Goal: Task Accomplishment & Management: Manage account settings

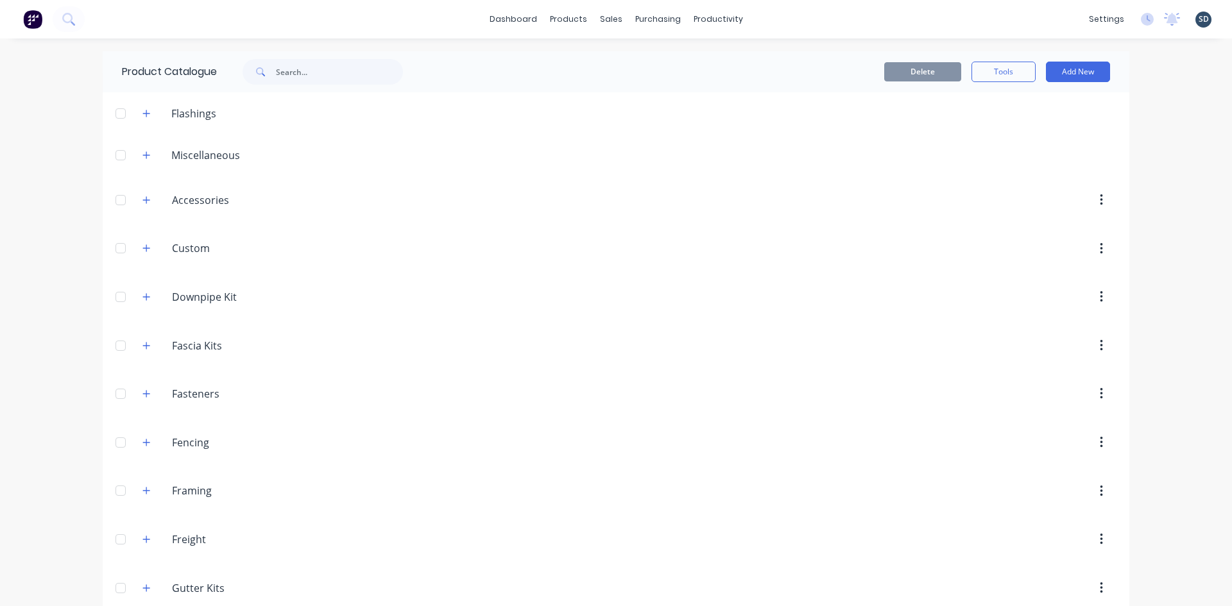
click at [848, 11] on div "dashboard products sales purchasing productivity dashboard products Product Cat…" at bounding box center [616, 19] width 1232 height 38
click at [639, 82] on div "Customers" at bounding box center [650, 87] width 46 height 12
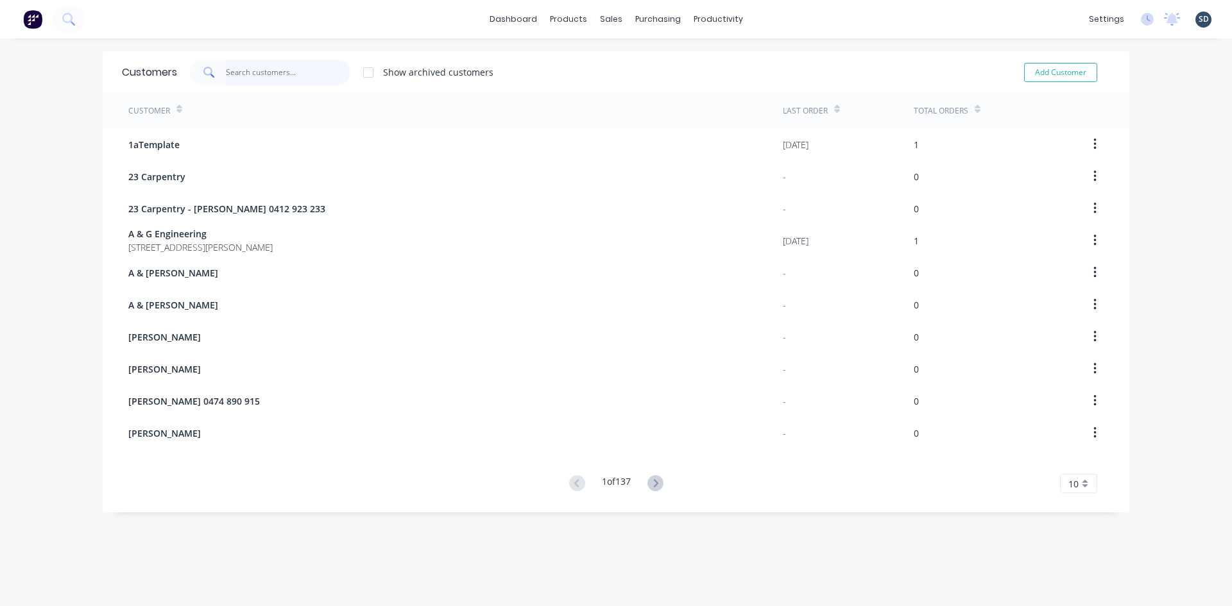
click at [257, 77] on input "text" at bounding box center [288, 73] width 125 height 26
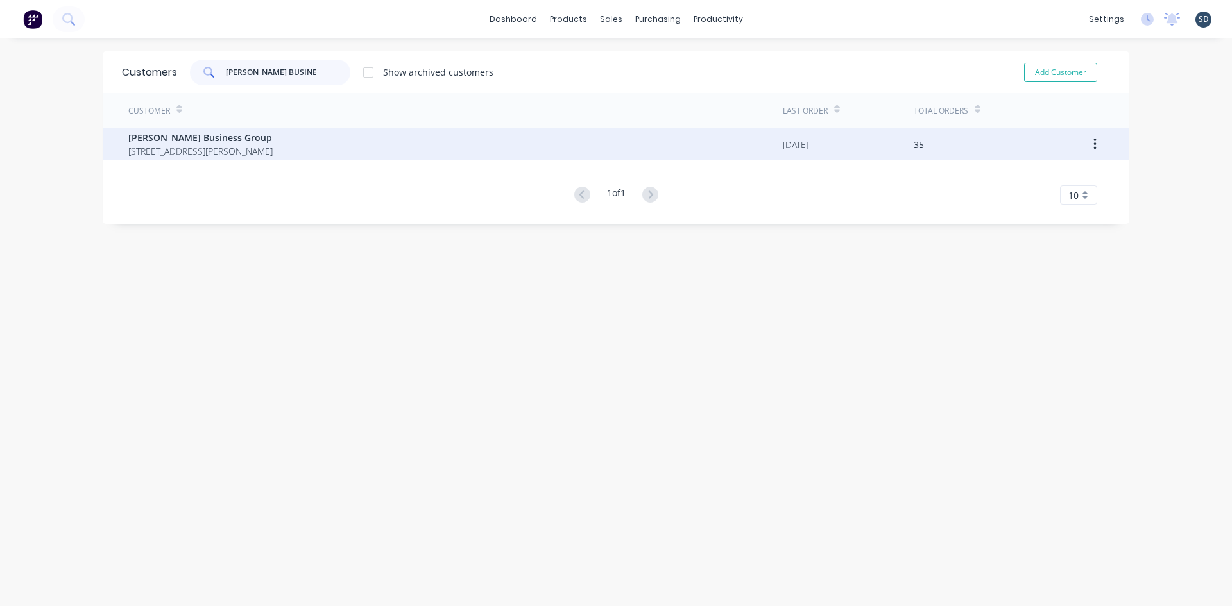
type input "GRIFFITH BUSINE"
click at [273, 144] on span "23,16-24 Whybrow St Griffith New South Wales Australia 2680" at bounding box center [200, 150] width 144 height 13
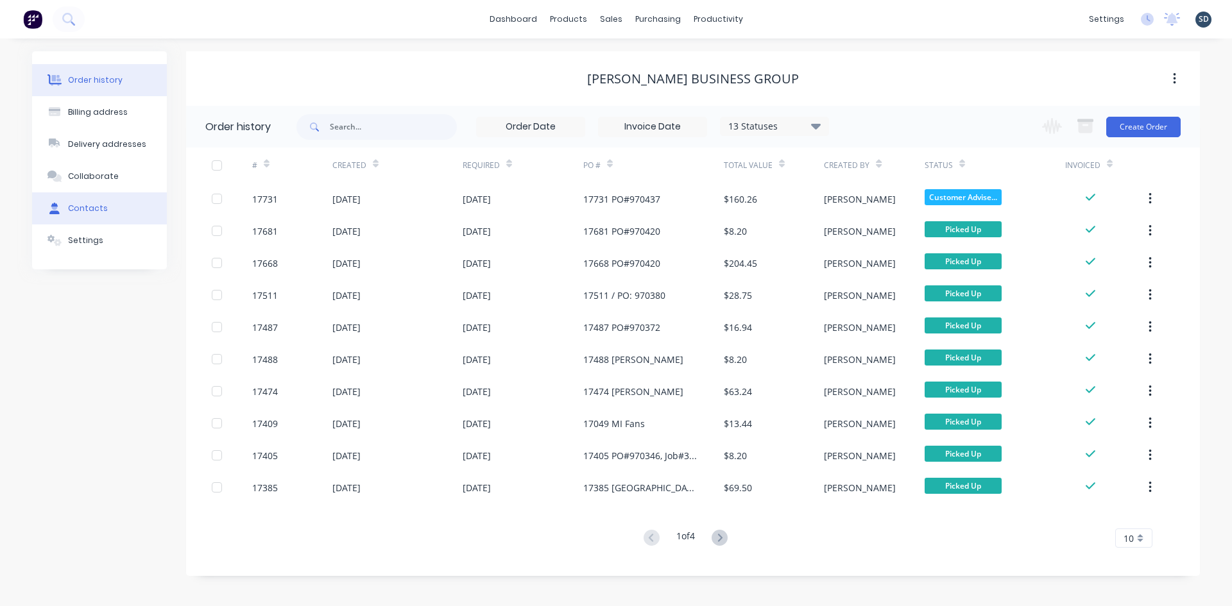
click at [110, 212] on button "Contacts" at bounding box center [99, 208] width 135 height 32
select select "AU"
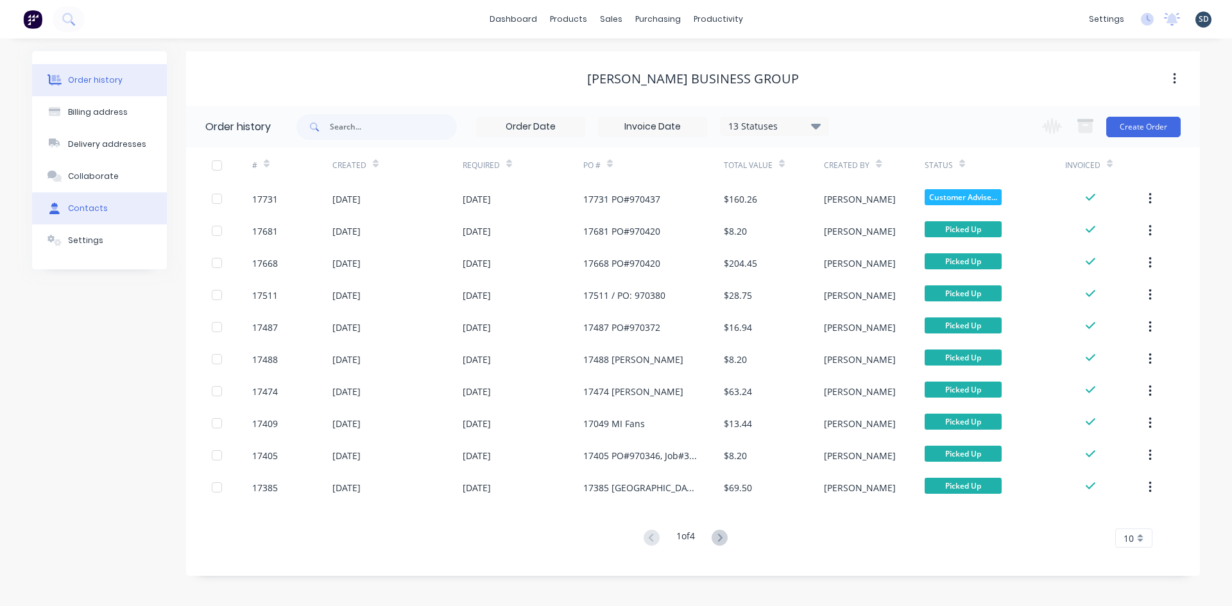
select select "AU"
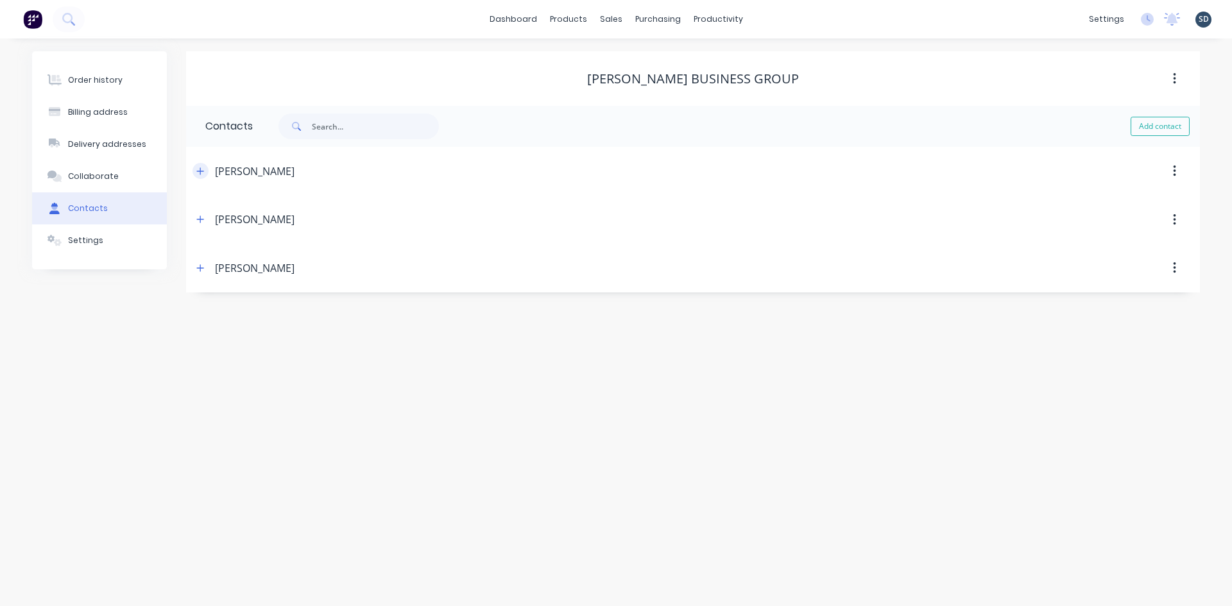
click at [201, 173] on icon "button" at bounding box center [200, 170] width 7 height 7
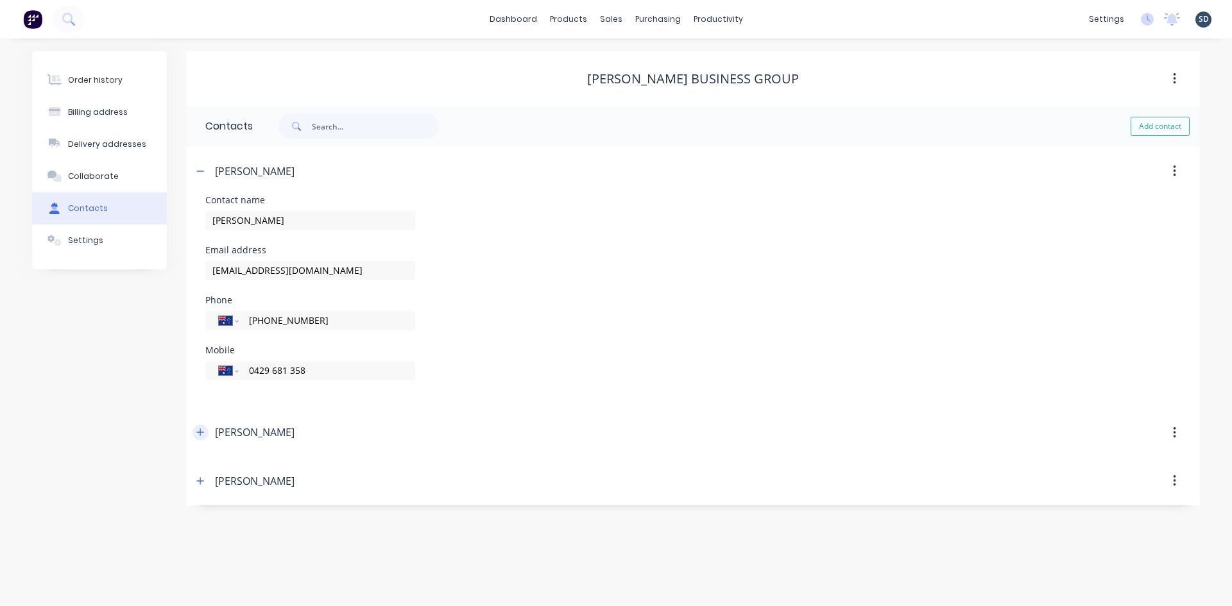
click at [201, 432] on icon "button" at bounding box center [200, 432] width 7 height 7
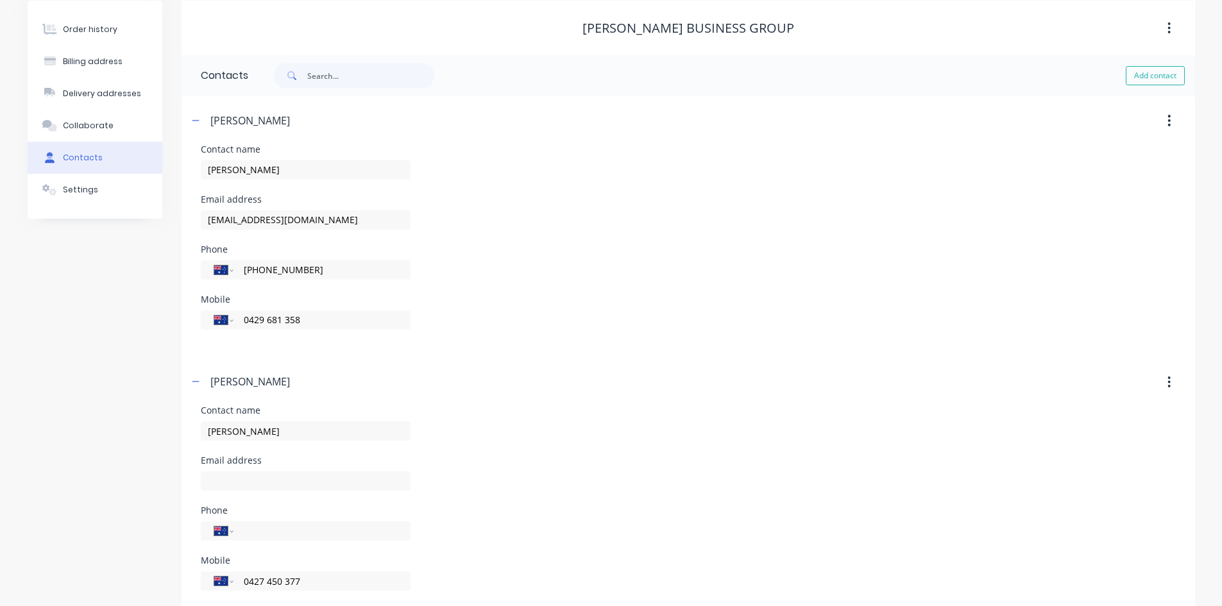
scroll to position [125, 0]
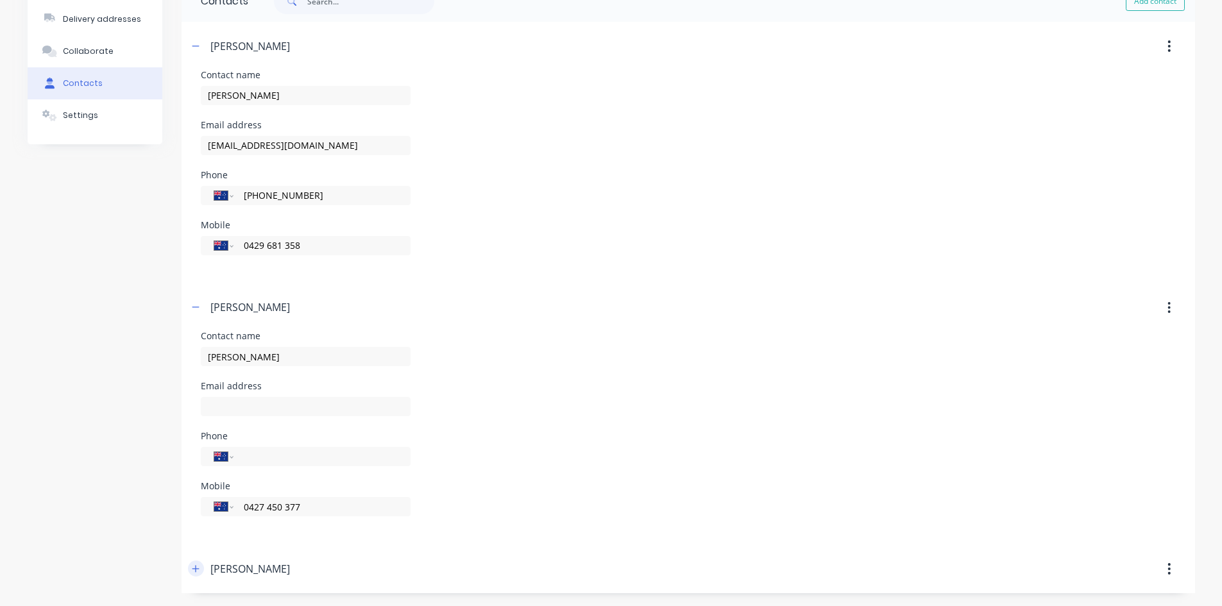
click at [193, 572] on icon "button" at bounding box center [196, 569] width 8 height 9
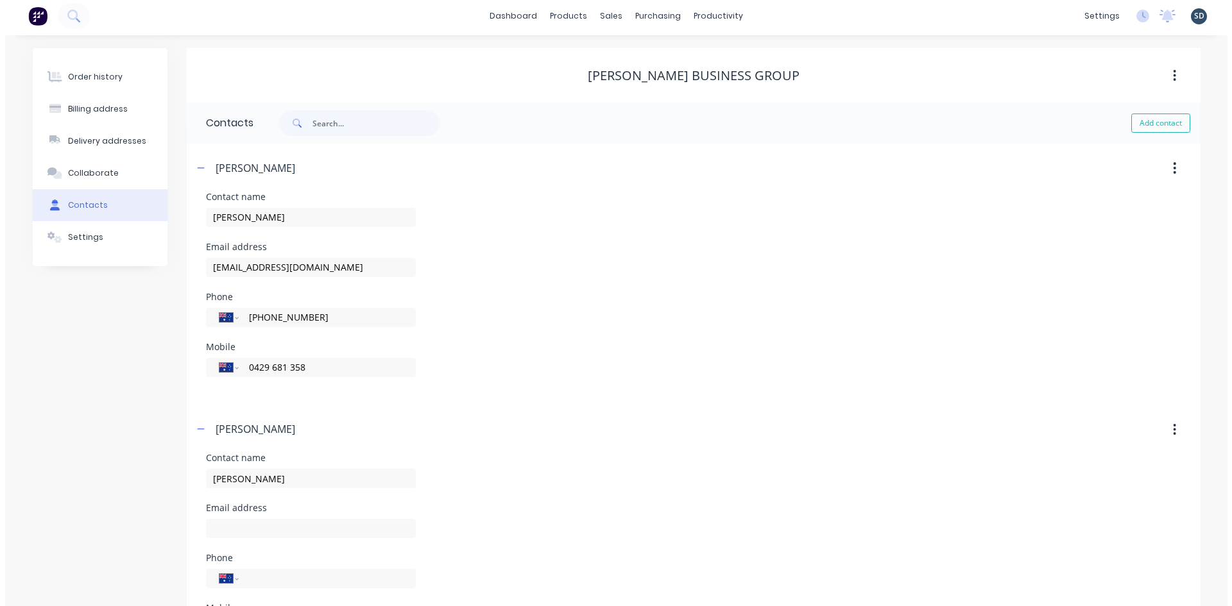
scroll to position [0, 0]
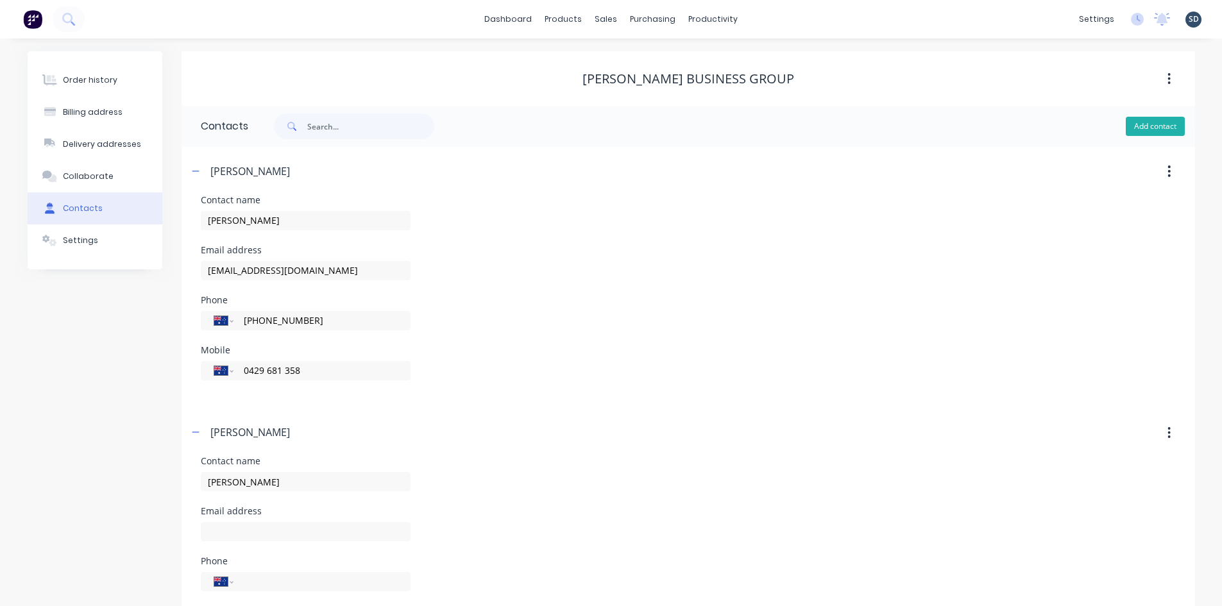
click at [1145, 130] on button "Add contact" at bounding box center [1155, 126] width 59 height 19
select select "AU"
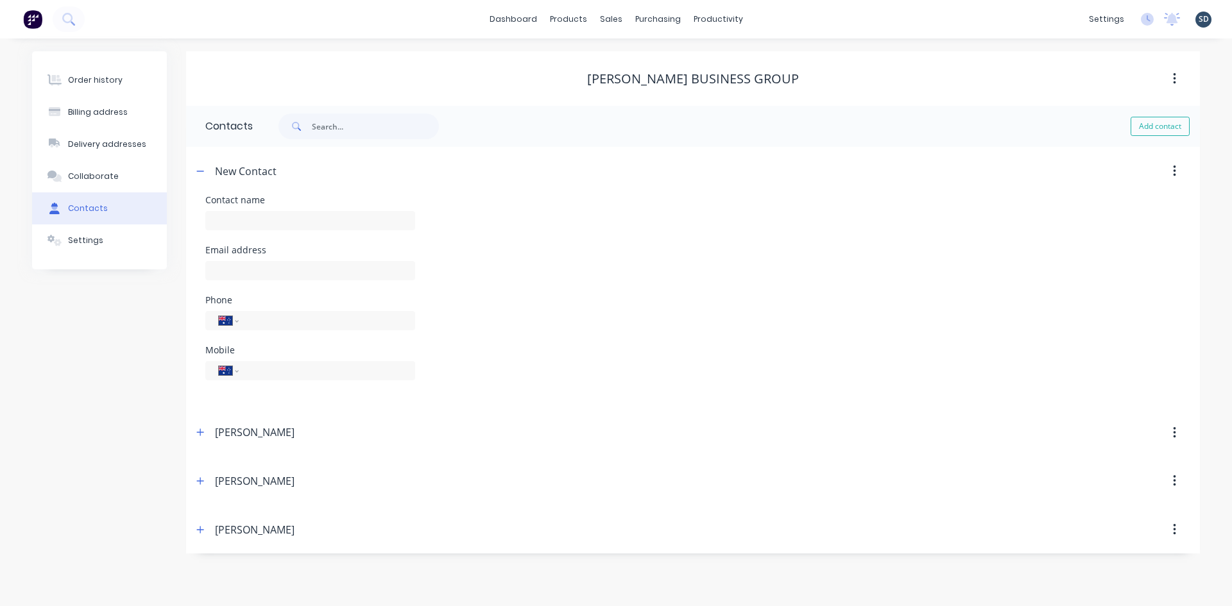
click at [284, 202] on div "Contact name" at bounding box center [310, 200] width 210 height 9
click at [233, 196] on div "Contact name" at bounding box center [310, 200] width 210 height 9
click at [227, 203] on div "Contact name" at bounding box center [310, 200] width 210 height 9
click at [237, 226] on input "text" at bounding box center [310, 220] width 210 height 19
type input "Accounts"
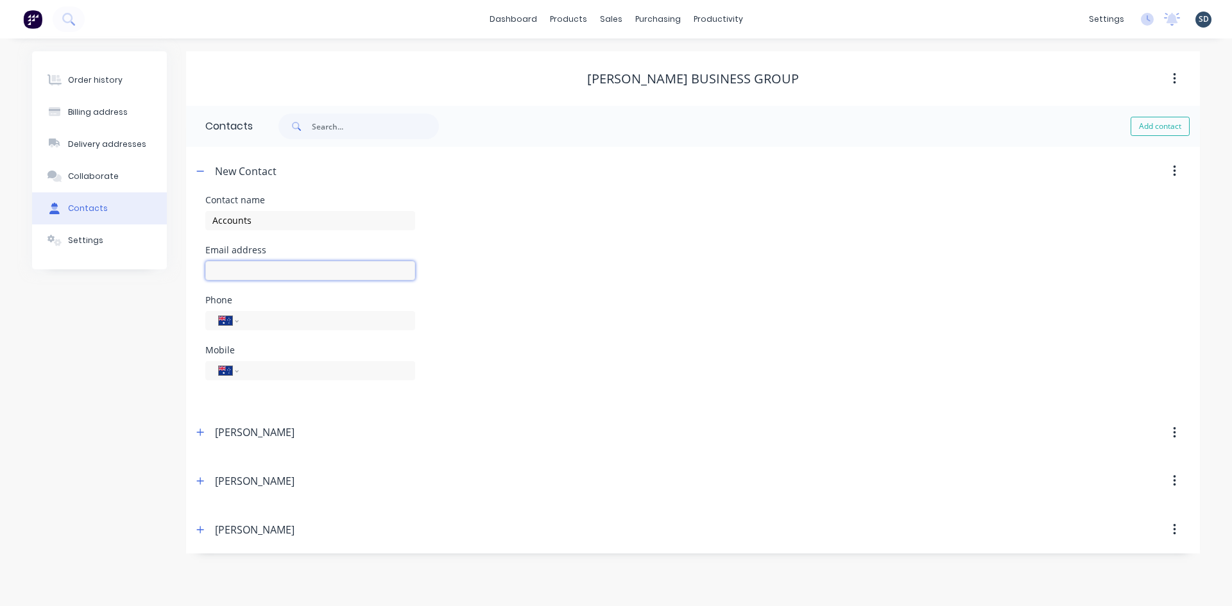
click at [222, 262] on input "text" at bounding box center [310, 270] width 210 height 19
select select "AU"
click at [218, 255] on div "Email address" at bounding box center [310, 250] width 210 height 9
click at [248, 289] on div at bounding box center [310, 277] width 210 height 38
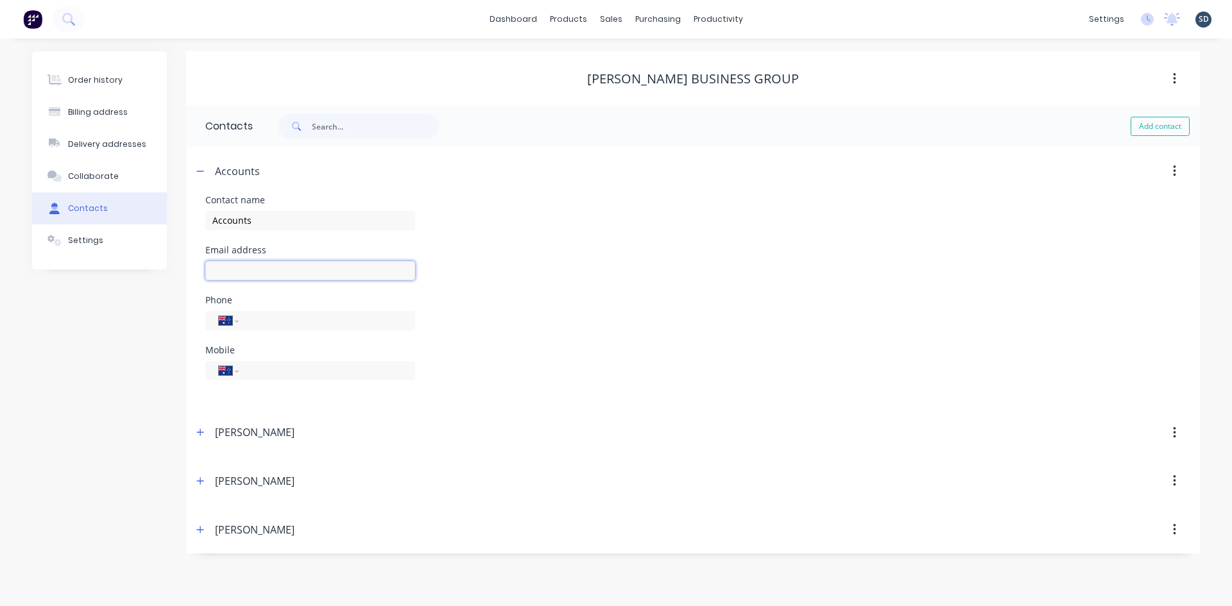
click at [248, 278] on input "text" at bounding box center [310, 270] width 210 height 19
type input "accounts@griffithrac.com.au"
click at [548, 273] on div "Email address accounts@griffithrac.com.au" at bounding box center [692, 271] width 975 height 50
click at [926, 237] on div "Contact name Accounts" at bounding box center [692, 221] width 975 height 50
click at [199, 173] on icon "button" at bounding box center [200, 171] width 8 height 9
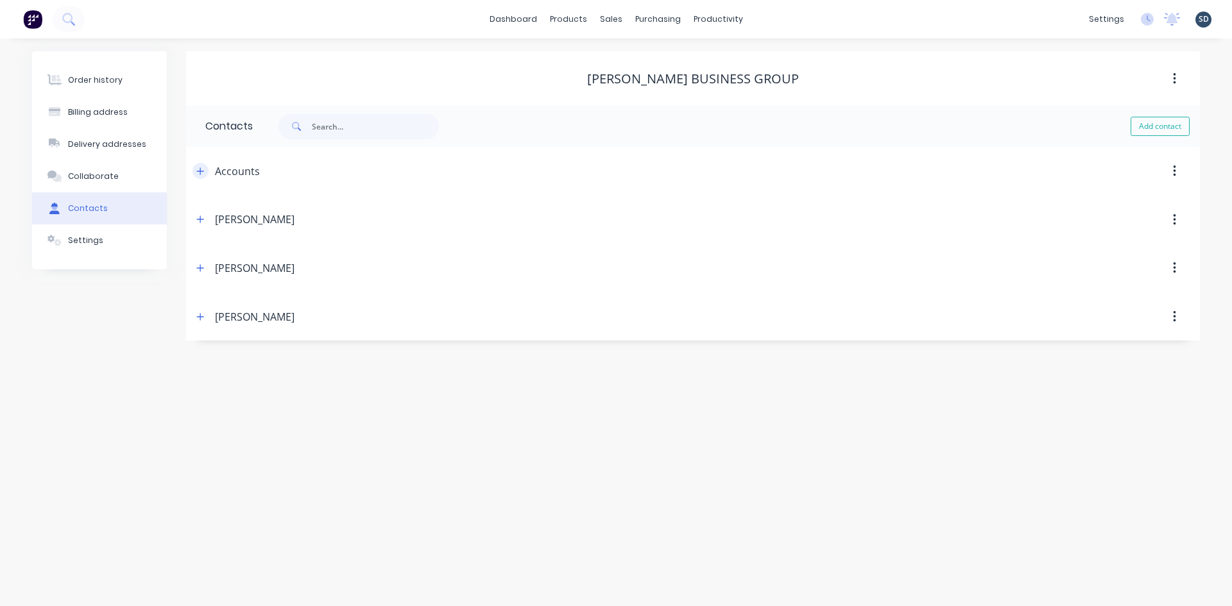
click at [199, 173] on icon "button" at bounding box center [200, 171] width 8 height 9
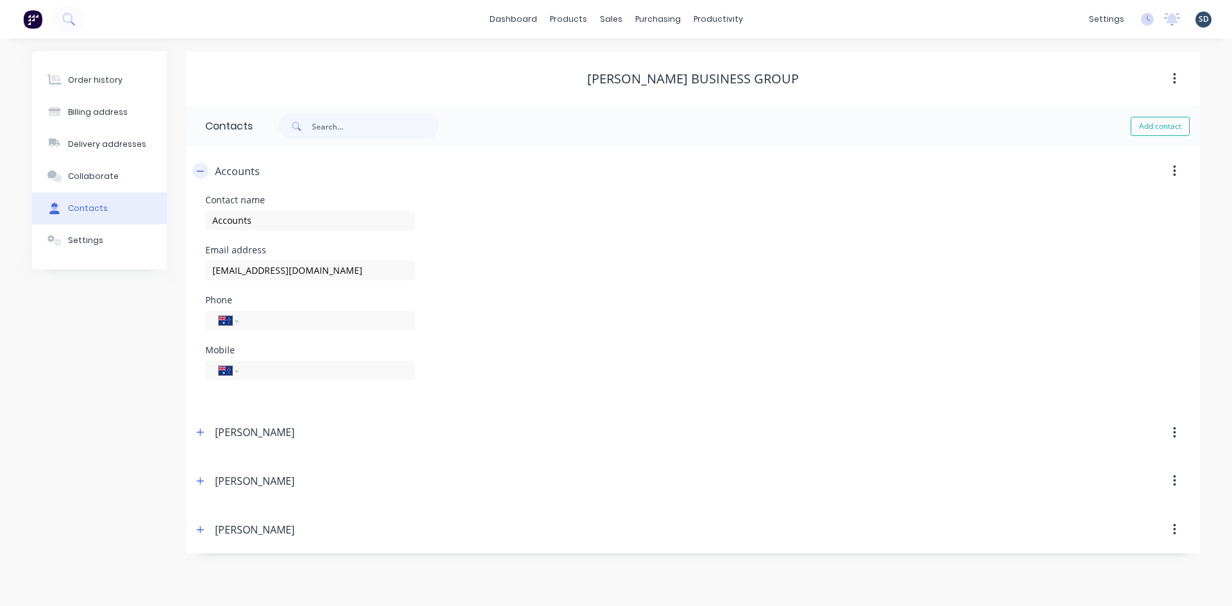
click at [199, 173] on icon "button" at bounding box center [200, 171] width 8 height 9
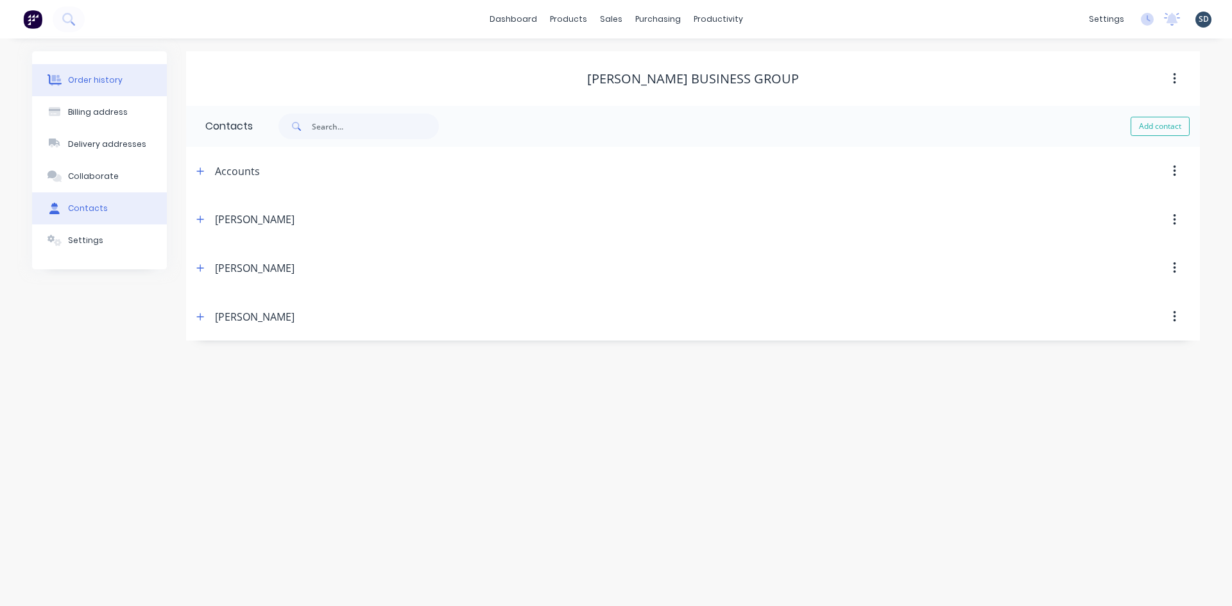
click at [59, 76] on icon at bounding box center [56, 80] width 10 height 11
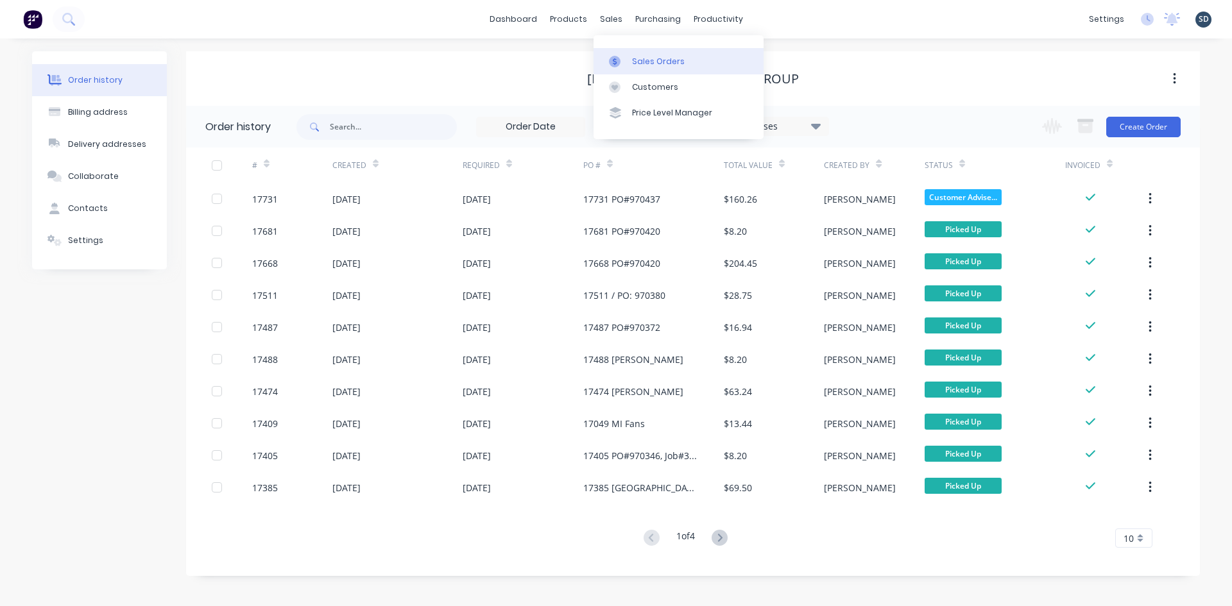
click at [651, 62] on div "Sales Orders" at bounding box center [658, 62] width 53 height 12
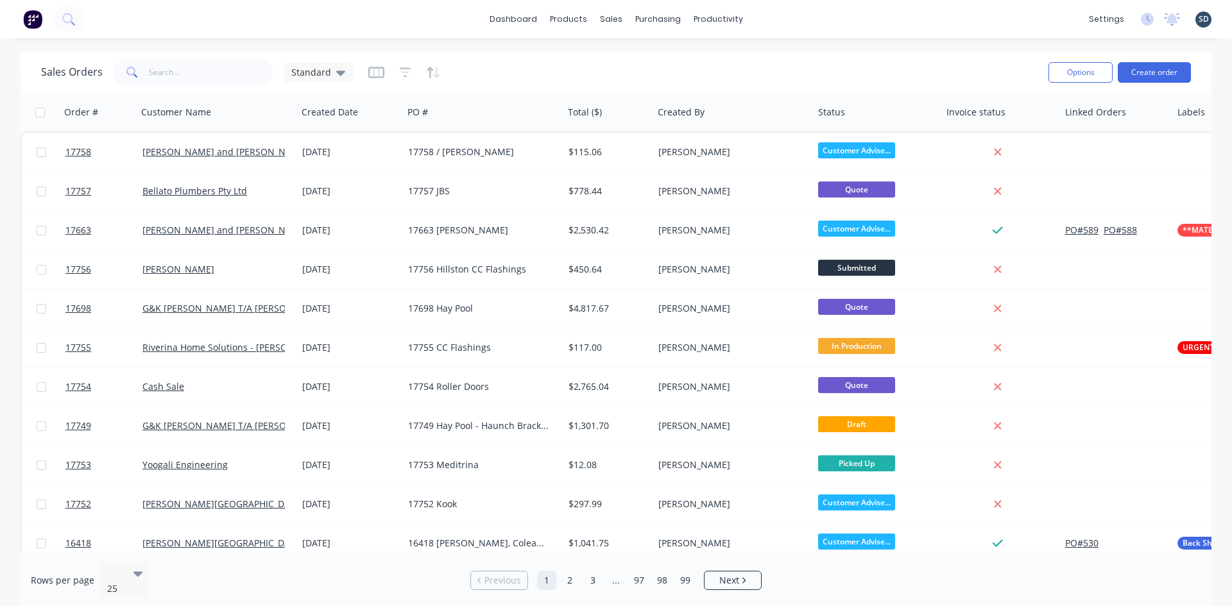
click at [809, 3] on div "dashboard products sales purchasing productivity dashboard products Product Cat…" at bounding box center [616, 19] width 1232 height 38
click at [778, 19] on div "dashboard products sales purchasing productivity dashboard products Product Cat…" at bounding box center [616, 19] width 1232 height 38
click at [890, 22] on div "dashboard products sales purchasing productivity dashboard products Product Cat…" at bounding box center [616, 19] width 1232 height 38
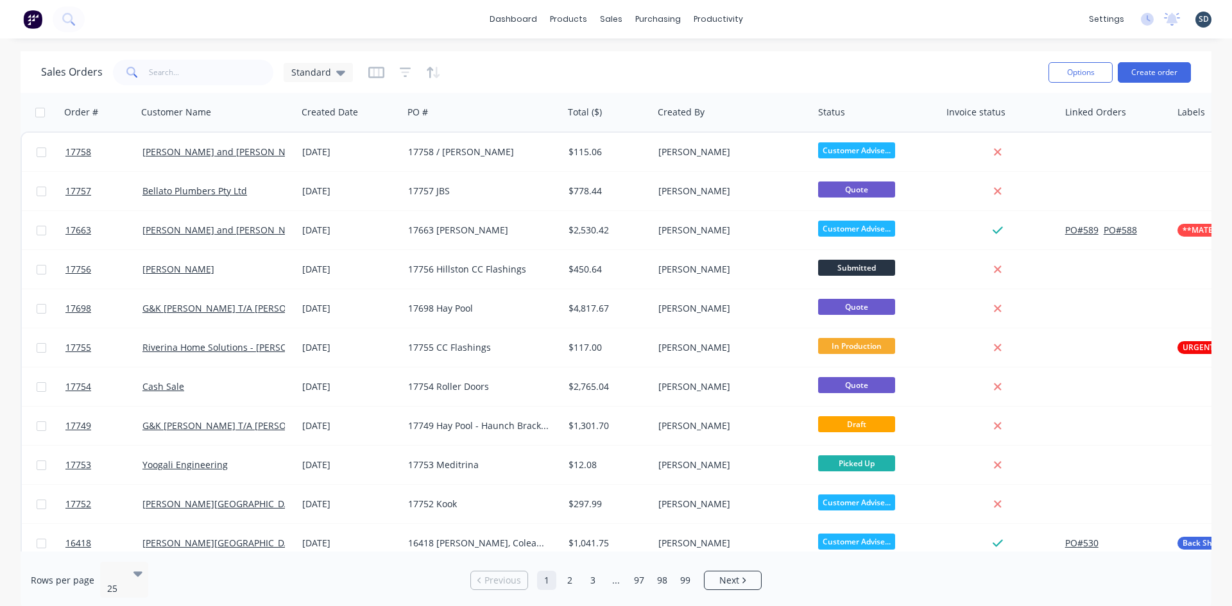
click at [821, 24] on div "dashboard products sales purchasing productivity dashboard products Product Cat…" at bounding box center [616, 19] width 1232 height 38
click at [801, 19] on div "dashboard products sales purchasing productivity dashboard products Product Cat…" at bounding box center [616, 19] width 1232 height 38
click at [806, 18] on div "dashboard products sales purchasing productivity dashboard products Product Cat…" at bounding box center [616, 19] width 1232 height 38
click at [776, 15] on div "dashboard products sales purchasing productivity dashboard products Product Cat…" at bounding box center [616, 19] width 1232 height 38
click at [785, 20] on div "dashboard products sales purchasing productivity dashboard products Product Cat…" at bounding box center [616, 19] width 1232 height 38
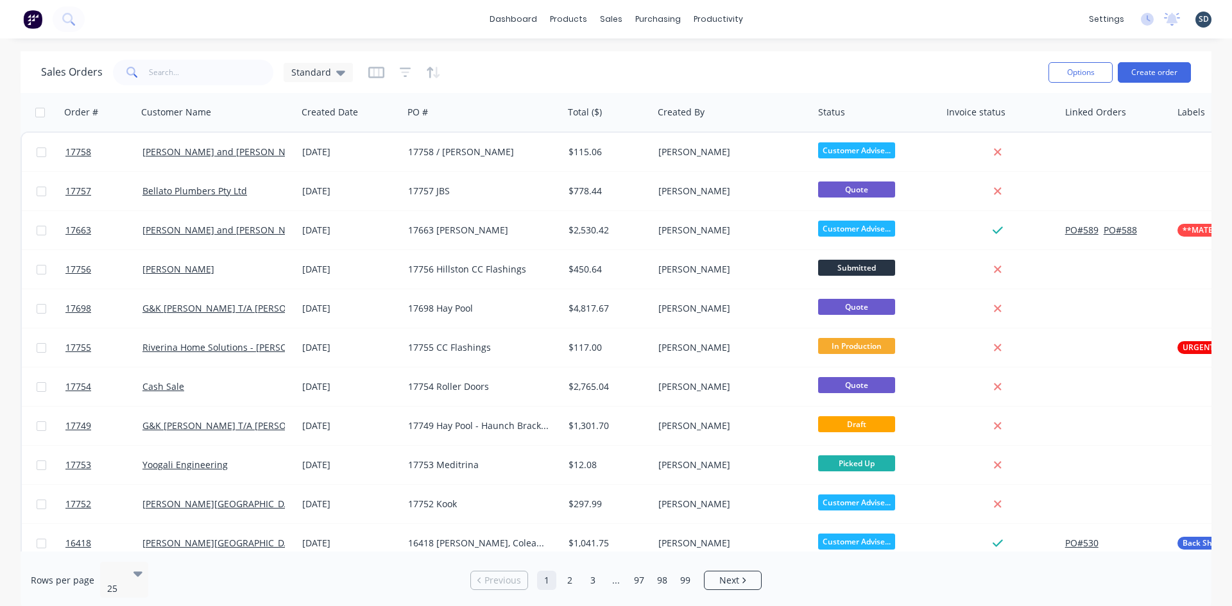
click at [821, 25] on div "dashboard products sales purchasing productivity dashboard products Product Cat…" at bounding box center [616, 19] width 1232 height 38
click at [790, 28] on div "dashboard products sales purchasing productivity dashboard products Product Cat…" at bounding box center [616, 19] width 1232 height 38
click at [879, 10] on div "dashboard products sales purchasing productivity dashboard products Product Cat…" at bounding box center [616, 19] width 1232 height 38
click at [816, 25] on div "dashboard products sales purchasing productivity dashboard products Product Cat…" at bounding box center [616, 19] width 1232 height 38
click at [808, 17] on div "dashboard products sales purchasing productivity dashboard products Product Cat…" at bounding box center [616, 19] width 1232 height 38
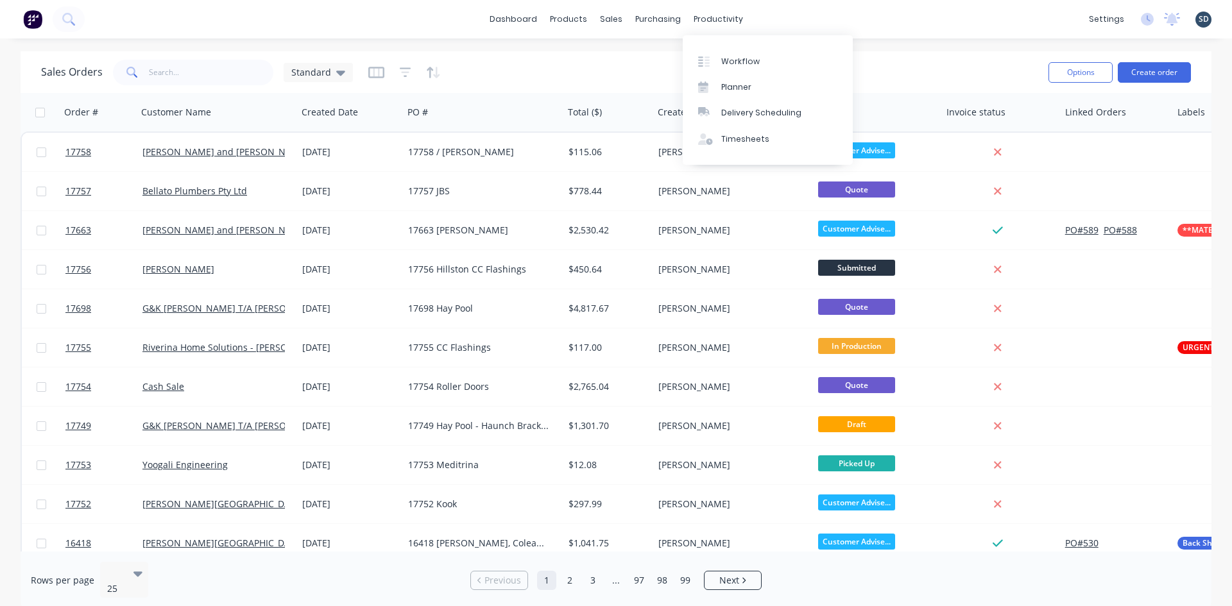
click at [787, 17] on div "dashboard products sales purchasing productivity dashboard products Product Cat…" at bounding box center [616, 19] width 1232 height 38
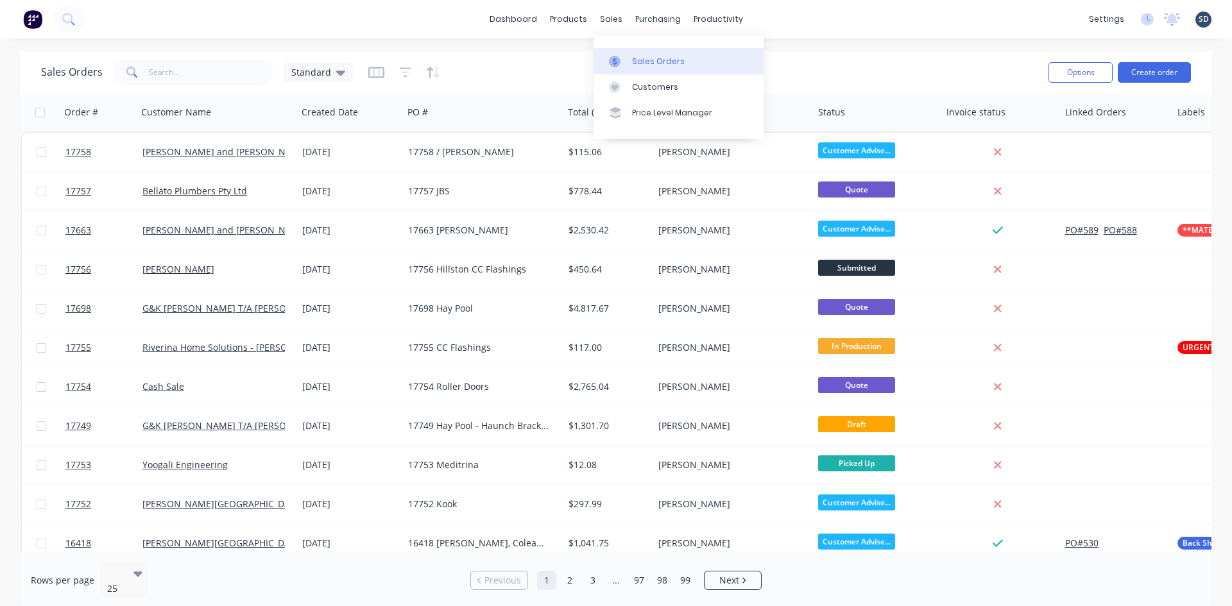
click at [647, 55] on link "Sales Orders" at bounding box center [678, 61] width 170 height 26
click at [775, 22] on div "dashboard products sales purchasing productivity dashboard products Product Cat…" at bounding box center [616, 19] width 1232 height 38
click at [787, 21] on div "dashboard products sales purchasing productivity dashboard products Product Cat…" at bounding box center [616, 19] width 1232 height 38
click at [779, 18] on div "dashboard products sales purchasing productivity dashboard products Product Cat…" at bounding box center [616, 19] width 1232 height 38
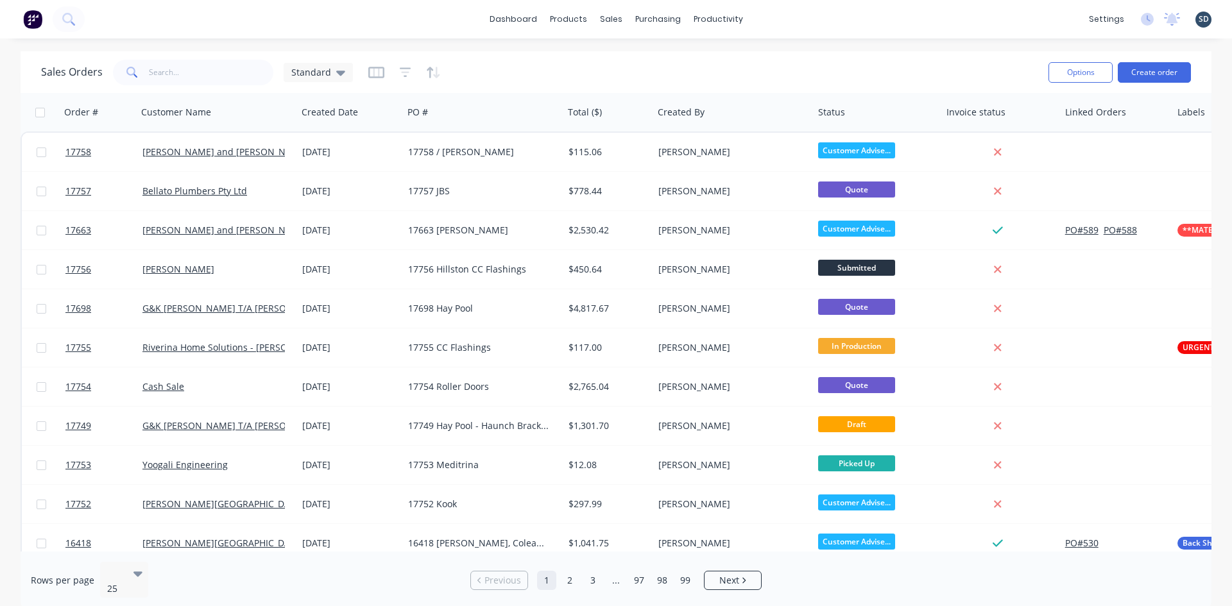
click at [780, 17] on div "dashboard products sales purchasing productivity dashboard products Product Cat…" at bounding box center [616, 19] width 1232 height 38
click at [781, 18] on div "dashboard products sales purchasing productivity dashboard products Product Cat…" at bounding box center [616, 19] width 1232 height 38
click at [797, 15] on div "dashboard products sales purchasing productivity dashboard products Product Cat…" at bounding box center [616, 19] width 1232 height 38
click at [788, 16] on div "dashboard products sales purchasing productivity dashboard products Product Cat…" at bounding box center [616, 19] width 1232 height 38
click at [196, 80] on input "text" at bounding box center [211, 73] width 125 height 26
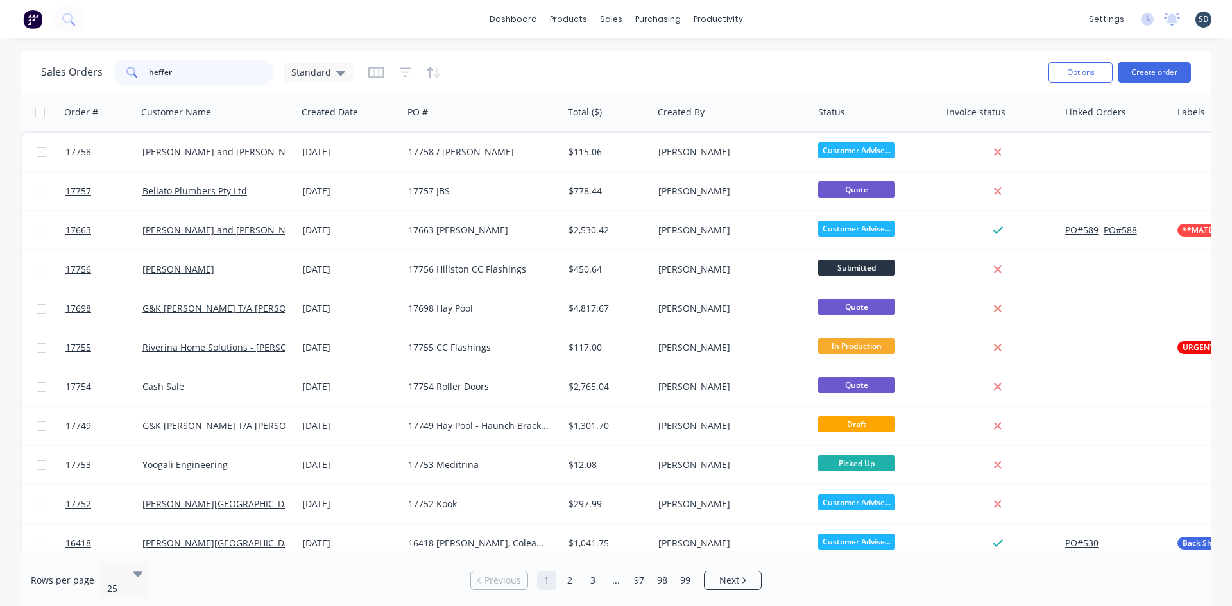
type input "heffer"
click at [805, 18] on div "dashboard products sales purchasing productivity dashboard products Product Cat…" at bounding box center [616, 19] width 1232 height 38
drag, startPoint x: 805, startPoint y: 18, endPoint x: 791, endPoint y: 15, distance: 14.3
click at [785, 16] on div "dashboard products sales purchasing productivity dashboard products Product Cat…" at bounding box center [616, 19] width 1232 height 38
click at [816, 19] on div "dashboard products sales purchasing productivity dashboard products Product Cat…" at bounding box center [616, 19] width 1232 height 38
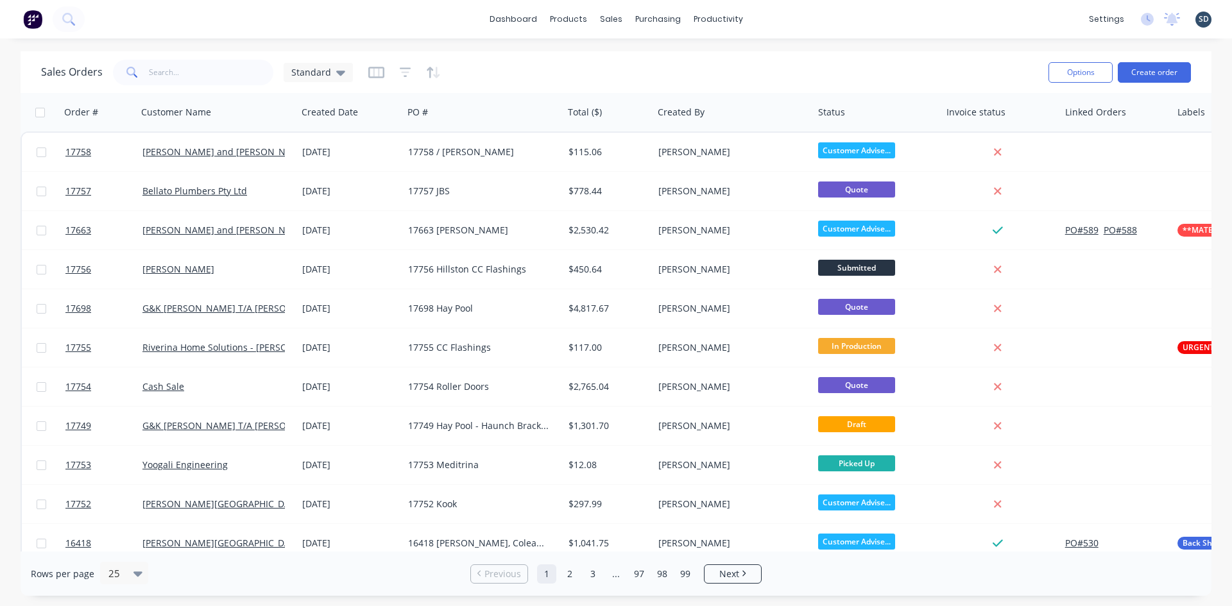
click at [790, 17] on div "dashboard products sales purchasing productivity dashboard products Product Cat…" at bounding box center [616, 19] width 1232 height 38
click at [787, 16] on div "dashboard products sales purchasing productivity dashboard products Product Cat…" at bounding box center [616, 19] width 1232 height 38
click at [783, 15] on div "dashboard products sales purchasing productivity dashboard products Product Cat…" at bounding box center [616, 19] width 1232 height 38
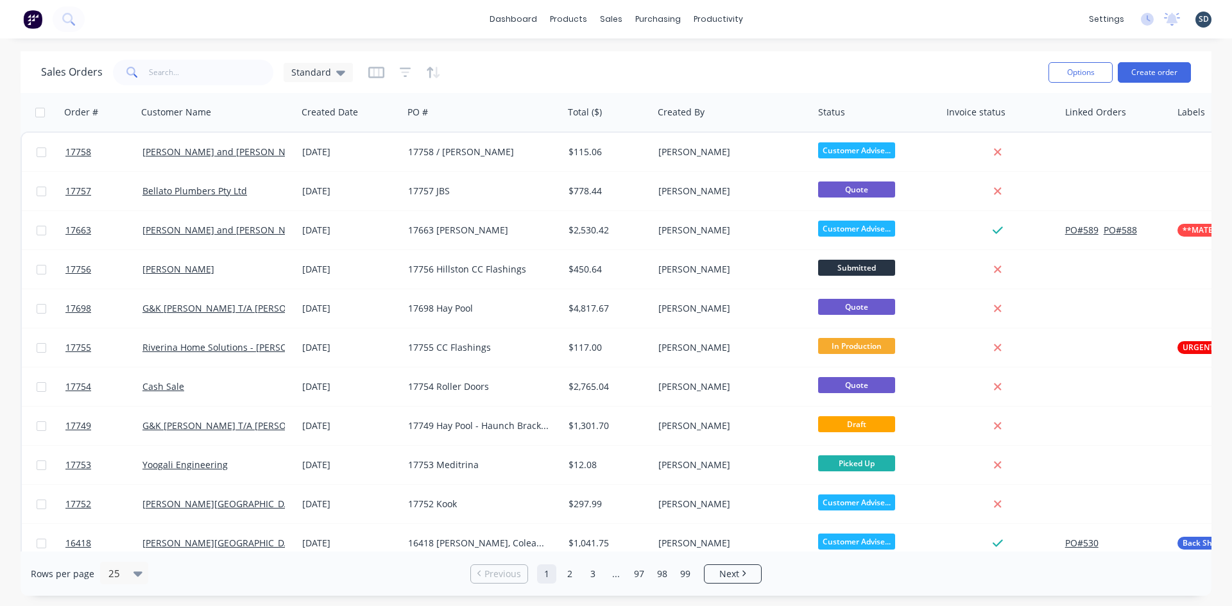
click at [774, 19] on div "dashboard products sales purchasing productivity dashboard products Product Cat…" at bounding box center [616, 19] width 1232 height 38
click at [781, 17] on div "dashboard products sales purchasing productivity dashboard products Product Cat…" at bounding box center [616, 19] width 1232 height 38
click at [780, 17] on div "dashboard products sales purchasing productivity dashboard products Product Cat…" at bounding box center [616, 19] width 1232 height 38
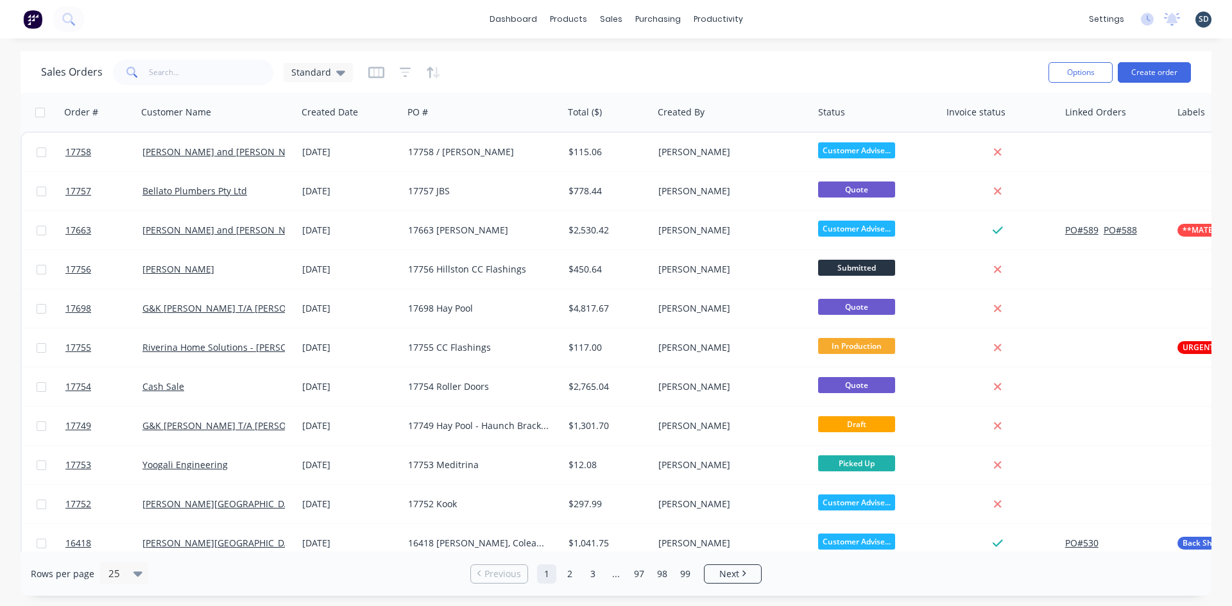
click at [781, 17] on div "dashboard products sales purchasing productivity dashboard products Product Cat…" at bounding box center [616, 19] width 1232 height 38
click at [787, 16] on div "dashboard products sales purchasing productivity dashboard products Product Cat…" at bounding box center [616, 19] width 1232 height 38
click at [786, 19] on div "dashboard products sales purchasing productivity dashboard products Product Cat…" at bounding box center [616, 19] width 1232 height 38
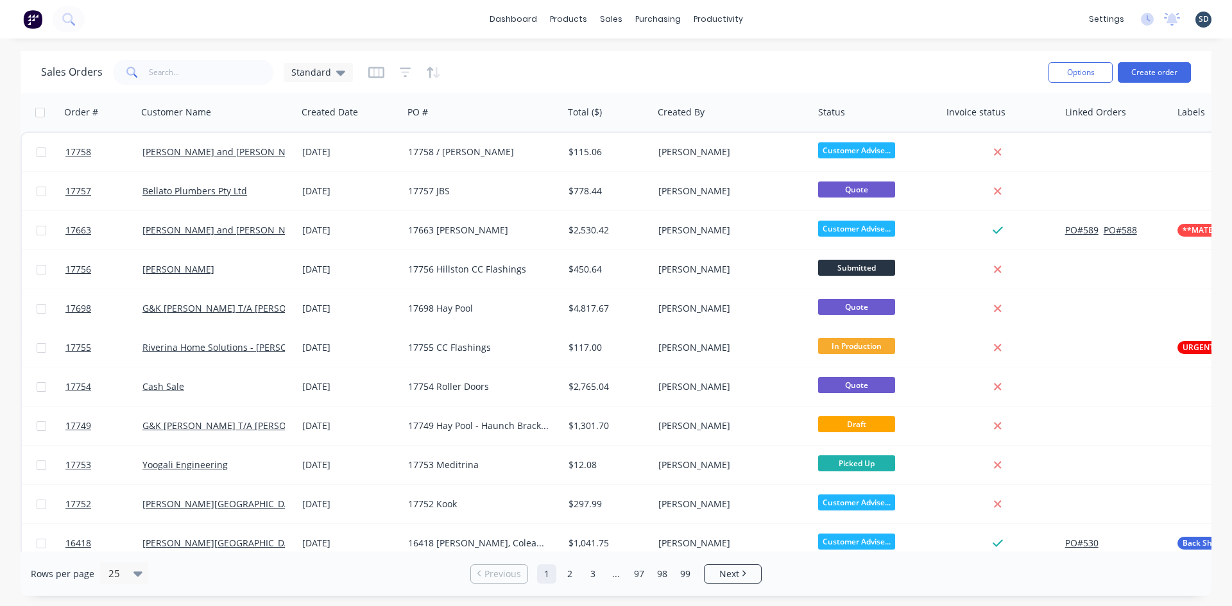
click at [786, 19] on div "dashboard products sales purchasing productivity dashboard products Product Cat…" at bounding box center [616, 19] width 1232 height 38
click at [815, 19] on div "dashboard products sales purchasing productivity dashboard products Product Cat…" at bounding box center [616, 19] width 1232 height 38
click at [783, 17] on div "dashboard products sales purchasing productivity dashboard products Product Cat…" at bounding box center [616, 19] width 1232 height 38
click at [786, 18] on div "dashboard products sales purchasing productivity dashboard products Product Cat…" at bounding box center [616, 19] width 1232 height 38
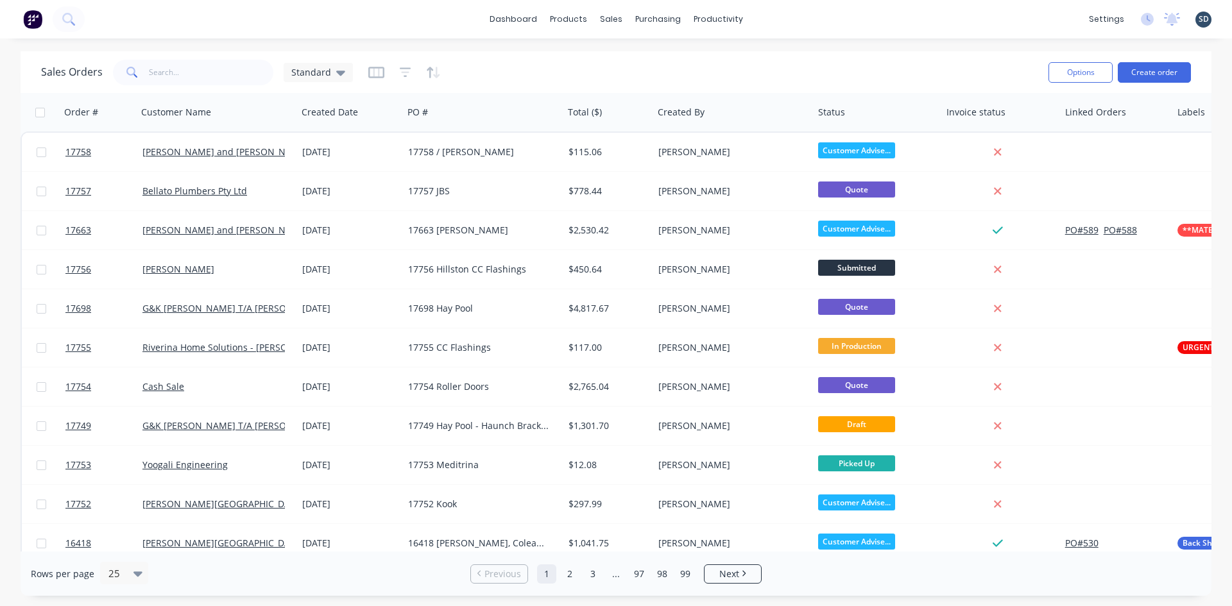
click at [785, 17] on div "dashboard products sales purchasing productivity dashboard products Product Cat…" at bounding box center [616, 19] width 1232 height 38
click at [810, 17] on div "dashboard products sales purchasing productivity dashboard products Product Cat…" at bounding box center [616, 19] width 1232 height 38
click at [783, 21] on div "dashboard products sales purchasing productivity dashboard products Product Cat…" at bounding box center [616, 19] width 1232 height 38
click at [834, 20] on div "dashboard products sales purchasing productivity dashboard products Product Cat…" at bounding box center [616, 19] width 1232 height 38
click at [348, 81] on div "Standard" at bounding box center [318, 72] width 69 height 19
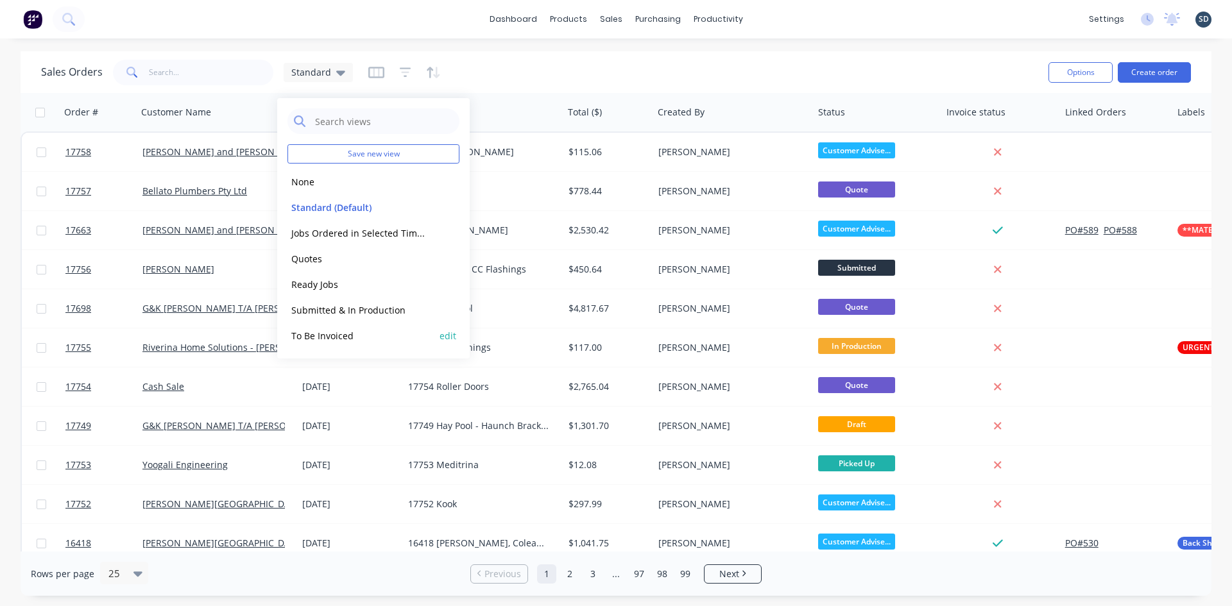
click at [373, 332] on button "To Be Invoiced" at bounding box center [360, 335] width 146 height 15
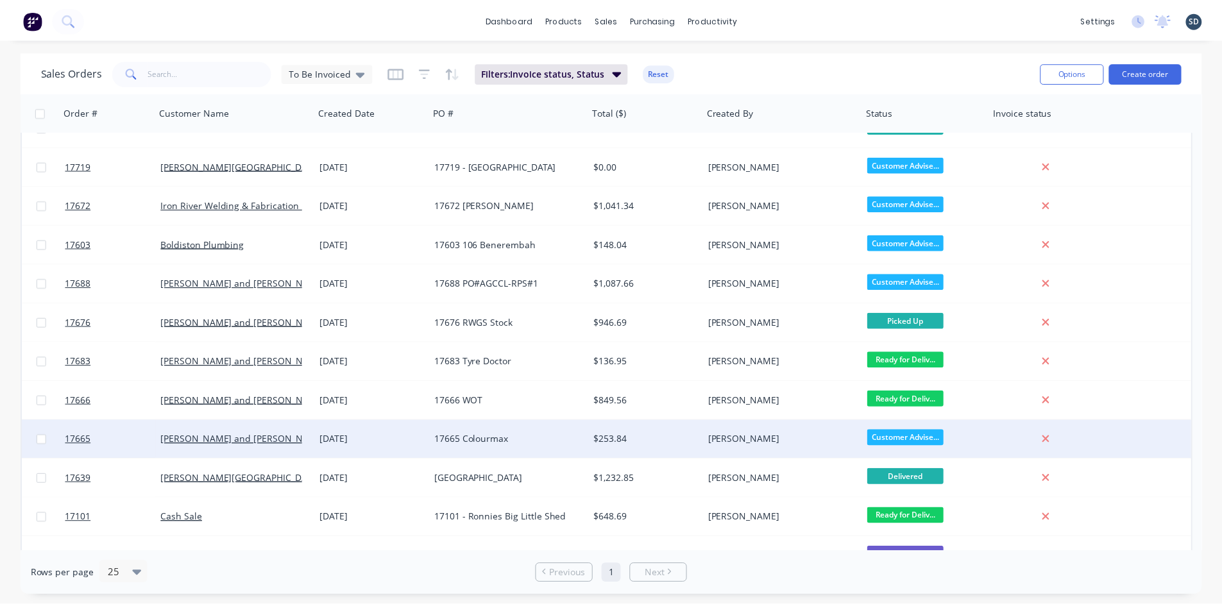
scroll to position [558, 0]
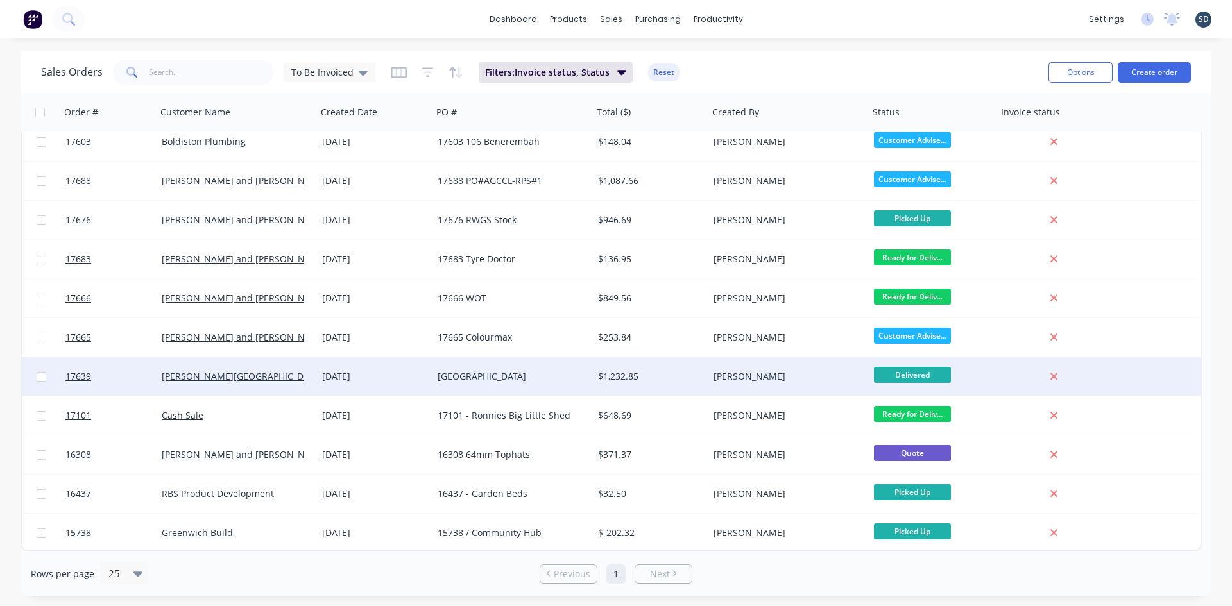
click at [398, 377] on div "23 Sep 2025" at bounding box center [374, 376] width 105 height 13
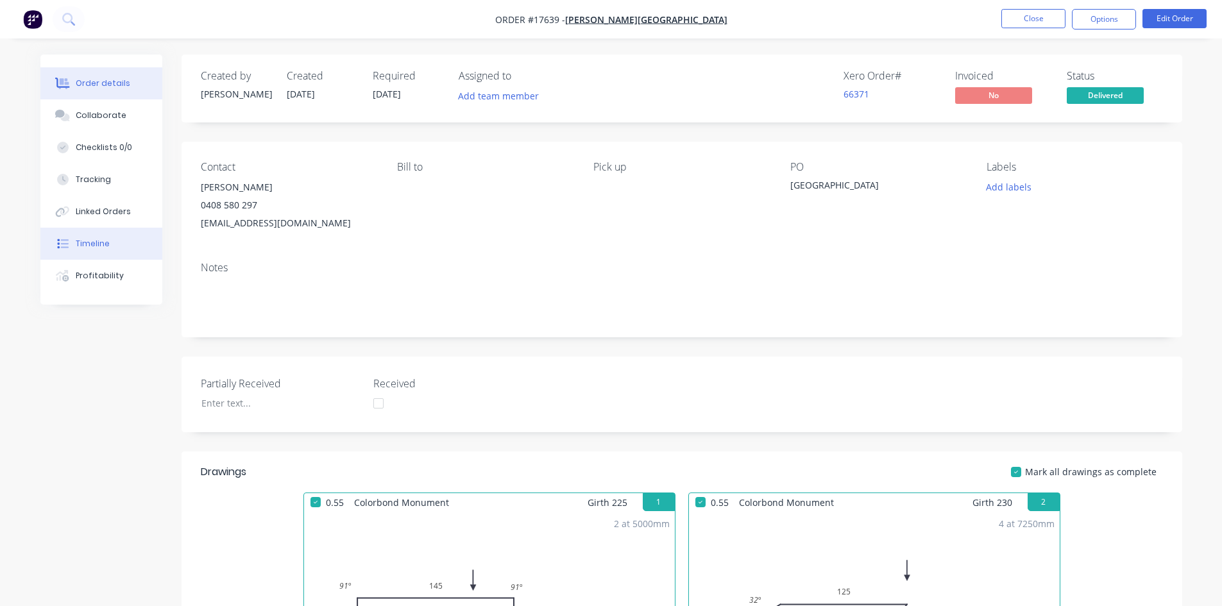
click at [95, 239] on div "Timeline" at bounding box center [93, 244] width 34 height 12
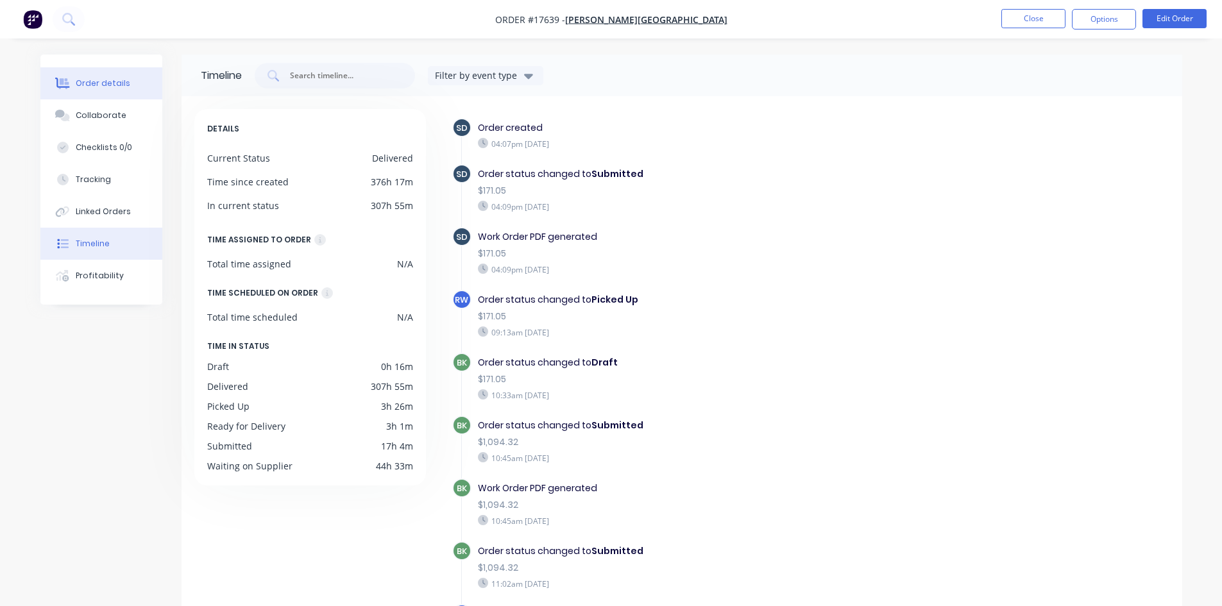
click at [76, 94] on button "Order details" at bounding box center [101, 83] width 122 height 32
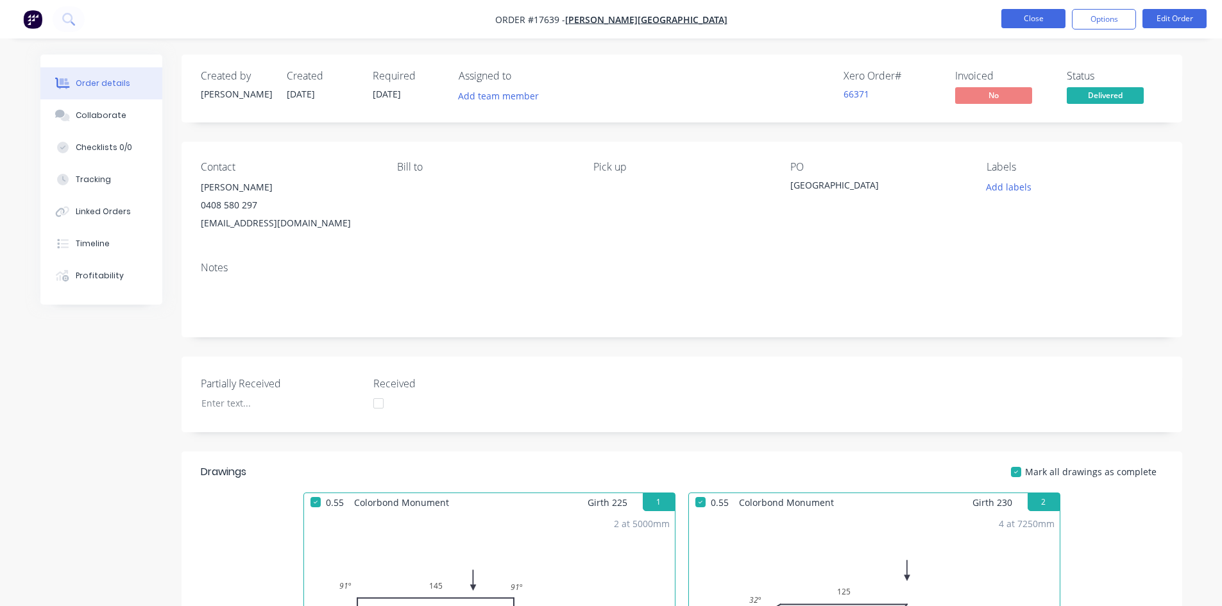
click at [1040, 21] on button "Close" at bounding box center [1034, 18] width 64 height 19
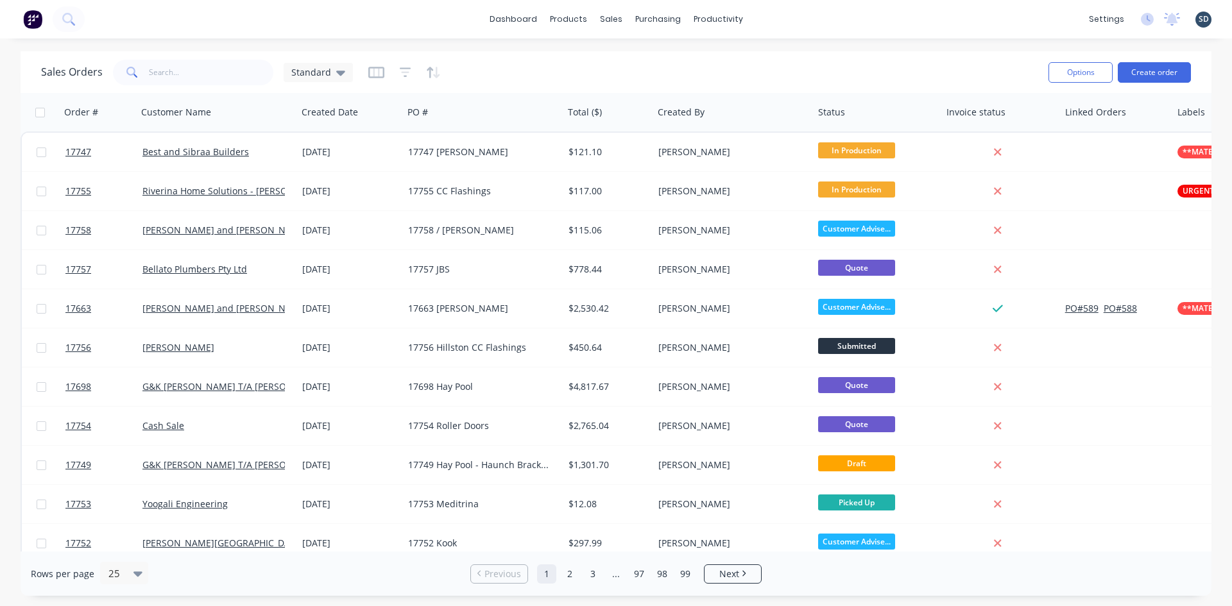
click at [809, 10] on div "dashboard products sales purchasing productivity dashboard products Product Cat…" at bounding box center [616, 19] width 1232 height 38
click at [781, 21] on div "dashboard products sales purchasing productivity dashboard products Product Cat…" at bounding box center [616, 19] width 1232 height 38
click at [787, 27] on div "dashboard products sales purchasing productivity dashboard products Product Cat…" at bounding box center [616, 19] width 1232 height 38
click at [787, 33] on div "dashboard products sales purchasing productivity dashboard products Product Cat…" at bounding box center [616, 19] width 1232 height 38
click at [774, 26] on div "dashboard products sales purchasing productivity dashboard products Product Cat…" at bounding box center [616, 19] width 1232 height 38
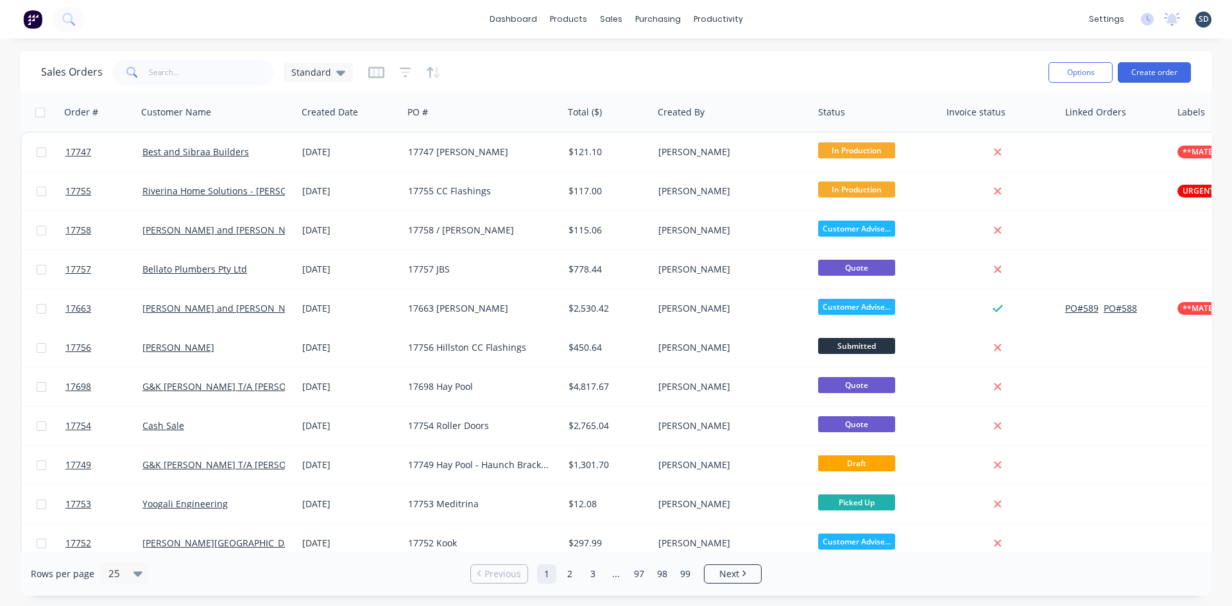
click at [780, 23] on div "dashboard products sales purchasing productivity dashboard products Product Cat…" at bounding box center [616, 19] width 1232 height 38
click at [845, 5] on div "dashboard products sales purchasing productivity dashboard products Product Cat…" at bounding box center [616, 19] width 1232 height 38
click at [195, 83] on input "text" at bounding box center [211, 73] width 125 height 26
type input "heffer"
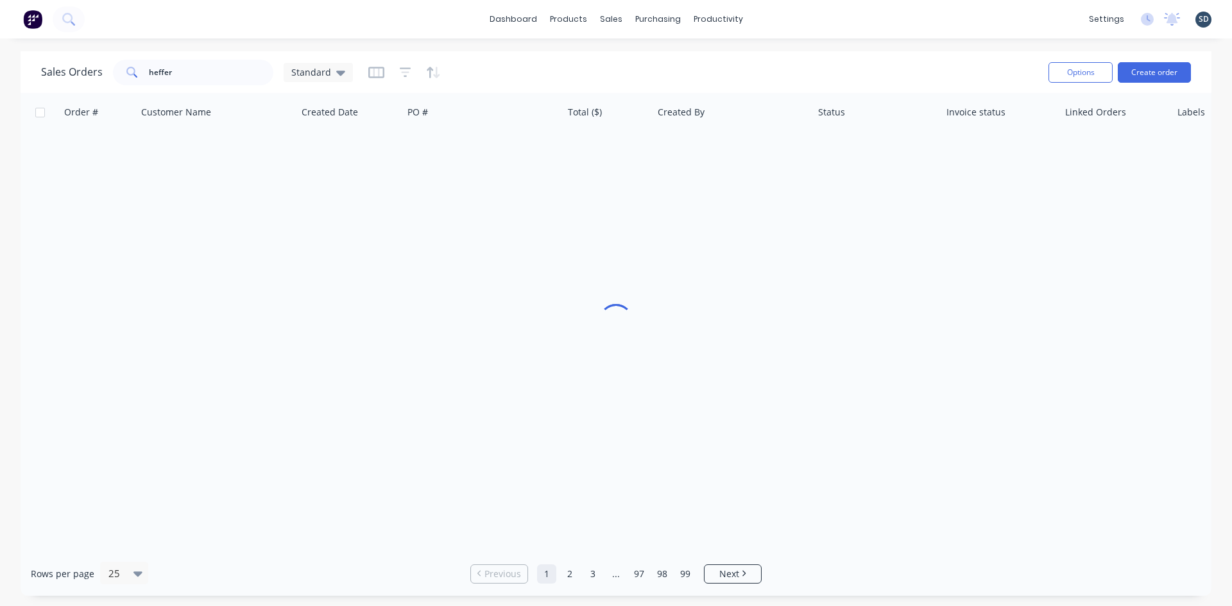
click at [568, 71] on div "Sales Orders heffer Standard" at bounding box center [539, 71] width 997 height 31
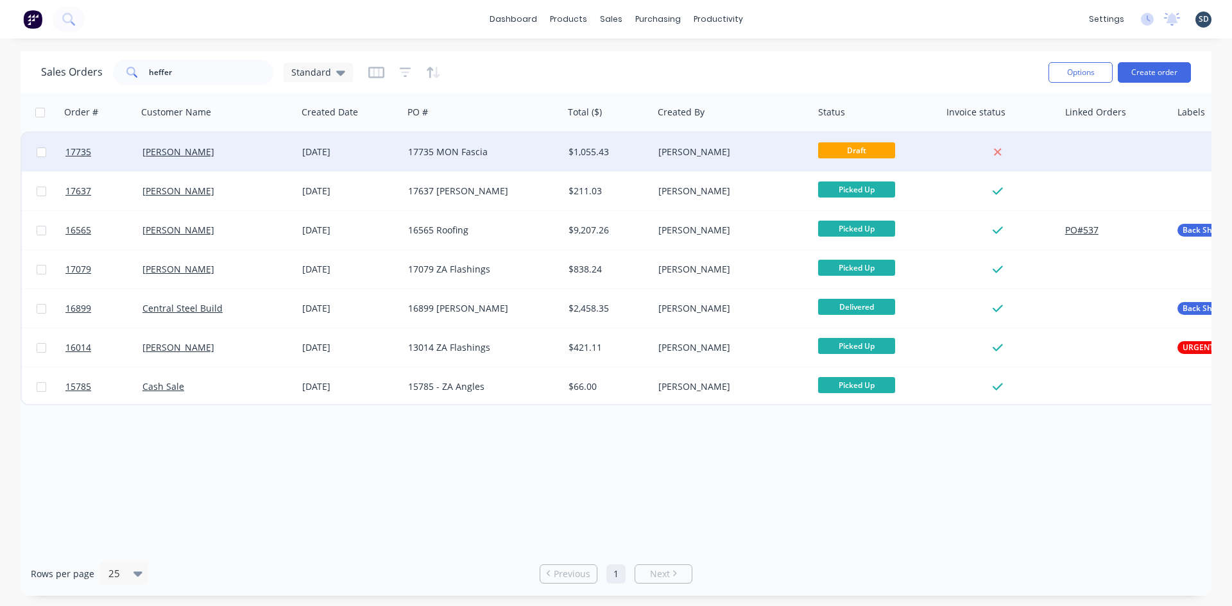
click at [268, 151] on div "[PERSON_NAME]" at bounding box center [213, 152] width 142 height 13
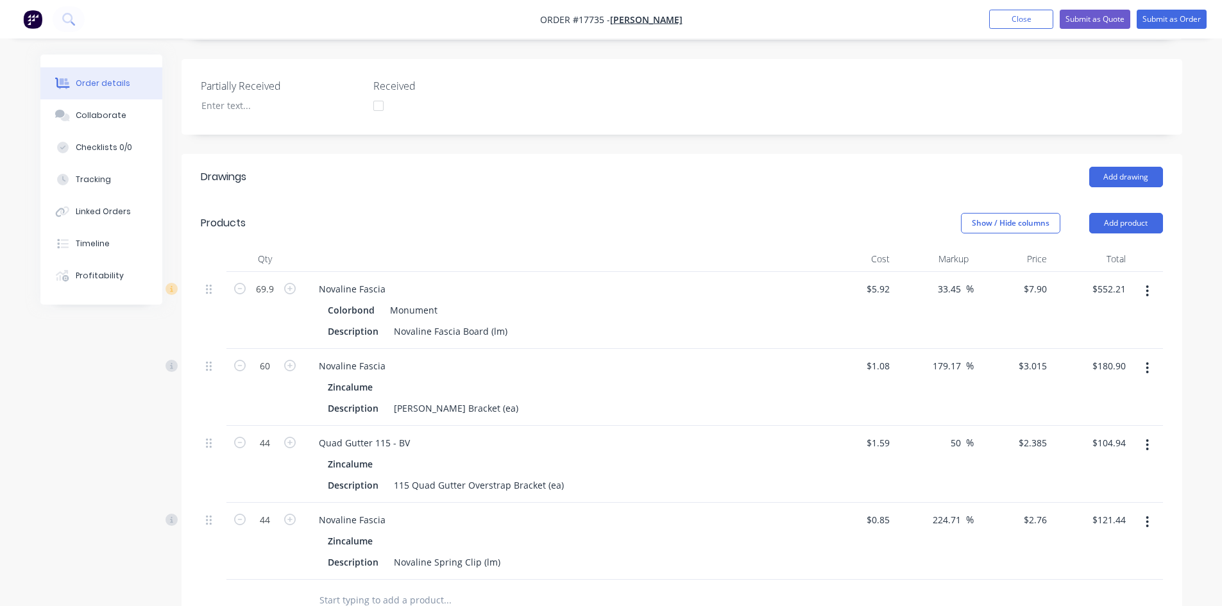
scroll to position [322, 0]
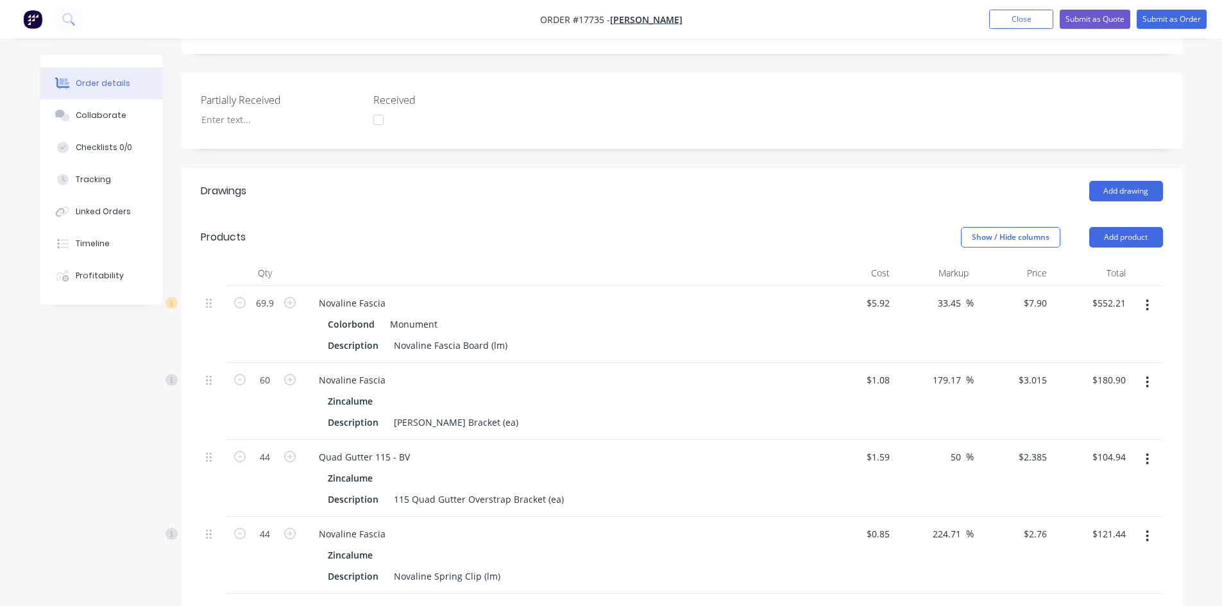
click at [642, 116] on div "Created by Sam Created 07/10/25 Required 07/10/25 Assigned to Add team member S…" at bounding box center [682, 337] width 1001 height 1211
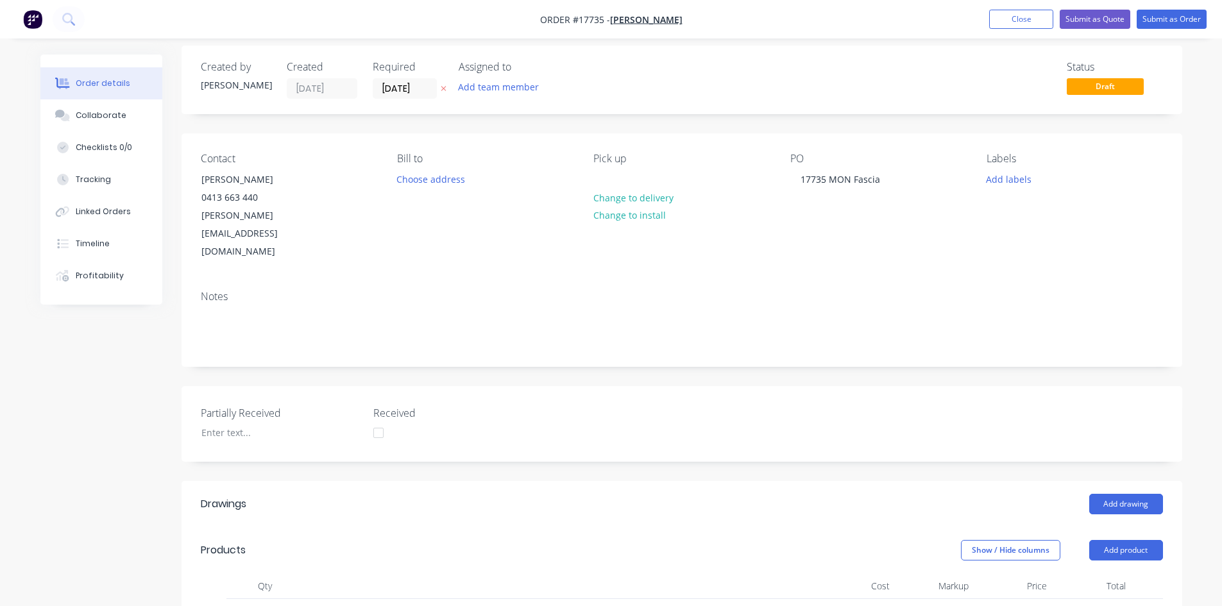
scroll to position [0, 0]
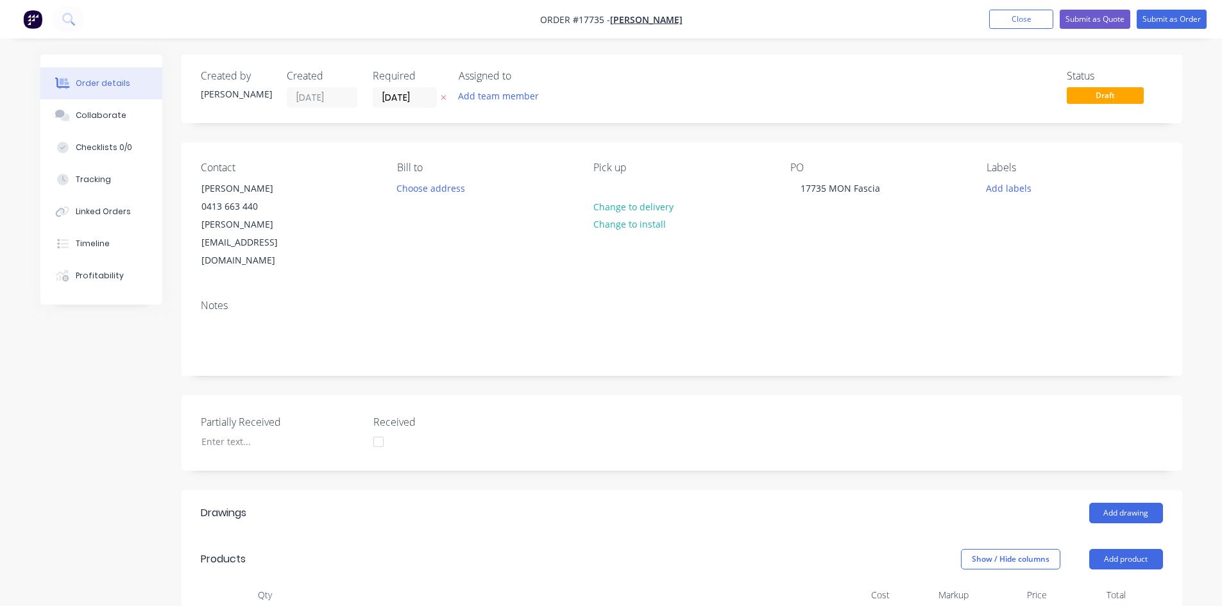
drag, startPoint x: 654, startPoint y: 134, endPoint x: 638, endPoint y: 133, distance: 16.1
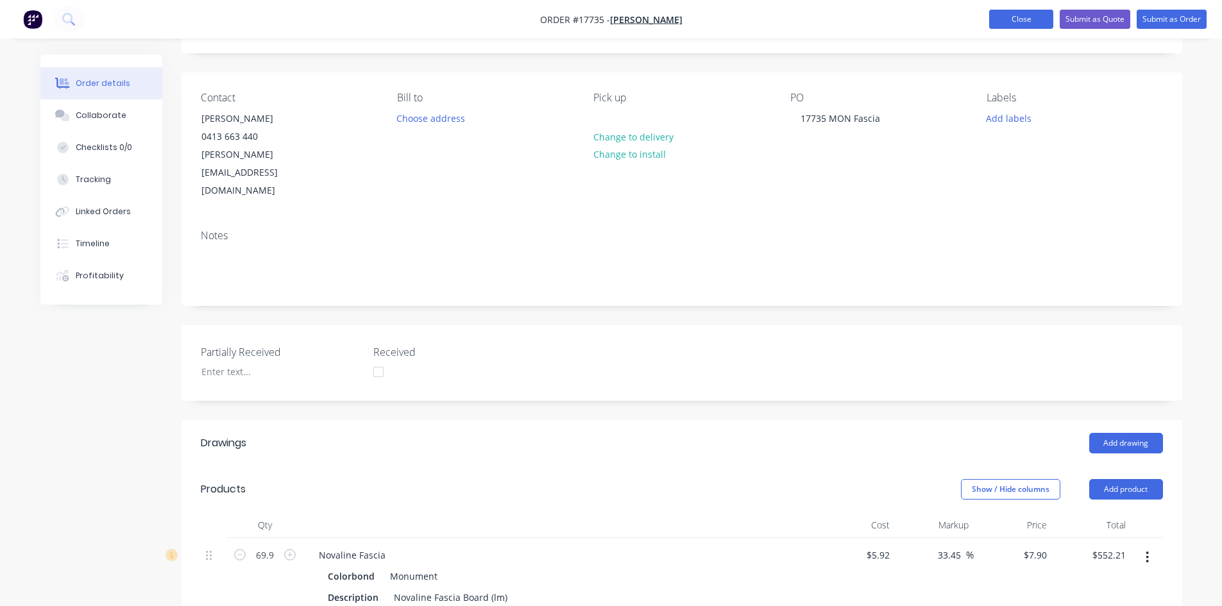
scroll to position [64, 0]
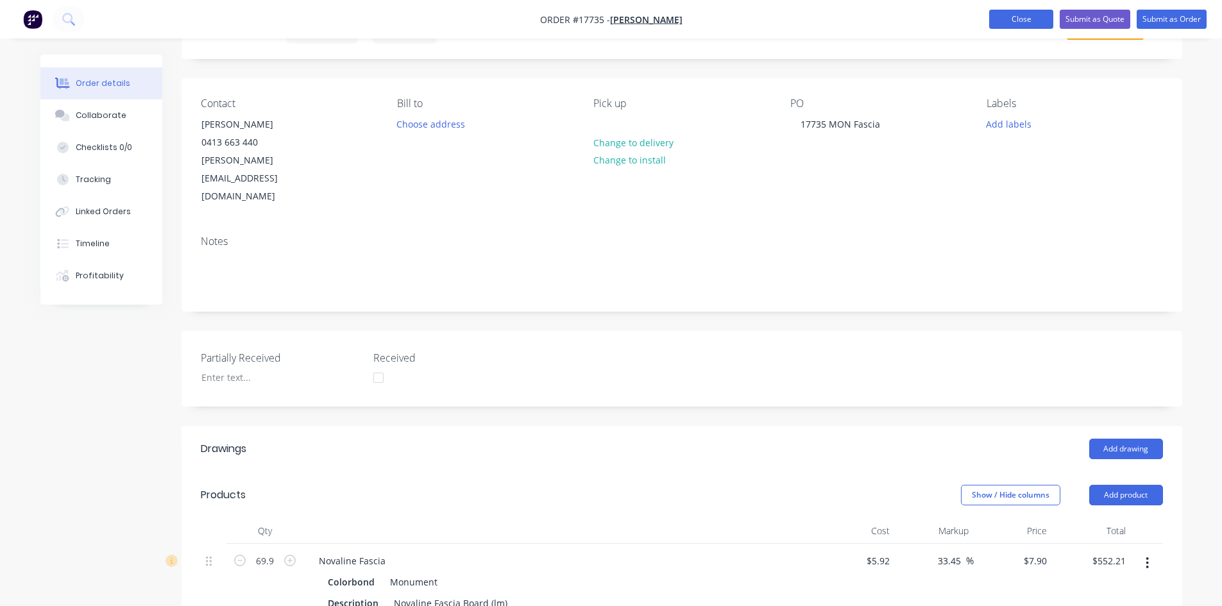
click at [1032, 10] on button "Close" at bounding box center [1021, 19] width 64 height 19
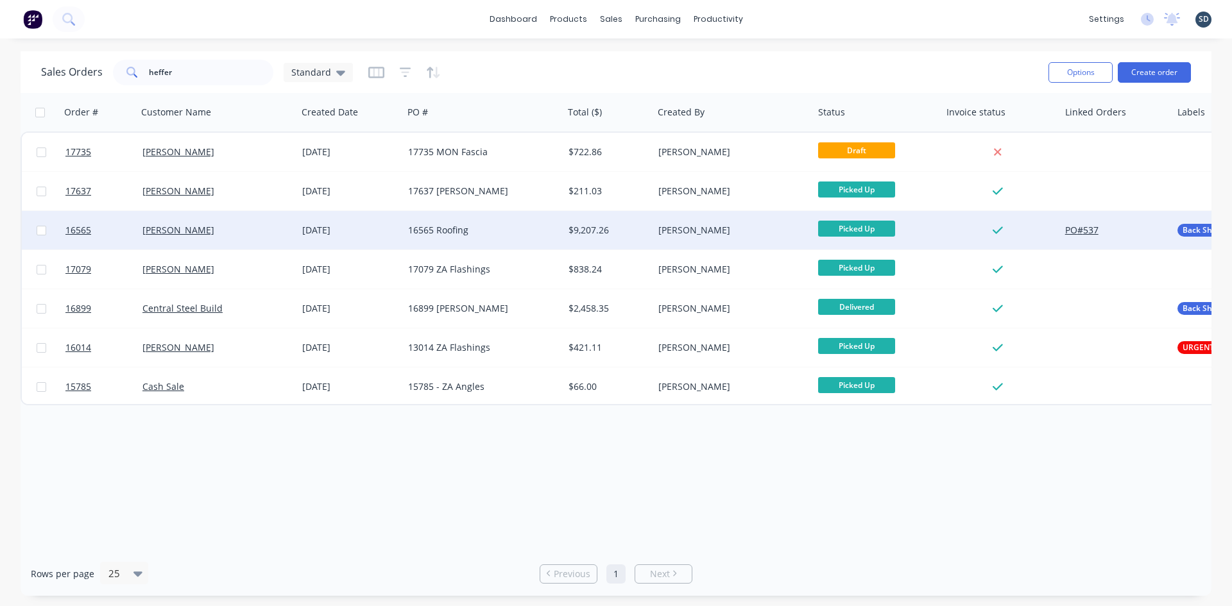
click at [382, 234] on div "11 Aug 2025" at bounding box center [350, 230] width 96 height 13
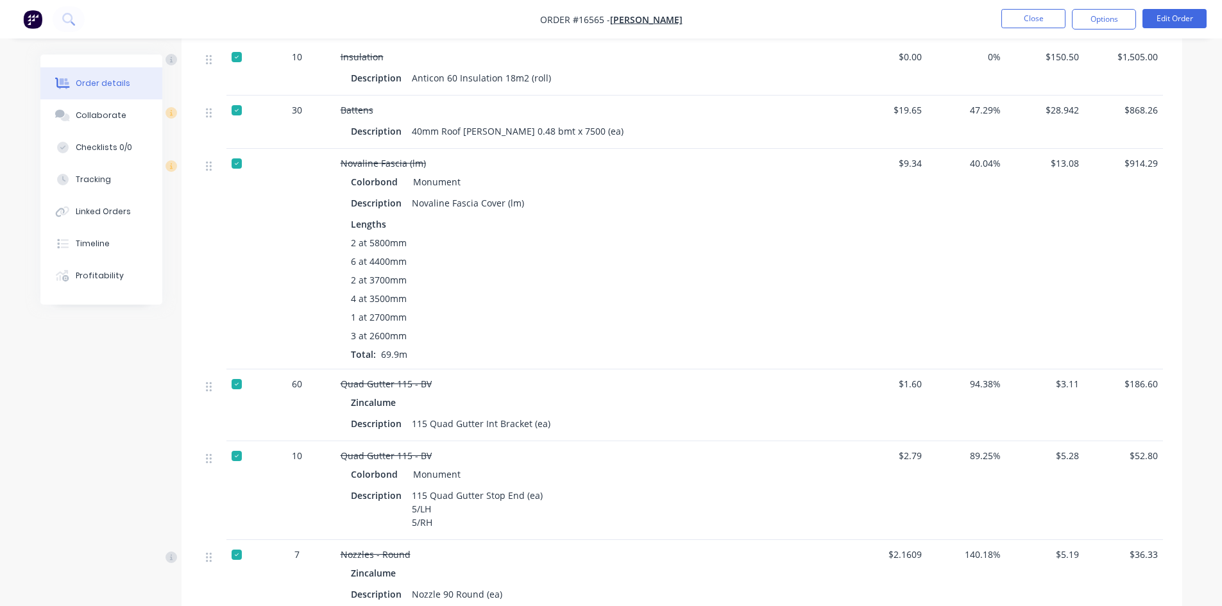
scroll to position [1027, 0]
drag, startPoint x: 348, startPoint y: 227, endPoint x: 411, endPoint y: 321, distance: 113.0
click at [411, 321] on div "Colorbond Monument Description Novaline Fascia Cover (lm) Lengths 2 at 5800mm 6…" at bounding box center [592, 269] width 503 height 189
copy div "2 at 5800mm 6 at 4400mm 2 at 3700mm 4 at 3500mm 1 at 2700mm 3 at 2600mm"
click at [543, 239] on div "2 at 5800mm" at bounding box center [592, 245] width 482 height 13
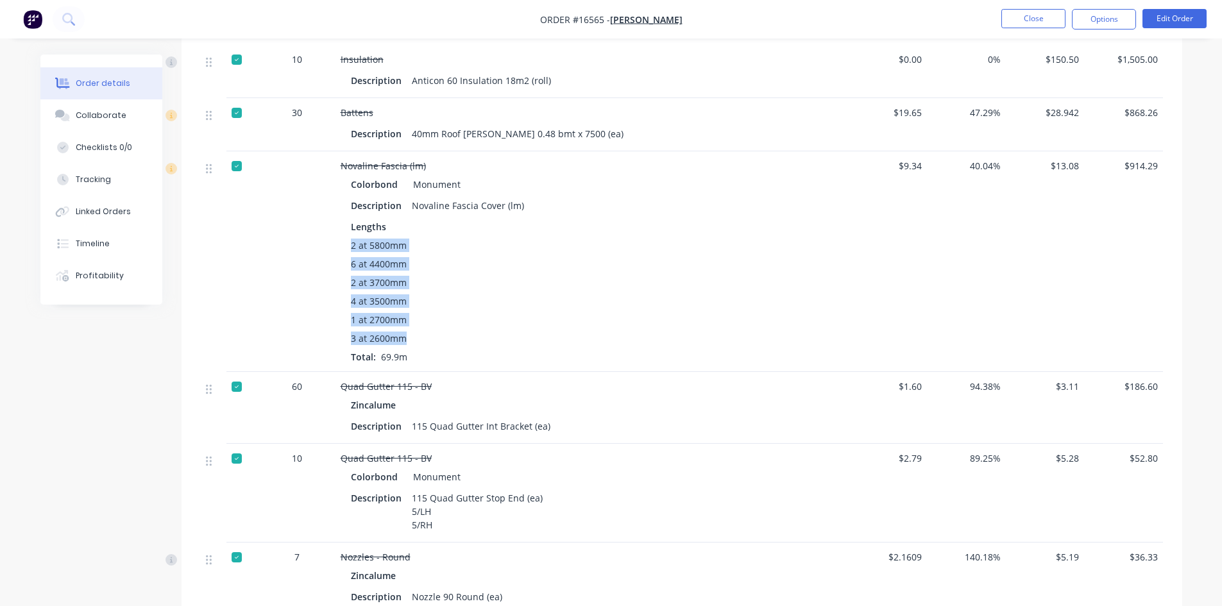
click at [542, 257] on div "6 at 4400mm" at bounding box center [592, 263] width 482 height 13
click at [461, 276] on div "2 at 3700mm" at bounding box center [592, 282] width 482 height 13
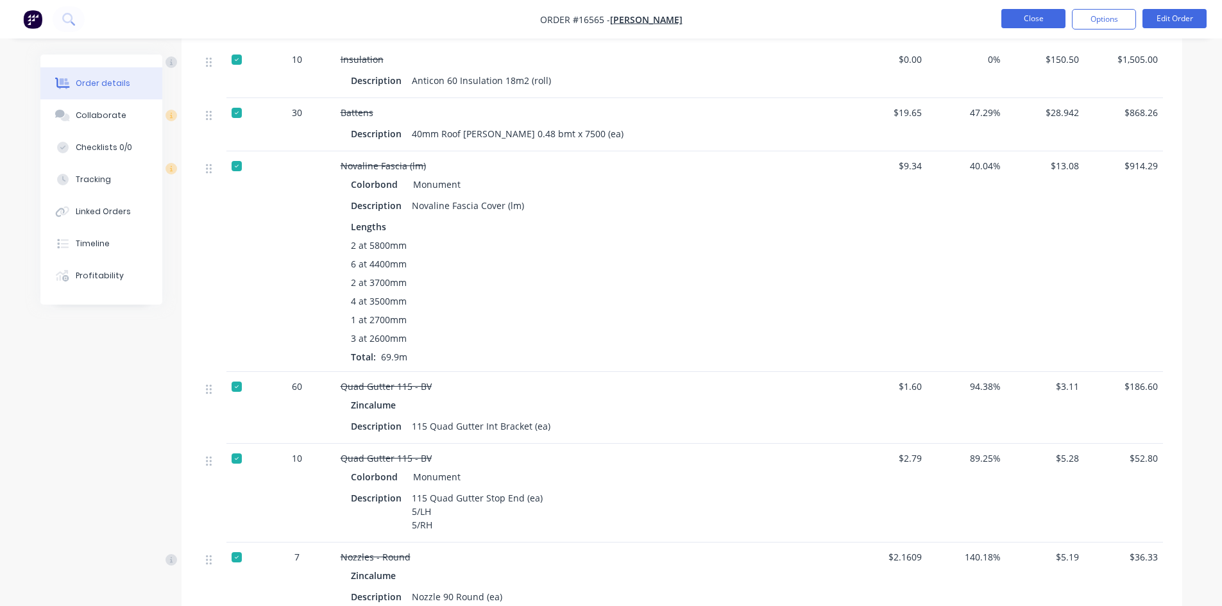
click at [1035, 17] on button "Close" at bounding box center [1034, 18] width 64 height 19
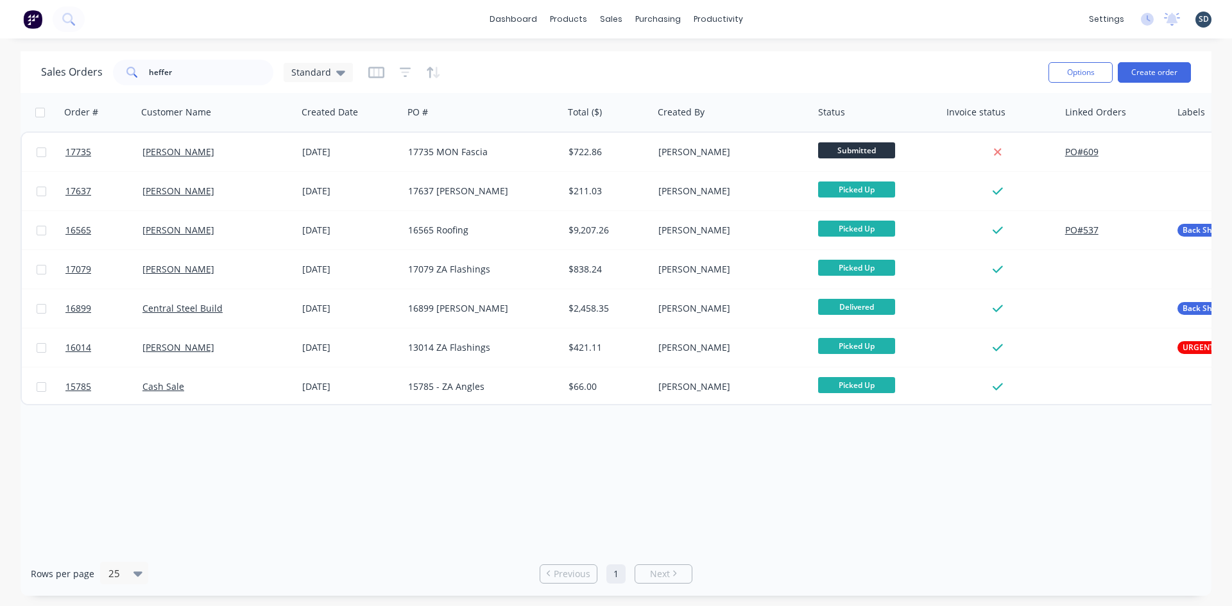
click at [797, 10] on div "dashboard products sales purchasing productivity dashboard products Product Cat…" at bounding box center [616, 19] width 1232 height 38
click at [188, 71] on input "heffer" at bounding box center [211, 73] width 125 height 26
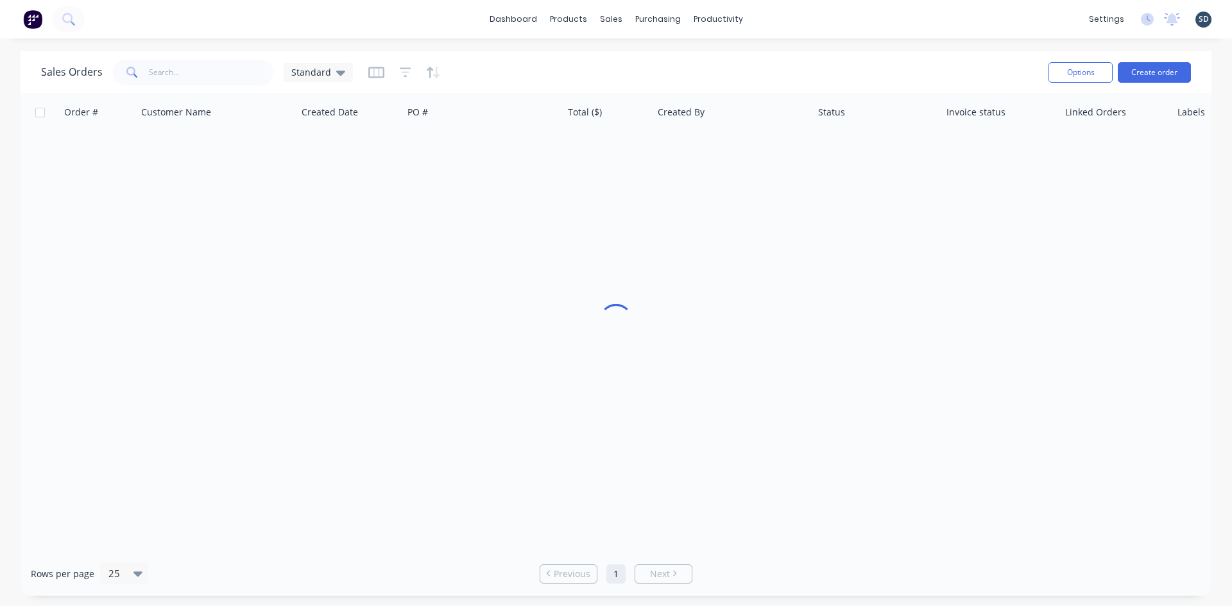
click at [794, 22] on div "dashboard products sales purchasing productivity dashboard products Product Cat…" at bounding box center [616, 19] width 1232 height 38
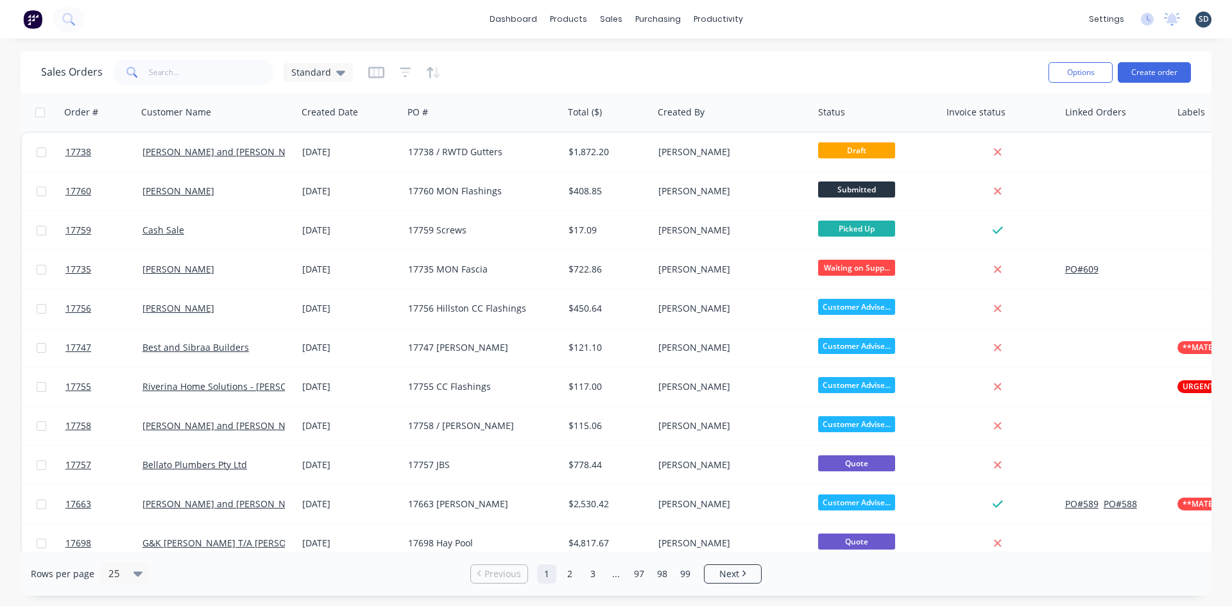
click at [782, 18] on div "dashboard products sales purchasing productivity dashboard products Product Cat…" at bounding box center [616, 19] width 1232 height 38
click at [776, 18] on div "dashboard products sales purchasing productivity dashboard products Product Cat…" at bounding box center [616, 19] width 1232 height 38
click at [772, 19] on div "dashboard products sales purchasing productivity dashboard products Product Cat…" at bounding box center [616, 19] width 1232 height 38
click at [792, 22] on div "dashboard products sales purchasing productivity dashboard products Product Cat…" at bounding box center [616, 19] width 1232 height 38
click at [789, 26] on div "dashboard products sales purchasing productivity dashboard products Product Cat…" at bounding box center [616, 19] width 1232 height 38
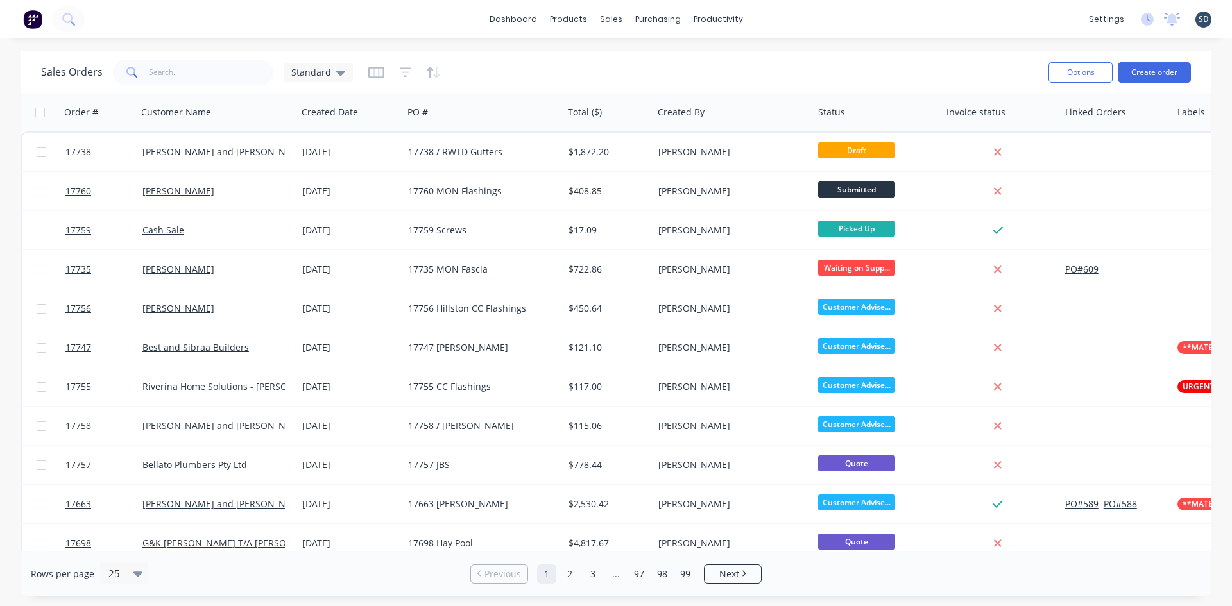
click at [799, 30] on div "dashboard products sales purchasing productivity dashboard products Product Cat…" at bounding box center [616, 19] width 1232 height 38
click at [838, 25] on div "dashboard products sales purchasing productivity dashboard products Product Cat…" at bounding box center [616, 19] width 1232 height 38
click at [781, 19] on div "dashboard products sales purchasing productivity dashboard products Product Cat…" at bounding box center [616, 19] width 1232 height 38
click at [412, 22] on div "dashboard products sales purchasing productivity dashboard products Product Cat…" at bounding box center [616, 19] width 1232 height 38
click at [488, 15] on div "dashboard products sales purchasing productivity dashboard products Product Cat…" at bounding box center [616, 19] width 1232 height 38
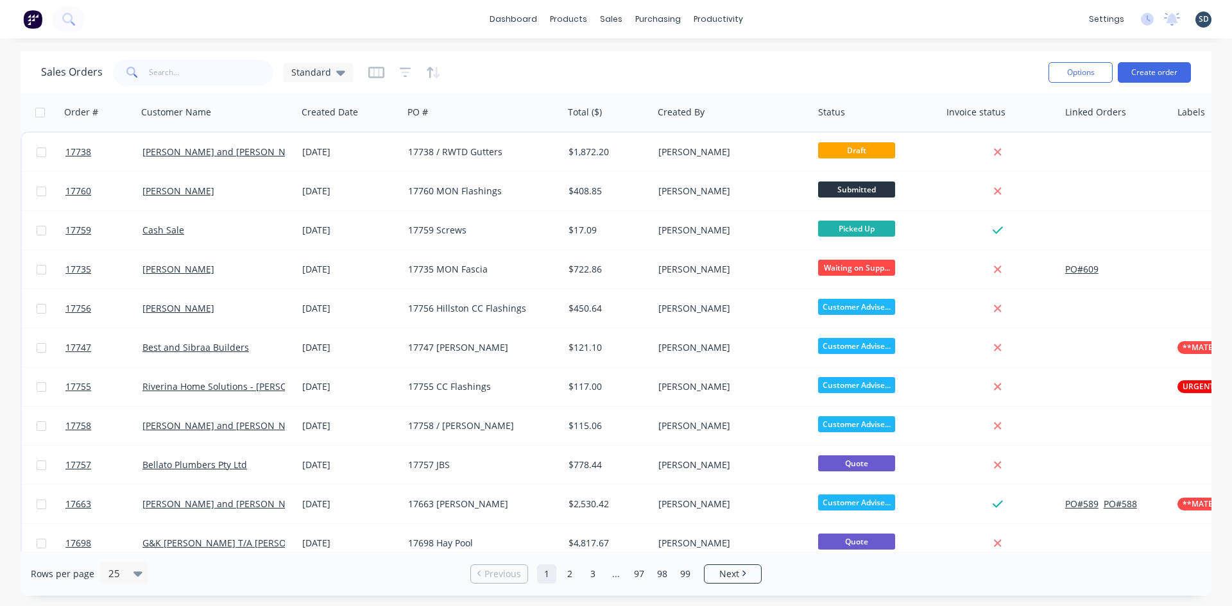
click at [795, 8] on div "dashboard products sales purchasing productivity dashboard products Product Cat…" at bounding box center [616, 19] width 1232 height 38
click at [564, 17] on div "products" at bounding box center [568, 19] width 50 height 19
click at [592, 65] on div "Product Catalogue" at bounding box center [625, 62] width 80 height 12
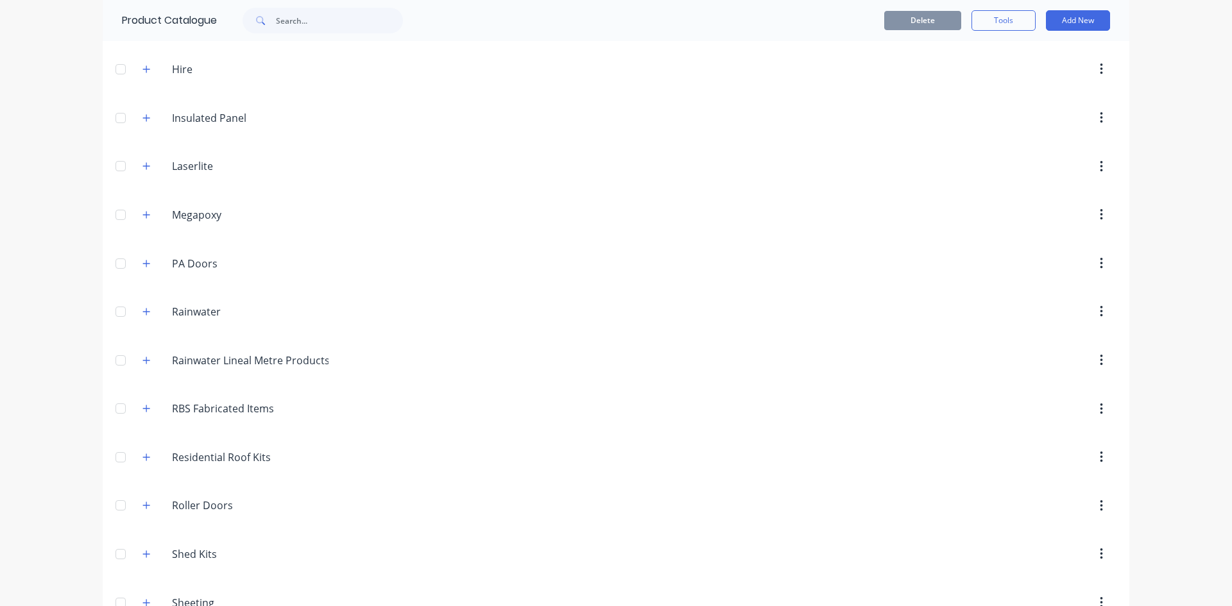
scroll to position [642, 0]
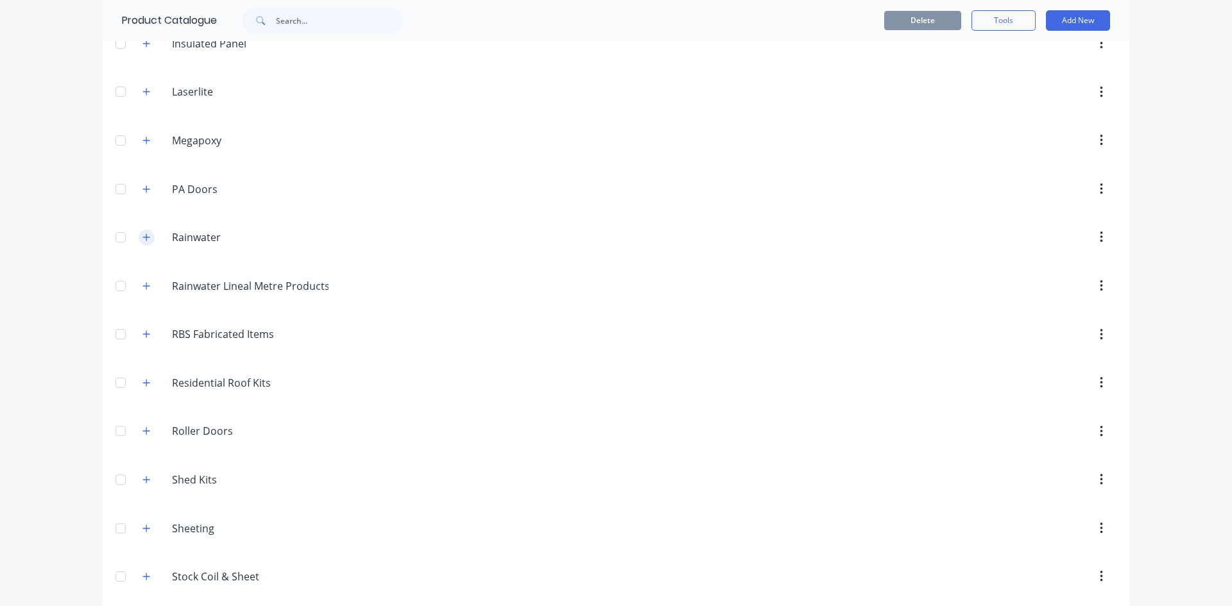
click at [145, 237] on icon "button" at bounding box center [146, 237] width 7 height 7
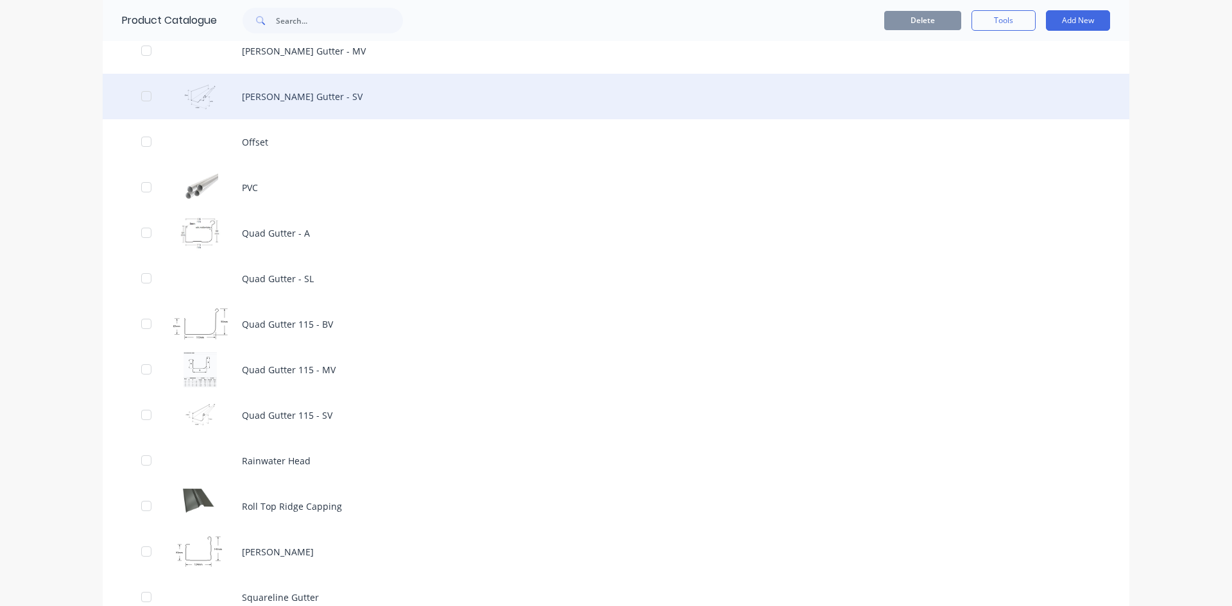
scroll to position [1861, 0]
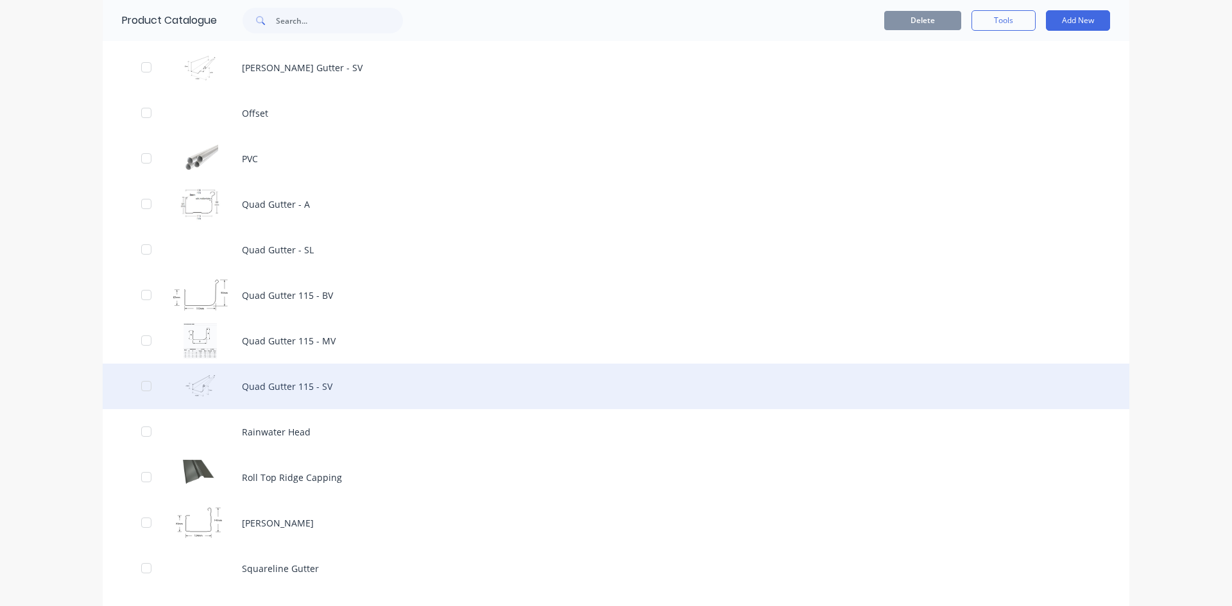
click at [364, 388] on div "Quad Gutter 115 - SV" at bounding box center [616, 387] width 1027 height 46
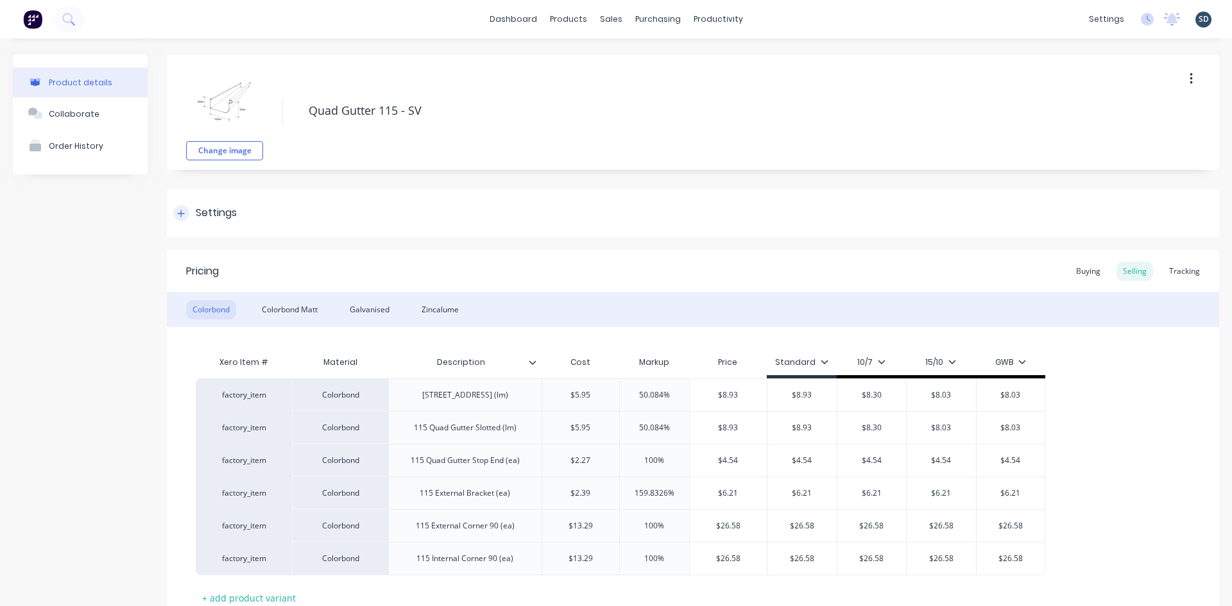
scroll to position [96, 0]
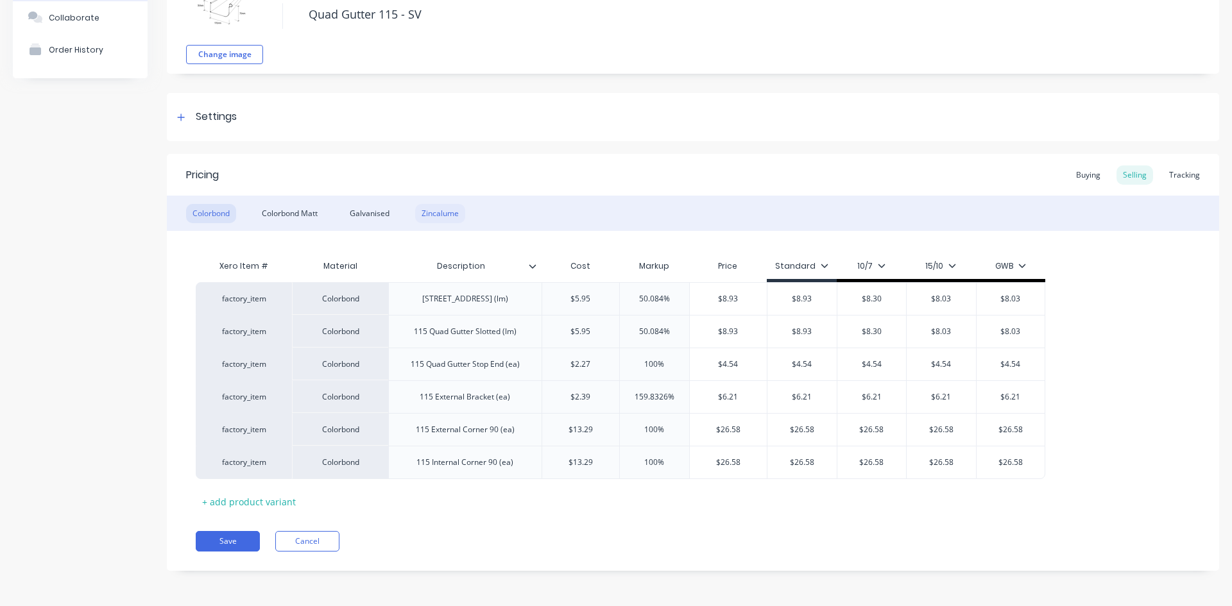
click at [437, 217] on div "Zincalume" at bounding box center [440, 213] width 50 height 19
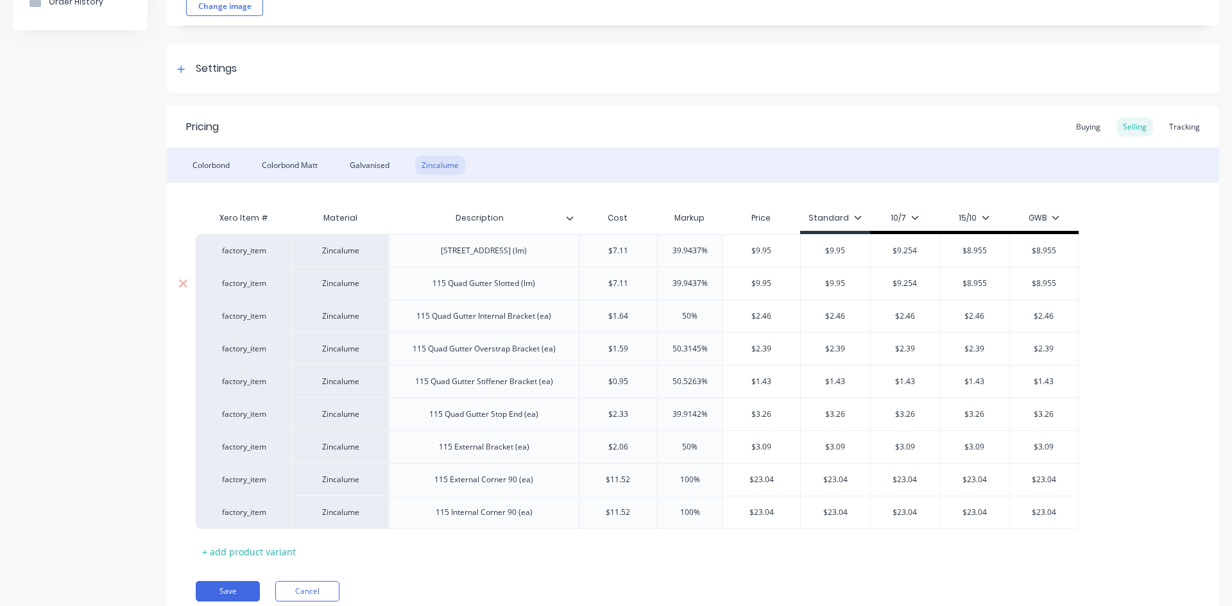
scroll to position [194, 0]
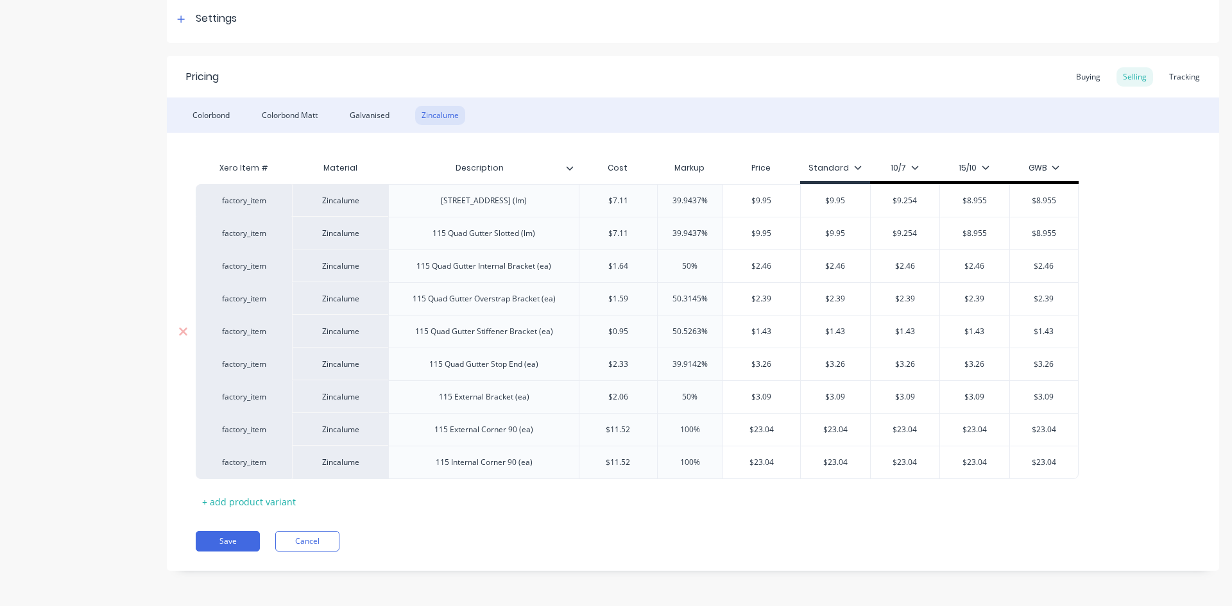
click at [529, 329] on div "115 Quad Gutter Stiffener Bracket (ea)" at bounding box center [484, 331] width 158 height 17
click at [477, 332] on div "115 Quad Gutter Stiffener Bracket (ea)" at bounding box center [484, 331] width 158 height 17
click at [187, 298] on icon at bounding box center [183, 299] width 10 height 13
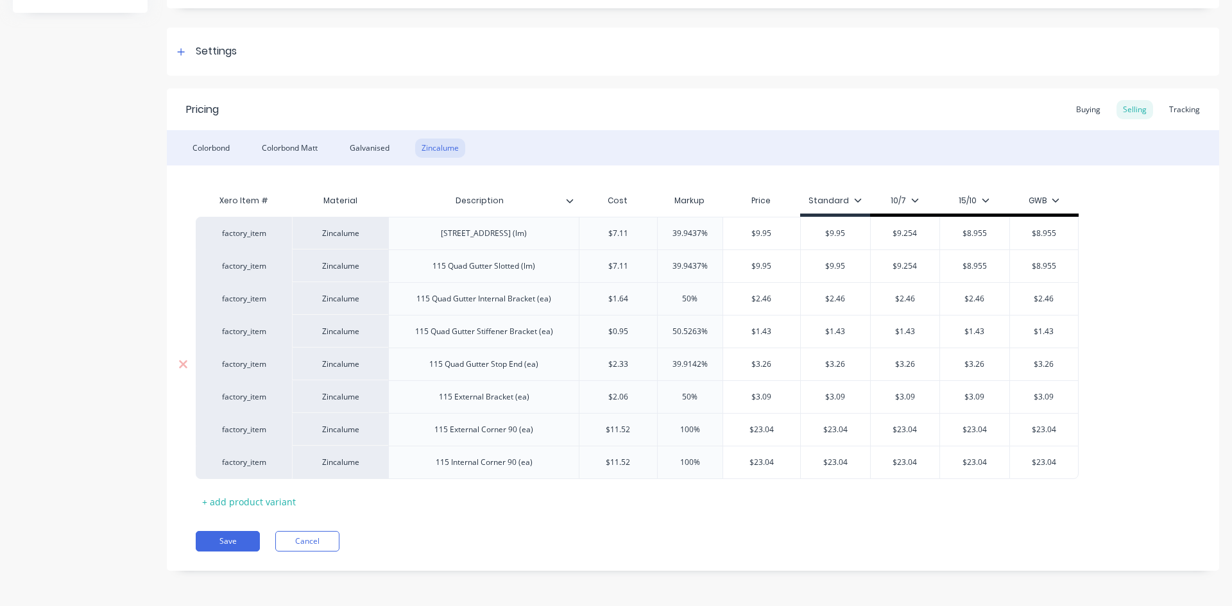
scroll to position [162, 0]
type textarea "x"
click at [536, 332] on div "115 Quad Gutter Stiffener Bracket (ea)" at bounding box center [484, 331] width 158 height 17
click at [574, 548] on div "Save Cancel" at bounding box center [707, 541] width 1023 height 21
click at [208, 500] on div "+ add product variant" at bounding box center [249, 502] width 107 height 20
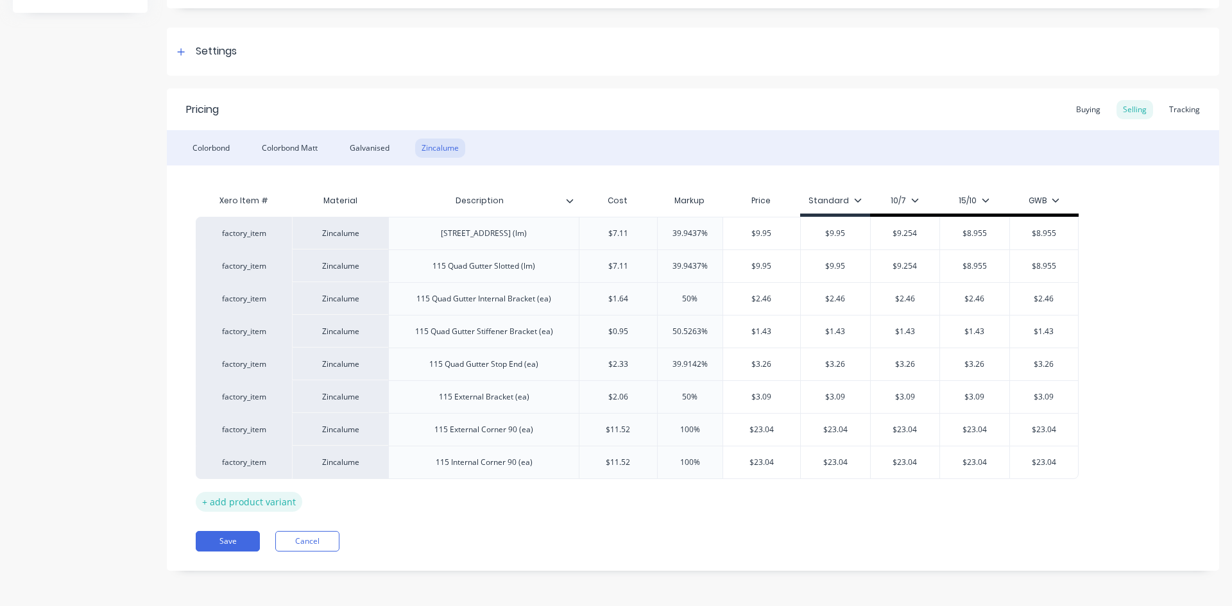
type textarea "x"
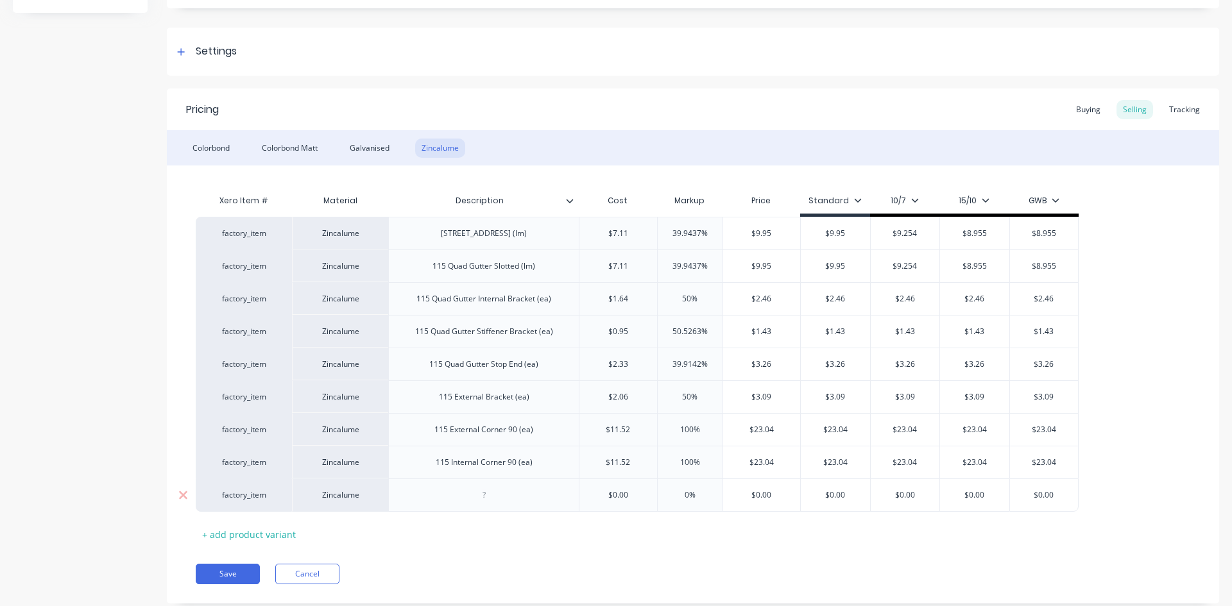
click at [479, 499] on div at bounding box center [484, 495] width 64 height 17
click at [577, 328] on div "115 Quad Gutter Stiffener Bracket (ea)" at bounding box center [483, 331] width 191 height 33
click at [565, 330] on div "115 Quad Gutter Stiffener Bracket (ea)" at bounding box center [483, 331] width 191 height 33
click at [561, 333] on div "115 Quad Gutter Stiffener Bracket (ea)" at bounding box center [484, 331] width 158 height 17
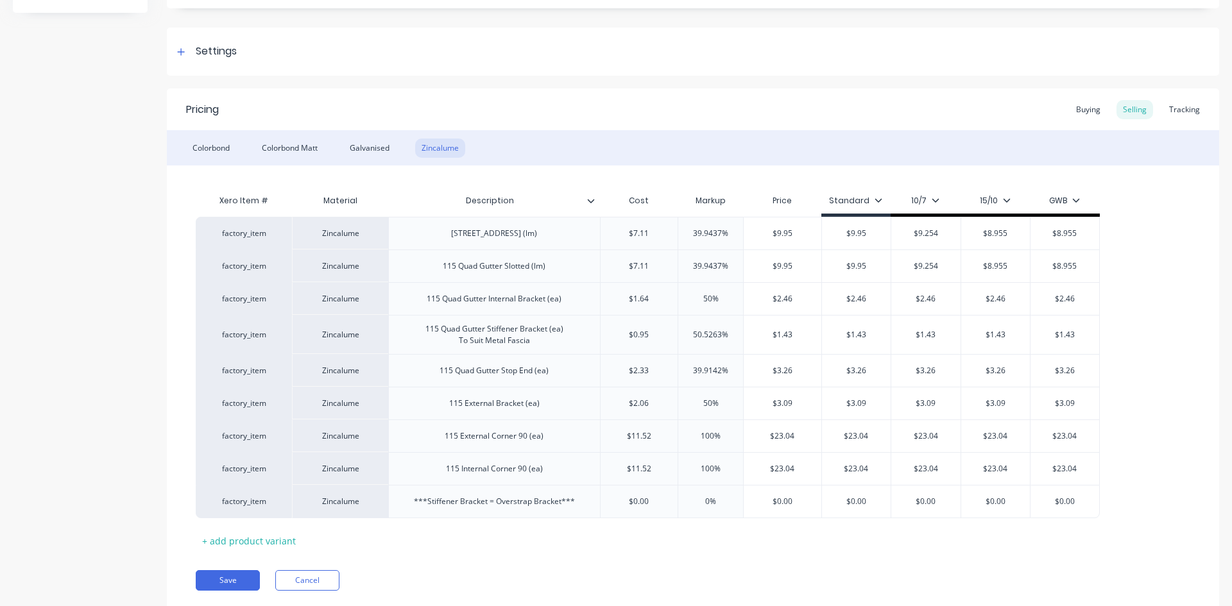
click at [637, 558] on div "Pricing Buying Selling Tracking Colorbond Colorbond Matt Galvanised Zincalume X…" at bounding box center [693, 350] width 1052 height 522
click at [237, 577] on button "Save" at bounding box center [228, 580] width 64 height 21
type textarea "x"
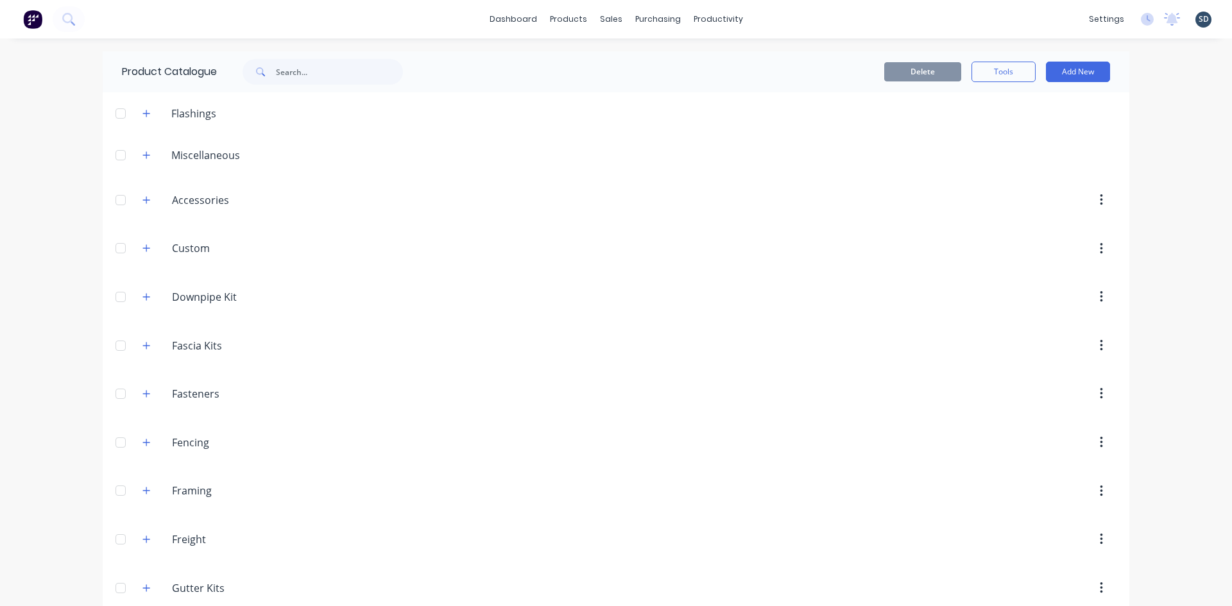
click at [793, 22] on div "dashboard products sales purchasing productivity dashboard products Product Cat…" at bounding box center [616, 19] width 1232 height 38
click at [858, 17] on div "dashboard products sales purchasing productivity dashboard products Product Cat…" at bounding box center [616, 19] width 1232 height 38
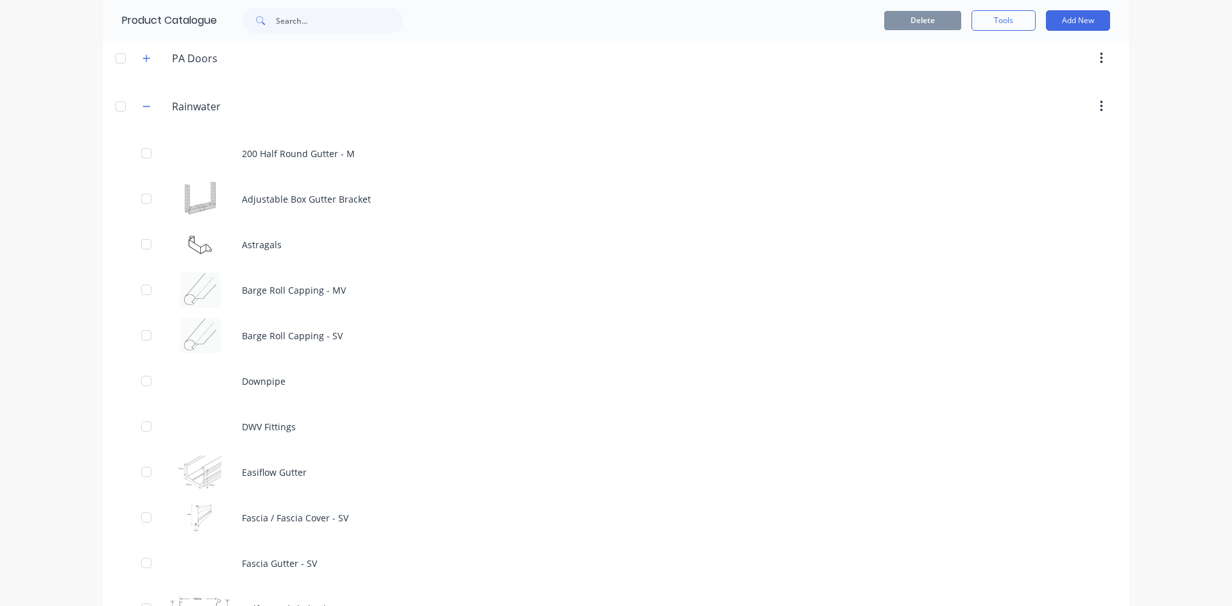
scroll to position [642, 0]
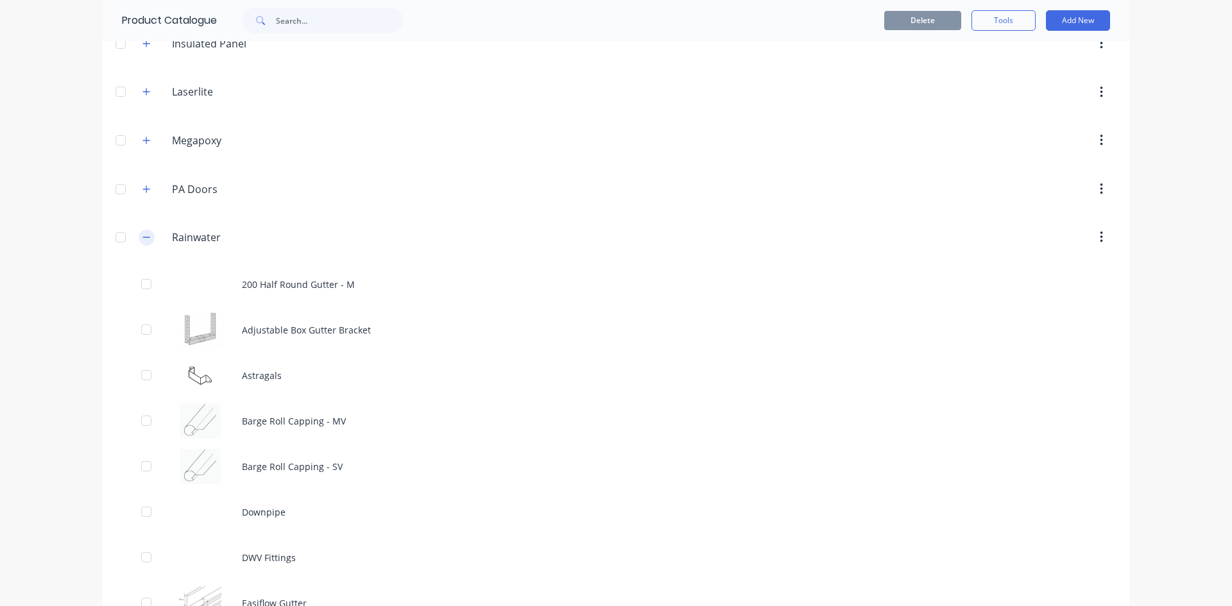
click at [142, 239] on icon "button" at bounding box center [146, 237] width 8 height 9
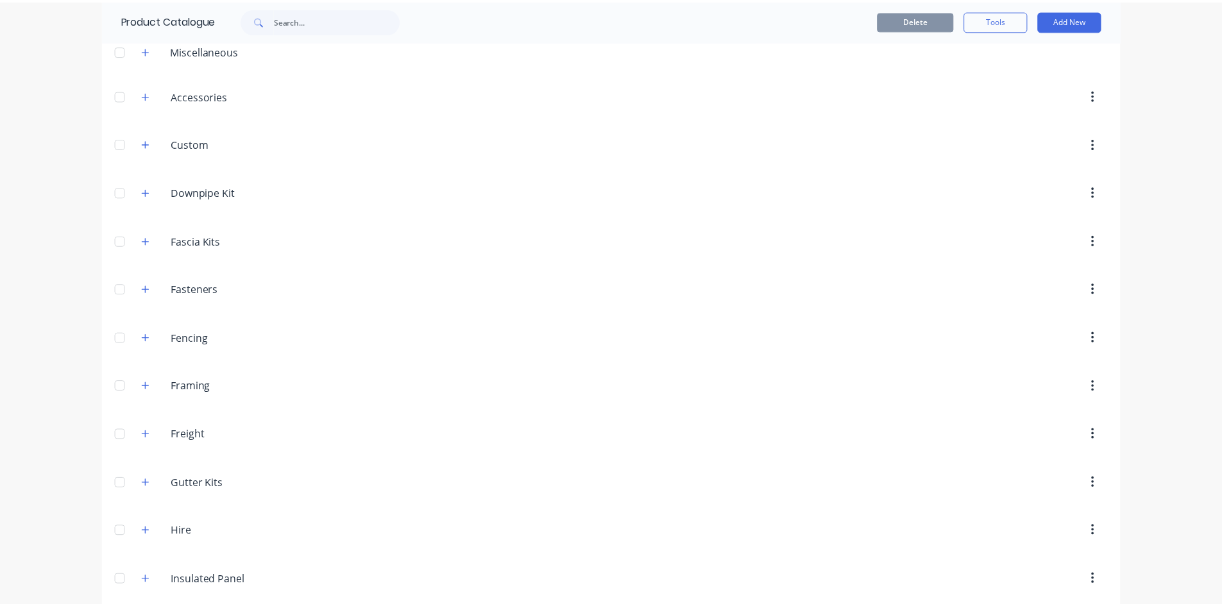
scroll to position [0, 0]
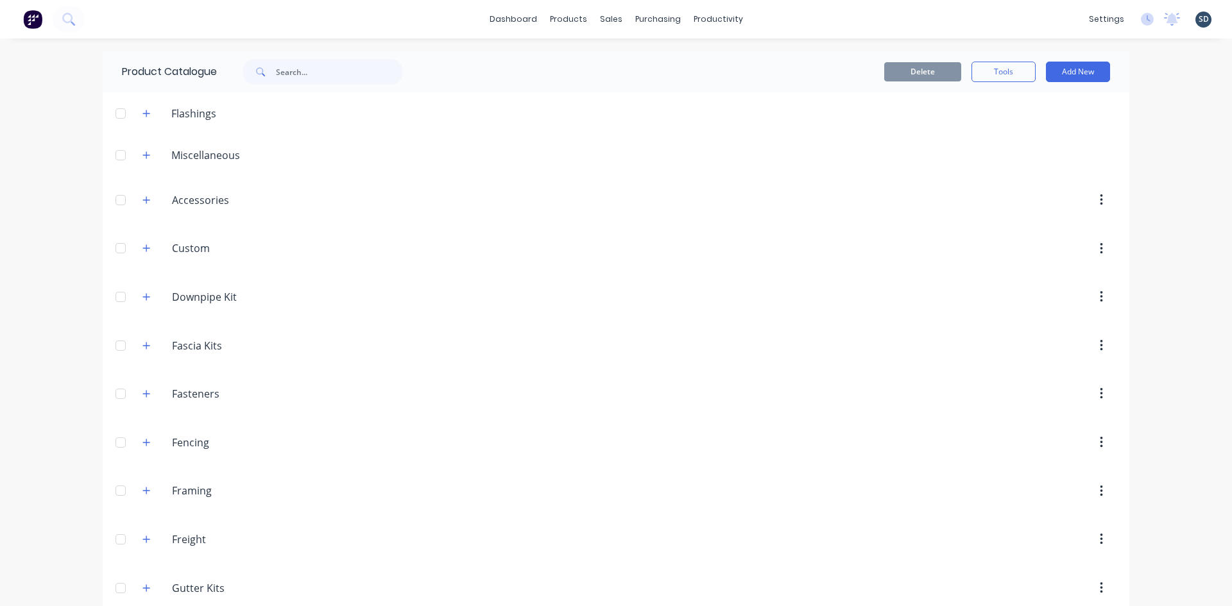
click at [613, 44] on div "dashboard products sales purchasing productivity dashboard products Product Cat…" at bounding box center [616, 303] width 1232 height 606
click at [636, 67] on div "Sales Orders" at bounding box center [653, 62] width 53 height 12
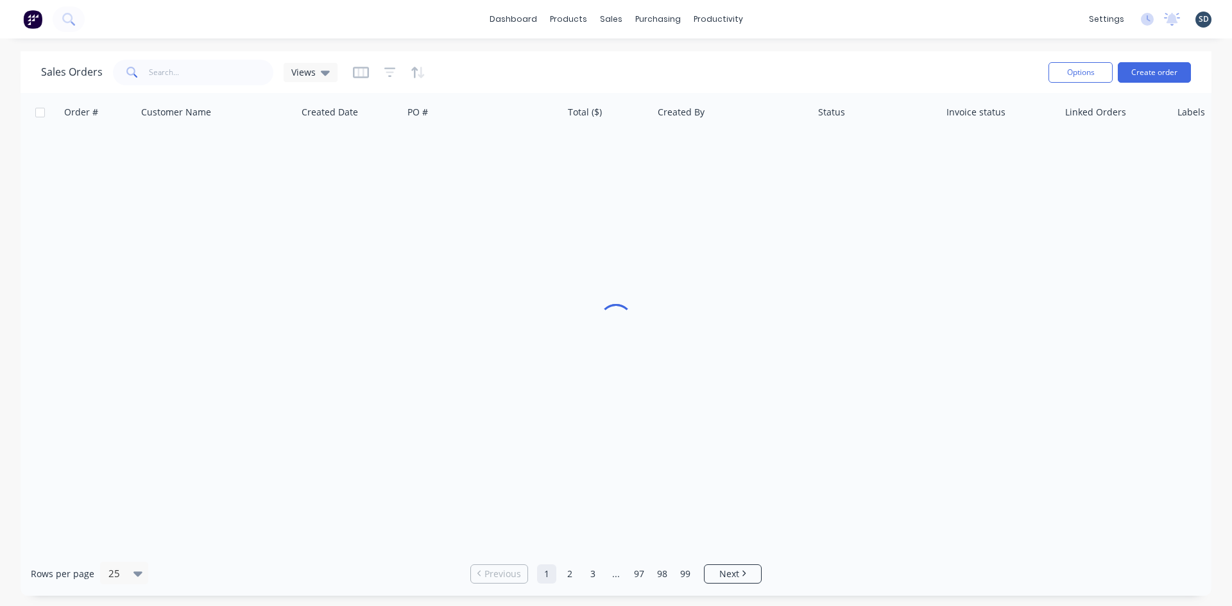
click at [818, 14] on div "dashboard products sales purchasing productivity dashboard products Product Cat…" at bounding box center [616, 19] width 1232 height 38
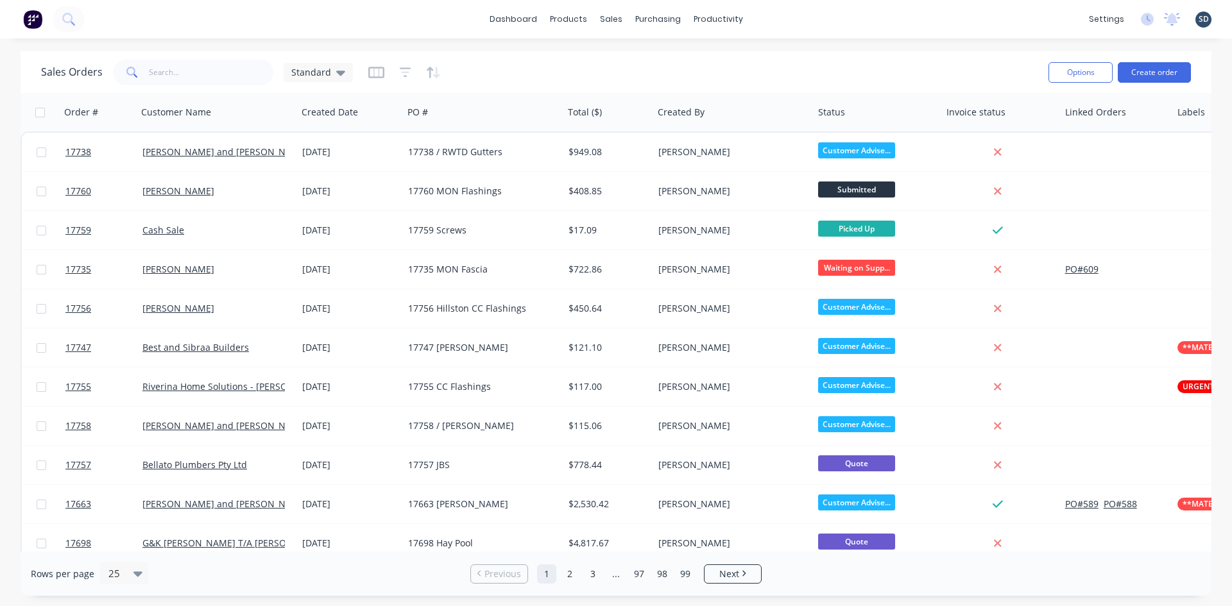
click at [783, 19] on div "dashboard products sales purchasing productivity dashboard products Product Cat…" at bounding box center [616, 19] width 1232 height 38
click at [778, 17] on div "dashboard products sales purchasing productivity dashboard products Product Cat…" at bounding box center [616, 19] width 1232 height 38
click at [781, 15] on div "dashboard products sales purchasing productivity dashboard products Product Cat…" at bounding box center [616, 19] width 1232 height 38
click at [793, 23] on div "dashboard products sales purchasing productivity dashboard products Product Cat…" at bounding box center [616, 19] width 1232 height 38
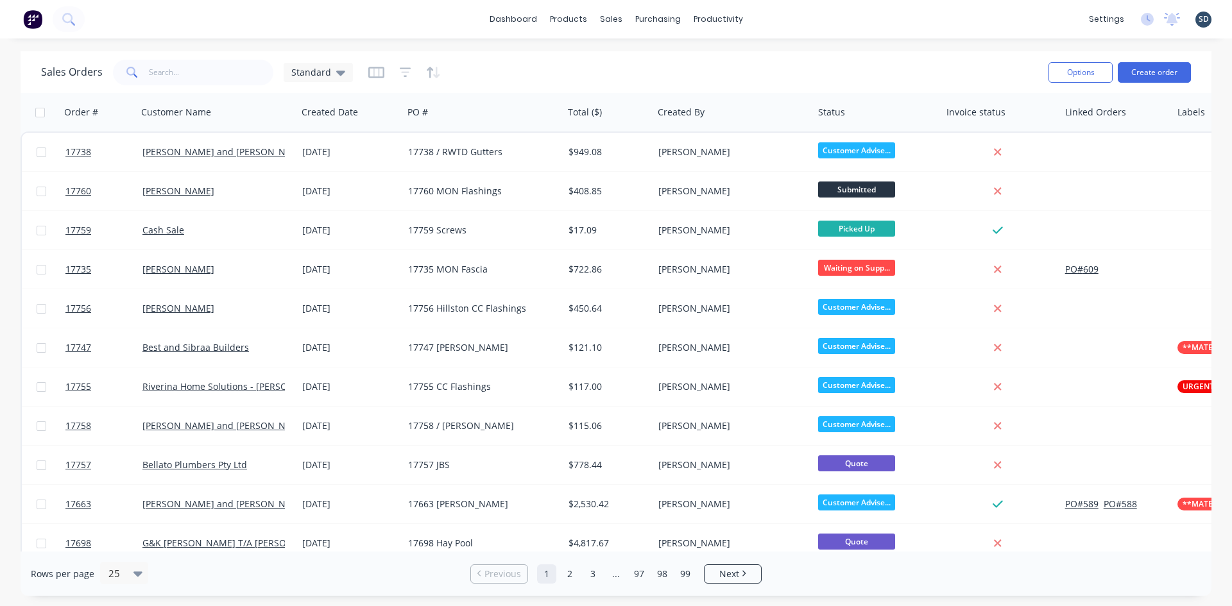
click at [773, 16] on div "dashboard products sales purchasing productivity dashboard products Product Cat…" at bounding box center [616, 19] width 1232 height 38
click at [788, 12] on div "dashboard products sales purchasing productivity dashboard products Product Cat…" at bounding box center [616, 19] width 1232 height 38
click at [914, 31] on div "dashboard products sales purchasing productivity dashboard products Product Cat…" at bounding box center [616, 19] width 1232 height 38
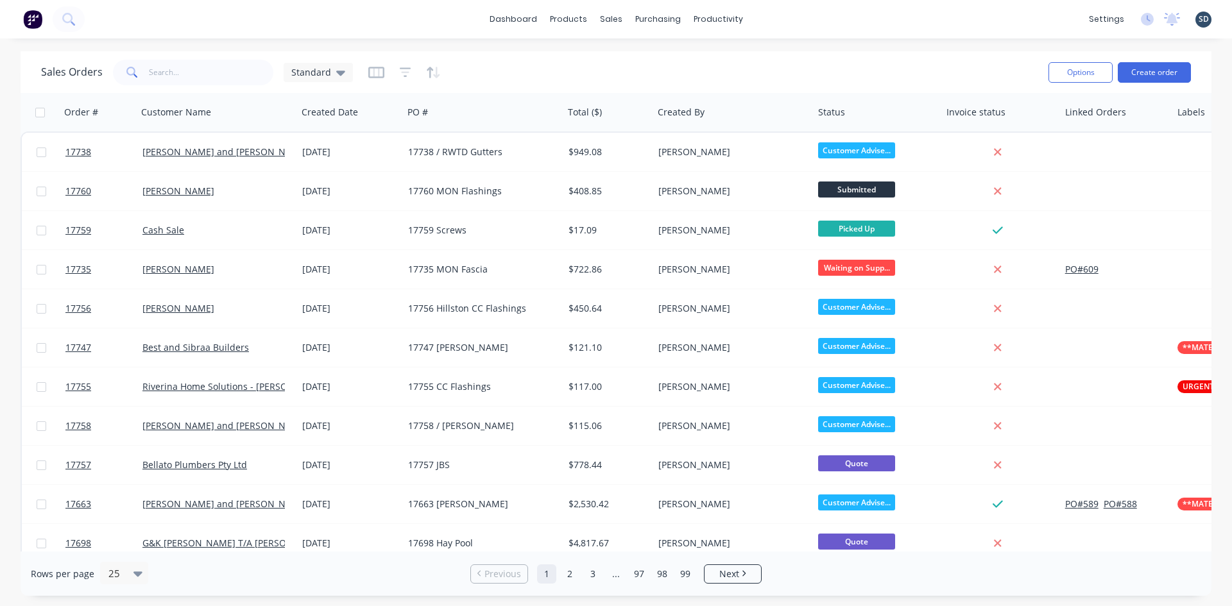
click at [784, 22] on div "dashboard products sales purchasing productivity dashboard products Product Cat…" at bounding box center [616, 19] width 1232 height 38
click at [781, 17] on div "dashboard products sales purchasing productivity dashboard products Product Cat…" at bounding box center [616, 19] width 1232 height 38
click at [777, 18] on div "dashboard products sales purchasing productivity dashboard products Product Cat…" at bounding box center [616, 19] width 1232 height 38
click at [781, 17] on div "dashboard products sales purchasing productivity dashboard products Product Cat…" at bounding box center [616, 19] width 1232 height 38
click at [780, 16] on div "dashboard products sales purchasing productivity dashboard products Product Cat…" at bounding box center [616, 19] width 1232 height 38
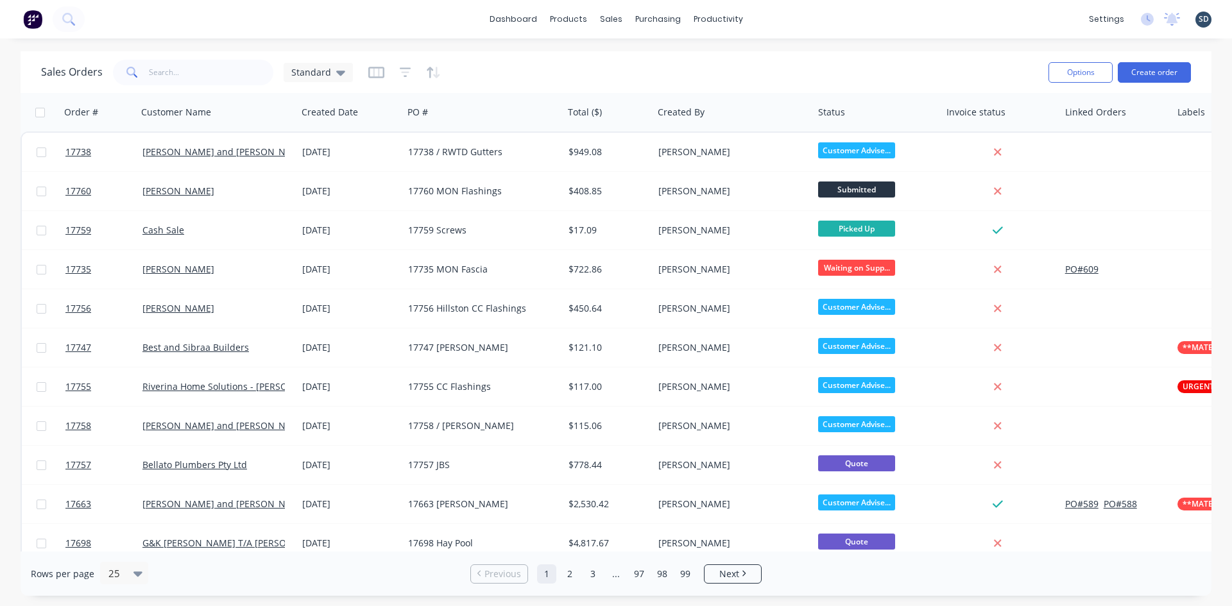
click at [780, 16] on div "dashboard products sales purchasing productivity dashboard products Product Cat…" at bounding box center [616, 19] width 1232 height 38
click at [806, 15] on div "dashboard products sales purchasing productivity dashboard products Product Cat…" at bounding box center [616, 19] width 1232 height 38
click at [781, 17] on div "dashboard products sales purchasing productivity dashboard products Product Cat…" at bounding box center [616, 19] width 1232 height 38
click at [788, 15] on div "dashboard products sales purchasing productivity dashboard products Product Cat…" at bounding box center [616, 19] width 1232 height 38
click at [787, 21] on div "dashboard products sales purchasing productivity dashboard products Product Cat…" at bounding box center [616, 19] width 1232 height 38
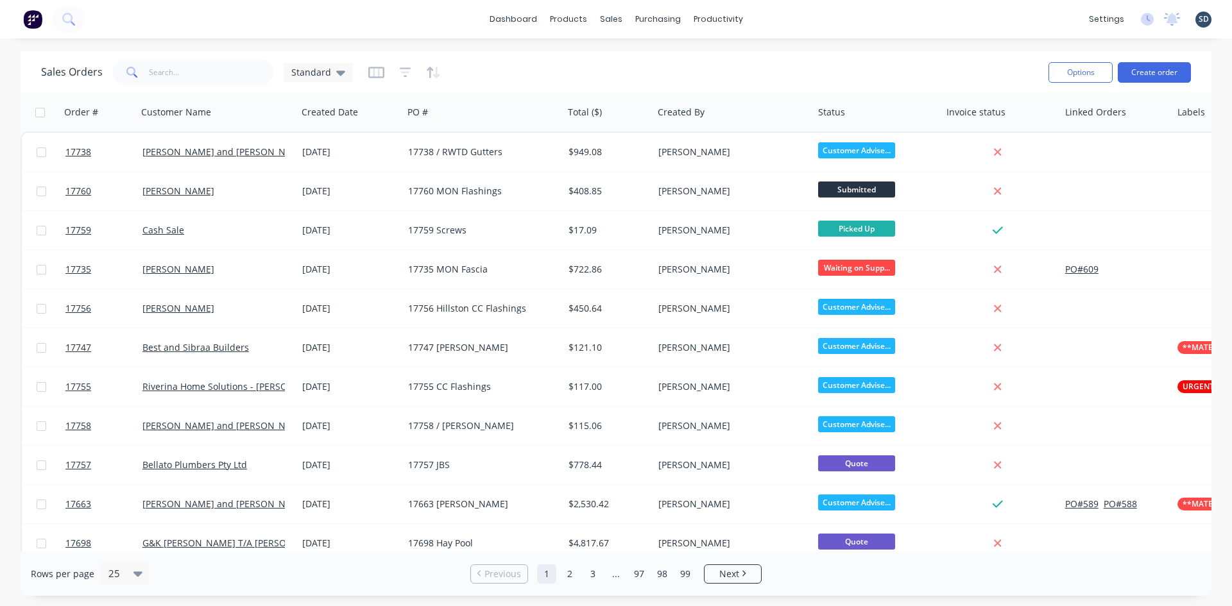
drag, startPoint x: 787, startPoint y: 21, endPoint x: 777, endPoint y: 19, distance: 10.0
click at [777, 19] on div "dashboard products sales purchasing productivity dashboard products Product Cat…" at bounding box center [616, 19] width 1232 height 38
click at [654, 62] on div "Sales Orders" at bounding box center [658, 62] width 53 height 12
click at [187, 74] on input "text" at bounding box center [211, 73] width 125 height 26
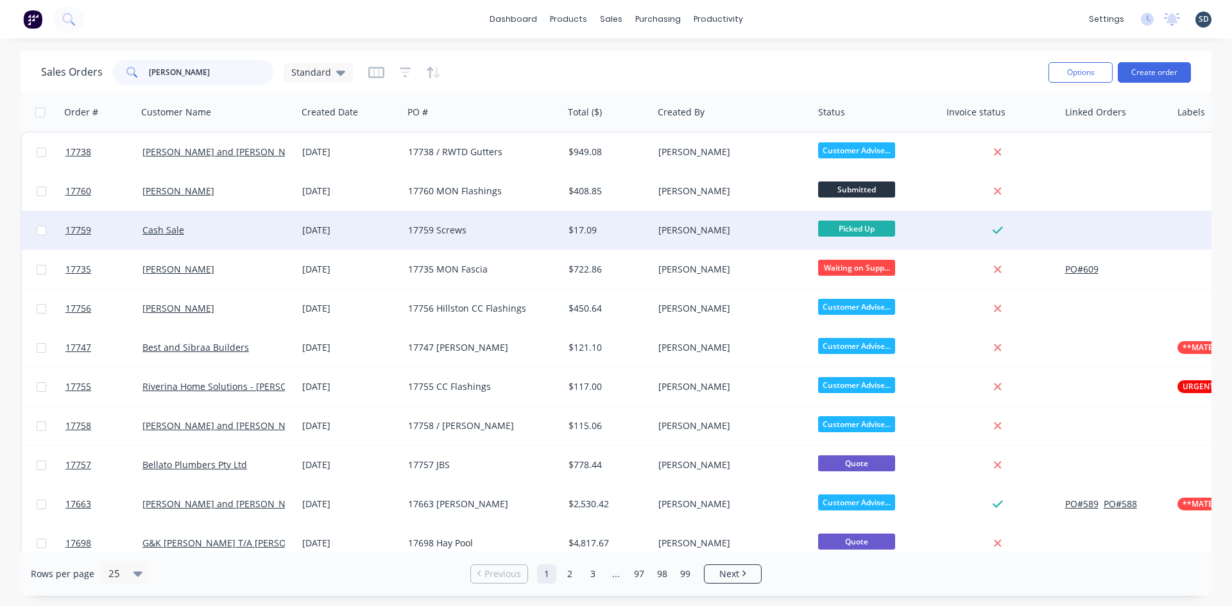
type input "turner"
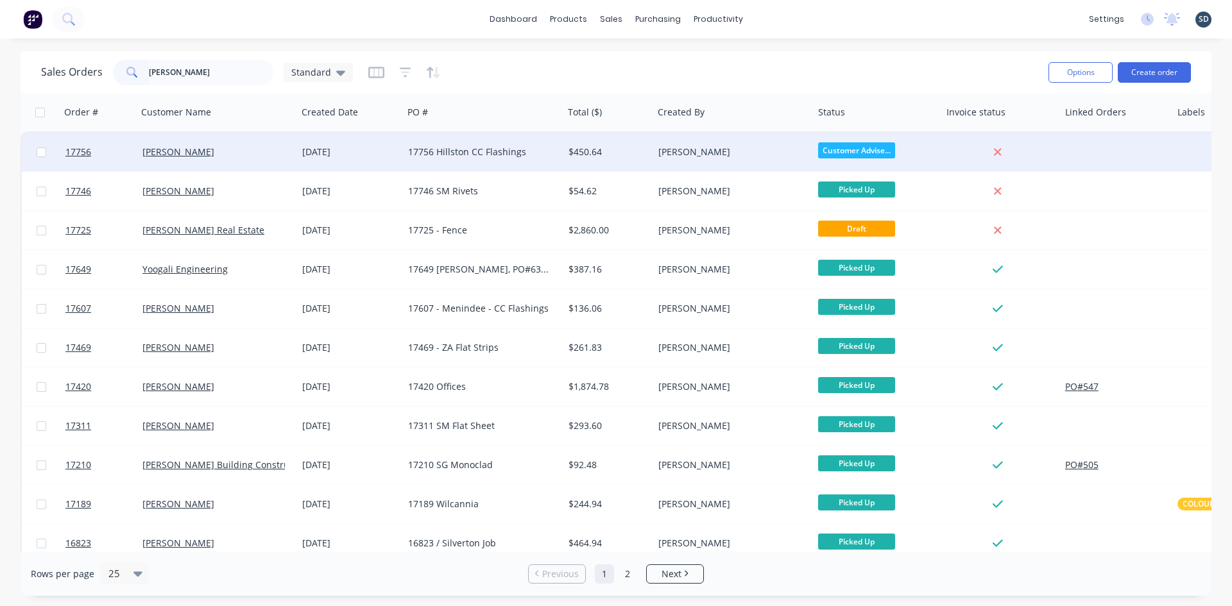
click at [366, 157] on div "[DATE]" at bounding box center [350, 152] width 96 height 13
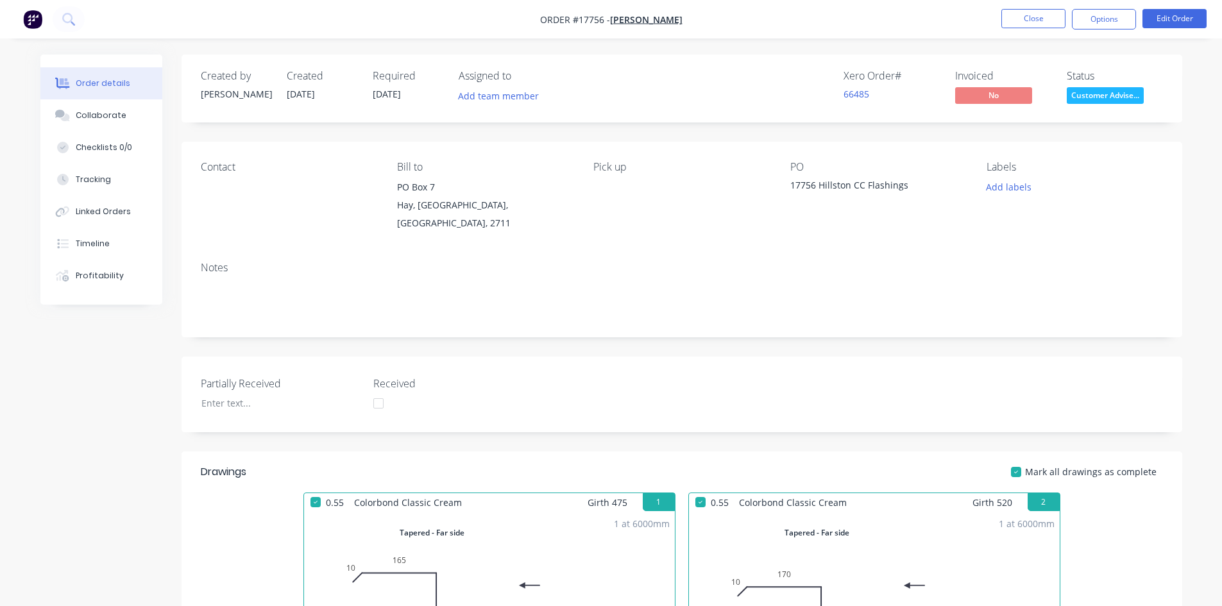
click at [722, 21] on nav "Order #17756 - Russell Turner Close Options Edit Order" at bounding box center [611, 19] width 1222 height 38
click at [719, 21] on nav "Order #17756 - Russell Turner Close Options Edit Order" at bounding box center [611, 19] width 1222 height 38
click at [747, 27] on nav "Order #17756 - Russell Turner Close Options Edit Order" at bounding box center [611, 19] width 1222 height 38
click at [1014, 19] on button "Close" at bounding box center [1034, 18] width 64 height 19
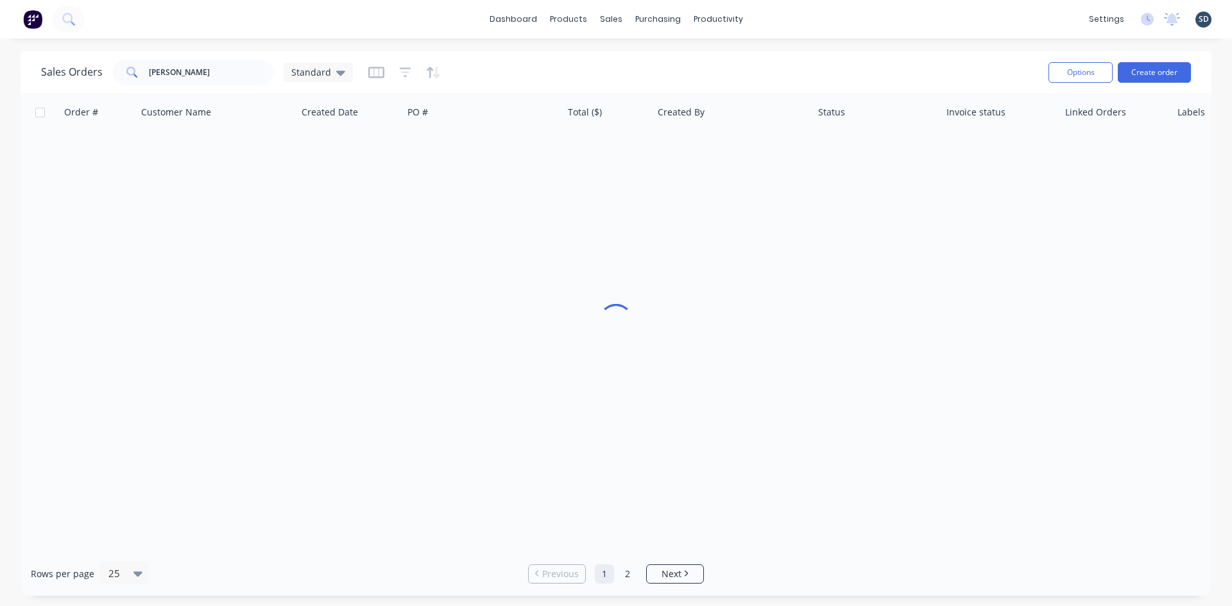
click at [792, 21] on div "dashboard products sales purchasing productivity dashboard products Product Cat…" at bounding box center [616, 19] width 1232 height 38
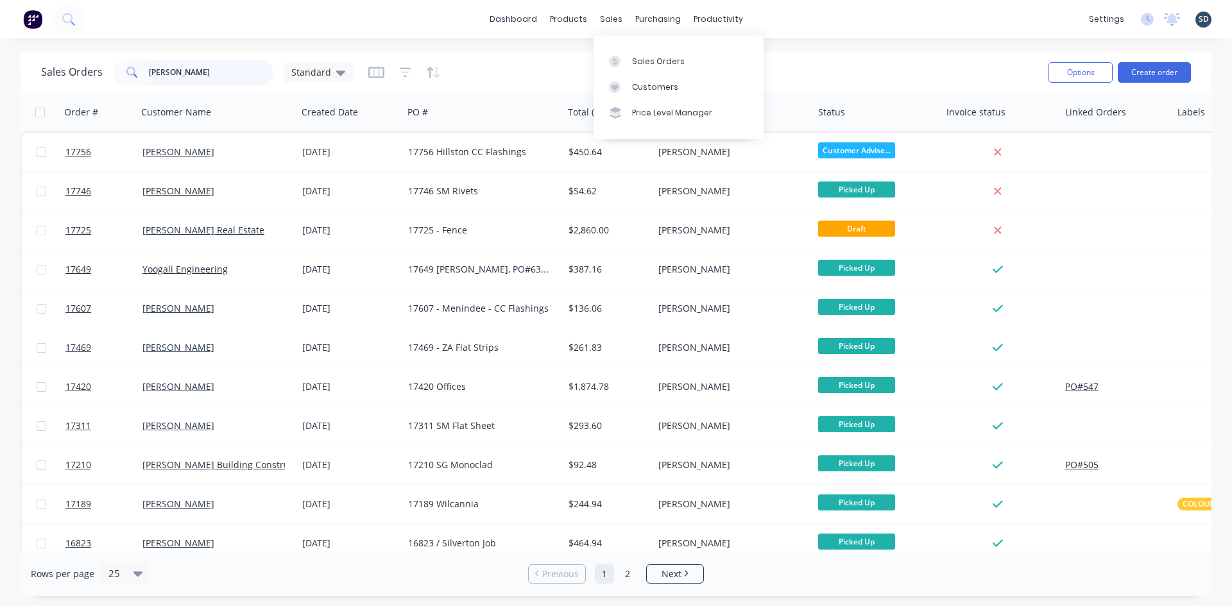
click at [213, 72] on input "turner" at bounding box center [211, 73] width 125 height 26
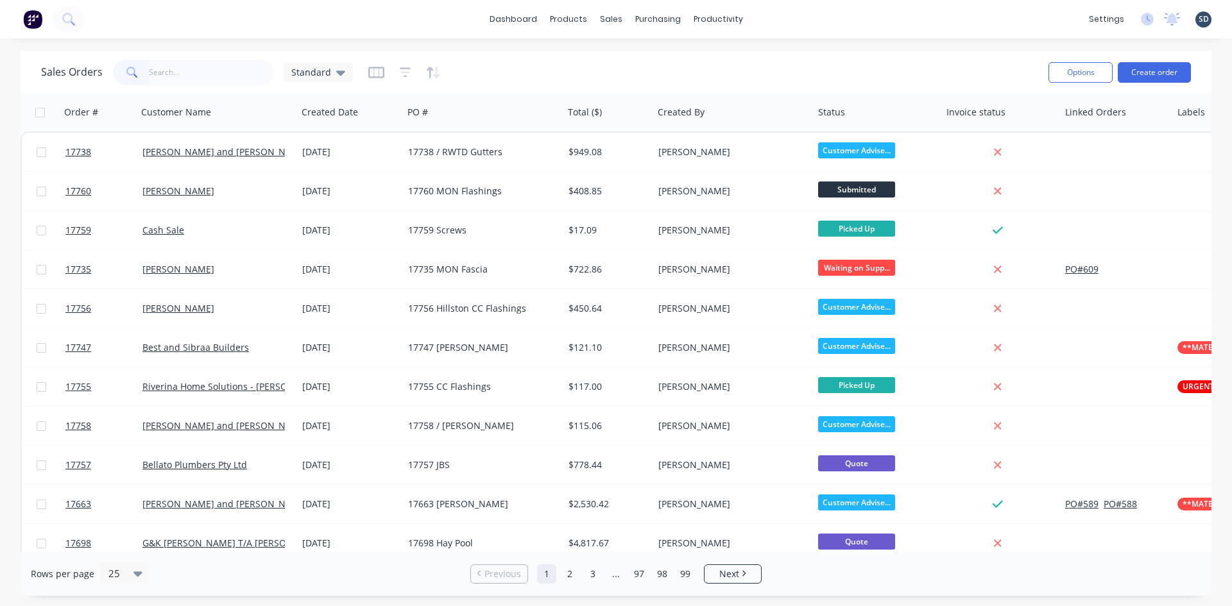
click at [784, 19] on div "dashboard products sales purchasing productivity dashboard products Product Cat…" at bounding box center [616, 19] width 1232 height 38
click at [820, 22] on div "dashboard products sales purchasing productivity dashboard products Product Cat…" at bounding box center [616, 19] width 1232 height 38
click at [692, 64] on div "Purchase Orders" at bounding box center [699, 62] width 68 height 12
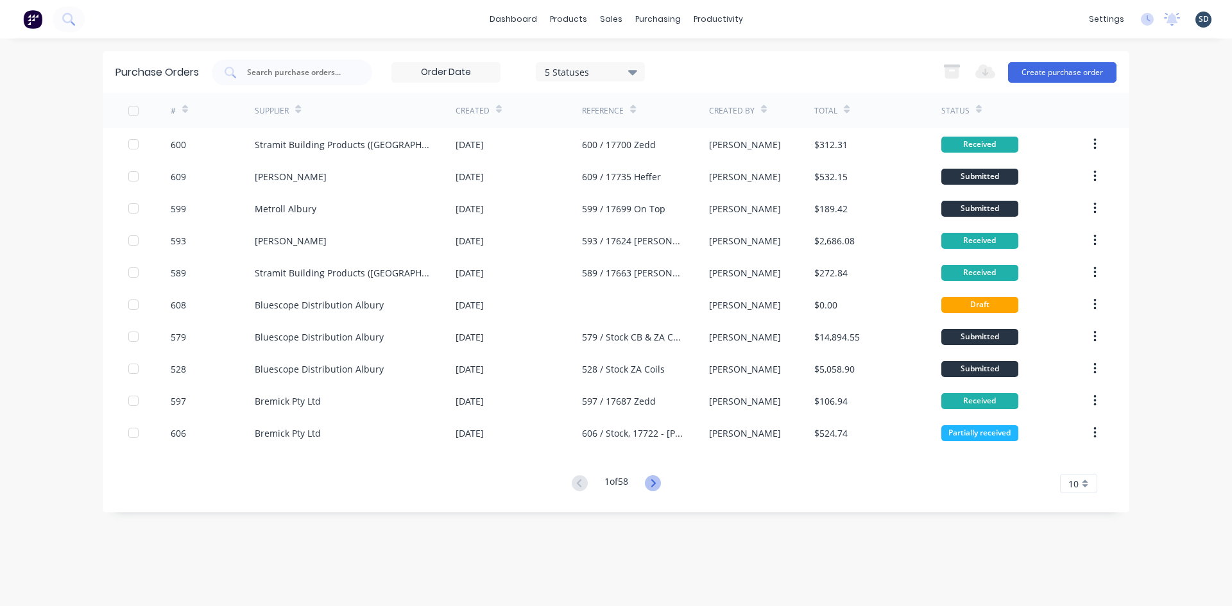
click at [660, 486] on icon at bounding box center [653, 483] width 16 height 16
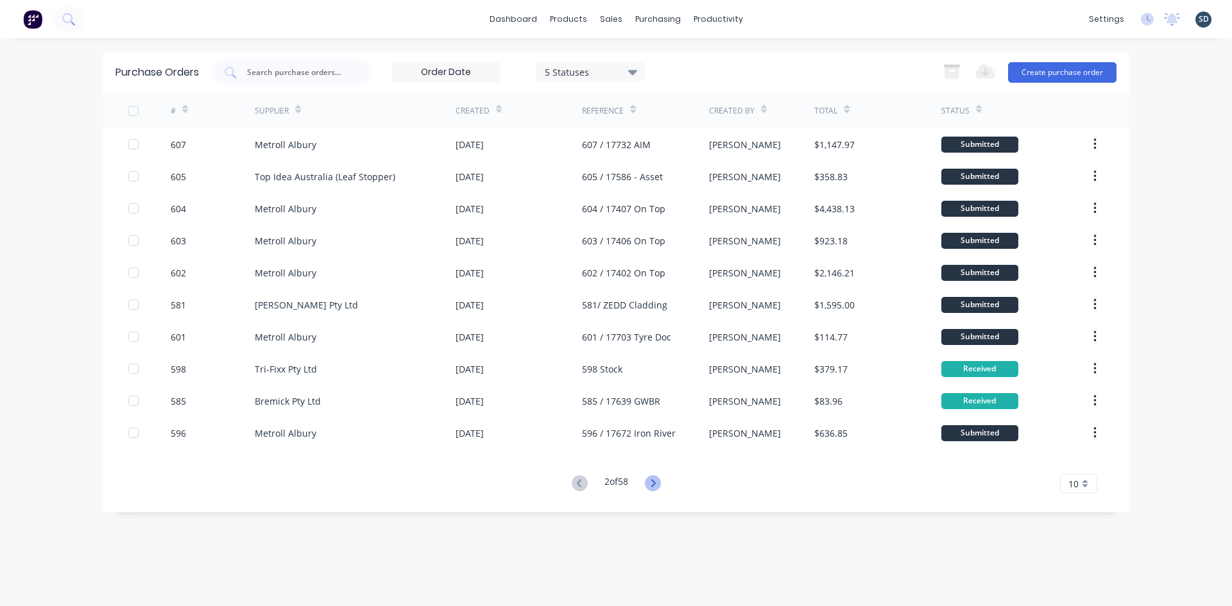
click at [654, 486] on icon at bounding box center [653, 483] width 4 height 8
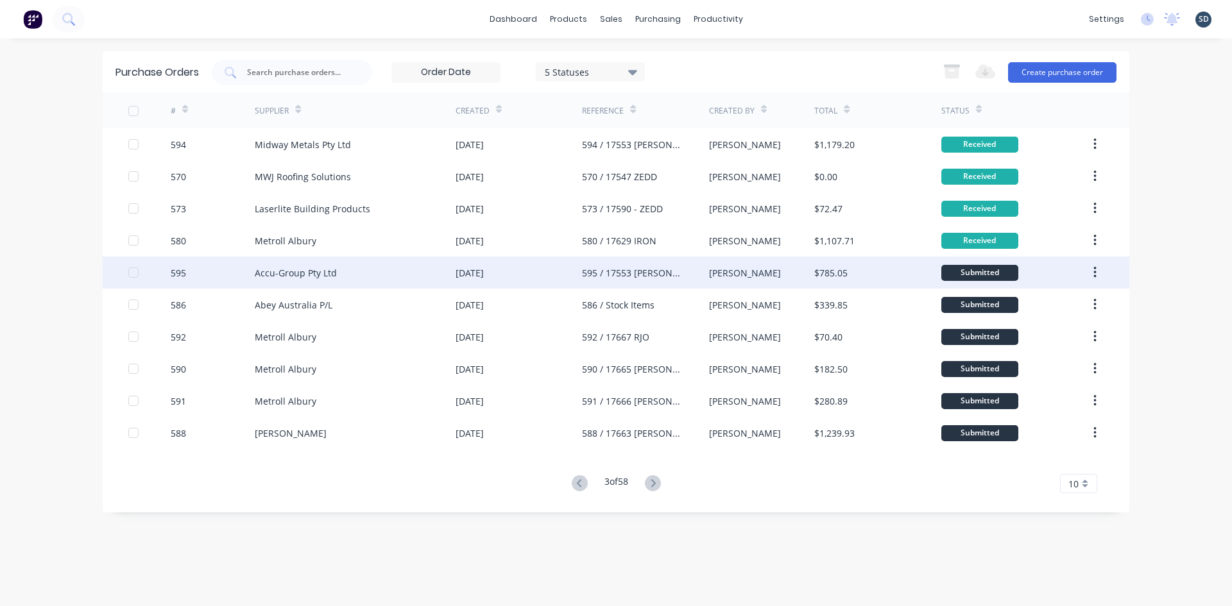
click at [406, 275] on div "Accu-Group Pty Ltd" at bounding box center [355, 273] width 201 height 32
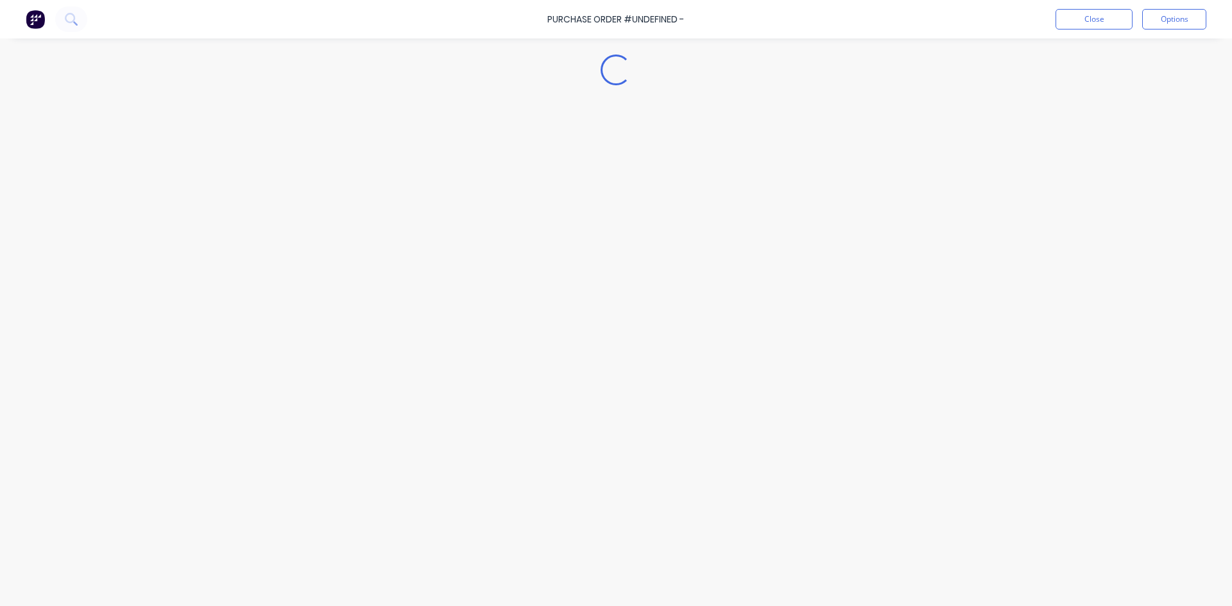
type textarea "x"
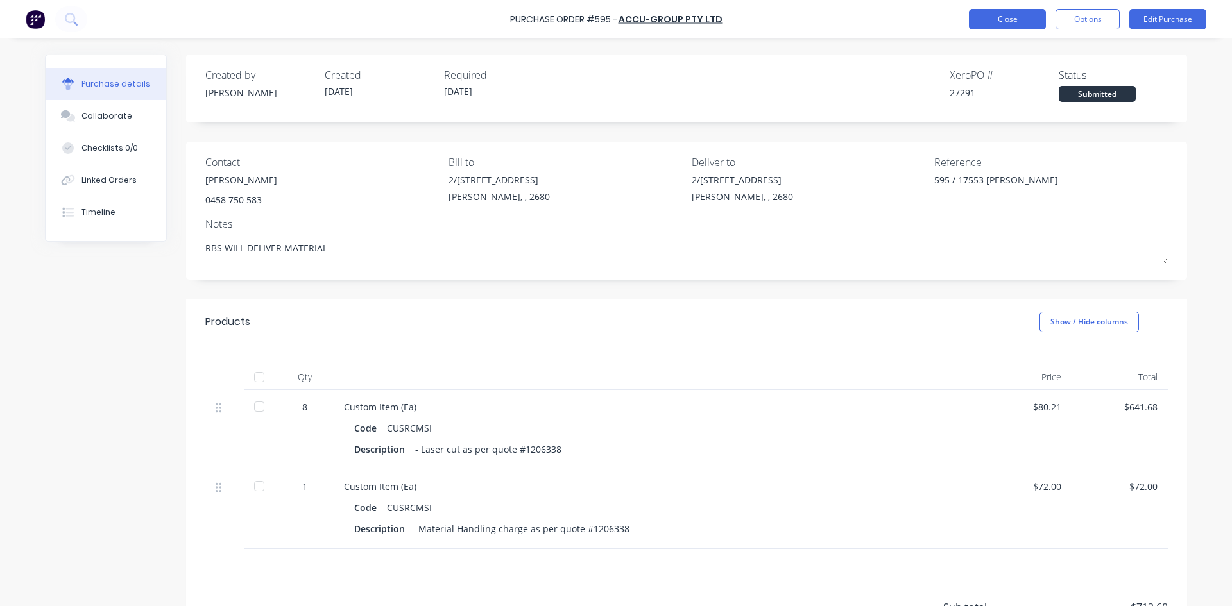
click at [1010, 18] on button "Close" at bounding box center [1007, 19] width 77 height 21
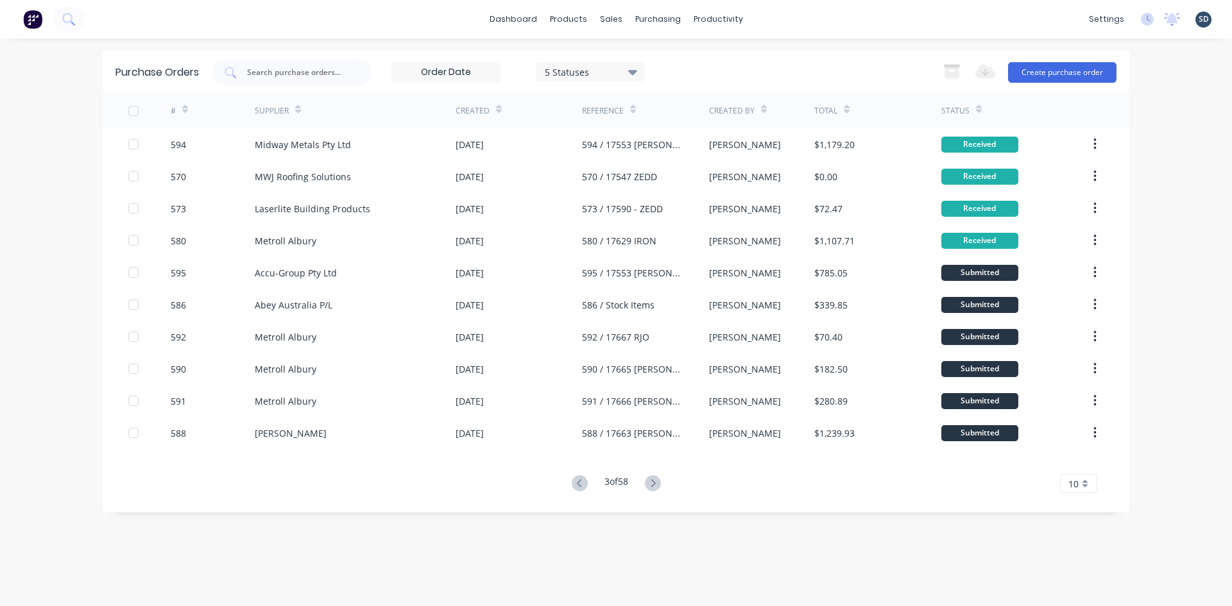
click at [850, 26] on div "dashboard products sales purchasing productivity dashboard products Product Cat…" at bounding box center [616, 19] width 1232 height 38
click at [815, 27] on div "dashboard products sales purchasing productivity dashboard products Product Cat…" at bounding box center [616, 19] width 1232 height 38
click at [633, 64] on div "Sales Orders" at bounding box center [658, 62] width 53 height 12
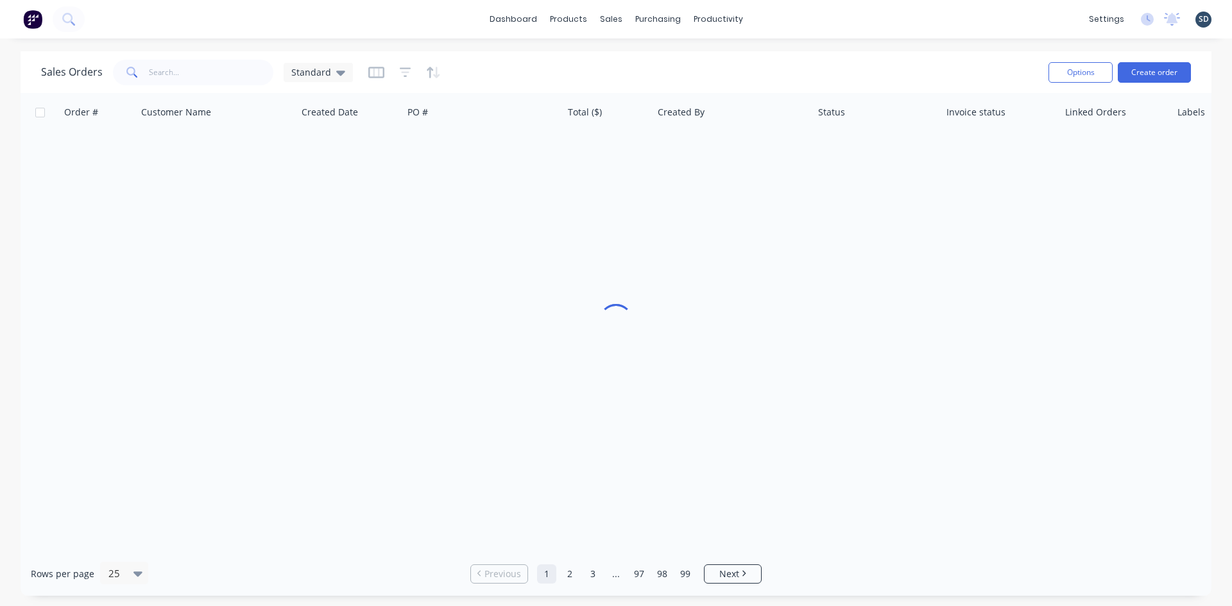
click at [837, 25] on div "dashboard products sales purchasing productivity dashboard products Product Cat…" at bounding box center [616, 19] width 1232 height 38
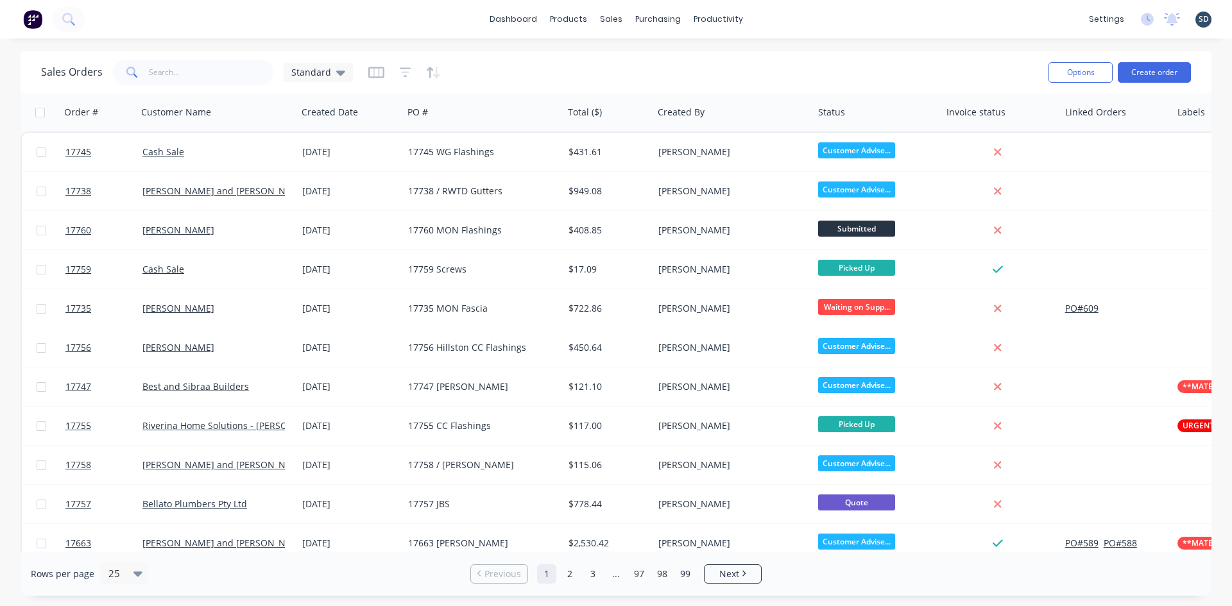
click at [807, 22] on div "dashboard products sales purchasing productivity dashboard products Product Cat…" at bounding box center [616, 19] width 1232 height 38
click at [799, 26] on div "dashboard products sales purchasing productivity dashboard products Product Cat…" at bounding box center [616, 19] width 1232 height 38
click at [776, 17] on div "dashboard products sales purchasing productivity dashboard products Product Cat…" at bounding box center [616, 19] width 1232 height 38
click at [774, 19] on div "dashboard products sales purchasing productivity dashboard products Product Cat…" at bounding box center [616, 19] width 1232 height 38
click at [774, 21] on div "dashboard products sales purchasing productivity dashboard products Product Cat…" at bounding box center [616, 19] width 1232 height 38
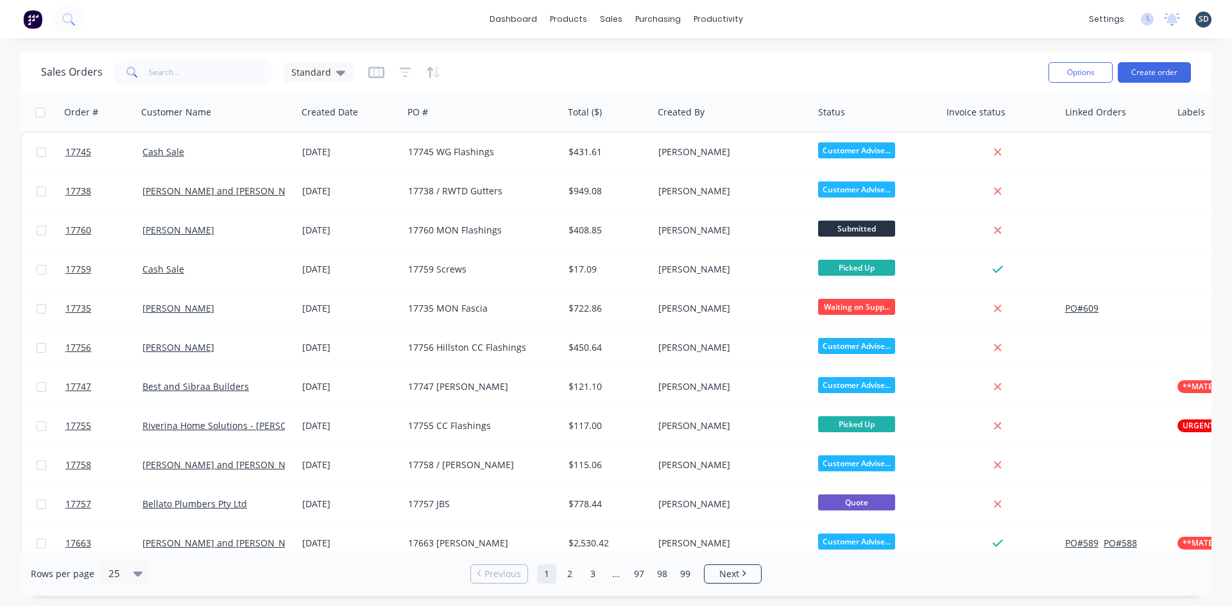
click at [774, 21] on div "dashboard products sales purchasing productivity dashboard products Product Cat…" at bounding box center [616, 19] width 1232 height 38
click at [775, 21] on div "dashboard products sales purchasing productivity dashboard products Product Cat…" at bounding box center [616, 19] width 1232 height 38
click at [810, 11] on div "dashboard products sales purchasing productivity dashboard products Product Cat…" at bounding box center [616, 19] width 1232 height 38
click at [748, 53] on link "Workflow" at bounding box center [768, 61] width 170 height 26
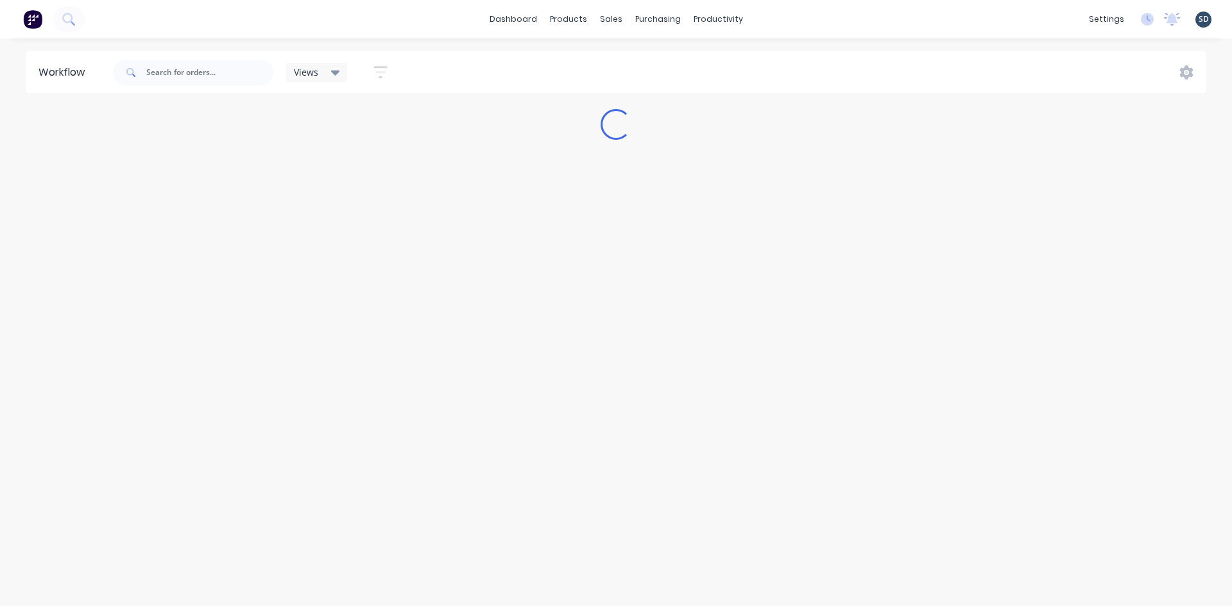
click at [832, 18] on div "dashboard products sales purchasing productivity dashboard products Product Cat…" at bounding box center [616, 19] width 1232 height 38
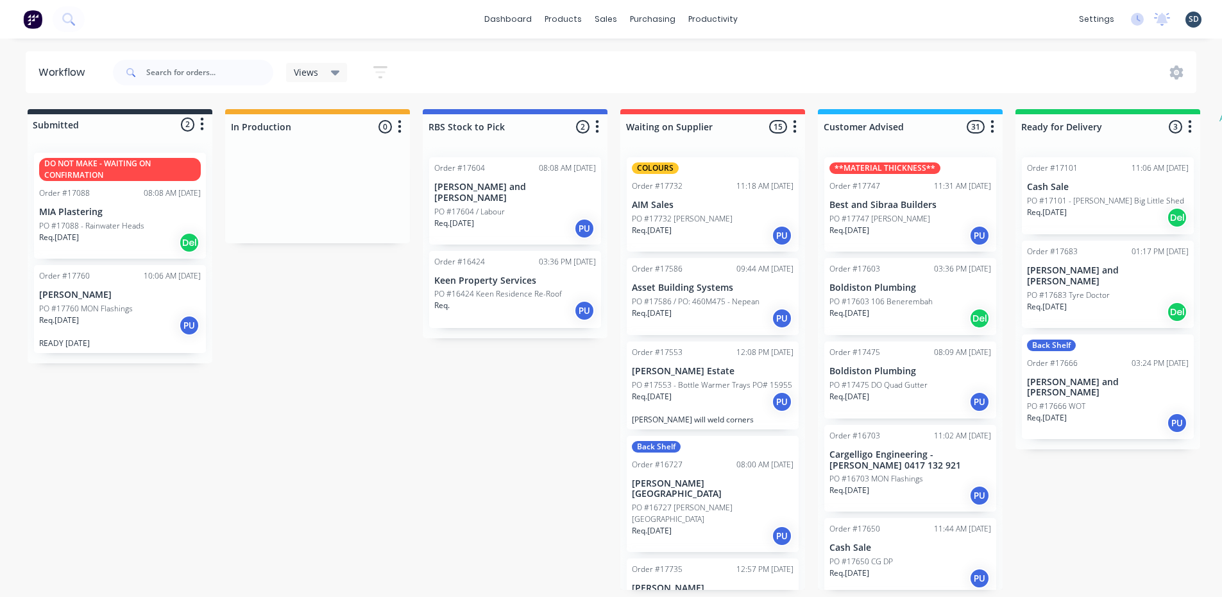
click at [783, 18] on div "dashboard products sales purchasing productivity dashboard products Product Cat…" at bounding box center [611, 19] width 1222 height 38
click at [783, 17] on div "dashboard products sales purchasing productivity dashboard products Product Cat…" at bounding box center [611, 19] width 1222 height 38
click at [782, 19] on div "dashboard products sales purchasing productivity dashboard products Product Cat…" at bounding box center [611, 19] width 1222 height 38
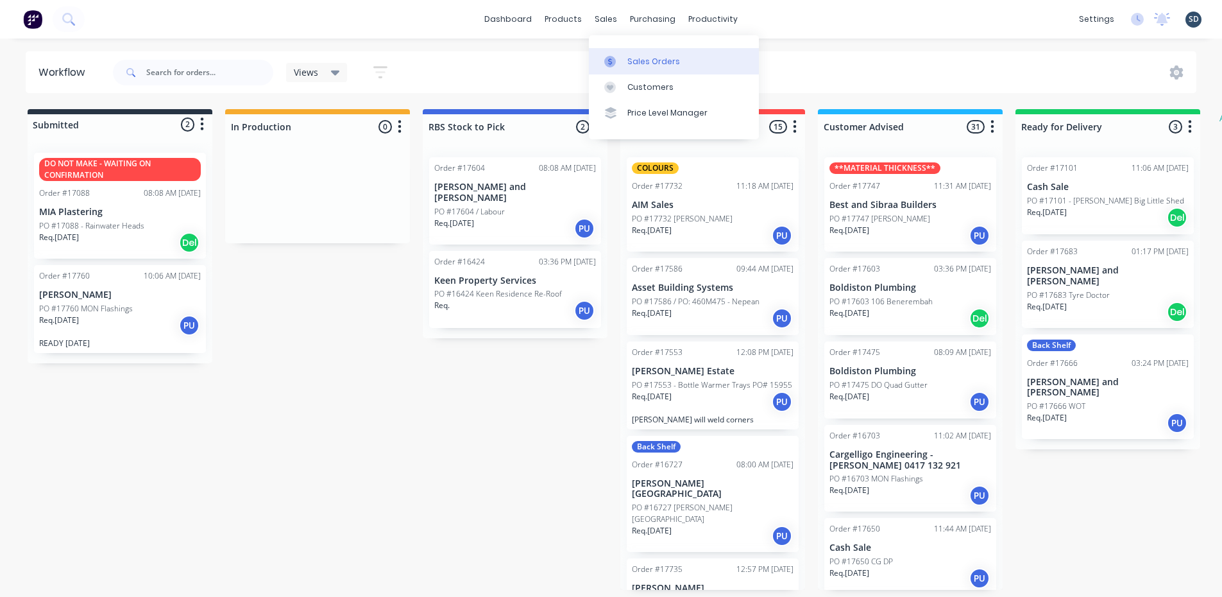
click at [648, 55] on link "Sales Orders" at bounding box center [674, 61] width 170 height 26
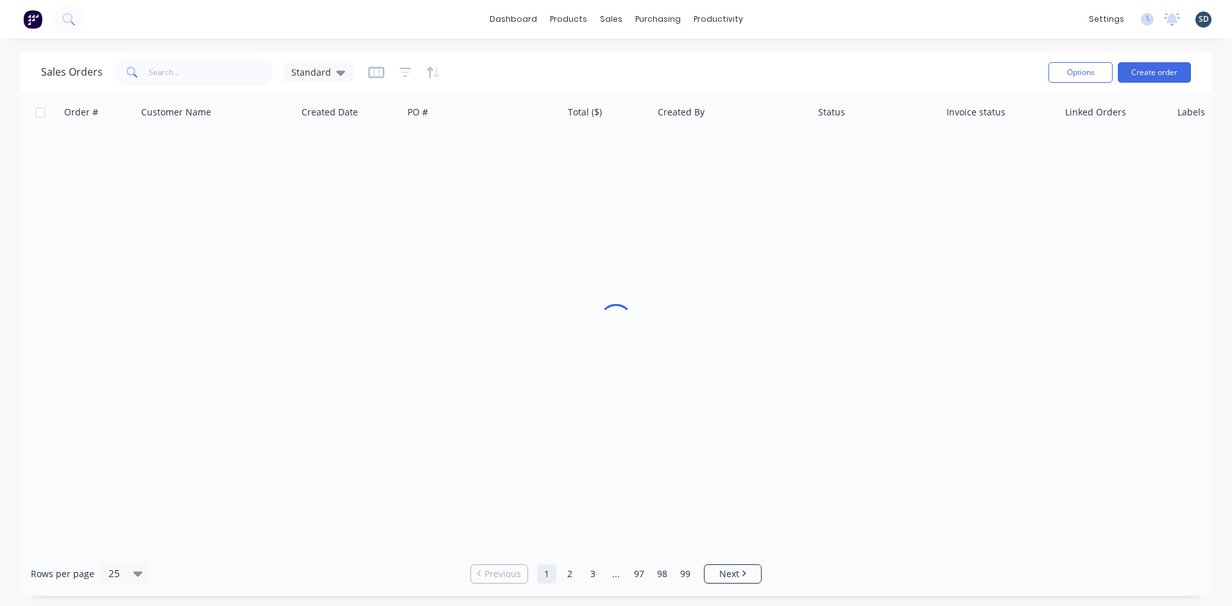
click at [789, 17] on div "dashboard products sales purchasing productivity dashboard products Product Cat…" at bounding box center [616, 19] width 1232 height 38
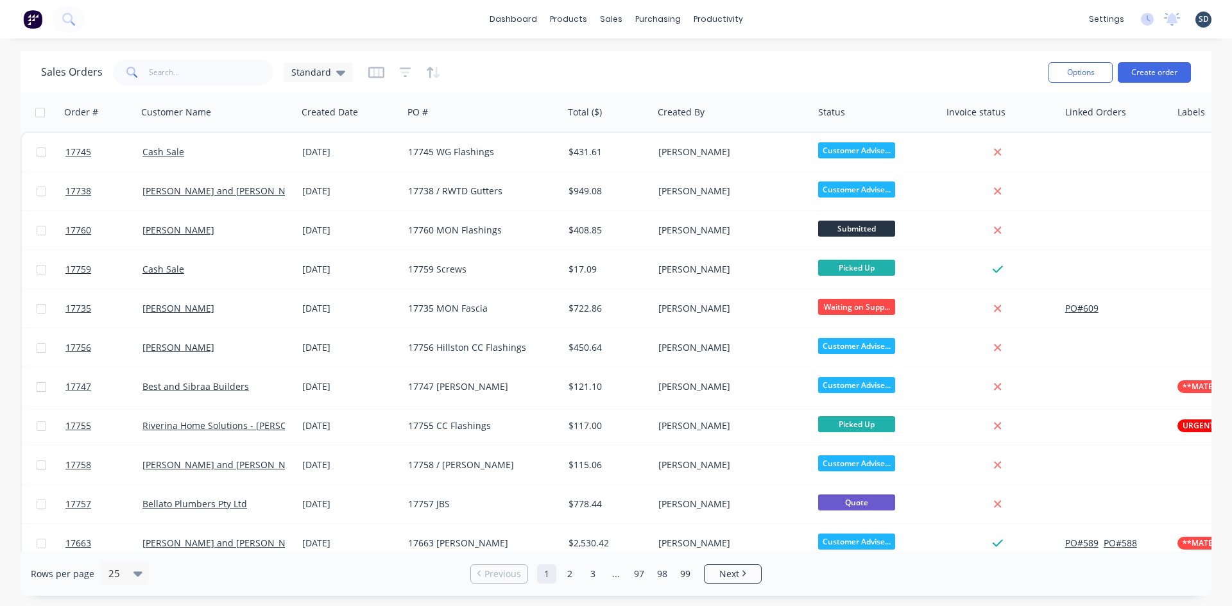
click at [783, 18] on div "dashboard products sales purchasing productivity dashboard products Product Cat…" at bounding box center [616, 19] width 1232 height 38
click at [838, 21] on div "dashboard products sales purchasing productivity dashboard products Product Cat…" at bounding box center [616, 19] width 1232 height 38
click at [831, 17] on div "dashboard products sales purchasing productivity dashboard products Product Cat…" at bounding box center [616, 19] width 1232 height 38
drag, startPoint x: 790, startPoint y: 23, endPoint x: 783, endPoint y: 17, distance: 8.6
click at [790, 22] on div "dashboard products sales purchasing productivity dashboard products Product Cat…" at bounding box center [616, 19] width 1232 height 38
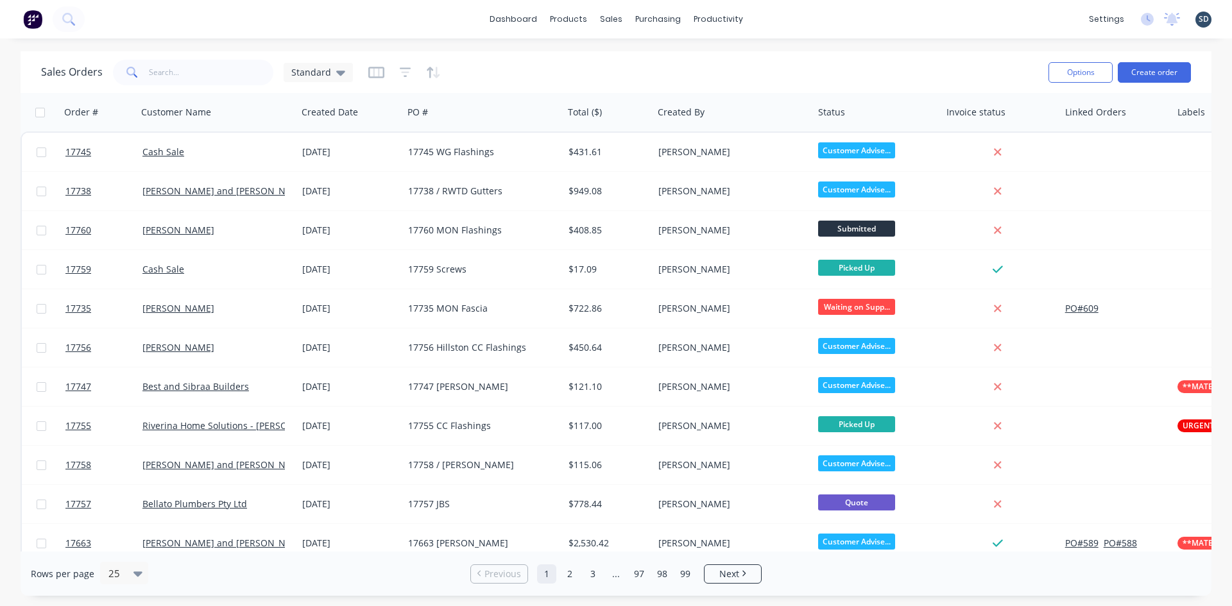
click at [812, 26] on div "dashboard products sales purchasing productivity dashboard products Product Cat…" at bounding box center [616, 19] width 1232 height 38
click at [788, 21] on div "dashboard products sales purchasing productivity dashboard products Product Cat…" at bounding box center [616, 19] width 1232 height 38
click at [870, 20] on div "dashboard products sales purchasing productivity dashboard products Product Cat…" at bounding box center [616, 19] width 1232 height 38
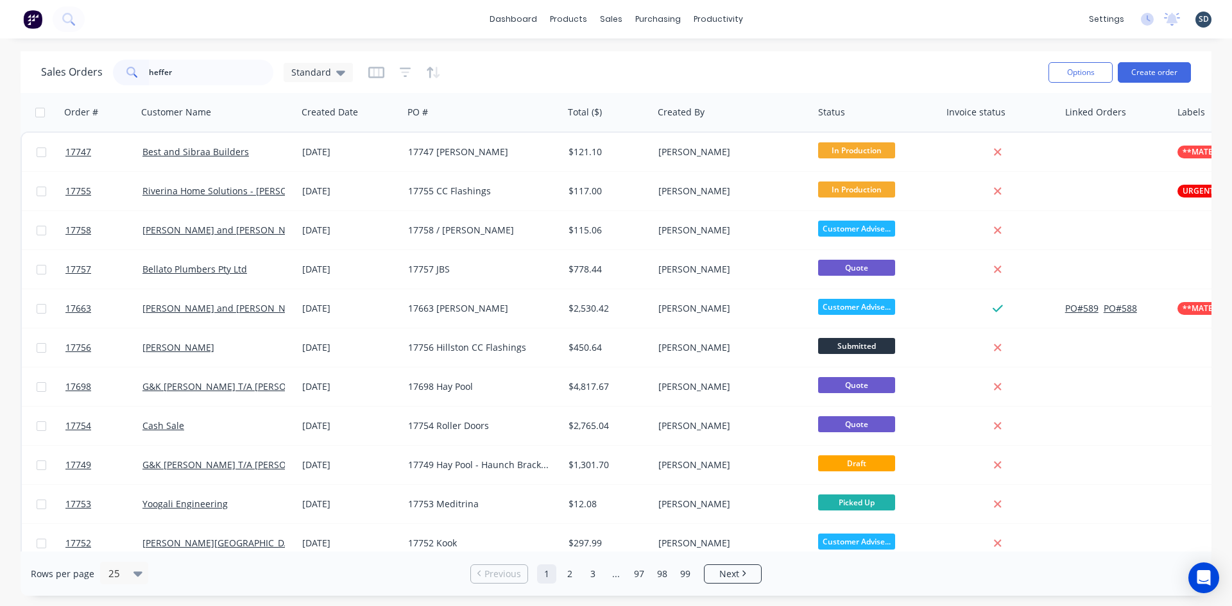
type input "heffer"
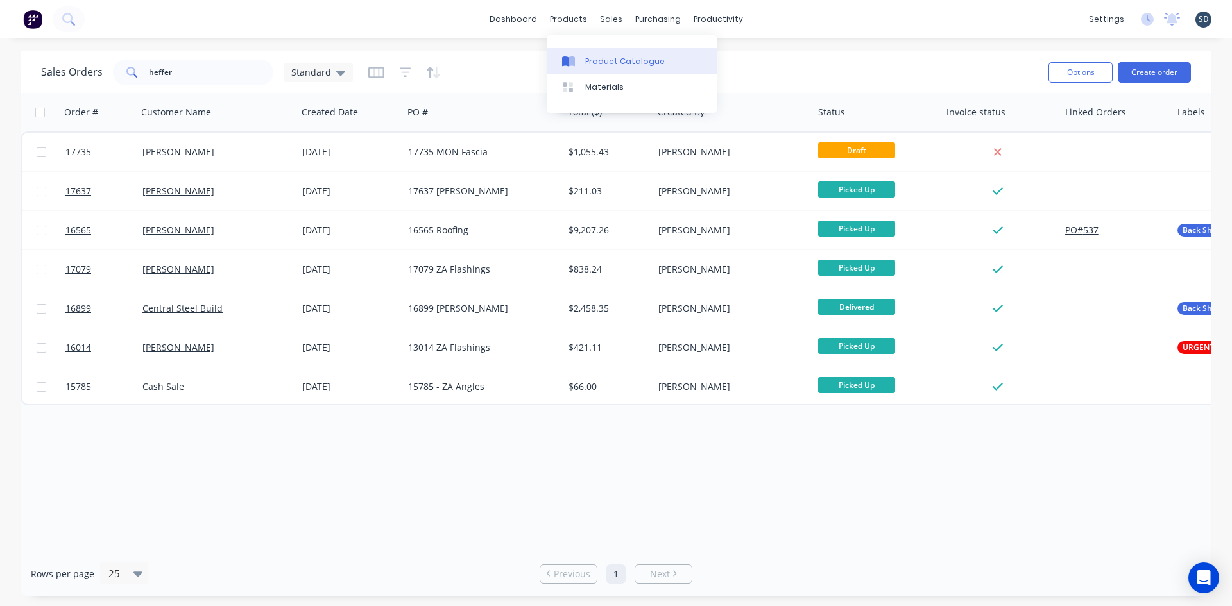
click at [608, 58] on div "Product Catalogue" at bounding box center [625, 62] width 80 height 12
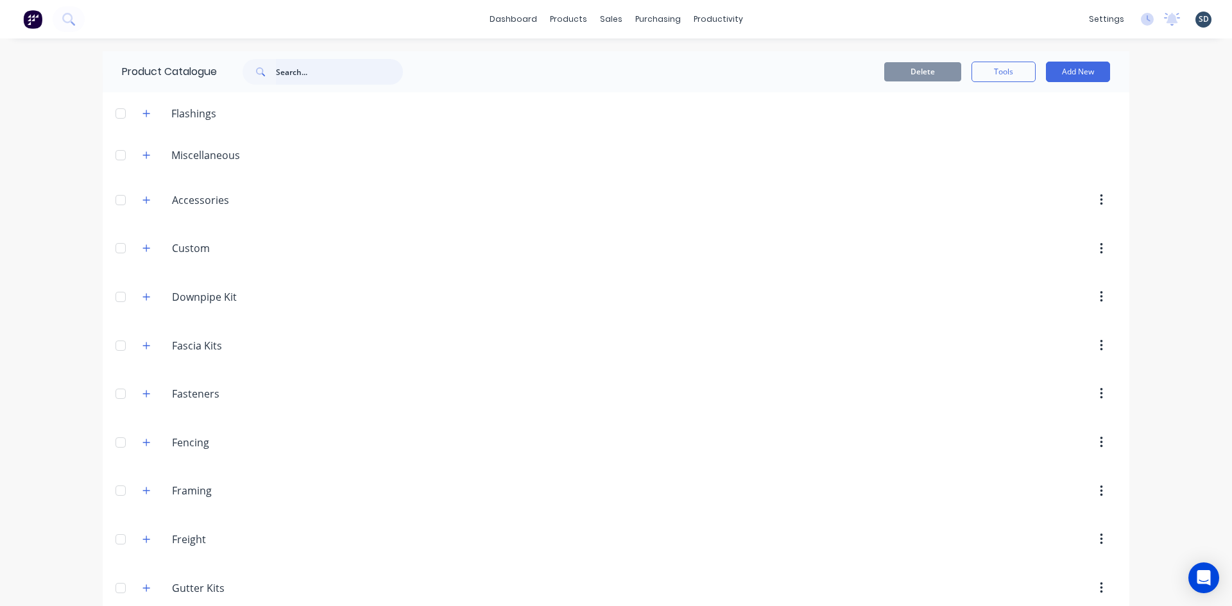
click at [298, 71] on input "text" at bounding box center [339, 72] width 127 height 26
type input "novaline"
click at [466, 89] on div "Delete Tools Add New" at bounding box center [782, 71] width 694 height 41
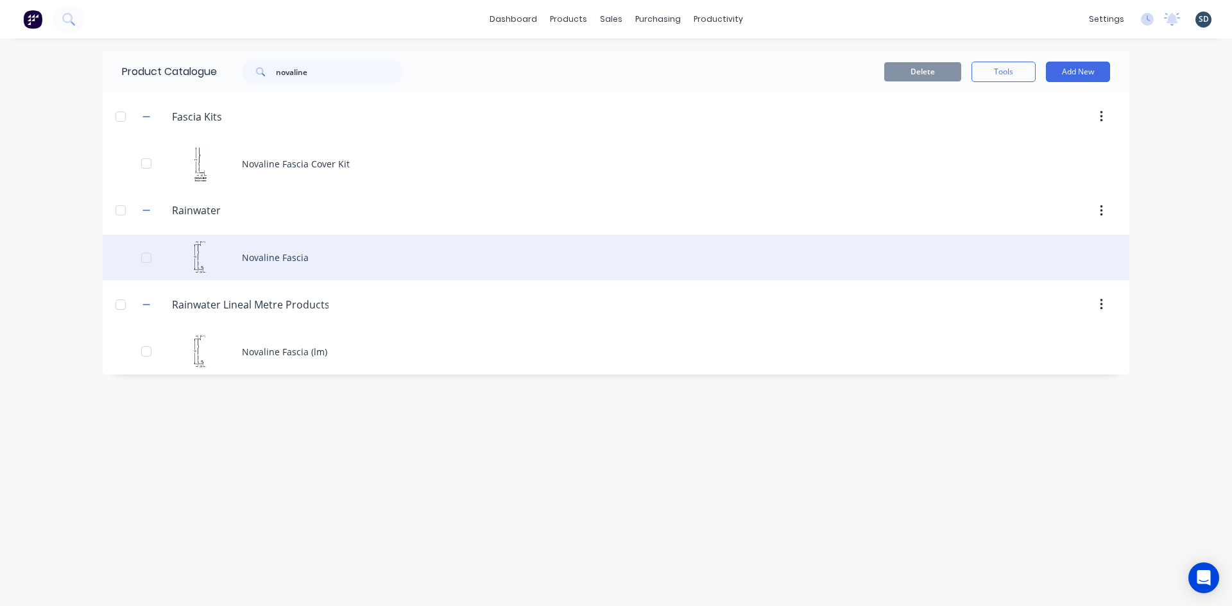
click at [332, 255] on div "Novaline Fascia" at bounding box center [616, 258] width 1027 height 46
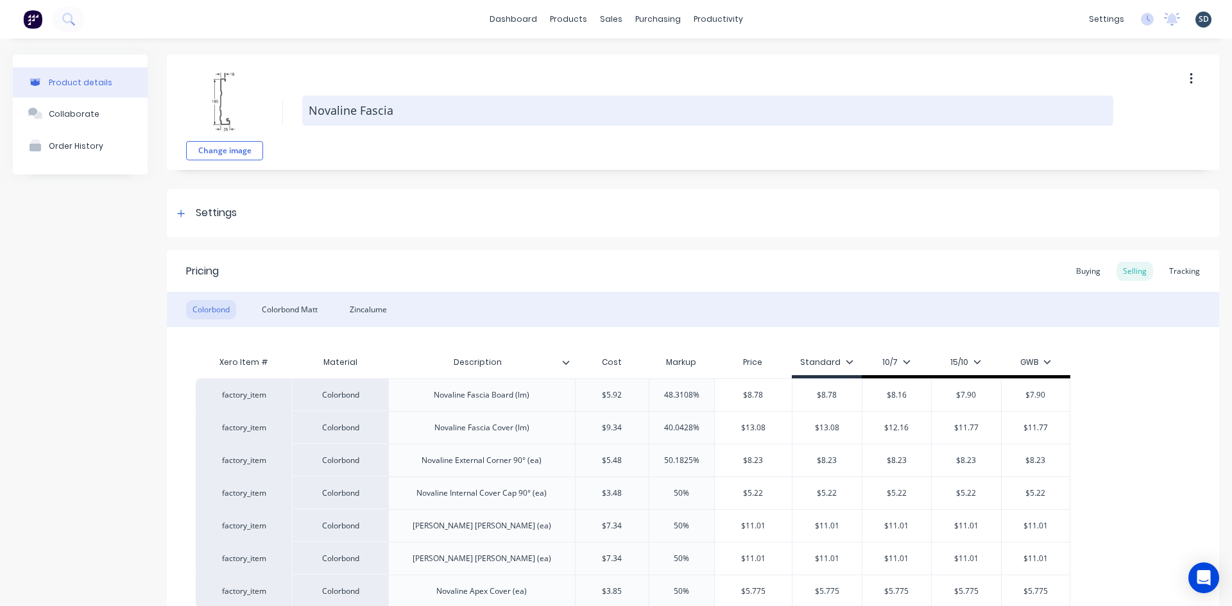
click at [341, 117] on textarea "Novaline Fascia" at bounding box center [707, 111] width 811 height 30
click at [414, 112] on textarea "Novaline Fascia" at bounding box center [707, 111] width 811 height 30
type textarea "x"
type textarea "Novaline Fascia/"
type textarea "x"
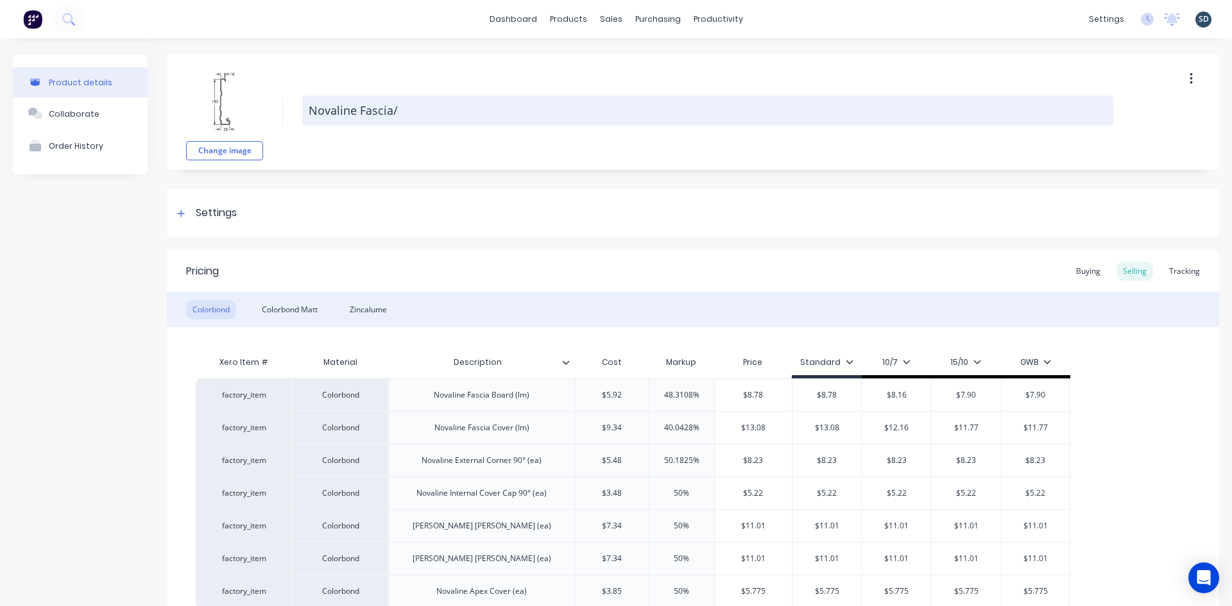
type textarea "Novaline Fascia/F"
type textarea "x"
type textarea "Novaline Fascia/Fa"
type textarea "x"
type textarea "Novaline Fascia/Fas"
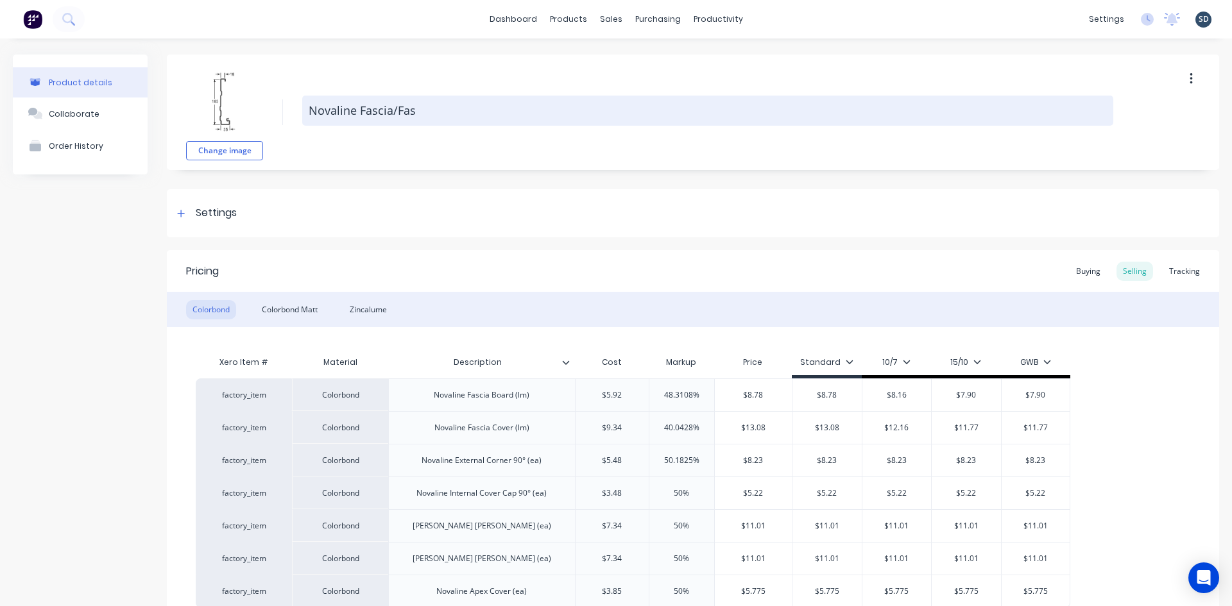
type textarea "x"
type textarea "Novaline Fascia/Fasc"
type textarea "x"
type textarea "Novaline Fascia/Fasci"
type textarea "x"
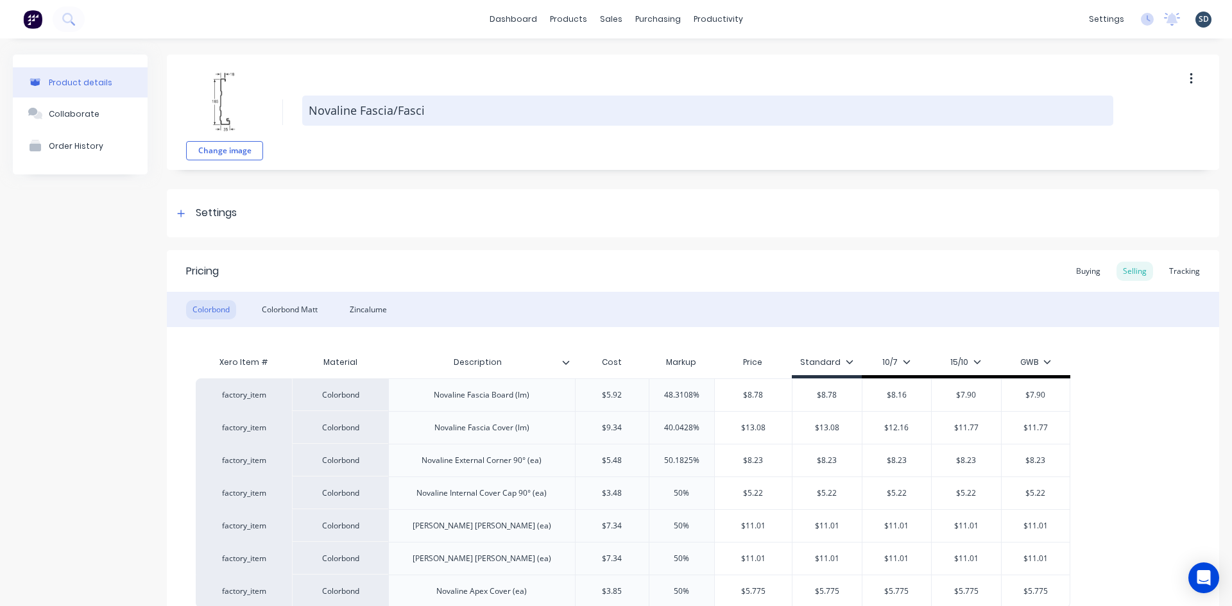
type textarea "Novaline Fascia/Fascia"
type textarea "x"
type textarea "Novaline Fascia/Fascia"
type textarea "x"
type textarea "Novaline Fascia/Fascia C"
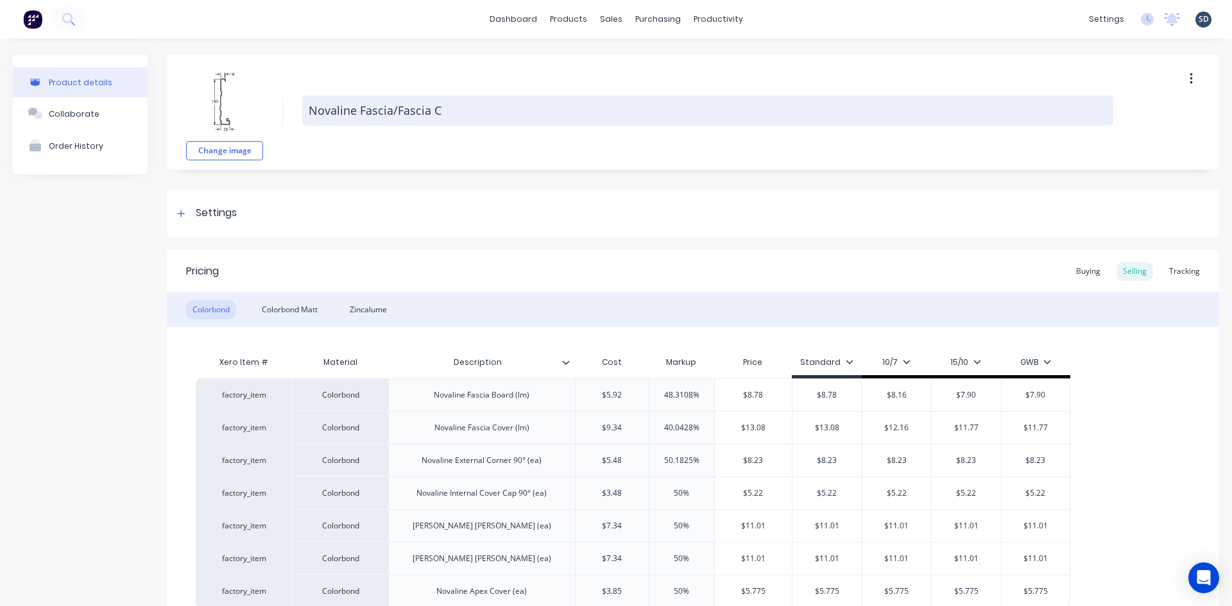
type textarea "x"
type textarea "Novaline Fascia/Fascia Co"
type textarea "x"
type textarea "Novaline Fascia/Fascia Cov"
type textarea "x"
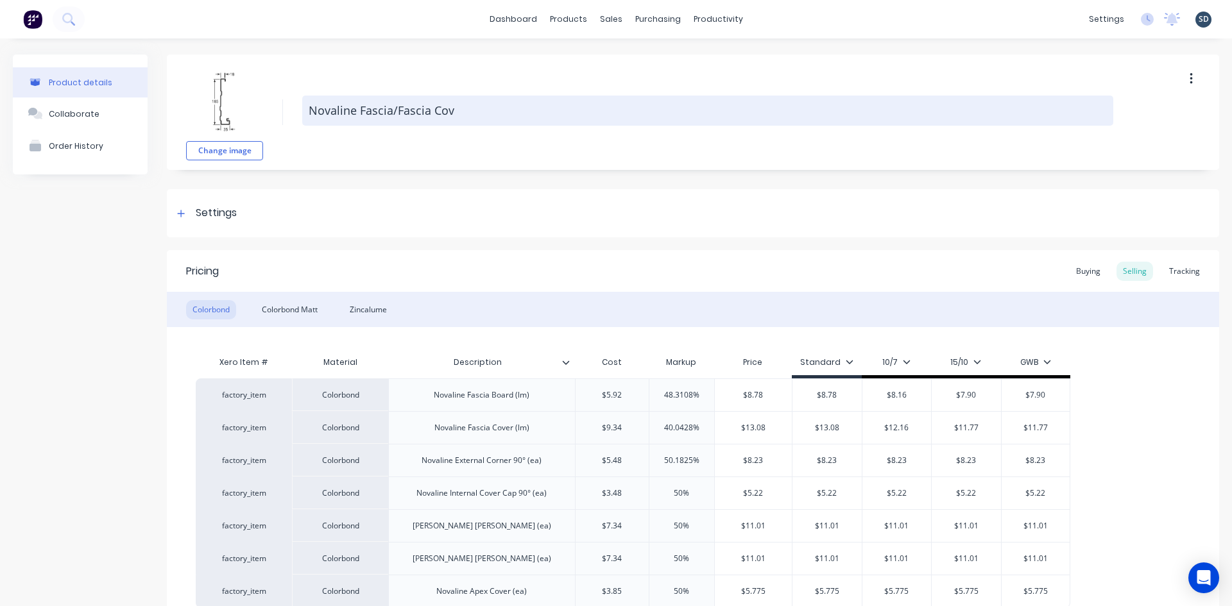
type textarea "Novaline Fascia/Fascia Cove"
type textarea "x"
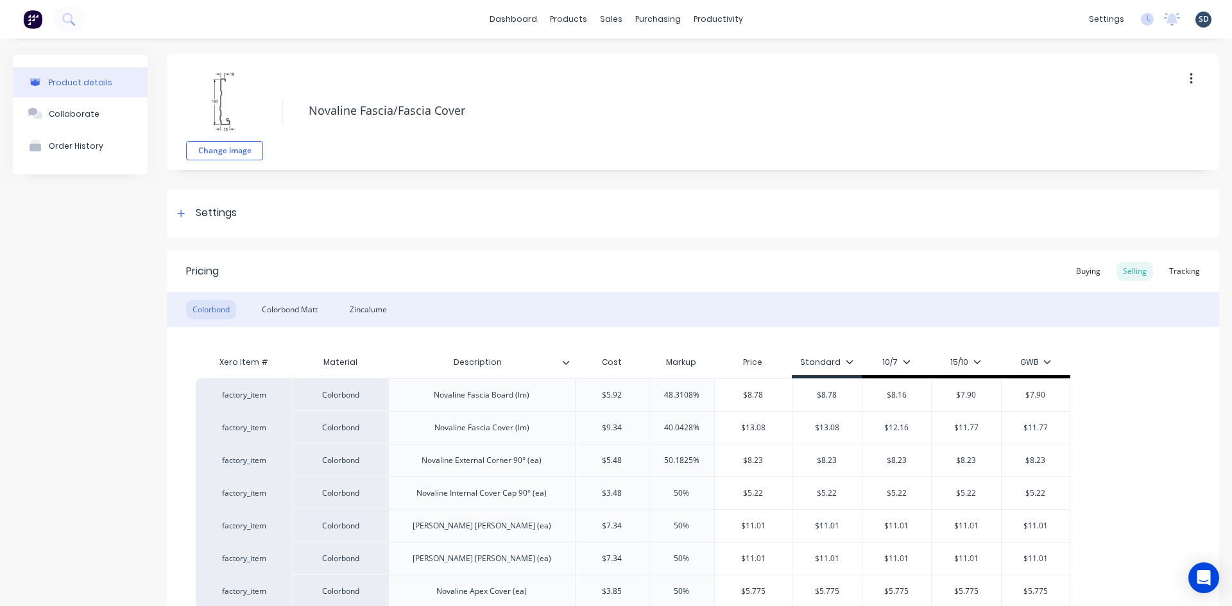
type textarea "Novaline Fascia/Fascia Cover"
type textarea "x"
type textarea "Novaline Fascia/Fascia Cover"
click at [561, 78] on div "Change image Novaline Fascia/Fascia Cover" at bounding box center [693, 112] width 1052 height 115
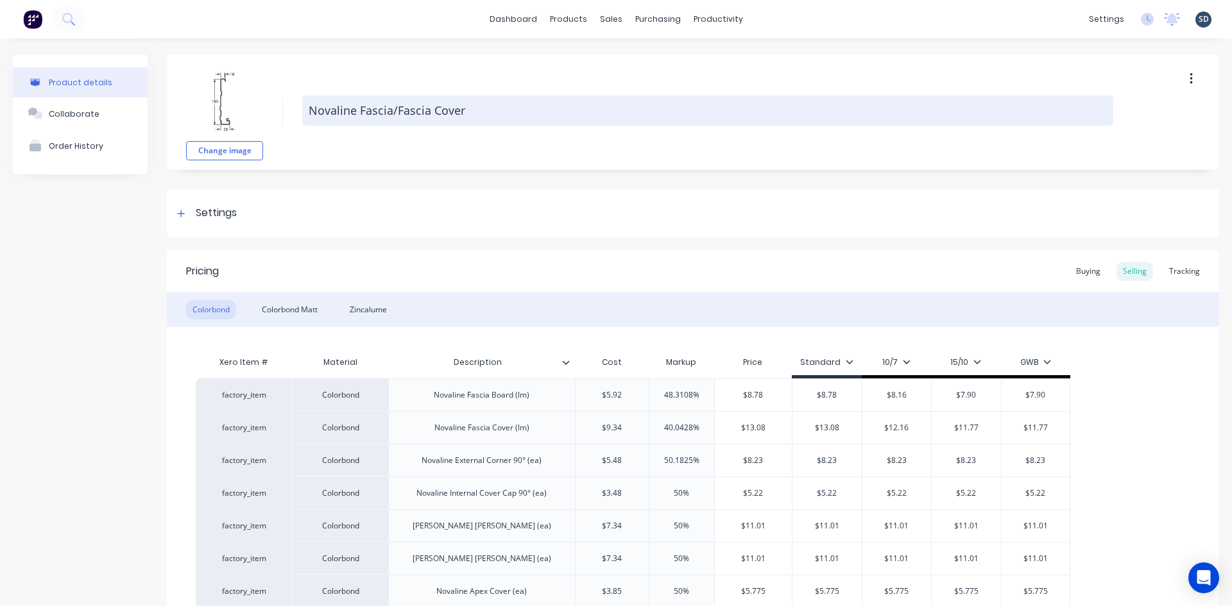
click at [394, 110] on textarea "Novaline Fascia/Fascia Cover" at bounding box center [707, 111] width 811 height 30
type textarea "x"
type textarea "Novaline Fascia/ Fascia Cover"
click at [389, 110] on textarea "Novaline Fascia/ Fascia Cover" at bounding box center [707, 111] width 811 height 30
type textarea "x"
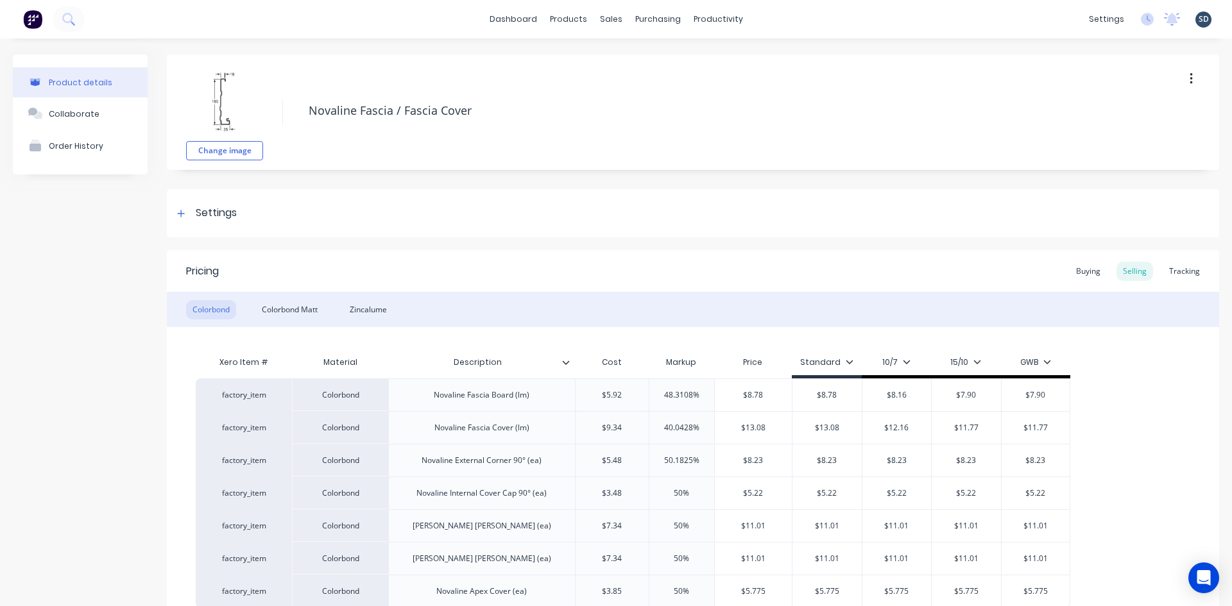
type textarea "Novaline Fascia / Fascia Cover"
type textarea "x"
type textarea "Novaline Fascia / Fascia Cover"
click at [488, 77] on div "Change image Novaline Fascia / Fascia Cover" at bounding box center [693, 112] width 1052 height 115
click at [584, 74] on div "Change image Novaline Fascia / Fascia Cover" at bounding box center [693, 112] width 1052 height 115
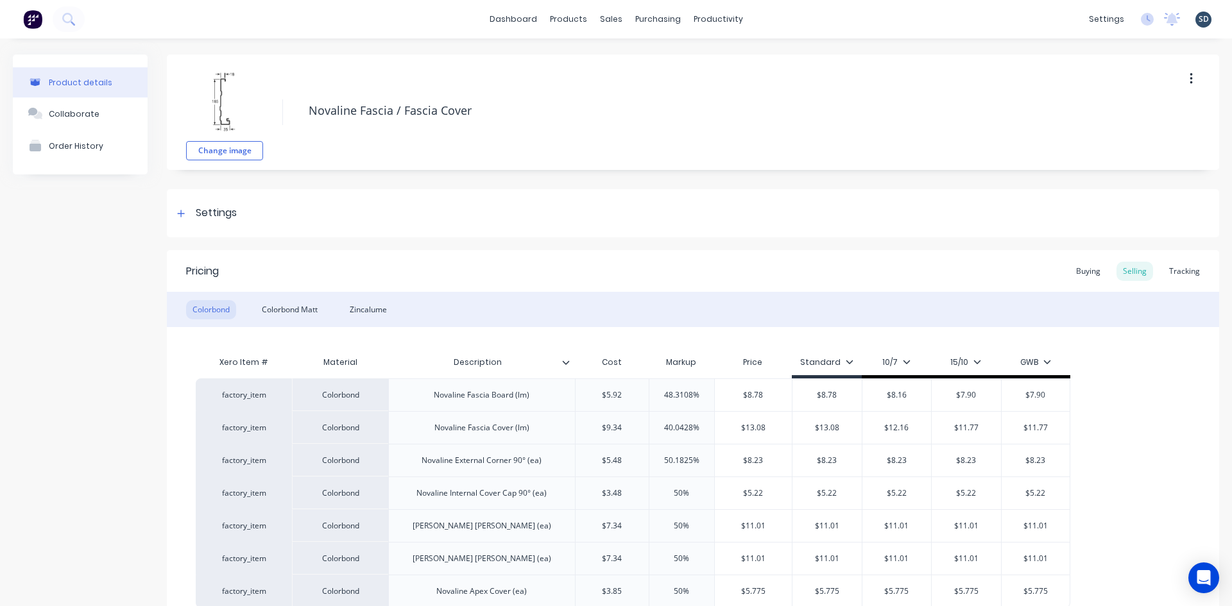
click at [508, 77] on div "Change image Novaline Fascia / Fascia Cover" at bounding box center [693, 112] width 1052 height 115
click at [474, 181] on div "Change image Novaline Fascia / Fascia Cover Settings Product Options I buy this…" at bounding box center [693, 387] width 1052 height 665
click at [805, 24] on div "dashboard products sales purchasing productivity dashboard products Product Cat…" at bounding box center [616, 19] width 1232 height 38
click at [645, 181] on div "Change image Novaline Fascia / Fascia Cover Settings Product Options I buy this…" at bounding box center [693, 387] width 1052 height 665
click at [596, 62] on div "Product Catalogue" at bounding box center [621, 62] width 80 height 12
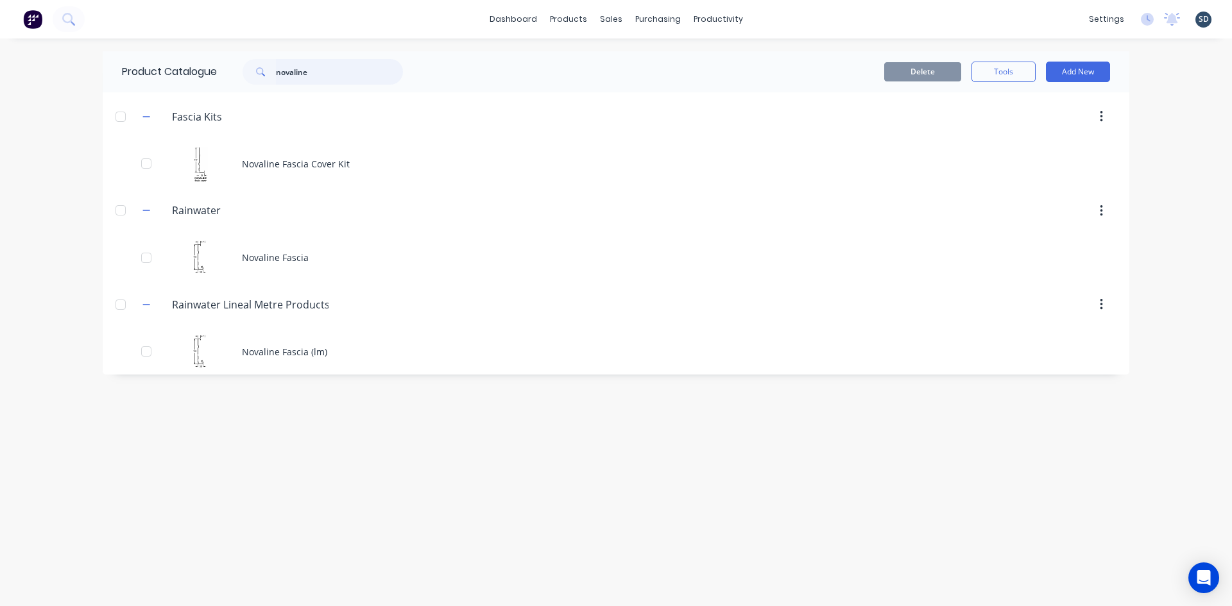
click at [321, 74] on input "novaline" at bounding box center [339, 72] width 127 height 26
click at [570, 65] on div "Delete Tools Add New" at bounding box center [772, 72] width 675 height 21
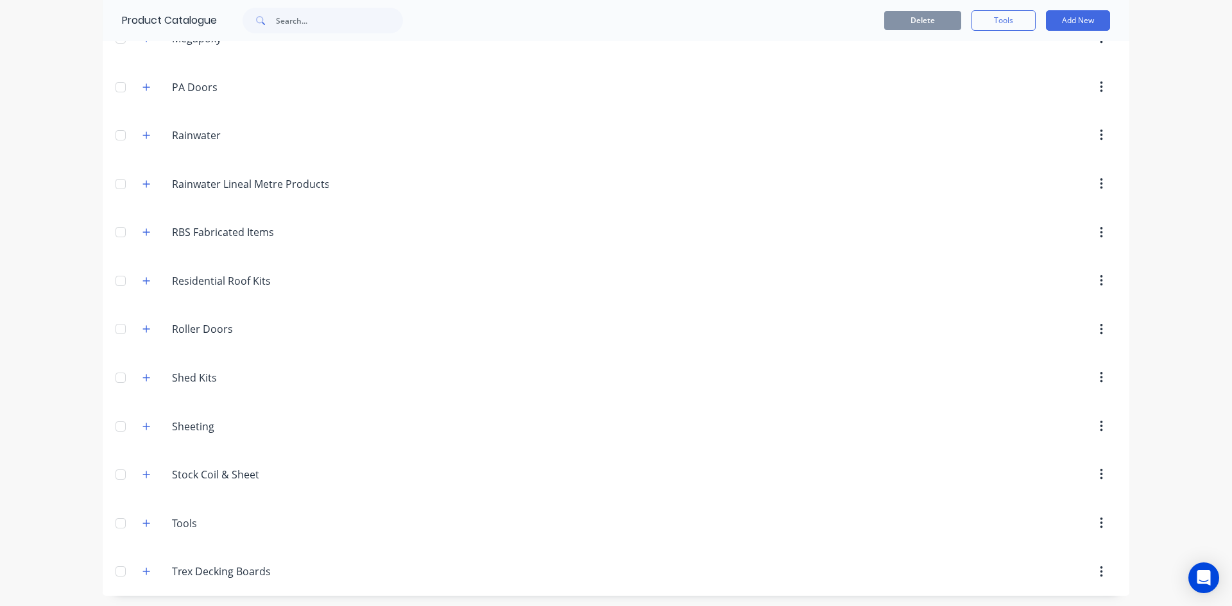
scroll to position [746, 0]
click at [142, 136] on icon "button" at bounding box center [146, 132] width 8 height 9
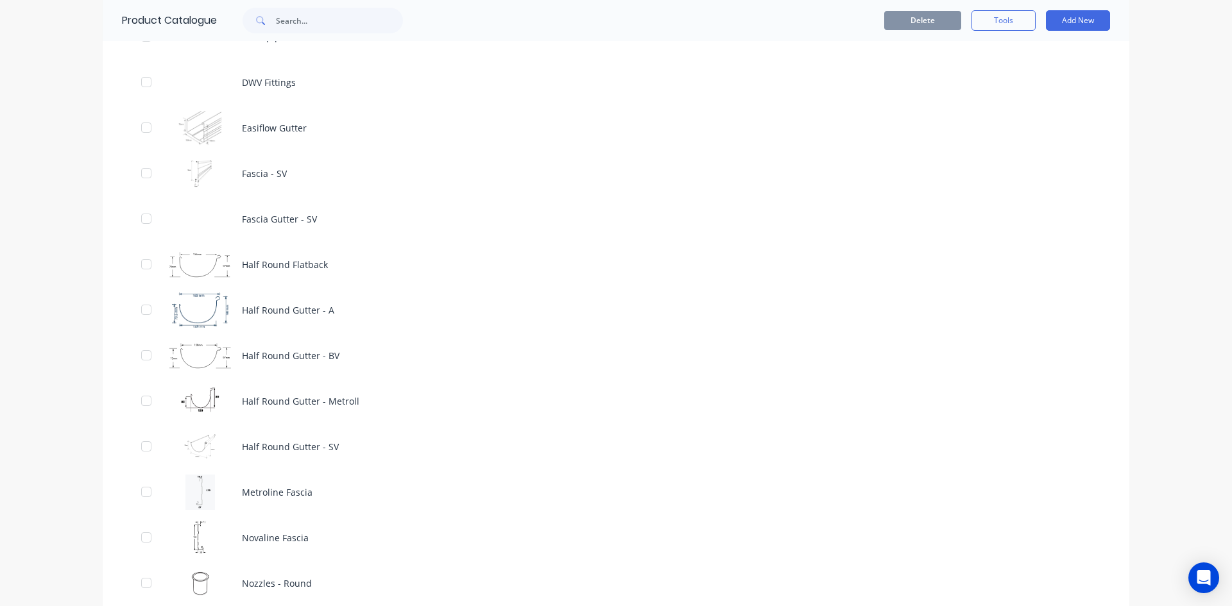
scroll to position [1131, 0]
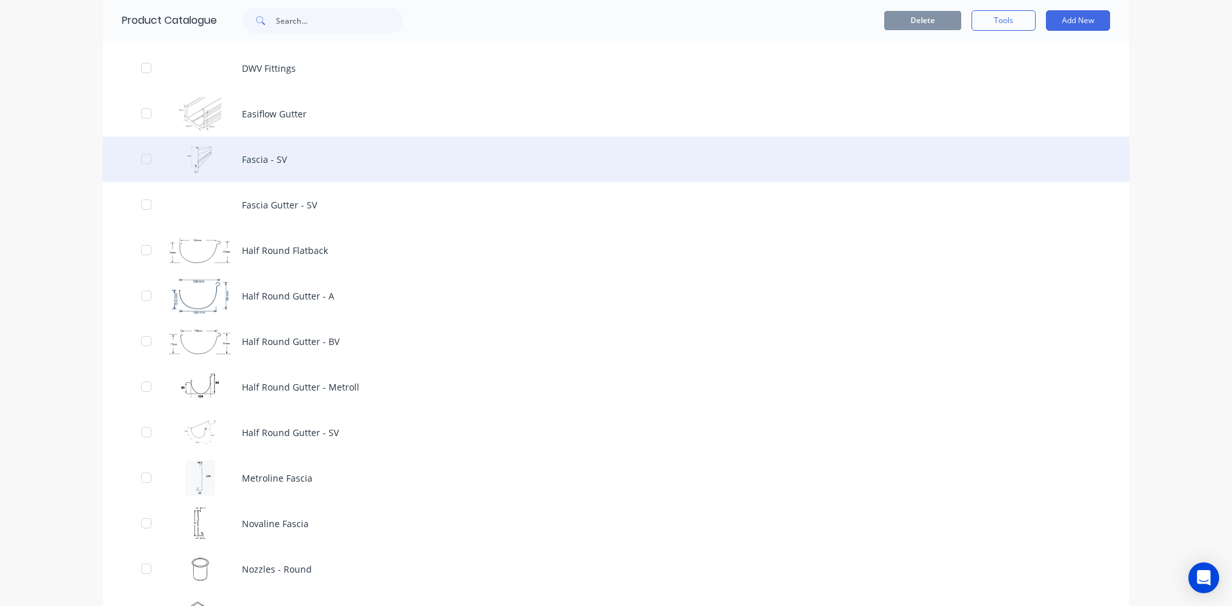
click at [355, 162] on div "Fascia - SV" at bounding box center [616, 160] width 1027 height 46
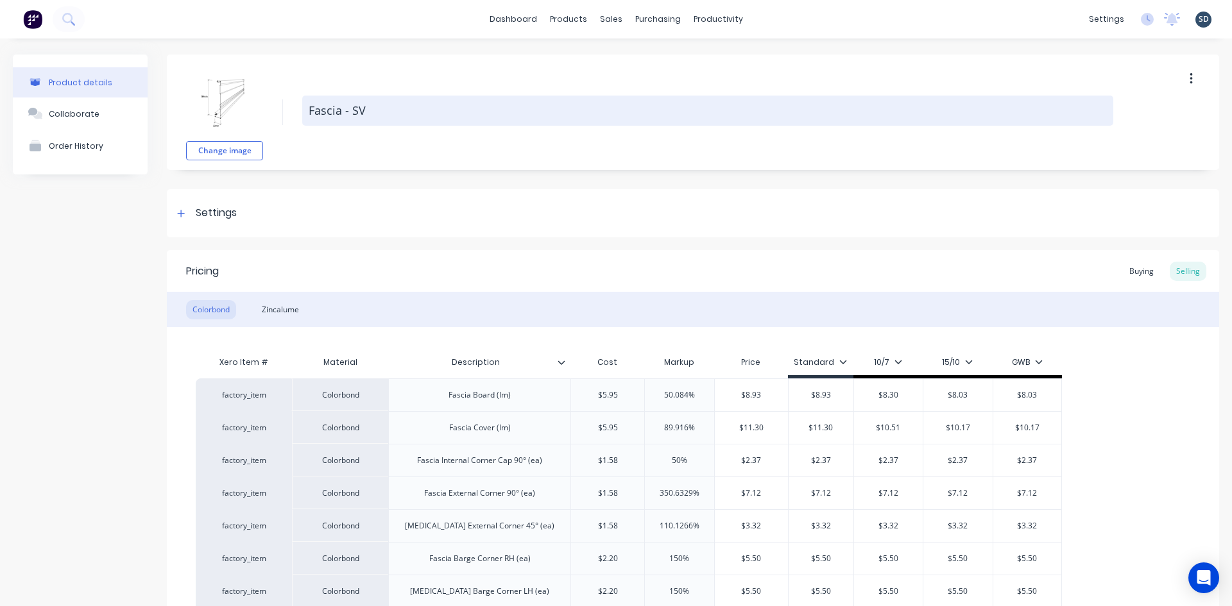
click at [339, 109] on textarea "Fascia - SV" at bounding box center [707, 111] width 811 height 30
type textarea "x"
type textarea "Fascia - SV"
type textarea "x"
type textarea "Fascia / - SV"
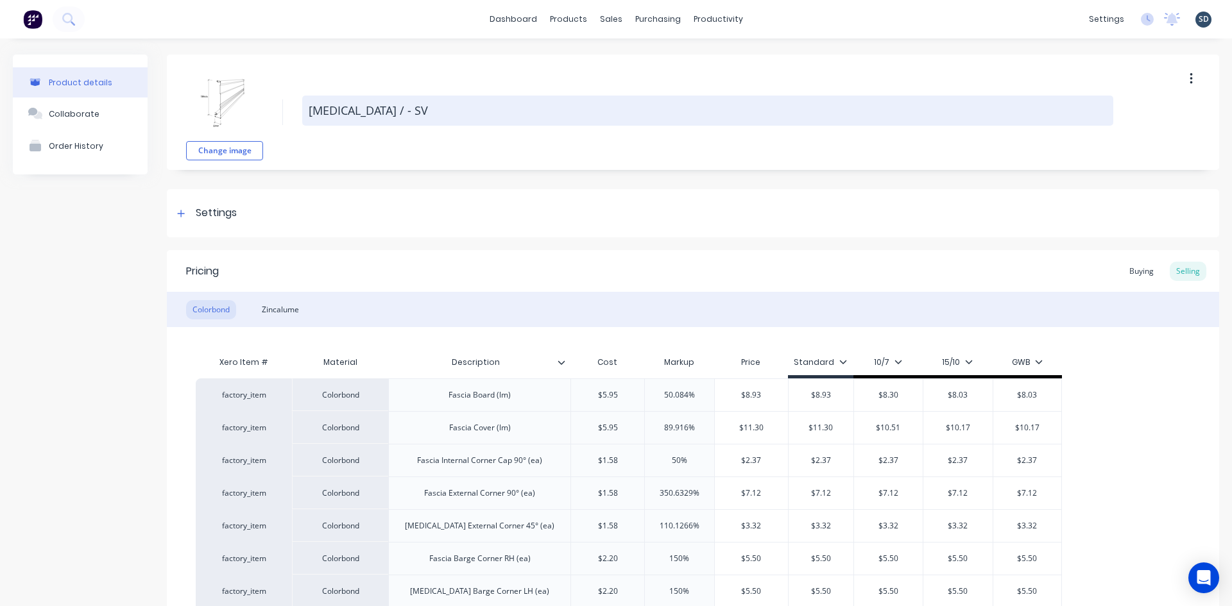
type textarea "x"
type textarea "Fascia / - SV"
type textarea "x"
type textarea "Fascia / F - SV"
type textarea "x"
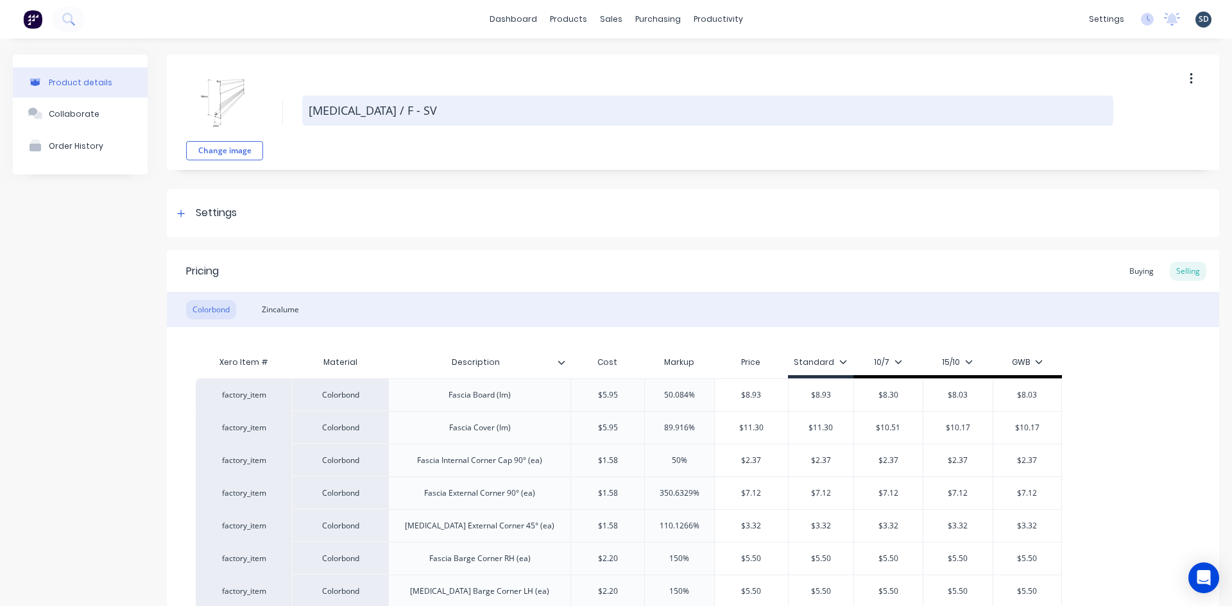
type textarea "Fascia / Fa - SV"
type textarea "x"
type textarea "Fascia / Fas - SV"
type textarea "x"
type textarea "Fascia / Fasc - SV"
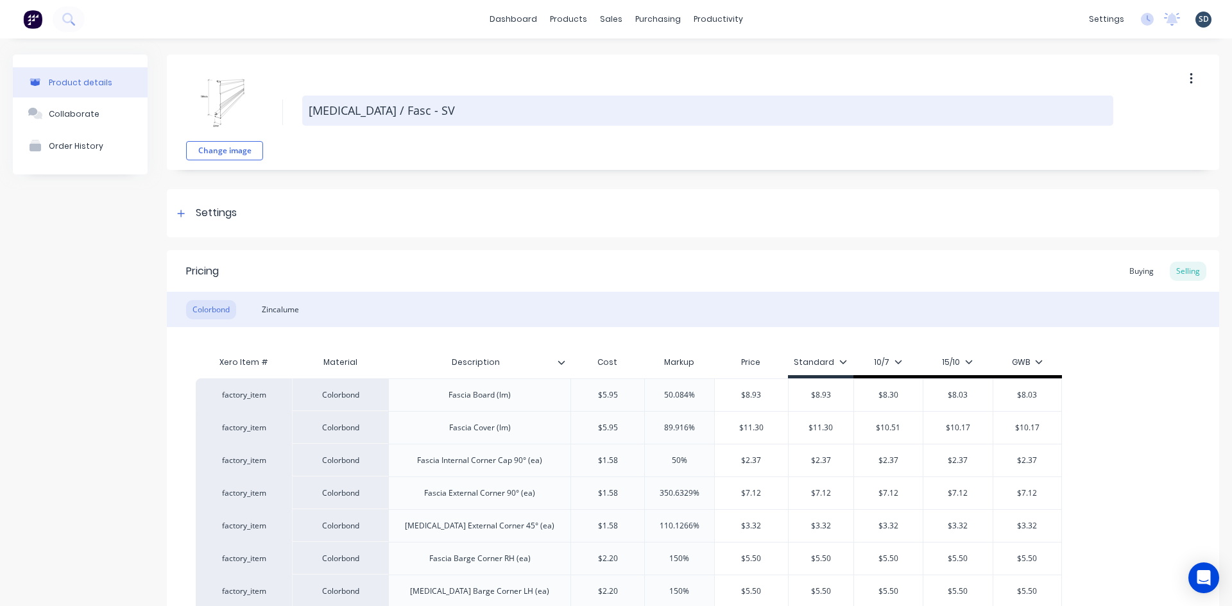
type textarea "x"
type textarea "Fascia / Fasci - SV"
type textarea "x"
type textarea "Fascia / Fascia - SV"
type textarea "x"
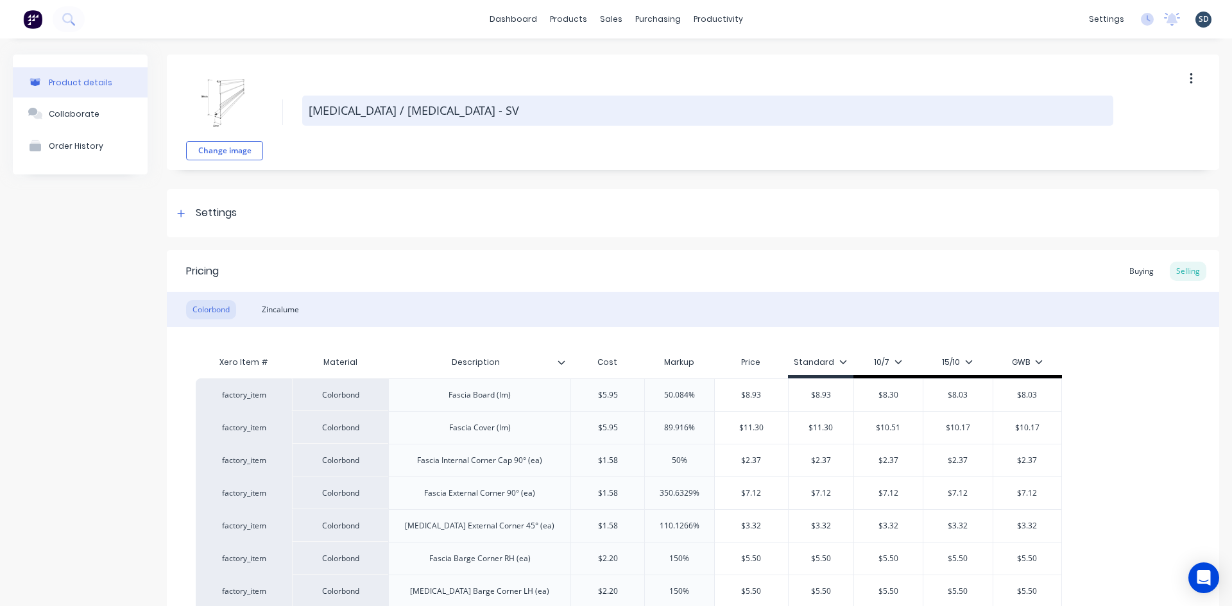
type textarea "Fascia / Fascia - SV"
type textarea "x"
type textarea "Fascia / Fascia C - SV"
type textarea "x"
type textarea "Fascia / Fascia Co - SV"
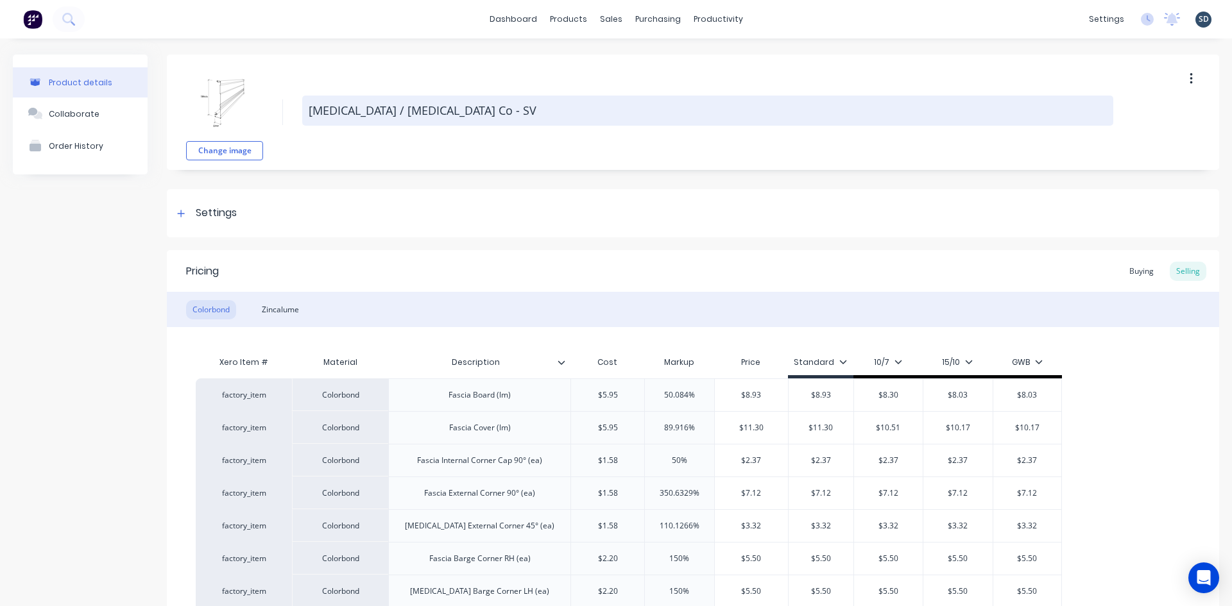
type textarea "x"
type textarea "Fascia / Fascia Cov - SV"
type textarea "x"
type textarea "Fascia / Fascia Cove - SV"
type textarea "x"
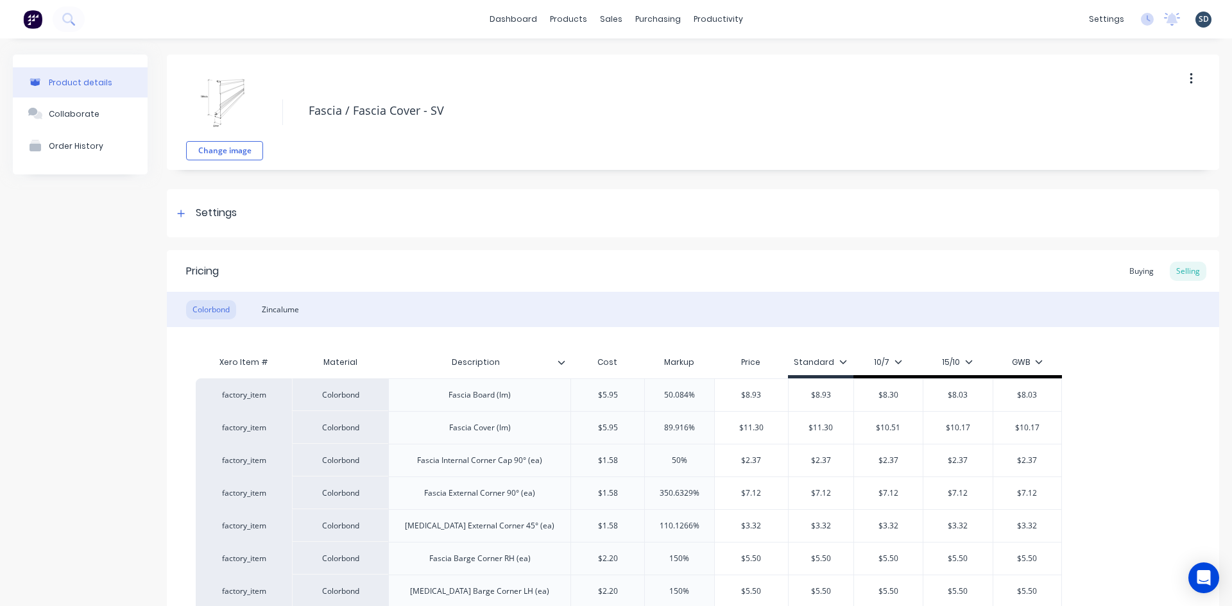
type textarea "Fascia / Fascia Cover - SV"
type textarea "x"
type textarea "Fascia / Fascia Cover - SV"
click at [423, 74] on div "Change image Fascia / Fascia Cover - SV" at bounding box center [693, 112] width 1052 height 115
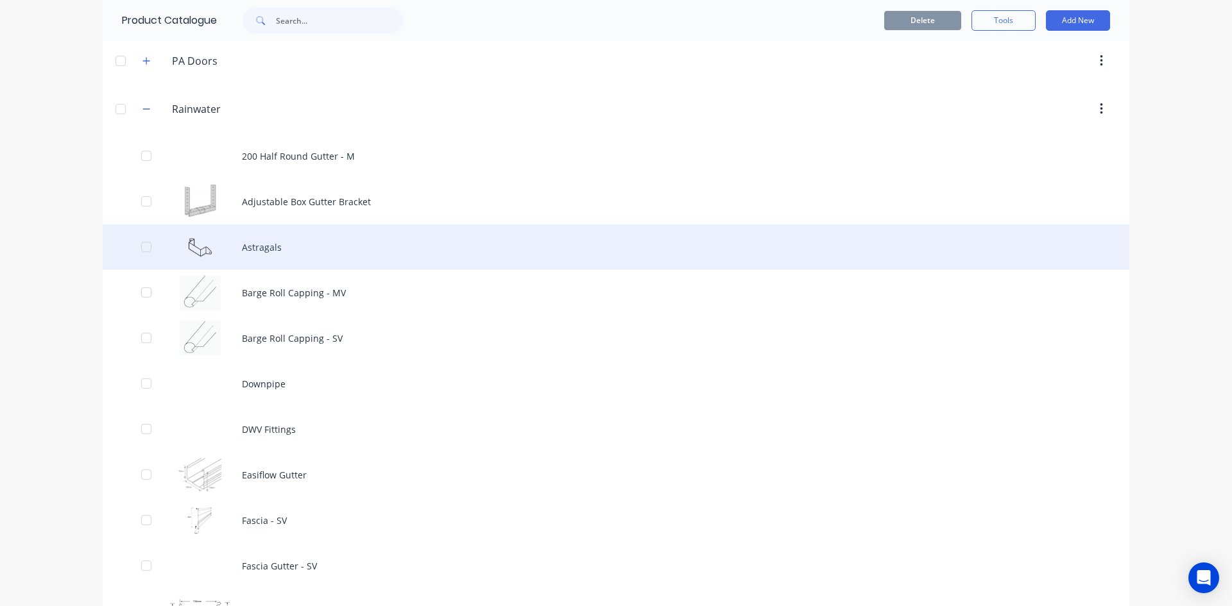
scroll to position [1091, 0]
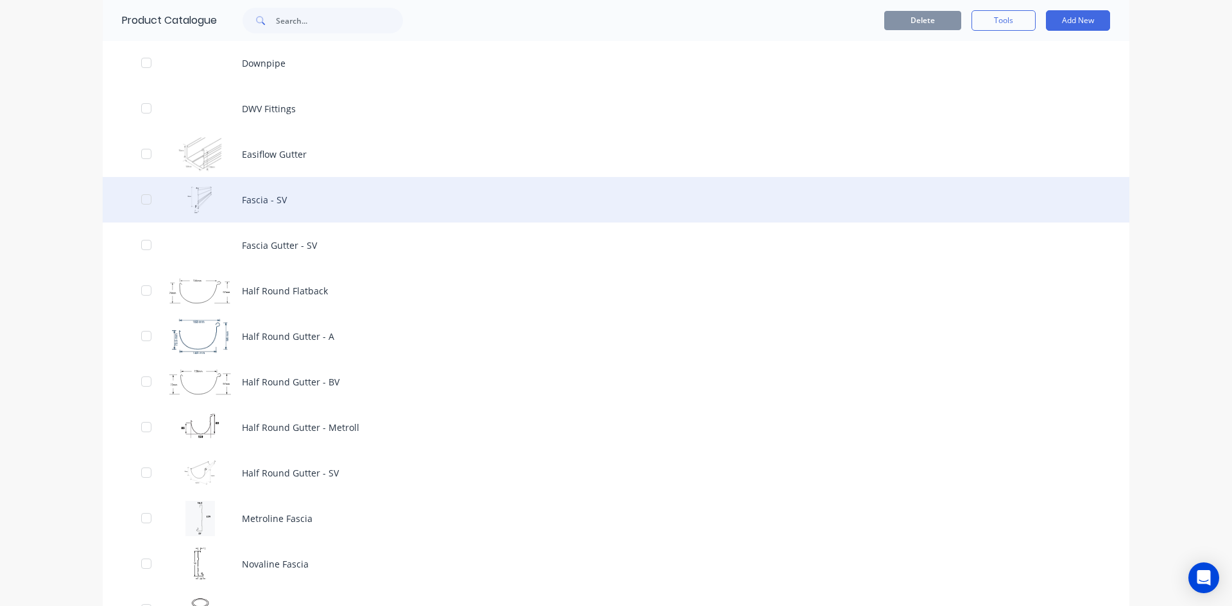
click at [330, 200] on div "Fascia - SV" at bounding box center [616, 200] width 1027 height 46
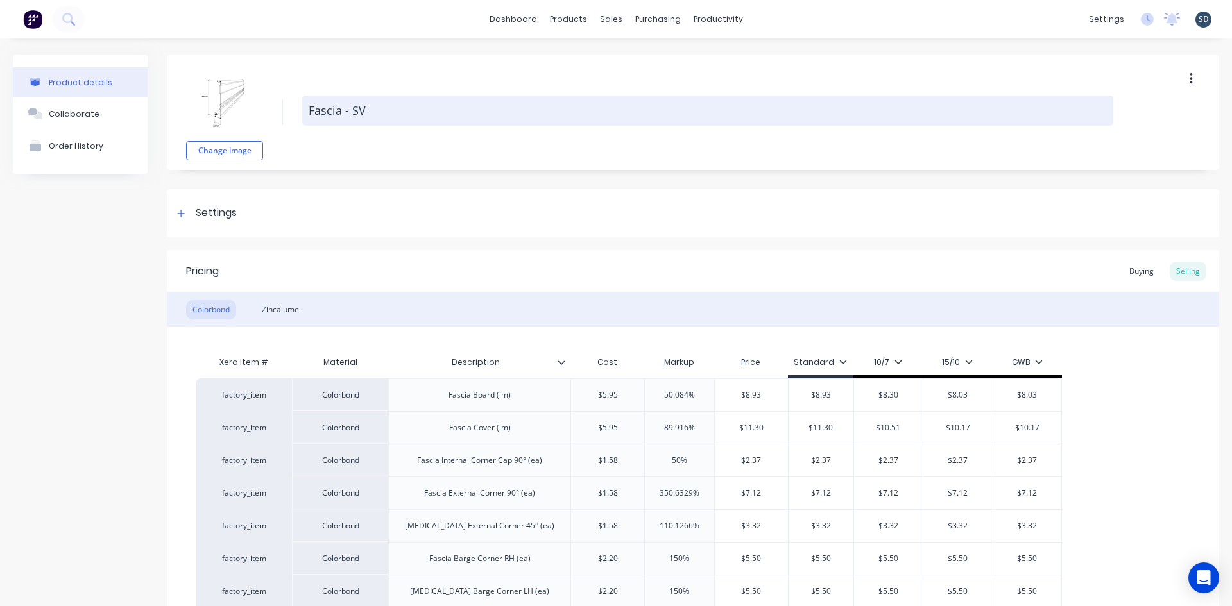
click at [341, 111] on textarea "Fascia - SV" at bounding box center [707, 111] width 811 height 30
type textarea "x"
type textarea "Fascia - SV"
type textarea "x"
type textarea "Fascia / - SV"
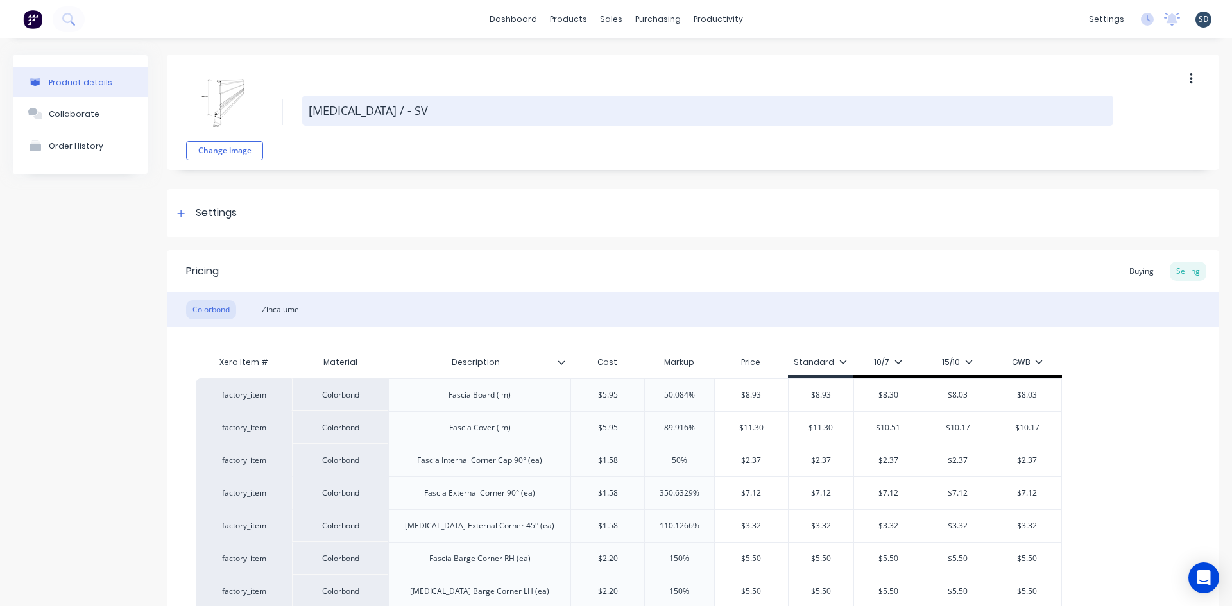
type textarea "x"
type textarea "Fascia / - SV"
type textarea "x"
type textarea "Fascia / F - SV"
type textarea "x"
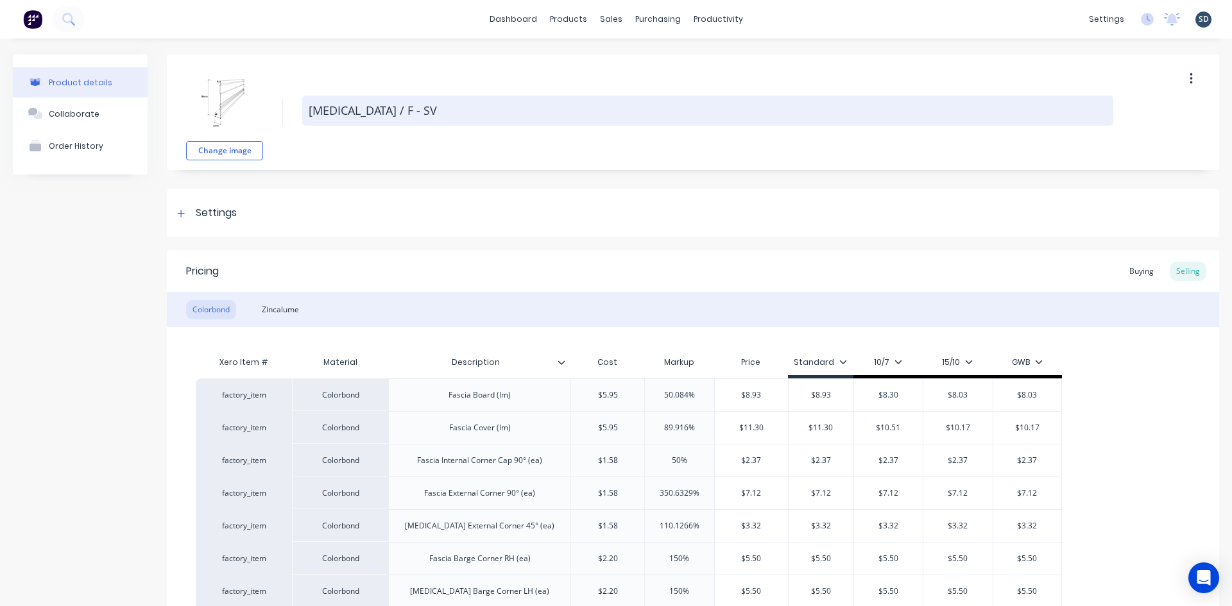
type textarea "Fascia / Fa - SV"
type textarea "x"
type textarea "Fascia / Fas - SV"
type textarea "x"
type textarea "Fascia / Fasc - SV"
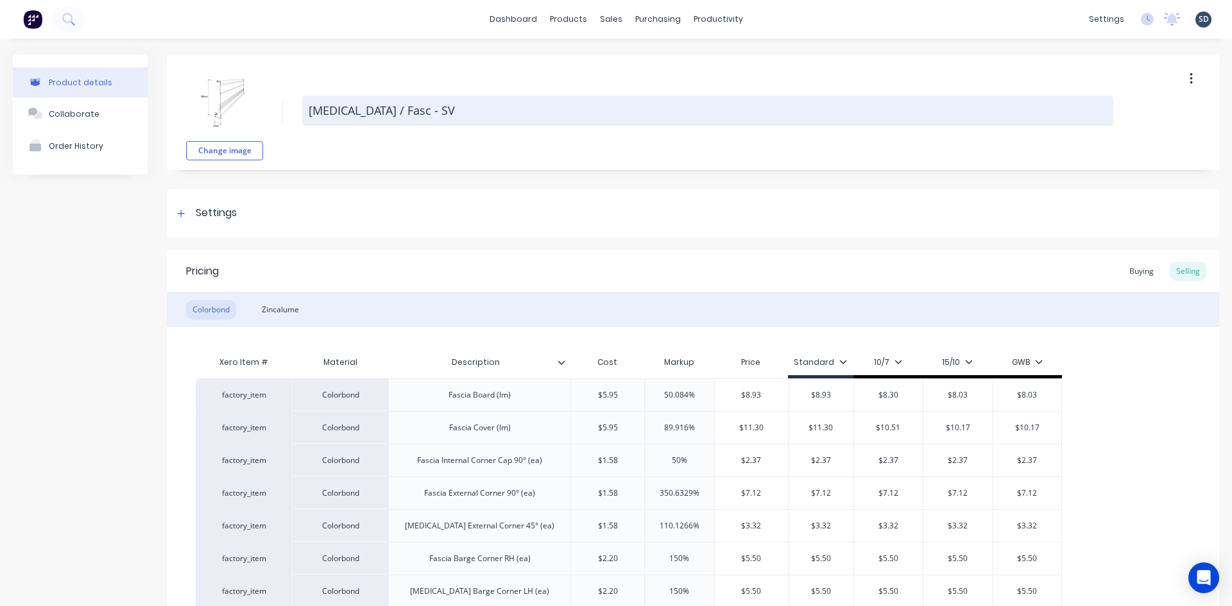
type textarea "x"
type textarea "Fascia / Fasci - SV"
type textarea "x"
type textarea "Fascia / Fascia - SV"
type textarea "x"
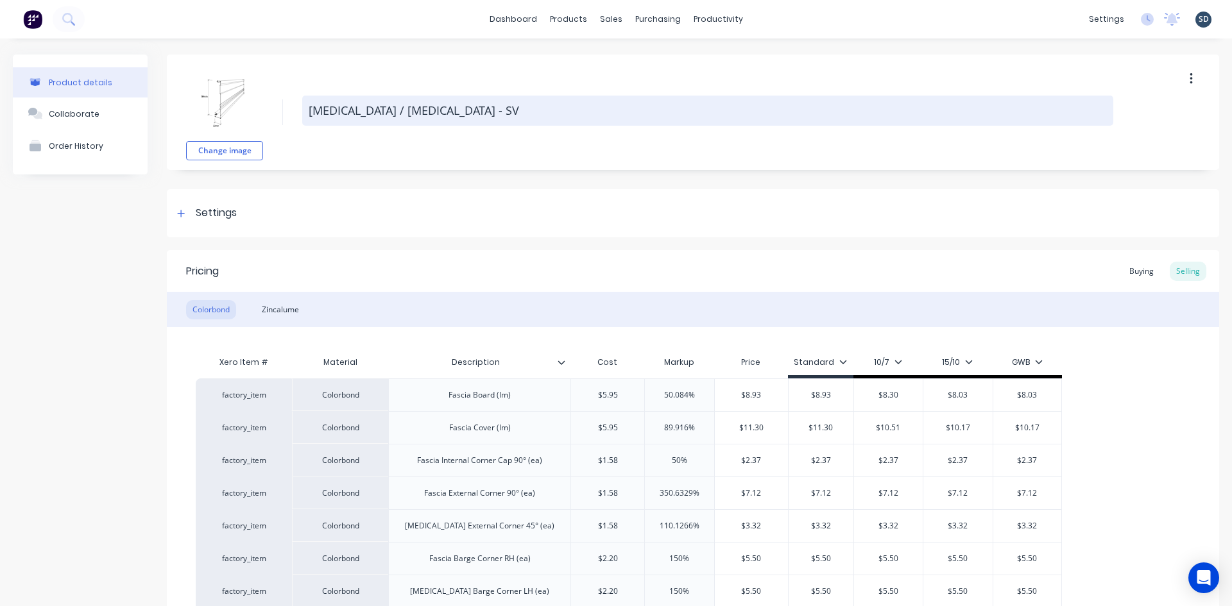
type textarea "Fascia / Fascia - SV"
type textarea "x"
type textarea "Fascia / Fascia Co - SV"
type textarea "x"
type textarea "Fascia / Fascia Cov - SV"
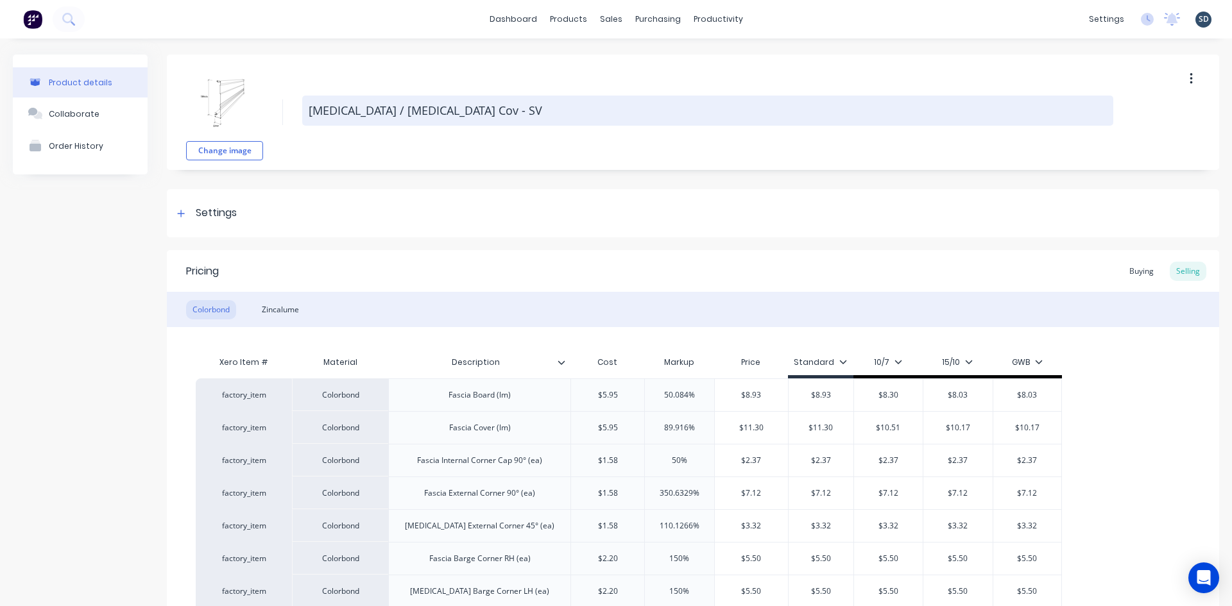
type textarea "x"
type textarea "Fascia / Fascia Cove - SV"
type textarea "x"
type textarea "Fascia / Fascia Cover - SV"
type textarea "x"
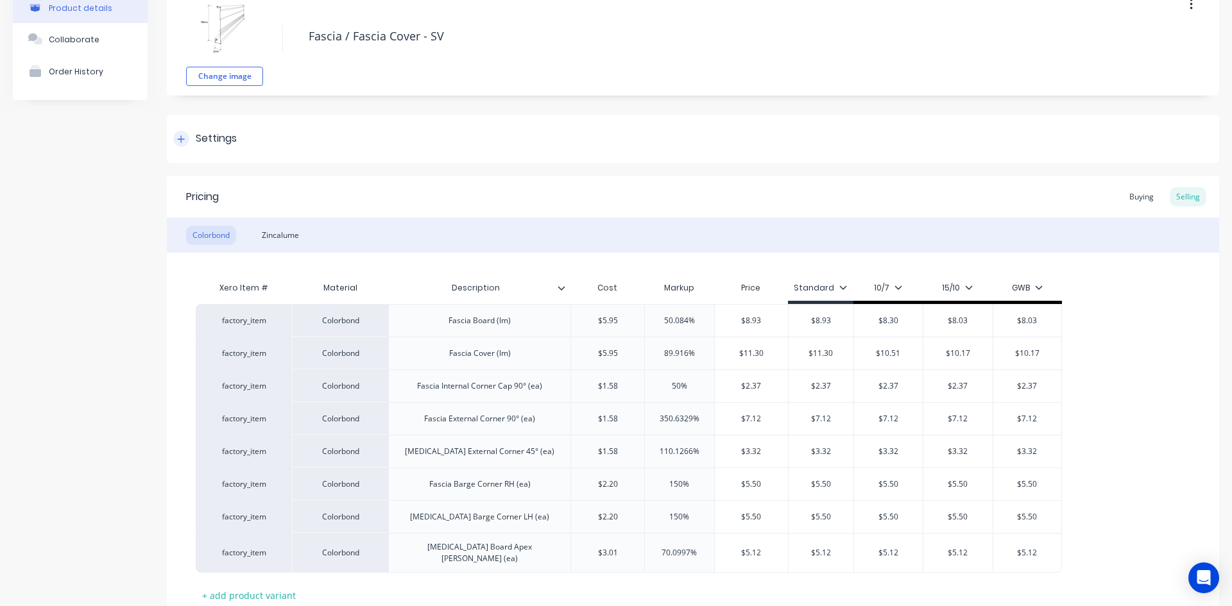
scroll to position [162, 0]
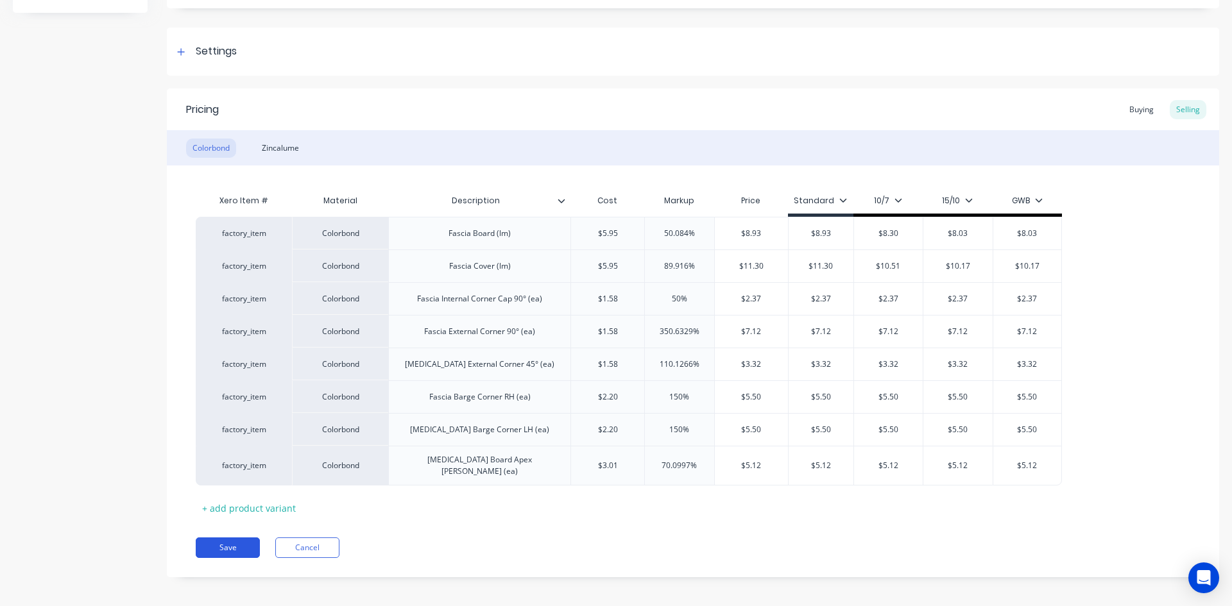
type textarea "Fascia / Fascia Cover - SV"
type textarea "x"
type textarea "Fascia / Fascia Cover - SV"
click at [224, 542] on button "Save" at bounding box center [228, 548] width 64 height 21
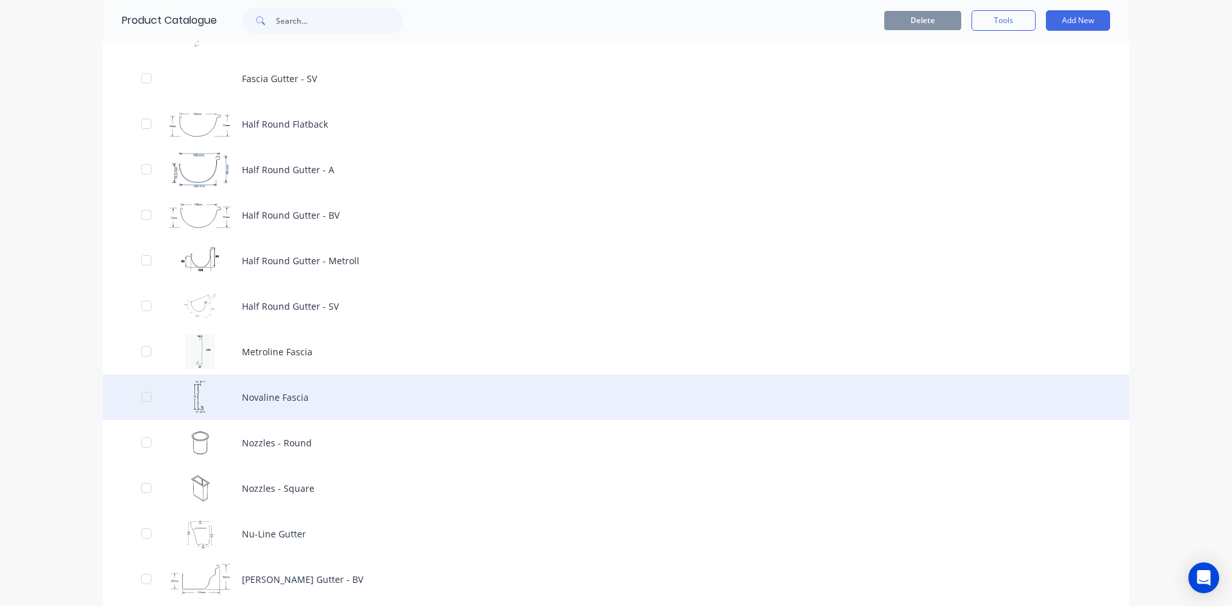
scroll to position [1411, 0]
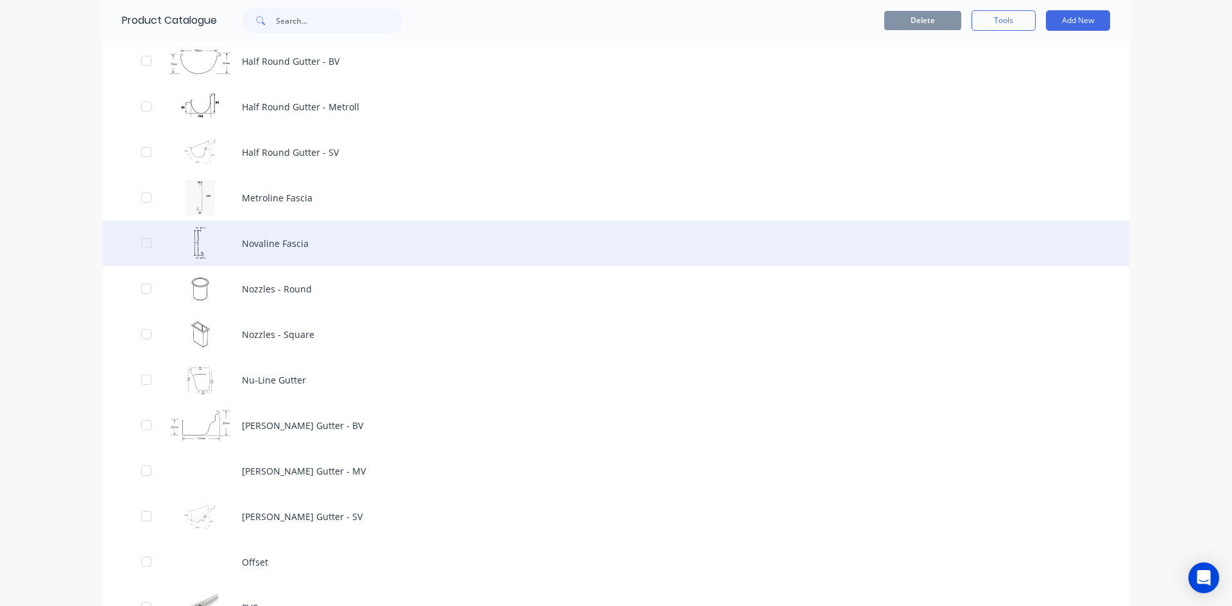
click at [344, 247] on div "Novaline Fascia" at bounding box center [616, 244] width 1027 height 46
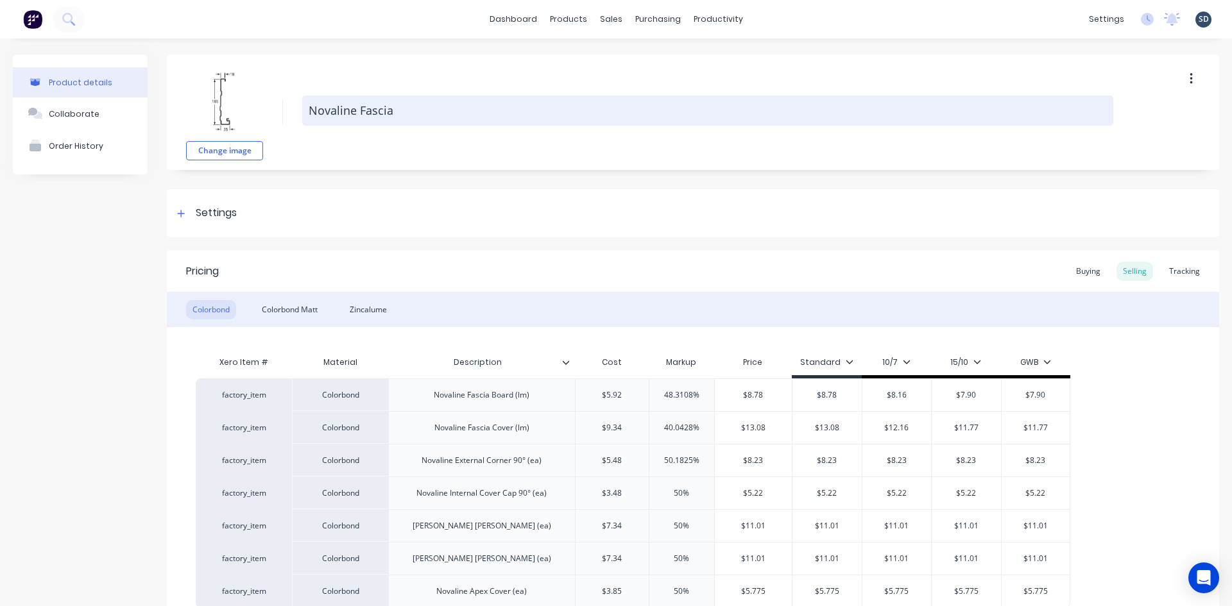
click at [355, 110] on textarea "Novaline Fascia" at bounding box center [707, 111] width 811 height 30
click at [411, 108] on textarea "Novaline Fascia" at bounding box center [707, 111] width 811 height 30
type textarea "x"
type textarea "Novaline Fascia"
type textarea "x"
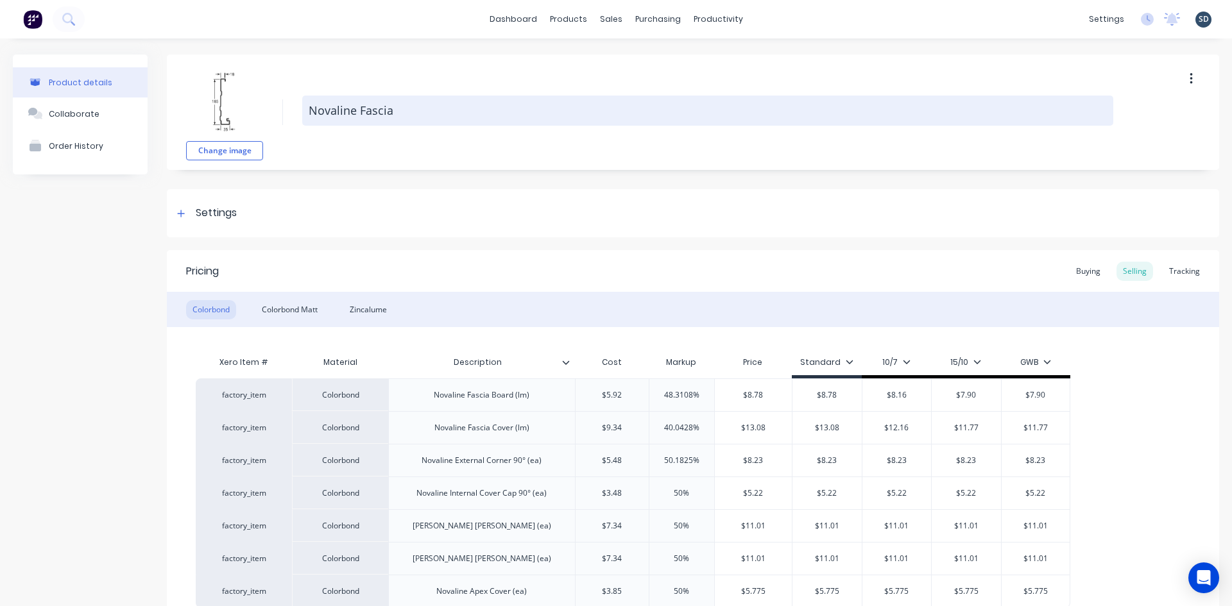
type textarea "Novaline Fascia /"
type textarea "x"
type textarea "Novaline Fascia /"
type textarea "x"
type textarea "Novaline Fascia / F"
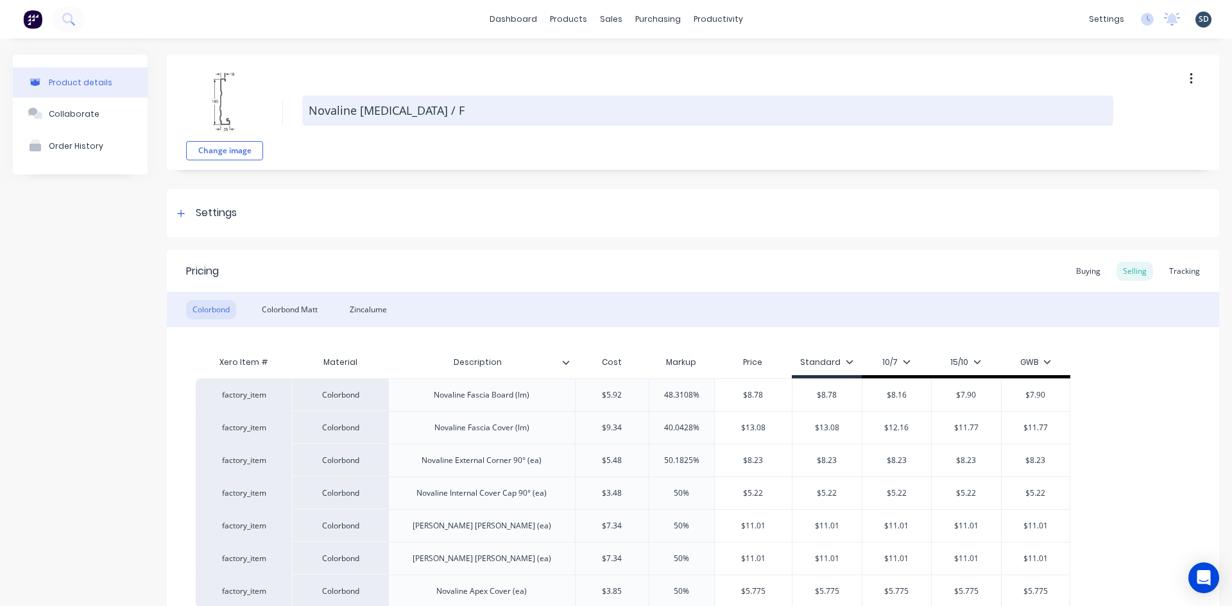
type textarea "x"
type textarea "Novaline Fascia / Fa"
type textarea "x"
type textarea "Novaline Fascia / Fas"
type textarea "x"
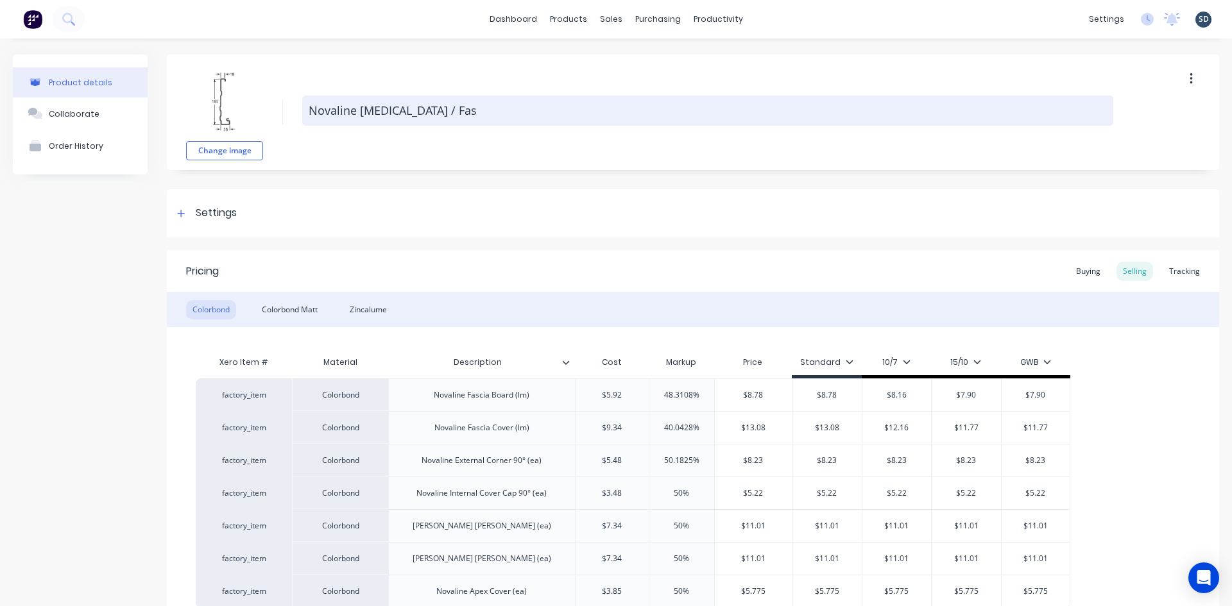
type textarea "Novaline Fascia / Fasc"
type textarea "x"
type textarea "Novaline Fascia / Fasci"
type textarea "x"
type textarea "Novaline Fascia / Fascia"
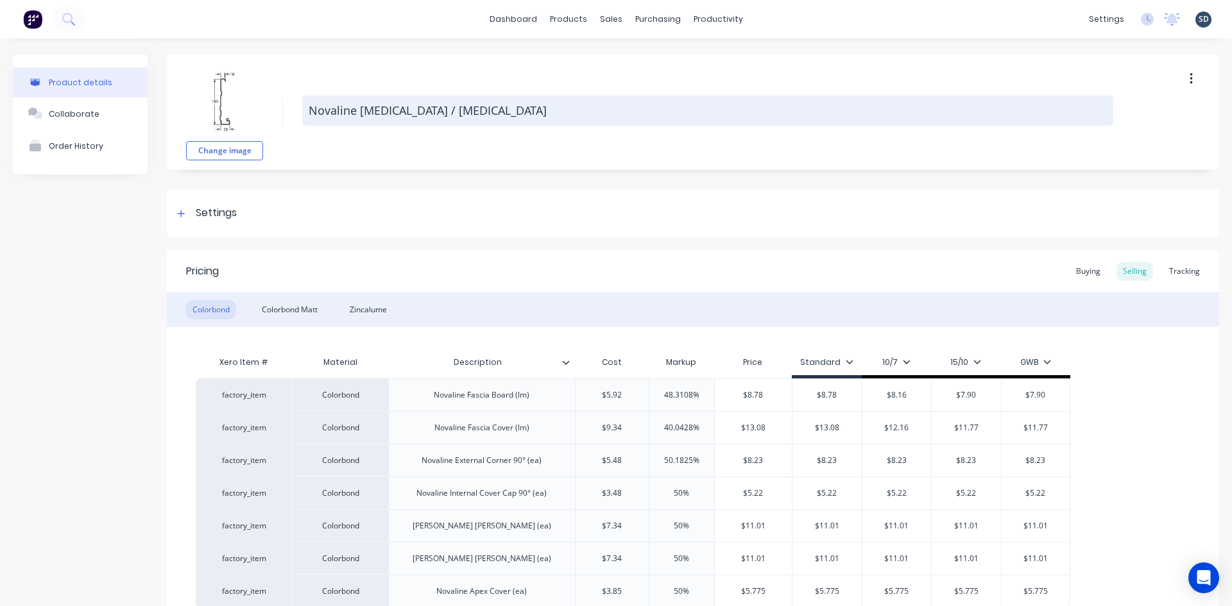
type textarea "x"
type textarea "Novaline Fascia / Fascia"
type textarea "x"
type textarea "Novaline Fascia / Fascia C"
type textarea "x"
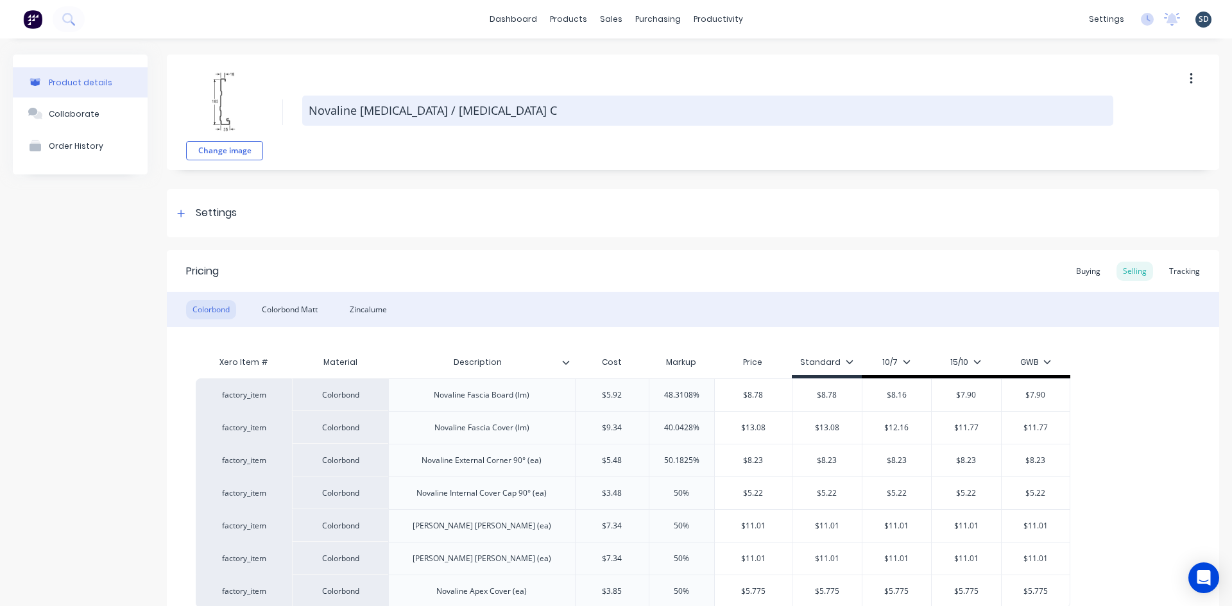
type textarea "Novaline Fascia / Fascia Co"
type textarea "x"
type textarea "Novaline Fascia / Fascia Cov"
type textarea "x"
type textarea "Novaline Fascia / Fascia Cove"
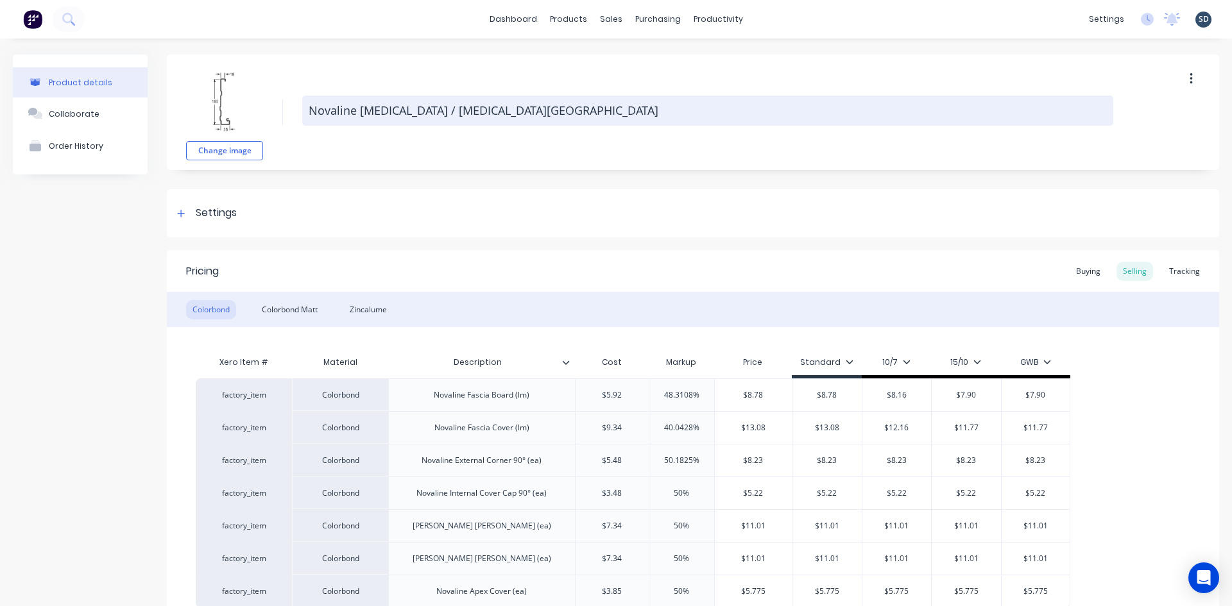
type textarea "x"
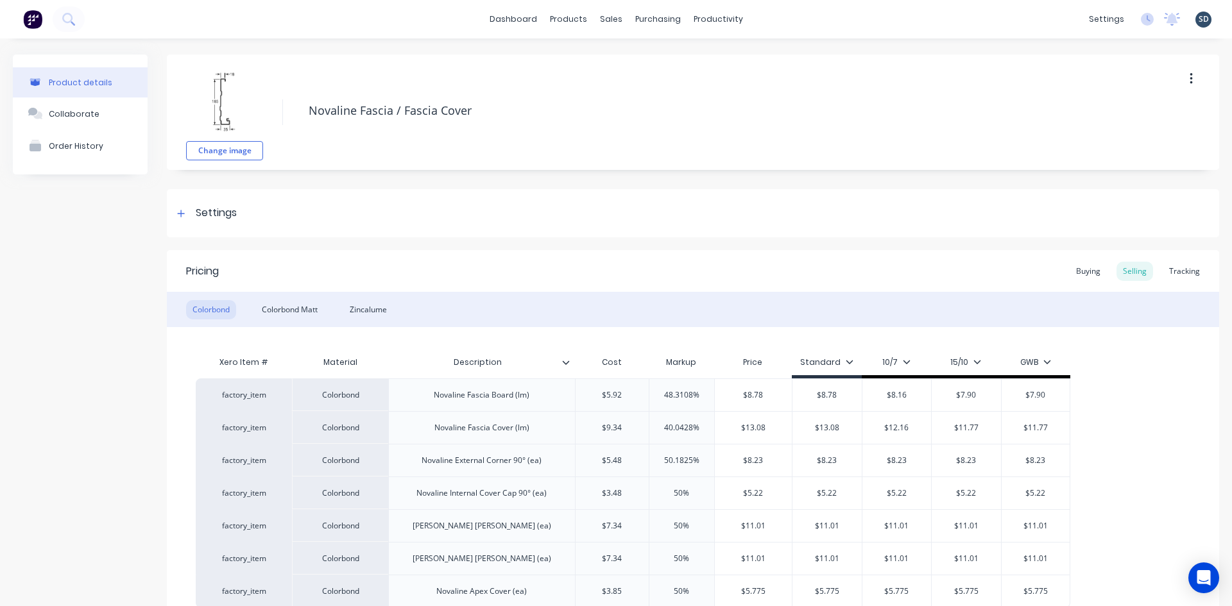
type textarea "Novaline Fascia / Fascia Cover"
type textarea "x"
type textarea "Novaline Fascia / Fascia Cover"
click at [396, 75] on div "Change image Novaline Fascia / Fascia Cover" at bounding box center [693, 112] width 1052 height 115
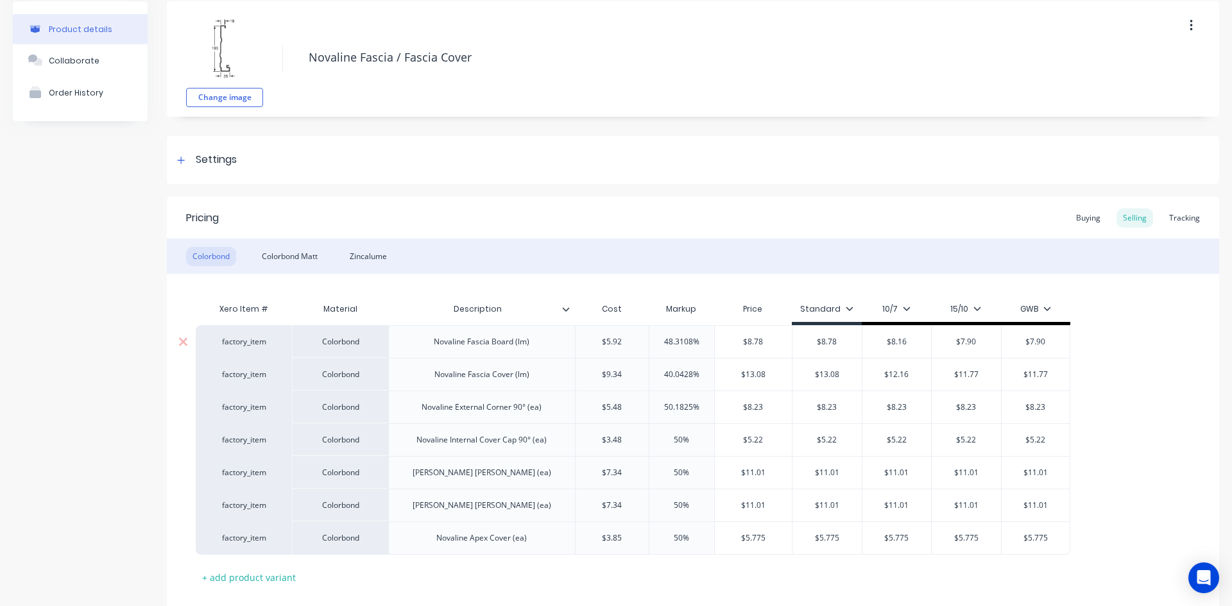
scroll to position [129, 0]
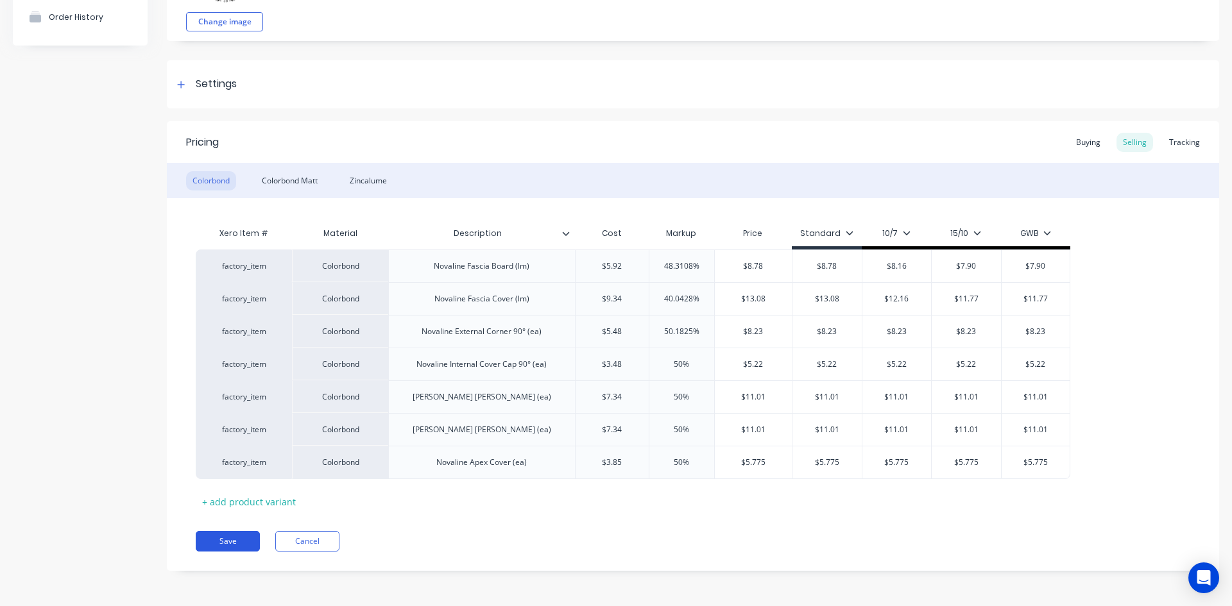
click at [221, 534] on button "Save" at bounding box center [228, 541] width 64 height 21
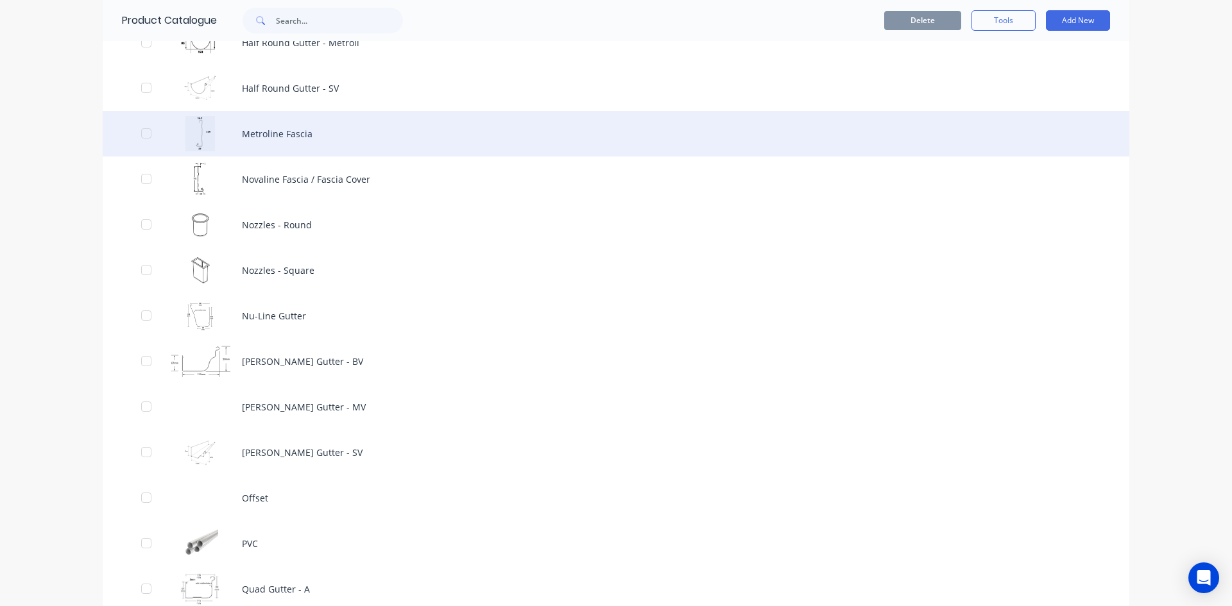
scroll to position [1411, 0]
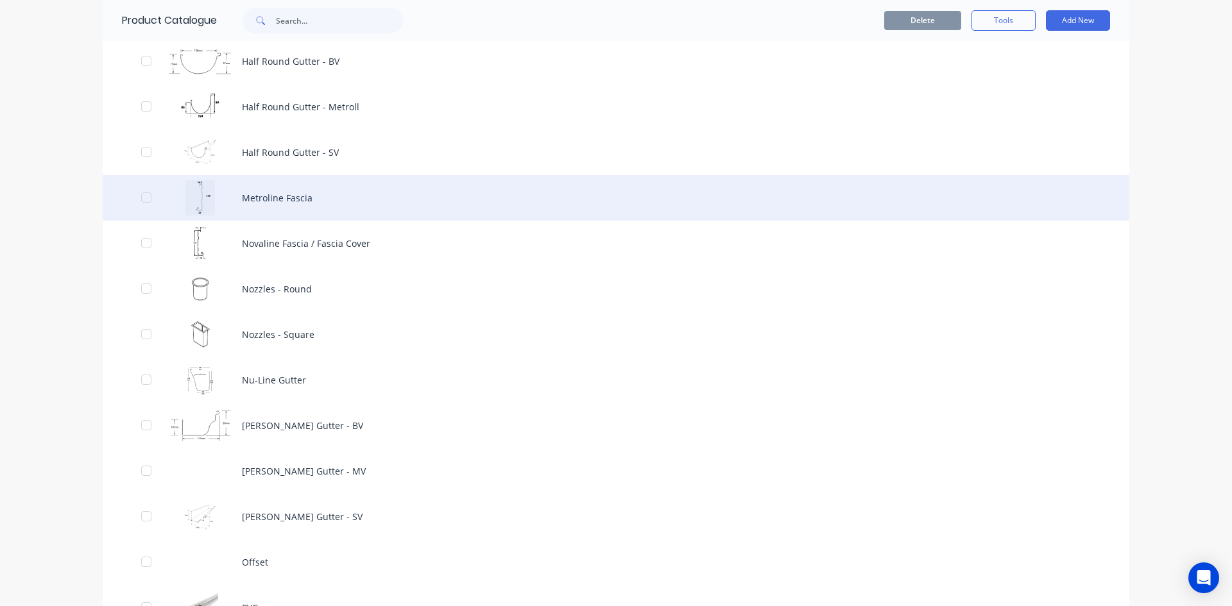
click at [380, 196] on div "Metroline Fascia" at bounding box center [616, 198] width 1027 height 46
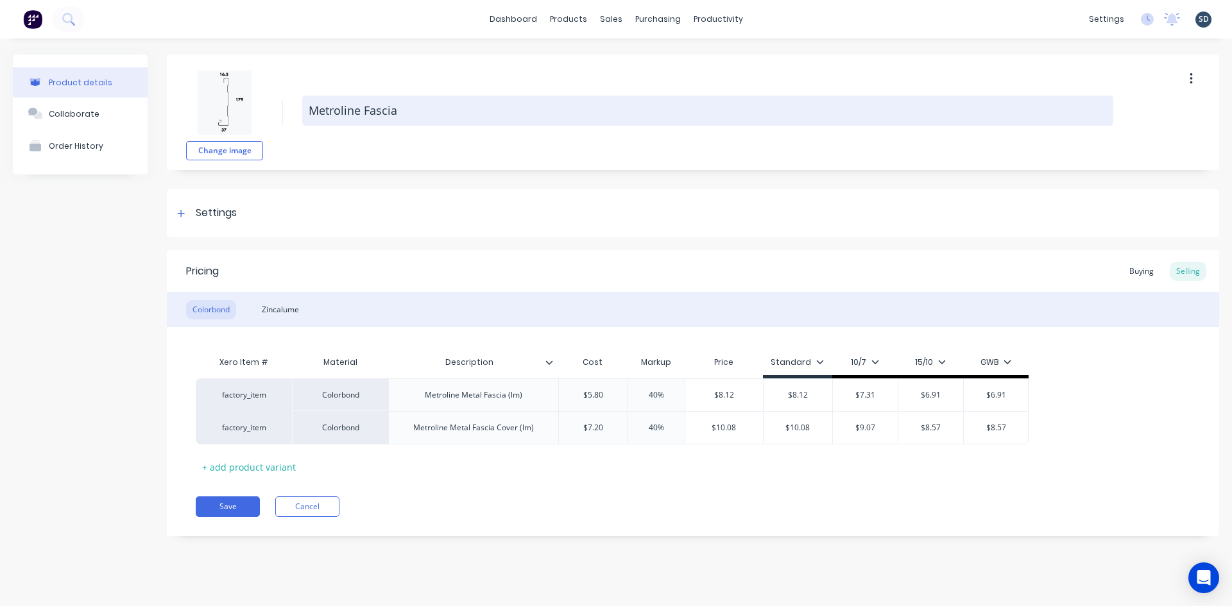
click at [425, 103] on textarea "Metroline Fascia" at bounding box center [707, 111] width 811 height 30
type textarea "x"
type textarea "Metroline Fascia"
type textarea "x"
type textarea "Metroline Fascia /"
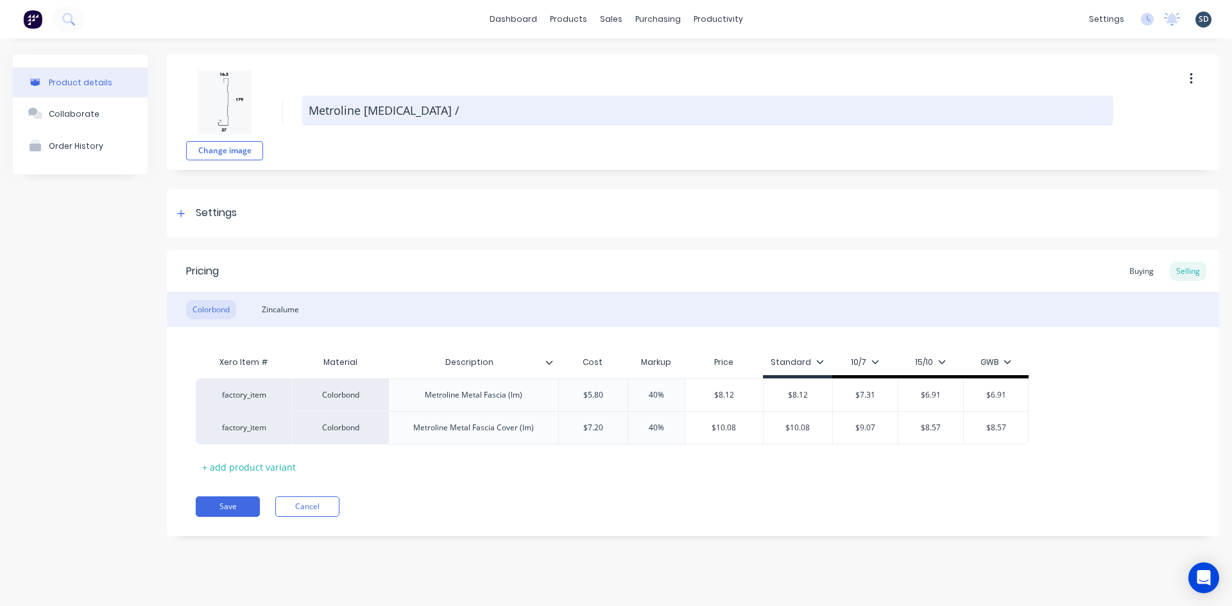
type textarea "x"
type textarea "Metroline Fascia /"
type textarea "x"
type textarea "Metroline Fascia / F"
type textarea "x"
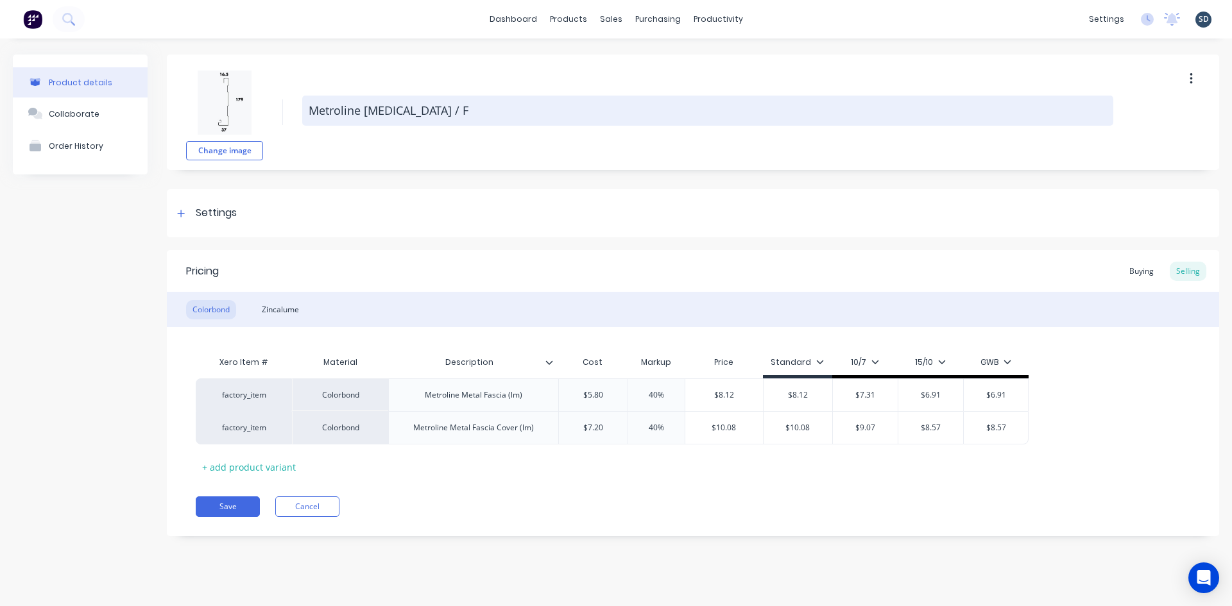
type textarea "Metroline Fascia / Fa"
type textarea "x"
type textarea "Metroline Fascia / Fas"
type textarea "x"
type textarea "Metroline Fascia / Fasc"
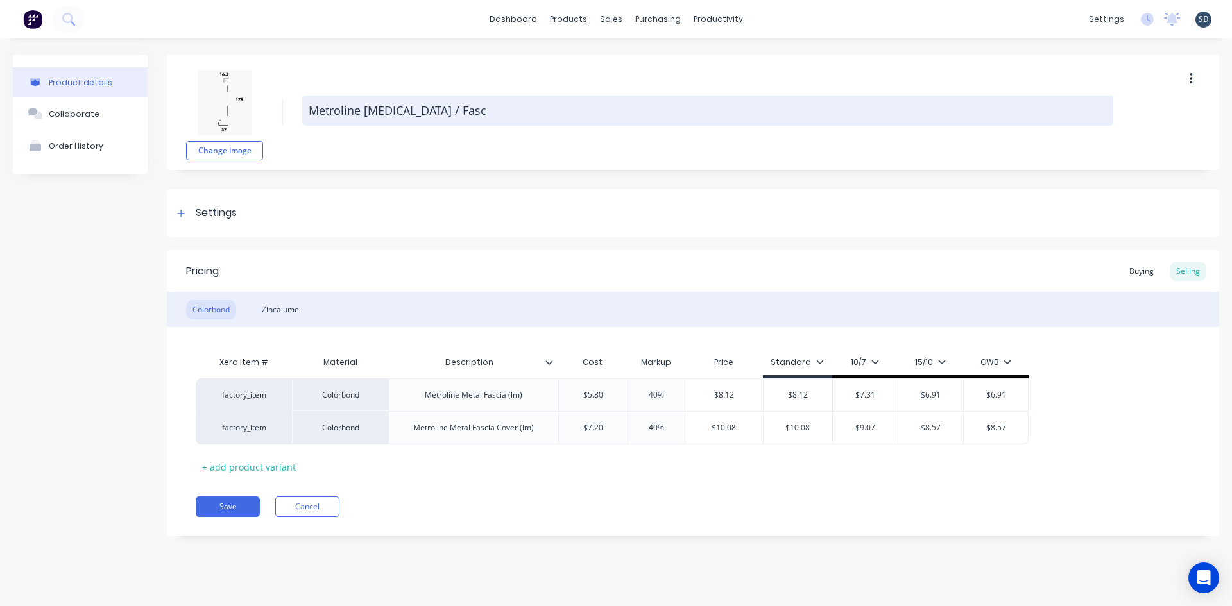
type textarea "x"
type textarea "Metroline Fascia / Fasci"
type textarea "x"
type textarea "Metroline Fascia / Fascia"
type textarea "x"
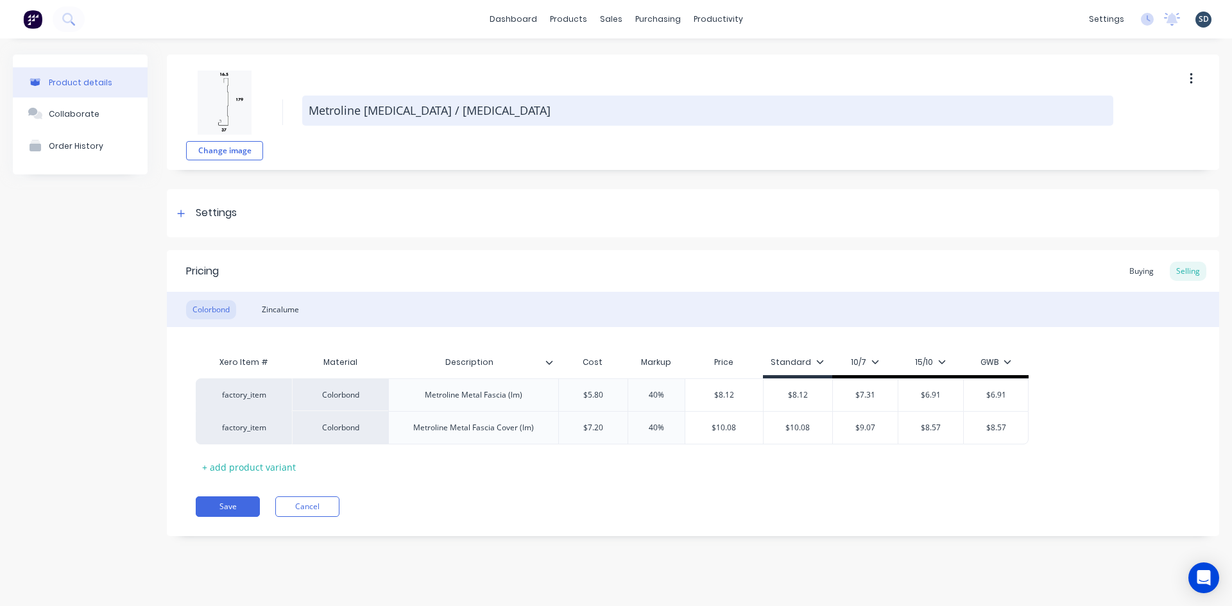
type textarea "Metroline Fascia / Fascia"
type textarea "x"
type textarea "Metroline Fascia / Fascia C"
type textarea "x"
type textarea "Metroline Fascia / Fascia Co"
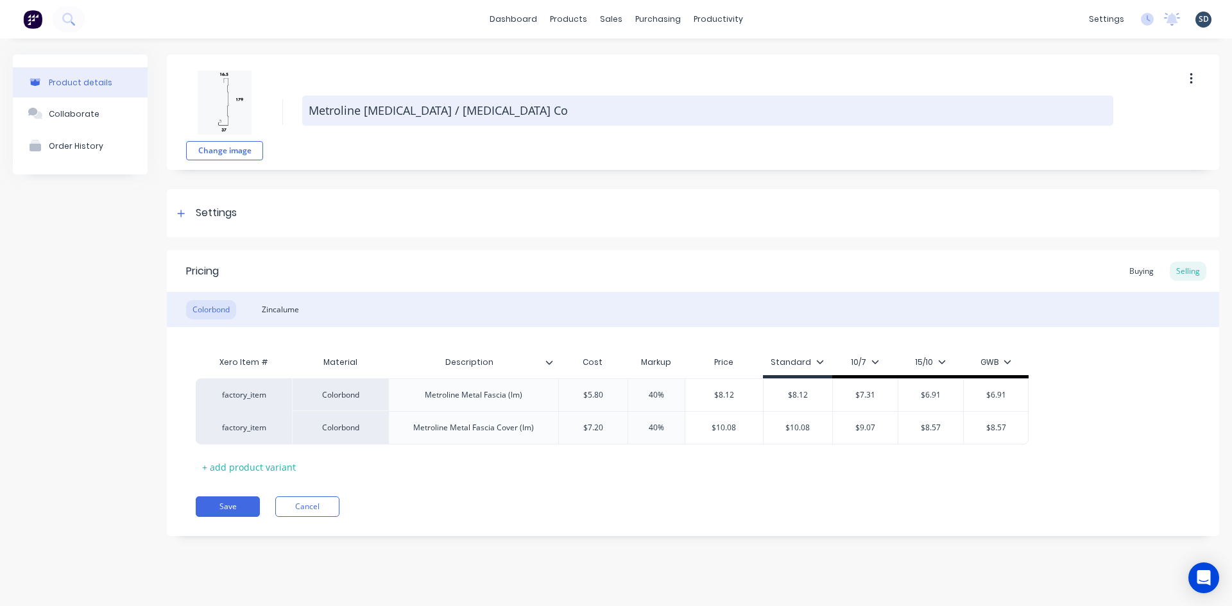
type textarea "x"
type textarea "Metroline Fascia / Fascia Cov"
type textarea "x"
type textarea "Metroline Fascia / Fascia Cove"
type textarea "x"
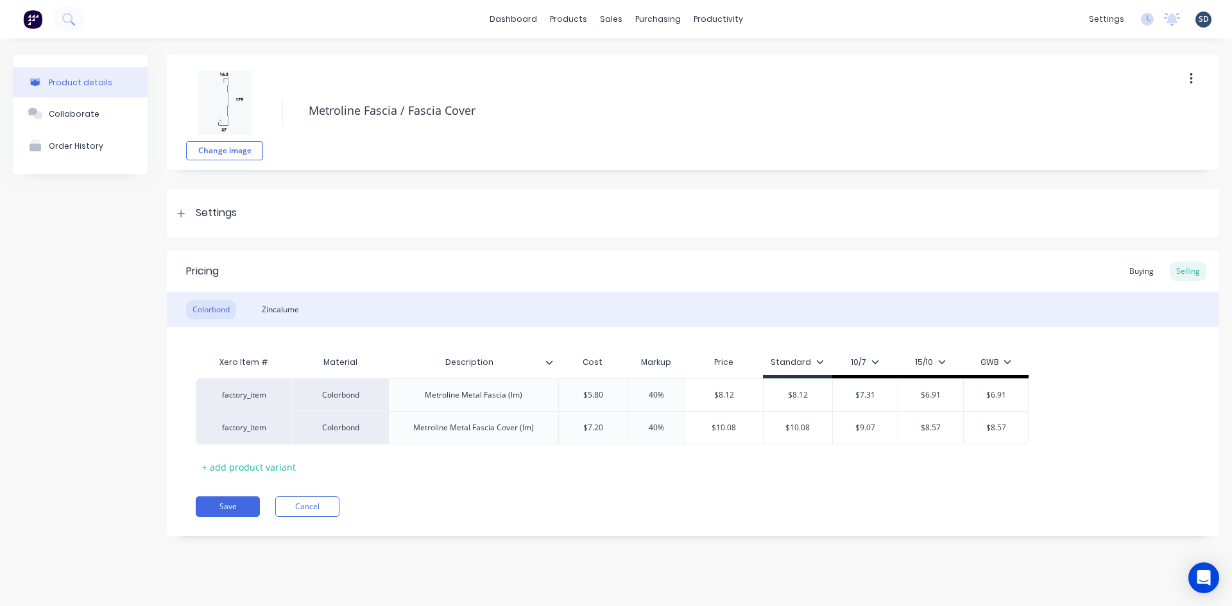
type textarea "Metroline Fascia / Fascia Cover"
type textarea "x"
type textarea "Metroline Fascia / Fascia Cover"
click at [411, 70] on div "Change image Metroline Fascia / Fascia Cover" at bounding box center [693, 112] width 1052 height 115
click at [229, 510] on button "Save" at bounding box center [228, 507] width 64 height 21
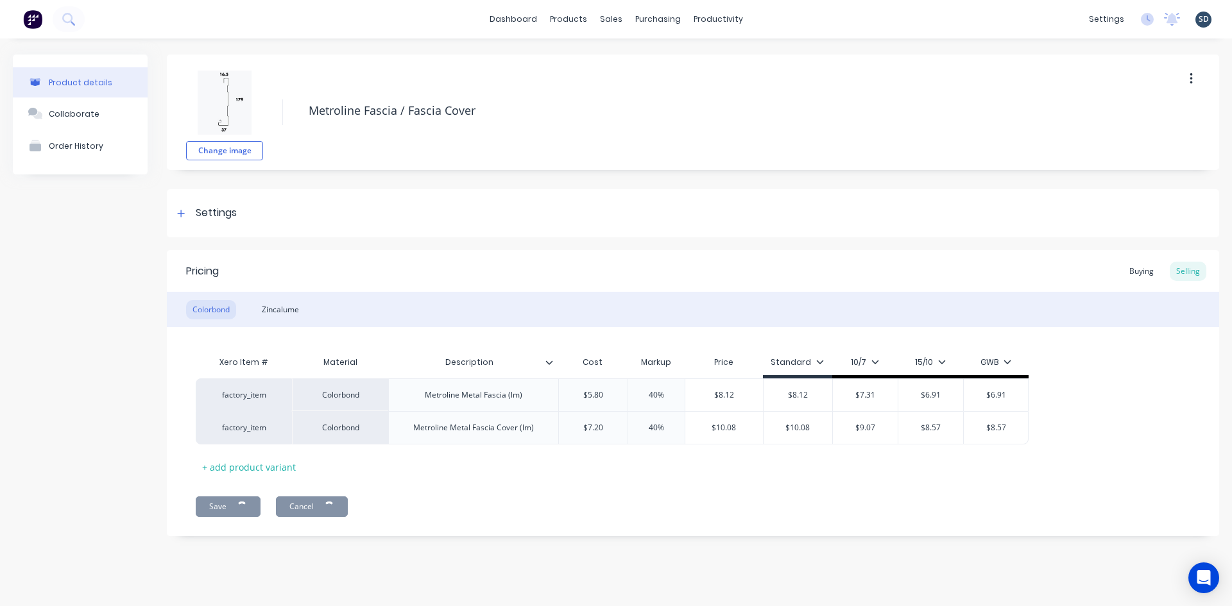
type textarea "x"
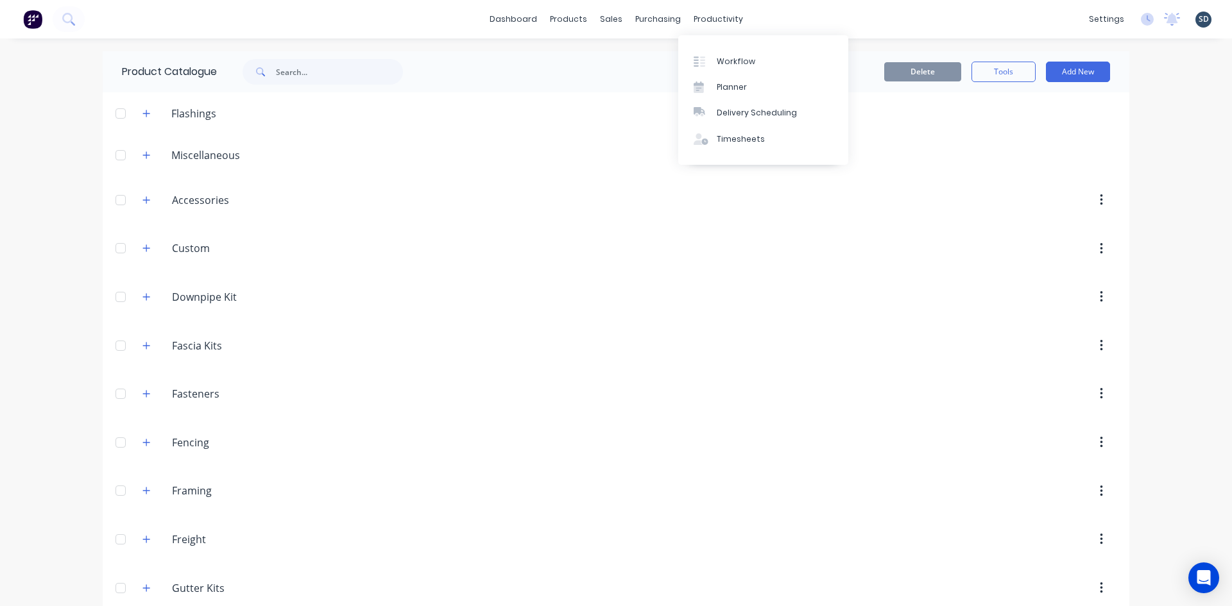
click at [822, 21] on div "dashboard products sales purchasing productivity dashboard products Product Cat…" at bounding box center [616, 19] width 1232 height 38
click at [388, 30] on div "dashboard products sales purchasing productivity dashboard products Product Cat…" at bounding box center [616, 19] width 1232 height 38
click at [241, 13] on div "dashboard products sales purchasing productivity dashboard products Product Cat…" at bounding box center [616, 19] width 1232 height 38
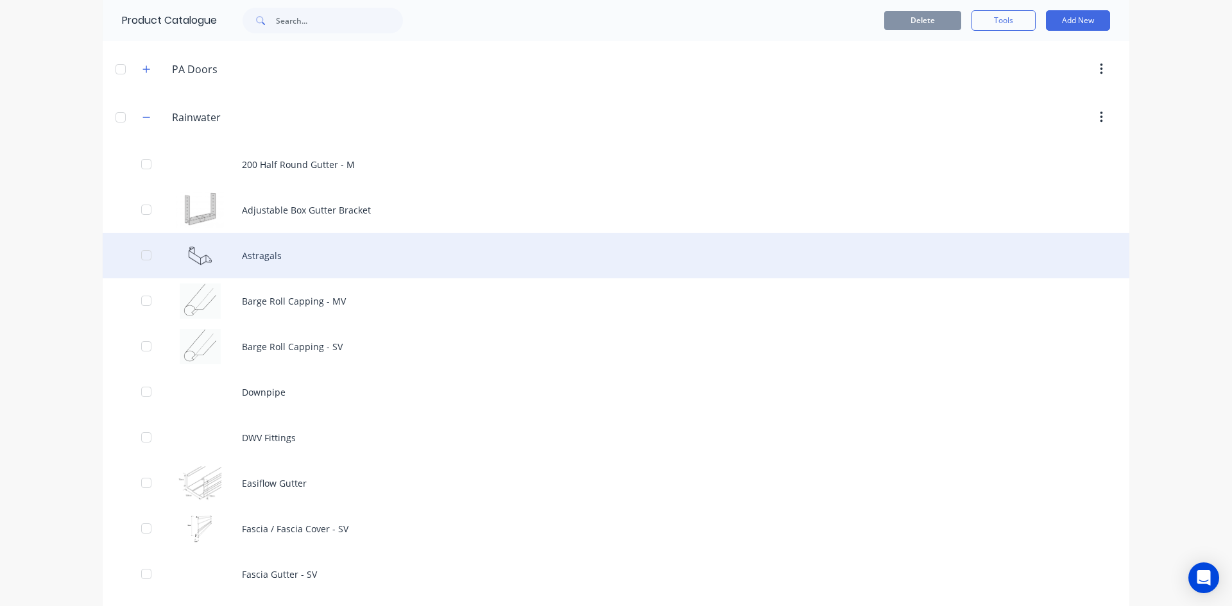
scroll to position [617, 0]
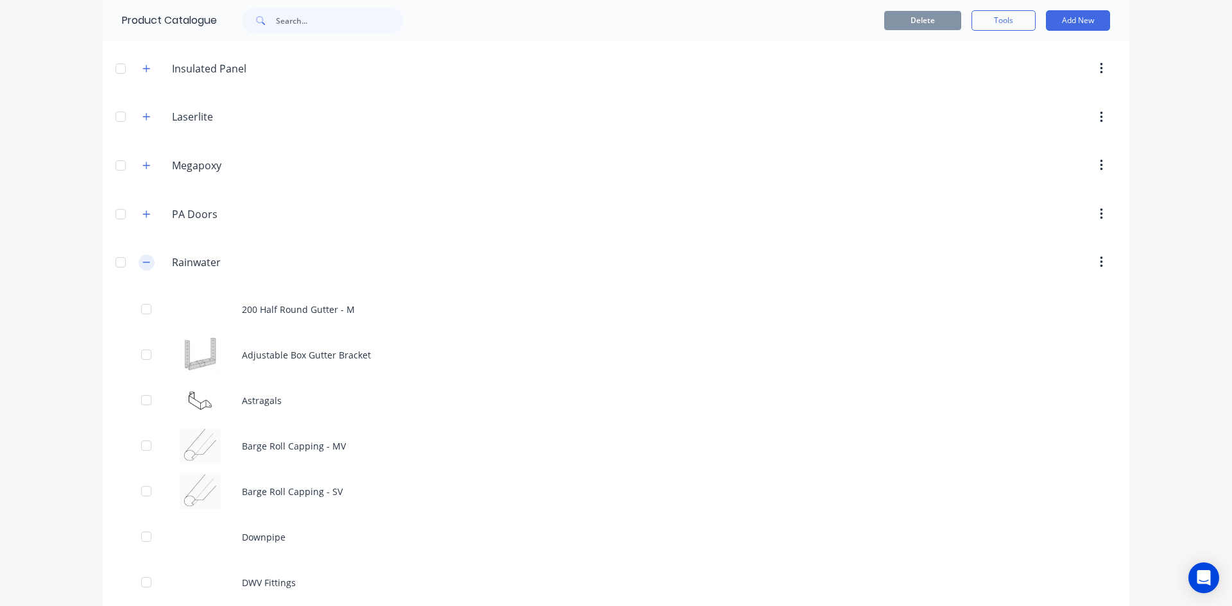
click at [146, 263] on icon "button" at bounding box center [146, 262] width 8 height 9
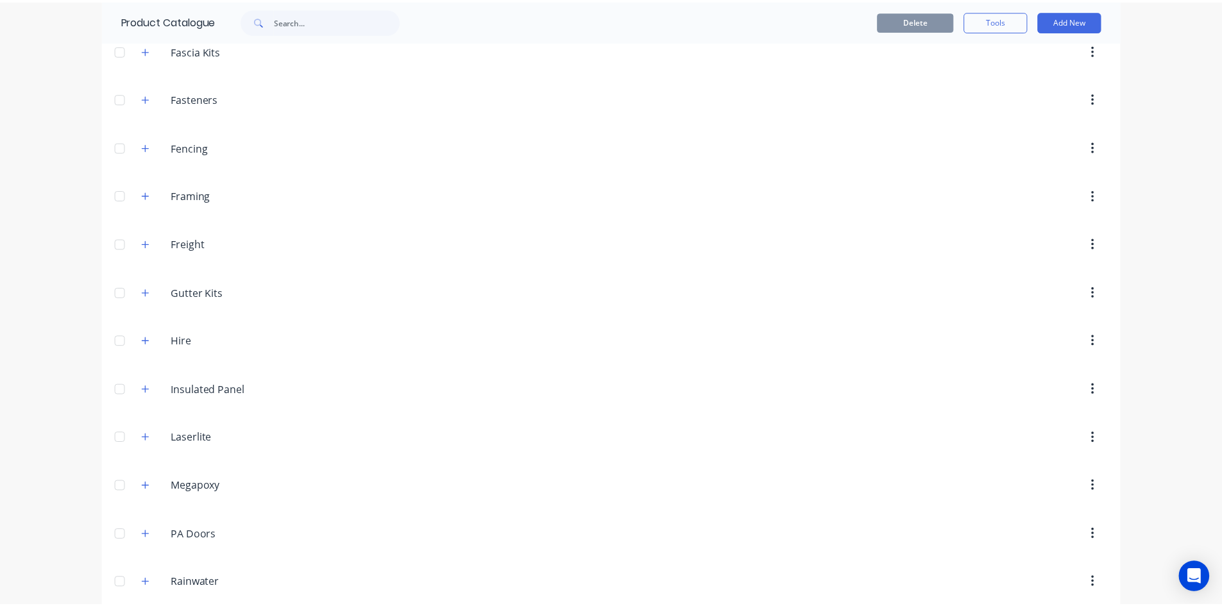
scroll to position [0, 0]
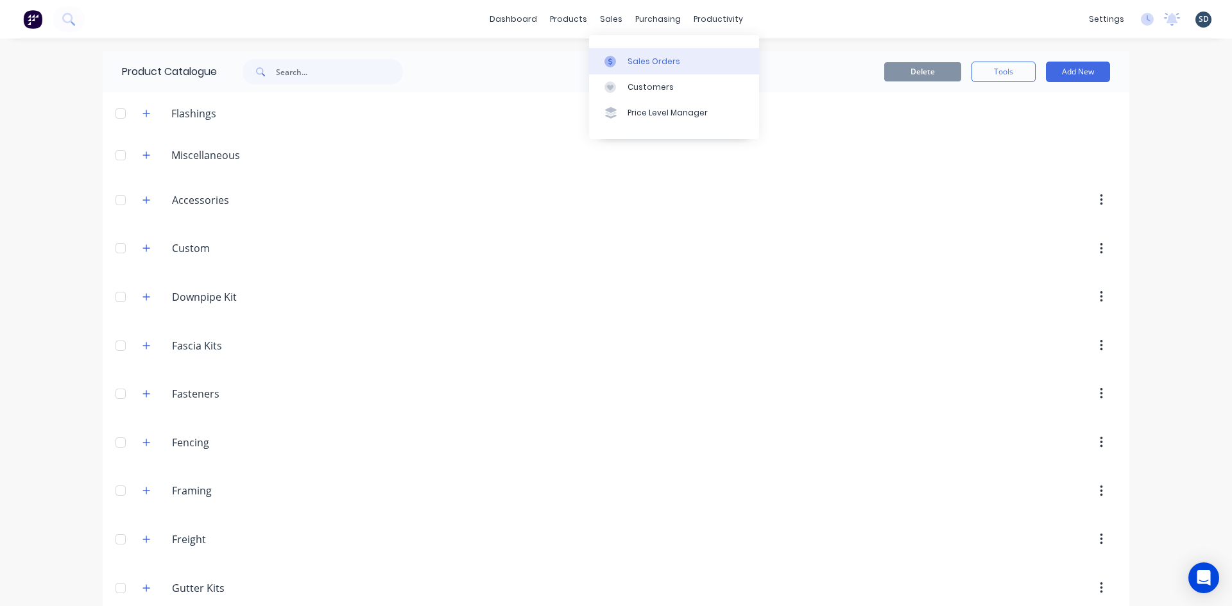
click at [640, 65] on div "Sales Orders" at bounding box center [653, 62] width 53 height 12
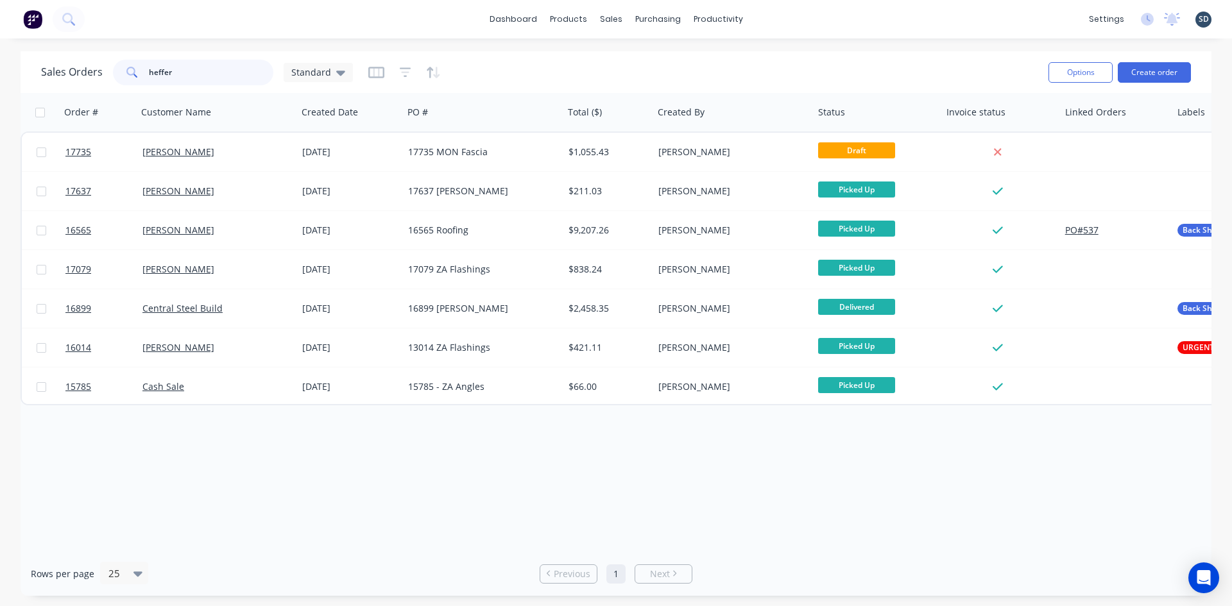
click at [196, 72] on input "heffer" at bounding box center [211, 73] width 125 height 26
type input "mazz"
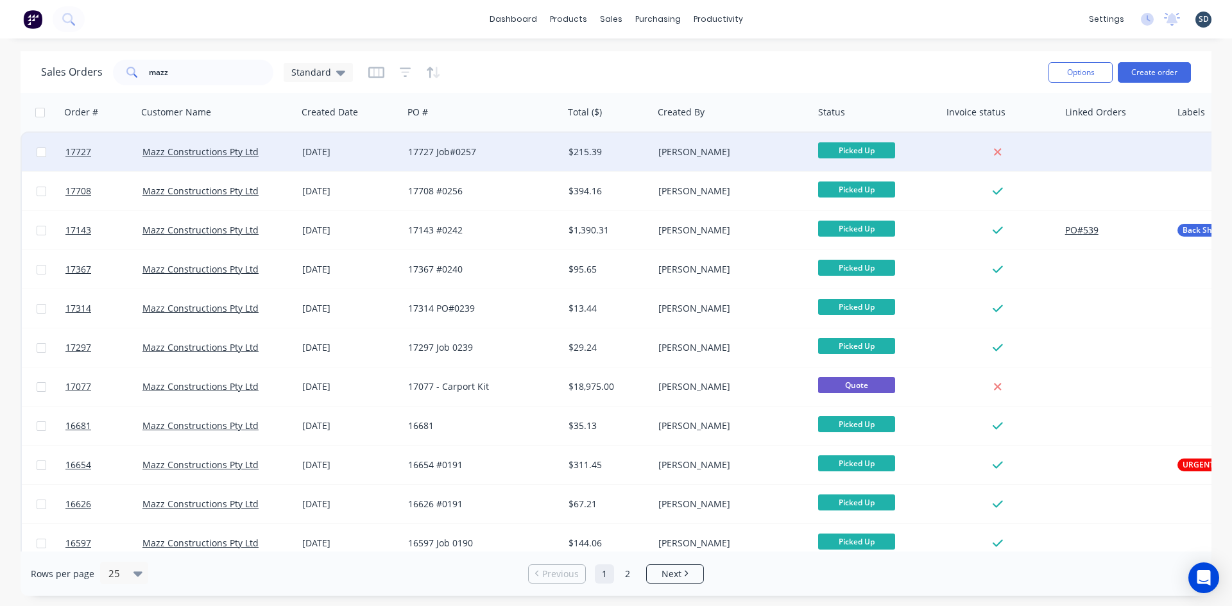
click at [523, 156] on div "17727 Job#0257" at bounding box center [479, 152] width 142 height 13
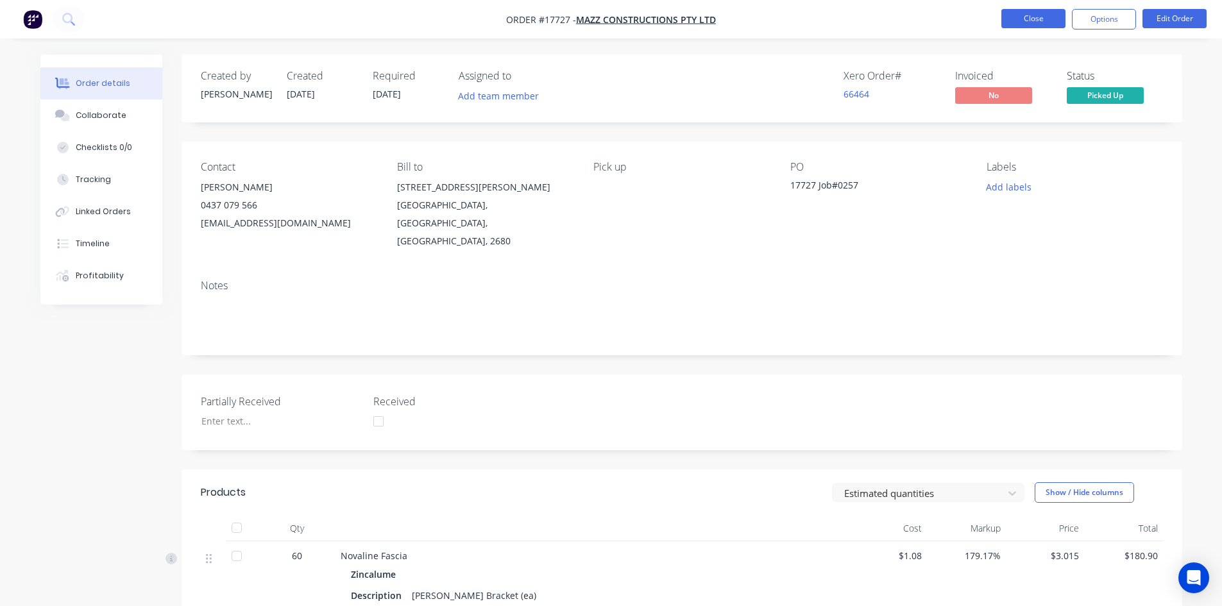
click at [1043, 25] on button "Close" at bounding box center [1034, 18] width 64 height 19
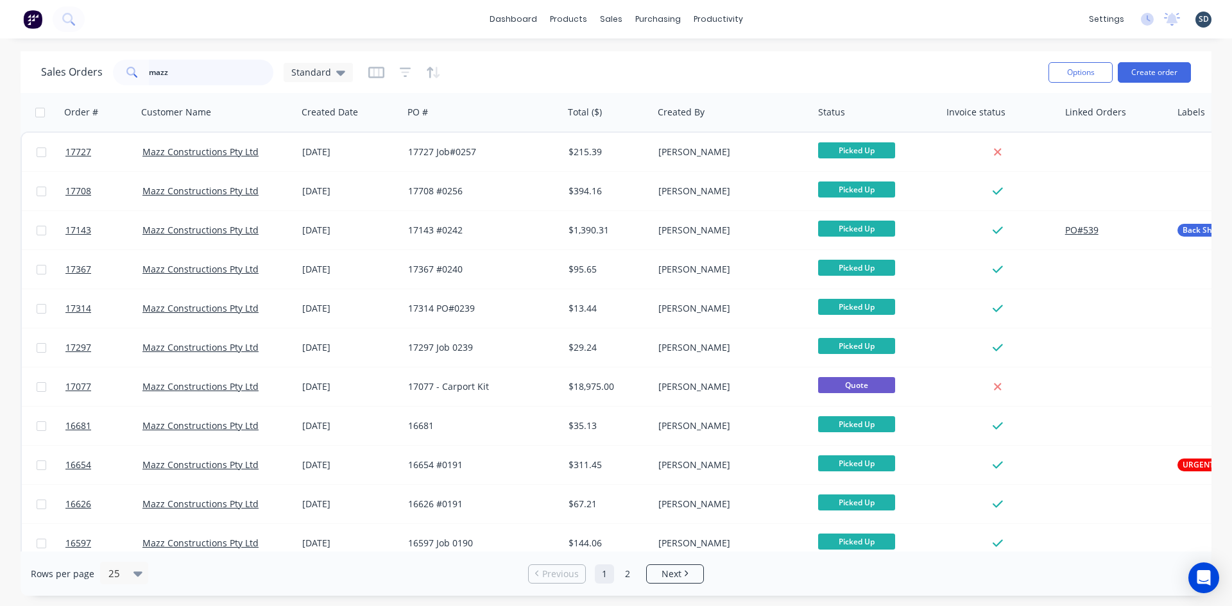
click at [198, 68] on input "mazz" at bounding box center [211, 73] width 125 height 26
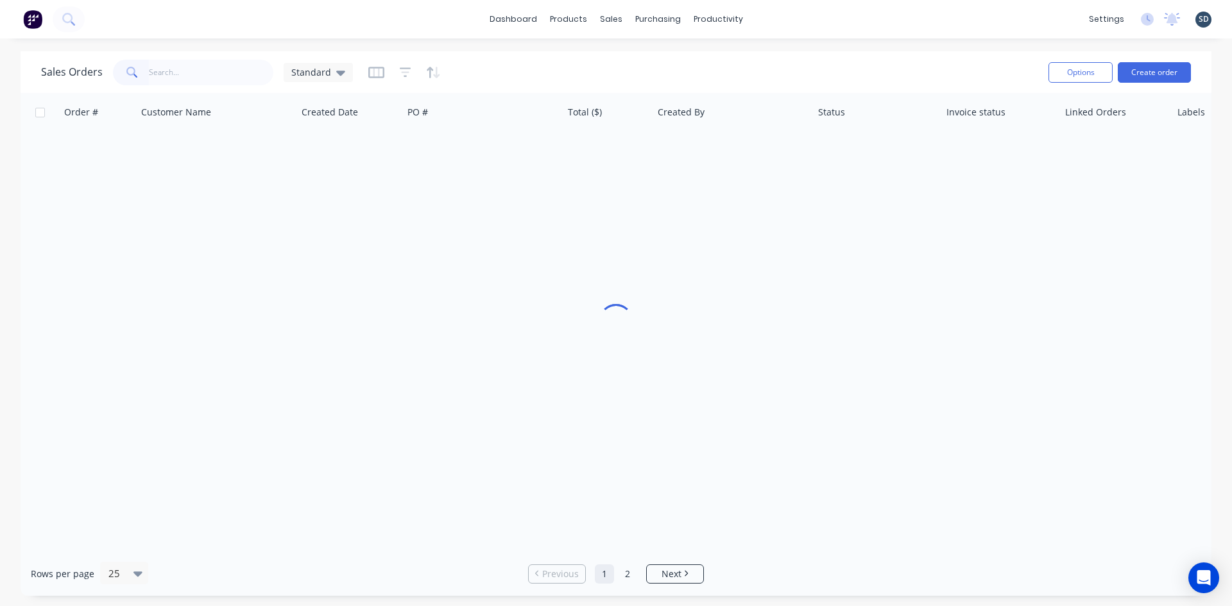
click at [757, 58] on div "Sales Orders Standard" at bounding box center [539, 71] width 997 height 31
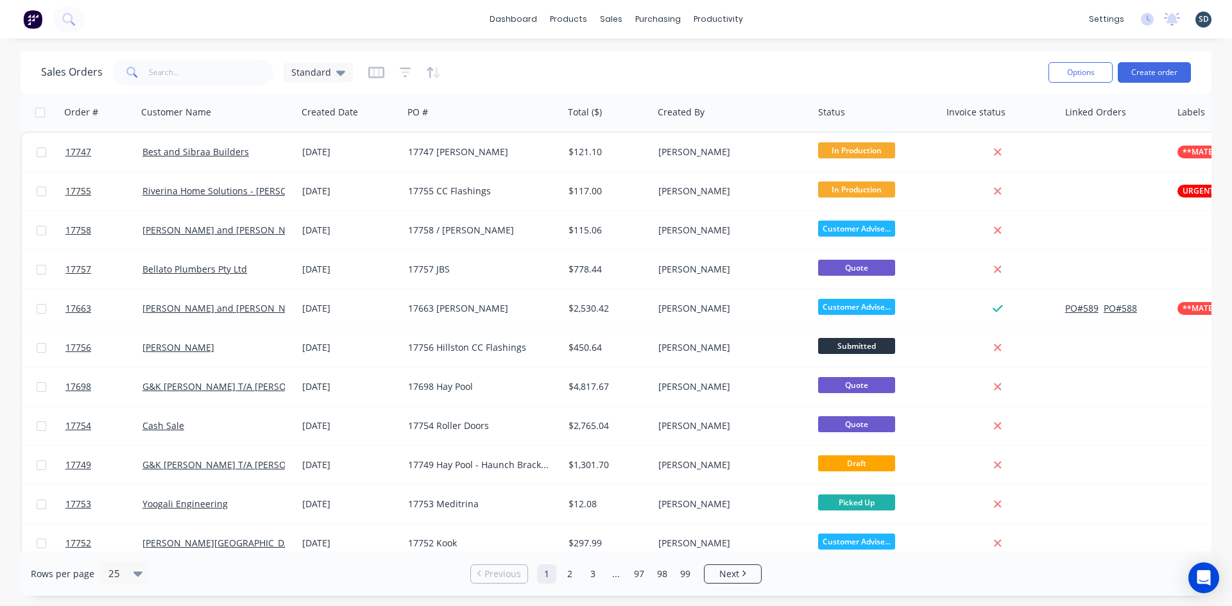
click at [800, 18] on div "dashboard products sales purchasing productivity dashboard products Product Cat…" at bounding box center [616, 19] width 1232 height 38
click at [787, 21] on div "dashboard products sales purchasing productivity dashboard products Product Cat…" at bounding box center [616, 19] width 1232 height 38
click at [786, 21] on div "dashboard products sales purchasing productivity dashboard products Product Cat…" at bounding box center [616, 19] width 1232 height 38
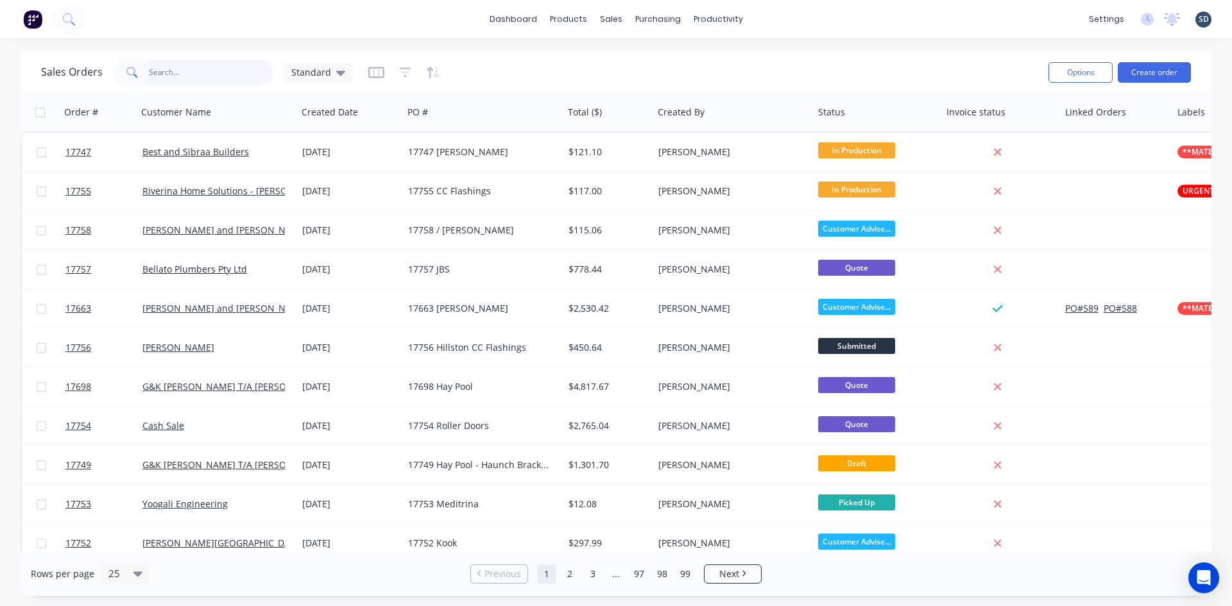
click at [232, 72] on input "text" at bounding box center [211, 73] width 125 height 26
type input "heffer"
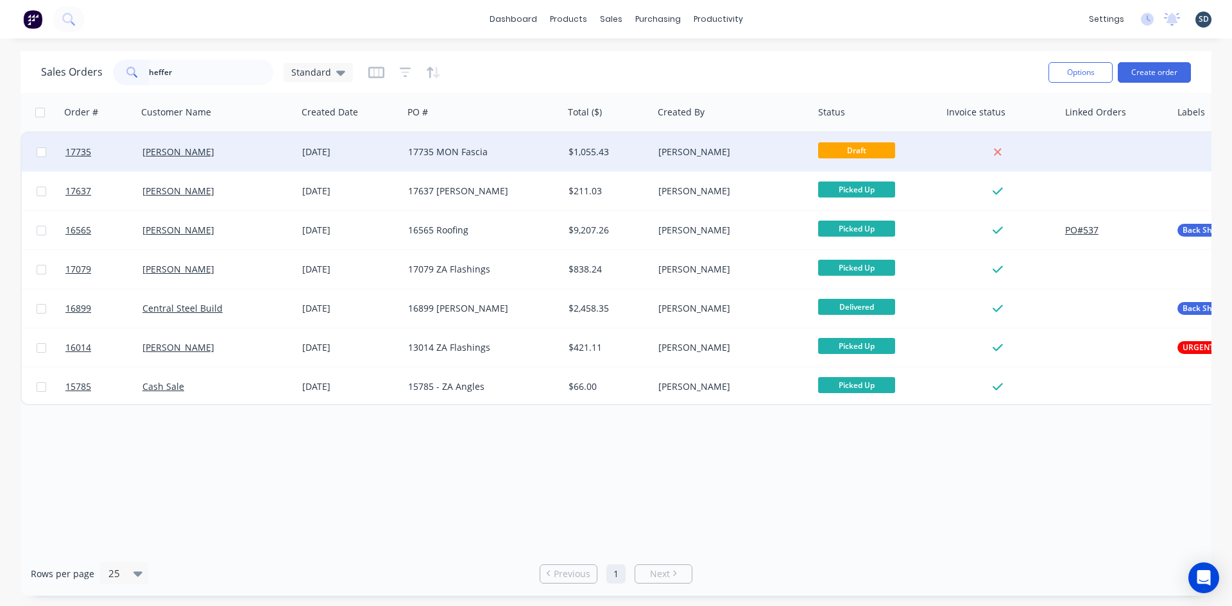
click at [502, 163] on div "17735 MON Fascia" at bounding box center [483, 152] width 160 height 38
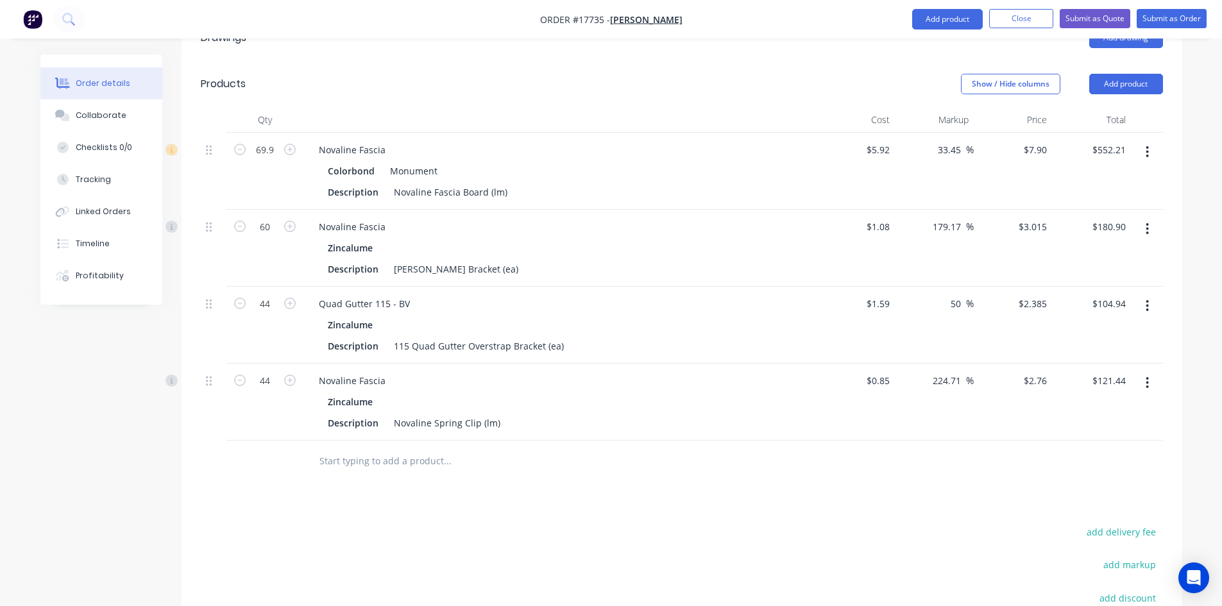
scroll to position [513, 0]
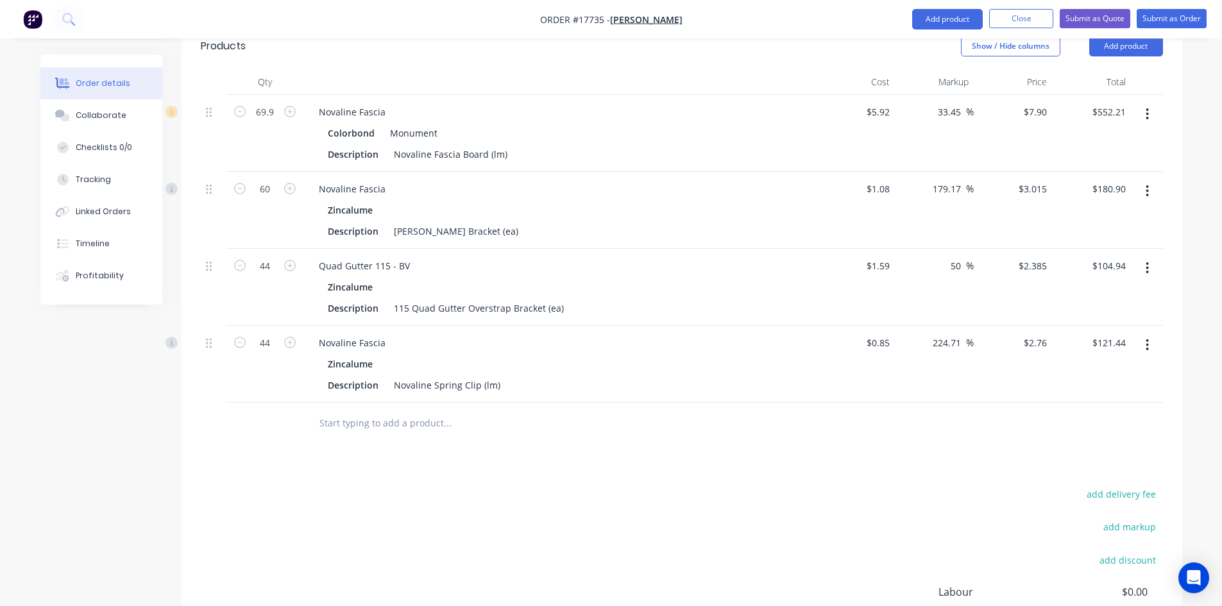
click at [1154, 180] on button "button" at bounding box center [1147, 191] width 30 height 23
click at [1086, 293] on div "Delete" at bounding box center [1102, 302] width 99 height 19
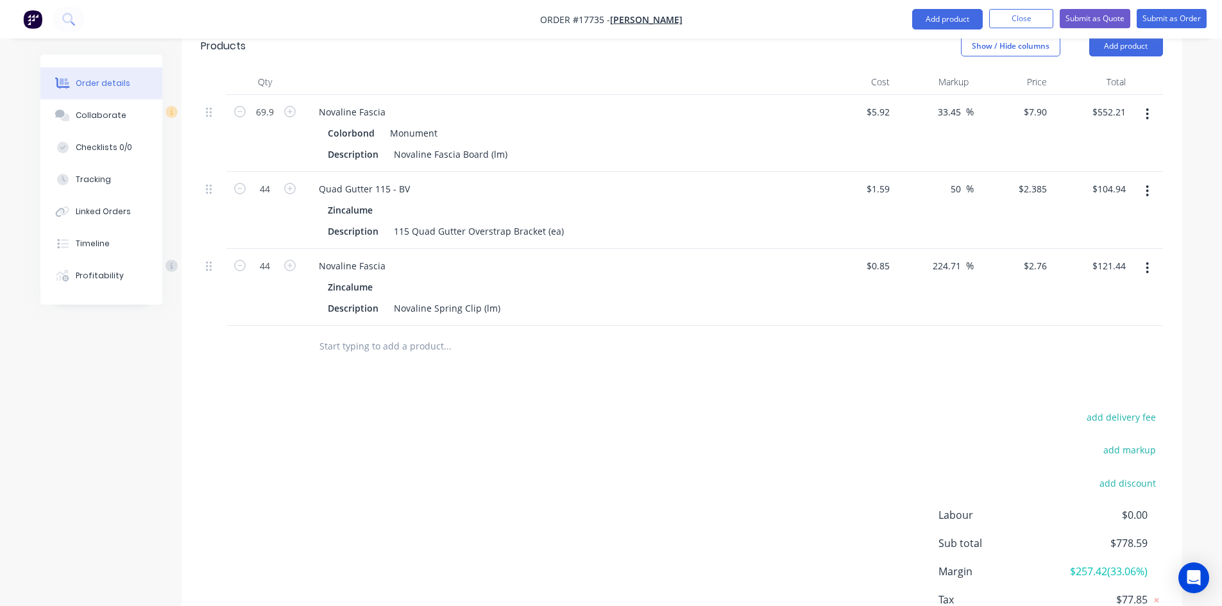
click at [1148, 261] on icon "button" at bounding box center [1147, 268] width 3 height 14
click at [1093, 370] on div "Delete" at bounding box center [1102, 379] width 99 height 19
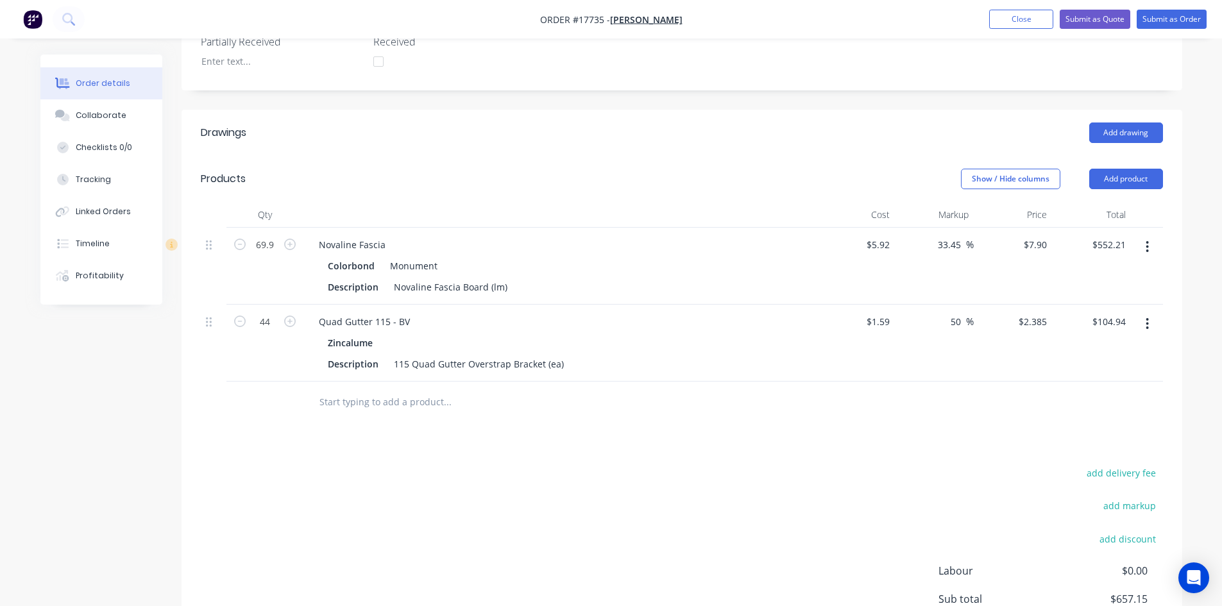
scroll to position [361, 0]
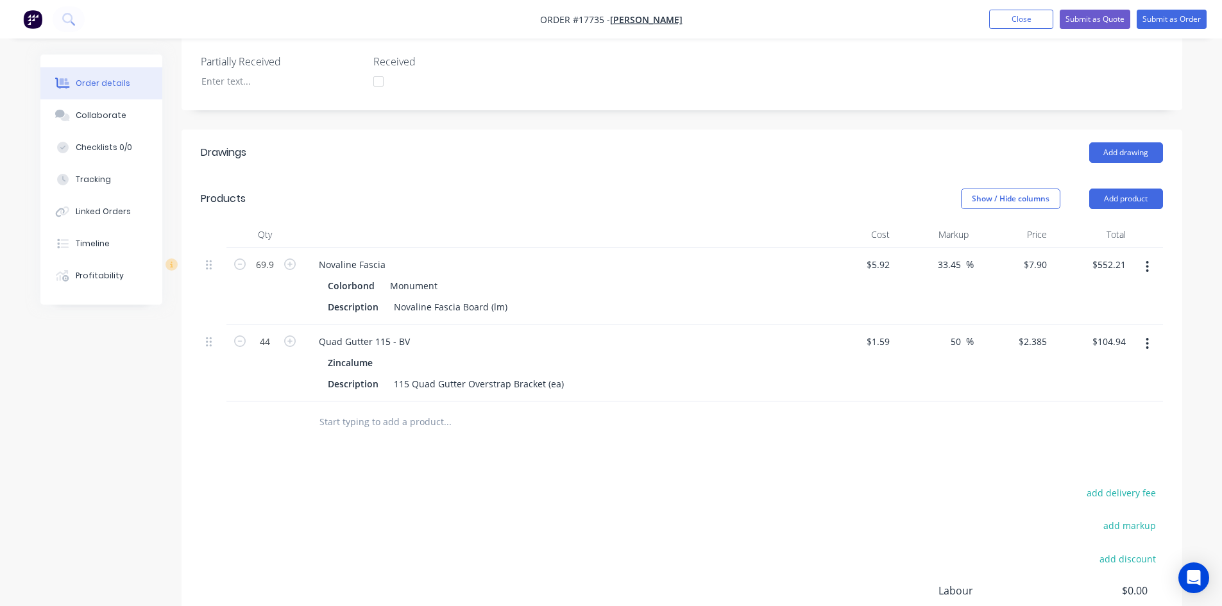
click at [708, 90] on div "Created by Sam Created 07/10/25 Required 07/10/25 Assigned to Add team member S…" at bounding box center [682, 222] width 1001 height 1057
click at [706, 92] on div "Created by Sam Created 07/10/25 Required 07/10/25 Assigned to Add team member S…" at bounding box center [682, 222] width 1001 height 1057
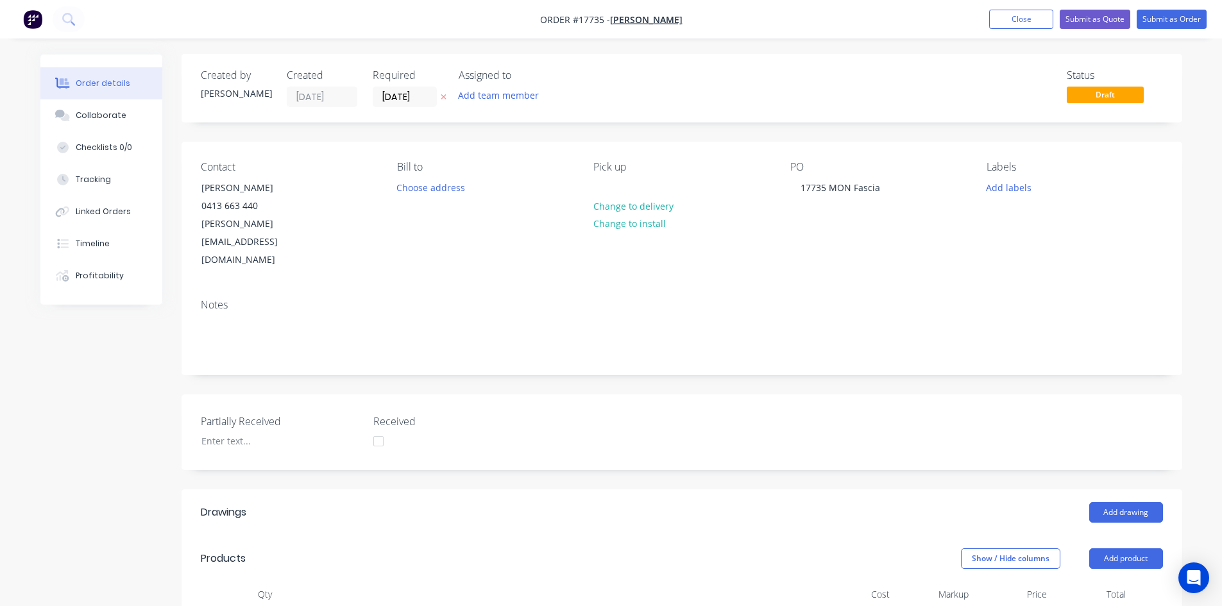
scroll to position [0, 0]
click at [733, 132] on div "Created by Sam Created 07/10/25 Required 07/10/25 Assigned to Add team member S…" at bounding box center [682, 583] width 1001 height 1057
click at [746, 132] on div "Created by Sam Created 07/10/25 Required 07/10/25 Assigned to Add team member S…" at bounding box center [682, 583] width 1001 height 1057
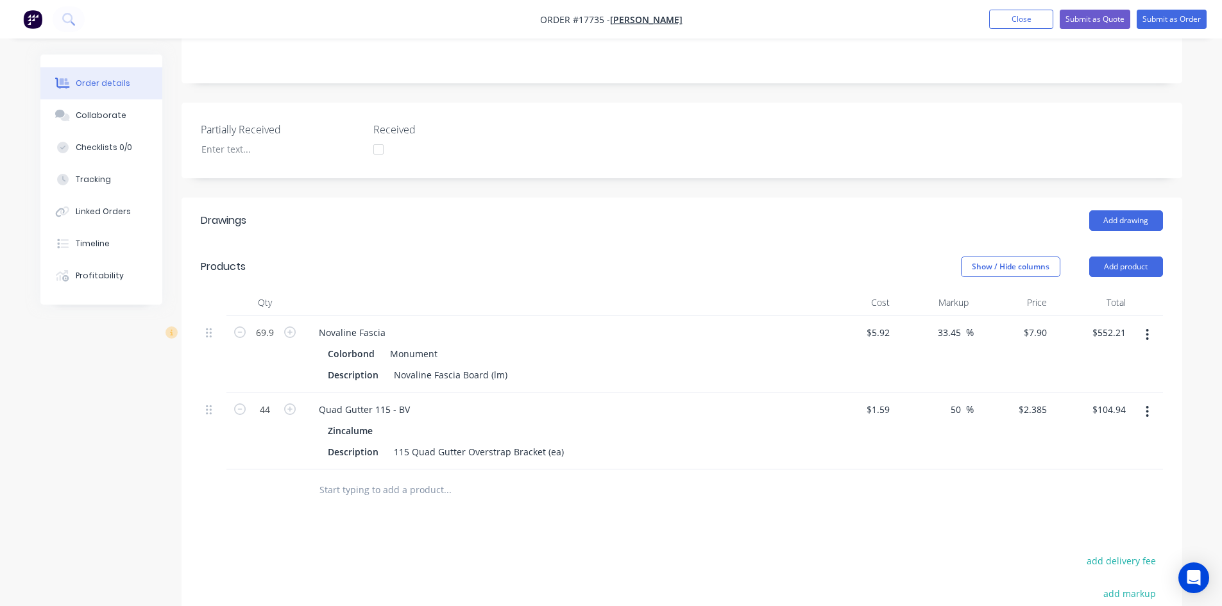
scroll to position [321, 0]
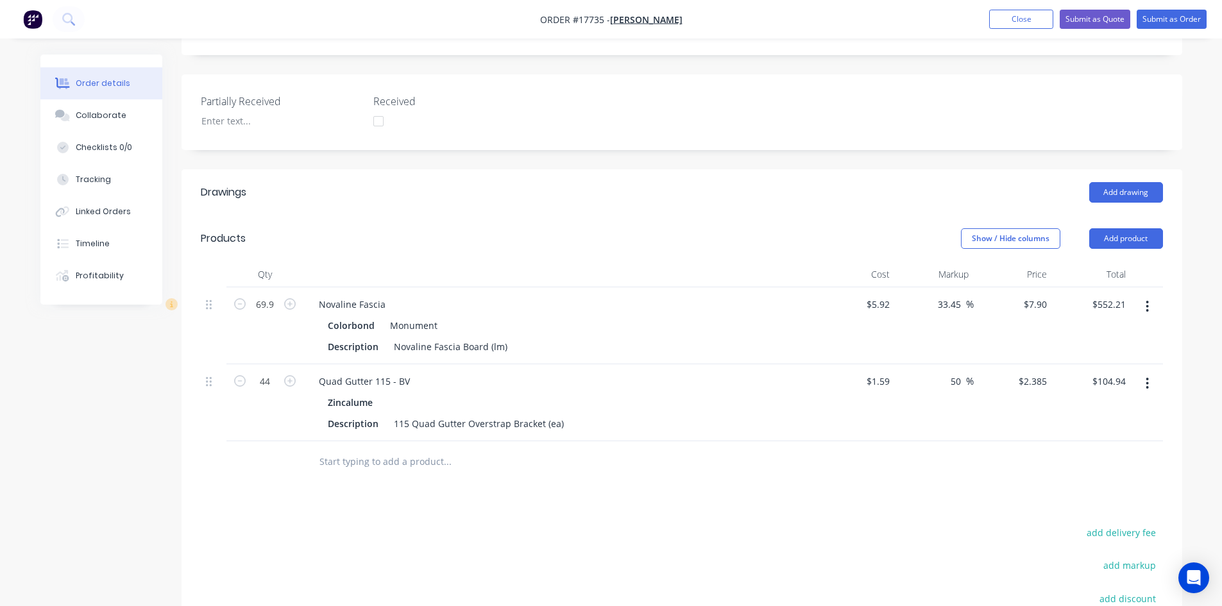
click at [713, 125] on div "Created by Sam Created 07/10/25 Required 07/10/25 Assigned to Add team member S…" at bounding box center [682, 262] width 1001 height 1057
click at [1162, 22] on button "Submit as Order" at bounding box center [1172, 19] width 70 height 19
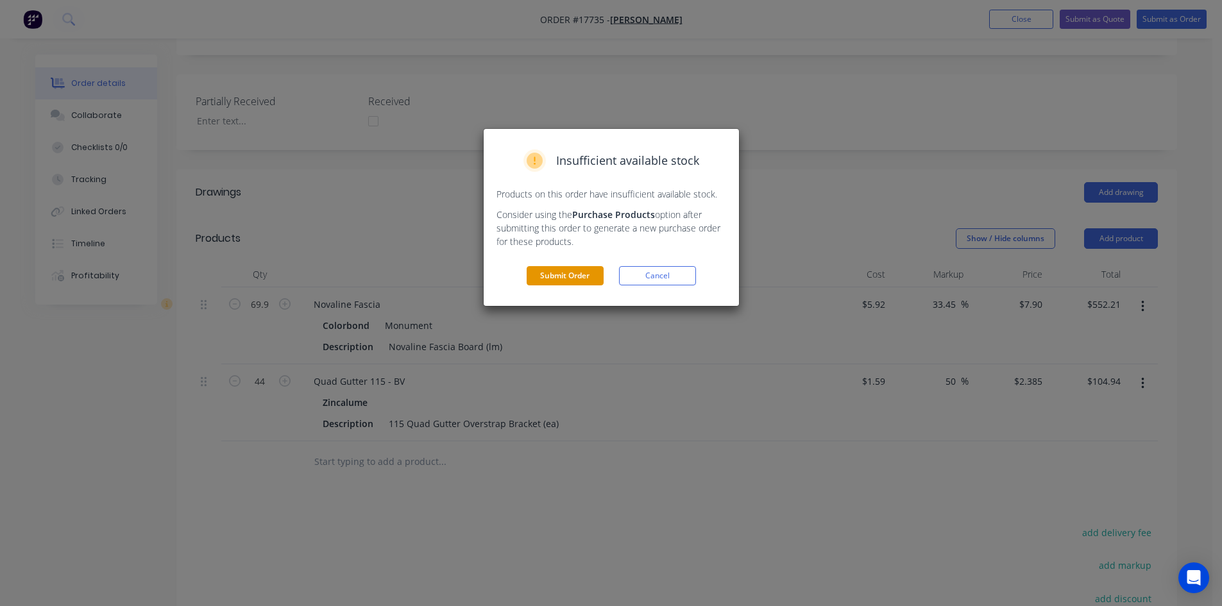
click at [551, 273] on button "Submit Order" at bounding box center [565, 275] width 77 height 19
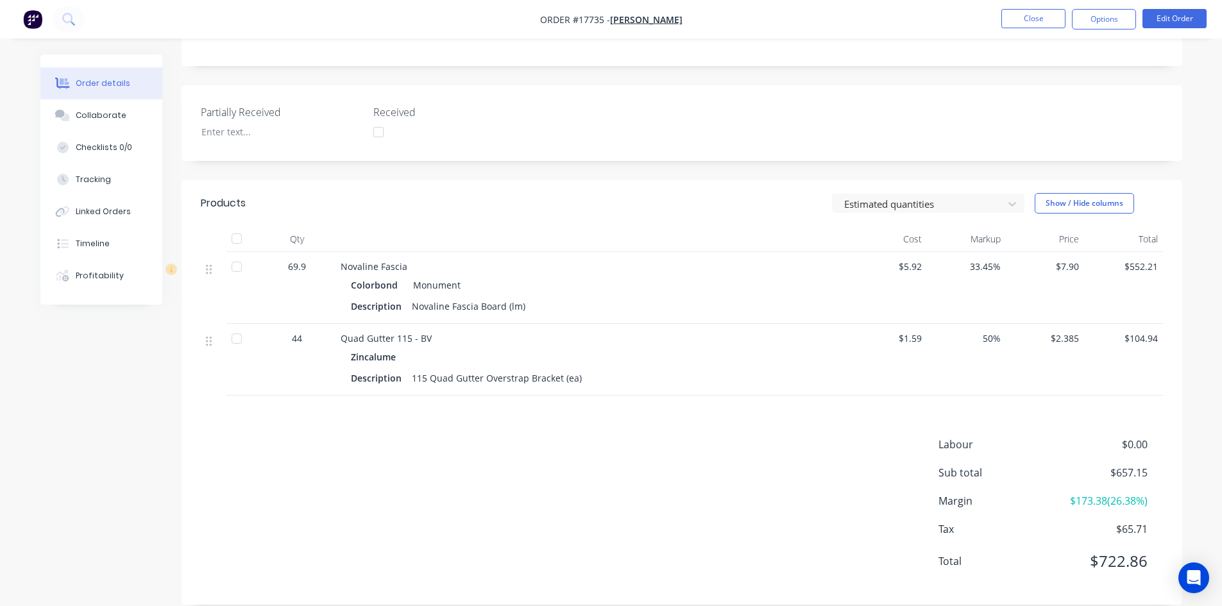
click at [876, 155] on div "Created by Sam Created 07/10/25 Required 07/10/25 Assigned to Add team member X…" at bounding box center [682, 185] width 1001 height 840
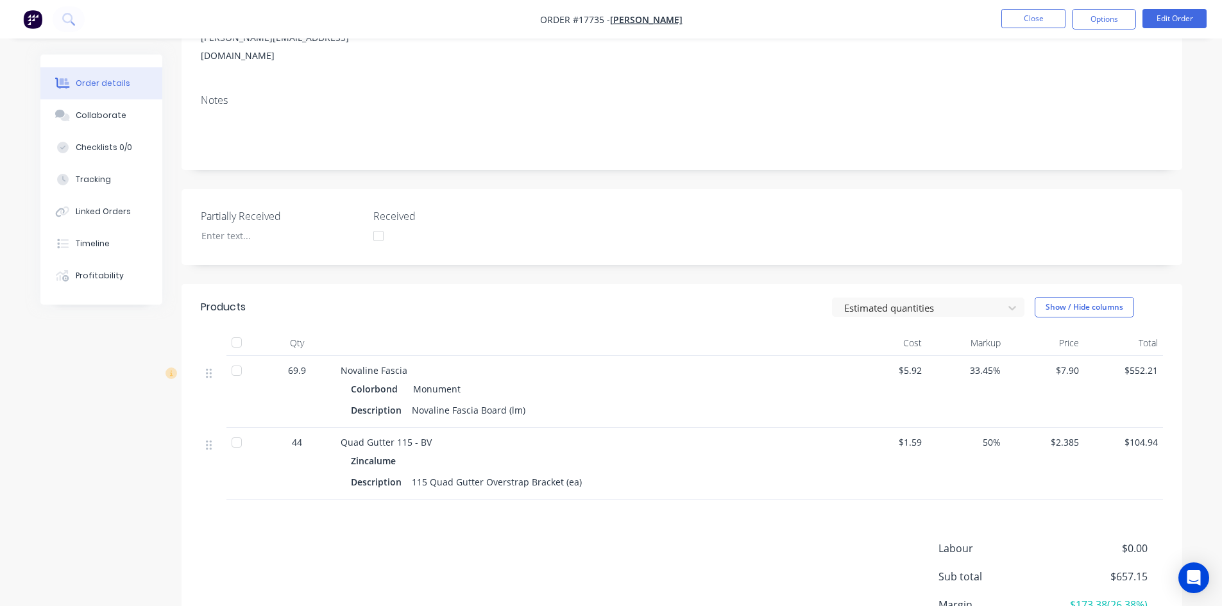
scroll to position [192, 0]
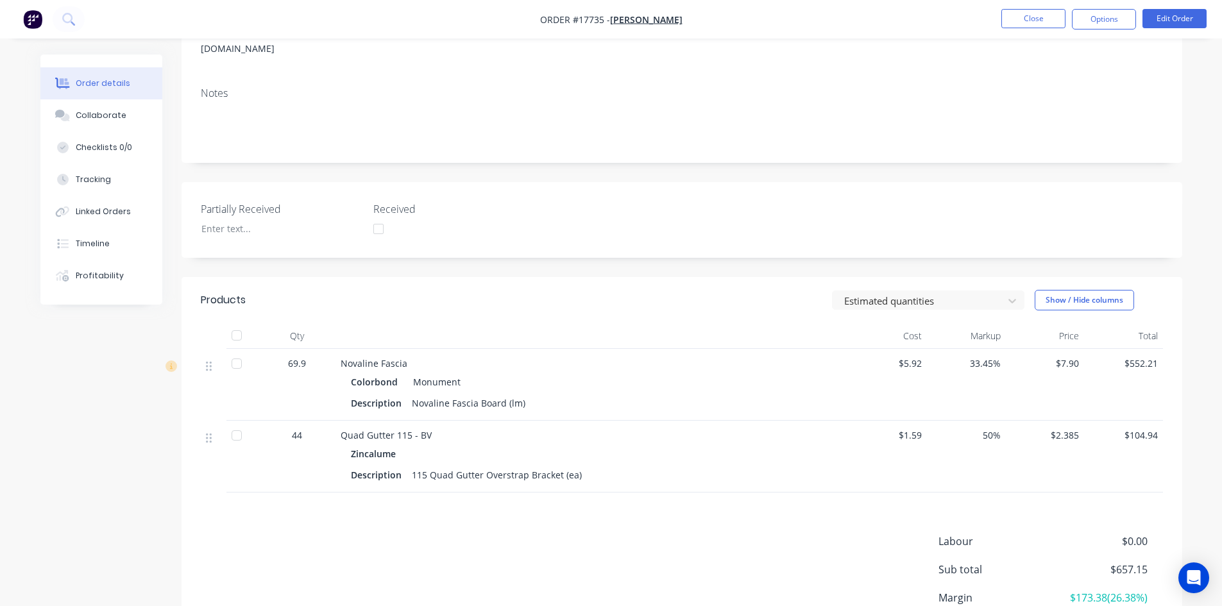
click at [526, 394] on div "Description Novaline Fascia Board (lm)" at bounding box center [592, 403] width 482 height 19
click at [522, 394] on div "Novaline Fascia Board (lm)" at bounding box center [469, 403] width 124 height 19
click at [508, 394] on div "Novaline Fascia Board (lm)" at bounding box center [469, 403] width 124 height 19
click at [520, 394] on div "Novaline Fascia Board (lm)" at bounding box center [469, 403] width 124 height 19
click at [511, 394] on div "Novaline Fascia Board (lm)" at bounding box center [469, 403] width 124 height 19
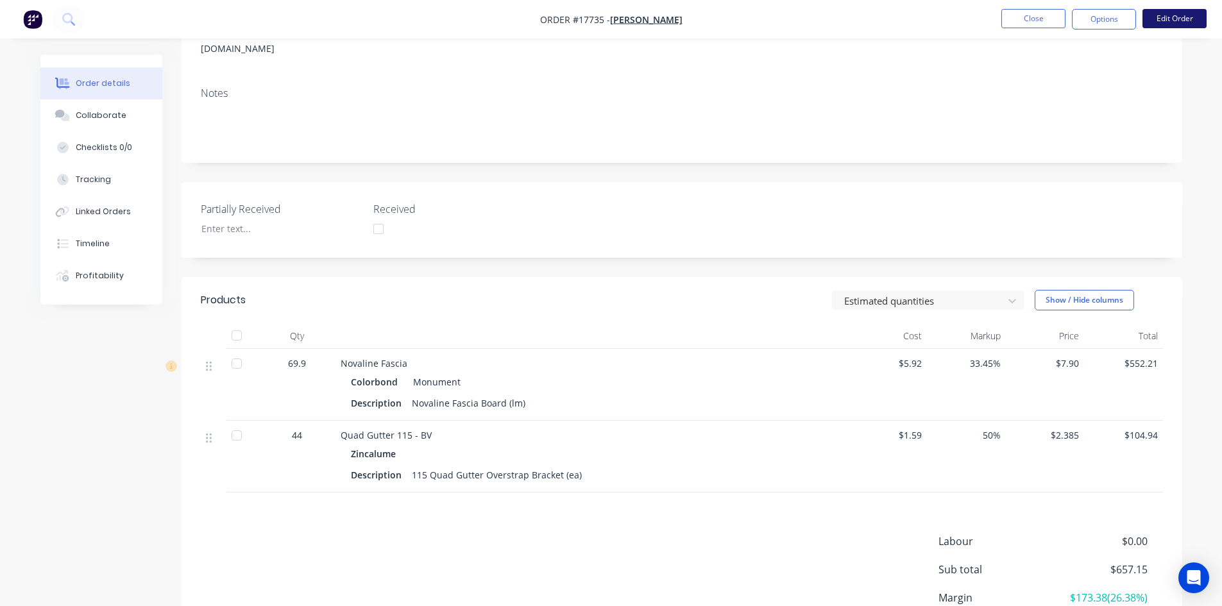
click at [1157, 15] on button "Edit Order" at bounding box center [1175, 18] width 64 height 19
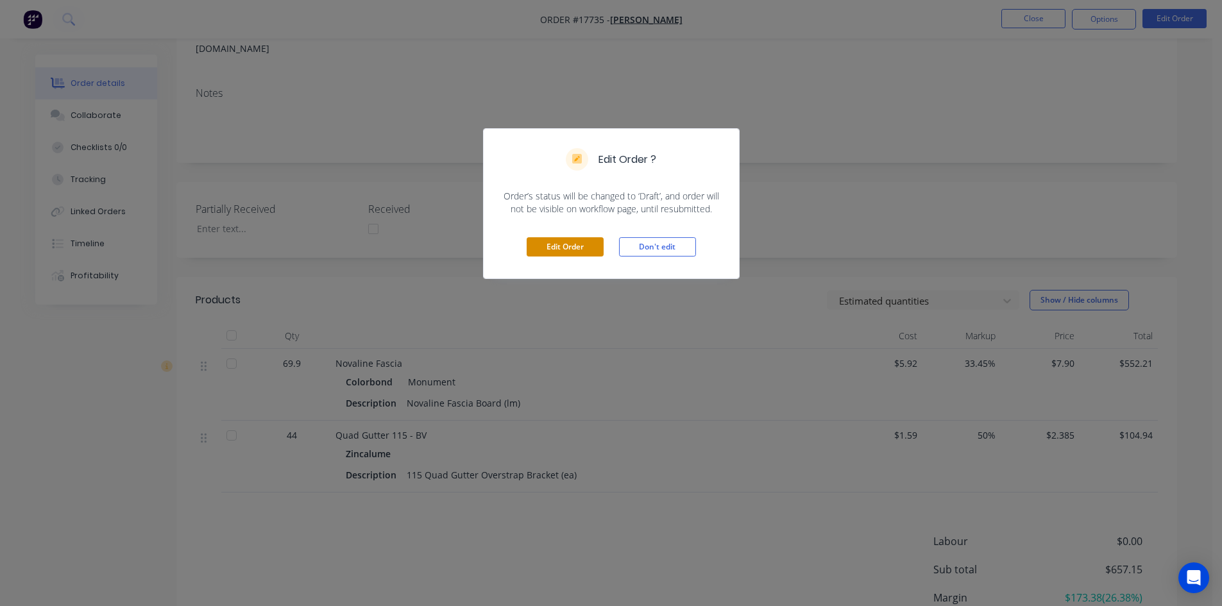
click at [577, 251] on button "Edit Order" at bounding box center [565, 246] width 77 height 19
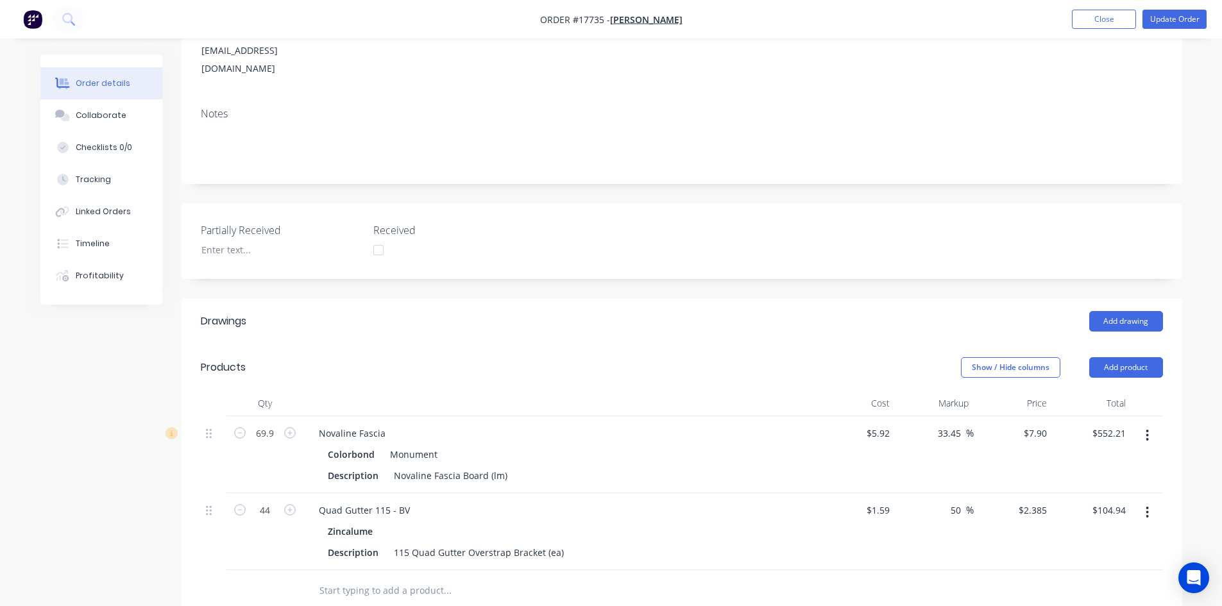
scroll to position [321, 0]
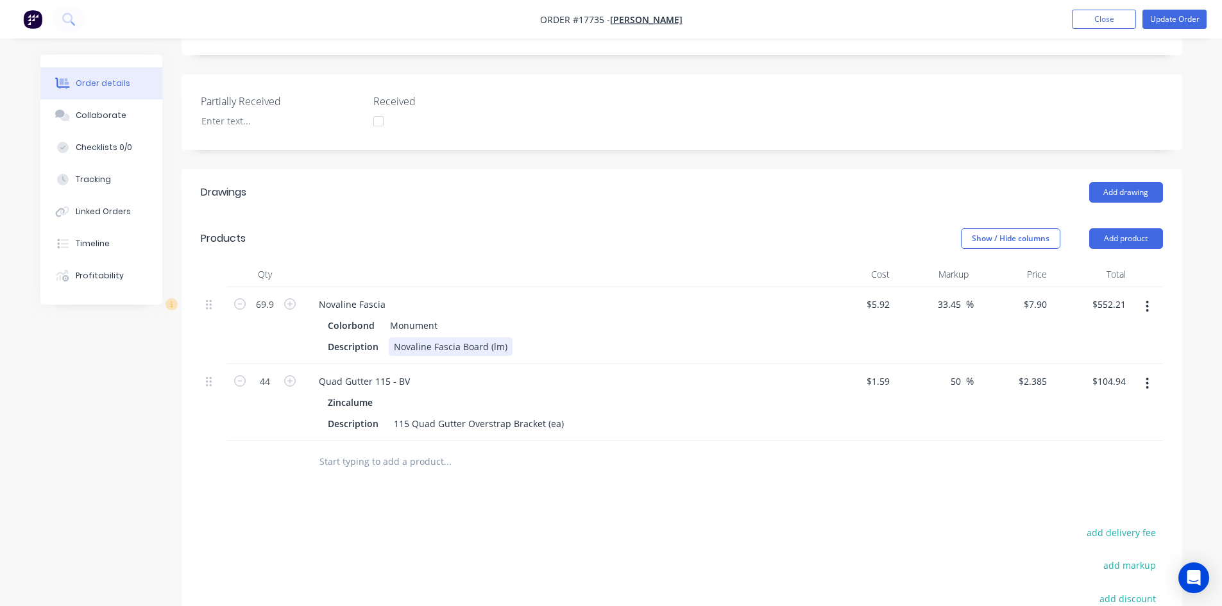
click at [507, 337] on div "Novaline Fascia Board (lm)" at bounding box center [451, 346] width 124 height 19
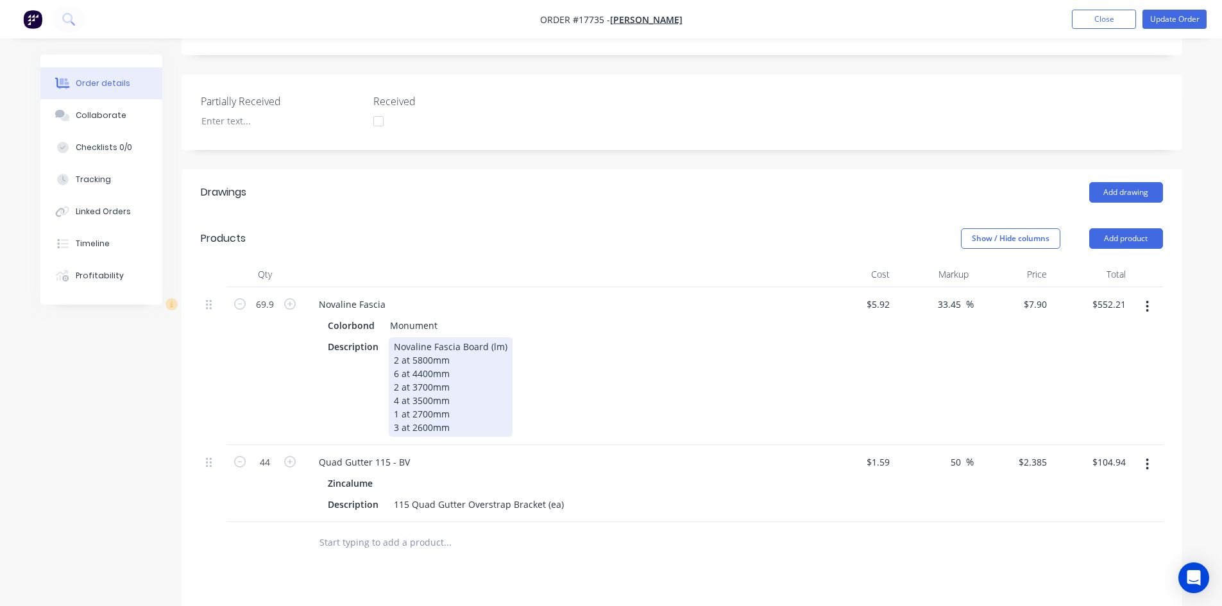
click at [617, 344] on div "69.9 Novaline Fascia Colorbond Monument Description Novaline Fascia Board (lm) …" at bounding box center [682, 404] width 962 height 235
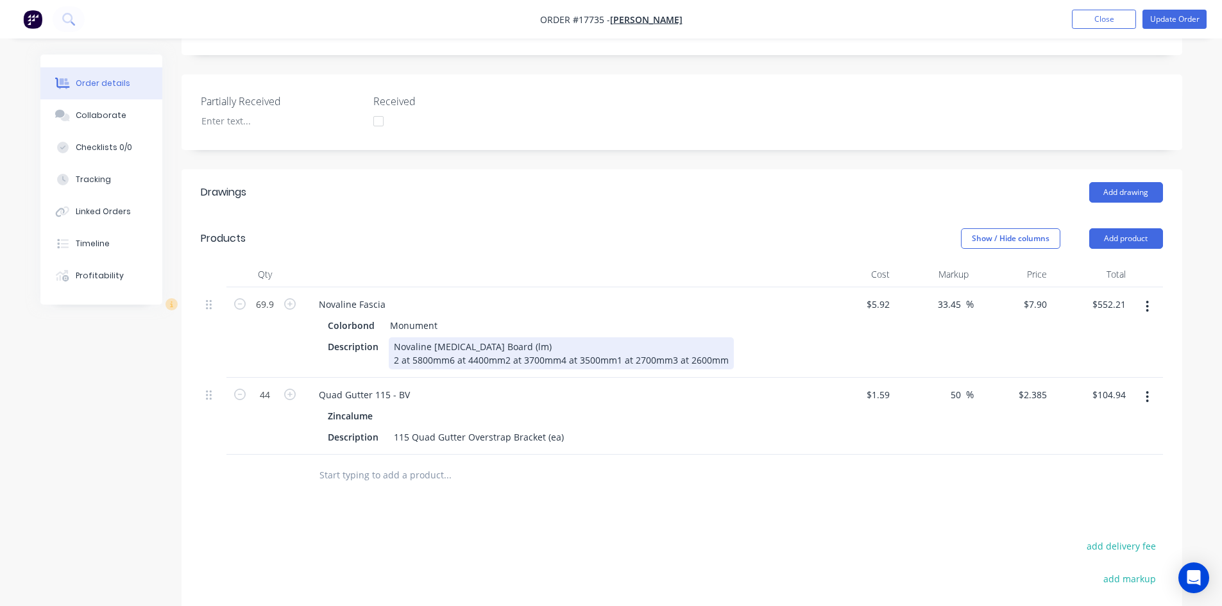
click at [447, 337] on div "Novaline Fascia Board (lm) 2 at 5800mm6 at 4400mm2 at 3700mm4 at 3500mm1 at 270…" at bounding box center [561, 353] width 345 height 32
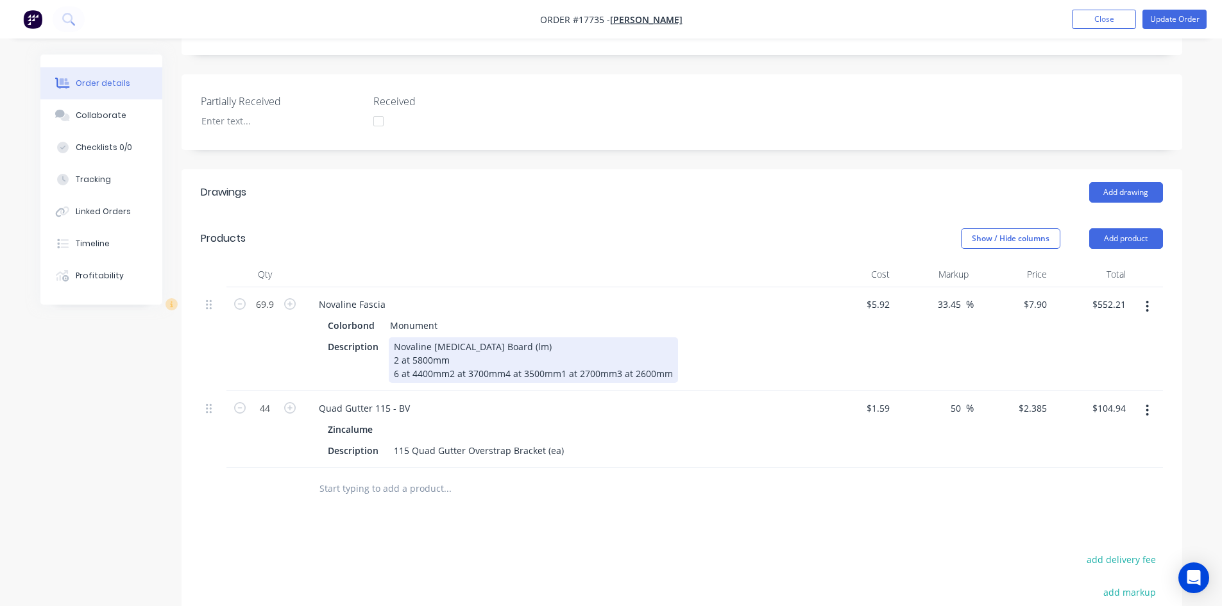
click at [447, 338] on div "Novaline Fascia Board (lm) 2 at 5800mm 6 at 4400mm2 at 3700mm4 at 3500mm1 at 27…" at bounding box center [533, 360] width 289 height 46
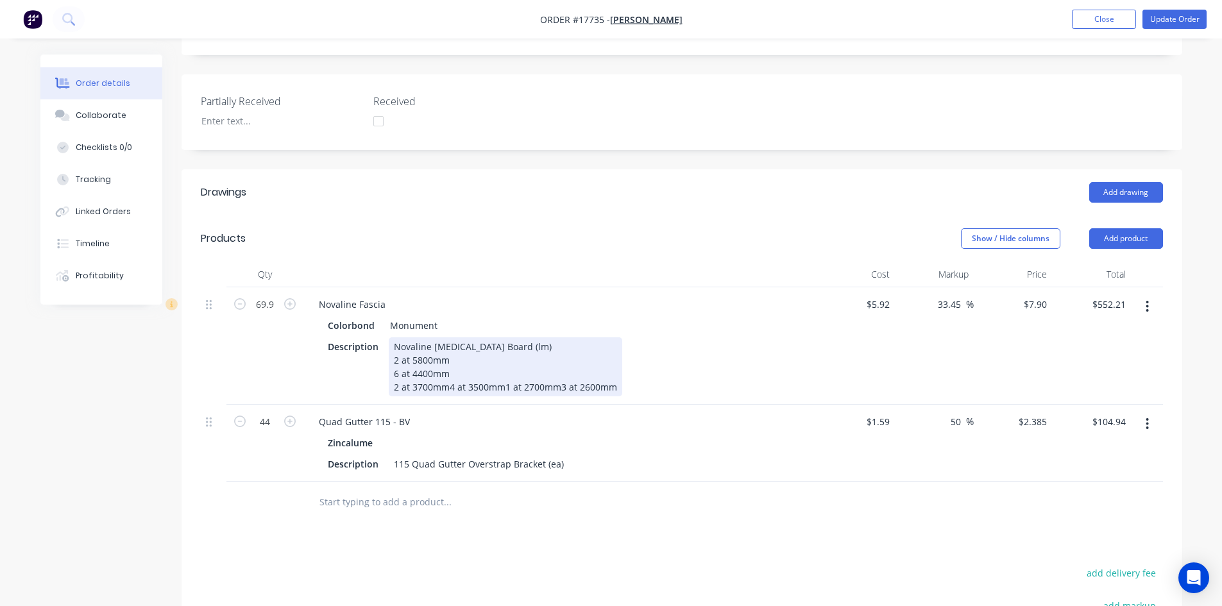
click at [448, 352] on div "Novaline Fascia Board (lm) 2 at 5800mm 6 at 4400mm 2 at 3700mm4 at 3500mm1 at 2…" at bounding box center [506, 366] width 234 height 59
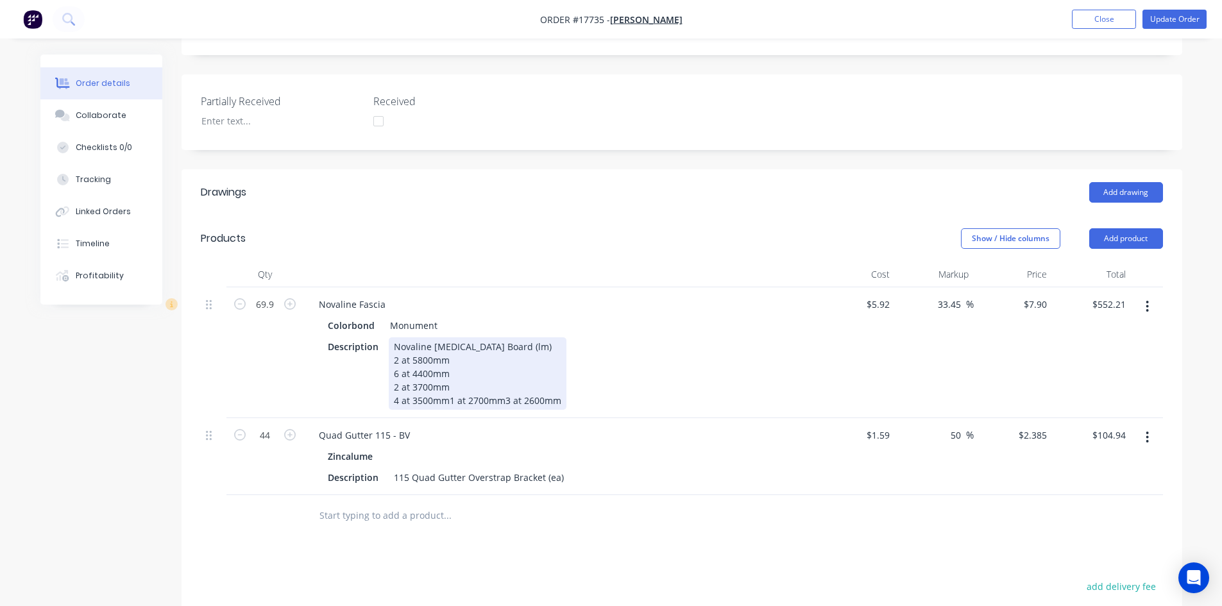
click at [447, 364] on div "Novaline Fascia Board (lm) 2 at 5800mm 6 at 4400mm 2 at 3700mm 4 at 3500mm1 at …" at bounding box center [478, 373] width 178 height 72
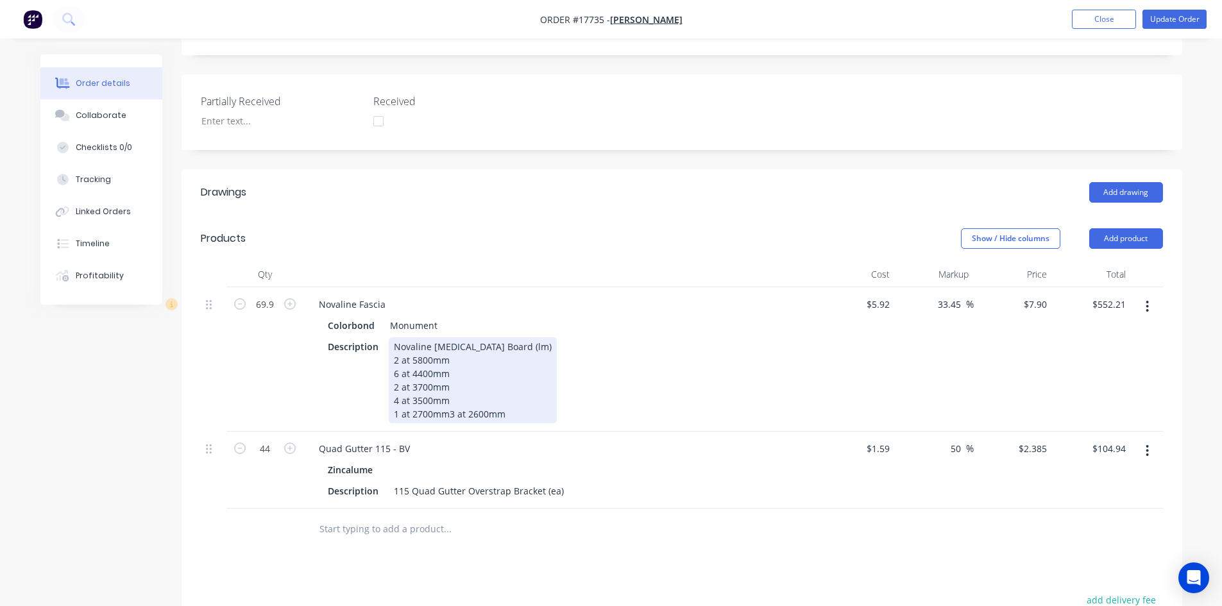
click at [448, 377] on div "Novaline Fascia Board (lm) 2 at 5800mm 6 at 4400mm 2 at 3700mm 4 at 3500mm 1 at…" at bounding box center [473, 380] width 168 height 86
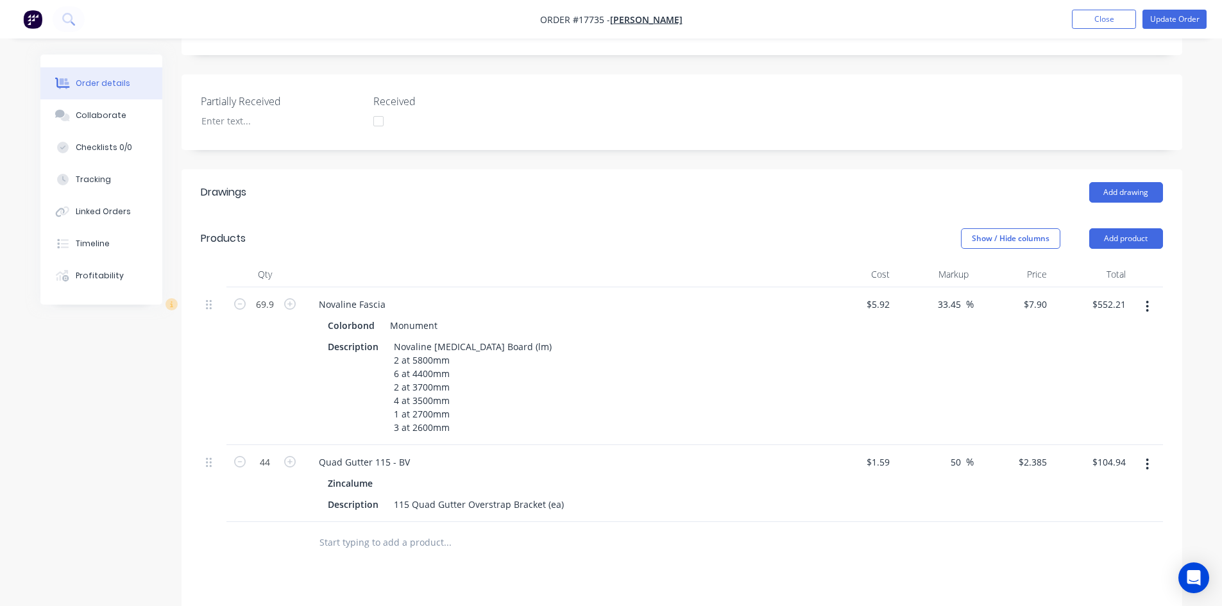
click at [566, 316] on div "Colorbond Monument" at bounding box center [560, 325] width 465 height 19
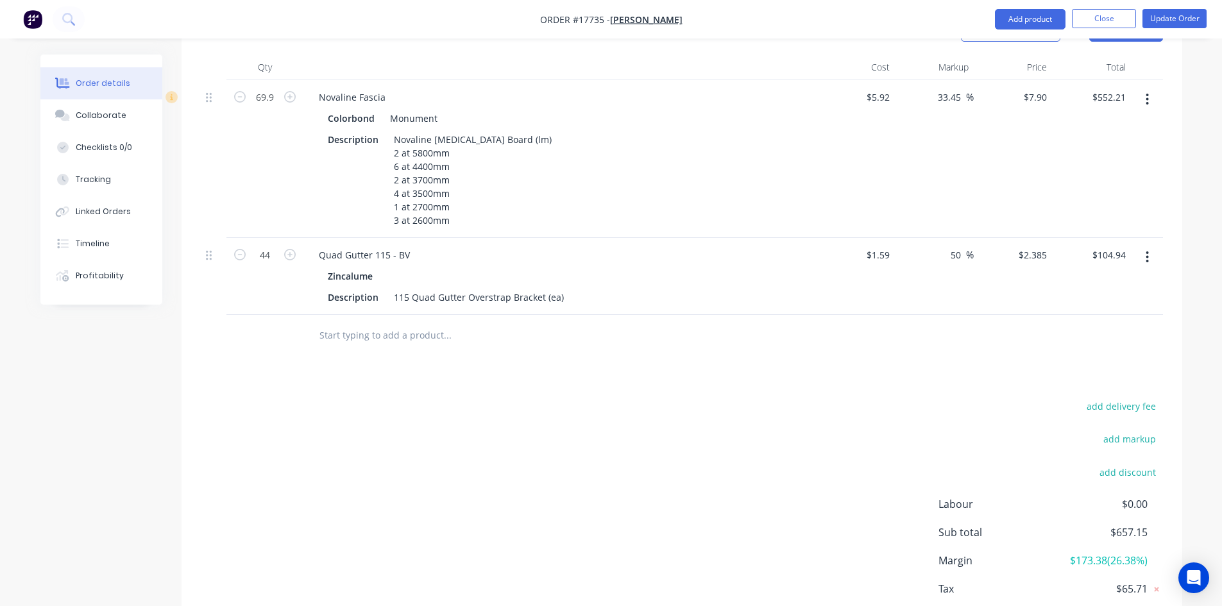
scroll to position [570, 0]
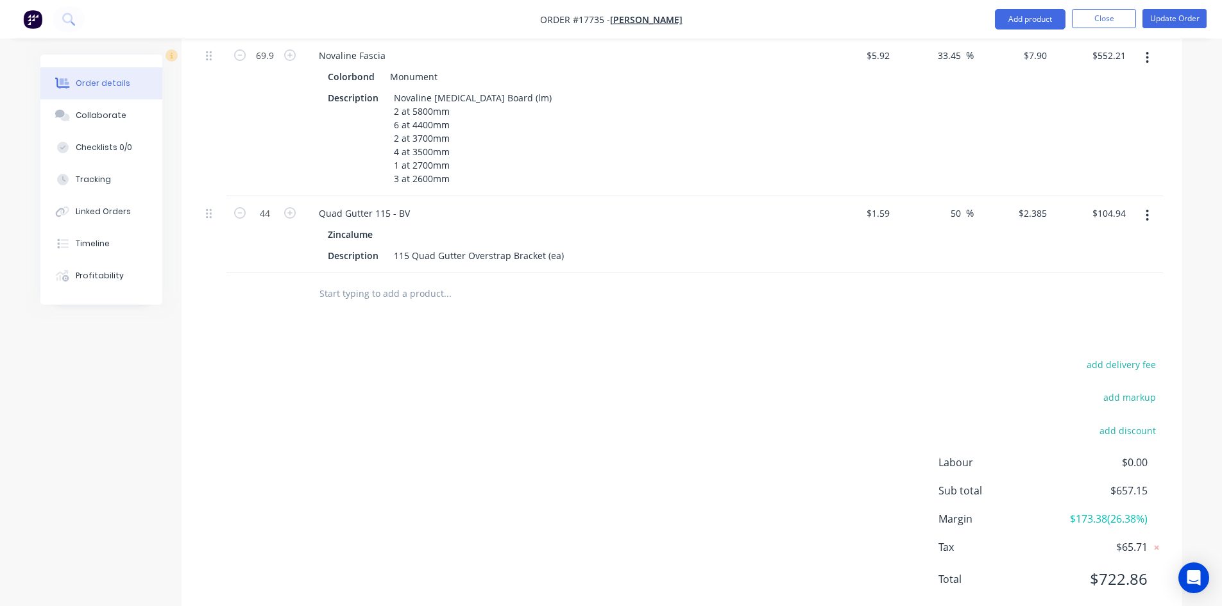
click at [590, 356] on div "add delivery fee add markup add discount Labour $0.00 Sub total $657.15 Margin …" at bounding box center [682, 480] width 962 height 248
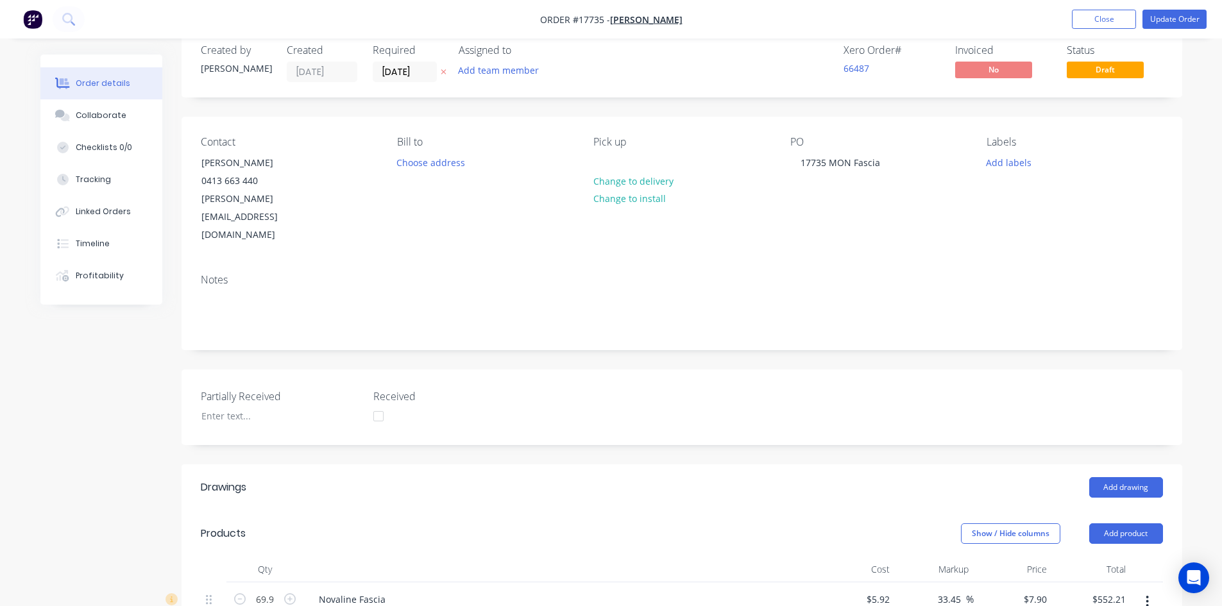
scroll to position [0, 0]
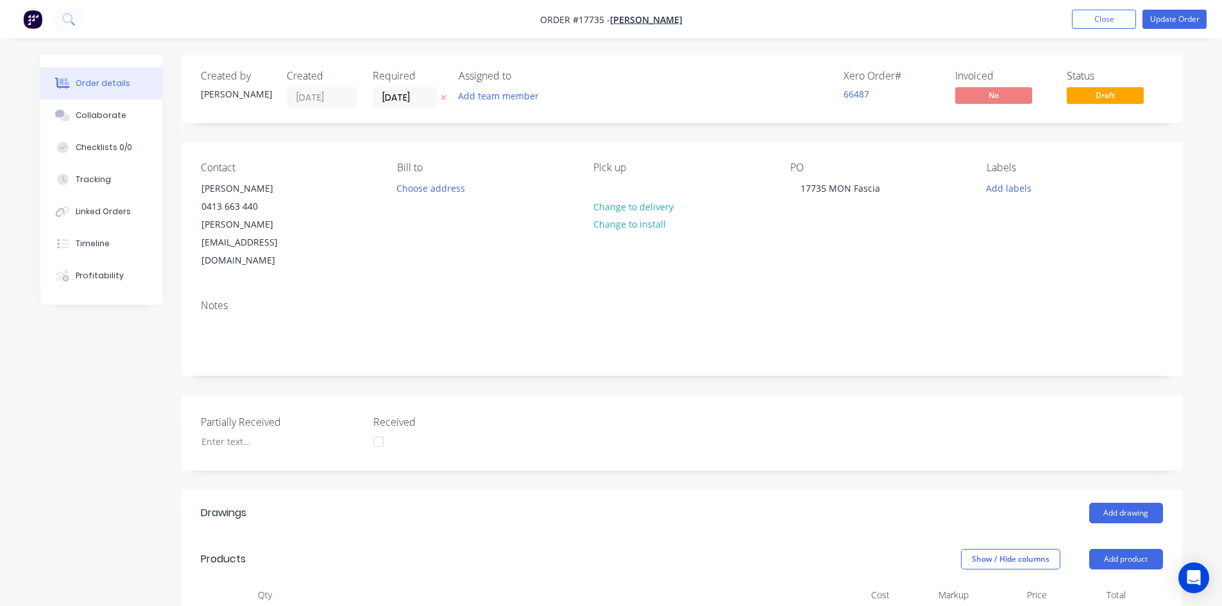
click at [1182, 19] on button "Update Order" at bounding box center [1175, 19] width 64 height 19
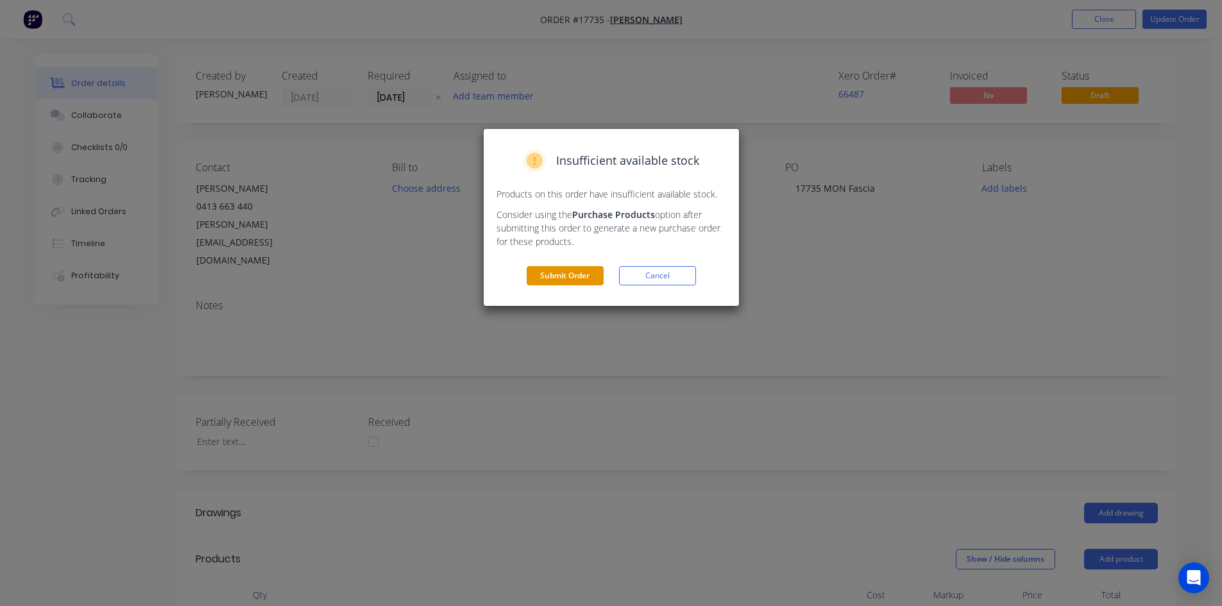
click at [582, 278] on button "Submit Order" at bounding box center [565, 275] width 77 height 19
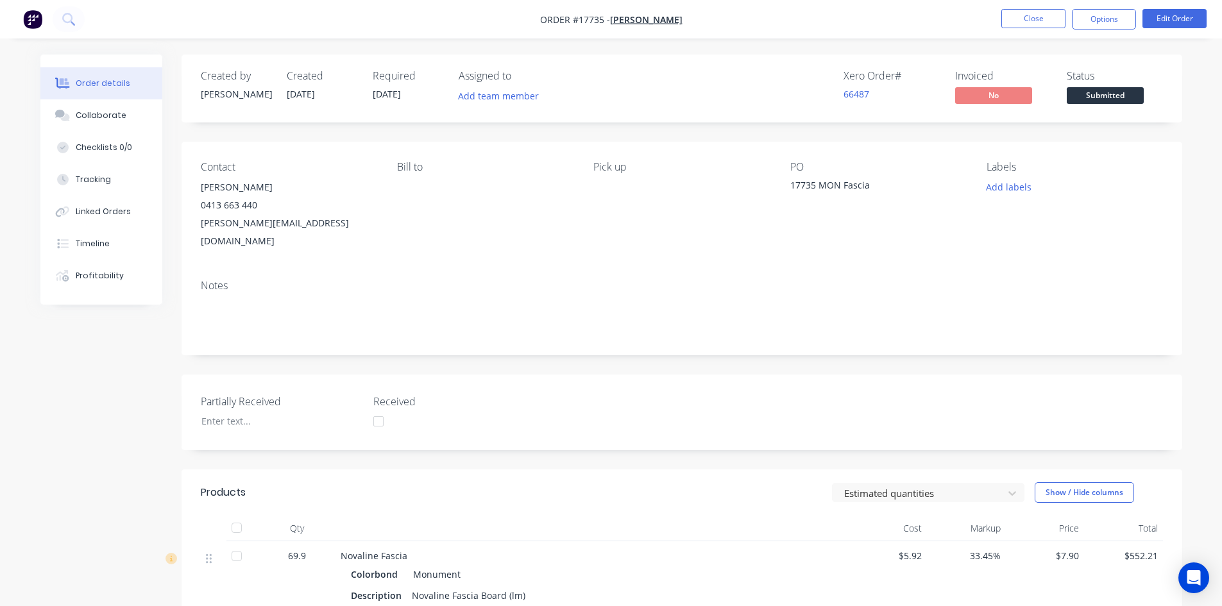
click at [414, 92] on div "Required 07/10/25" at bounding box center [408, 88] width 71 height 37
click at [1165, 21] on button "Edit Order" at bounding box center [1175, 18] width 64 height 19
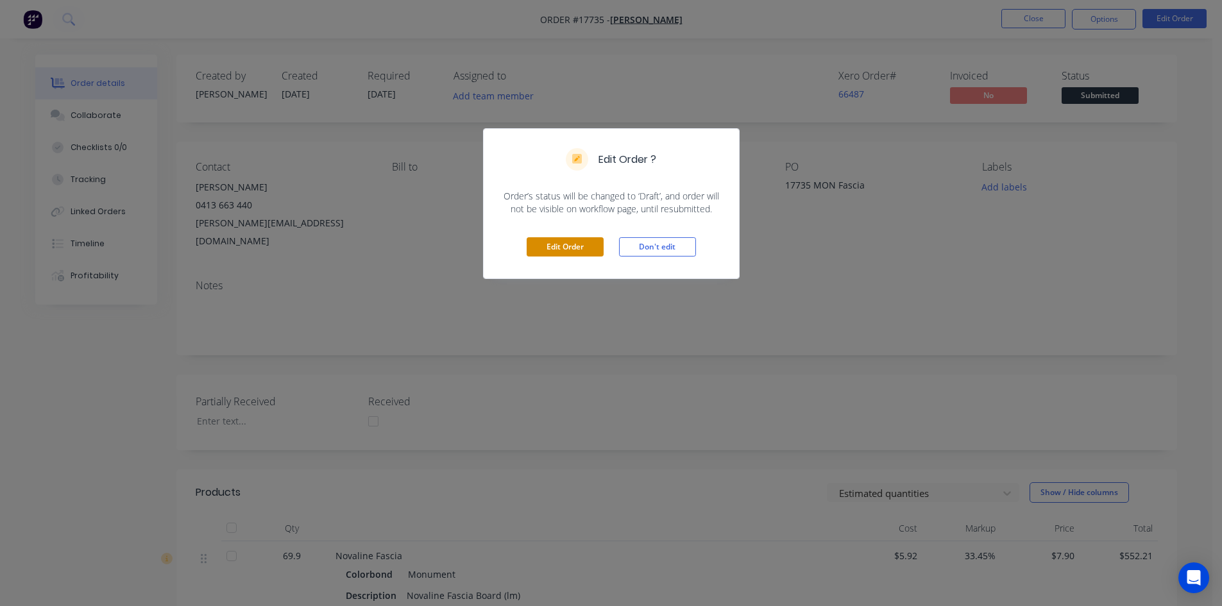
click at [549, 239] on button "Edit Order" at bounding box center [565, 246] width 77 height 19
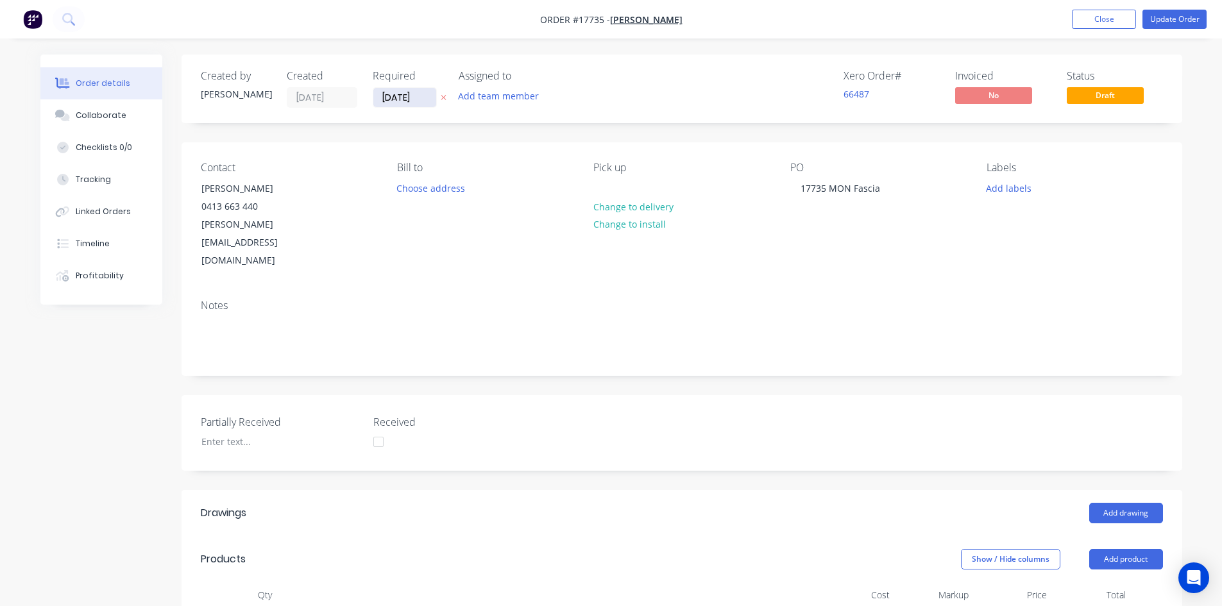
click at [398, 96] on input "[DATE]" at bounding box center [404, 97] width 63 height 19
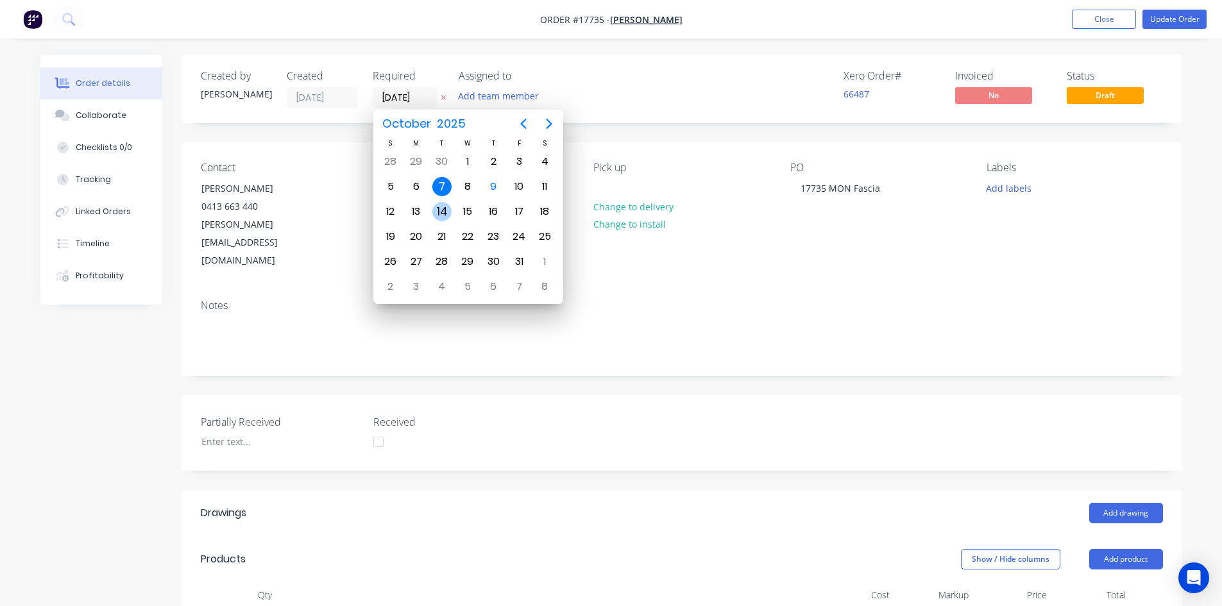
click at [443, 212] on div "14" at bounding box center [441, 211] width 19 height 19
type input "[DATE]"
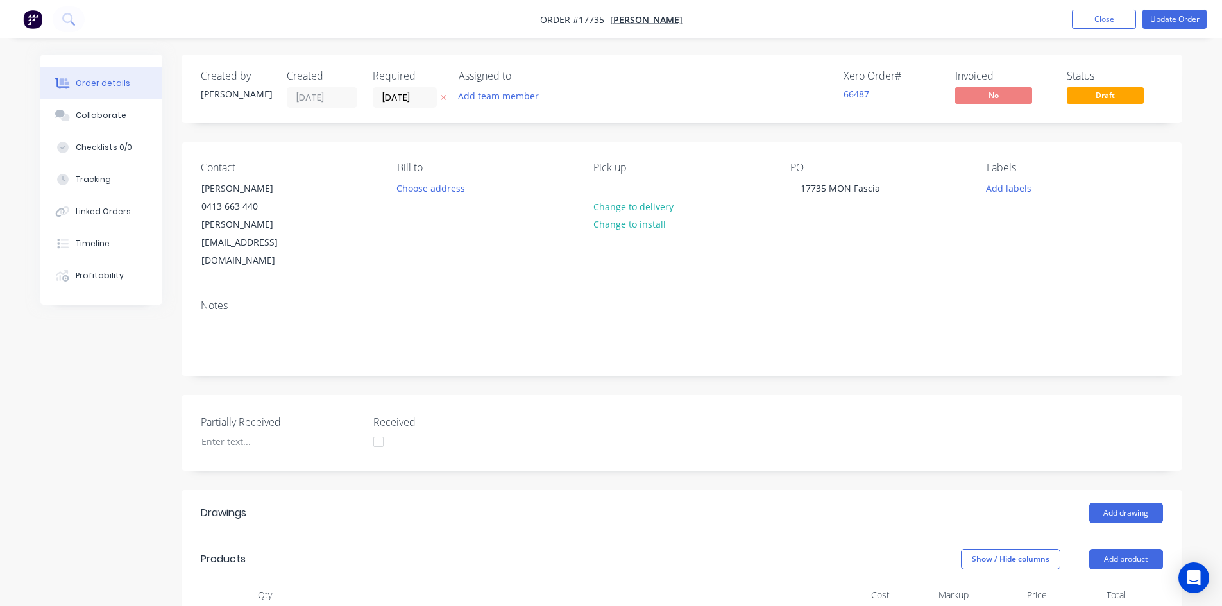
click at [679, 44] on div "Order details Collaborate Checklists 0/0 Tracking Linked Orders Timeline Profit…" at bounding box center [611, 606] width 1222 height 1212
click at [1180, 21] on button "Update Order" at bounding box center [1175, 19] width 64 height 19
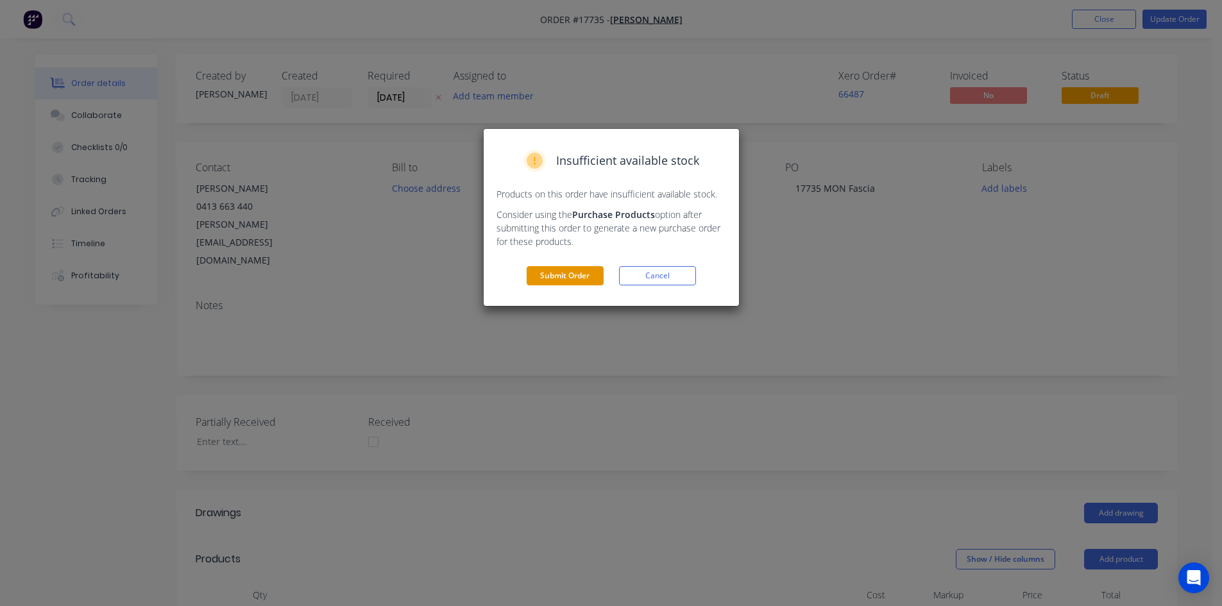
click at [574, 276] on button "Submit Order" at bounding box center [565, 275] width 77 height 19
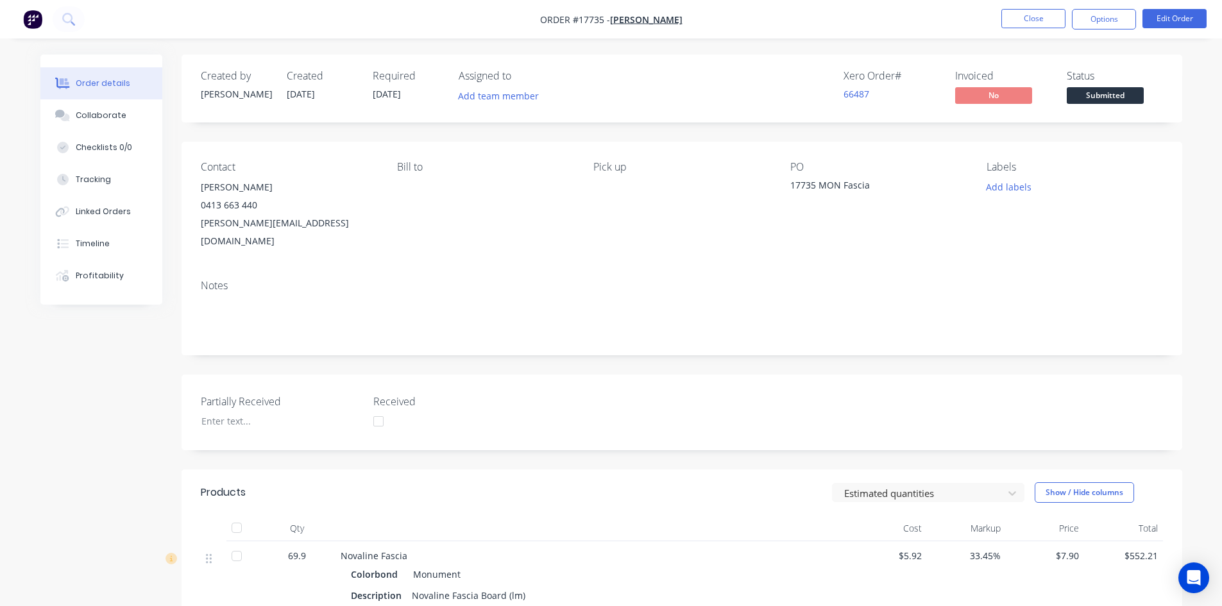
click at [421, 99] on div "Required 14/10/25" at bounding box center [408, 88] width 71 height 37
click at [1164, 26] on button "Edit Order" at bounding box center [1175, 18] width 64 height 19
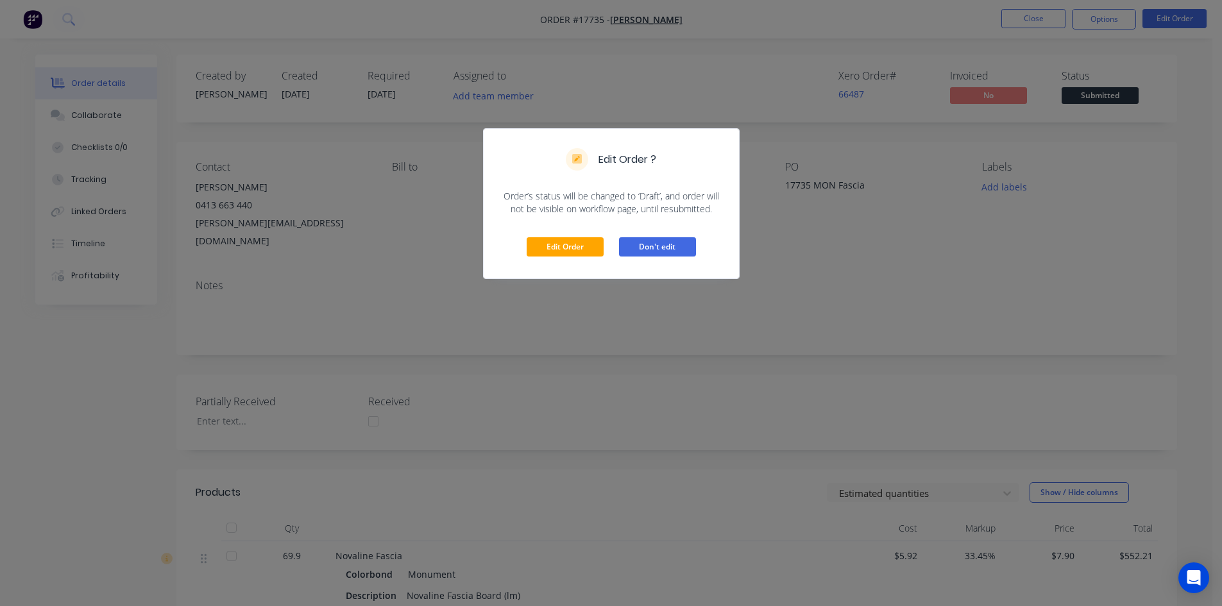
click at [670, 250] on button "Don't edit" at bounding box center [657, 246] width 77 height 19
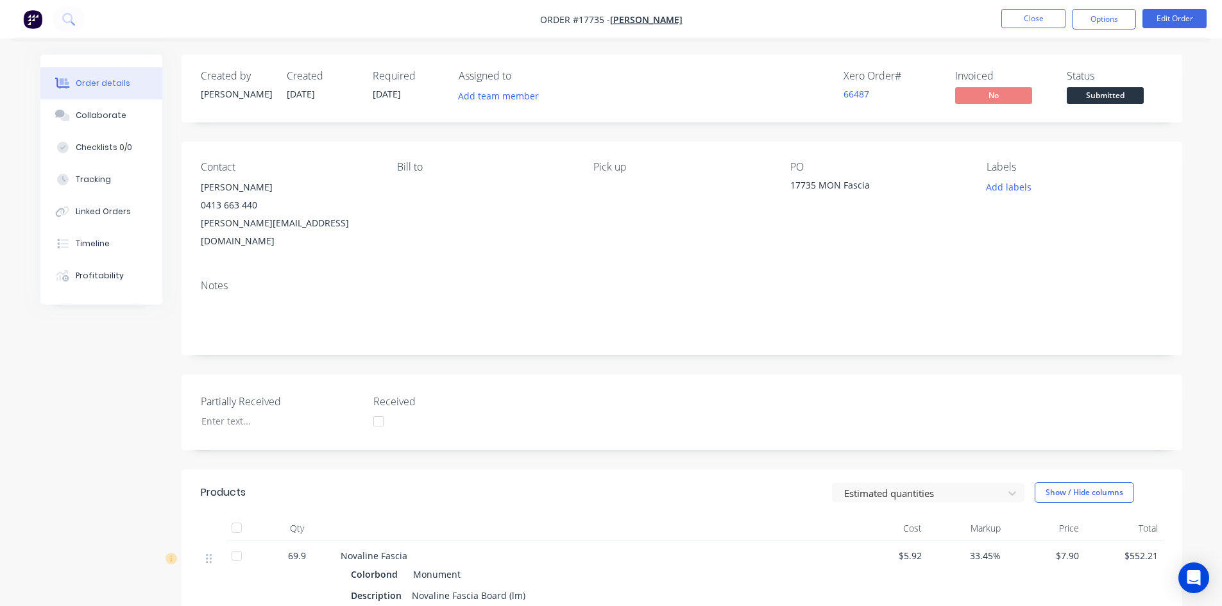
click at [315, 93] on span "[DATE]" at bounding box center [301, 94] width 28 height 12
click at [1186, 21] on button "Edit Order" at bounding box center [1175, 18] width 64 height 19
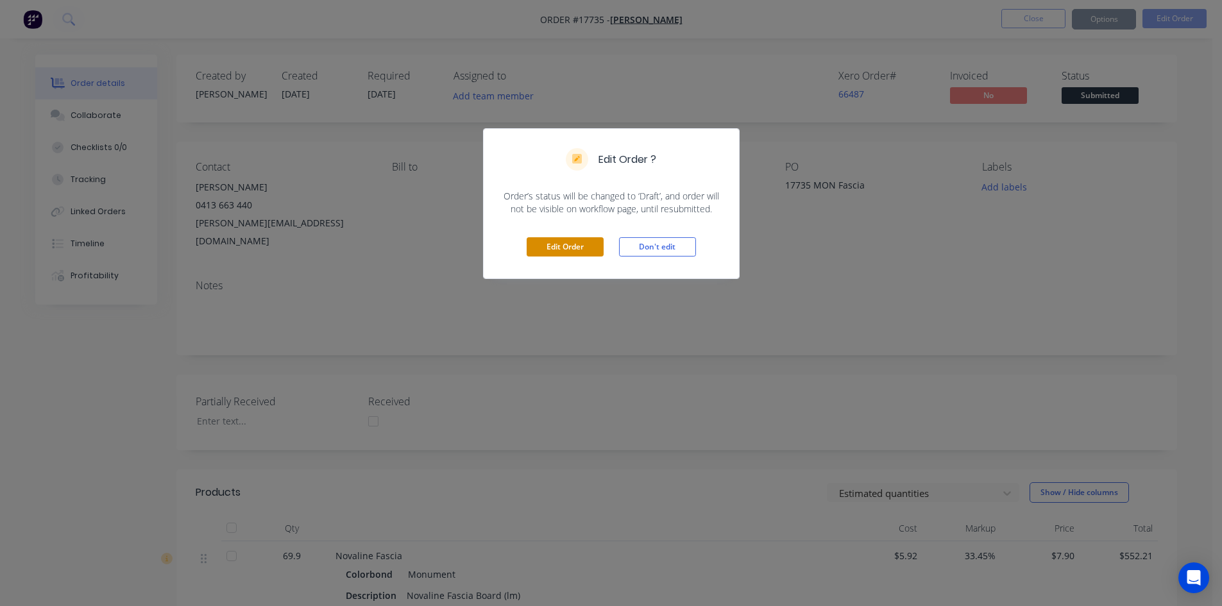
click at [574, 238] on button "Edit Order" at bounding box center [565, 246] width 77 height 19
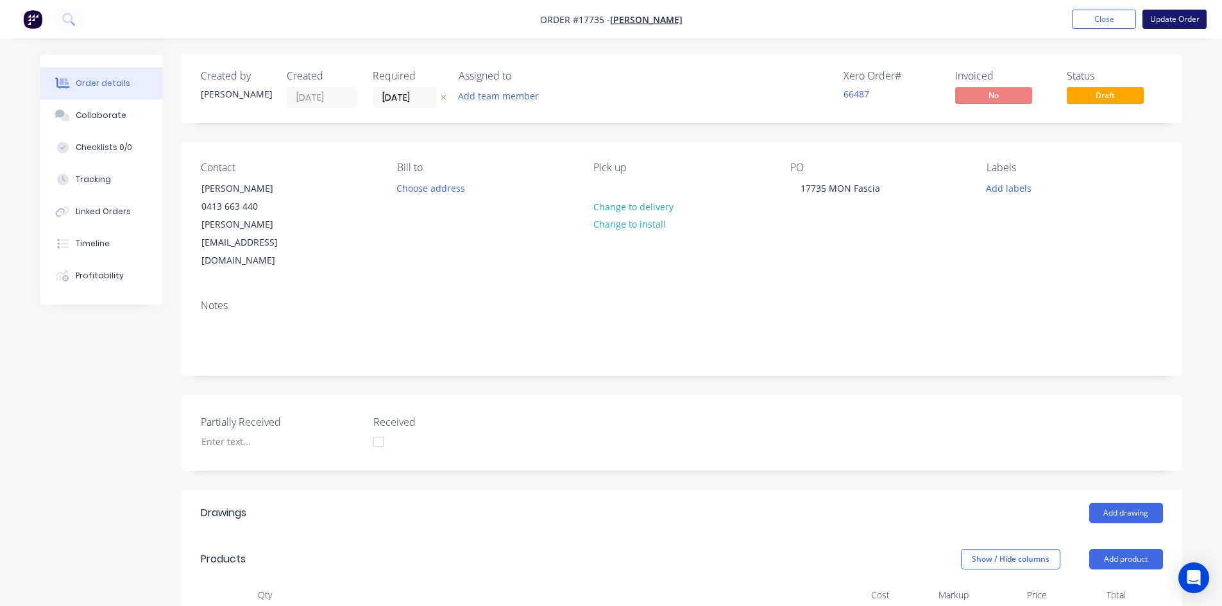
click at [1166, 24] on button "Update Order" at bounding box center [1175, 19] width 64 height 19
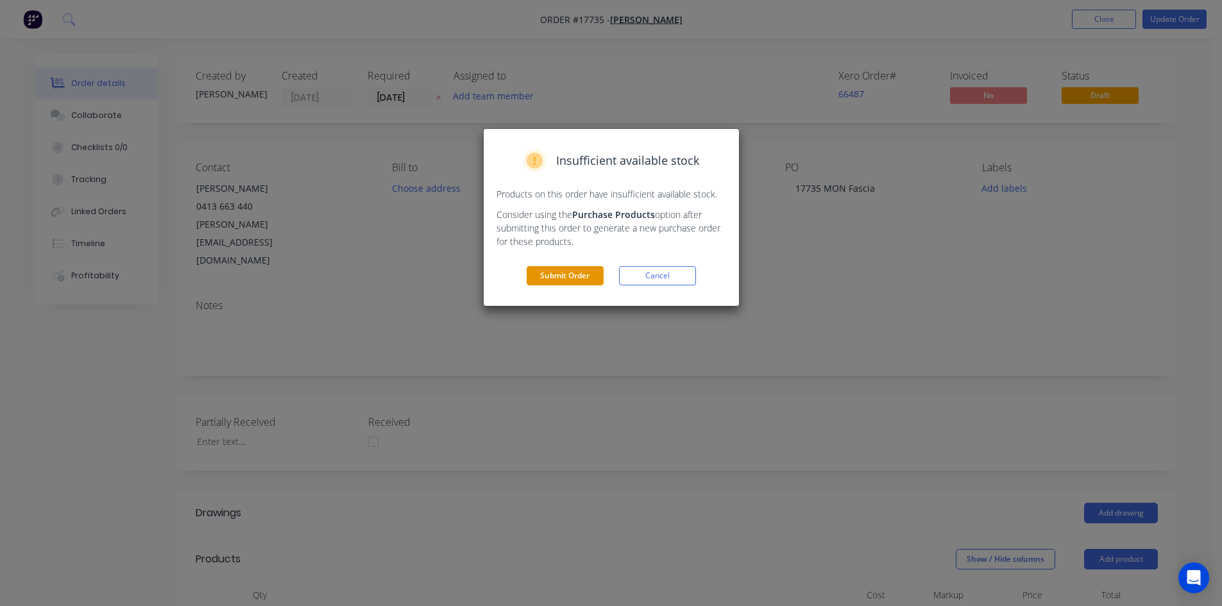
click at [570, 278] on button "Submit Order" at bounding box center [565, 275] width 77 height 19
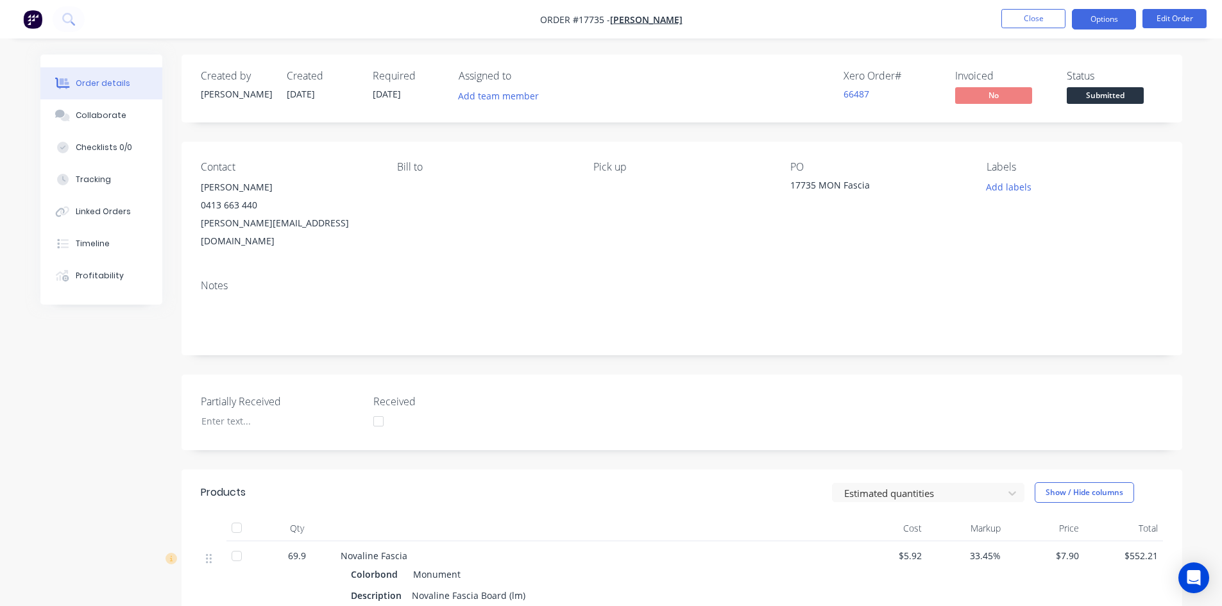
click at [1088, 22] on button "Options" at bounding box center [1104, 19] width 64 height 21
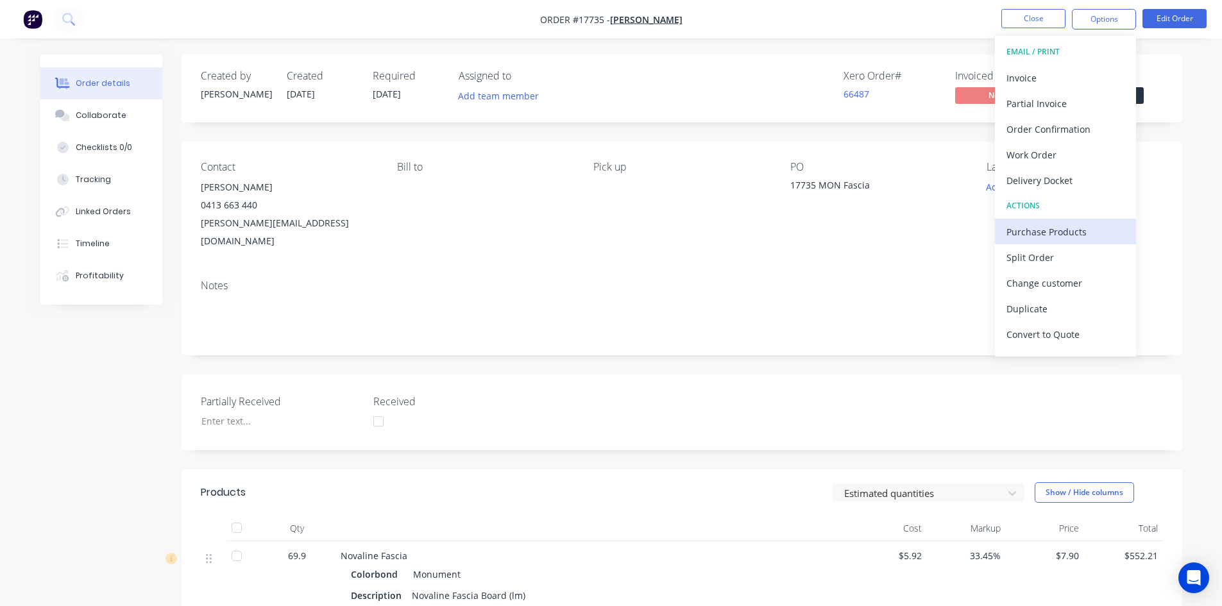
click at [1078, 228] on div "Purchase Products" at bounding box center [1066, 232] width 118 height 19
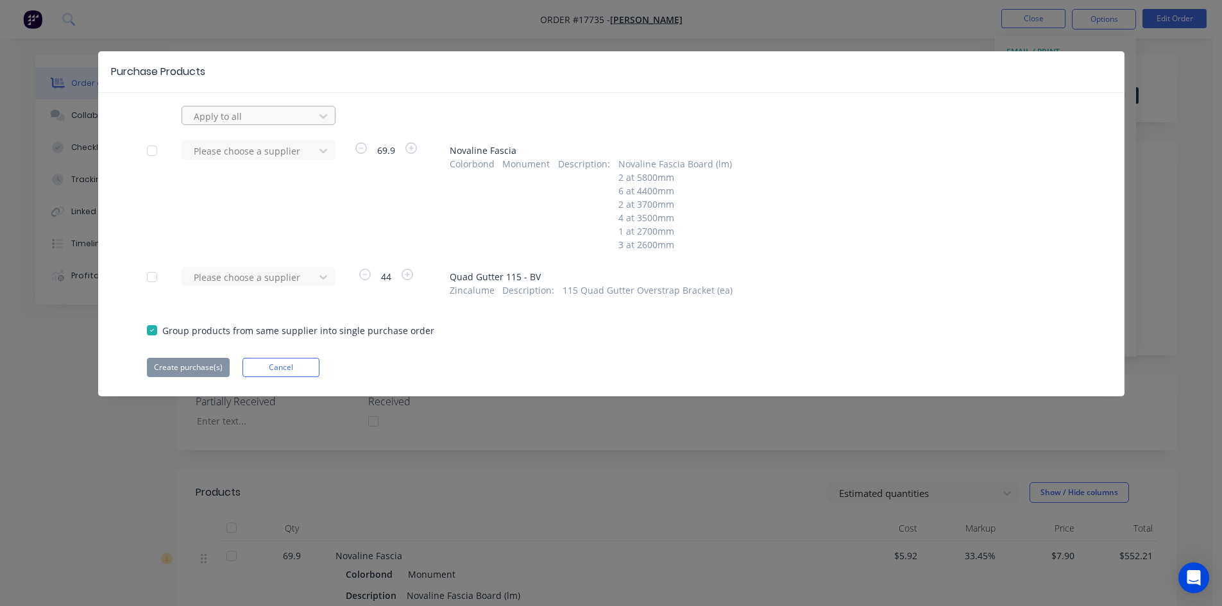
click at [285, 111] on div at bounding box center [249, 116] width 115 height 16
type input "lysa"
click at [258, 177] on div "Lysaght VIC" at bounding box center [259, 169] width 154 height 24
click at [192, 364] on button "Create purchase(s)" at bounding box center [188, 367] width 83 height 19
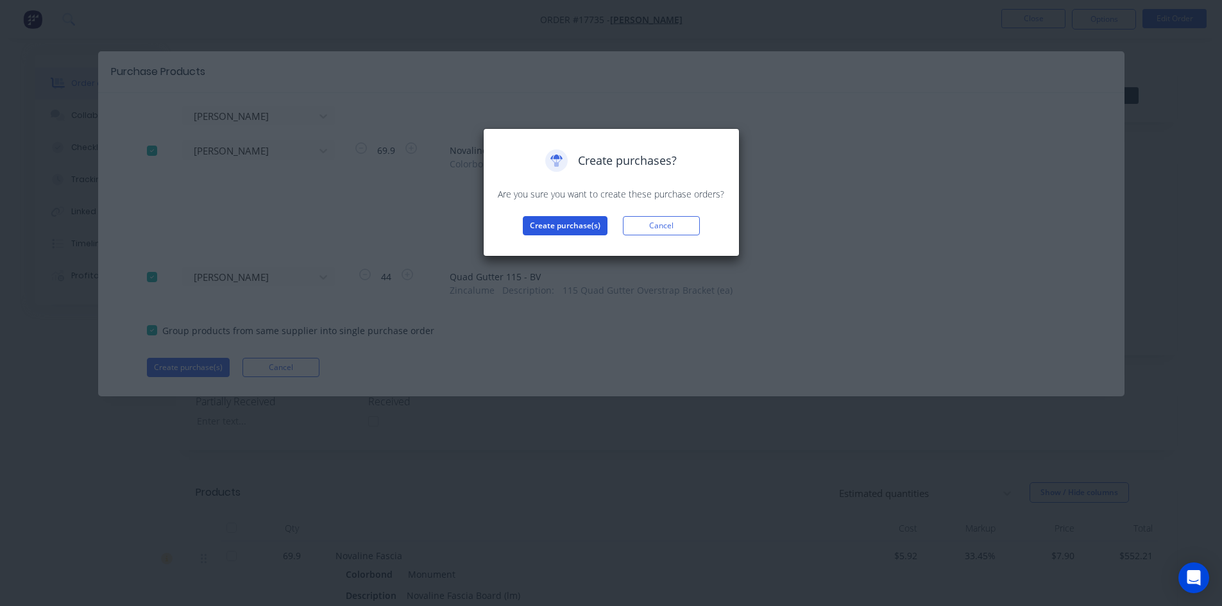
click at [565, 231] on button "Create purchase(s)" at bounding box center [565, 225] width 85 height 19
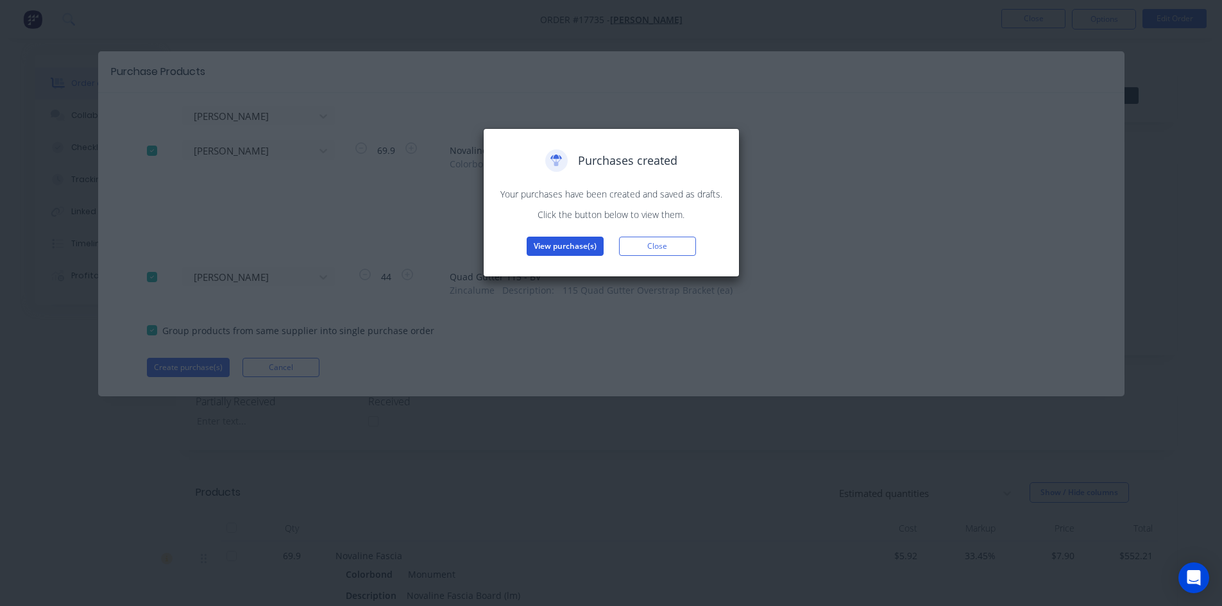
click at [554, 243] on button "View purchase(s)" at bounding box center [565, 246] width 77 height 19
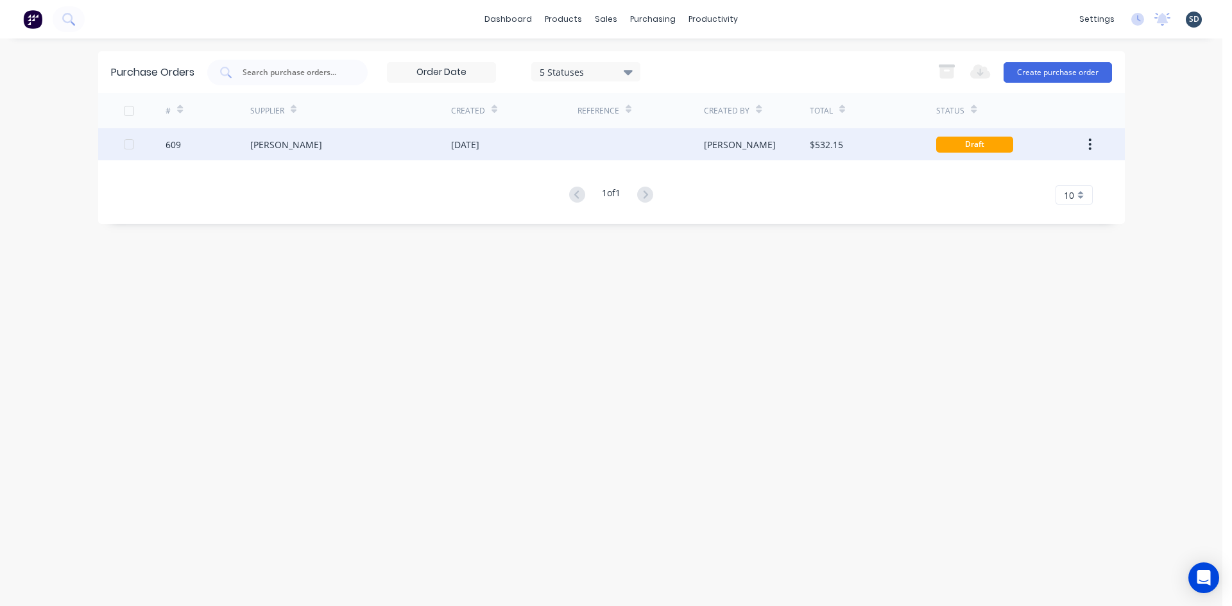
click at [563, 149] on div "[DATE]" at bounding box center [514, 144] width 126 height 32
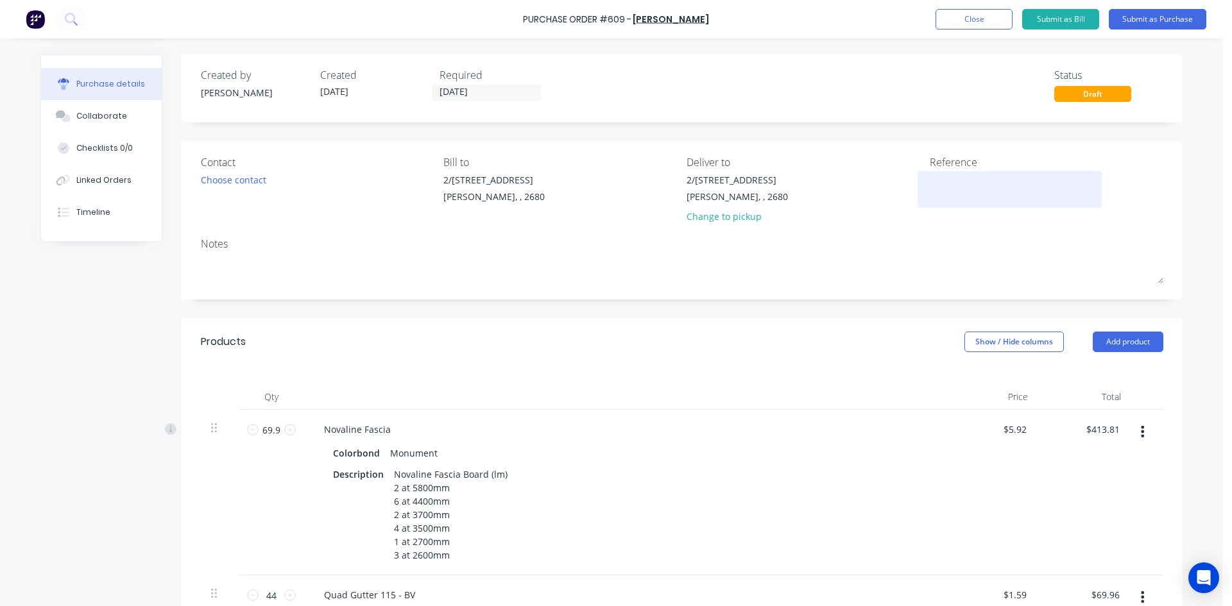
click at [957, 176] on textarea at bounding box center [1010, 187] width 160 height 29
type textarea "609 /"
type textarea "x"
type textarea "609 /"
click at [56, 184] on icon at bounding box center [60, 180] width 9 height 9
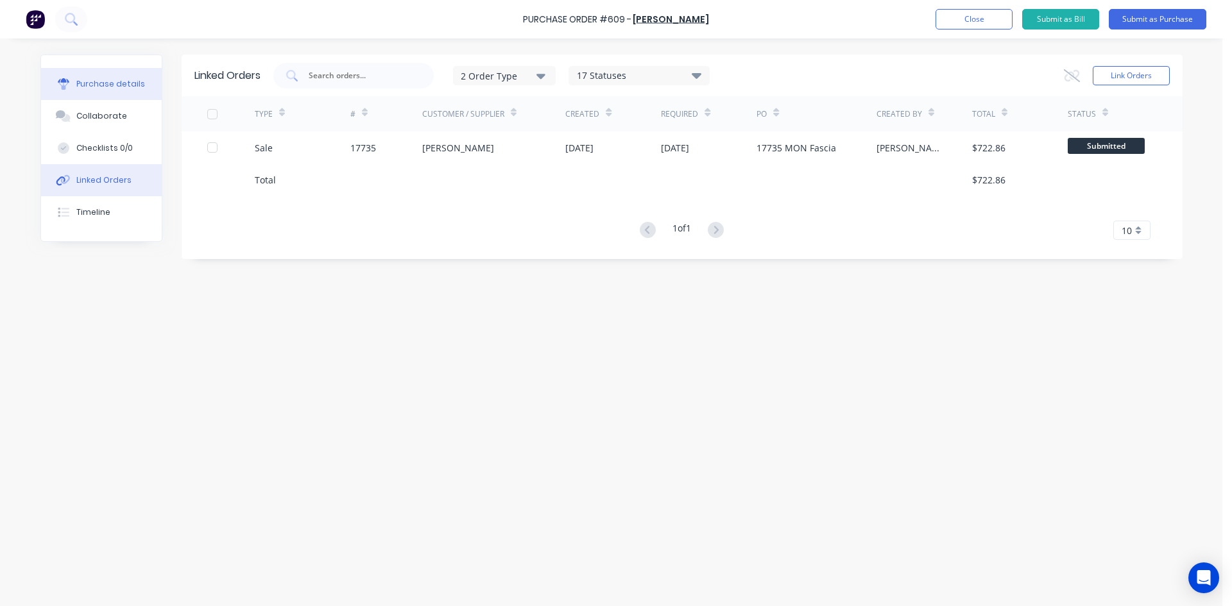
click at [100, 95] on button "Purchase details" at bounding box center [101, 84] width 121 height 32
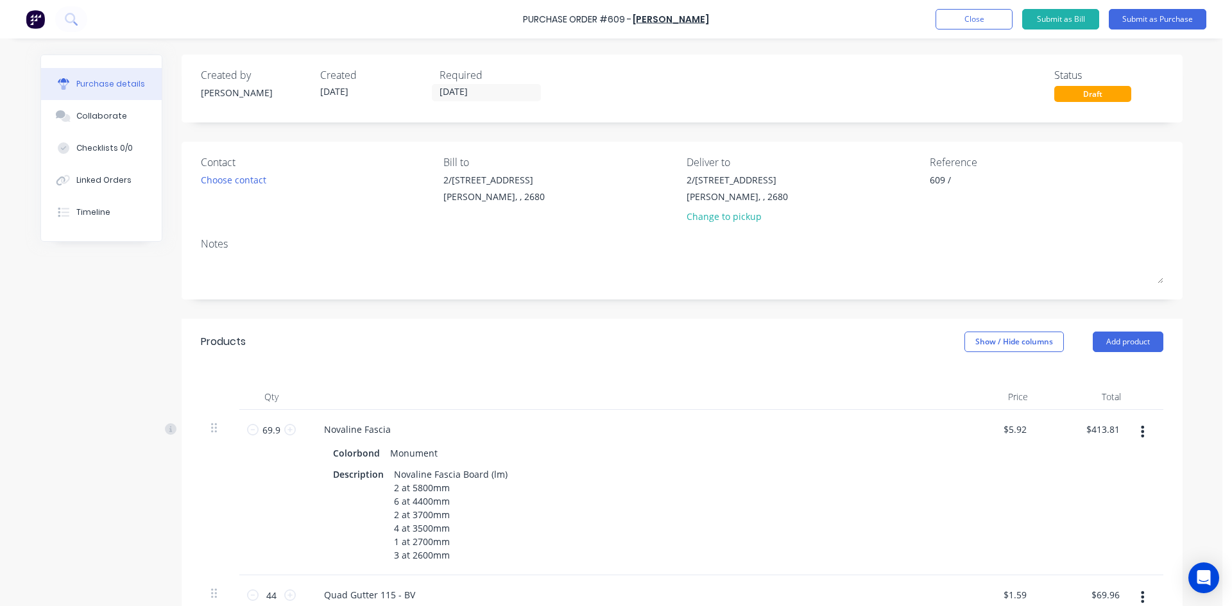
type textarea "x"
click at [960, 177] on textarea "609 /" at bounding box center [1010, 187] width 160 height 29
type textarea "609 / 17735"
type textarea "x"
type textarea "609 / 17735"
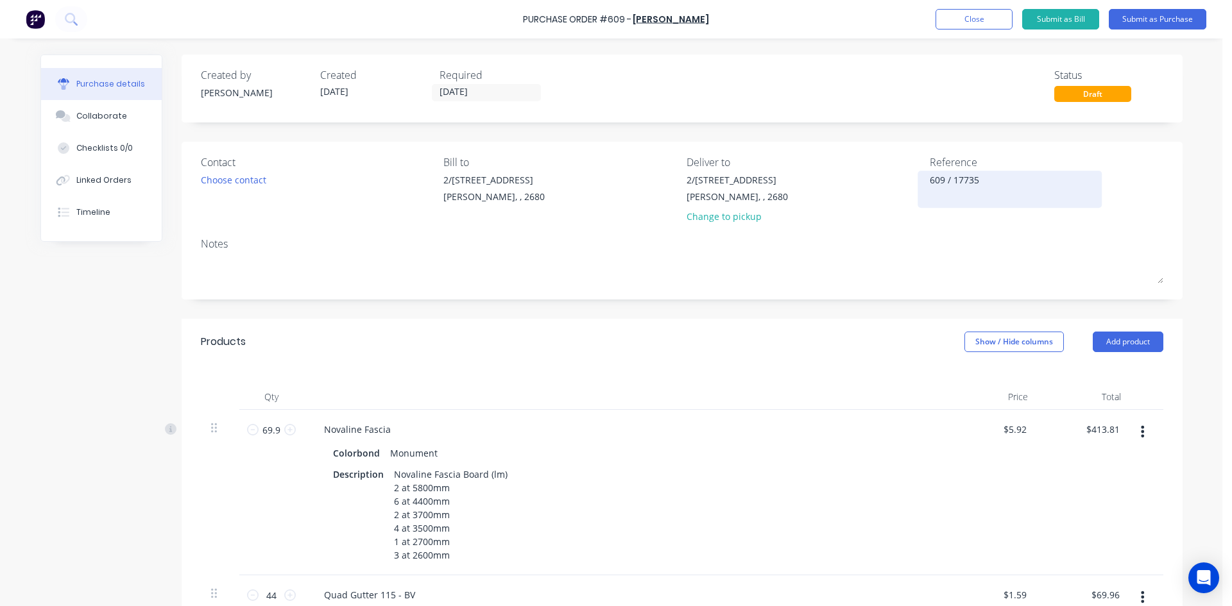
type textarea "x"
type textarea "609 / 17735 H"
type textarea "x"
type textarea "609 / 17735 He"
type textarea "x"
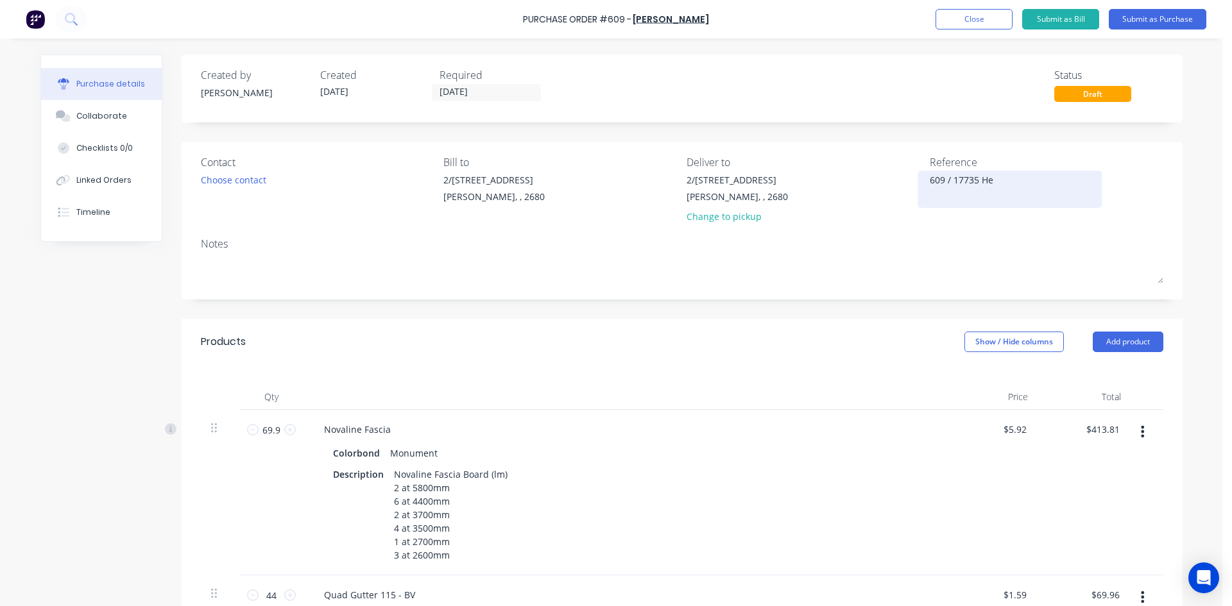
type textarea "609 / 17735 Hef"
type textarea "x"
type textarea "609 / 17735 Heff"
type textarea "x"
type textarea "609 / 17735 Heffe"
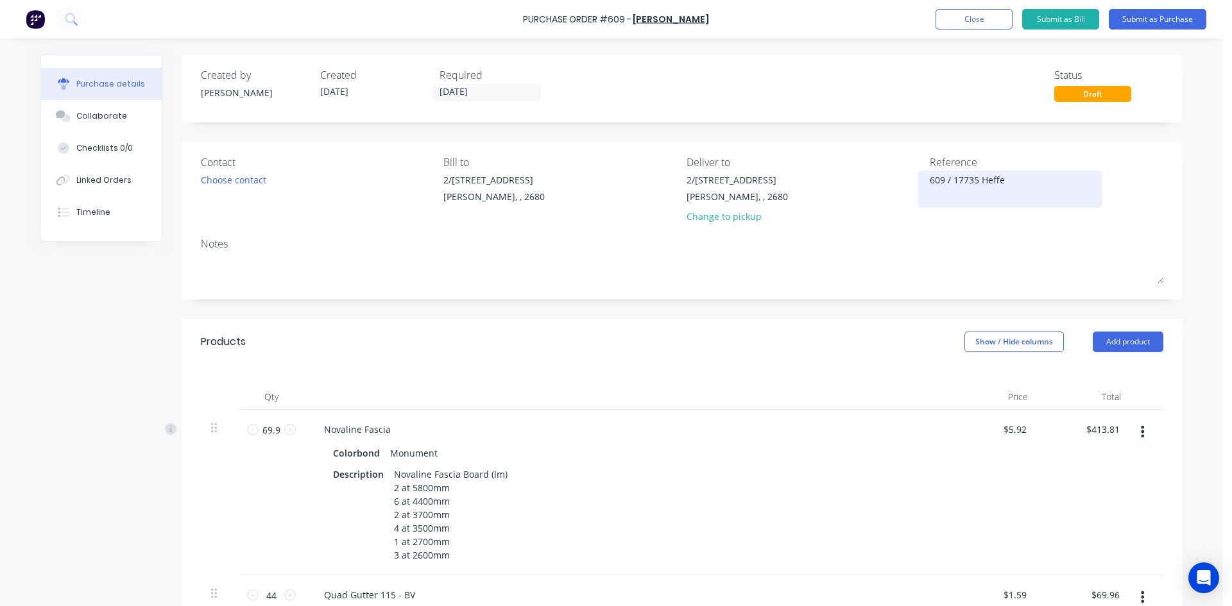
type textarea "x"
type textarea "609 / 17735 Heffer"
type textarea "x"
type textarea "609 / 17735 Heffer"
click at [865, 160] on div "Deliver to" at bounding box center [803, 162] width 234 height 15
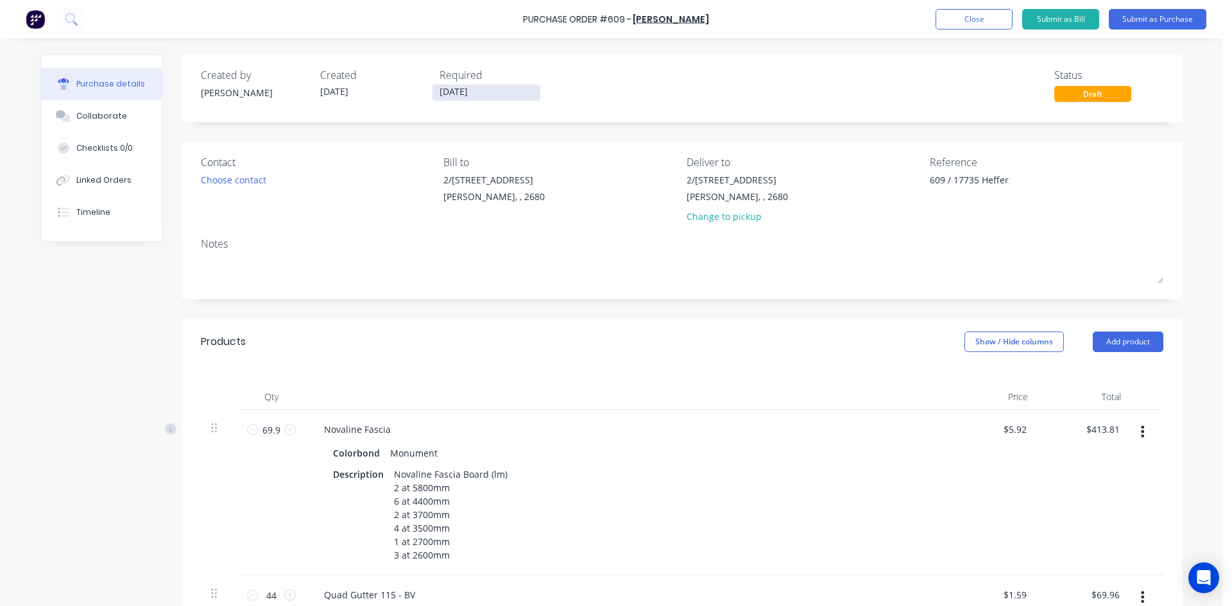
click at [523, 88] on input "[DATE]" at bounding box center [486, 93] width 108 height 16
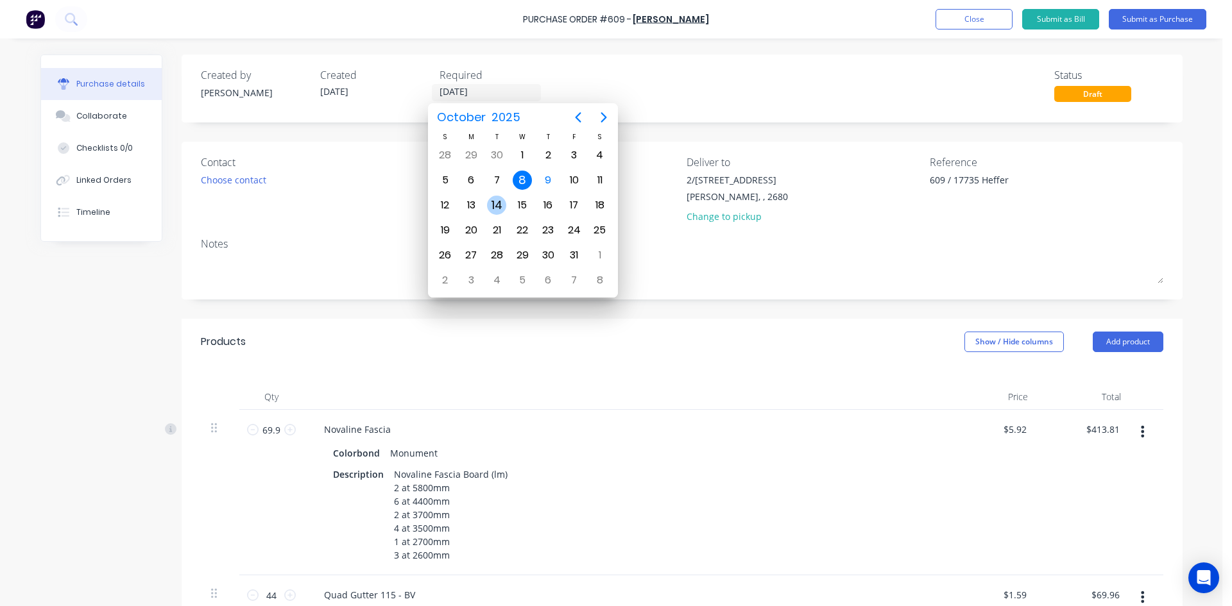
click at [495, 205] on div "14" at bounding box center [496, 205] width 19 height 19
type textarea "x"
type input "[DATE]"
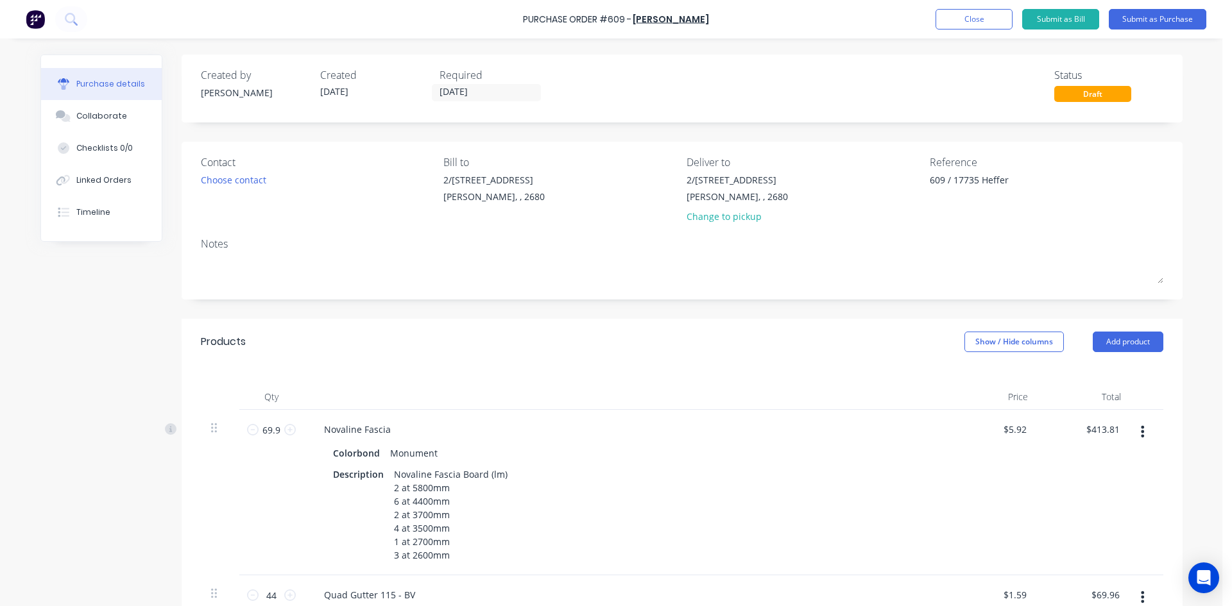
click at [622, 85] on div "Created by Sam Created 09/10/25 Required 14/10/25 Status Draft" at bounding box center [682, 84] width 962 height 35
click at [527, 313] on div "Created by Sam Created 09/10/25 Required 14/10/25 Status Draft Contact Choose c…" at bounding box center [682, 487] width 1001 height 864
click at [251, 187] on div "Choose contact" at bounding box center [233, 179] width 65 height 13
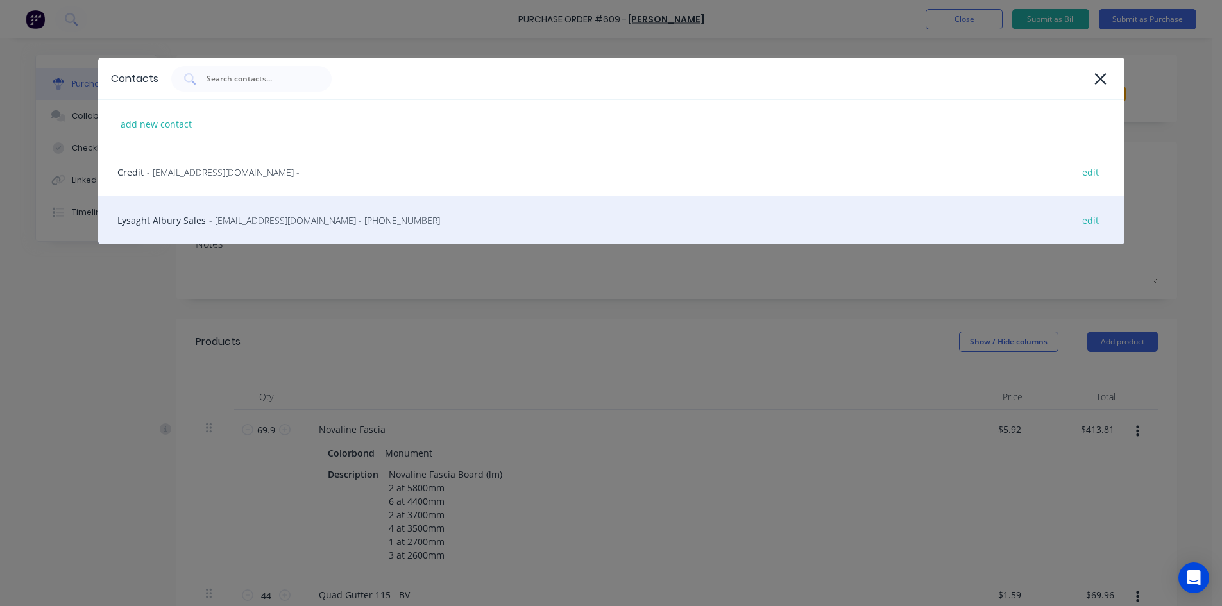
click at [290, 226] on span "- lysaghtalburysales@lysaght.com - (02) 6040 8044" at bounding box center [324, 220] width 231 height 13
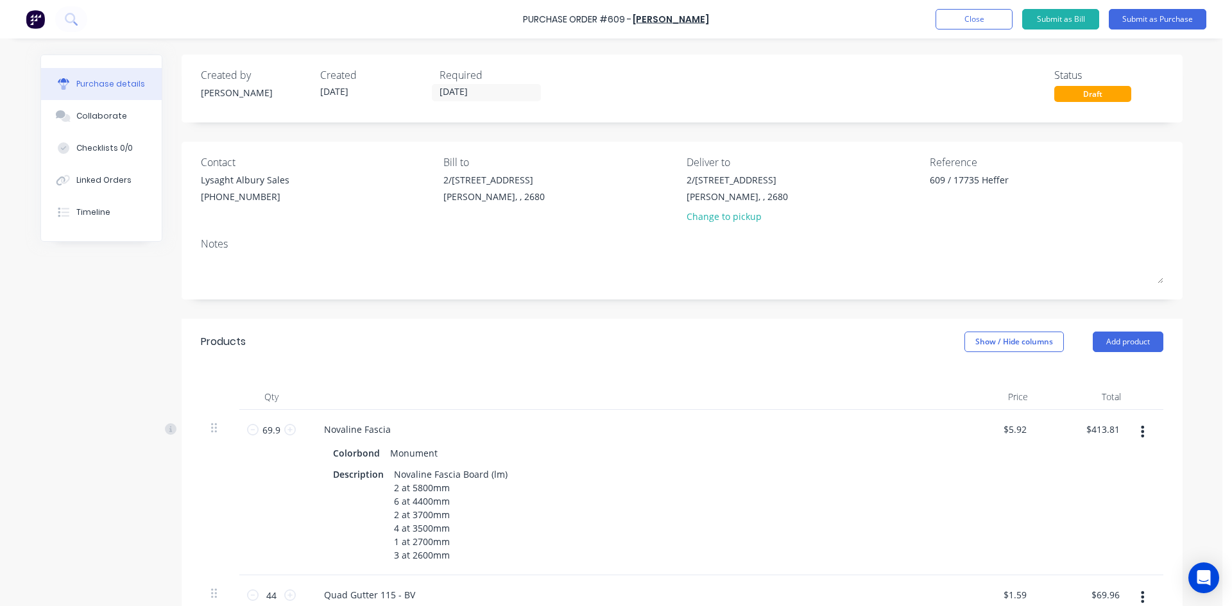
click at [520, 307] on div "Created by Sam Created 09/10/25 Required 14/10/25 Status Draft Contact Lysaght …" at bounding box center [682, 487] width 1001 height 864
click at [767, 132] on div "Created by Sam Created 09/10/25 Required 14/10/25 Status Draft Contact Lysaght …" at bounding box center [682, 487] width 1001 height 864
click at [1154, 18] on button "Submit as Purchase" at bounding box center [1158, 19] width 98 height 21
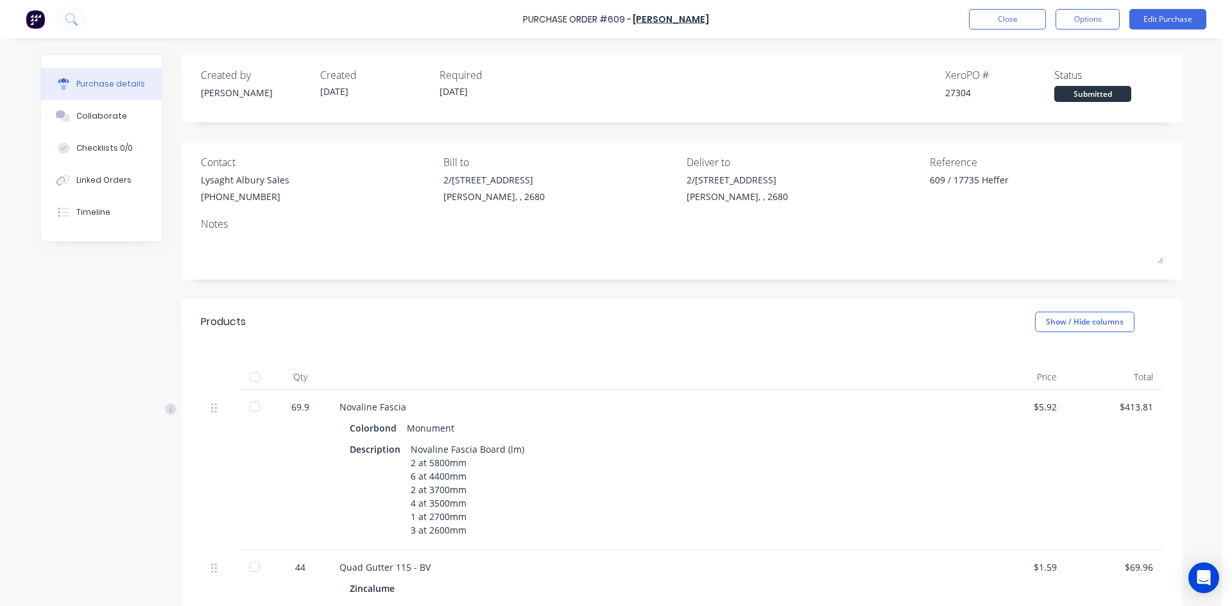
click at [797, 135] on div "Created by Sam Created 09/10/25 Required 14/10/25 Xero PO # 27304 Status Submit…" at bounding box center [682, 428] width 1001 height 746
click at [1096, 13] on button "Options" at bounding box center [1087, 19] width 64 height 21
click at [1060, 48] on div "Print / Email" at bounding box center [1058, 52] width 99 height 19
click at [1037, 79] on div "With pricing" at bounding box center [1058, 78] width 99 height 19
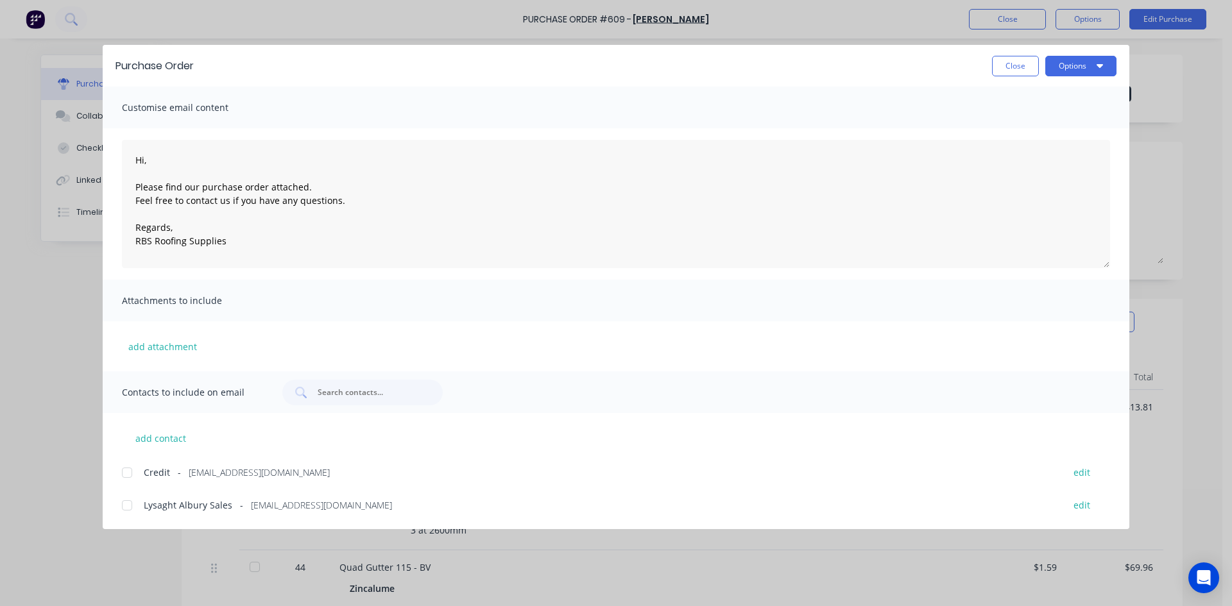
click at [706, 64] on div "Close Options" at bounding box center [662, 66] width 910 height 21
click at [1016, 60] on button "Close" at bounding box center [1015, 66] width 47 height 21
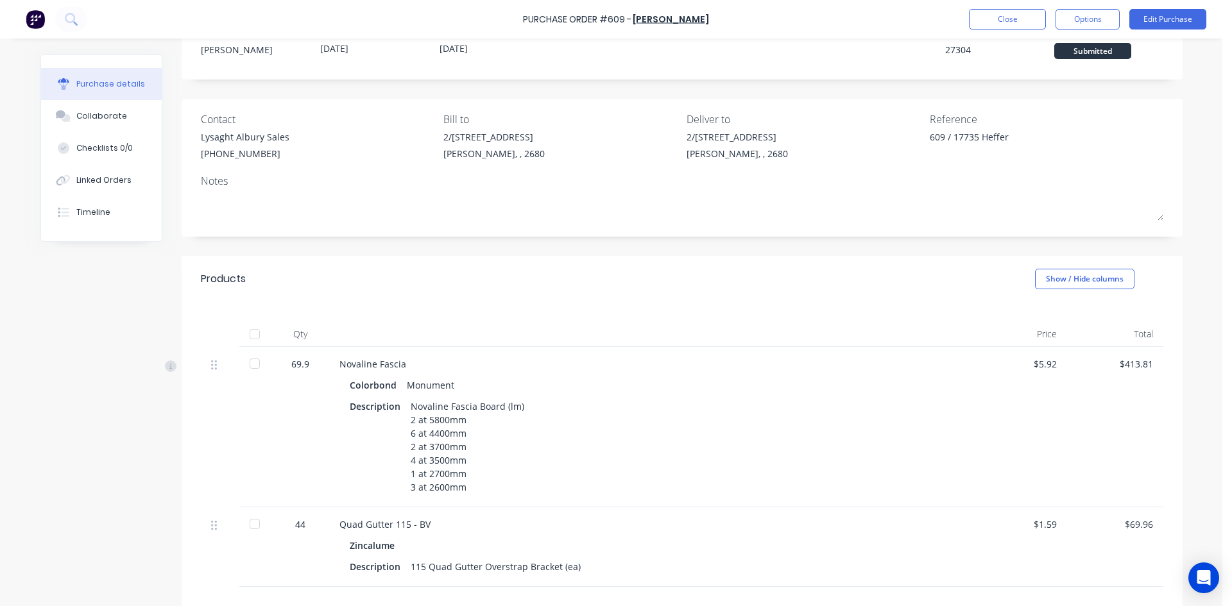
scroll to position [207, 0]
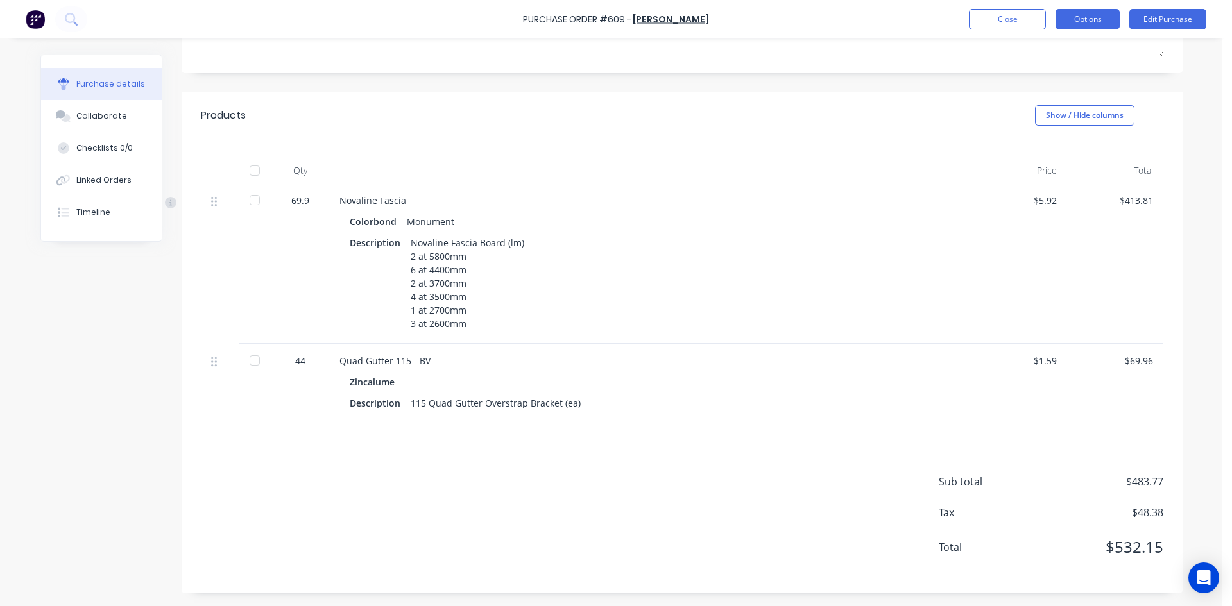
click at [1099, 24] on button "Options" at bounding box center [1087, 19] width 64 height 21
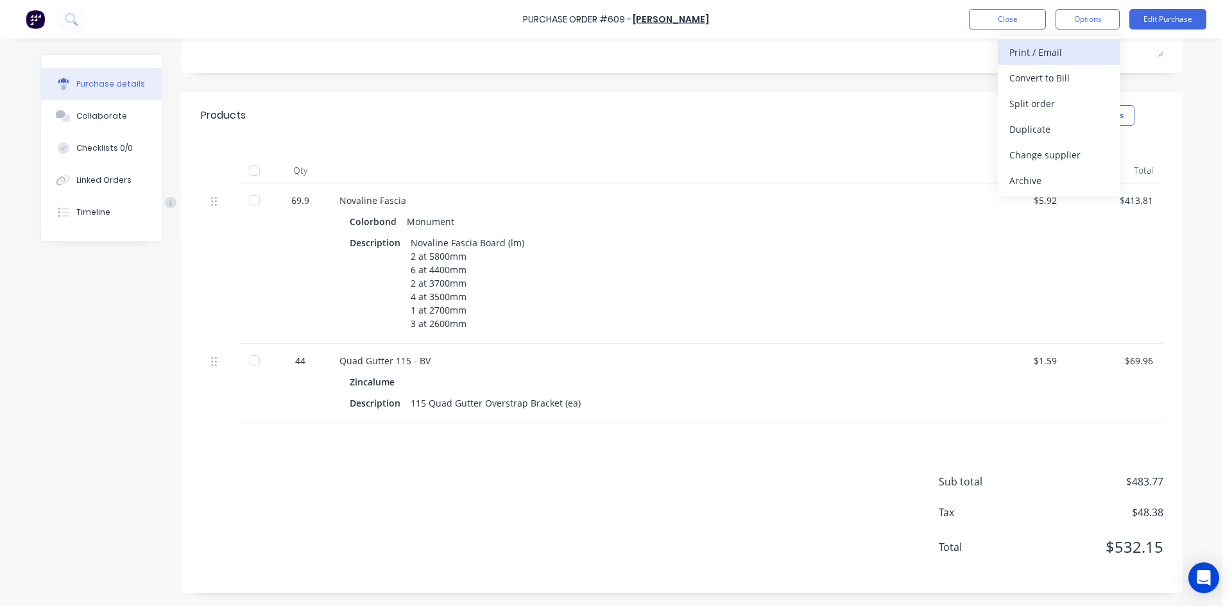
click at [1072, 50] on div "Print / Email" at bounding box center [1058, 52] width 99 height 19
click at [1065, 78] on div "With pricing" at bounding box center [1058, 78] width 99 height 19
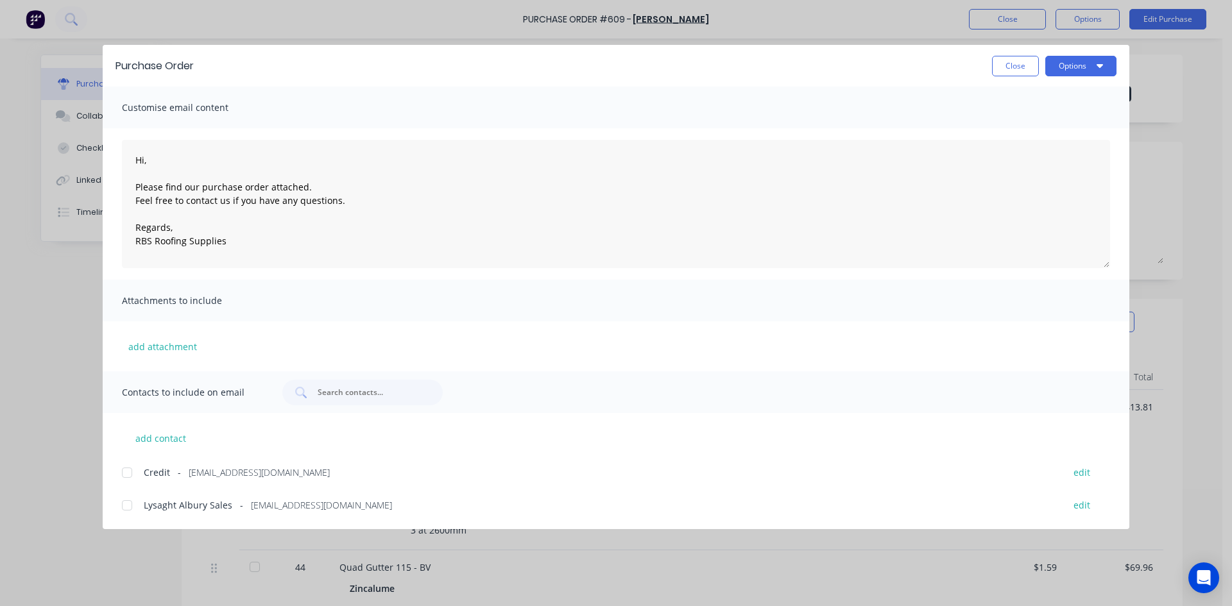
click at [134, 508] on div at bounding box center [127, 506] width 26 height 26
click at [1096, 59] on button "Options" at bounding box center [1080, 66] width 71 height 21
click at [1063, 157] on div "Email" at bounding box center [1055, 150] width 99 height 19
click at [1016, 68] on button "Close" at bounding box center [1015, 66] width 47 height 21
type textarea "x"
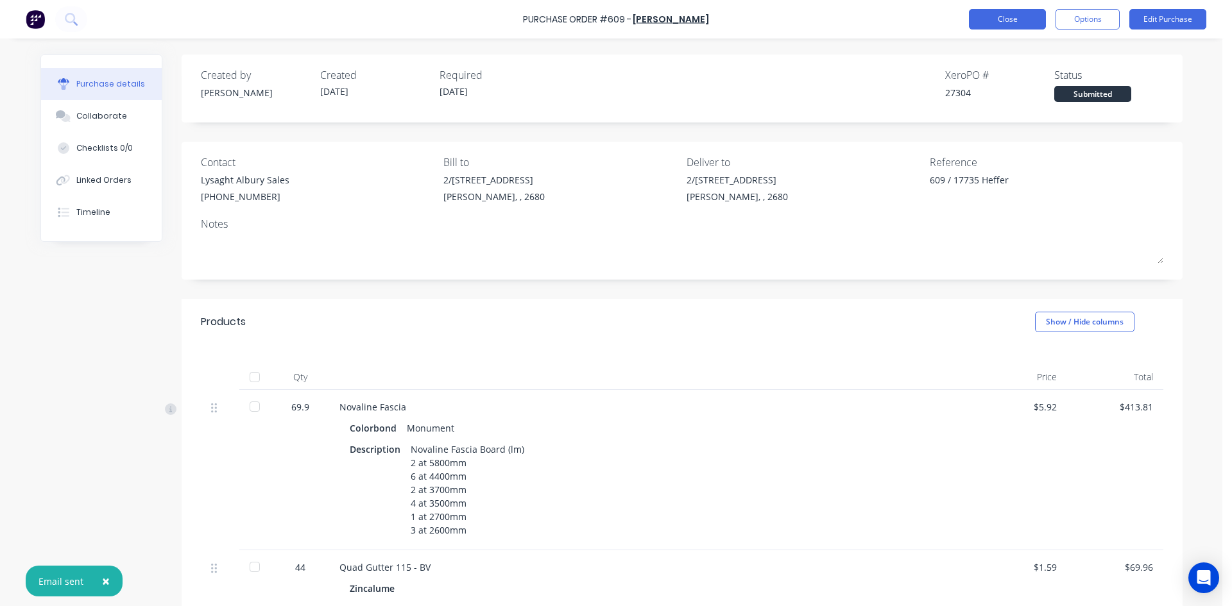
click at [1018, 25] on button "Close" at bounding box center [1007, 19] width 77 height 21
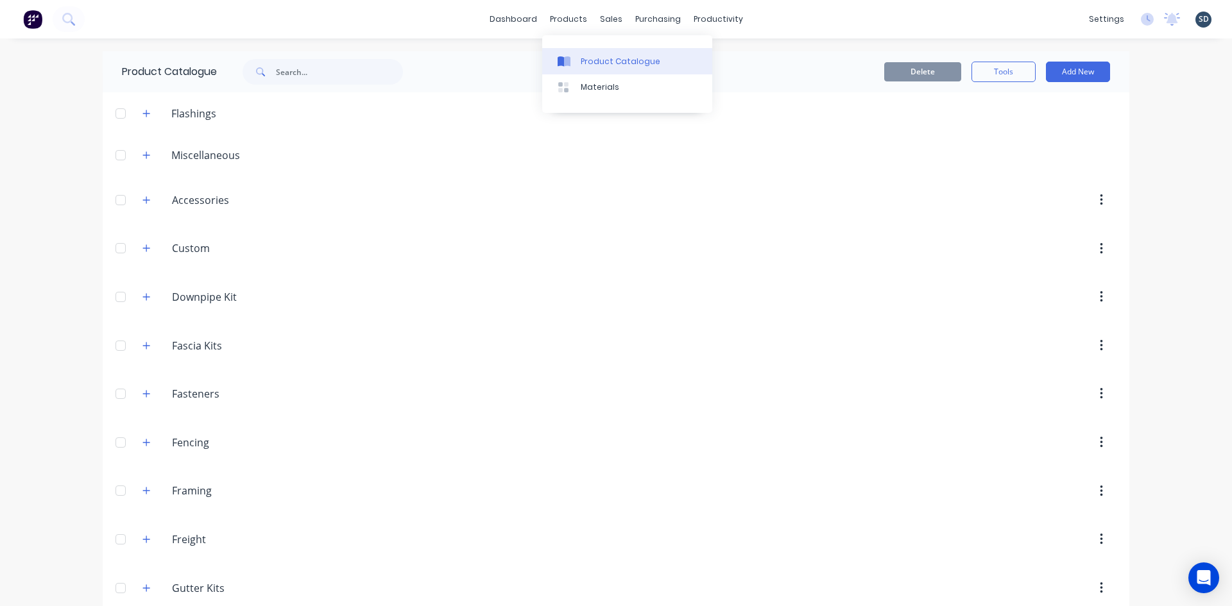
click at [599, 62] on div "Product Catalogue" at bounding box center [621, 62] width 80 height 12
click at [311, 78] on input "text" at bounding box center [339, 72] width 127 height 26
type input "10 x 25"
click at [497, 69] on div "Delete Tools Add New" at bounding box center [772, 72] width 675 height 21
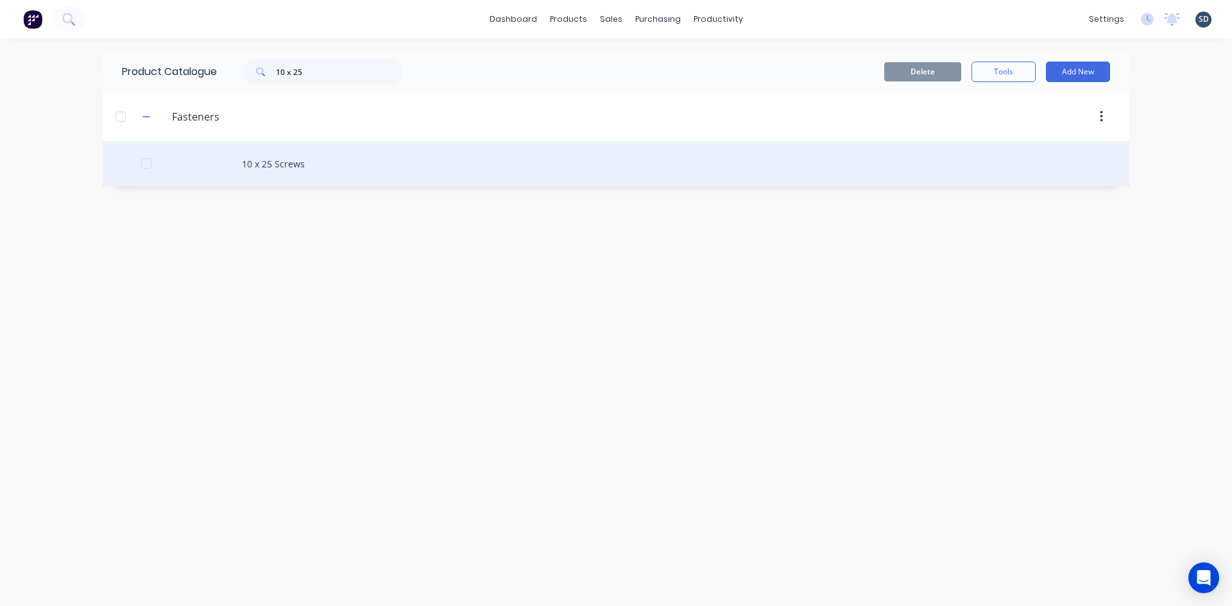
click at [379, 172] on div "10 x 25 Screws" at bounding box center [616, 164] width 1027 height 46
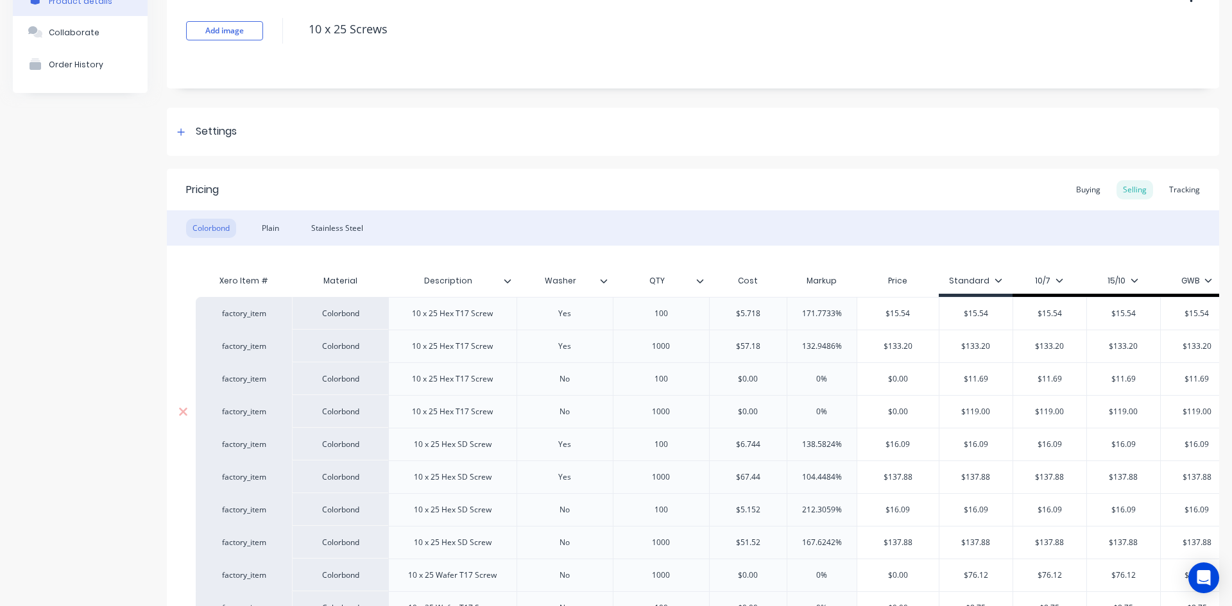
scroll to position [192, 0]
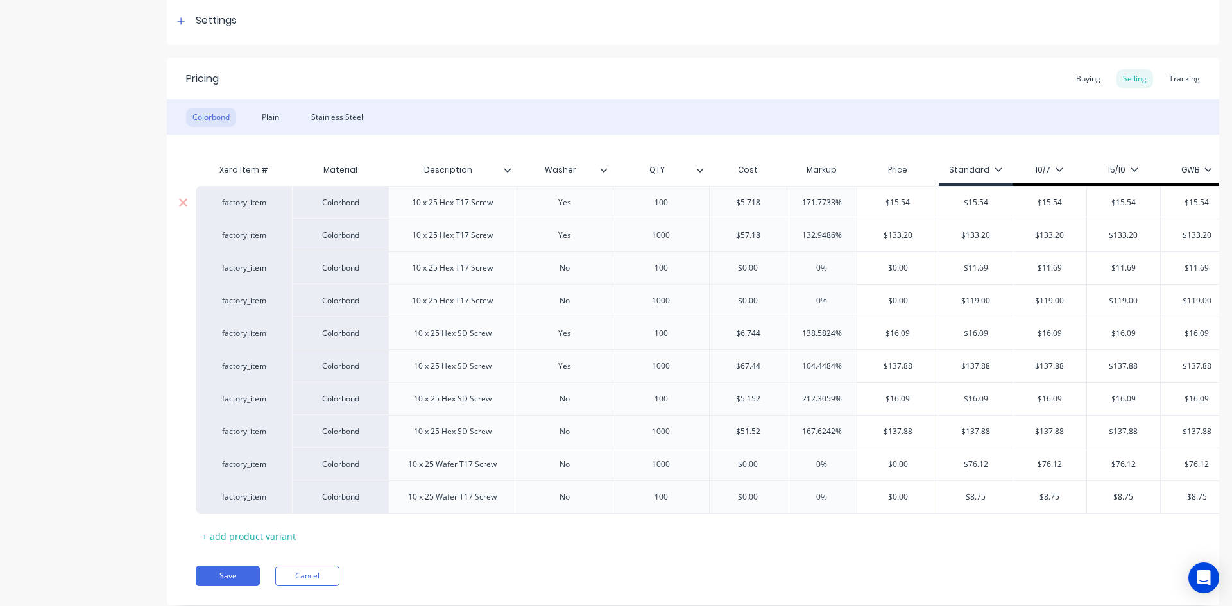
type textarea "x"
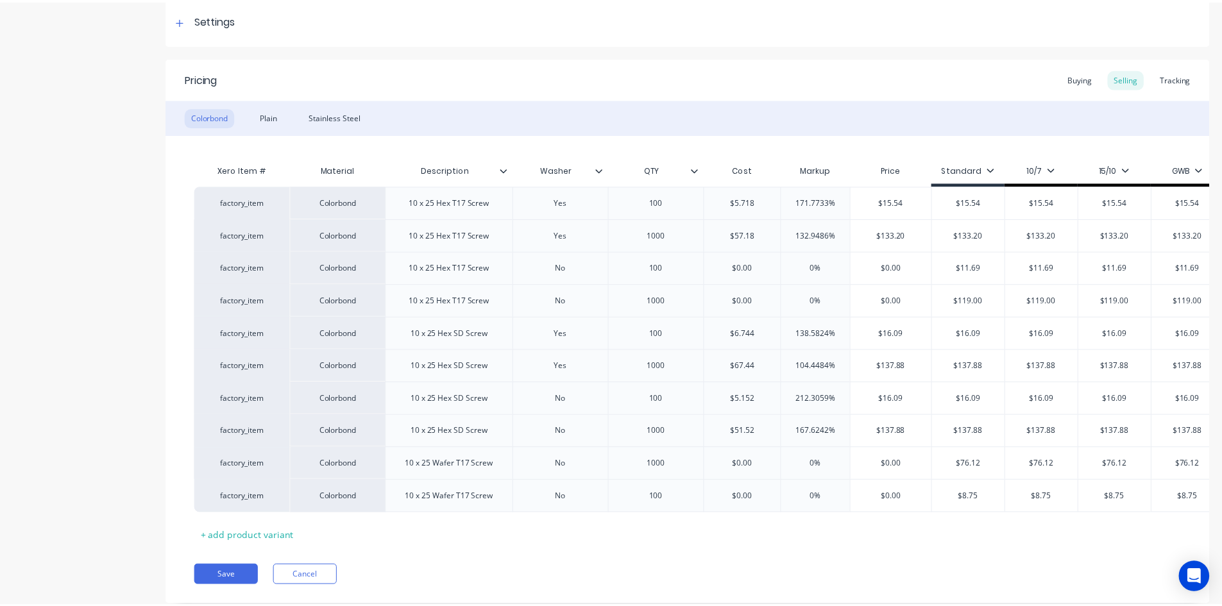
scroll to position [0, 0]
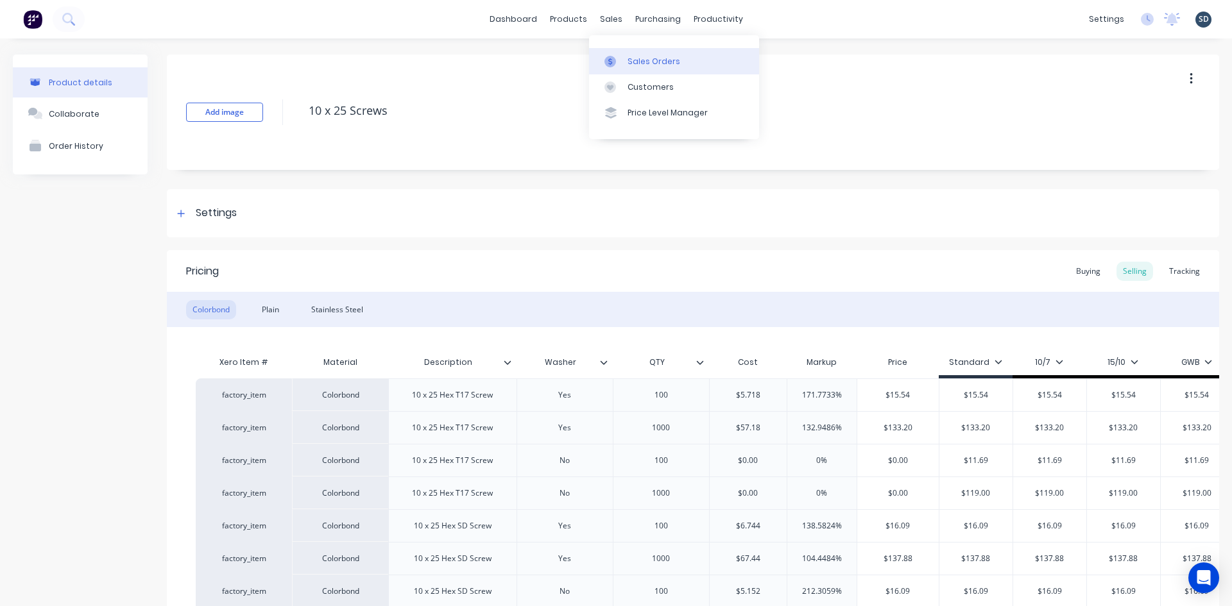
click at [633, 53] on link "Sales Orders" at bounding box center [674, 61] width 170 height 26
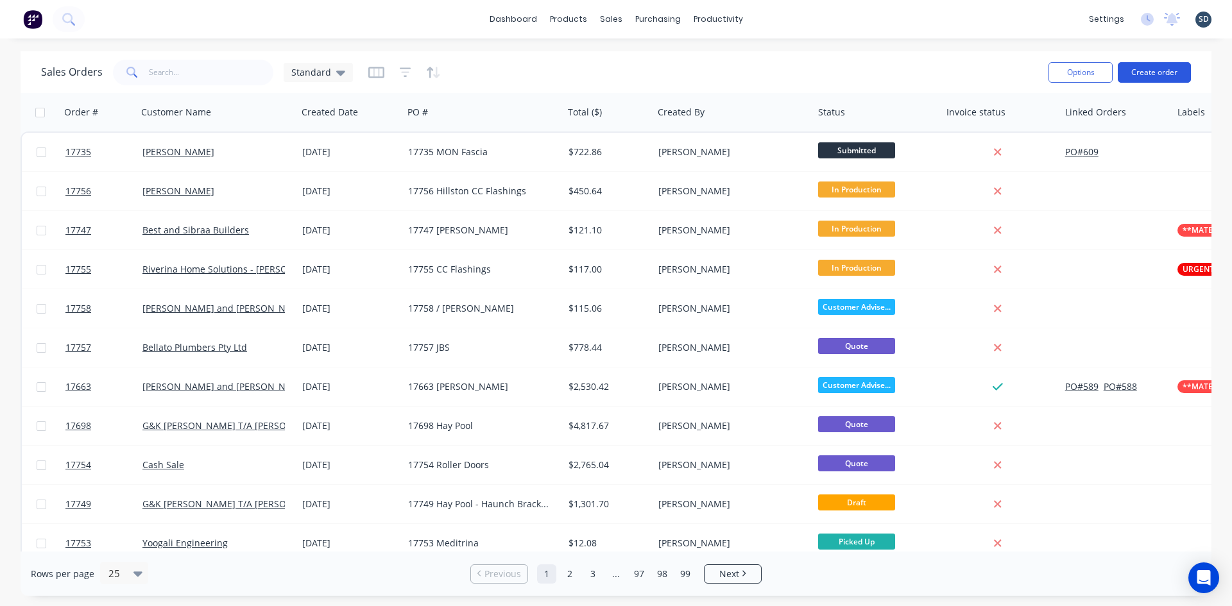
click at [1154, 75] on button "Create order" at bounding box center [1154, 72] width 73 height 21
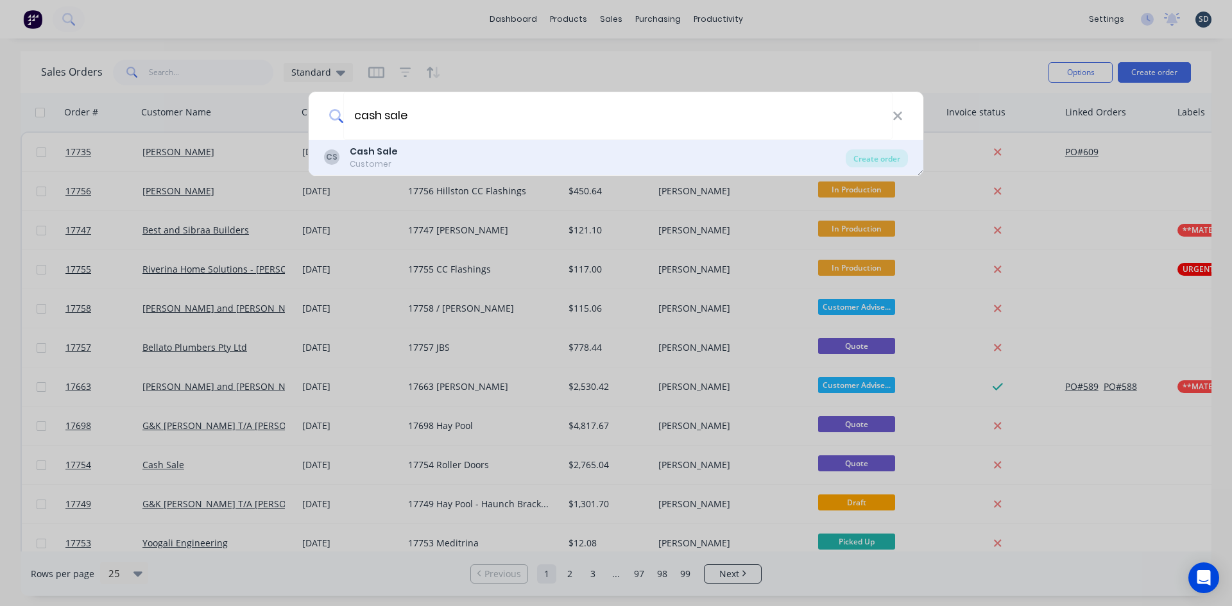
type input "cash sale"
click at [452, 155] on div "CS Cash Sale Customer" at bounding box center [585, 157] width 522 height 25
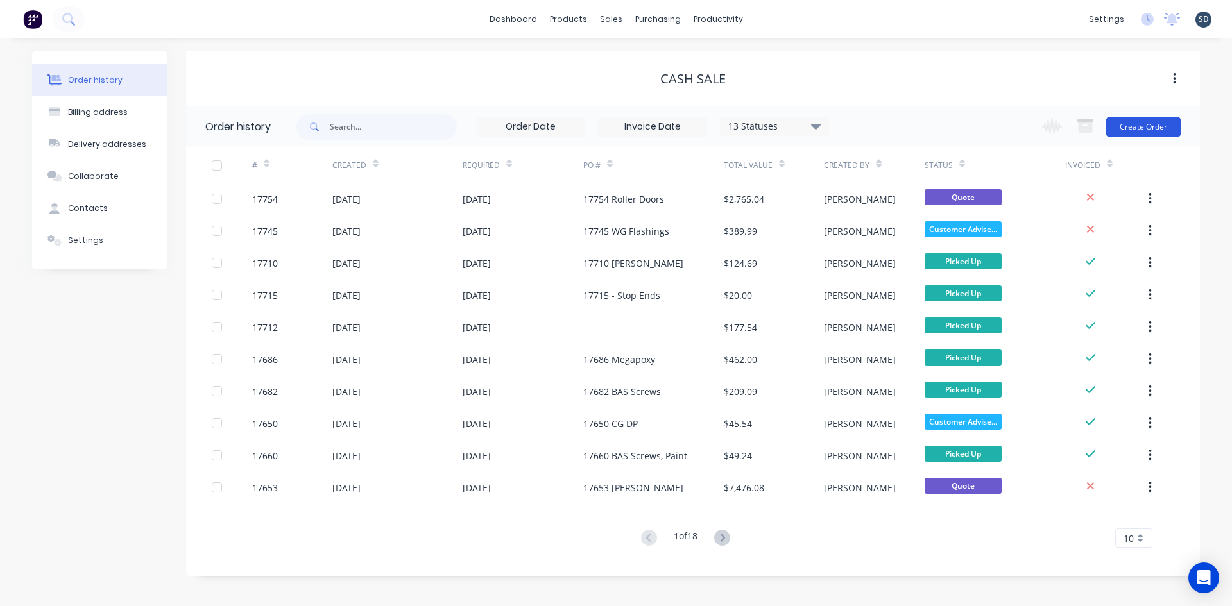
click at [1139, 128] on button "Create Order" at bounding box center [1143, 127] width 74 height 21
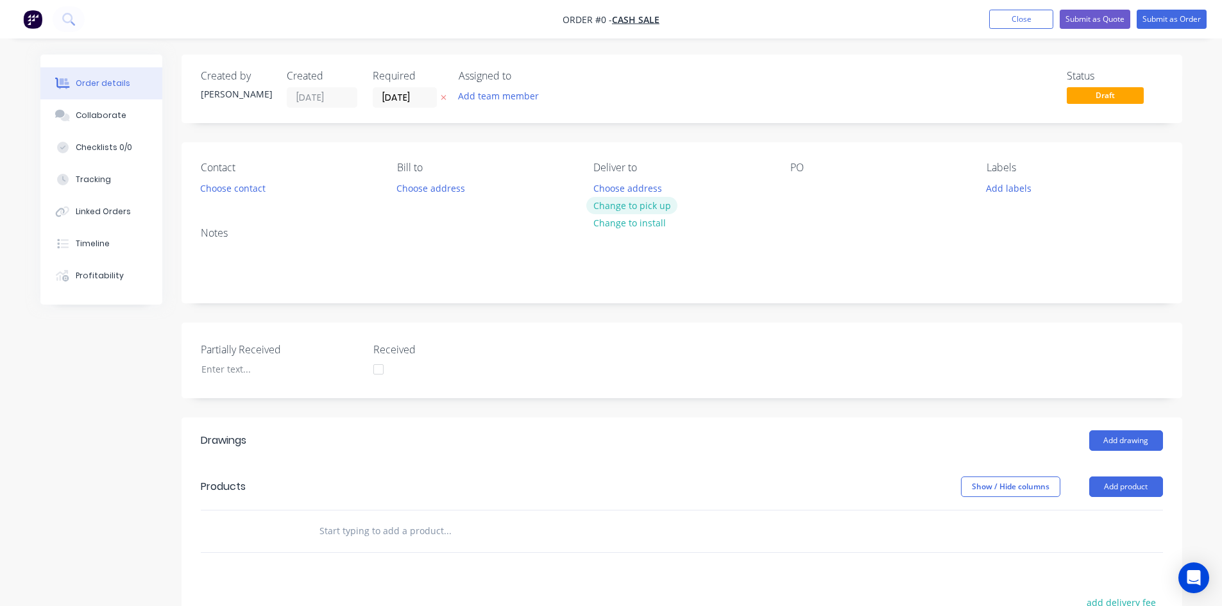
click at [645, 205] on button "Change to pick up" at bounding box center [631, 205] width 91 height 17
click at [797, 187] on div at bounding box center [800, 188] width 21 height 19
click at [877, 126] on div "Created by [PERSON_NAME] Created [DATE] Required [DATE] Assigned to Add team me…" at bounding box center [682, 458] width 1001 height 806
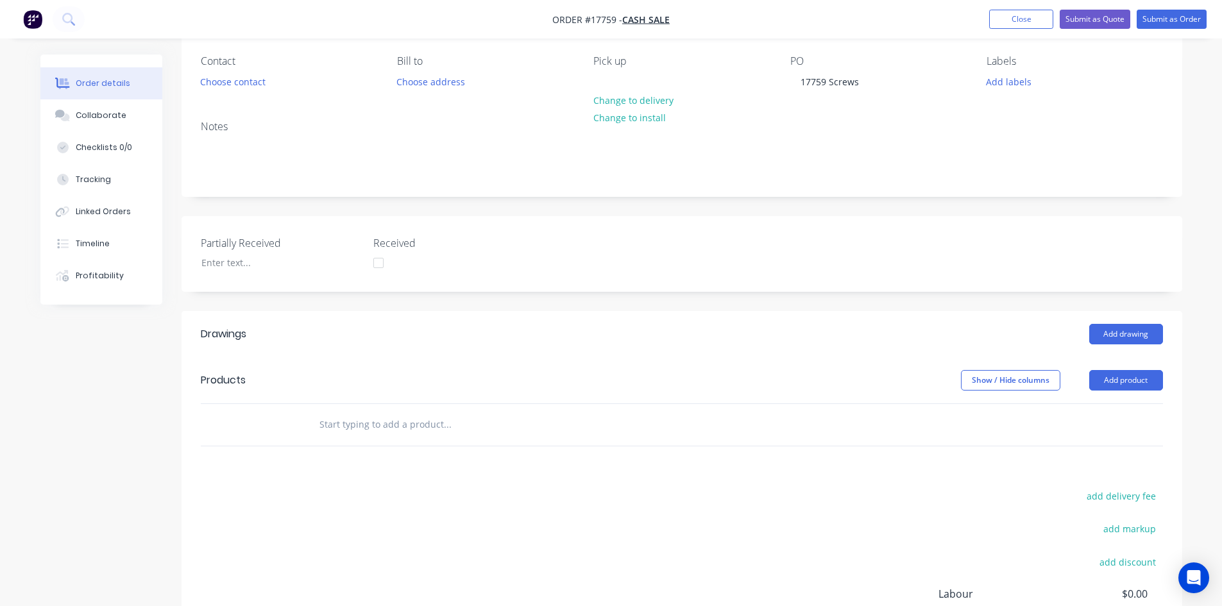
scroll to position [257, 0]
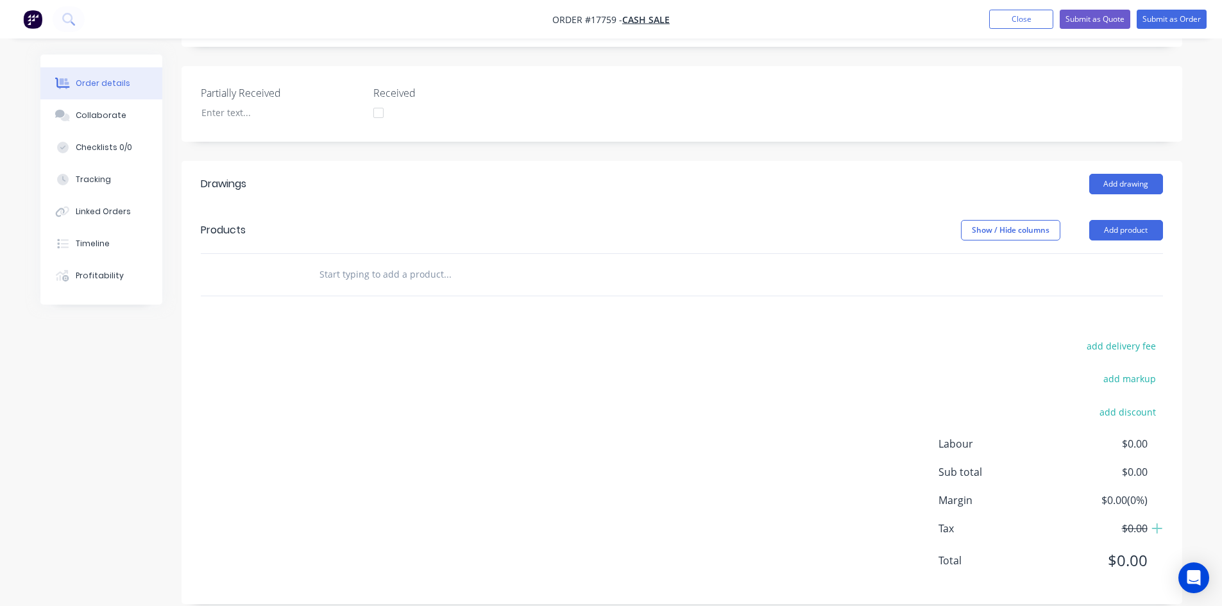
click at [343, 264] on input "text" at bounding box center [447, 275] width 257 height 26
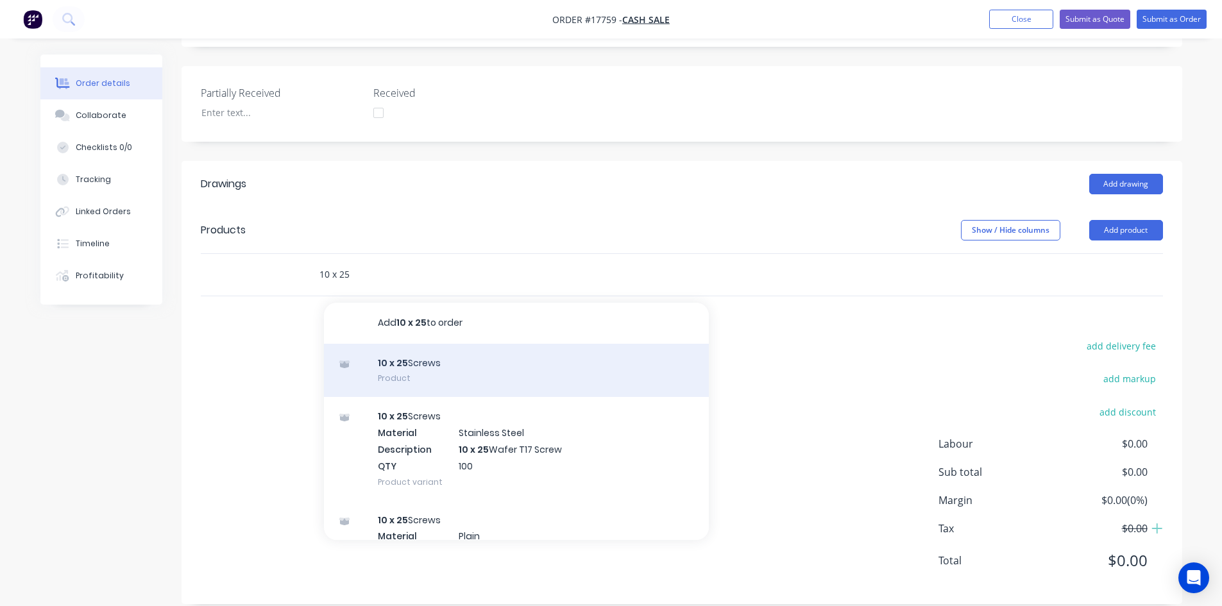
type input "10 x 25"
click at [429, 378] on div "10 x 25 Screws Product" at bounding box center [516, 371] width 385 height 54
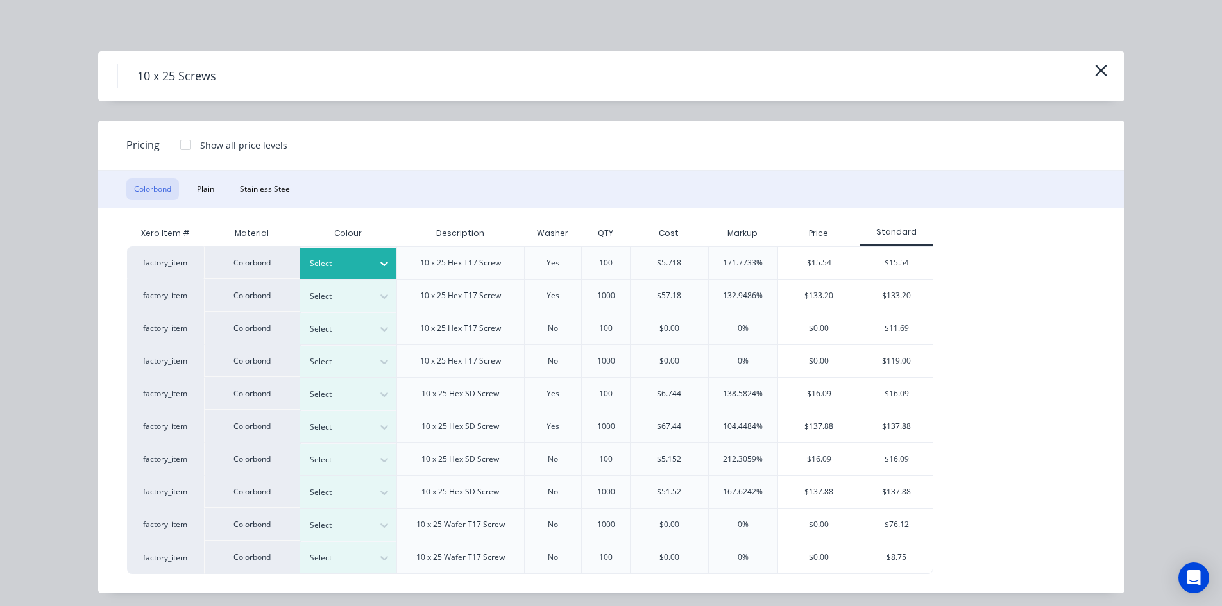
click at [378, 257] on icon at bounding box center [384, 263] width 13 height 13
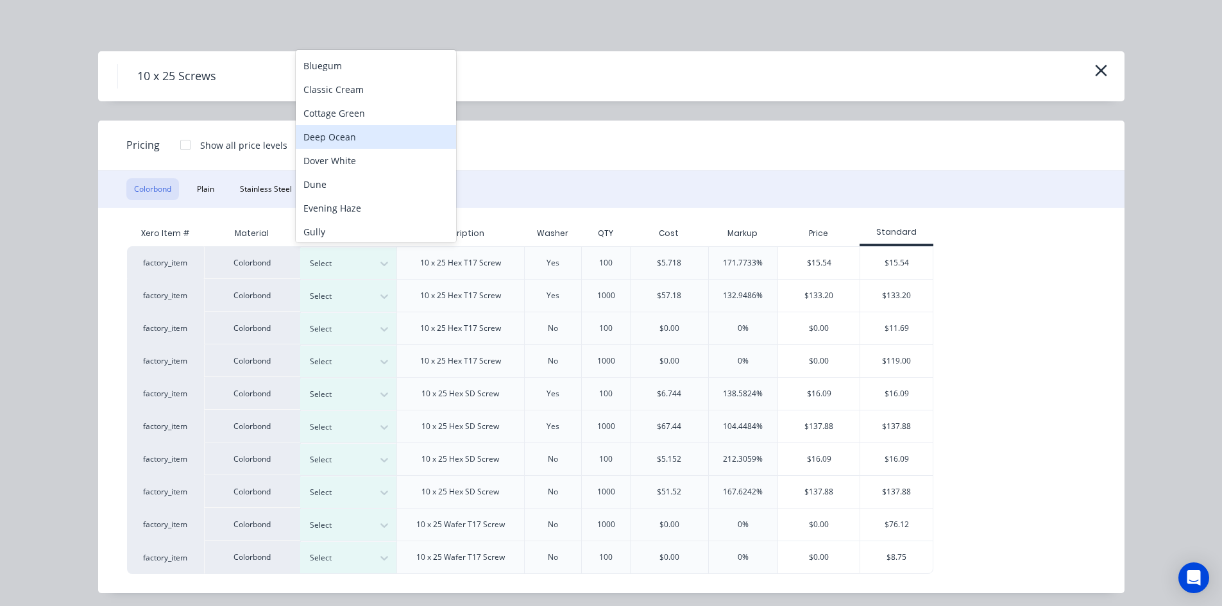
scroll to position [8, 0]
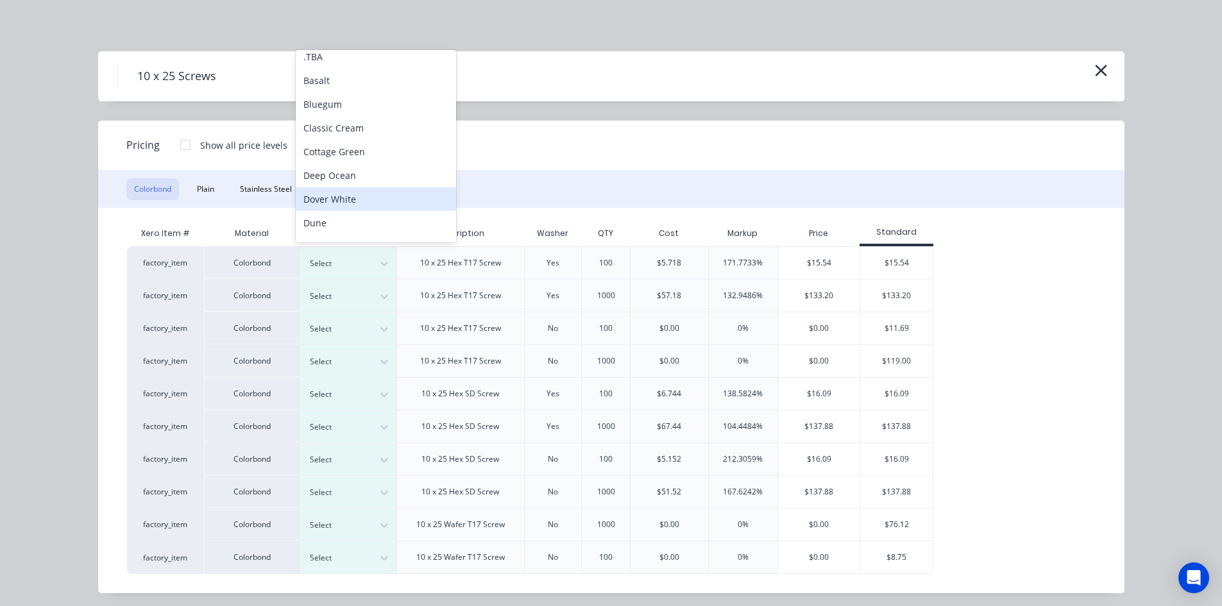
click at [364, 197] on div "Dover White" at bounding box center [376, 199] width 160 height 24
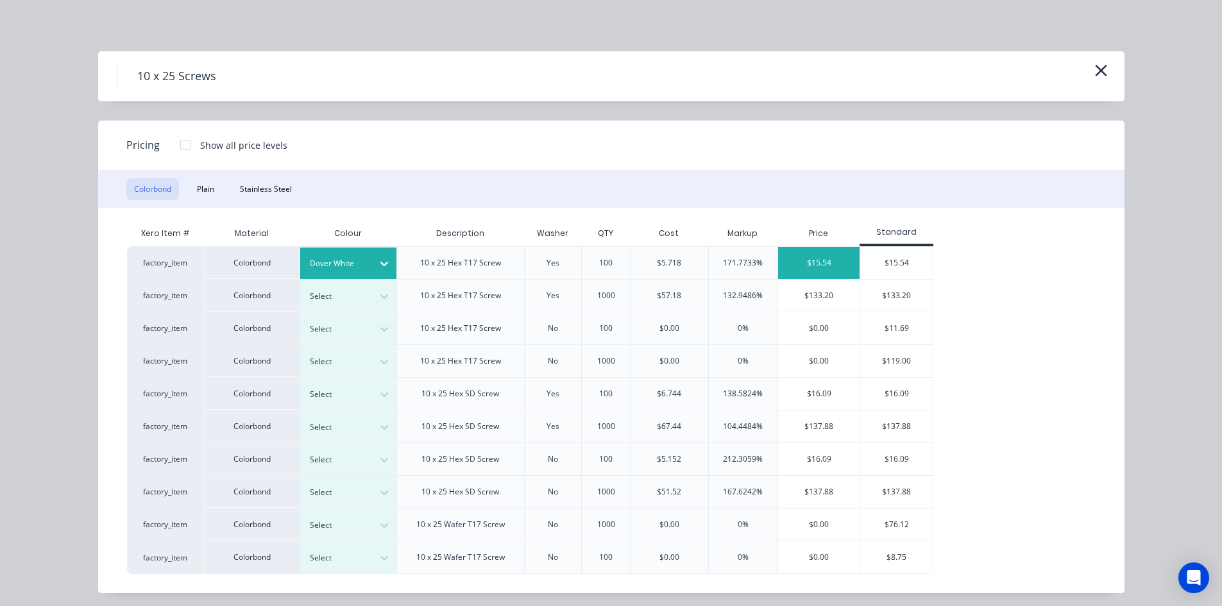
click at [824, 266] on div "$15.54" at bounding box center [818, 263] width 81 height 32
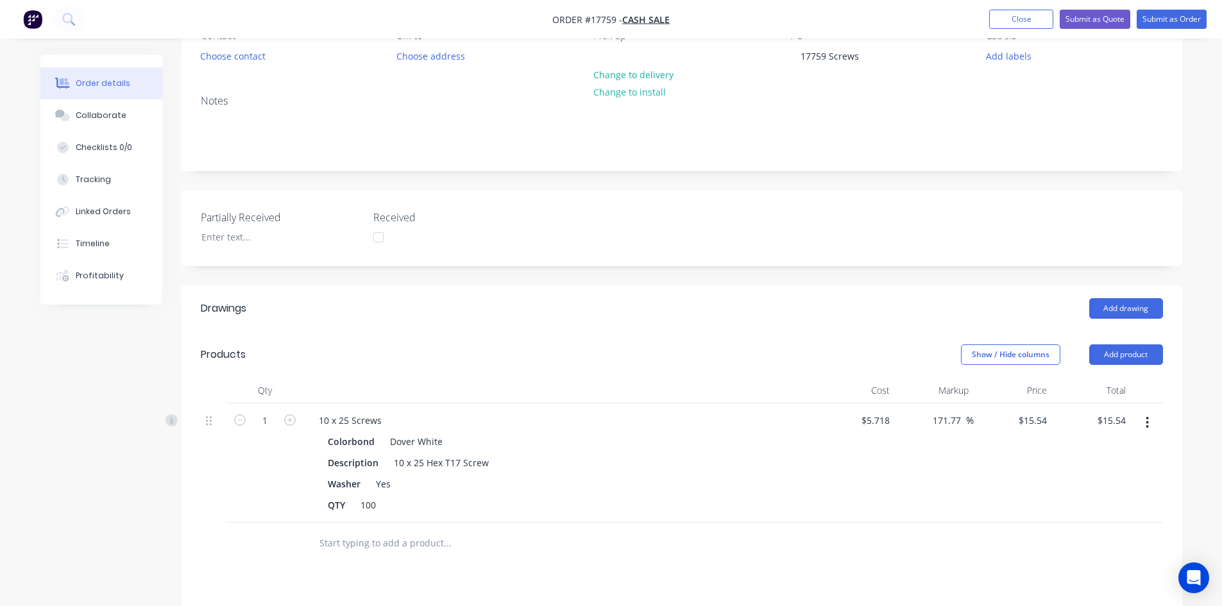
scroll to position [33, 0]
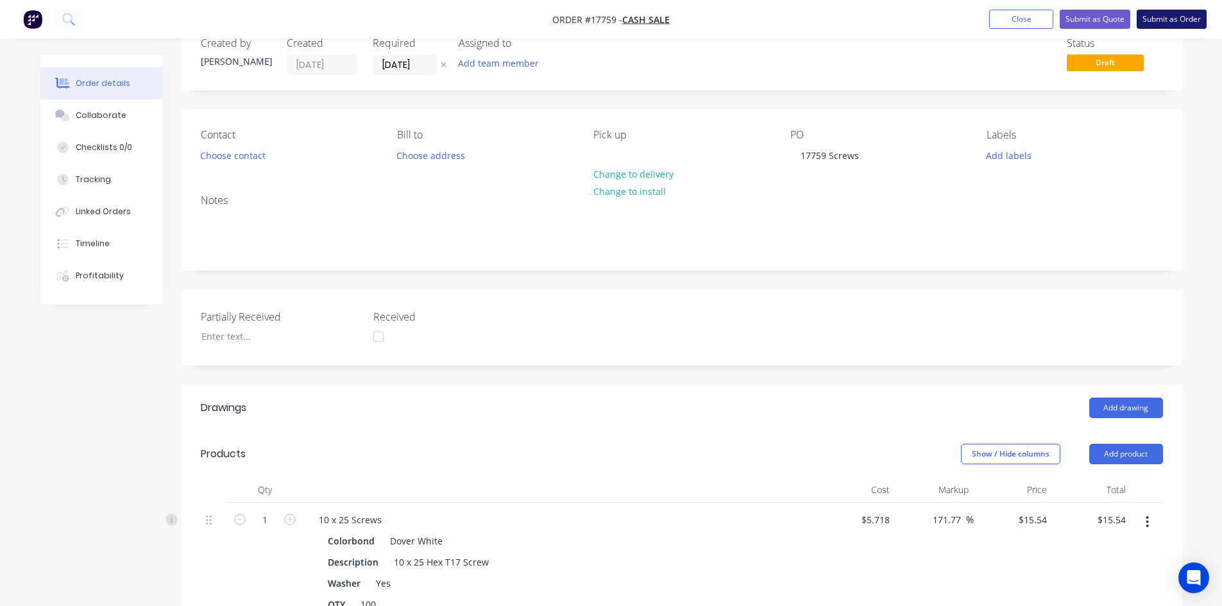
click at [1149, 17] on button "Submit as Order" at bounding box center [1172, 19] width 70 height 19
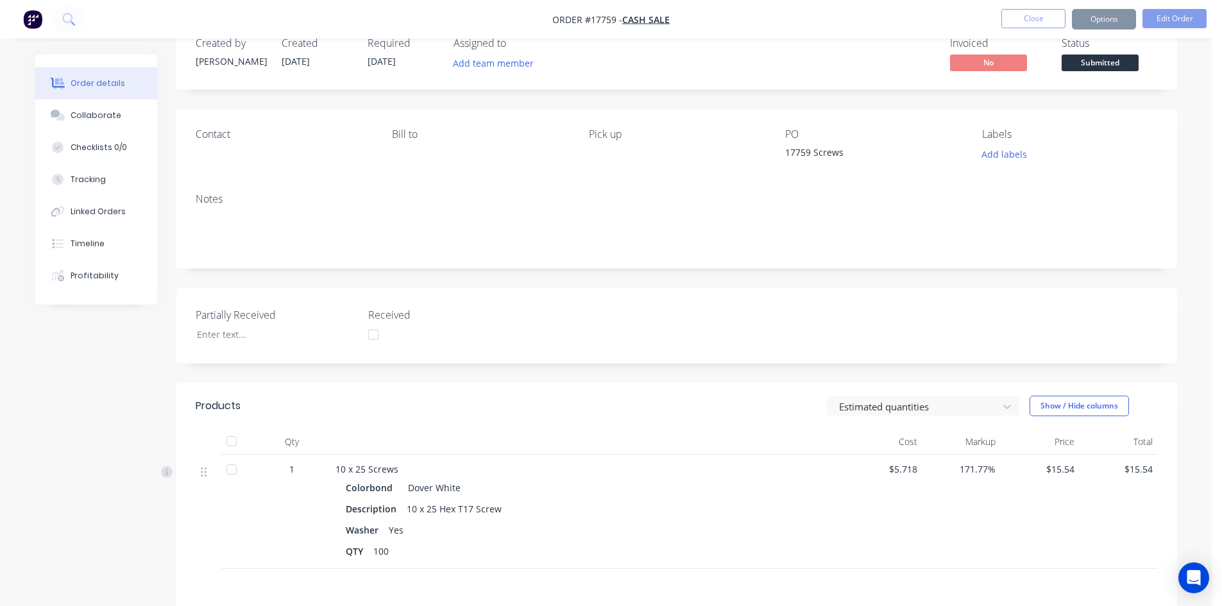
scroll to position [0, 0]
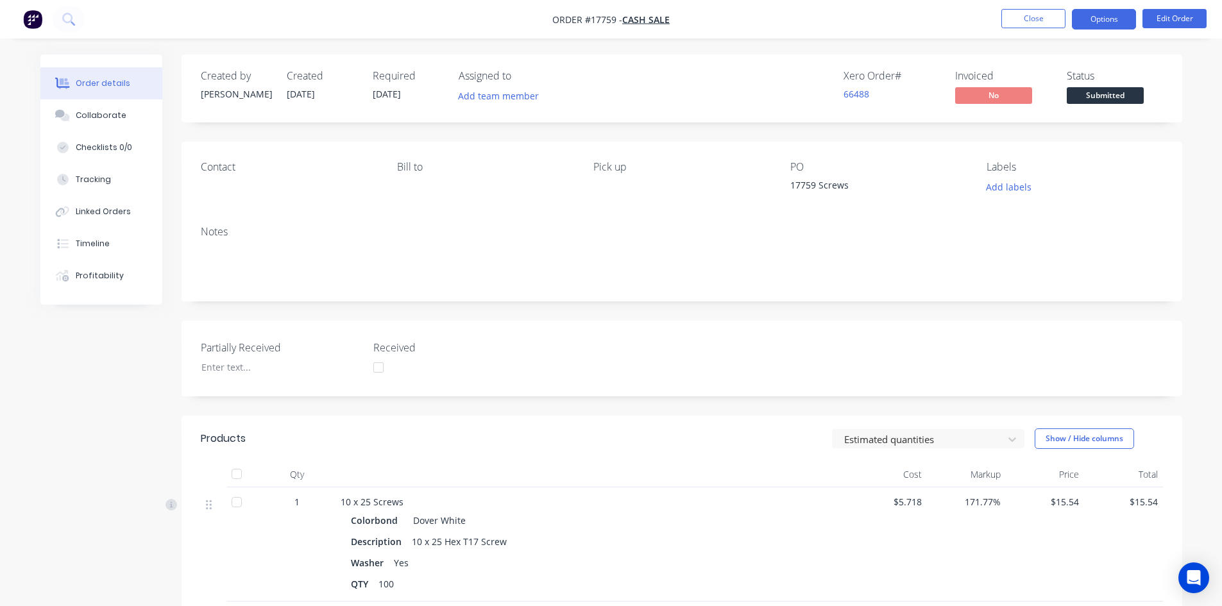
click at [1101, 19] on button "Options" at bounding box center [1104, 19] width 64 height 21
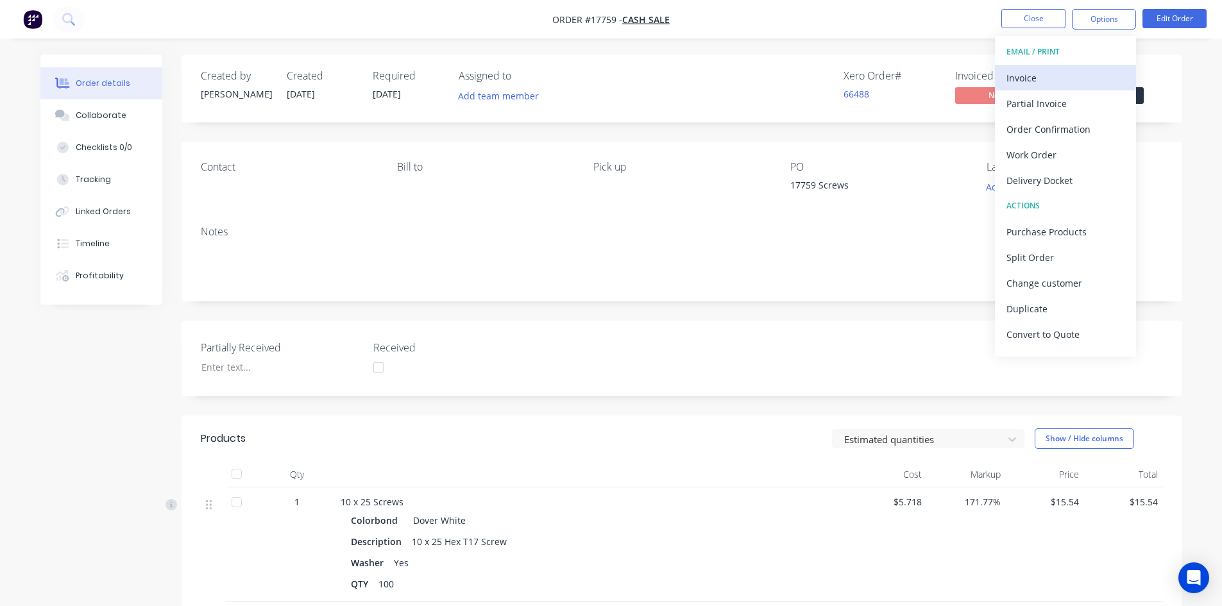
click at [1064, 76] on div "Invoice" at bounding box center [1066, 78] width 118 height 19
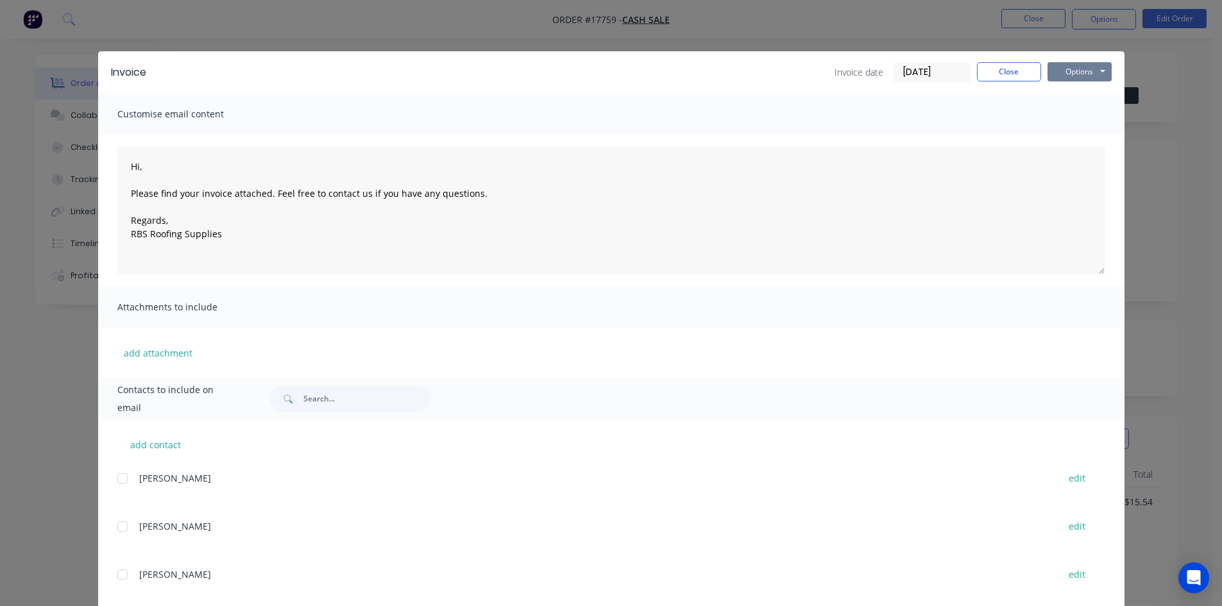
click at [1081, 69] on button "Options" at bounding box center [1080, 71] width 64 height 19
click at [1080, 112] on button "Print" at bounding box center [1089, 115] width 82 height 21
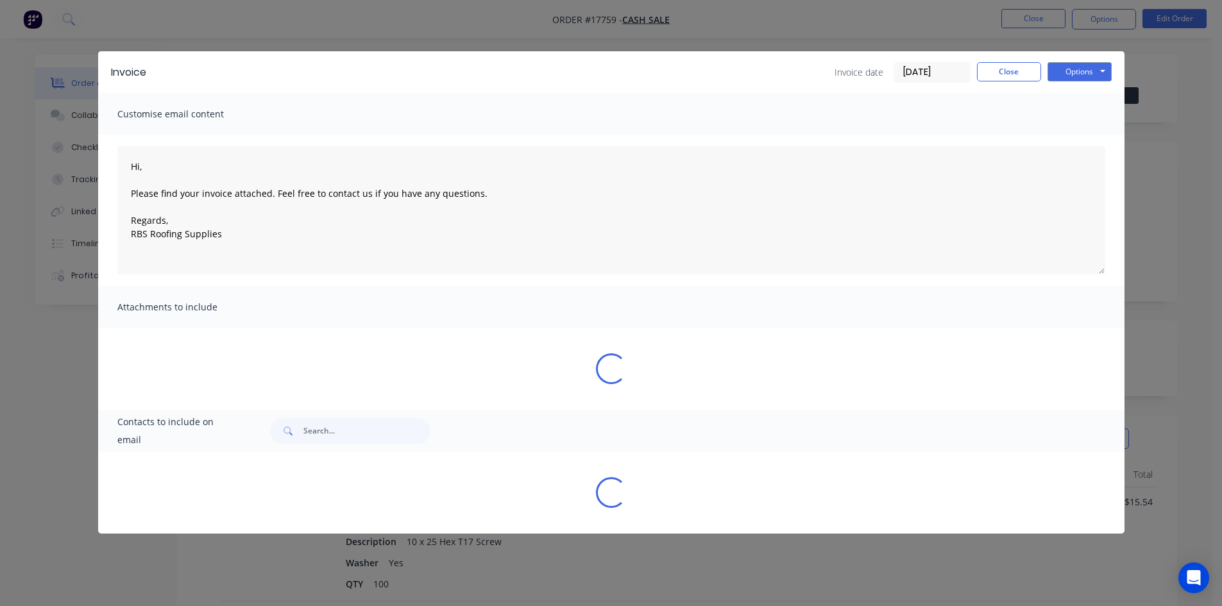
type textarea "Hi, Please find your invoice attached. Feel free to contact us if you have any …"
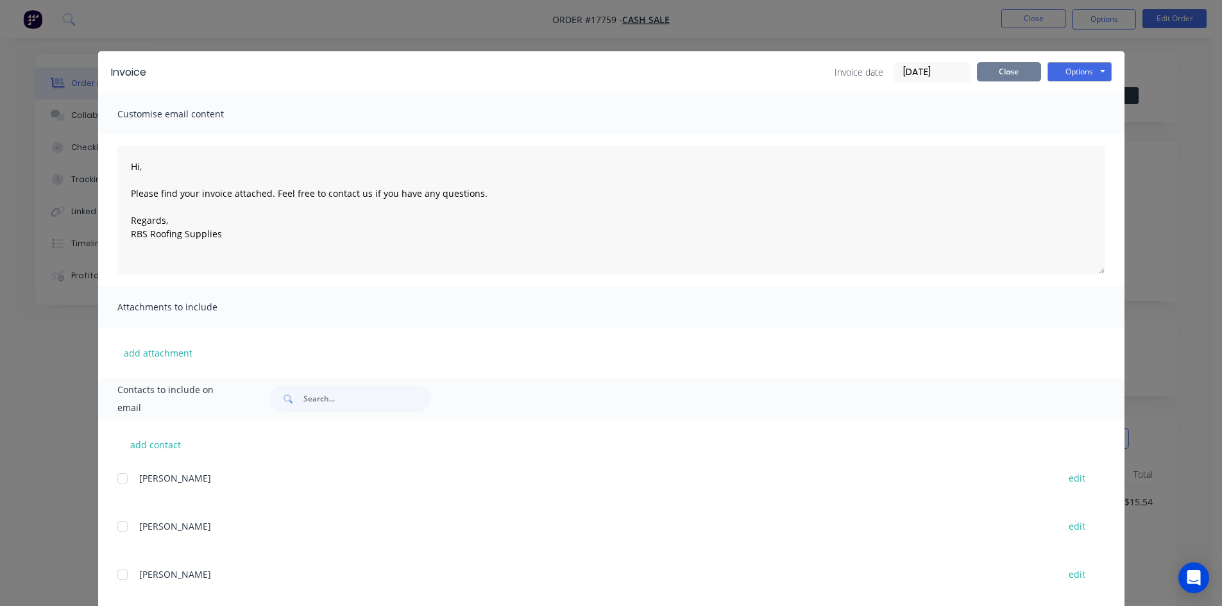
click at [1023, 69] on button "Close" at bounding box center [1009, 71] width 64 height 19
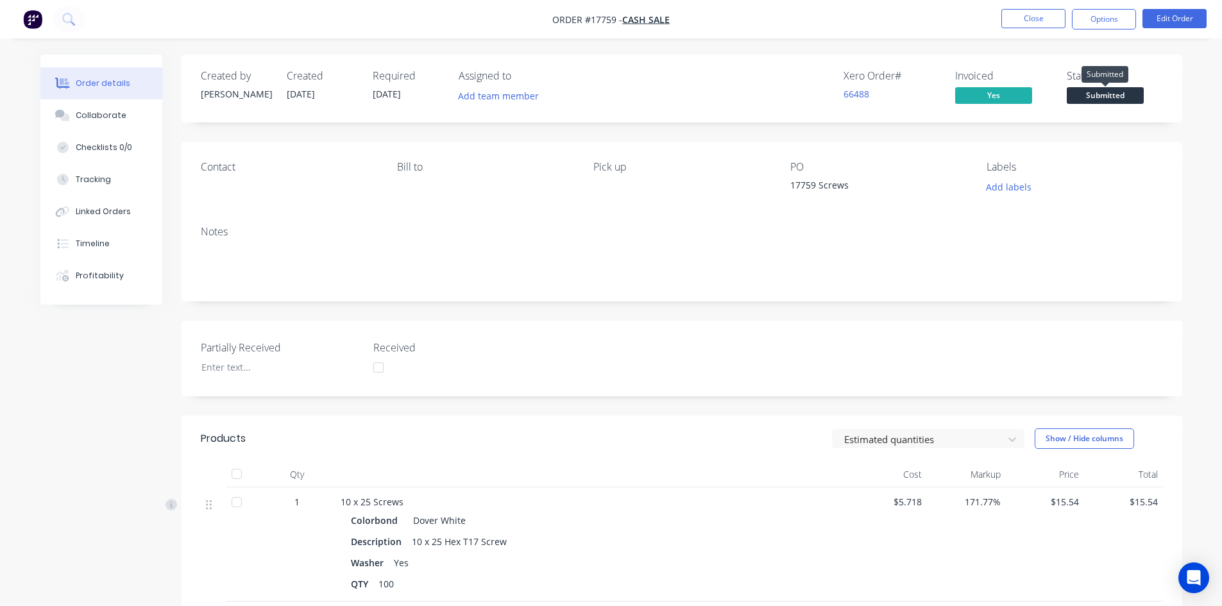
click at [1095, 90] on span "Submitted" at bounding box center [1105, 95] width 77 height 16
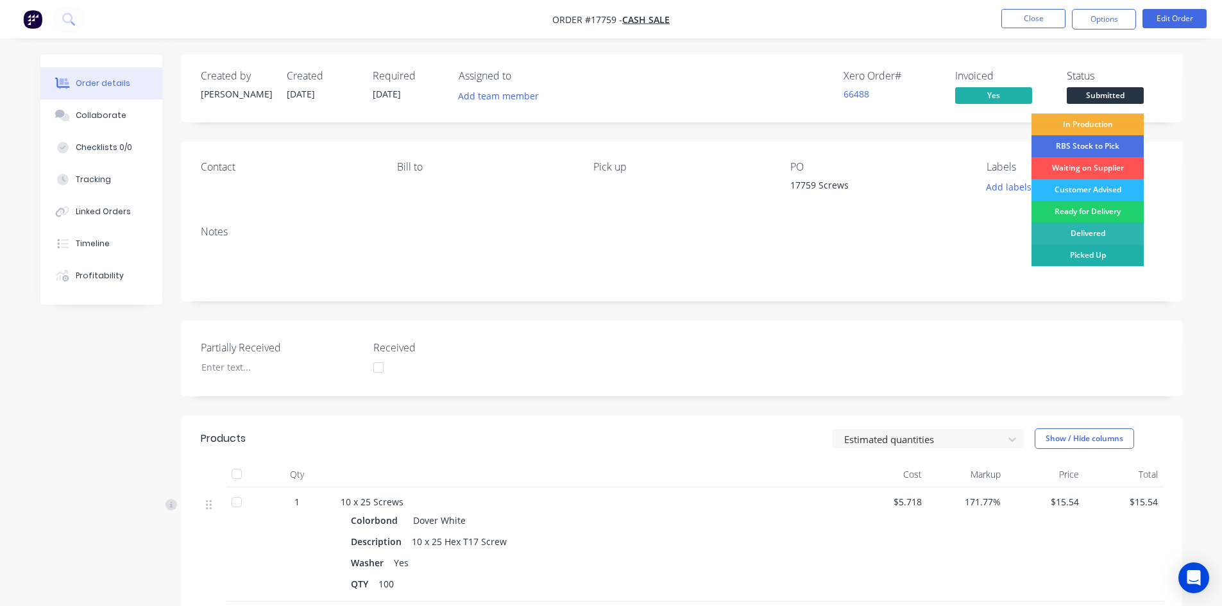
click at [1102, 259] on div "Picked Up" at bounding box center [1088, 255] width 112 height 22
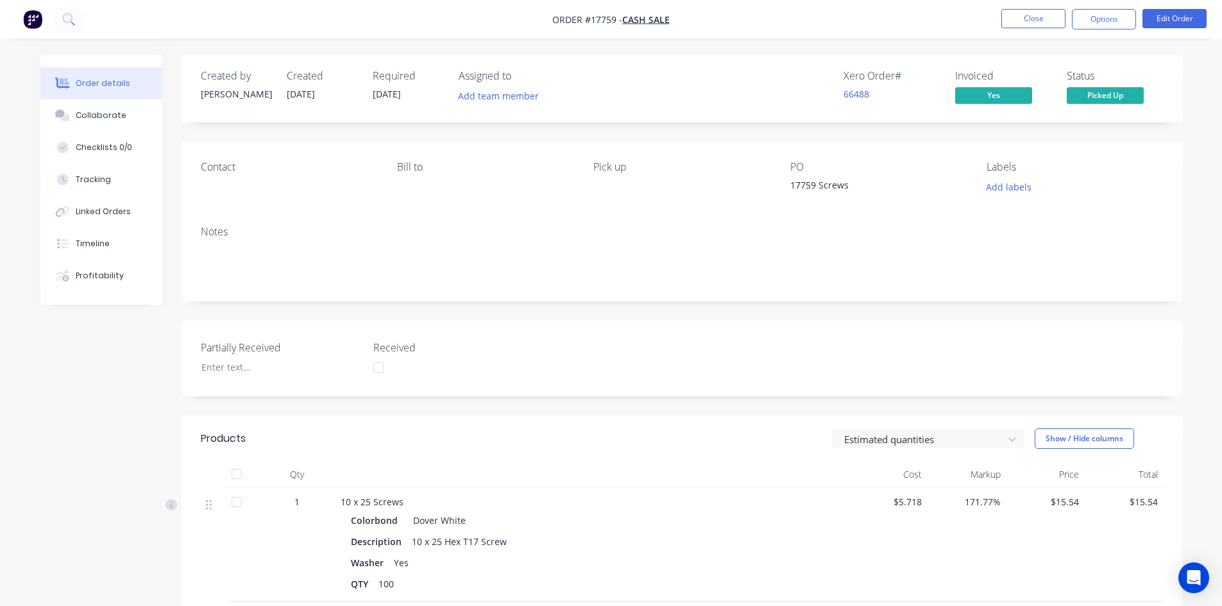
click at [720, 135] on div "Created by [PERSON_NAME] Created [DATE] Required [DATE] Assigned to Add team me…" at bounding box center [682, 433] width 1001 height 756
click at [1022, 18] on button "Close" at bounding box center [1034, 18] width 64 height 19
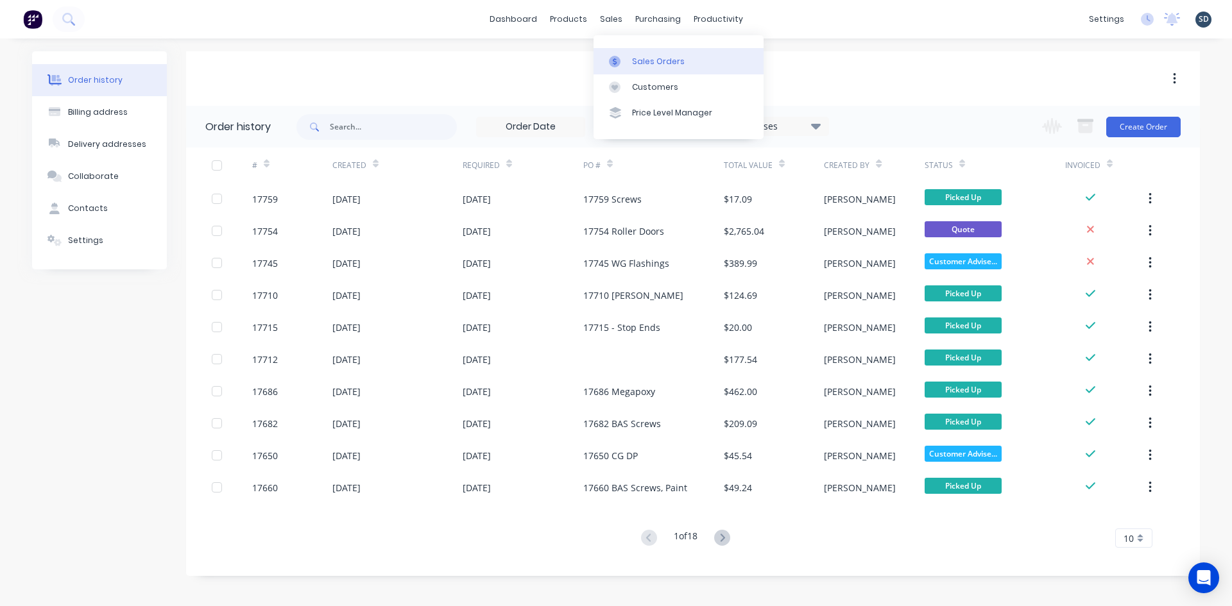
click at [652, 64] on div "Sales Orders" at bounding box center [658, 62] width 53 height 12
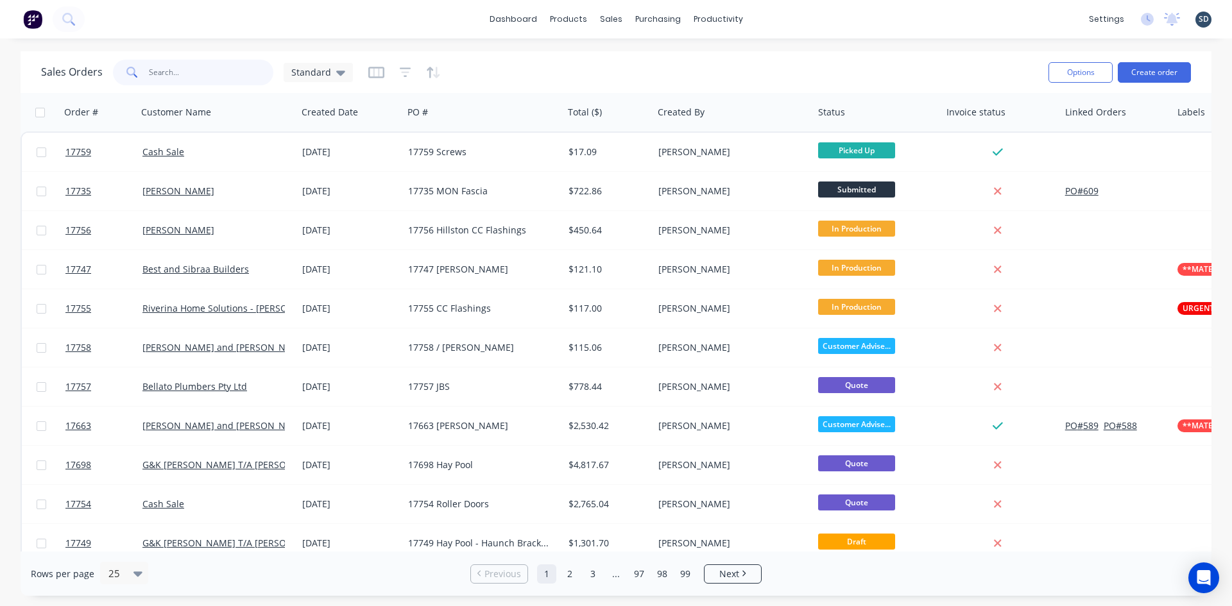
click at [169, 73] on input "text" at bounding box center [211, 73] width 125 height 26
type input "s"
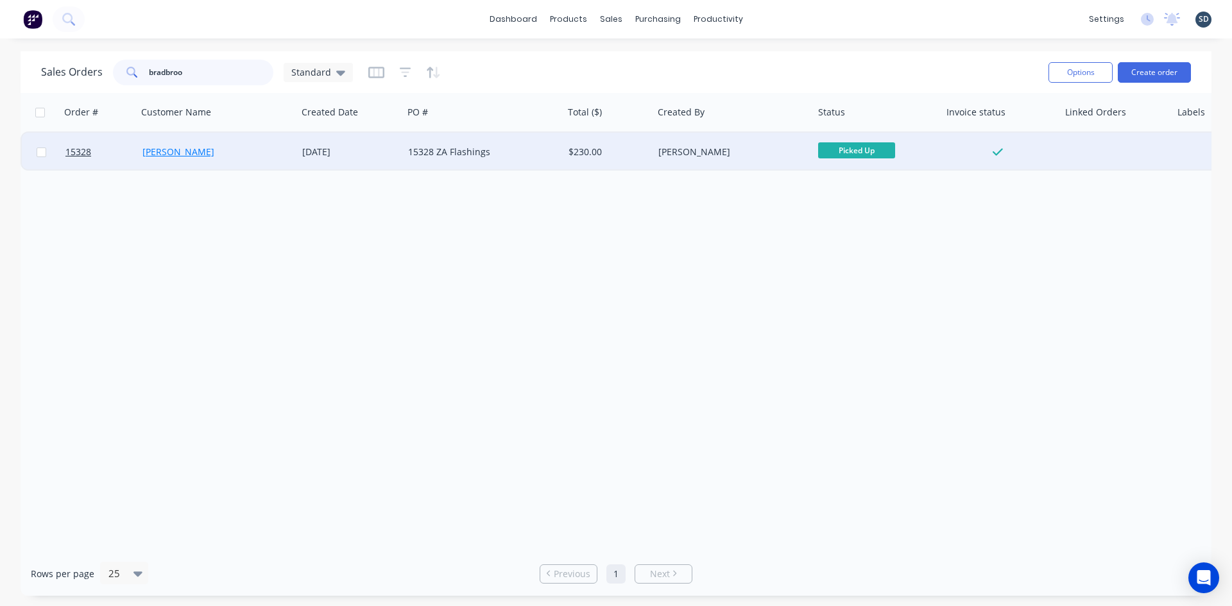
type input "bradbroo"
click at [199, 153] on link "[PERSON_NAME]" at bounding box center [178, 152] width 72 height 12
click at [214, 149] on link "[PERSON_NAME]" at bounding box center [178, 152] width 72 height 12
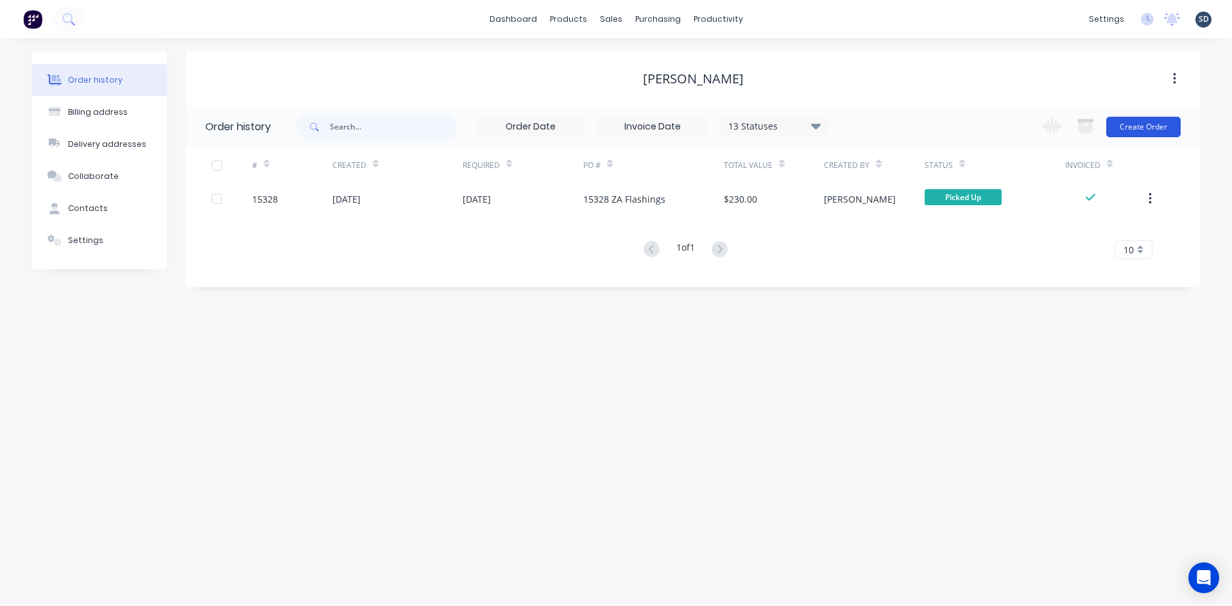
click at [1144, 125] on button "Create Order" at bounding box center [1143, 127] width 74 height 21
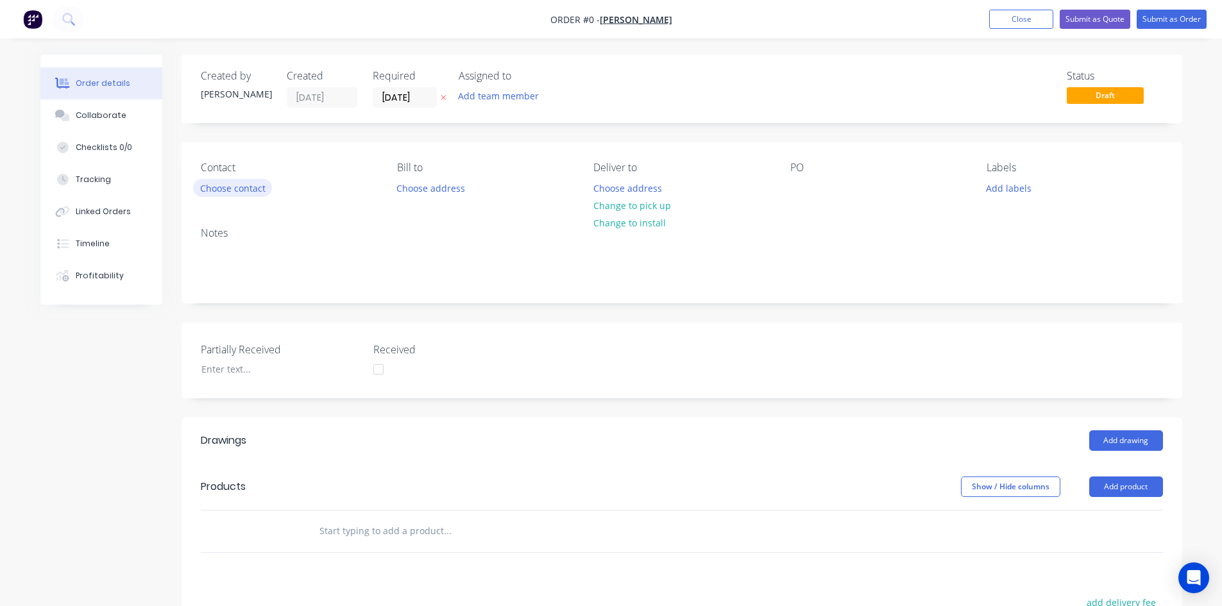
click at [223, 191] on button "Choose contact" at bounding box center [232, 187] width 79 height 17
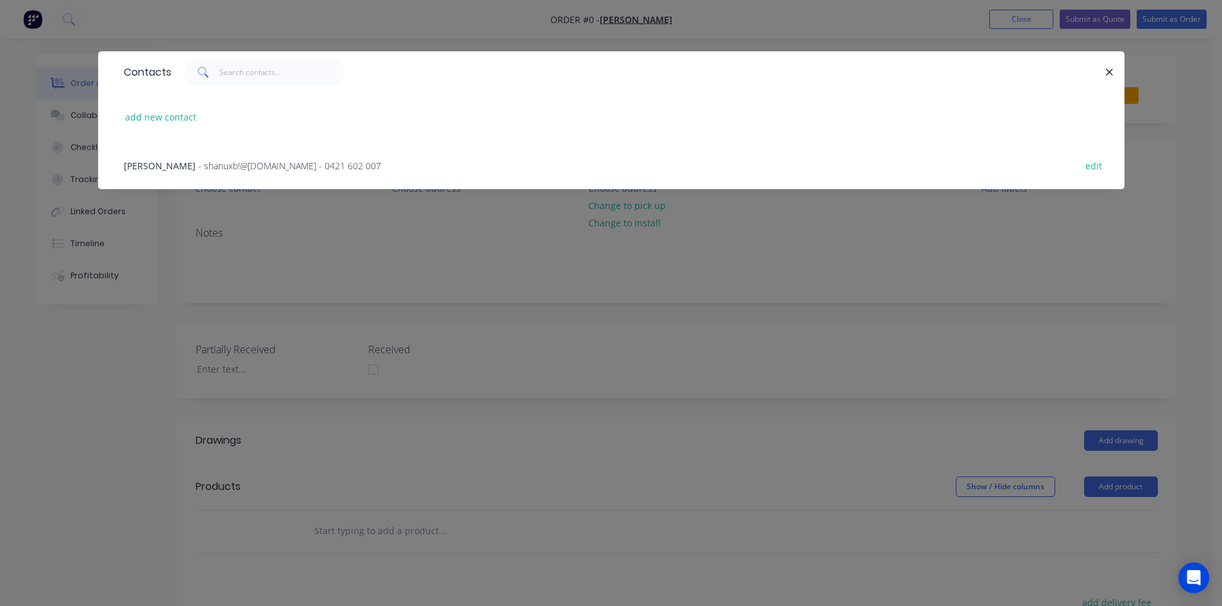
click at [255, 168] on span "- shanuxb!@[DOMAIN_NAME] - 0421 602 007" at bounding box center [289, 166] width 183 height 12
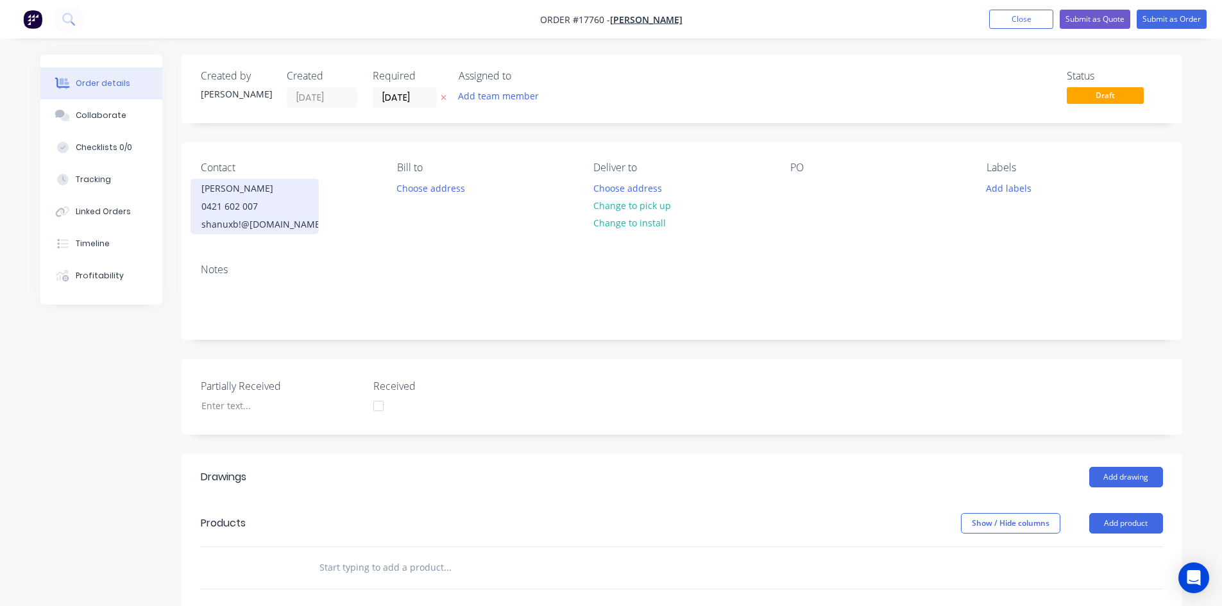
click at [278, 220] on div "shanuxb!@[DOMAIN_NAME]" at bounding box center [254, 225] width 107 height 18
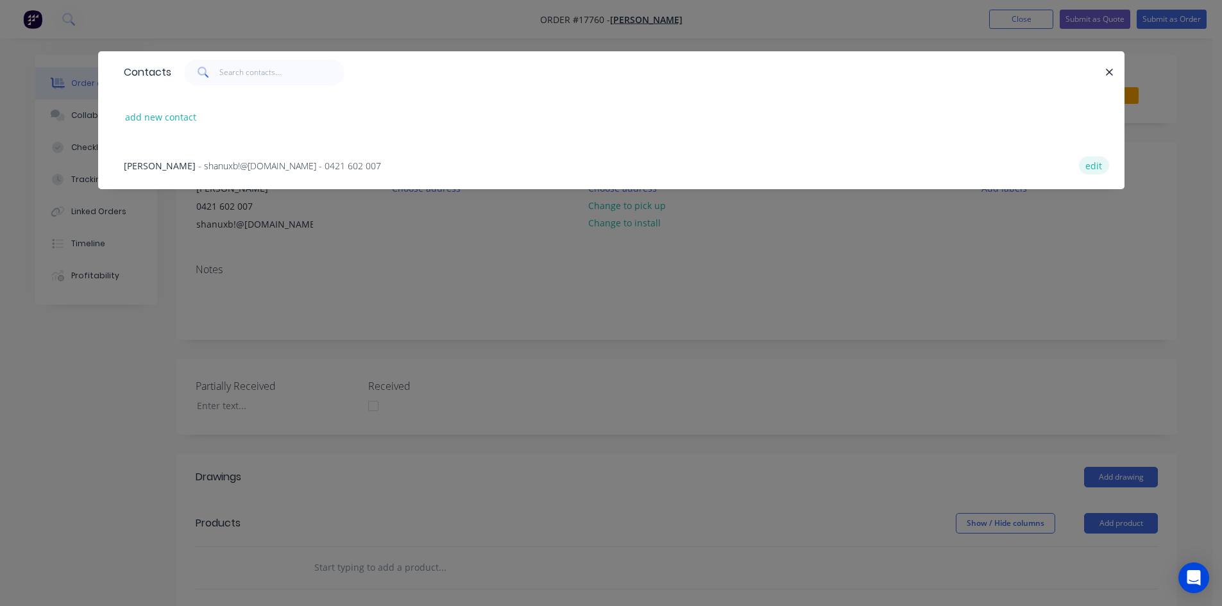
click at [1091, 168] on button "edit" at bounding box center [1094, 165] width 30 height 17
select select "AU"
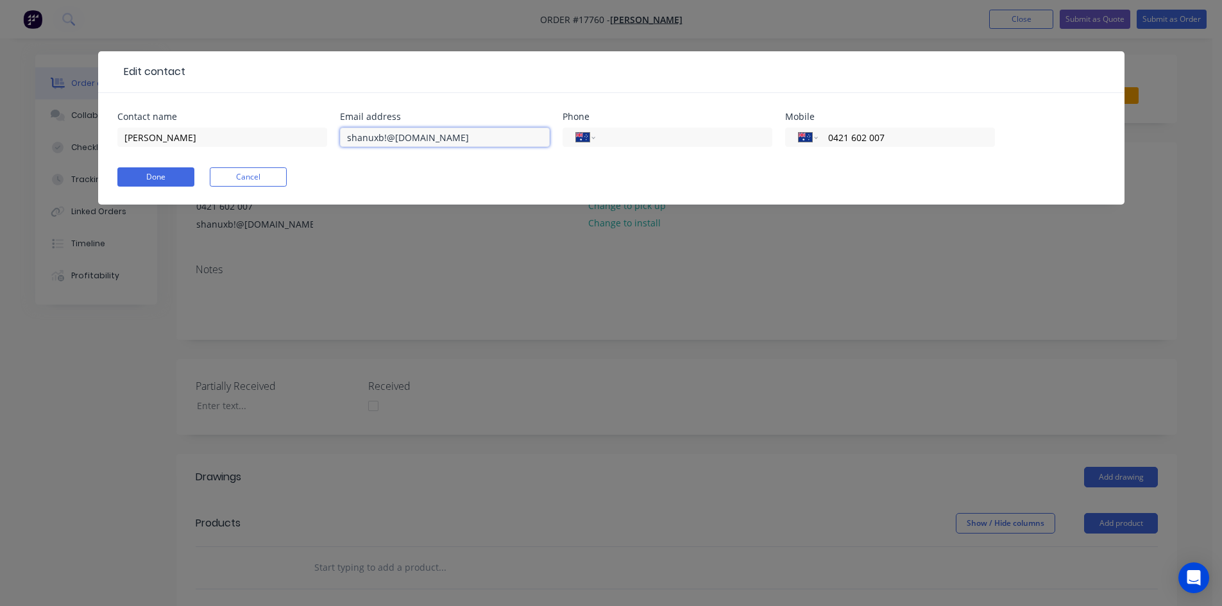
click at [386, 137] on input "shanuxb!@[DOMAIN_NAME]" at bounding box center [445, 137] width 210 height 19
type input "[EMAIL_ADDRESS][DOMAIN_NAME]"
click at [430, 166] on form "Contact name [PERSON_NAME] Email address [EMAIL_ADDRESS][DOMAIN_NAME] Phone Int…" at bounding box center [611, 158] width 988 height 92
click at [141, 177] on button "Done" at bounding box center [155, 176] width 77 height 19
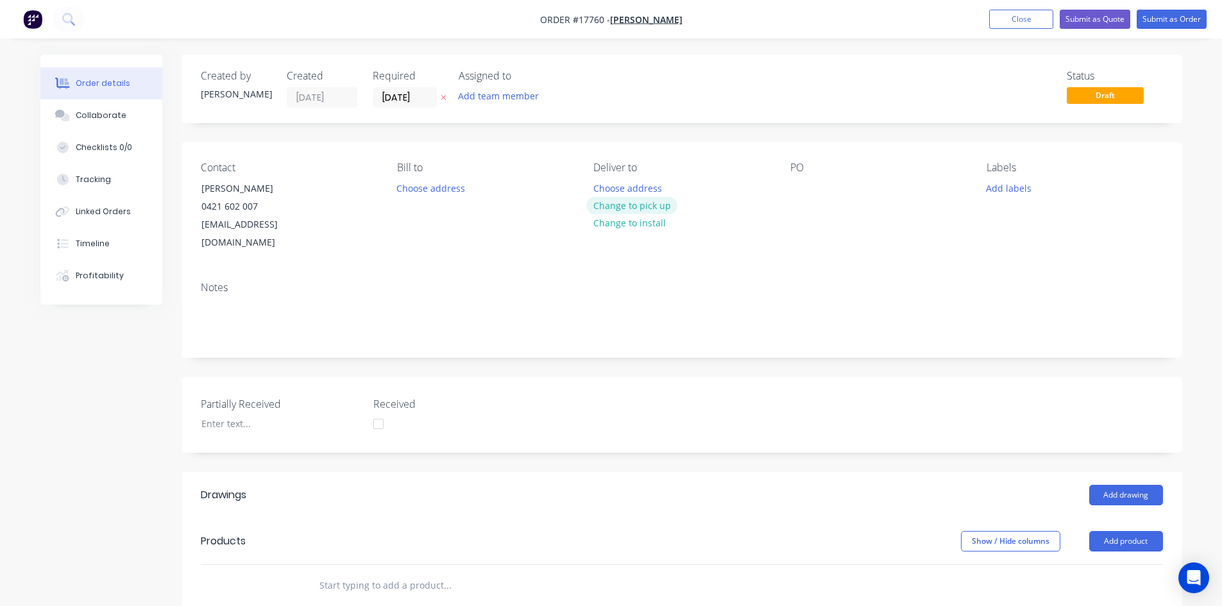
click at [649, 207] on button "Change to pick up" at bounding box center [631, 205] width 91 height 17
click at [799, 190] on div at bounding box center [800, 188] width 21 height 19
click at [820, 138] on div "Created by [PERSON_NAME] Created [DATE] Required [DATE] Assigned to Add team me…" at bounding box center [682, 485] width 1001 height 861
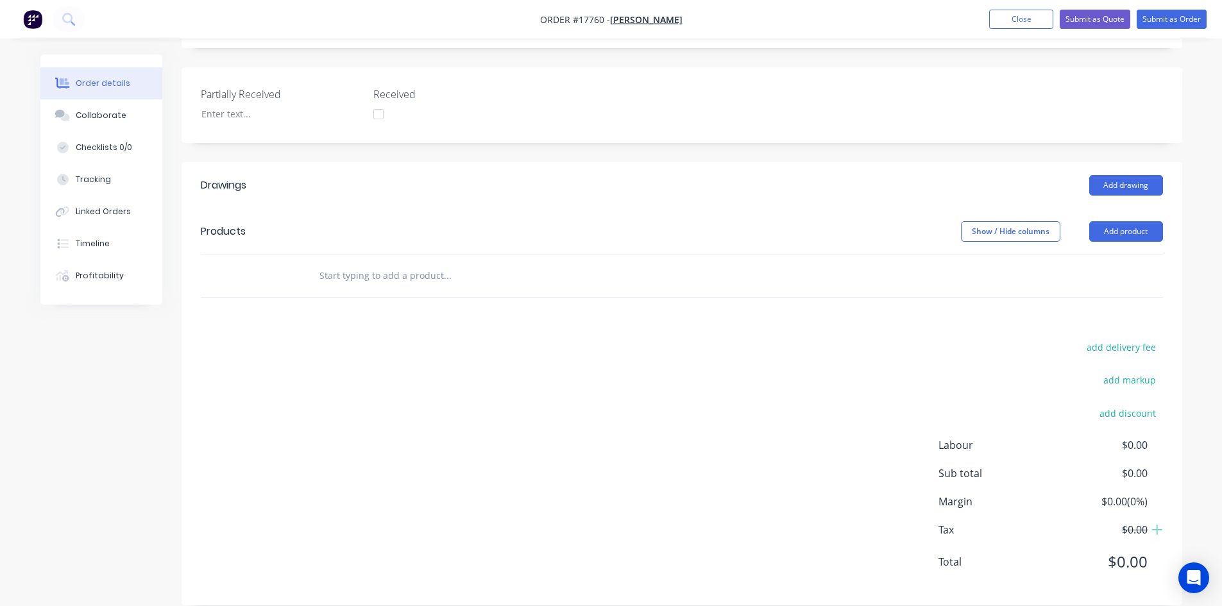
scroll to position [311, 0]
click at [1093, 175] on button "Add drawing" at bounding box center [1126, 185] width 74 height 21
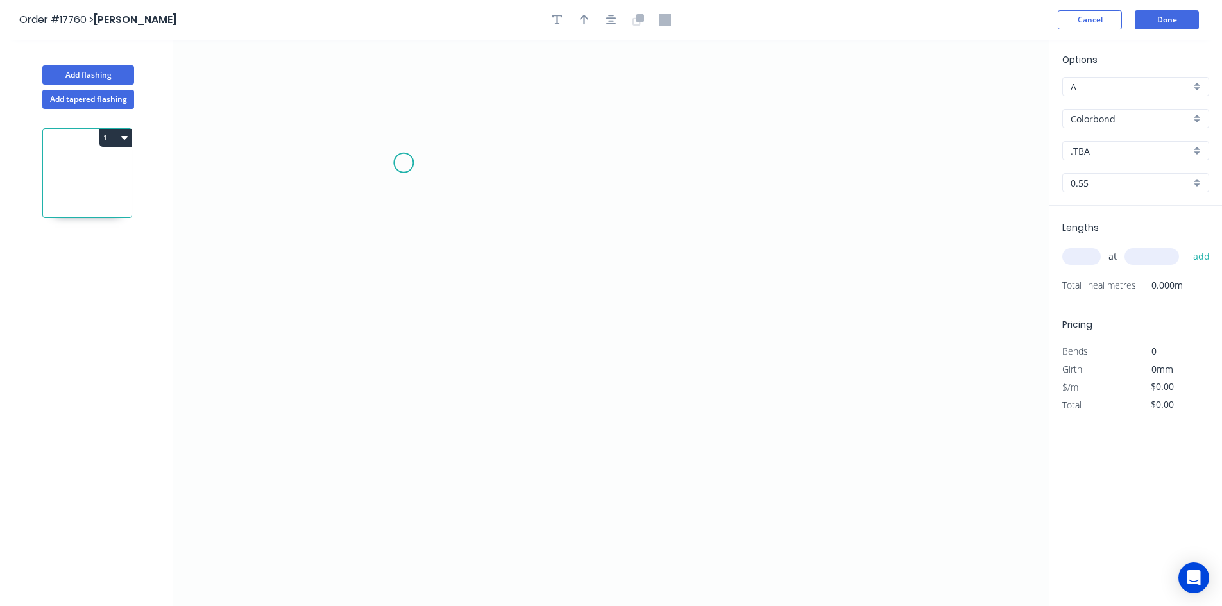
click at [318, 150] on icon "0" at bounding box center [611, 323] width 876 height 567
click at [924, 146] on icon "0" at bounding box center [611, 323] width 876 height 567
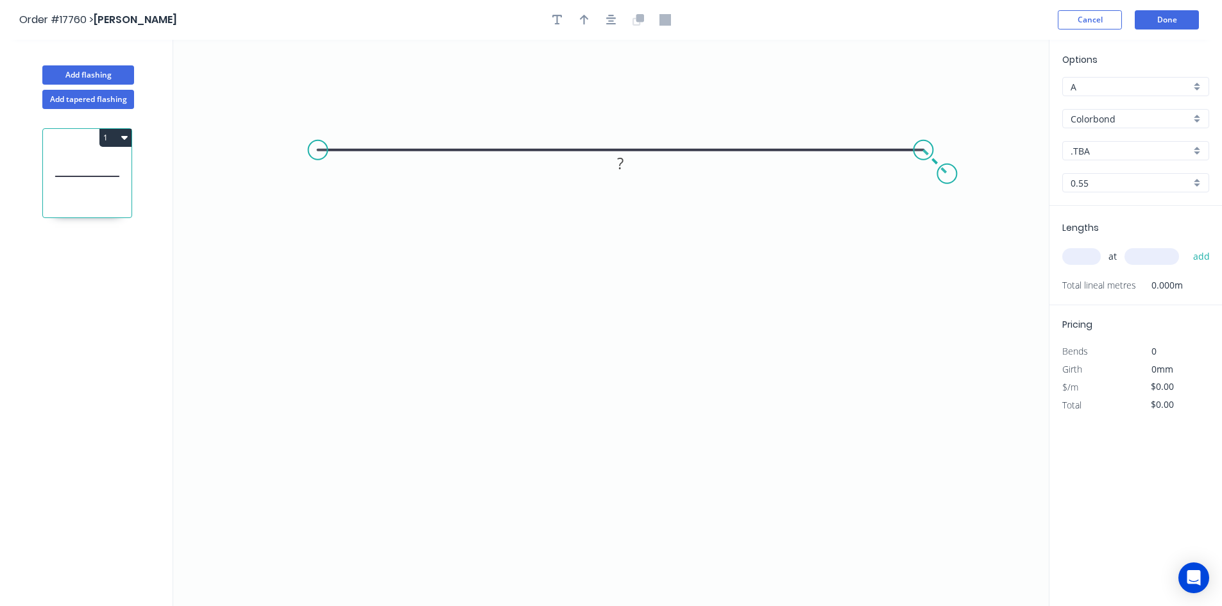
click at [948, 173] on icon "0 ?" at bounding box center [611, 323] width 876 height 567
click at [315, 148] on circle at bounding box center [318, 150] width 19 height 19
click at [307, 352] on icon "0 ? ?" at bounding box center [611, 323] width 876 height 567
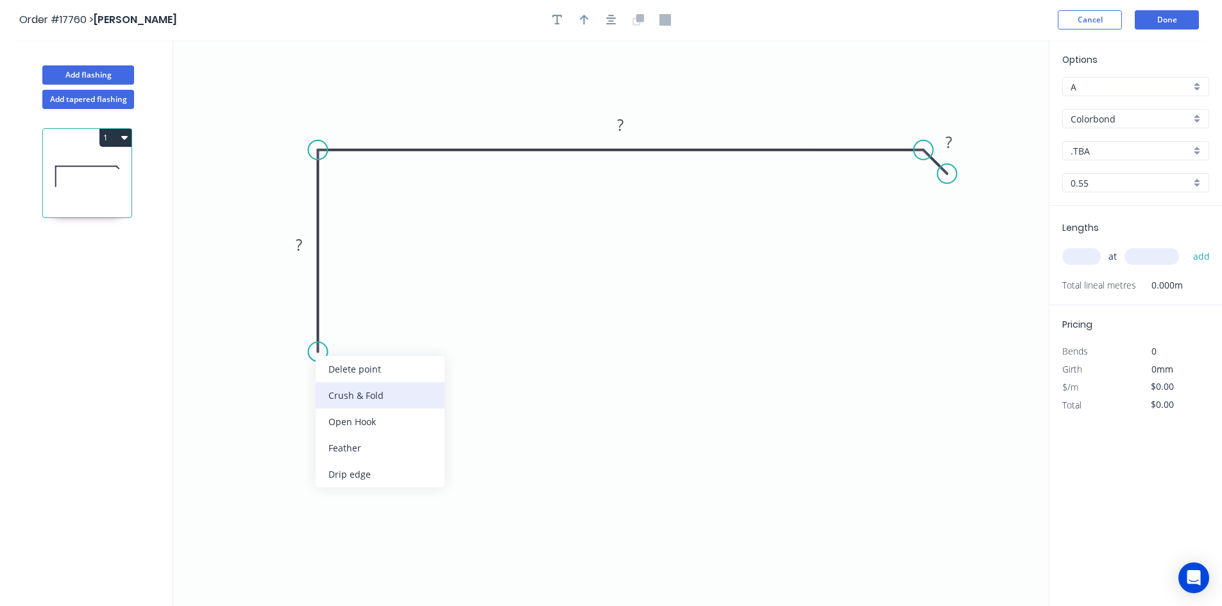
click at [345, 390] on div "Crush & Fold" at bounding box center [380, 395] width 129 height 26
drag, startPoint x: 269, startPoint y: 327, endPoint x: 375, endPoint y: 348, distance: 108.1
click at [375, 348] on rect at bounding box center [396, 350] width 51 height 26
click at [300, 245] on tspan "?" at bounding box center [299, 244] width 6 height 21
click at [628, 127] on rect at bounding box center [621, 126] width 26 height 18
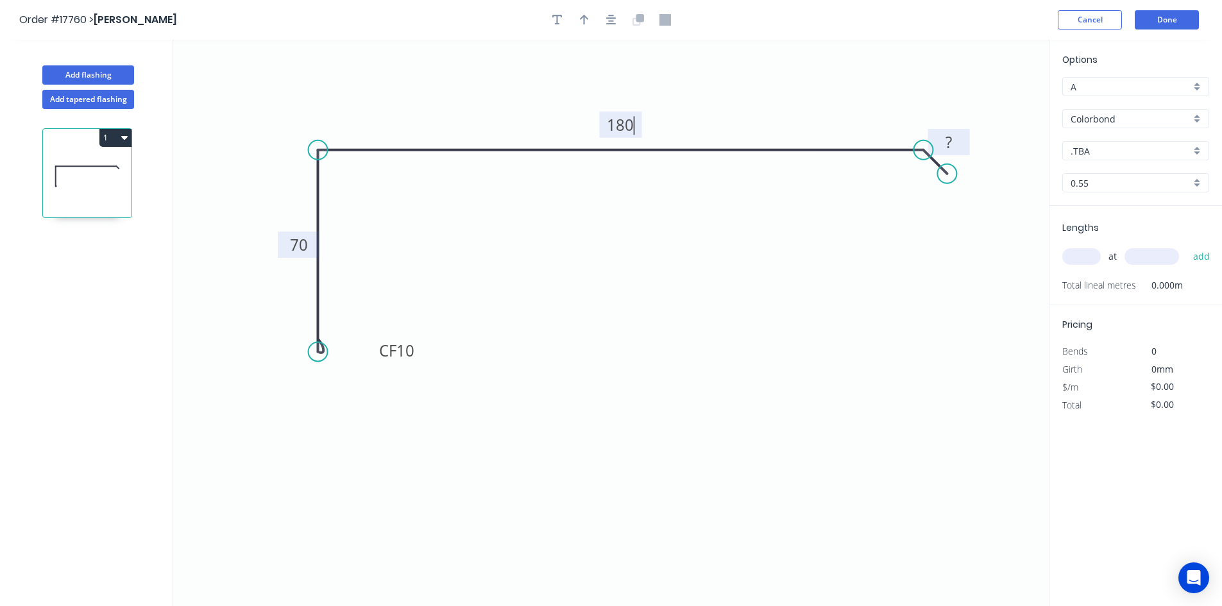
click at [961, 140] on rect at bounding box center [949, 143] width 26 height 18
click at [702, 51] on icon "0 CF 10 70 180 10" at bounding box center [611, 323] width 876 height 567
type input "$26.64"
click at [606, 17] on icon "button" at bounding box center [611, 20] width 10 height 12
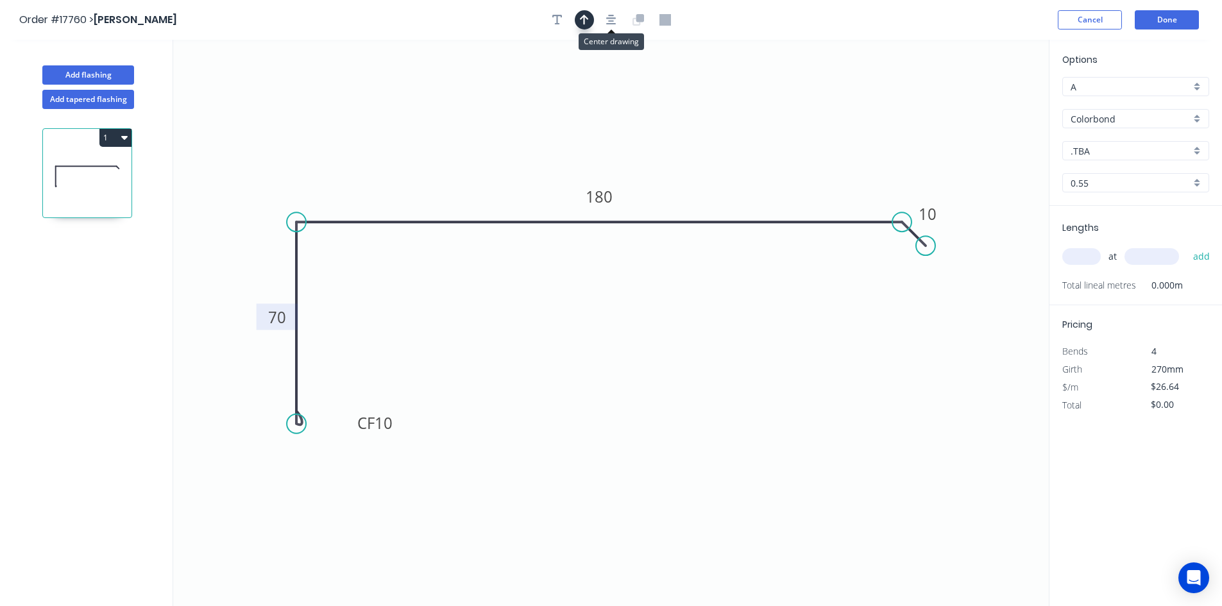
click at [586, 21] on icon "button" at bounding box center [584, 20] width 9 height 12
drag, startPoint x: 985, startPoint y: 102, endPoint x: 762, endPoint y: 172, distance: 234.6
click at [773, 172] on icon at bounding box center [779, 157] width 12 height 41
click at [348, 264] on div "Show angle" at bounding box center [355, 263] width 129 height 26
click at [327, 249] on rect at bounding box center [319, 245] width 26 height 18
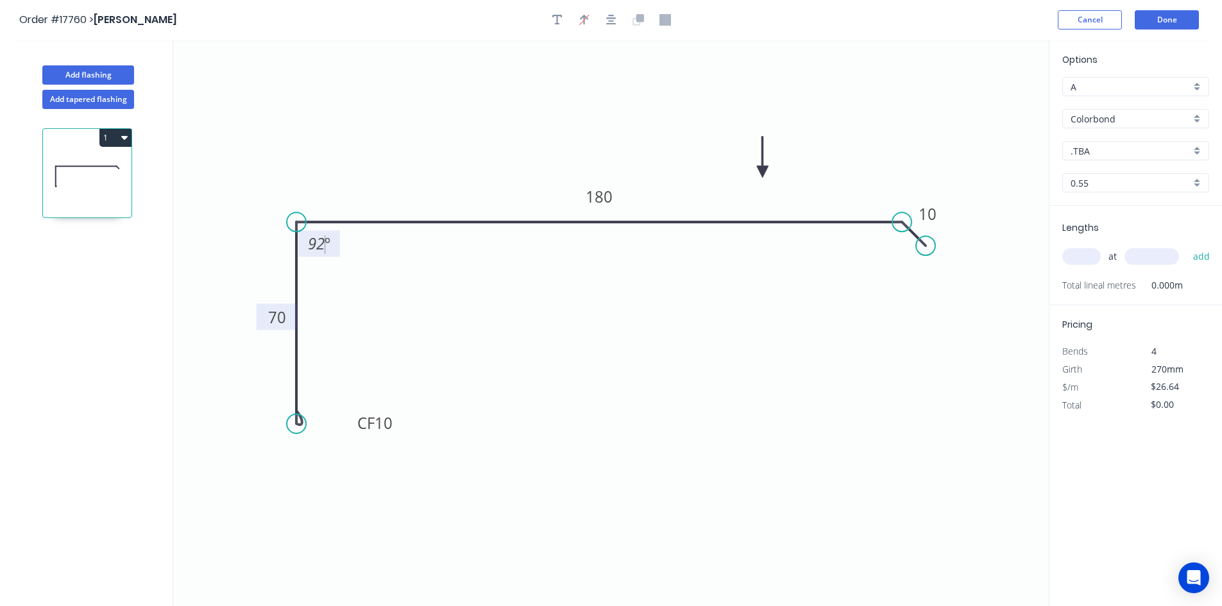
click at [340, 281] on icon "0 CF 10 70 180 10 92 º" at bounding box center [611, 323] width 876 height 567
drag, startPoint x: 334, startPoint y: 253, endPoint x: 277, endPoint y: 188, distance: 87.3
click at [276, 188] on rect at bounding box center [255, 181] width 42 height 26
click at [1105, 149] on input ".TBA" at bounding box center [1131, 150] width 120 height 13
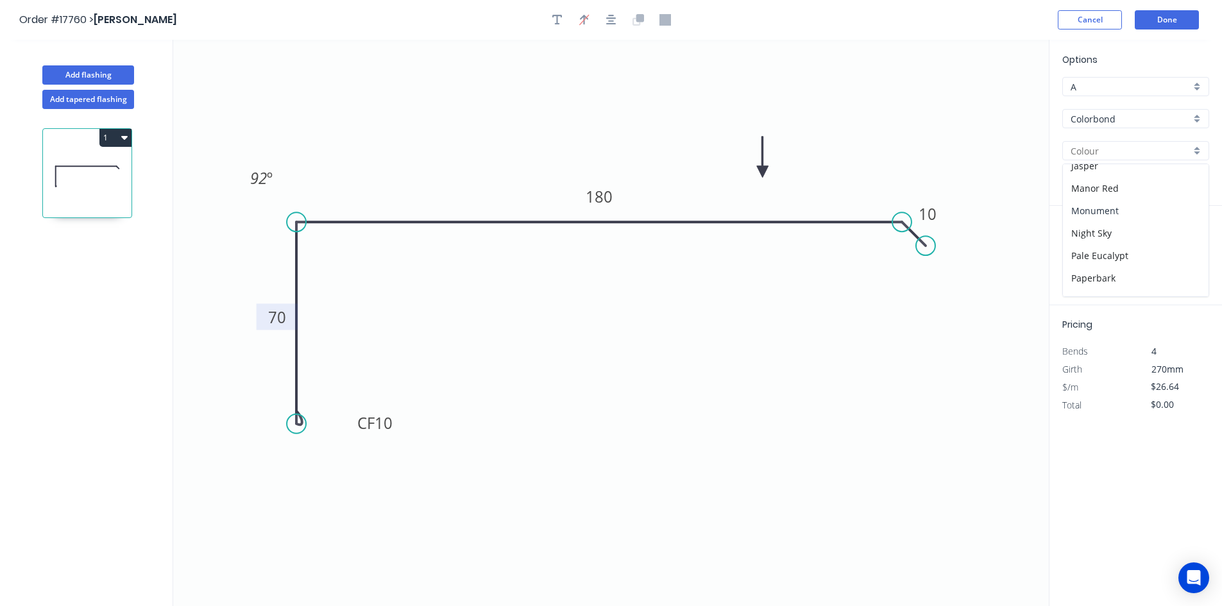
click at [1117, 213] on div "Monument" at bounding box center [1136, 211] width 146 height 22
type input "Monument"
click at [1091, 257] on input "text" at bounding box center [1081, 256] width 38 height 17
type input "1"
click at [1150, 256] on input "text" at bounding box center [1152, 256] width 55 height 17
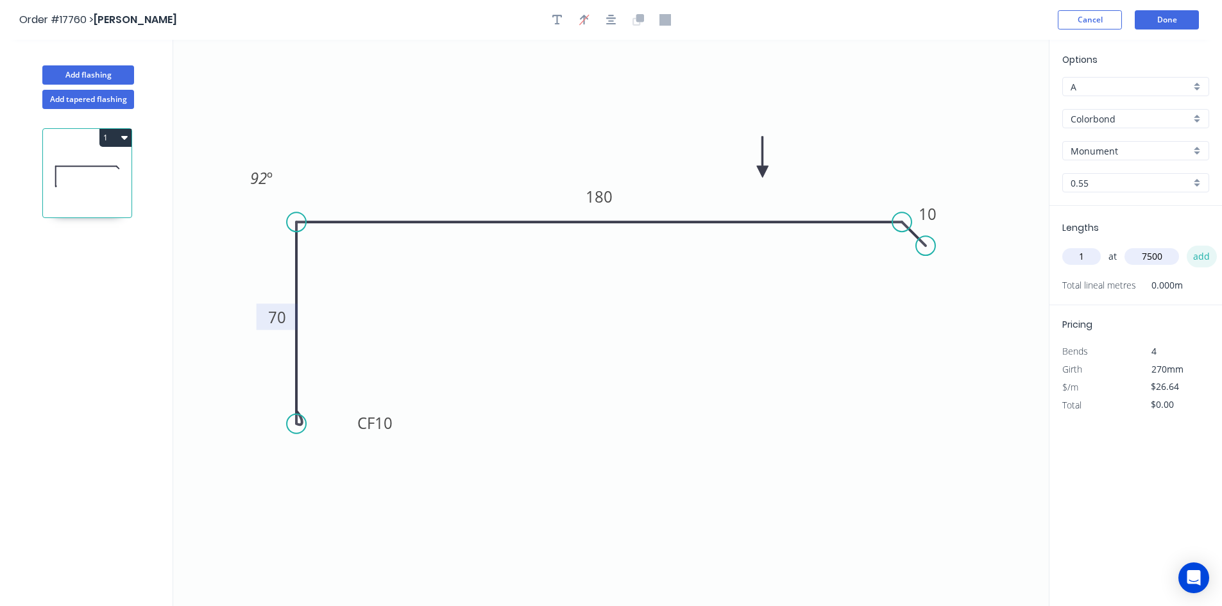
type input "7500"
click at [1204, 254] on button "add" at bounding box center [1202, 257] width 30 height 22
click at [125, 137] on icon "button" at bounding box center [124, 138] width 6 height 4
click at [105, 166] on div "Duplicate" at bounding box center [70, 169] width 99 height 19
type input "$0.00"
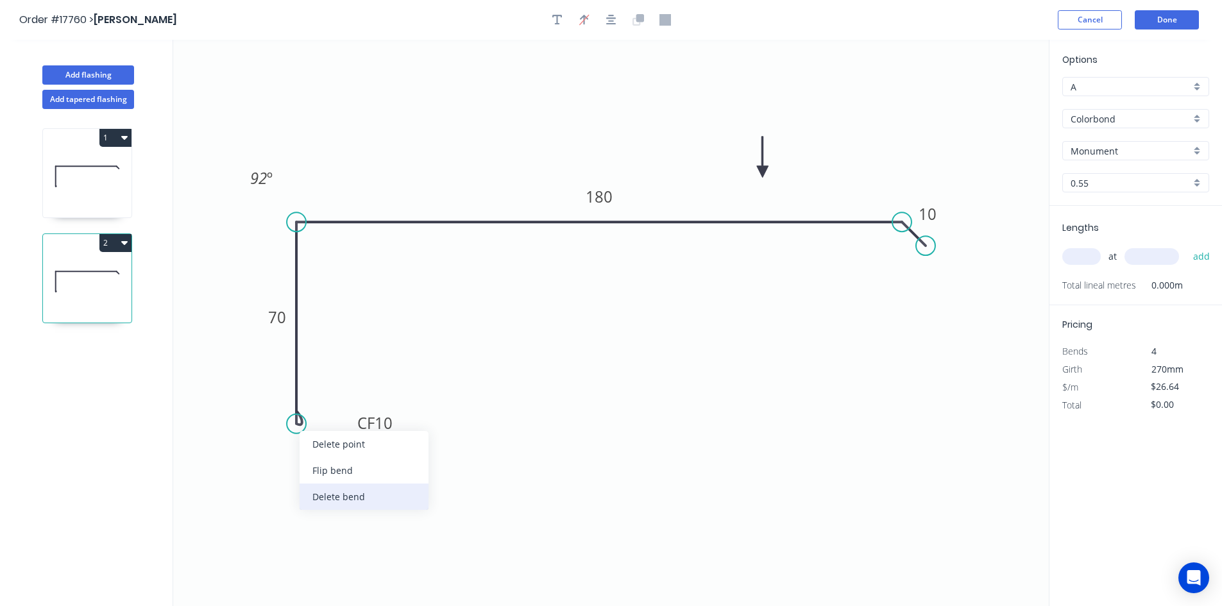
click at [364, 497] on div "Delete bend" at bounding box center [364, 497] width 129 height 26
click at [607, 197] on tspan "180" at bounding box center [599, 196] width 27 height 21
click at [778, 314] on icon "0 70 160 10 92 º" at bounding box center [611, 323] width 876 height 567
type input "$18.83"
click at [1082, 257] on input "text" at bounding box center [1081, 256] width 38 height 17
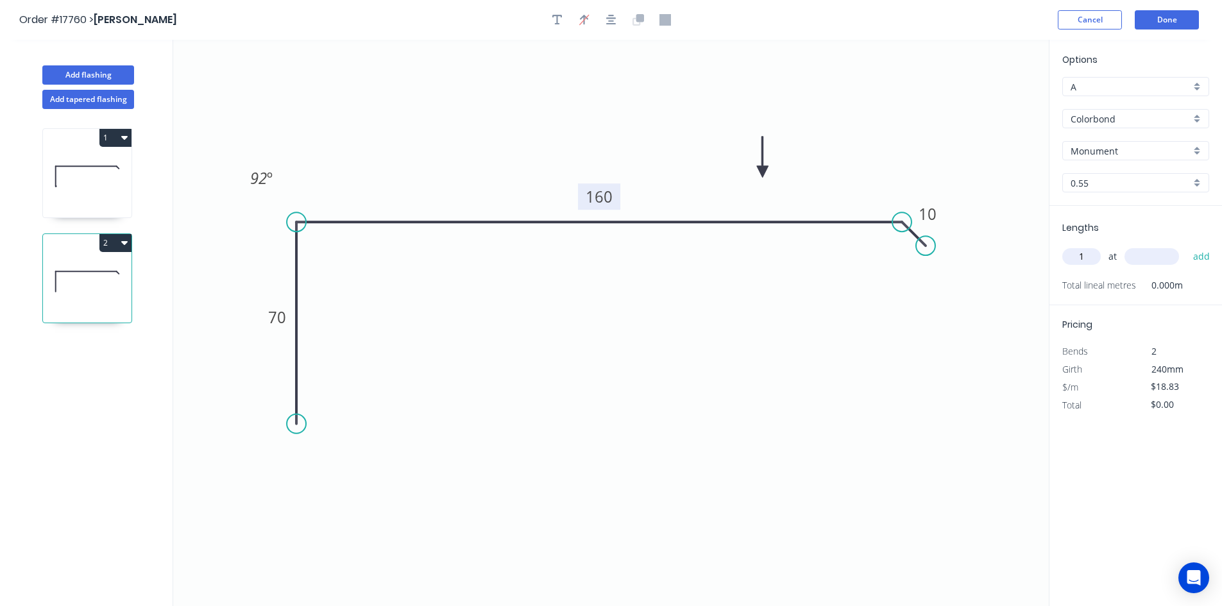
type input "1"
click at [1158, 259] on input "text" at bounding box center [1152, 256] width 55 height 17
type input "4000"
click at [1200, 254] on button "add" at bounding box center [1202, 257] width 30 height 22
click at [124, 244] on icon "button" at bounding box center [124, 243] width 6 height 4
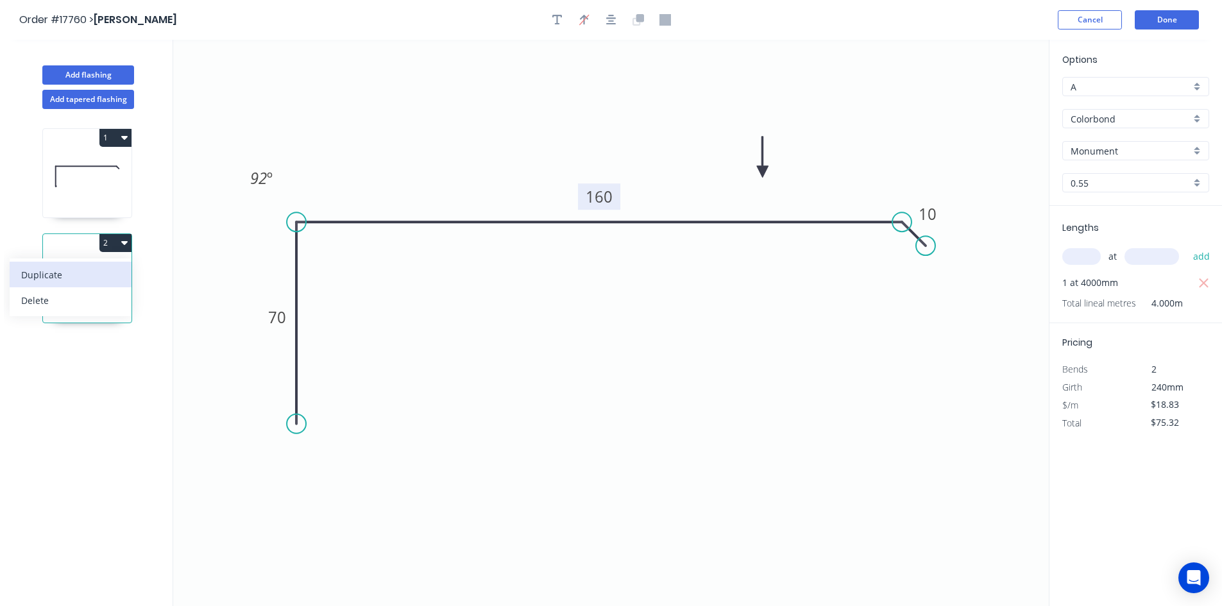
click at [112, 271] on div "Duplicate" at bounding box center [70, 275] width 99 height 19
type input "$0.00"
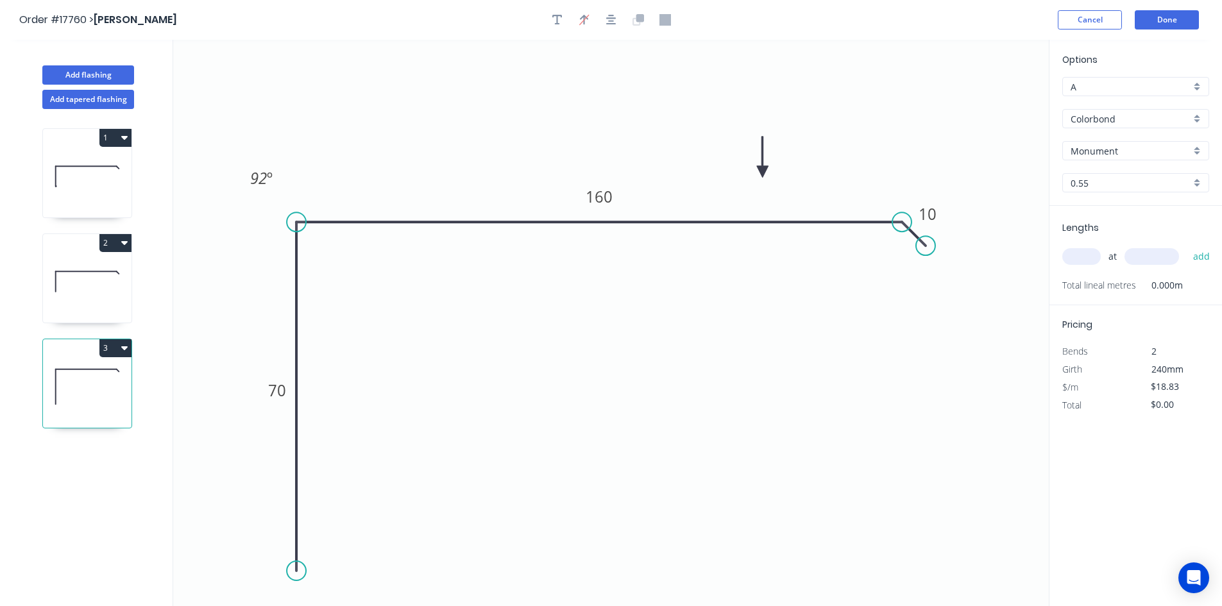
drag, startPoint x: 303, startPoint y: 425, endPoint x: 305, endPoint y: 572, distance: 146.3
click at [305, 572] on circle at bounding box center [296, 570] width 19 height 19
click at [273, 386] on tspan "70" at bounding box center [277, 390] width 18 height 21
click at [976, 269] on div "Delete point" at bounding box center [991, 267] width 129 height 26
click at [944, 257] on div "Crush & Fold" at bounding box center [964, 266] width 129 height 26
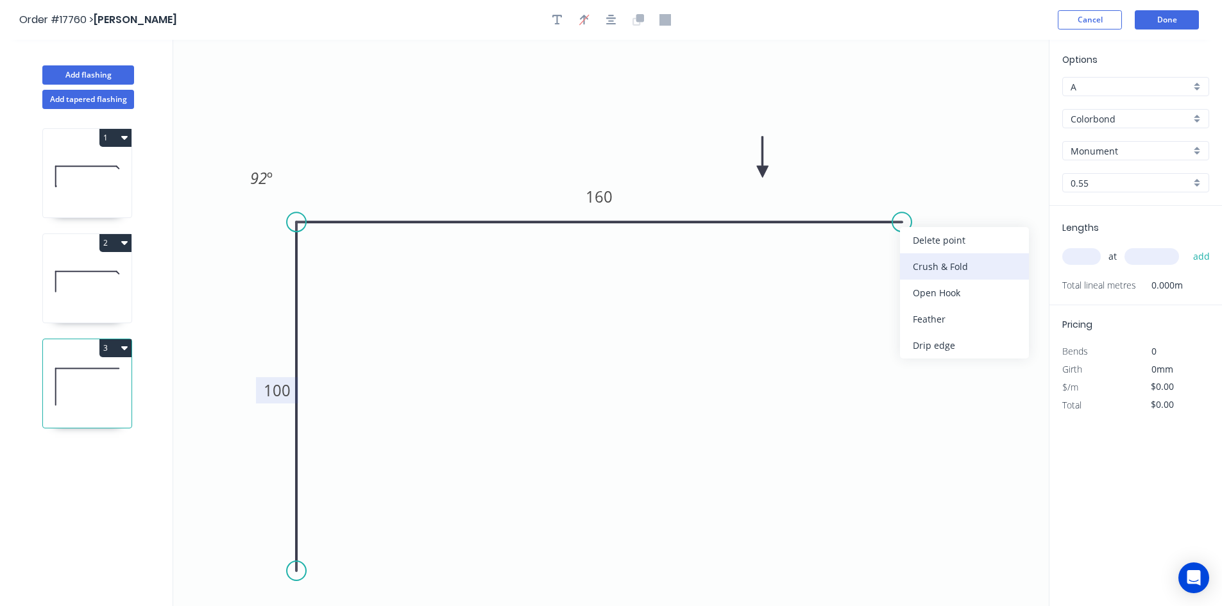
type input "$24.14"
click at [942, 258] on div "Flip bend" at bounding box center [965, 261] width 129 height 26
drag, startPoint x: 944, startPoint y: 243, endPoint x: 916, endPoint y: 272, distance: 40.4
click at [916, 272] on rect at bounding box center [890, 273] width 51 height 26
click at [609, 24] on icon "button" at bounding box center [611, 20] width 10 height 10
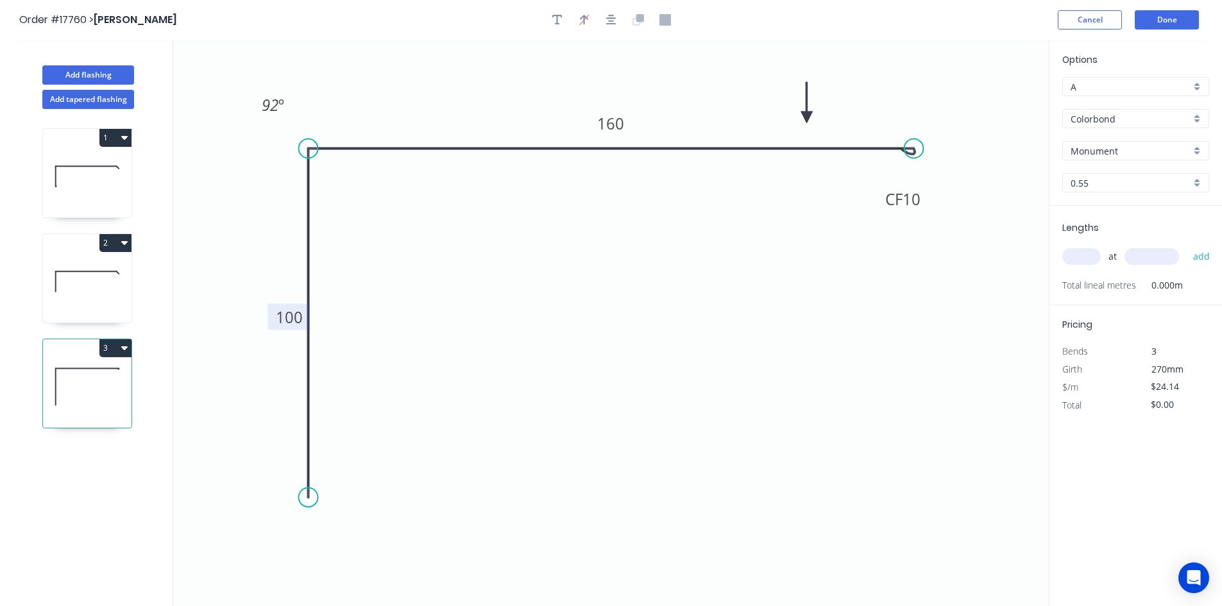
drag, startPoint x: 762, startPoint y: 169, endPoint x: 805, endPoint y: 113, distance: 70.5
click at [805, 113] on icon at bounding box center [807, 102] width 12 height 41
click at [1082, 257] on input "text" at bounding box center [1081, 256] width 38 height 17
type input "1"
click at [1140, 260] on input "text" at bounding box center [1152, 256] width 55 height 17
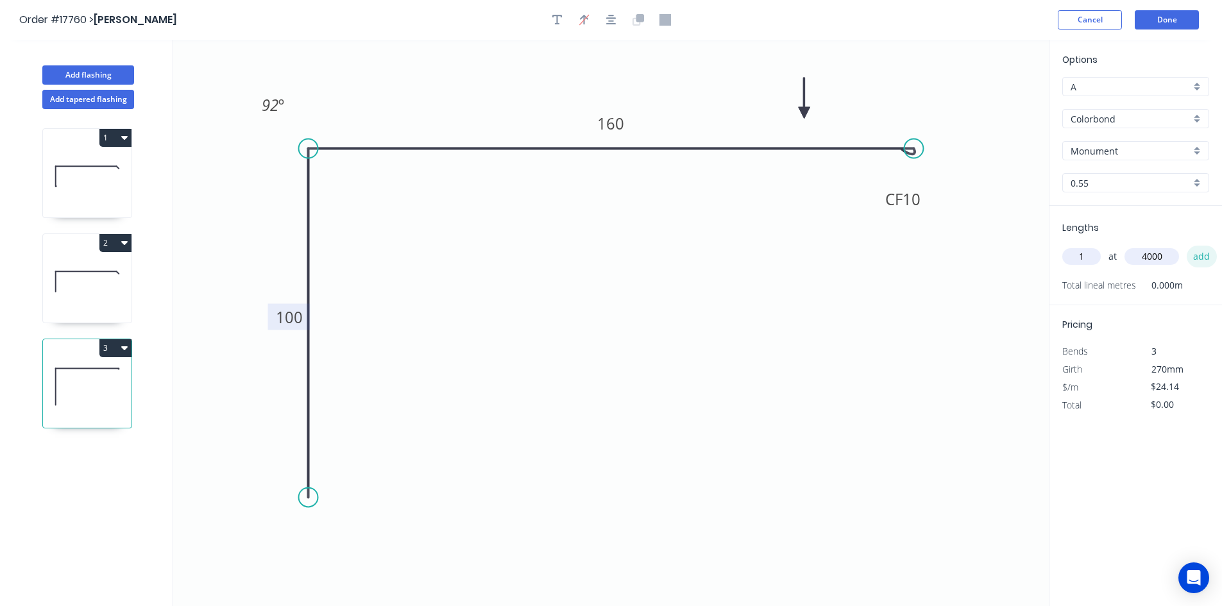
type input "4000"
click at [1208, 257] on button "add" at bounding box center [1202, 257] width 30 height 22
type input "$96.56"
click at [1163, 19] on button "Done" at bounding box center [1167, 19] width 64 height 19
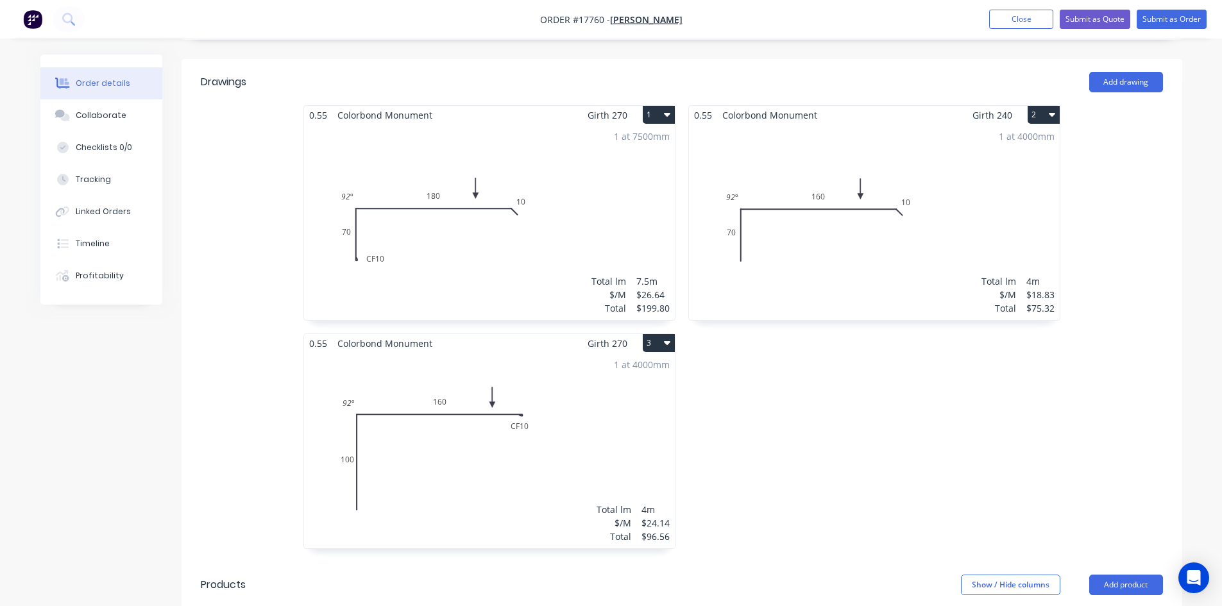
scroll to position [382, 0]
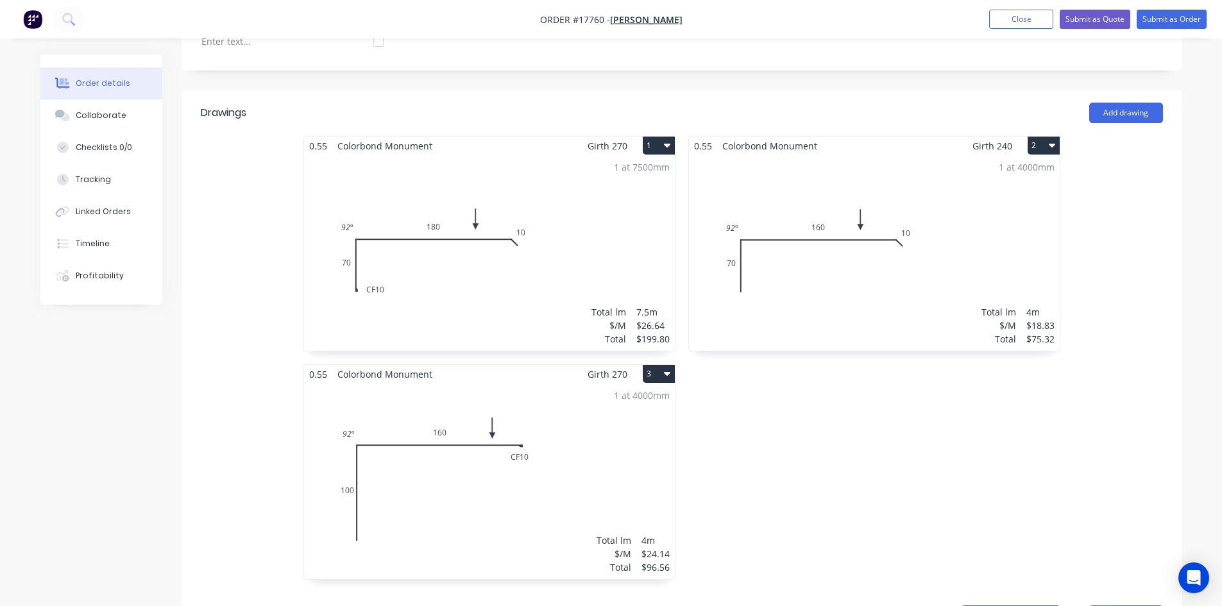
click at [525, 259] on div "1 at 7500mm Total lm $/M Total 7.5m $26.64 $199.80" at bounding box center [489, 253] width 371 height 196
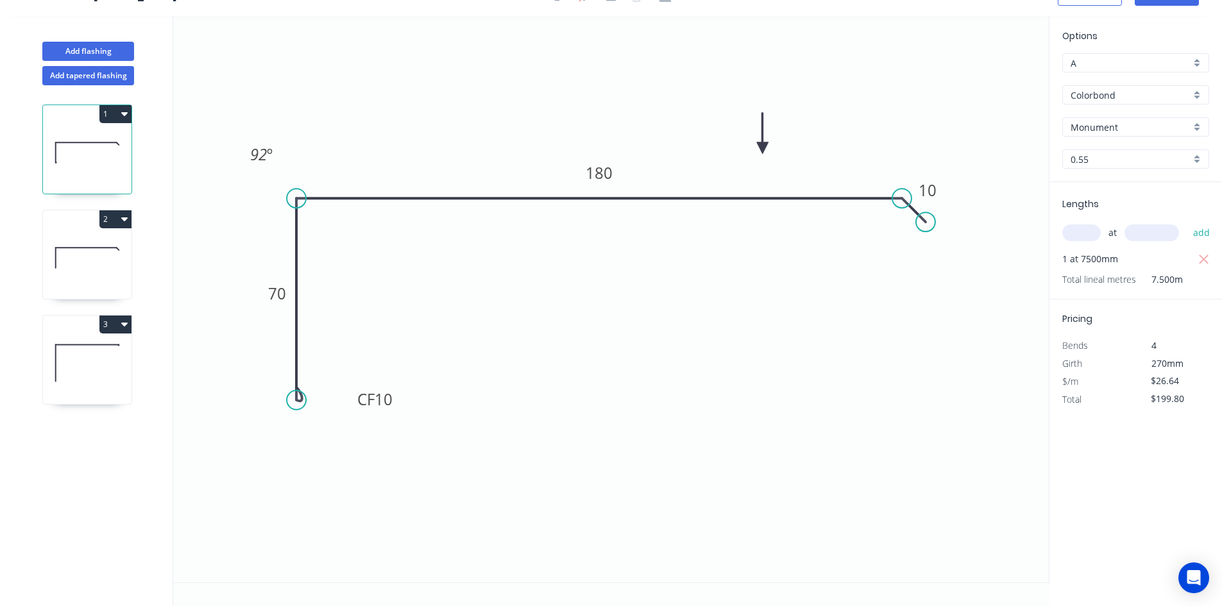
scroll to position [24, 0]
click at [934, 248] on div "Show angle" at bounding box center [966, 252] width 129 height 26
click at [896, 234] on tspan "º" at bounding box center [893, 226] width 6 height 21
drag, startPoint x: 870, startPoint y: 231, endPoint x: 880, endPoint y: 126, distance: 105.0
click at [880, 126] on rect at bounding box center [899, 123] width 42 height 26
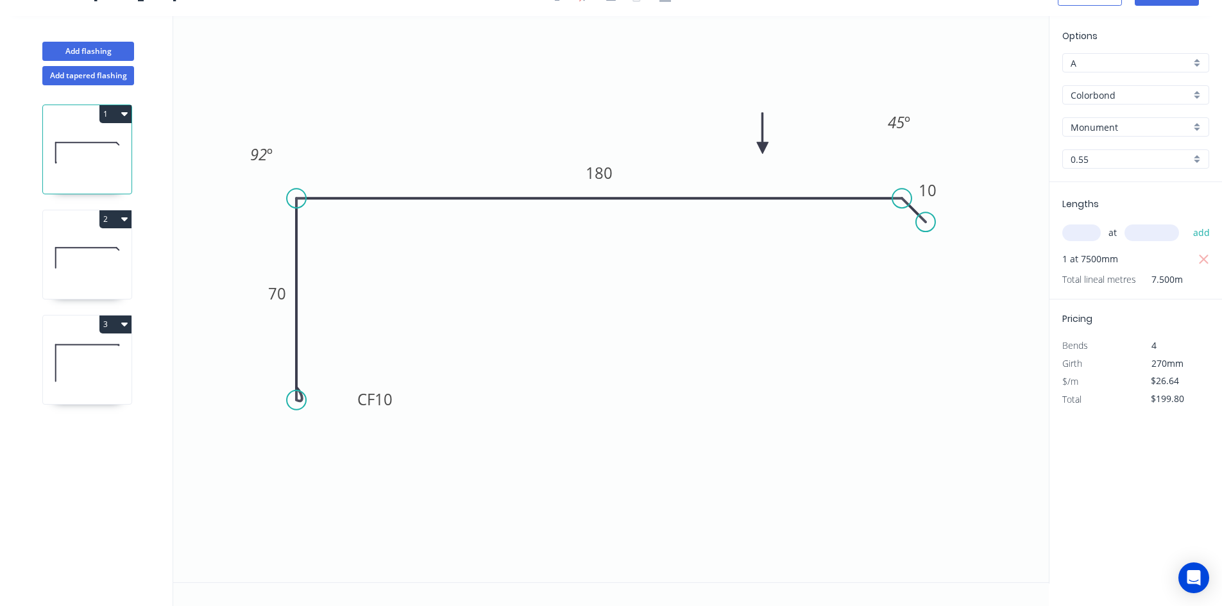
click at [91, 260] on icon at bounding box center [87, 258] width 89 height 82
type input "$18.83"
type input "$75.32"
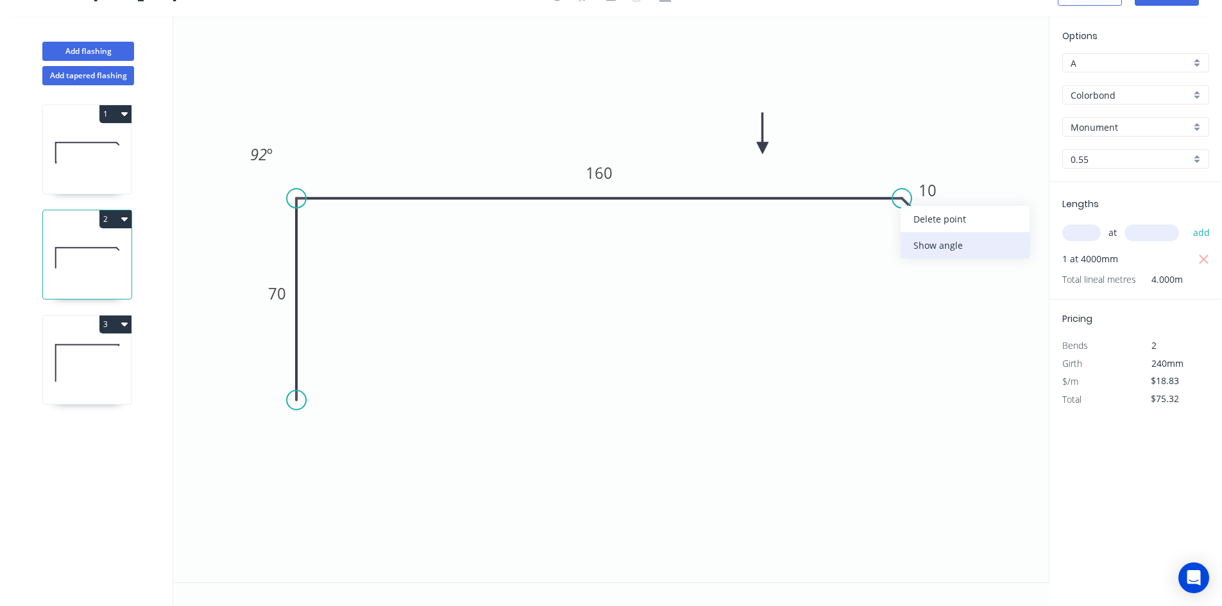
click at [933, 243] on div "Show angle" at bounding box center [965, 245] width 129 height 26
click at [901, 228] on rect at bounding box center [890, 228] width 26 height 18
drag, startPoint x: 871, startPoint y: 200, endPoint x: 872, endPoint y: 133, distance: 66.7
click at [872, 133] on rect at bounding box center [888, 134] width 42 height 26
click at [78, 363] on icon at bounding box center [87, 363] width 89 height 82
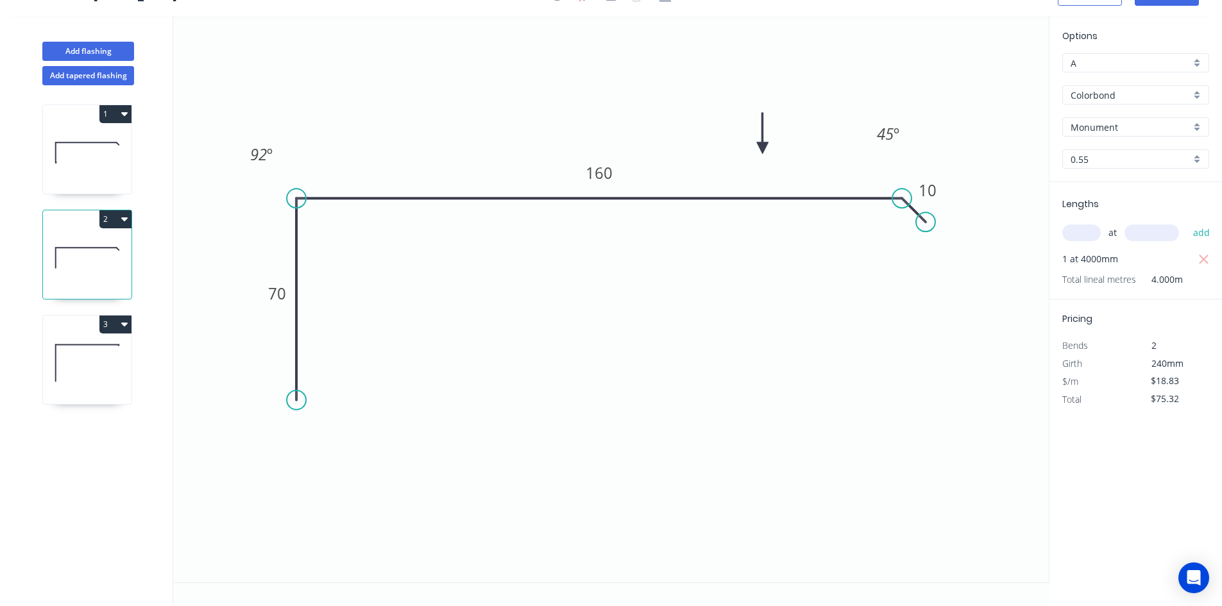
type input "$24.14"
type input "$96.56"
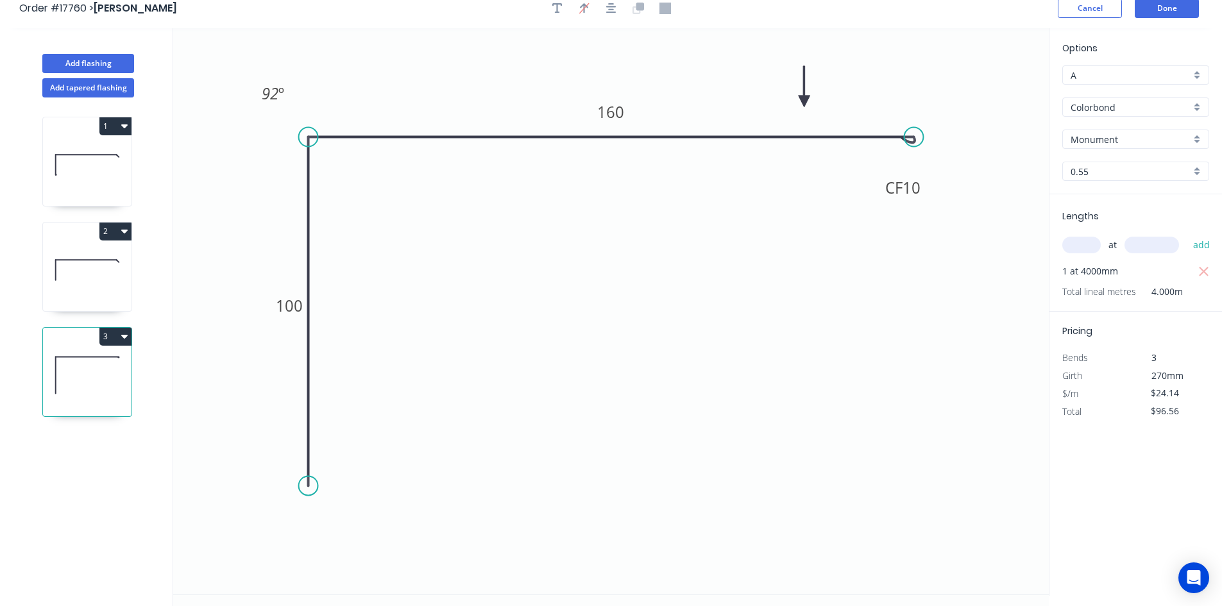
scroll to position [0, 0]
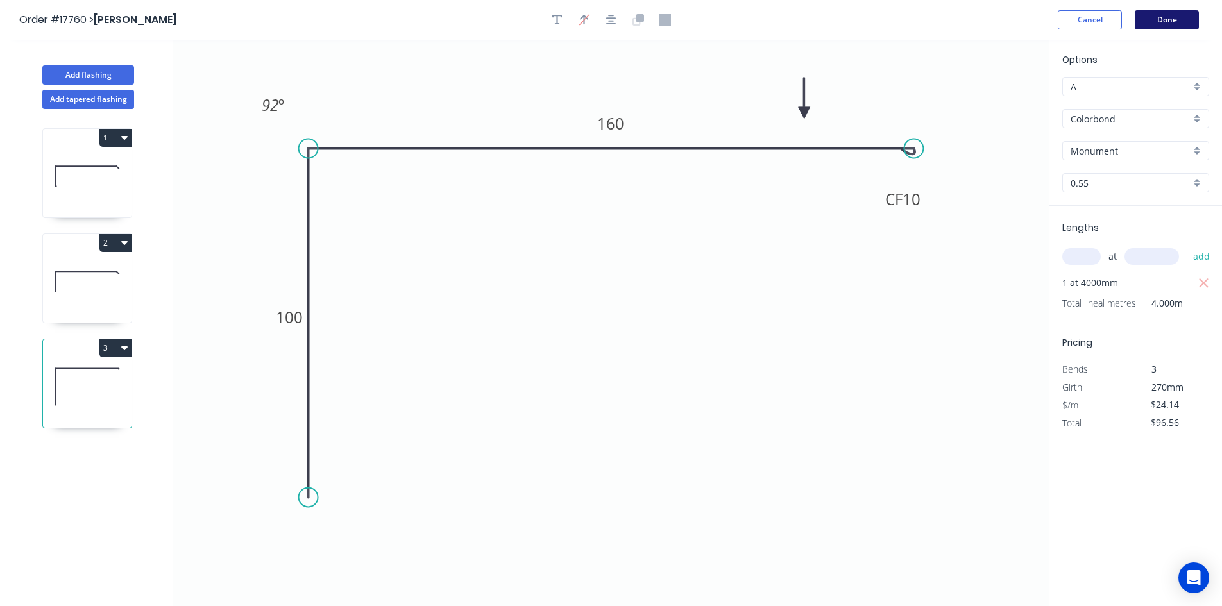
click at [1173, 20] on button "Done" at bounding box center [1167, 19] width 64 height 19
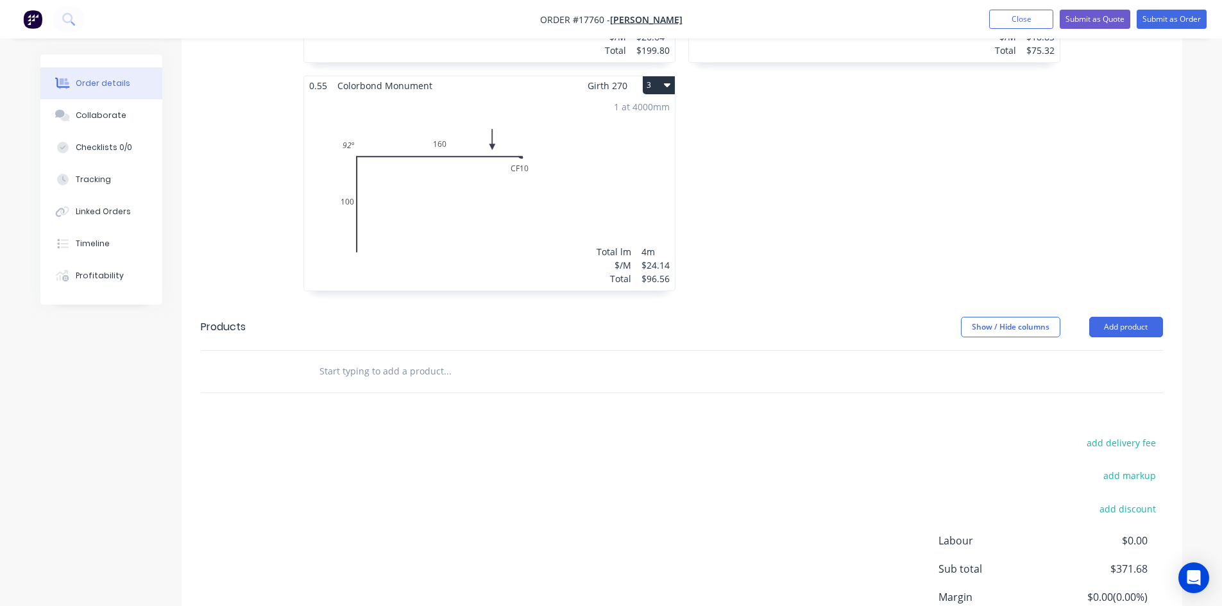
scroll to position [575, 0]
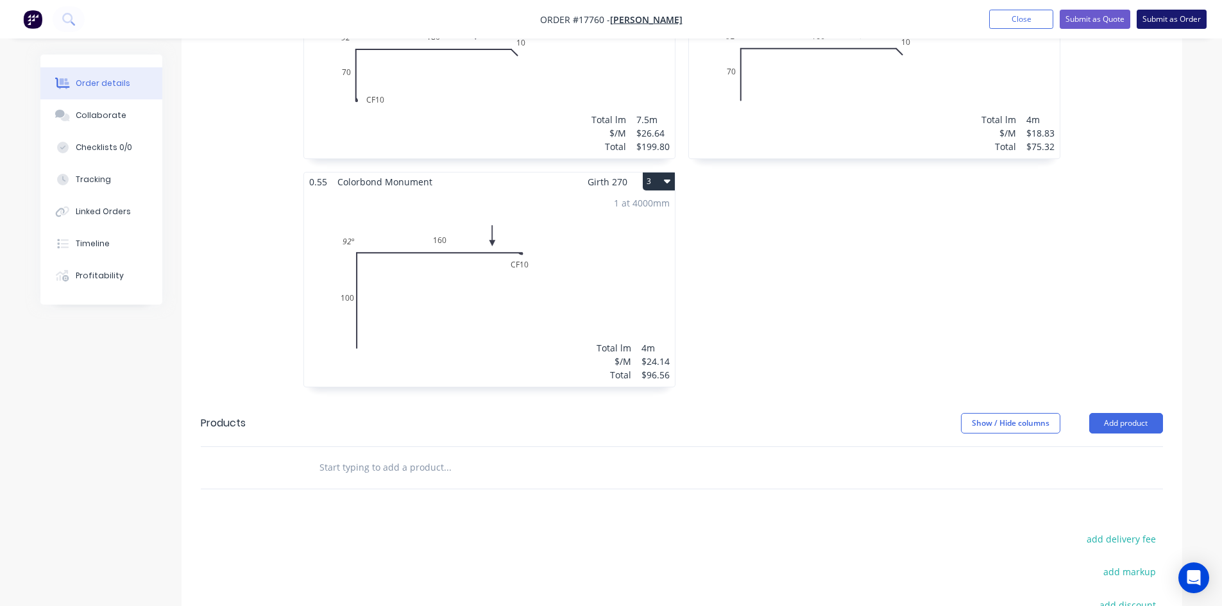
click at [1181, 21] on button "Submit as Order" at bounding box center [1172, 19] width 70 height 19
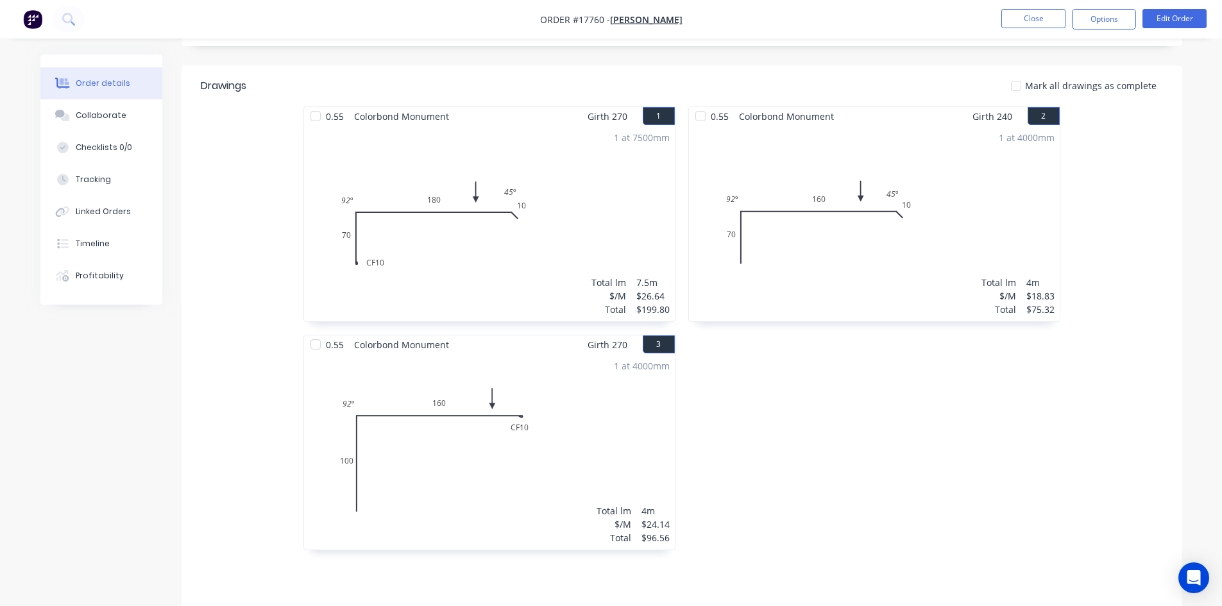
scroll to position [315, 0]
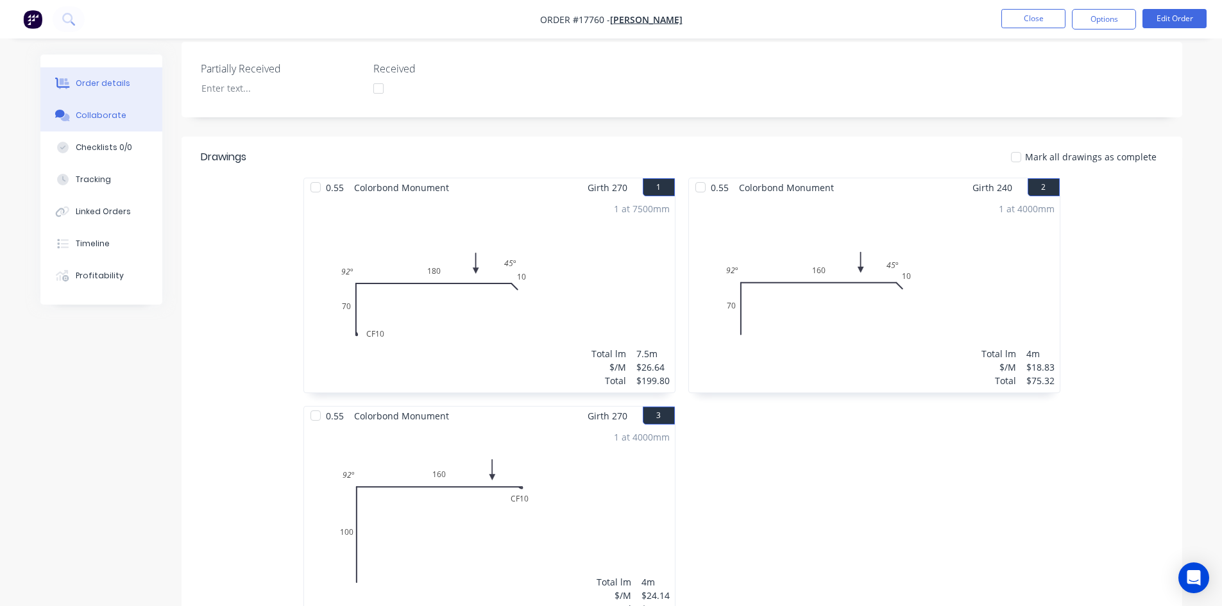
click at [82, 123] on button "Collaborate" at bounding box center [101, 115] width 122 height 32
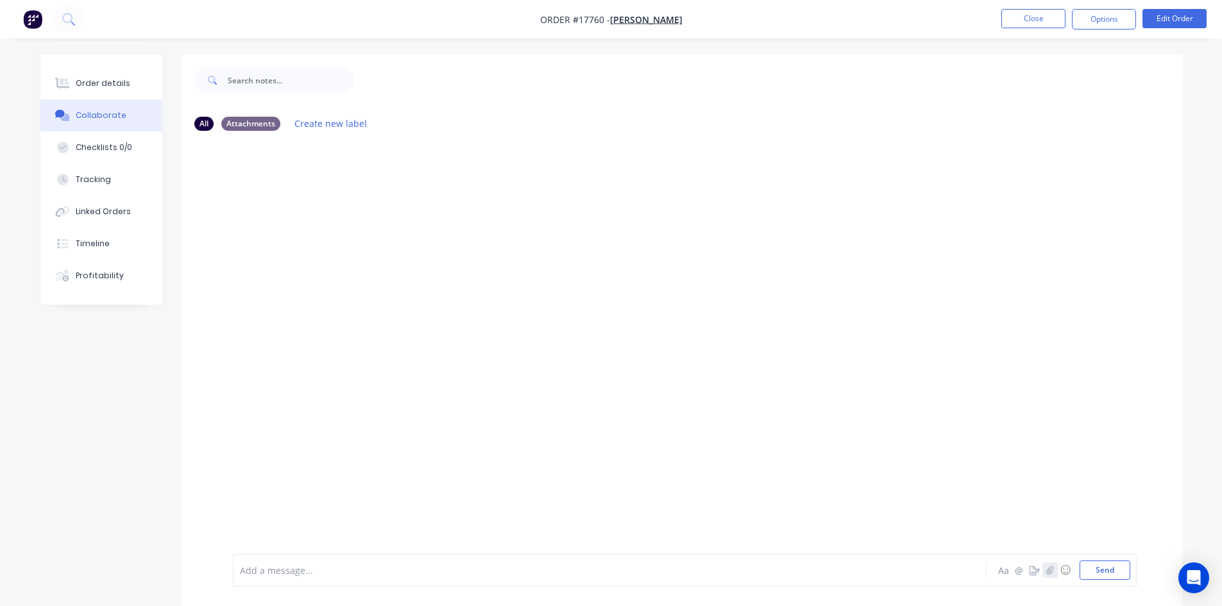
click at [1045, 572] on button "button" at bounding box center [1050, 570] width 15 height 15
click at [1109, 566] on button "Send" at bounding box center [1105, 570] width 51 height 19
click at [121, 83] on div "Order details" at bounding box center [103, 84] width 55 height 12
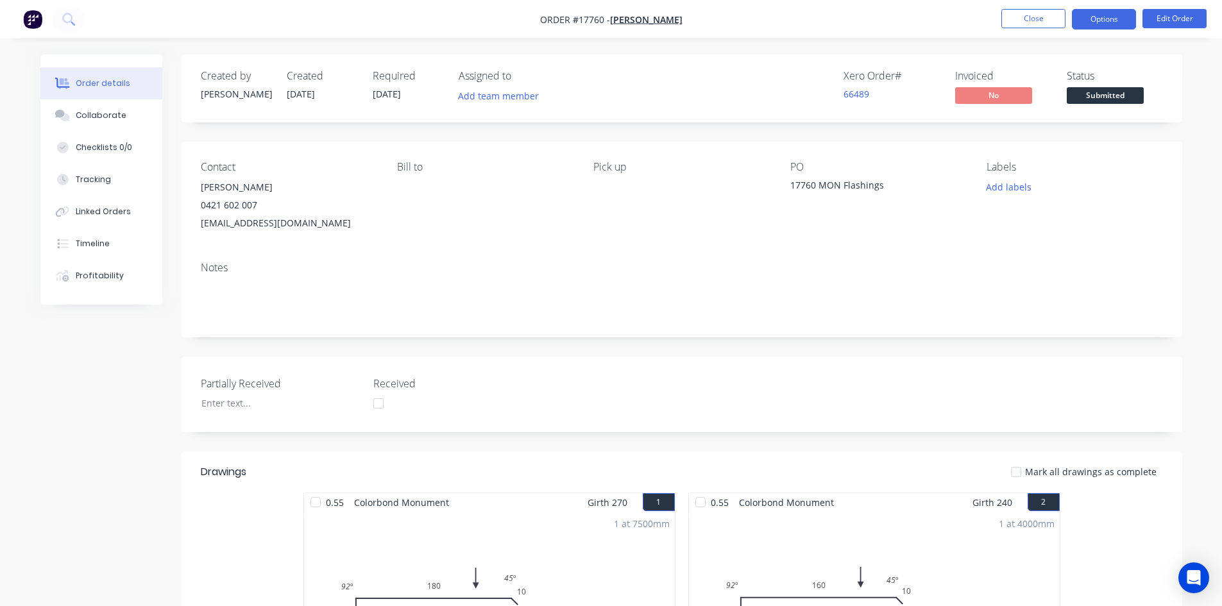
click at [1111, 24] on button "Options" at bounding box center [1104, 19] width 64 height 21
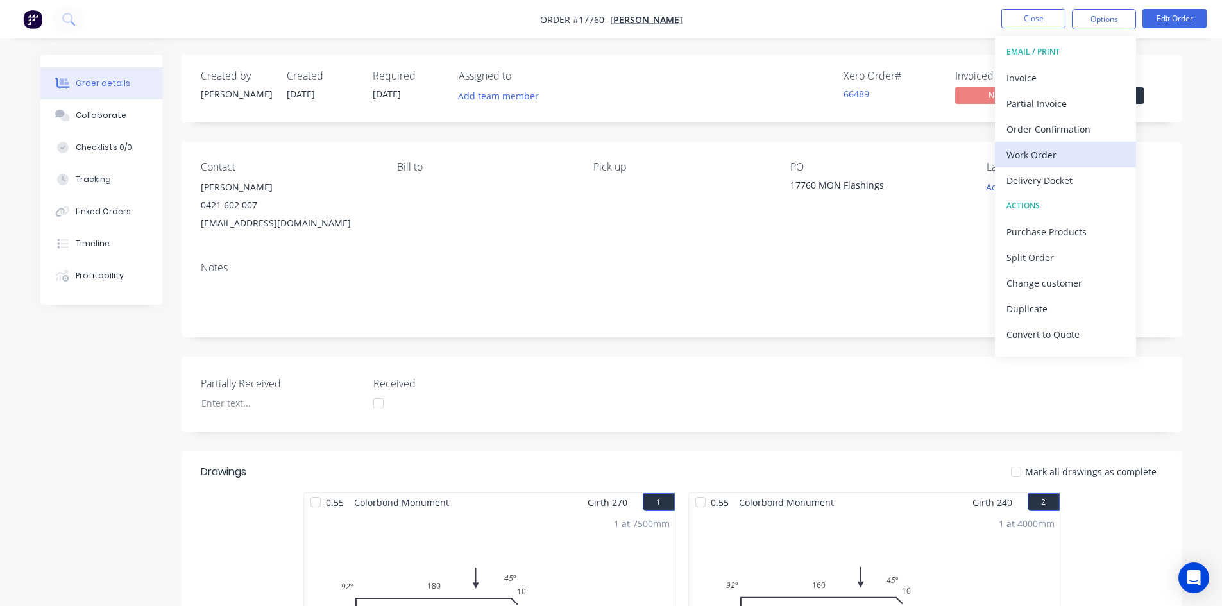
click at [1066, 164] on div "Work Order" at bounding box center [1066, 155] width 118 height 19
click at [1066, 160] on div "Custom" at bounding box center [1066, 155] width 118 height 19
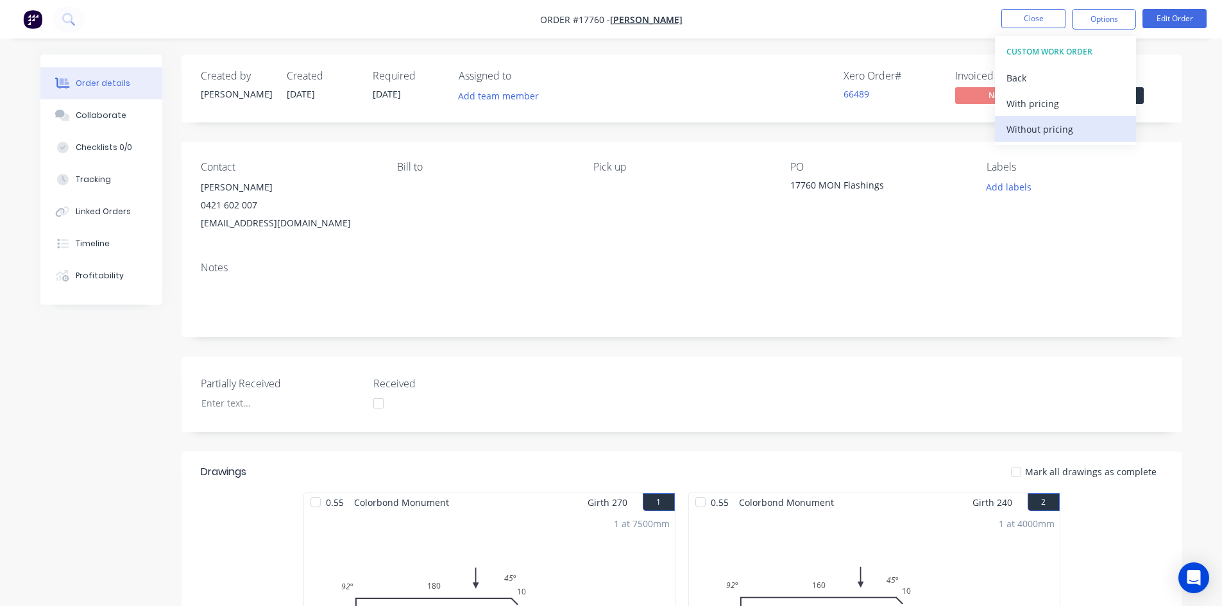
click at [1075, 130] on div "Without pricing" at bounding box center [1066, 129] width 118 height 19
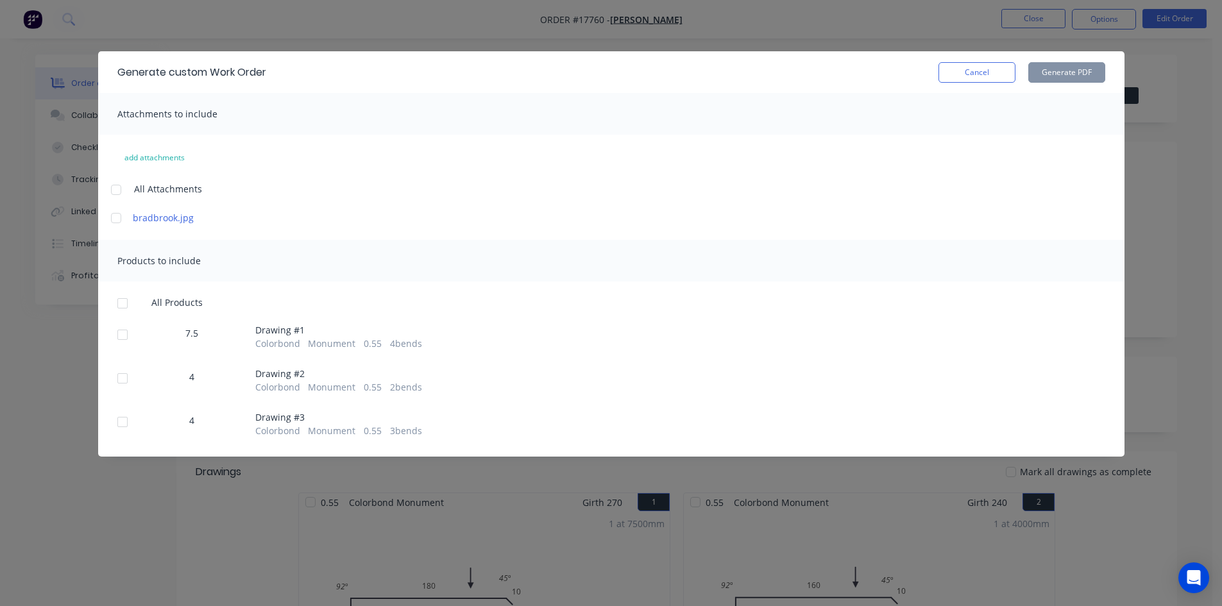
click at [112, 188] on div at bounding box center [116, 190] width 26 height 26
click at [117, 303] on div at bounding box center [123, 304] width 26 height 26
click at [1065, 76] on button "Generate PDF" at bounding box center [1066, 72] width 77 height 21
click at [1189, 575] on icon "Open Intercom Messenger" at bounding box center [1193, 578] width 15 height 17
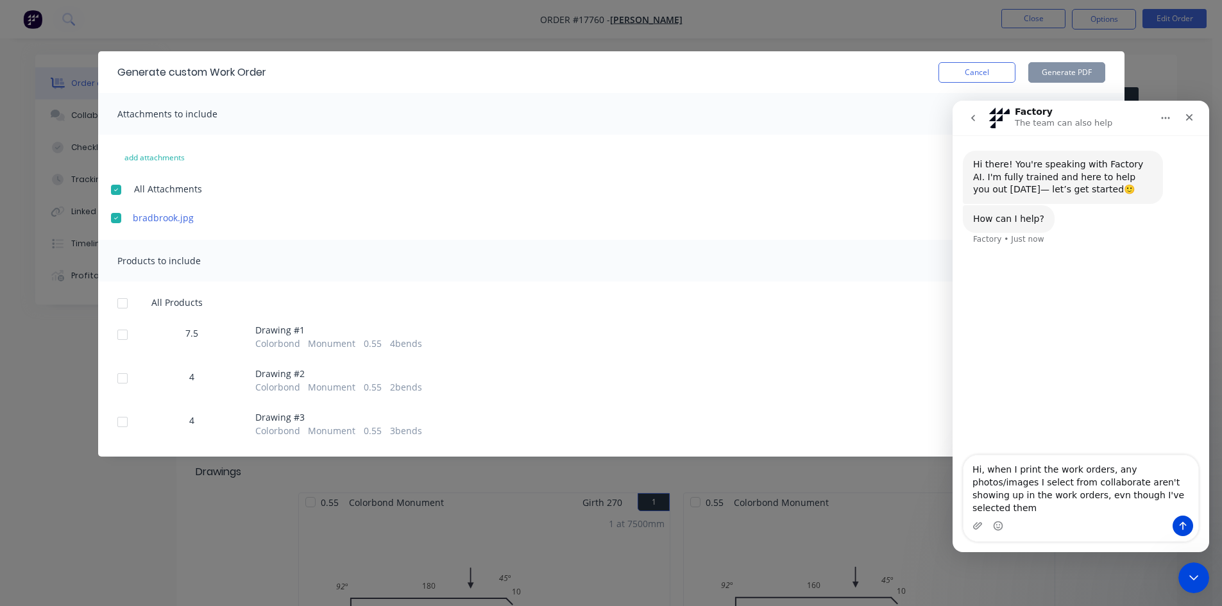
click at [1011, 511] on textarea "Hi, when I print the work orders, any photos/images I select from collaborate a…" at bounding box center [1081, 486] width 235 height 60
type textarea "Hi, when I print the work orders, any photos/images I select from collaborate a…"
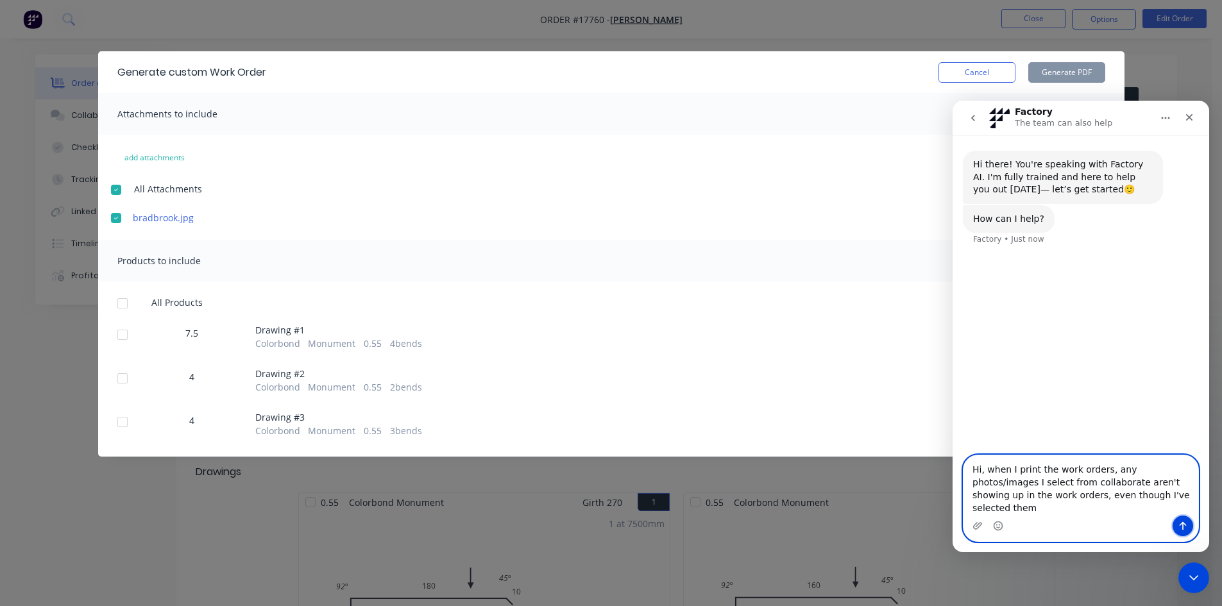
click at [1186, 528] on icon "Send a message…" at bounding box center [1183, 526] width 10 height 10
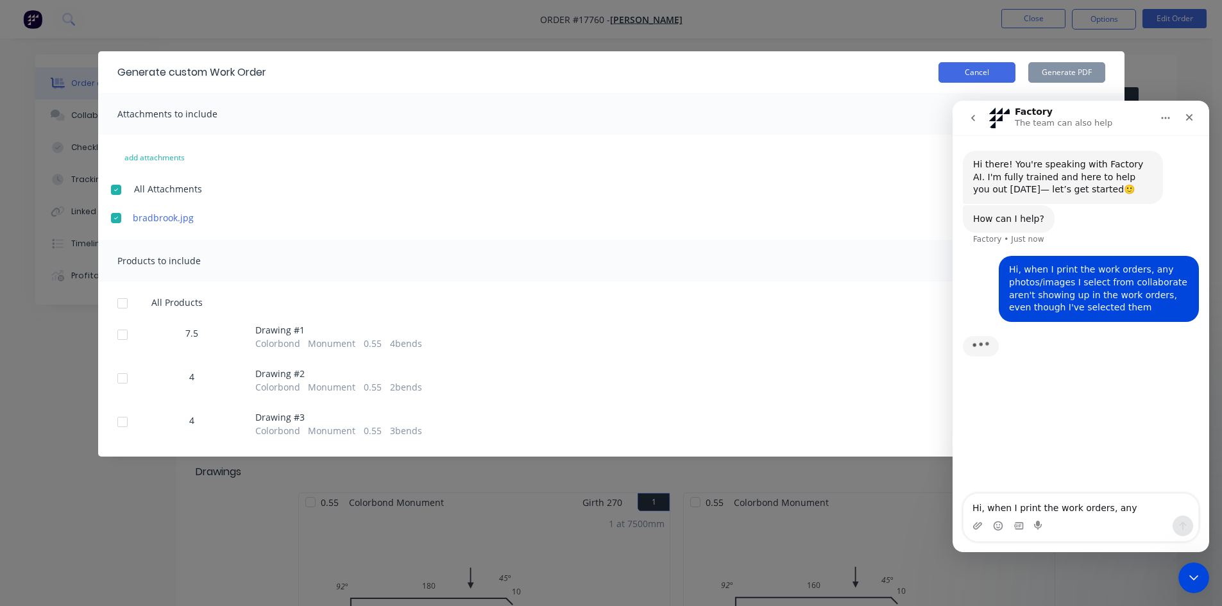
click at [982, 70] on button "Cancel" at bounding box center [977, 72] width 77 height 21
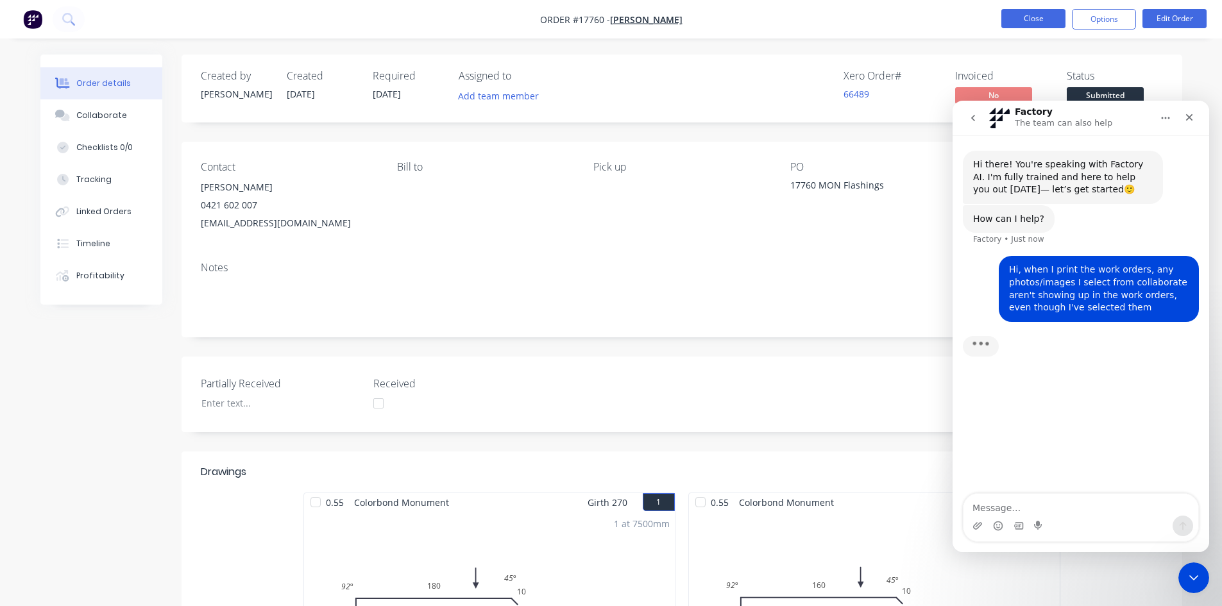
click at [1018, 14] on button "Close" at bounding box center [1034, 18] width 64 height 19
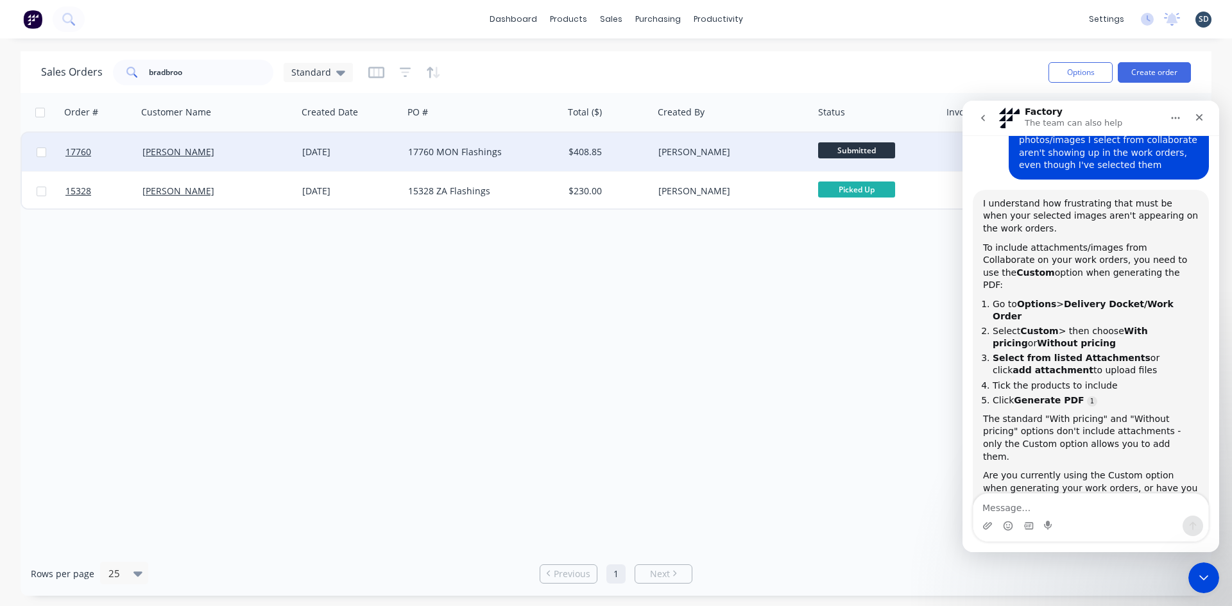
scroll to position [141, 0]
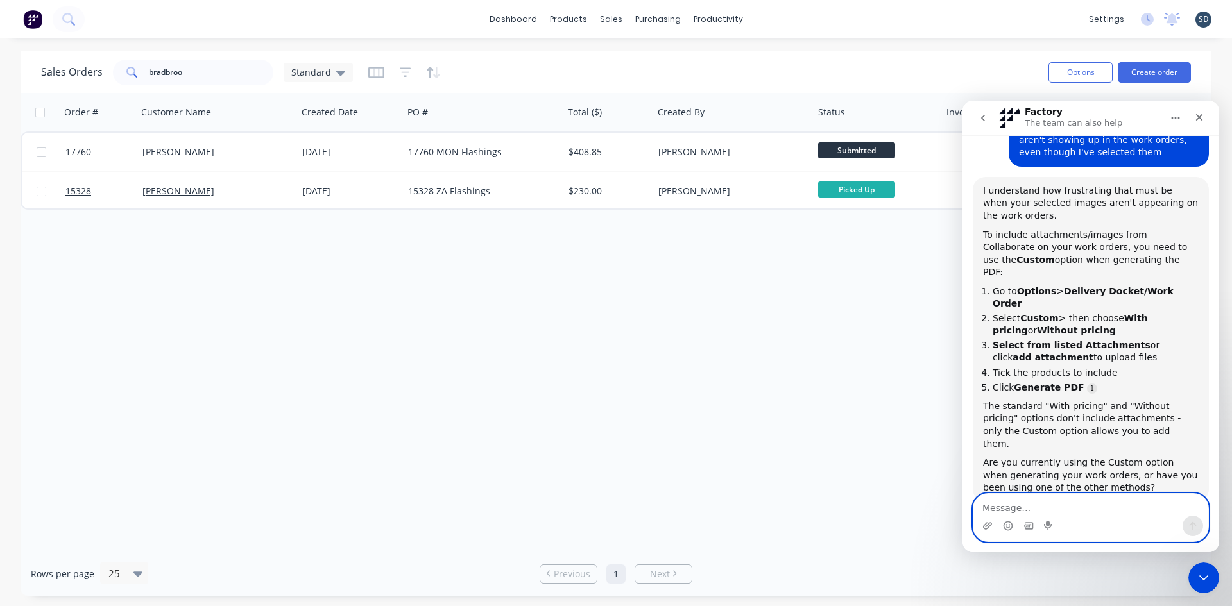
click at [1003, 504] on textarea "Message…" at bounding box center [1090, 505] width 235 height 22
type textarea "yes im using the custom option"
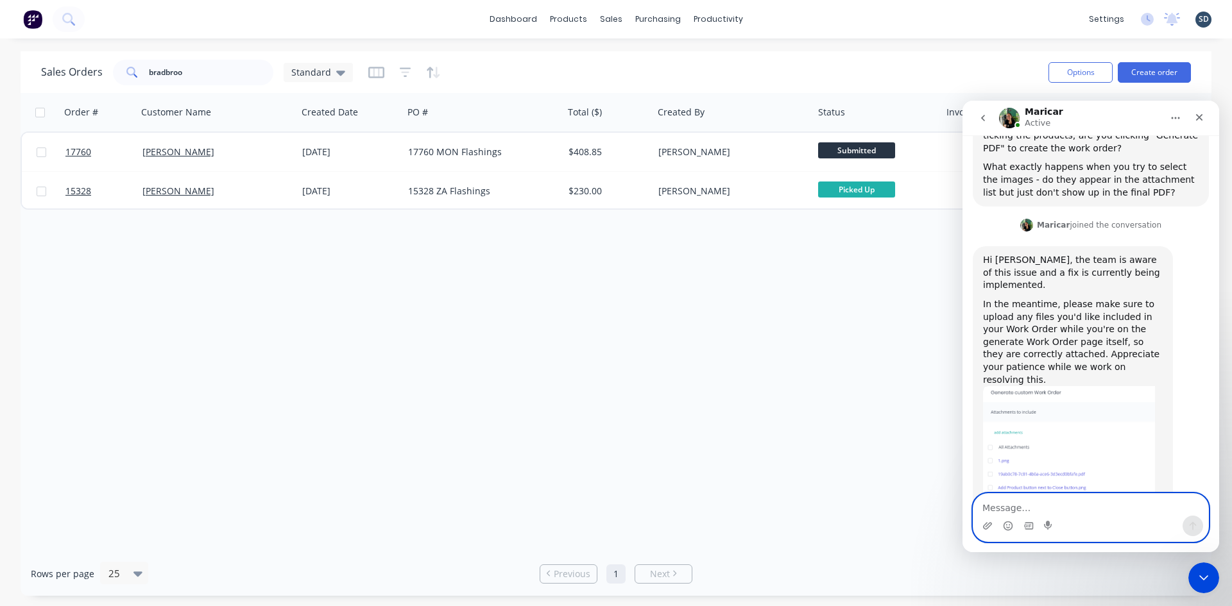
scroll to position [701, 0]
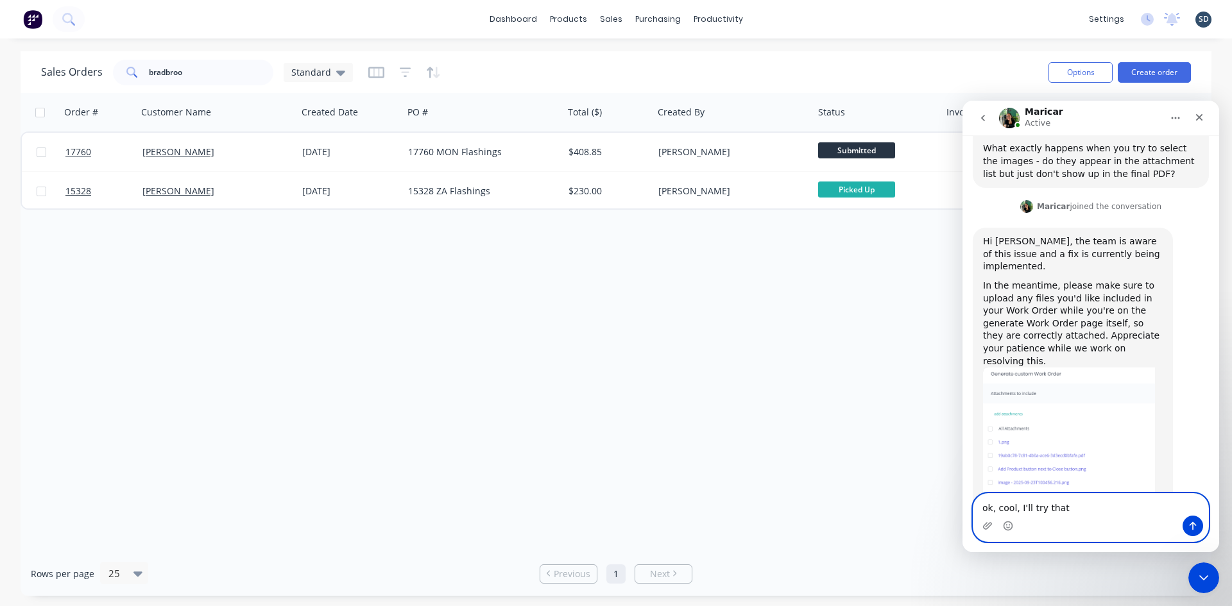
type textarea "ok, cool, I'll try that"
click at [1188, 524] on icon "Send a message…" at bounding box center [1193, 526] width 10 height 10
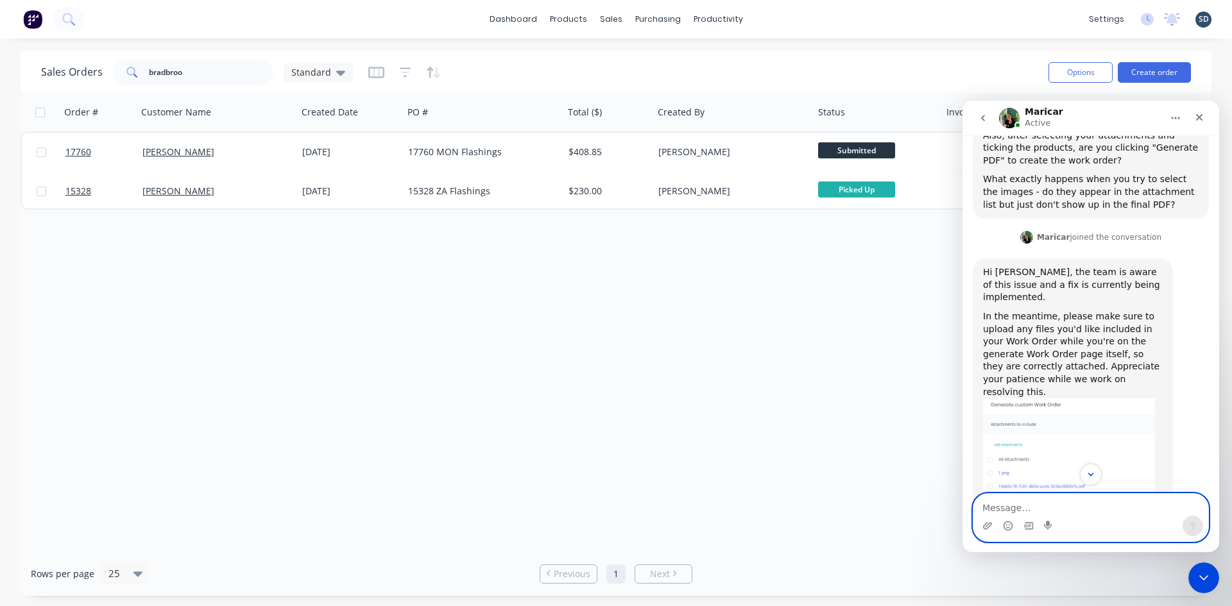
scroll to position [740, 0]
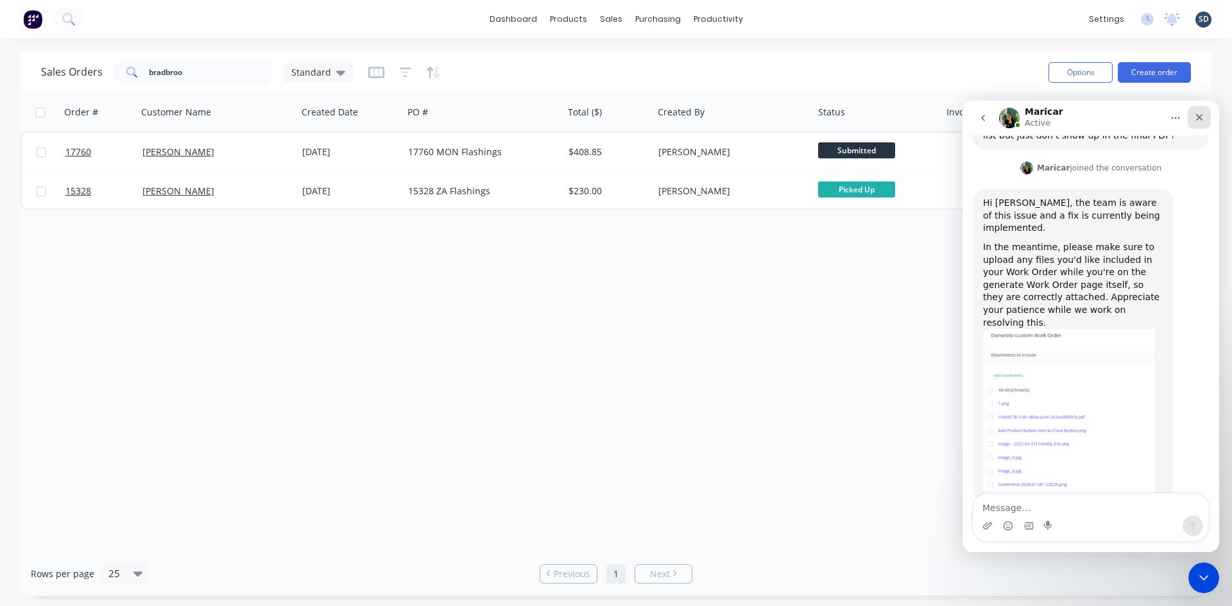
click at [1200, 117] on icon "Close" at bounding box center [1199, 117] width 7 height 7
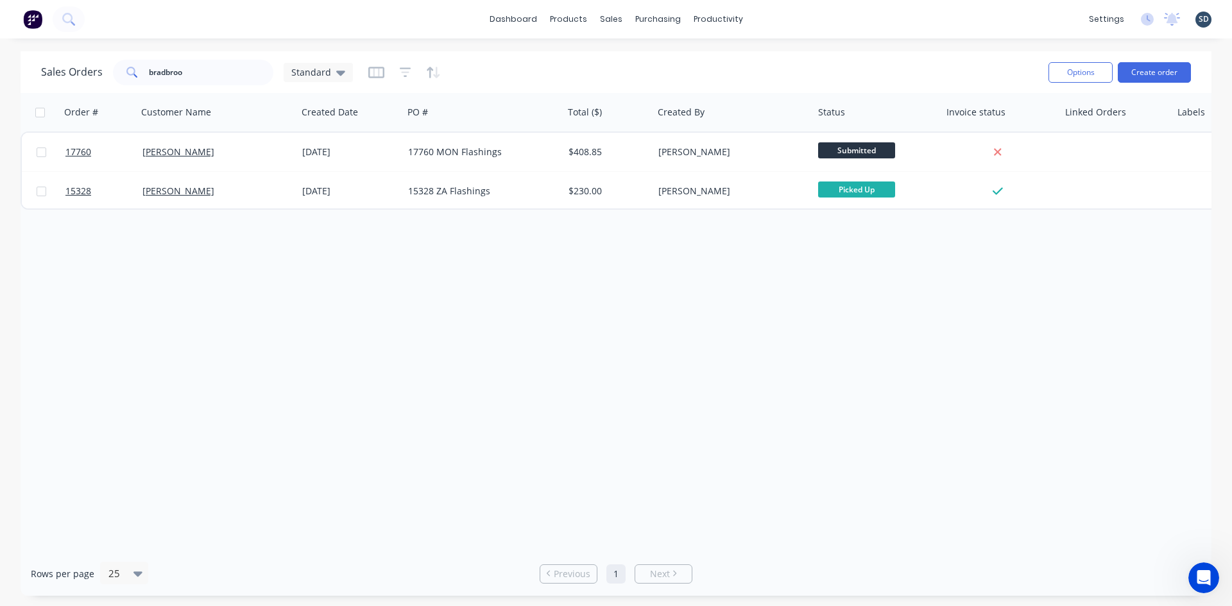
click at [863, 10] on div "dashboard products sales purchasing productivity dashboard products Product Cat…" at bounding box center [616, 19] width 1232 height 38
click at [794, 15] on div "dashboard products sales purchasing productivity dashboard products Product Cat…" at bounding box center [616, 19] width 1232 height 38
click at [772, 31] on div "dashboard products sales purchasing productivity dashboard products Product Cat…" at bounding box center [616, 19] width 1232 height 38
click at [785, 23] on div "dashboard products sales purchasing productivity dashboard products Product Cat…" at bounding box center [616, 19] width 1232 height 38
click at [209, 80] on input "bradbroo" at bounding box center [211, 73] width 125 height 26
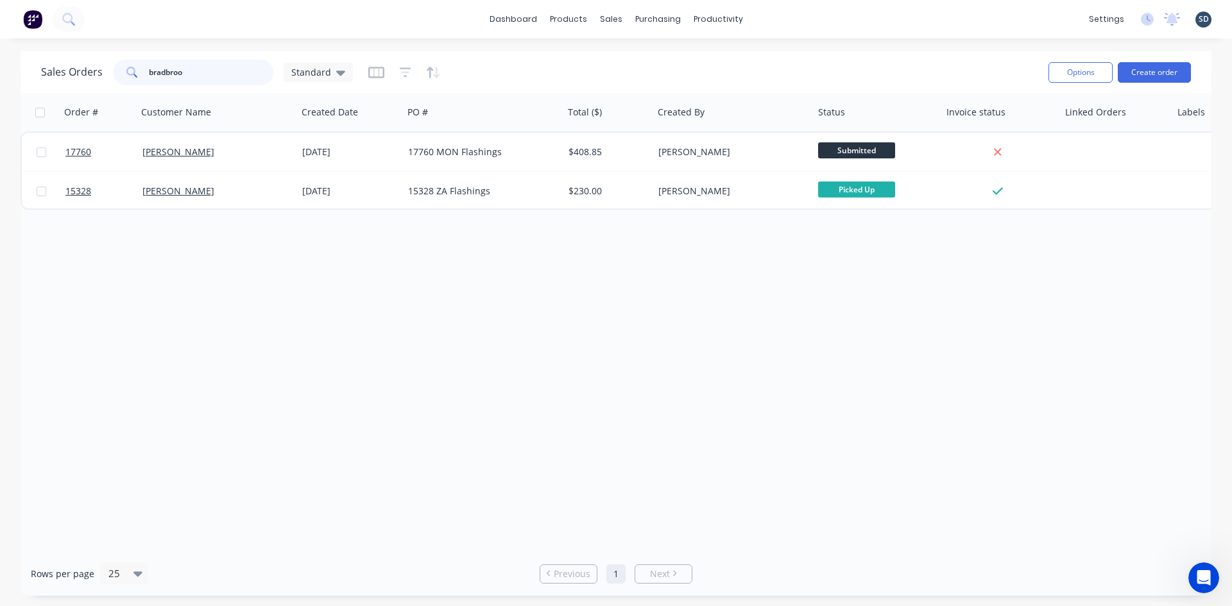
click at [209, 79] on input "bradbroo" at bounding box center [211, 73] width 125 height 26
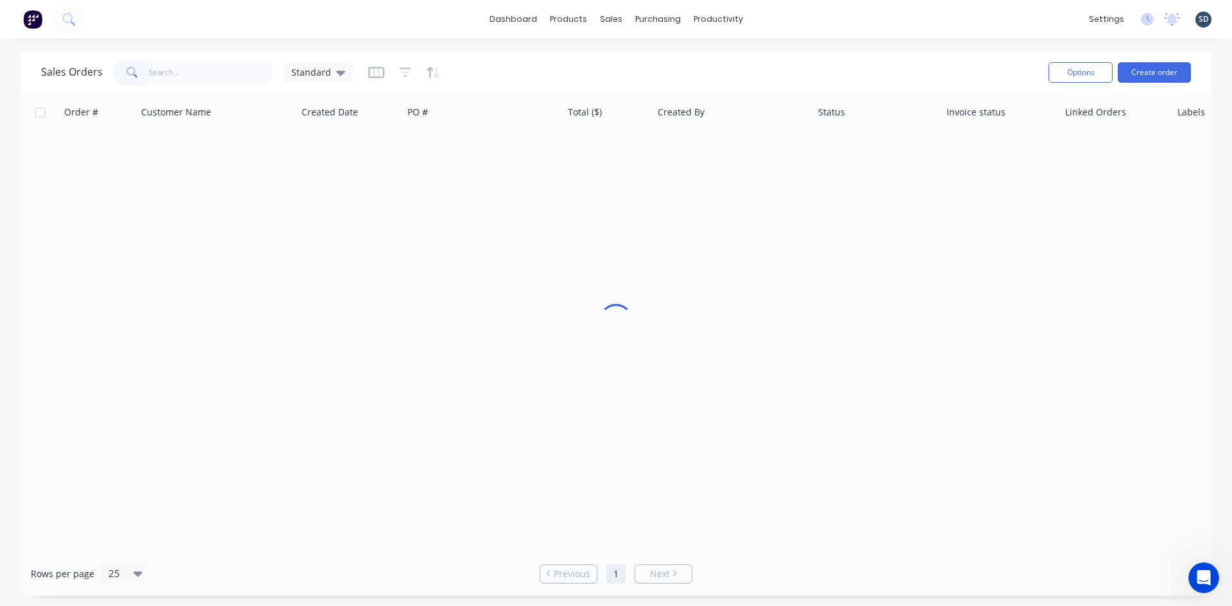
click at [782, 28] on div "dashboard products sales purchasing productivity dashboard products Product Cat…" at bounding box center [616, 19] width 1232 height 38
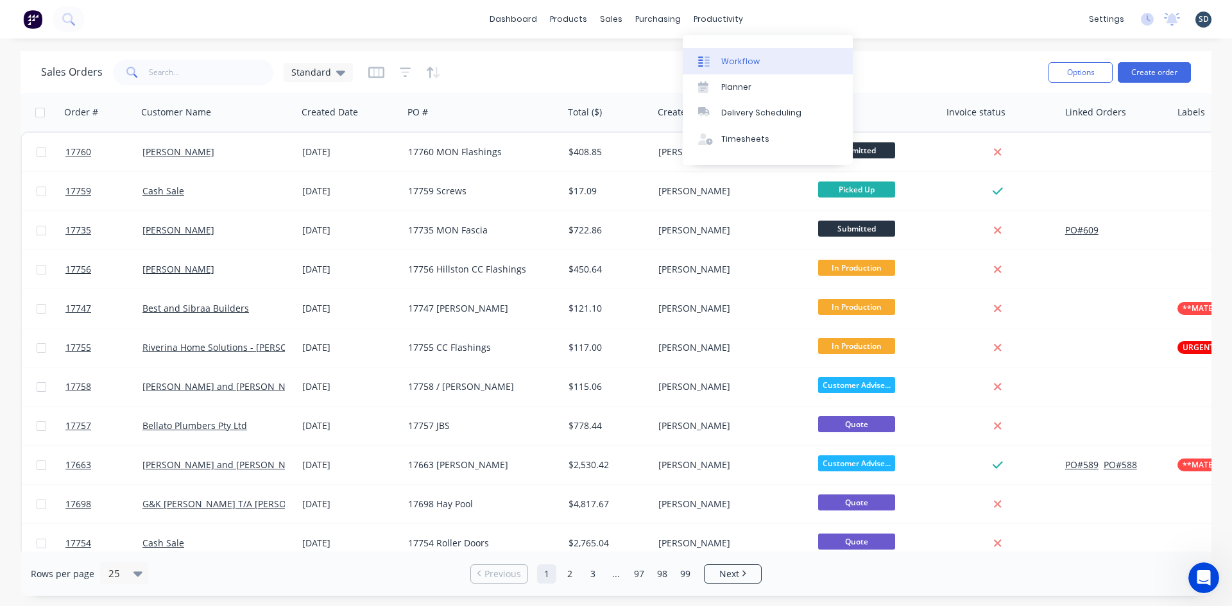
click at [742, 65] on div "Workflow" at bounding box center [740, 62] width 38 height 12
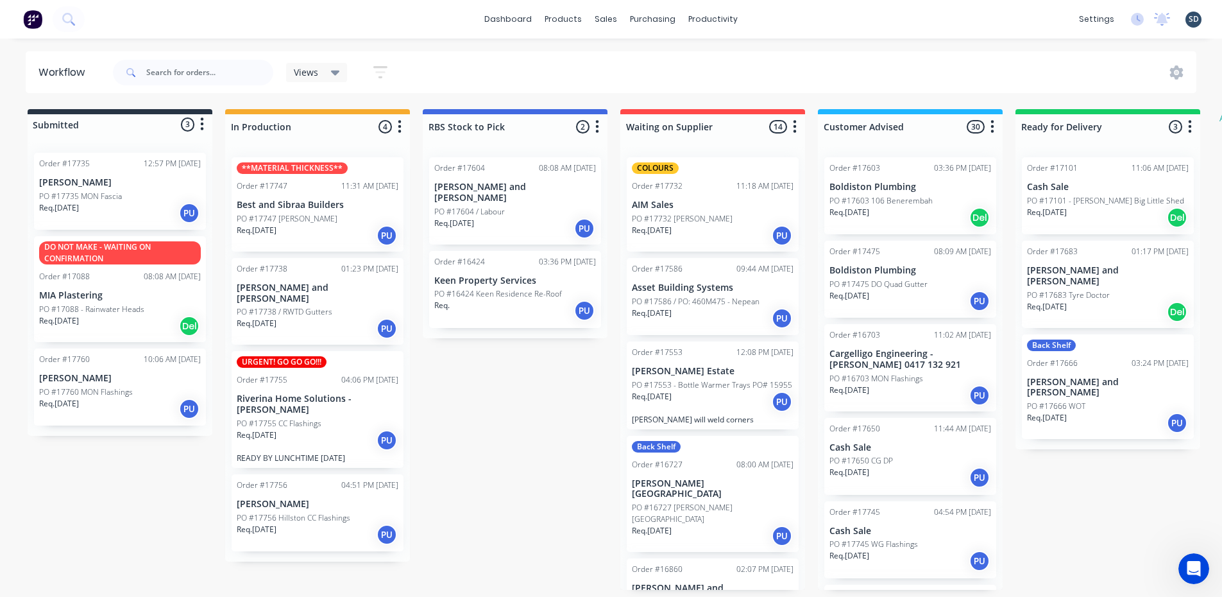
click at [135, 402] on div "Req. 09/10/25 PU" at bounding box center [120, 409] width 162 height 22
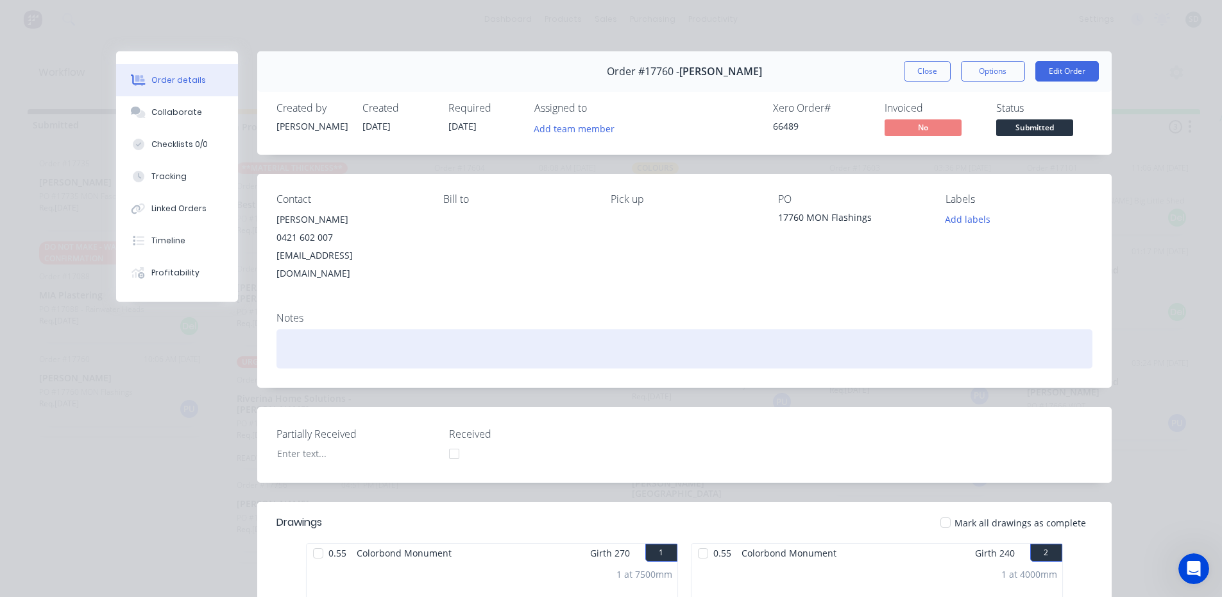
click at [325, 329] on div at bounding box center [685, 348] width 816 height 39
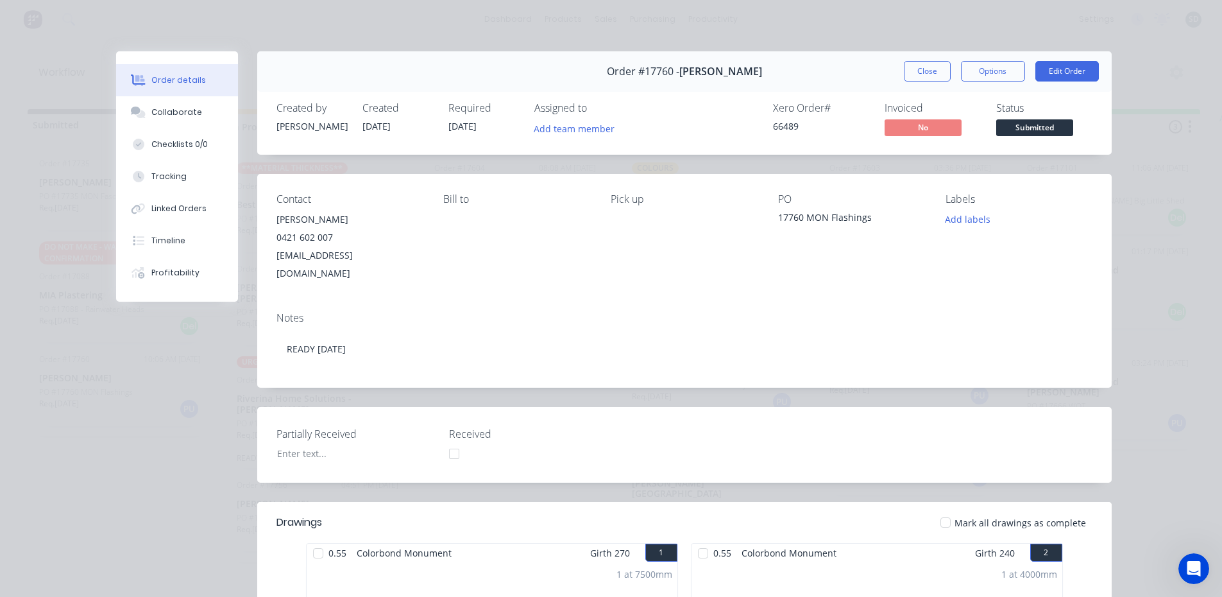
click at [617, 213] on div "Pick up" at bounding box center [684, 237] width 147 height 89
click at [919, 67] on button "Close" at bounding box center [927, 71] width 47 height 21
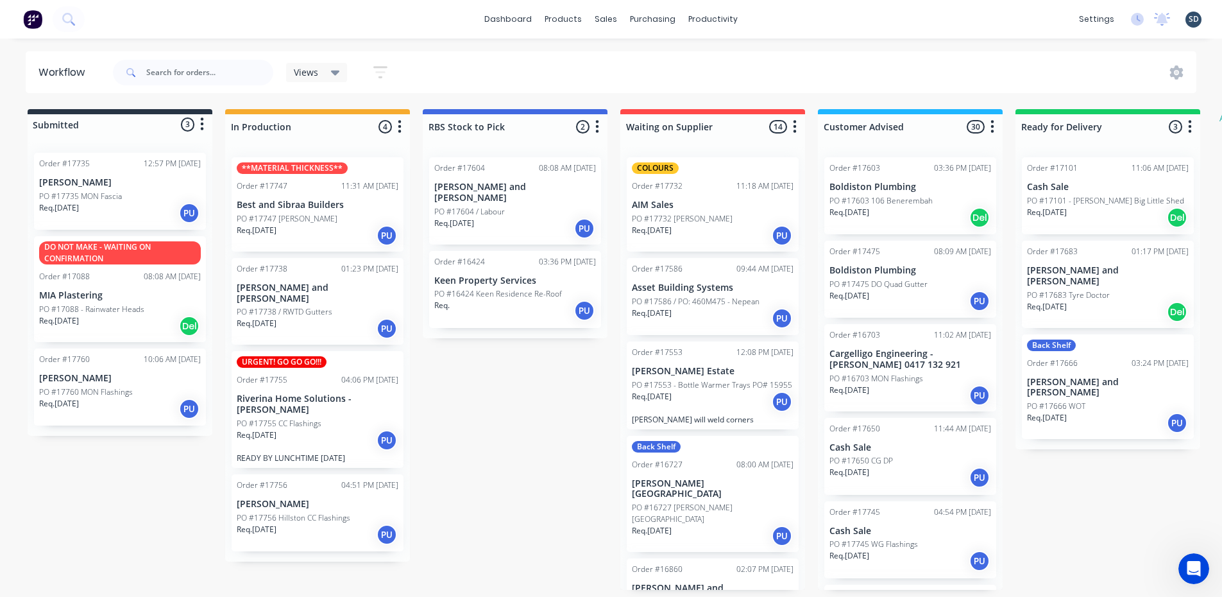
click at [104, 391] on p "PO #17760 MON Flashings" at bounding box center [86, 392] width 94 height 12
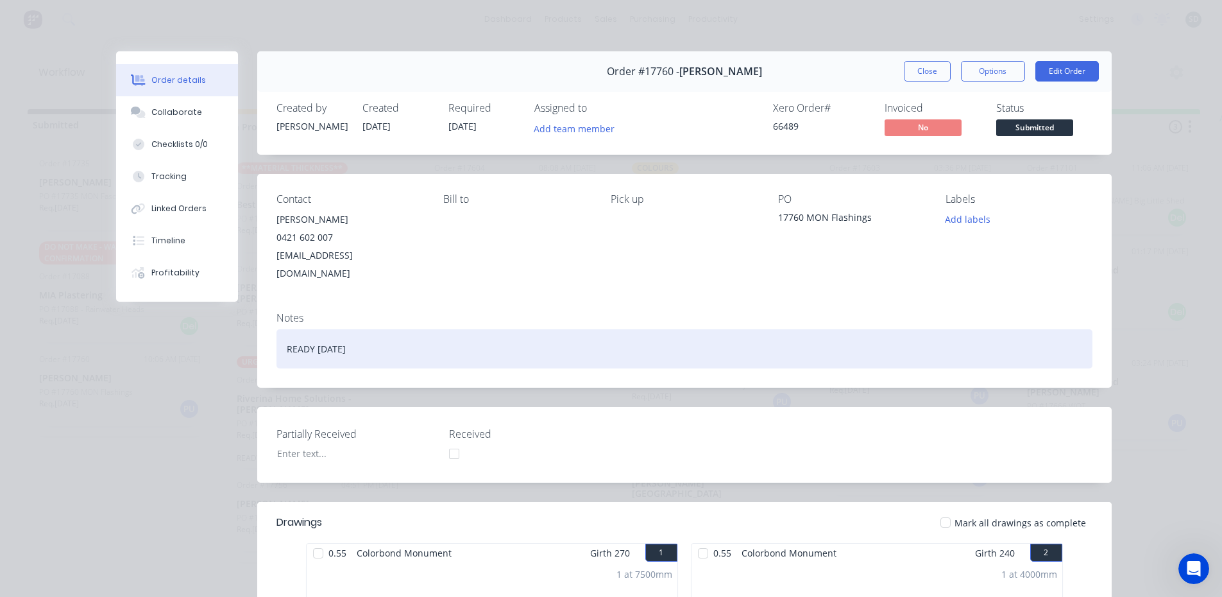
click at [278, 329] on div "READY TODAY" at bounding box center [685, 348] width 816 height 39
click at [284, 329] on div "READY TODAY" at bounding box center [685, 348] width 816 height 39
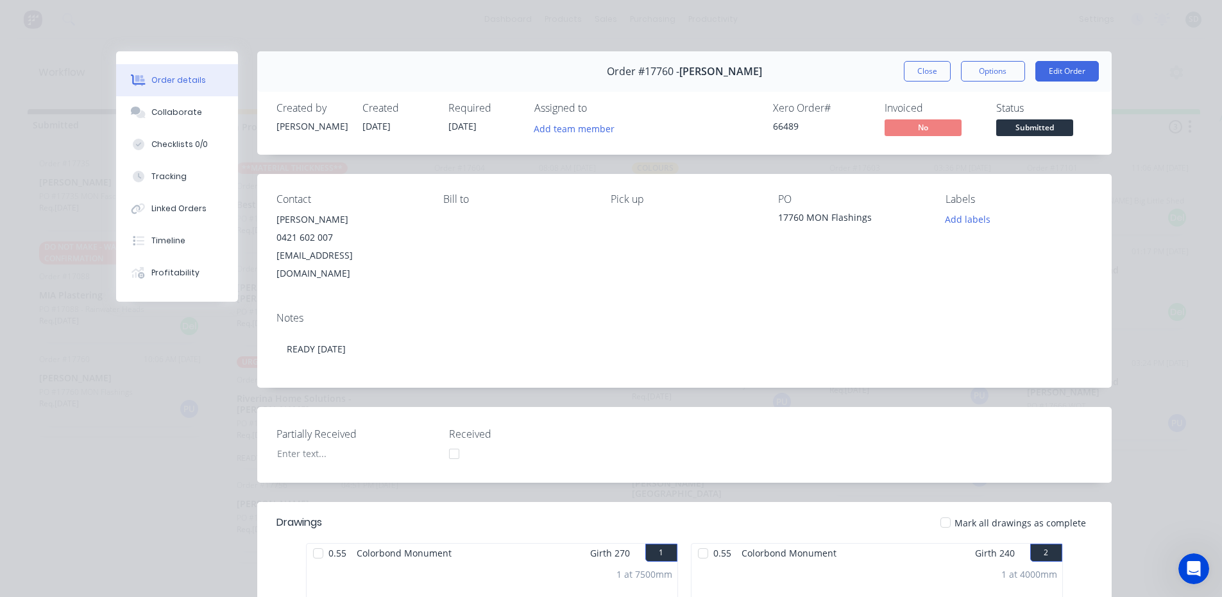
click at [477, 275] on div "Contact Shannon Bradbrook 0421 602 007 shanuxb@gmail.com Bill to Pick up PO 177…" at bounding box center [684, 238] width 855 height 128
click at [926, 74] on button "Close" at bounding box center [927, 71] width 47 height 21
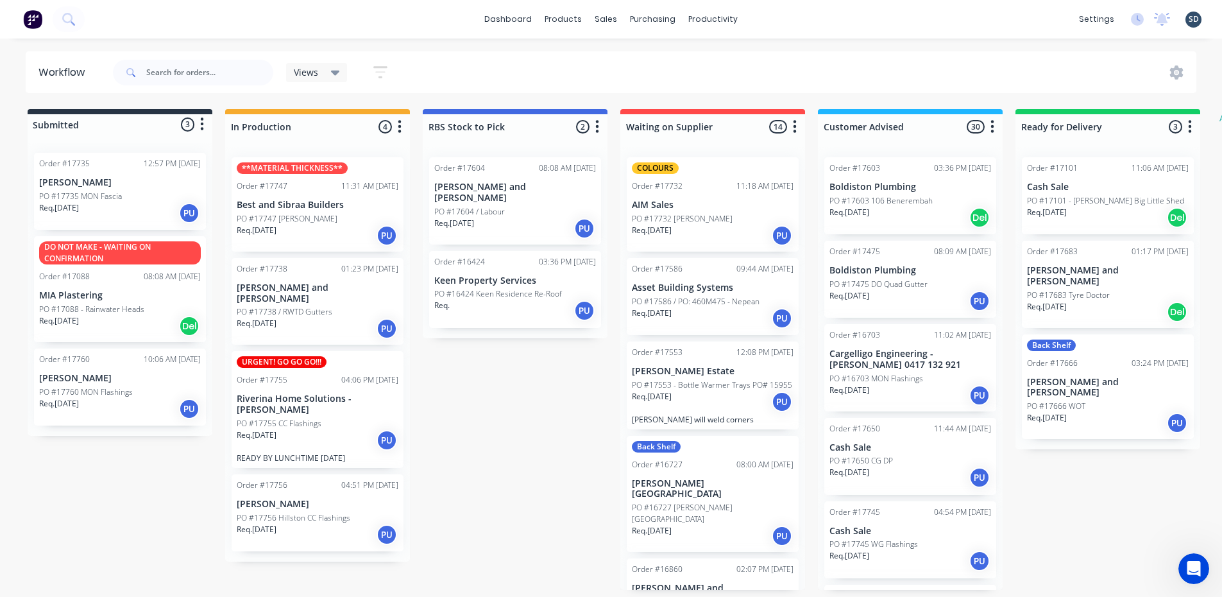
click at [123, 465] on div "Submitted 3 Status colour #273444 hex #273444 Save Cancel Summaries Total order…" at bounding box center [780, 349] width 1581 height 481
click at [107, 393] on p "PO #17760 MON Flashings" at bounding box center [86, 392] width 94 height 12
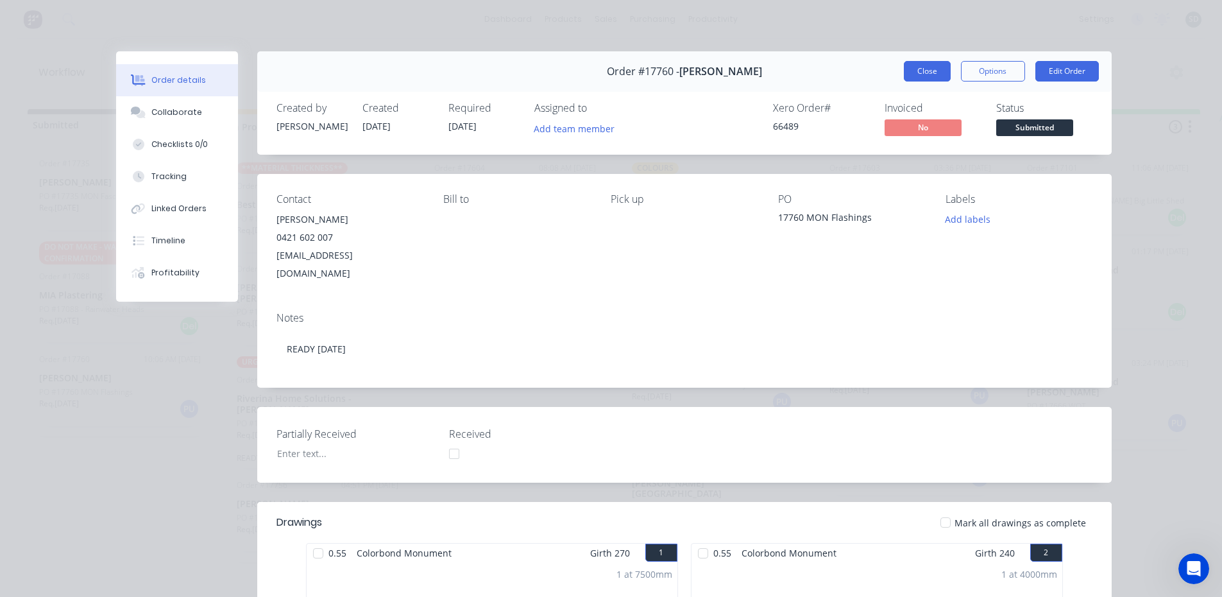
click at [915, 70] on button "Close" at bounding box center [927, 71] width 47 height 21
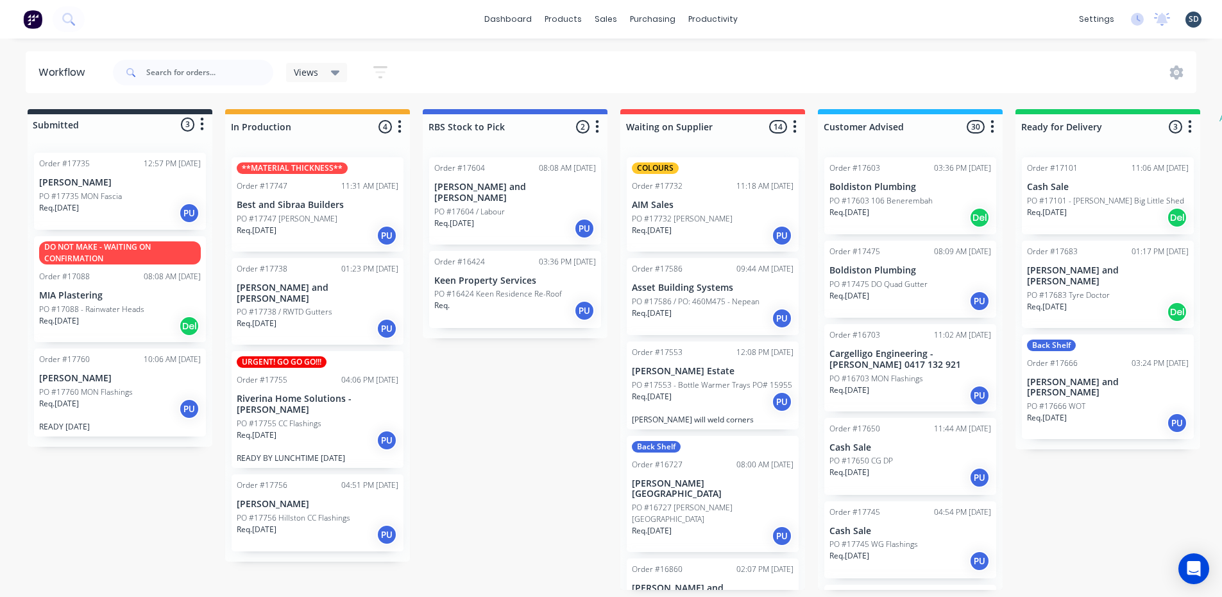
click at [529, 438] on div "Submitted 3 Status colour #273444 hex #273444 Save Cancel Summaries Total order…" at bounding box center [780, 349] width 1581 height 481
click at [808, 26] on div "dashboard products sales purchasing productivity dashboard products Product Cat…" at bounding box center [611, 19] width 1222 height 38
click at [808, 33] on div "dashboard products sales purchasing productivity dashboard products Product Cat…" at bounding box center [611, 19] width 1222 height 38
click at [770, 20] on div "dashboard products sales purchasing productivity dashboard products Product Cat…" at bounding box center [611, 19] width 1222 height 38
click at [777, 15] on div "dashboard products sales purchasing productivity dashboard products Product Cat…" at bounding box center [611, 19] width 1222 height 38
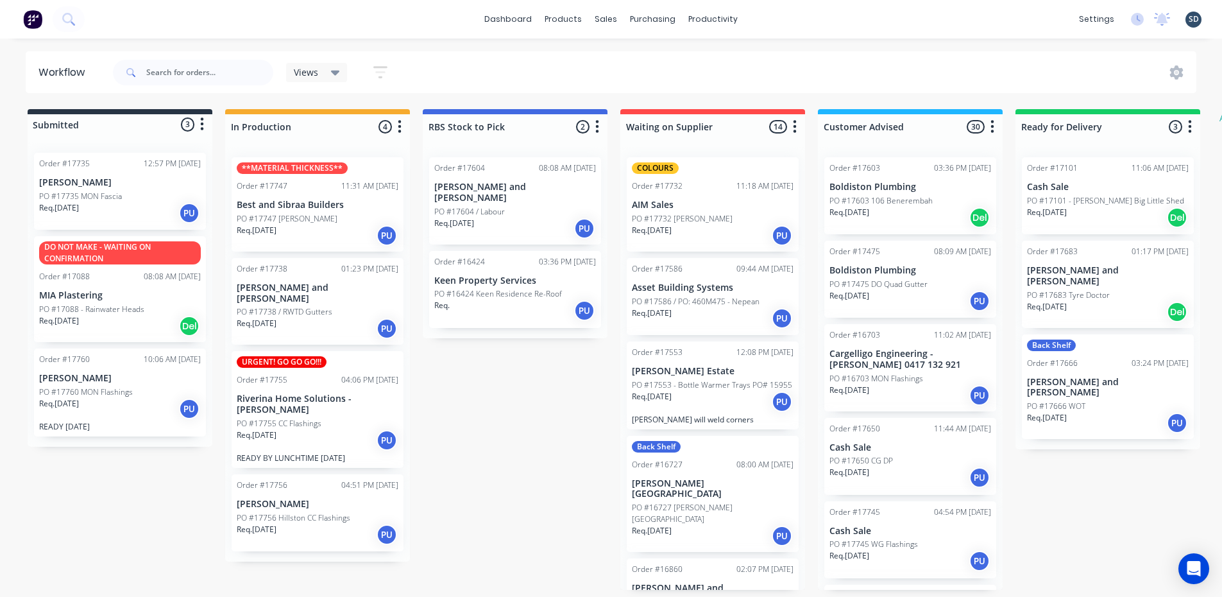
click at [778, 23] on div "dashboard products sales purchasing productivity dashboard products Product Cat…" at bounding box center [611, 19] width 1222 height 38
click at [790, 35] on div "dashboard products sales purchasing productivity dashboard products Product Cat…" at bounding box center [611, 19] width 1222 height 38
click at [776, 8] on div "dashboard products sales purchasing productivity dashboard products Product Cat…" at bounding box center [611, 19] width 1222 height 38
click at [787, 21] on div "dashboard products sales purchasing productivity dashboard products Product Cat…" at bounding box center [611, 19] width 1222 height 38
click at [793, 24] on div "dashboard products sales purchasing productivity dashboard products Product Cat…" at bounding box center [611, 19] width 1222 height 38
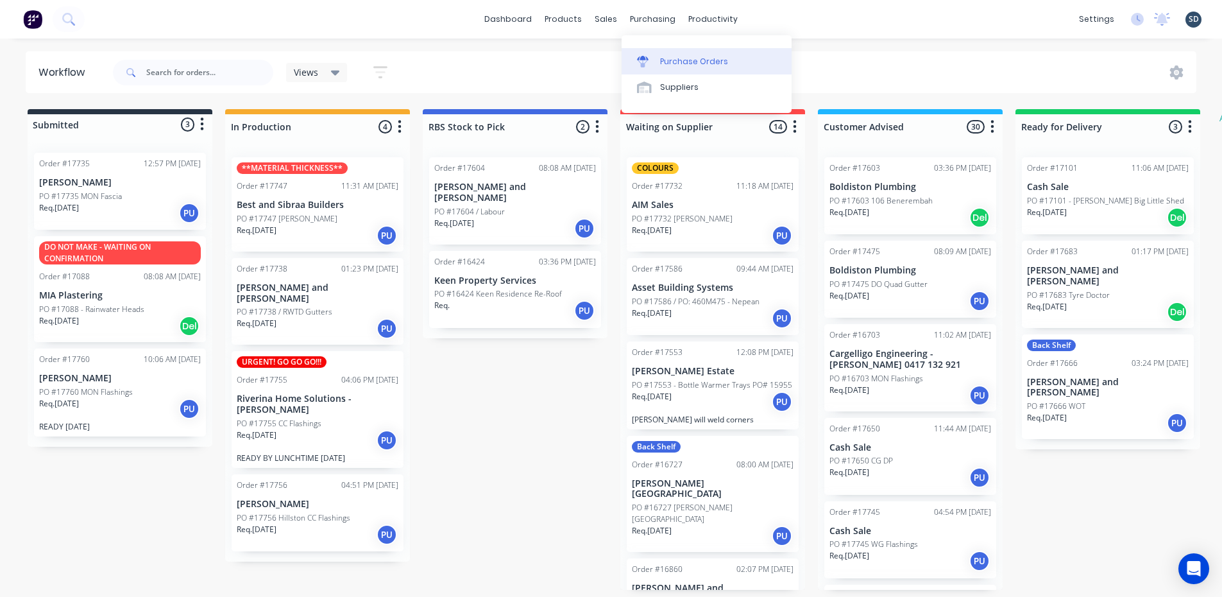
click at [682, 53] on link "Purchase Orders" at bounding box center [707, 61] width 170 height 26
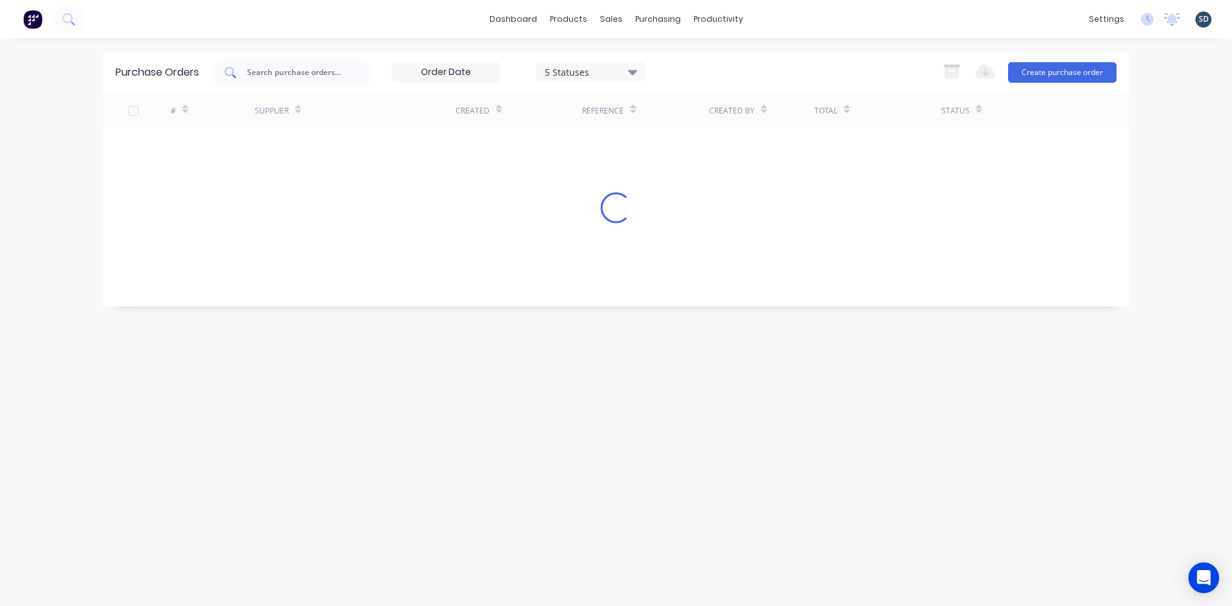
click at [255, 74] on input "text" at bounding box center [299, 72] width 107 height 13
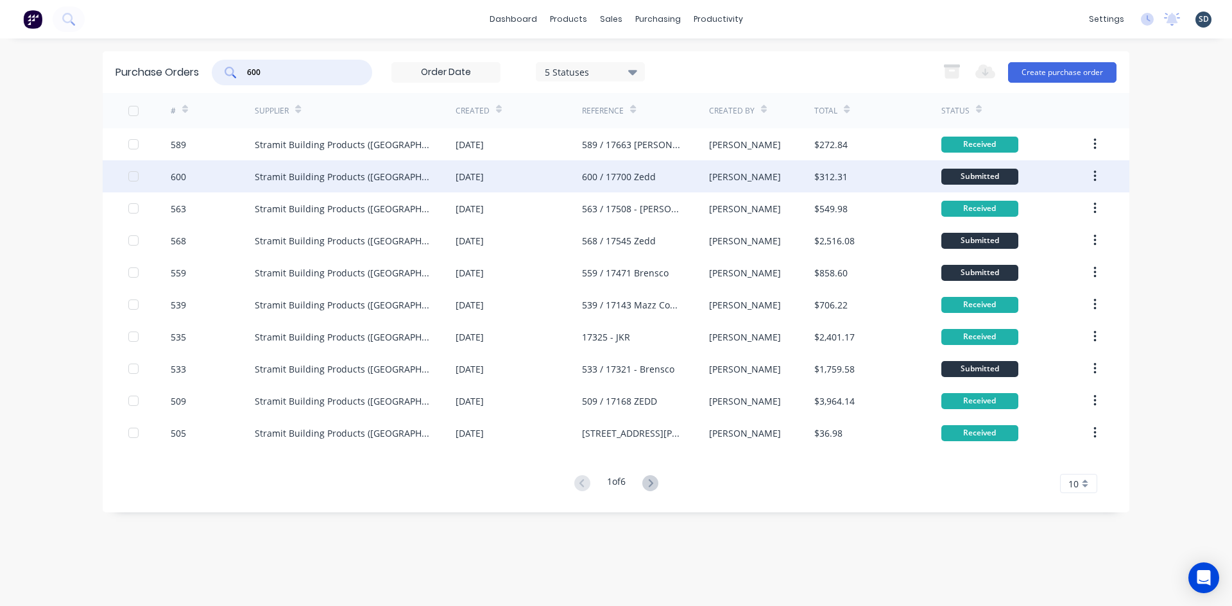
type input "600"
click at [422, 173] on div "Stramit Building Products ([GEOGRAPHIC_DATA])" at bounding box center [355, 176] width 201 height 32
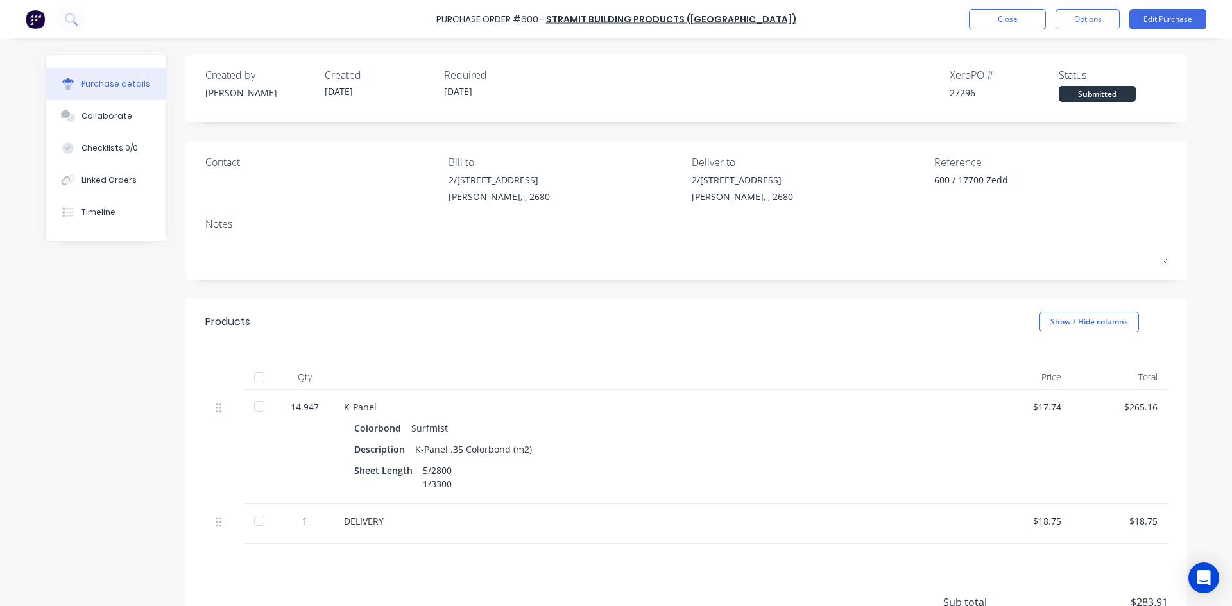
click at [251, 373] on div at bounding box center [259, 377] width 26 height 26
type textarea "x"
click at [998, 19] on button "Close" at bounding box center [1007, 19] width 77 height 21
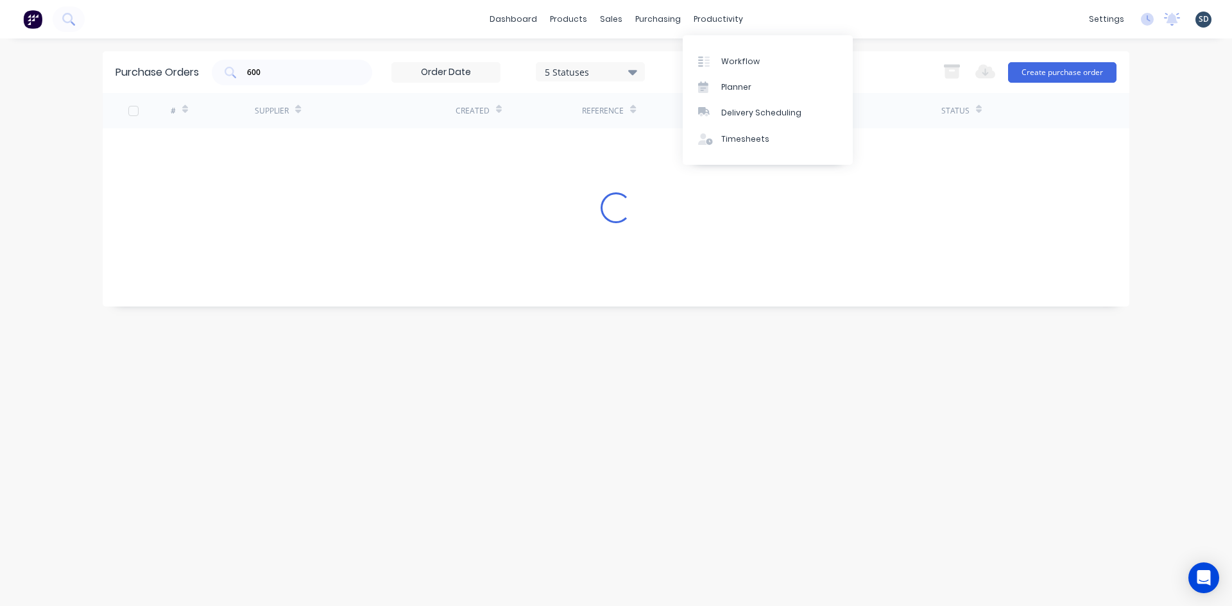
click at [810, 22] on div "dashboard products sales purchasing productivity dashboard products Product Cat…" at bounding box center [616, 19] width 1232 height 38
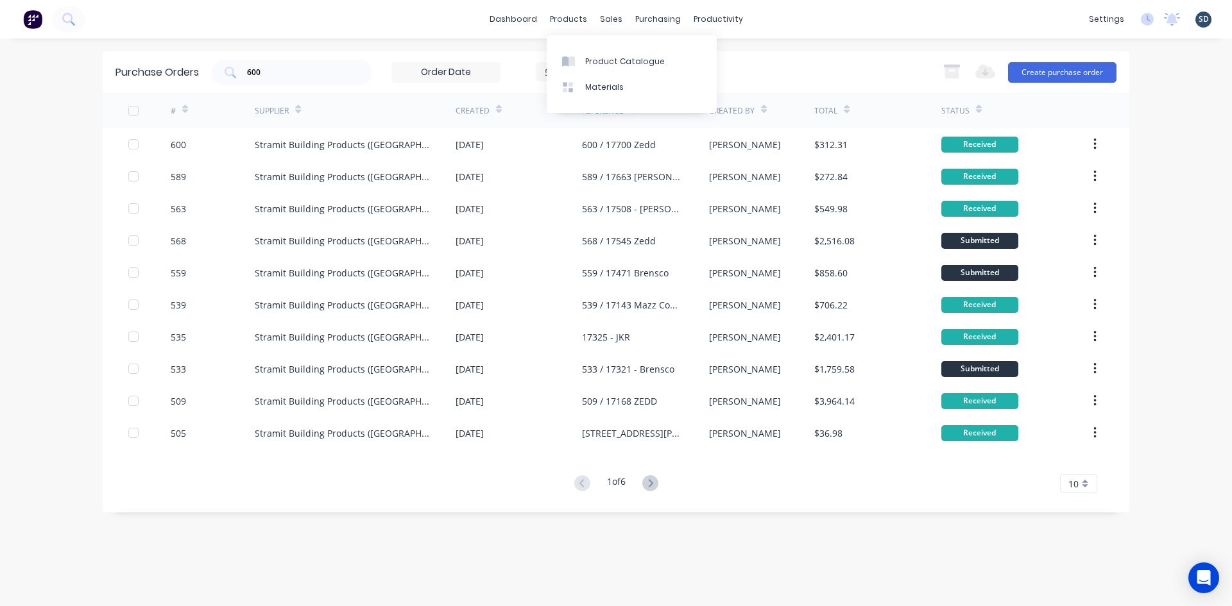
click at [792, 22] on div "dashboard products sales purchasing productivity dashboard products Product Cat…" at bounding box center [616, 19] width 1232 height 38
click at [776, 17] on div "dashboard products sales purchasing productivity dashboard products Product Cat…" at bounding box center [616, 19] width 1232 height 38
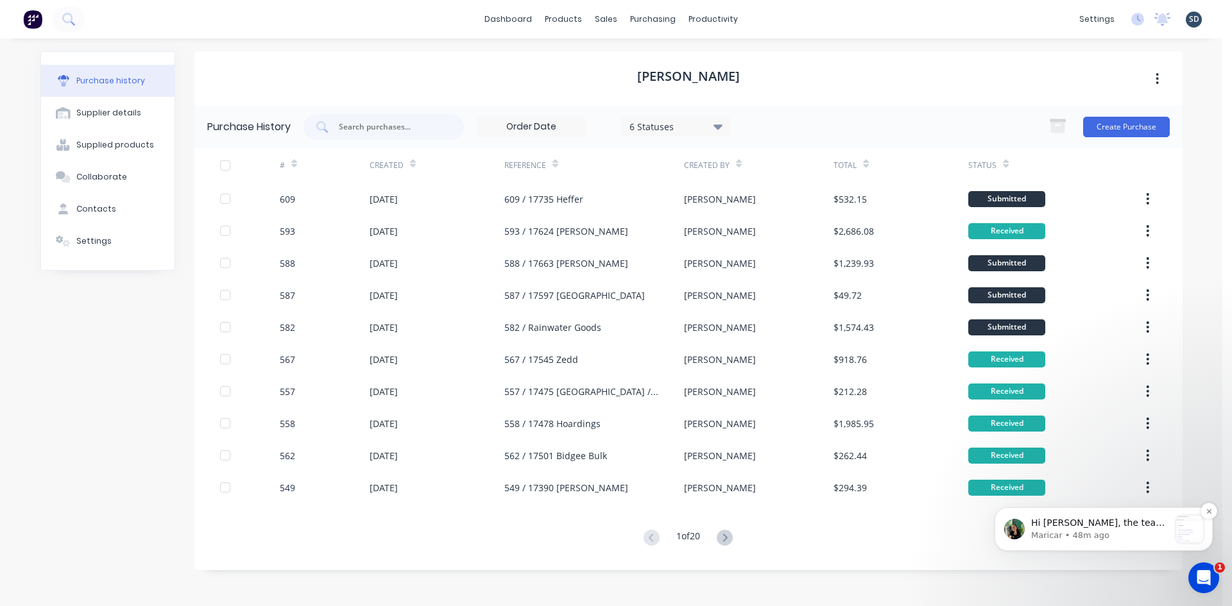
click at [1117, 532] on p "Maricar • 48m ago" at bounding box center [1100, 536] width 139 height 12
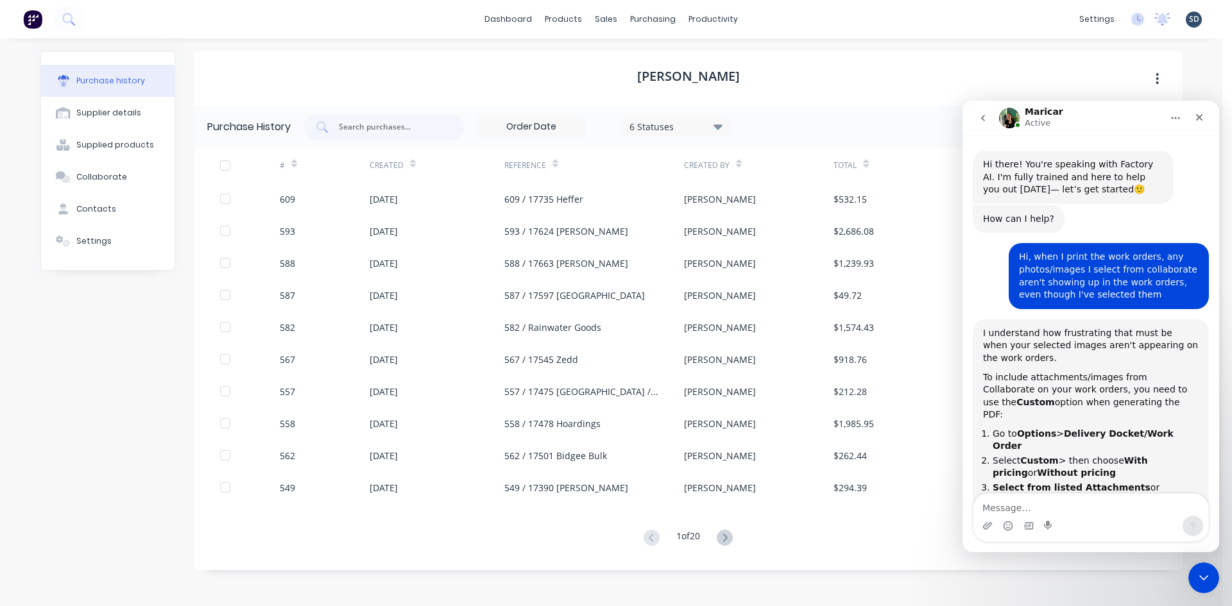
click at [1126, 57] on div "Lysaght VIC" at bounding box center [688, 78] width 988 height 55
click at [987, 115] on icon "go back" at bounding box center [983, 118] width 10 height 10
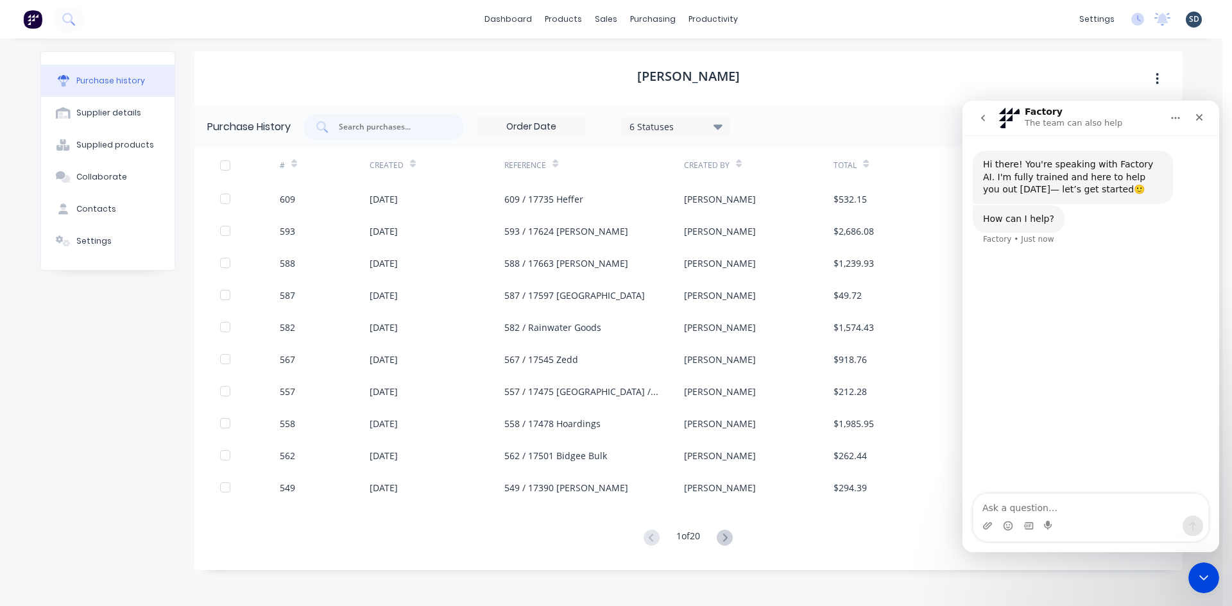
click at [987, 115] on icon "go back" at bounding box center [983, 118] width 10 height 10
click at [1197, 119] on icon "Close" at bounding box center [1199, 117] width 7 height 7
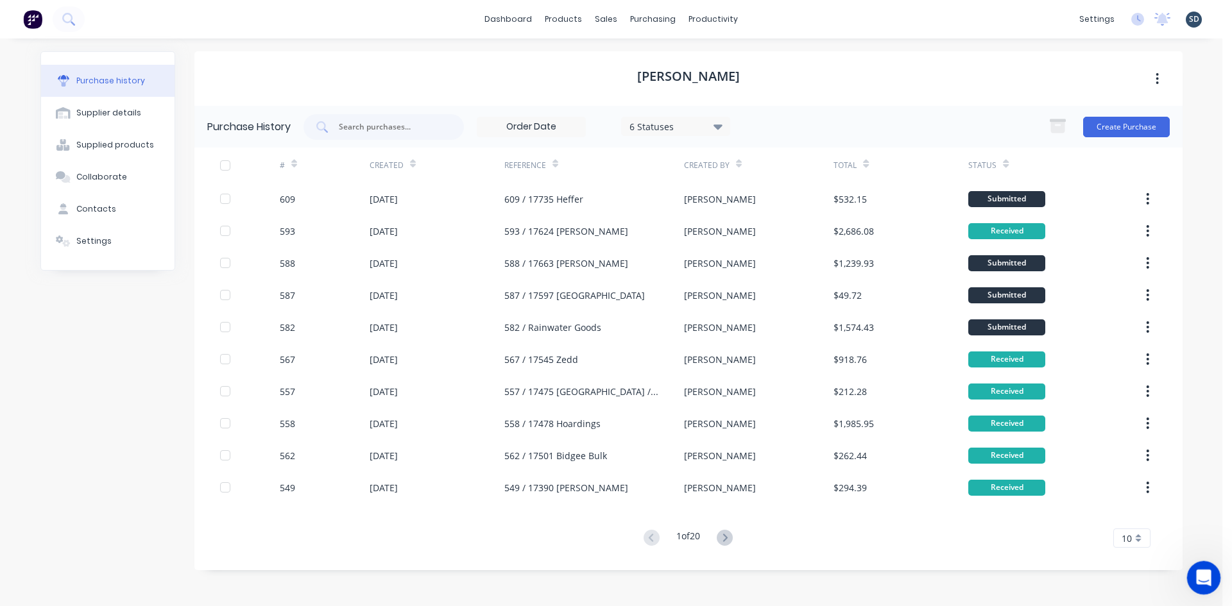
click at [1204, 577] on icon "Open Intercom Messenger" at bounding box center [1201, 576] width 21 height 21
click at [1033, 46] on div "Purchase history Supplier details Supplied products Collaborate Contacts Settin…" at bounding box center [612, 315] width 1168 height 555
click at [761, 21] on div "dashboard products sales purchasing productivity dashboard products Product Cat…" at bounding box center [611, 19] width 1222 height 38
click at [805, 31] on div "dashboard products sales purchasing productivity dashboard products Product Cat…" at bounding box center [611, 19] width 1222 height 38
click at [783, 18] on div "dashboard products sales purchasing productivity dashboard products Product Cat…" at bounding box center [611, 19] width 1222 height 38
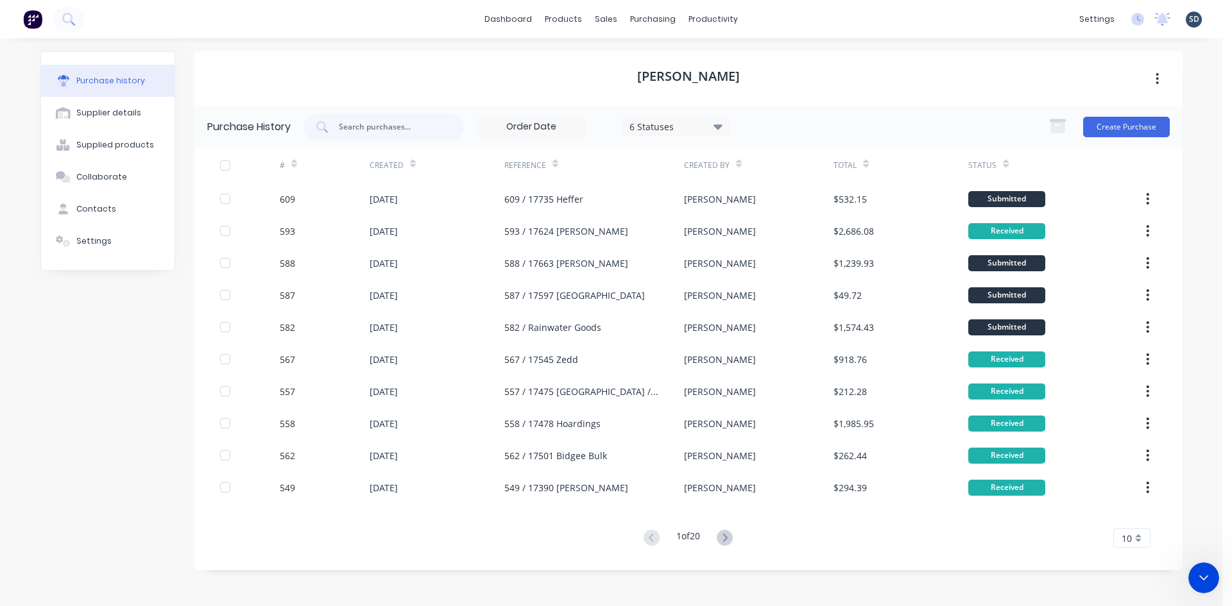
click at [783, 18] on div "dashboard products sales purchasing productivity dashboard products Product Cat…" at bounding box center [611, 19] width 1222 height 38
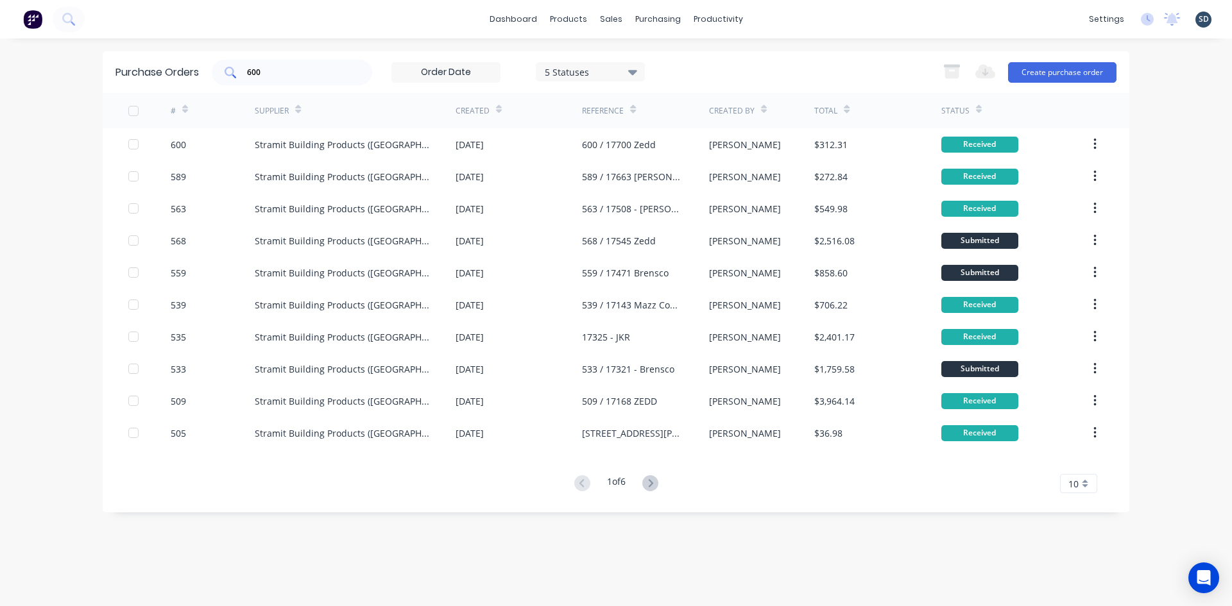
click at [303, 72] on input "600" at bounding box center [299, 72] width 107 height 13
click at [303, 71] on input "600" at bounding box center [299, 72] width 107 height 13
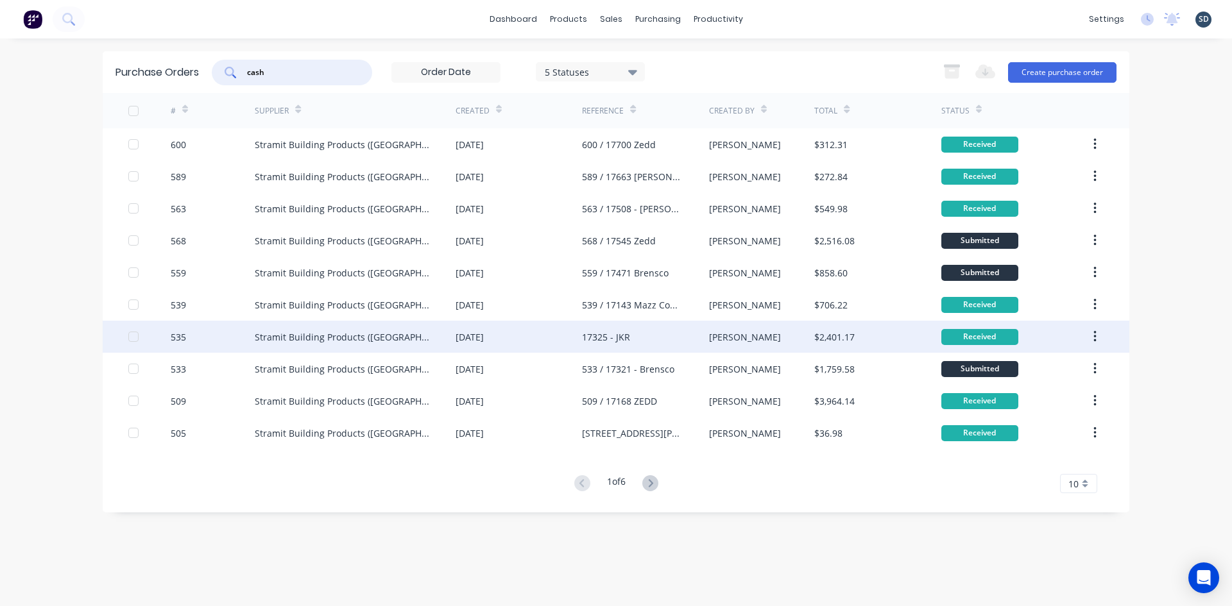
type input "cash"
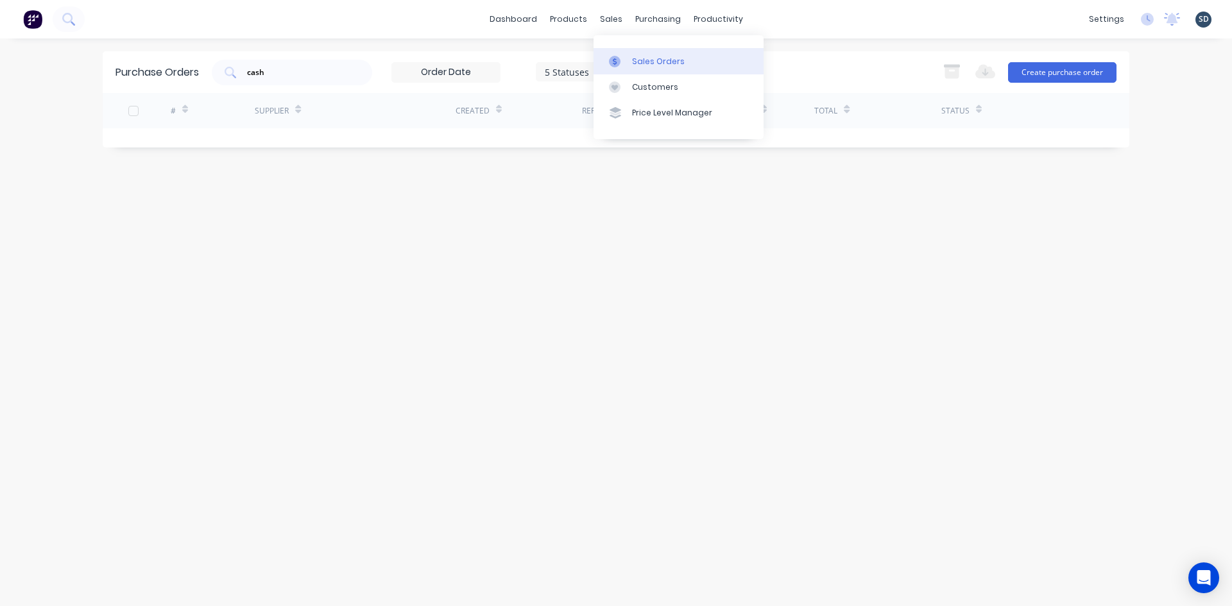
click at [644, 64] on div "Sales Orders" at bounding box center [658, 62] width 53 height 12
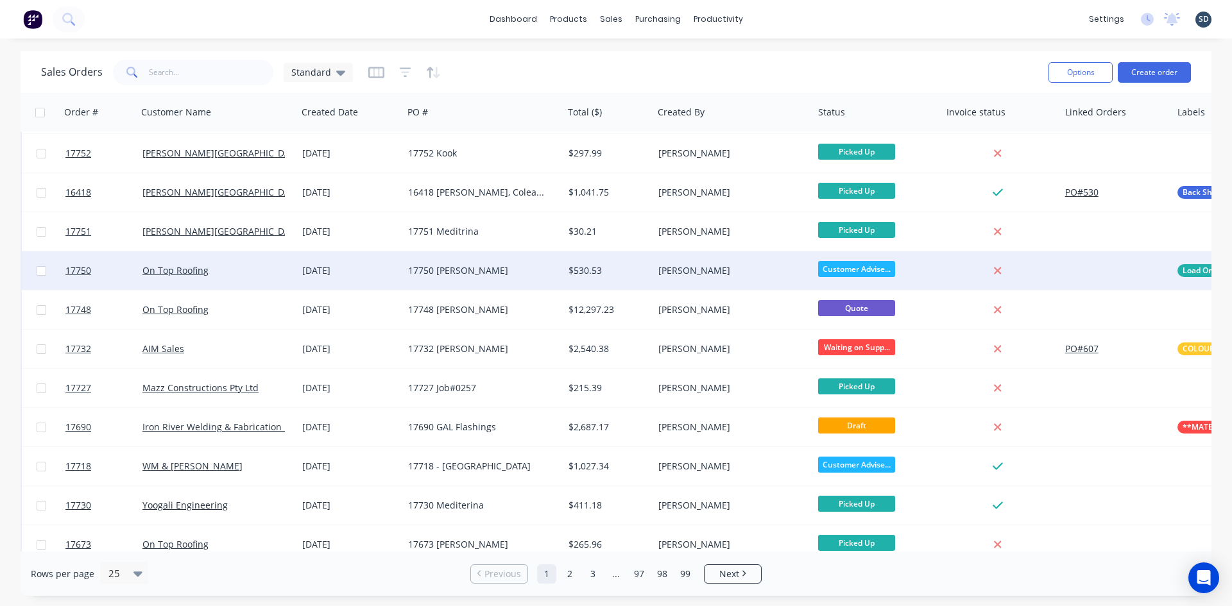
scroll to position [565, 0]
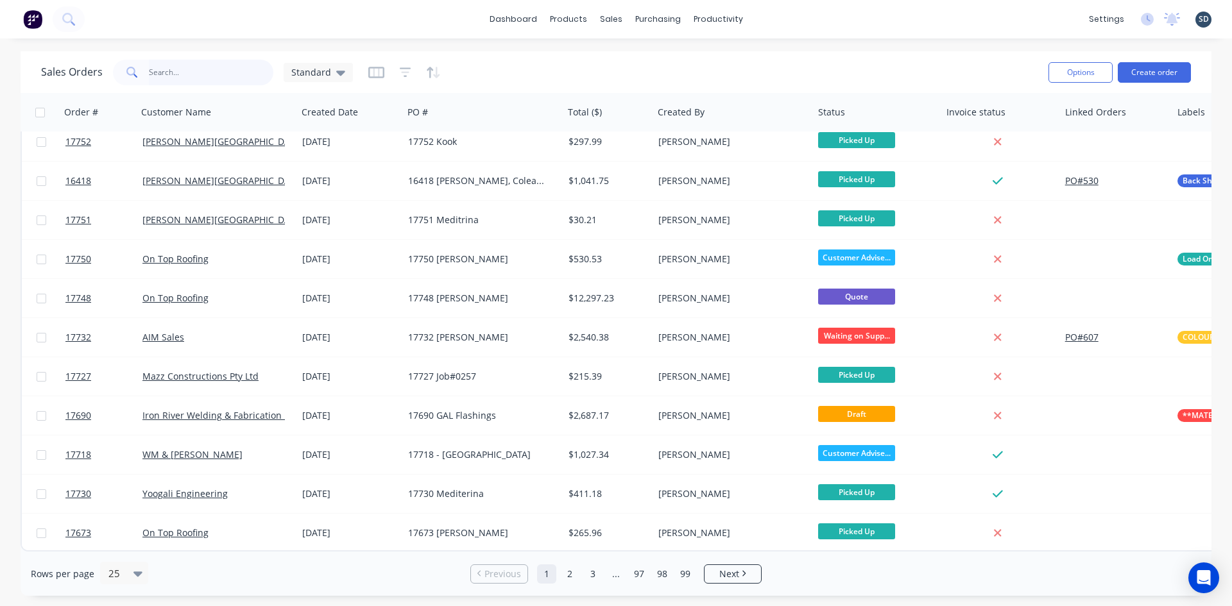
click at [171, 74] on input "text" at bounding box center [211, 73] width 125 height 26
type input "[PERSON_NAME]"
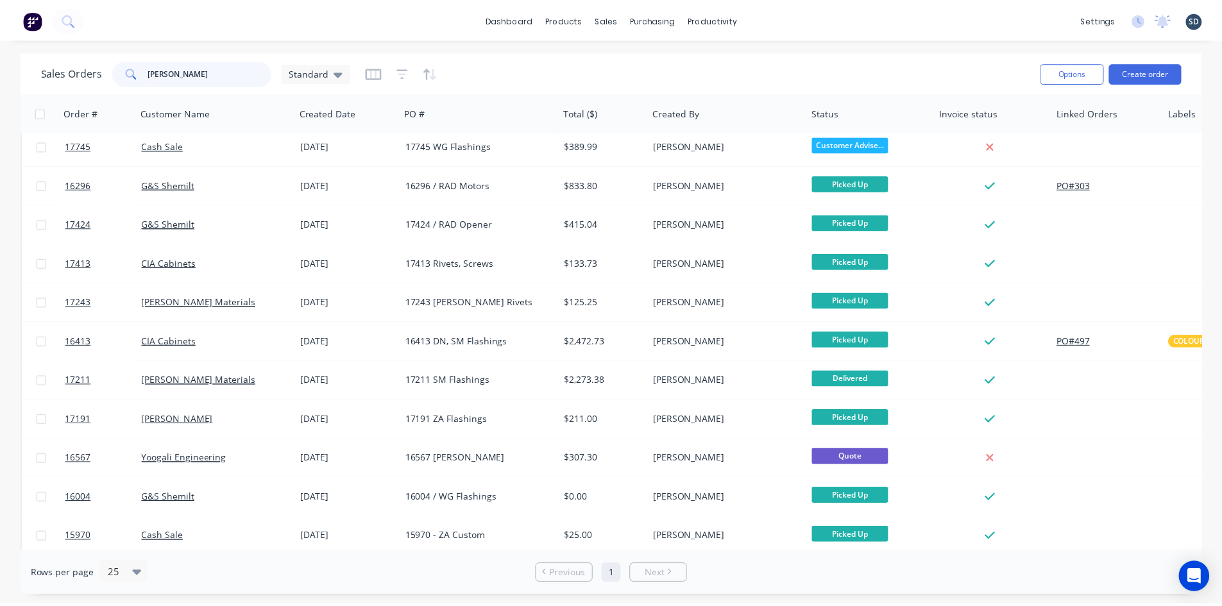
scroll to position [0, 0]
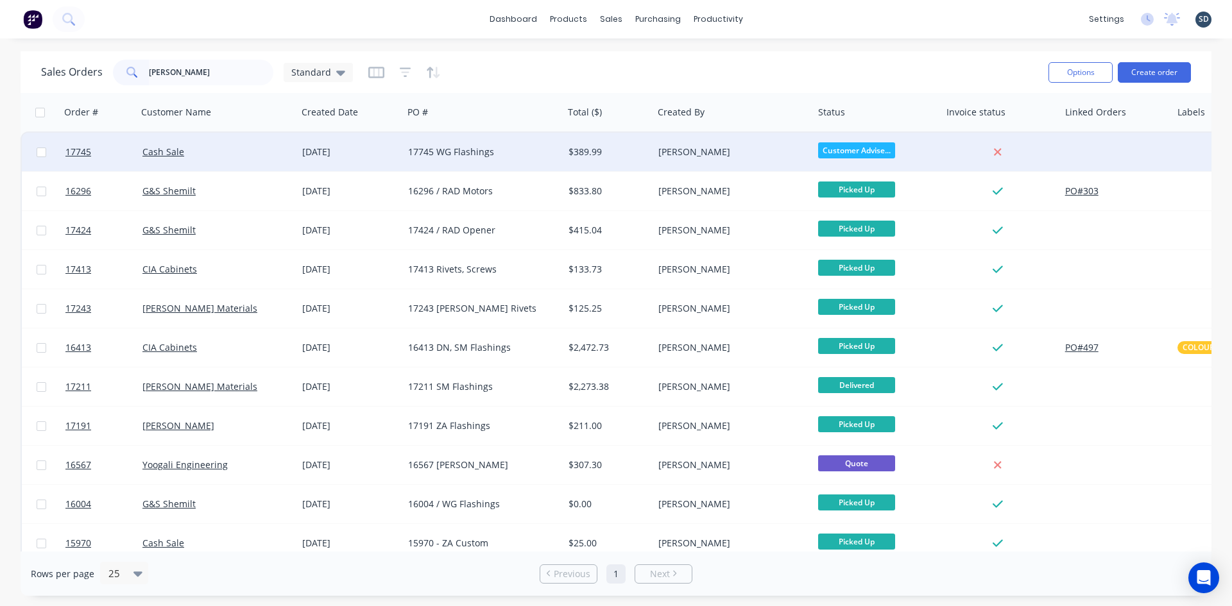
click at [241, 149] on div "Cash Sale" at bounding box center [213, 152] width 142 height 13
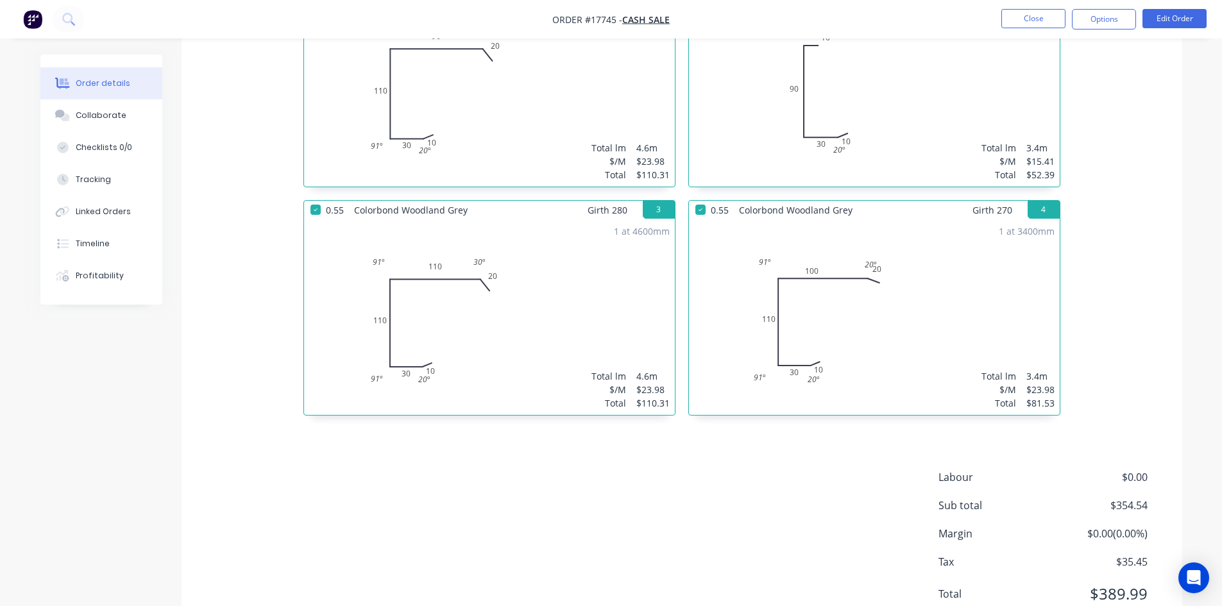
scroll to position [559, 0]
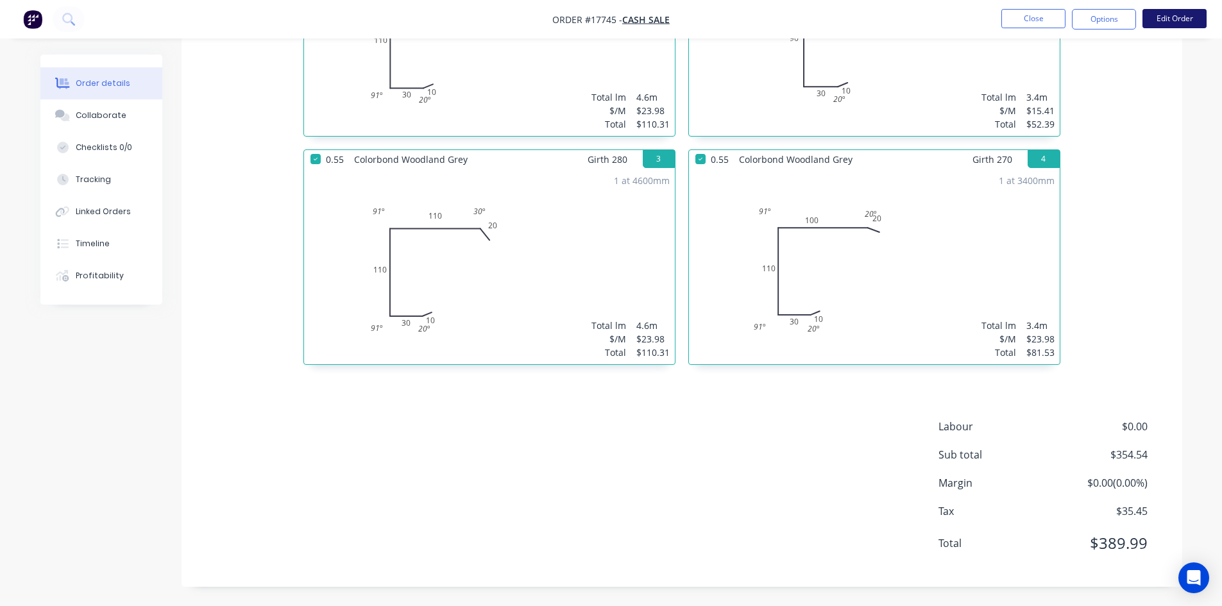
click at [1193, 24] on button "Edit Order" at bounding box center [1175, 18] width 64 height 19
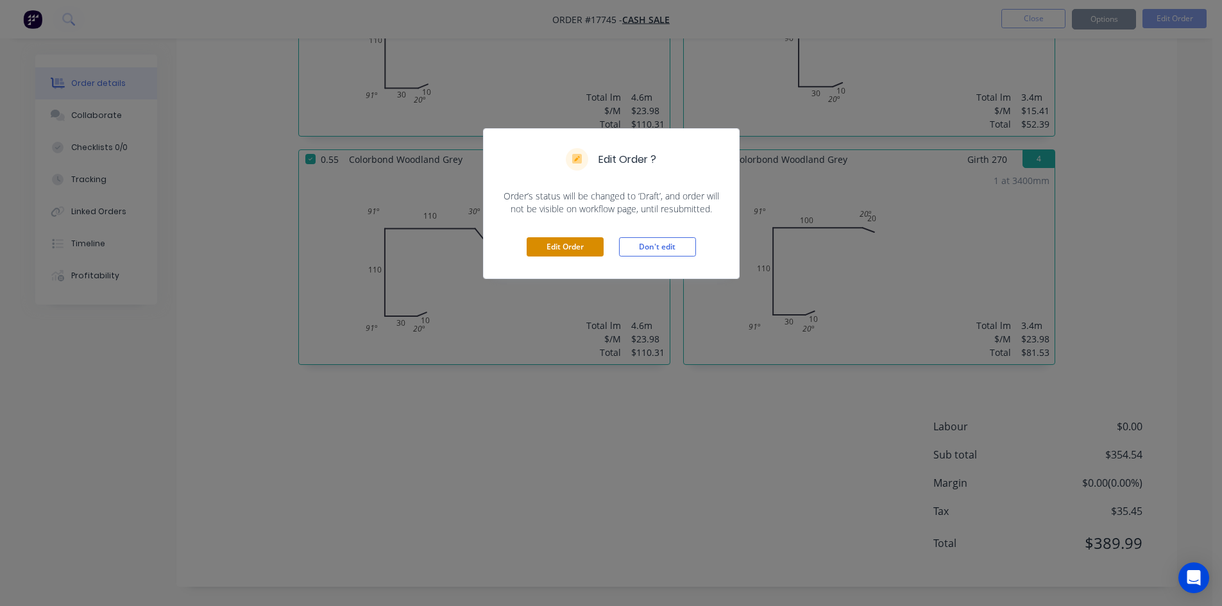
click at [571, 251] on button "Edit Order" at bounding box center [565, 246] width 77 height 19
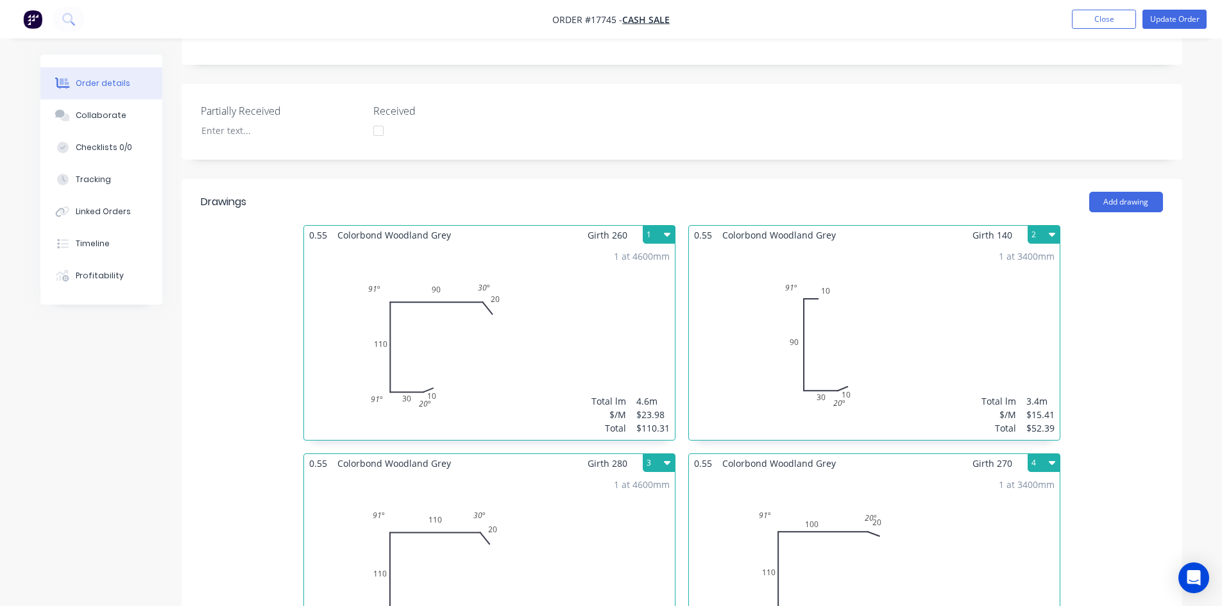
scroll to position [240, 0]
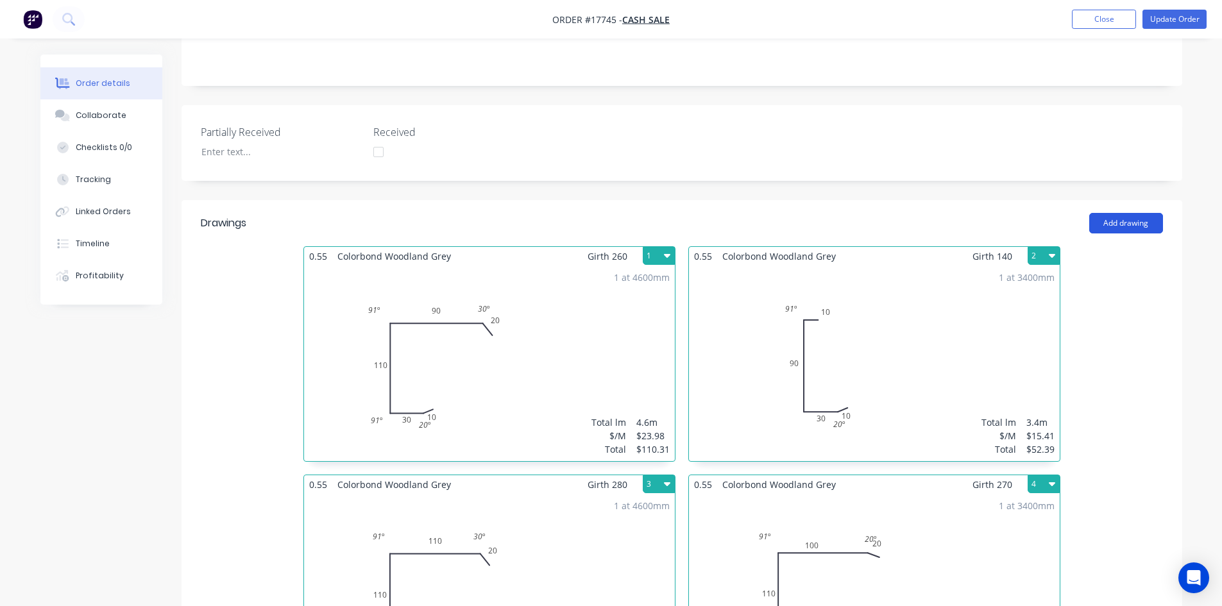
click at [1129, 226] on button "Add drawing" at bounding box center [1126, 223] width 74 height 21
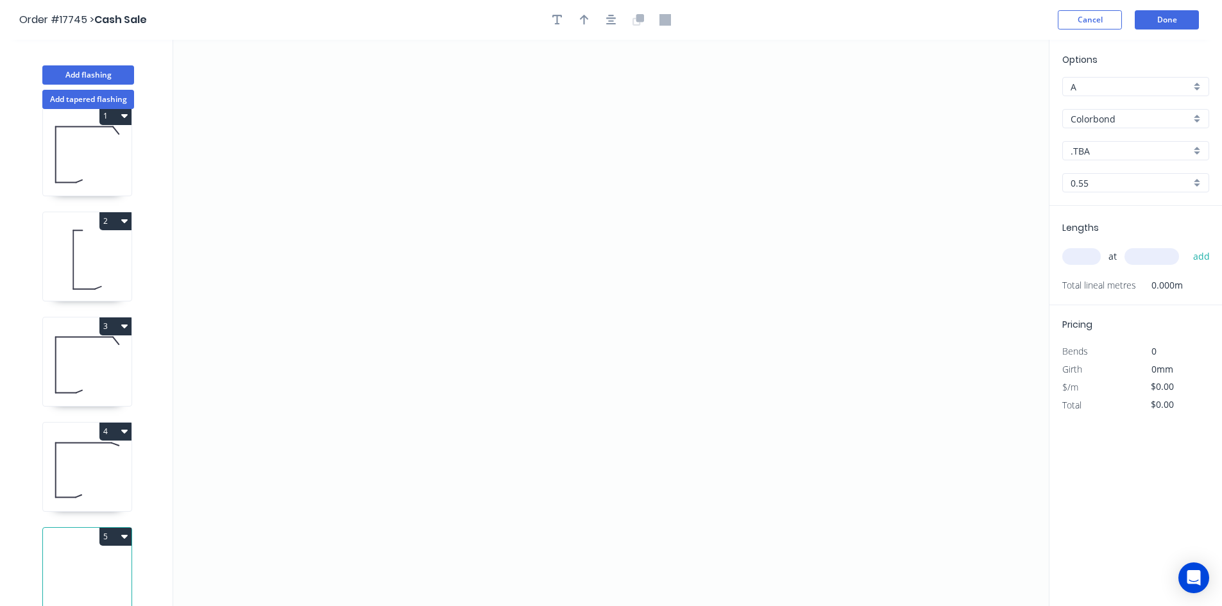
scroll to position [34, 0]
click at [102, 459] on icon at bounding box center [87, 468] width 89 height 82
type input "$23.98"
type input "$81.53"
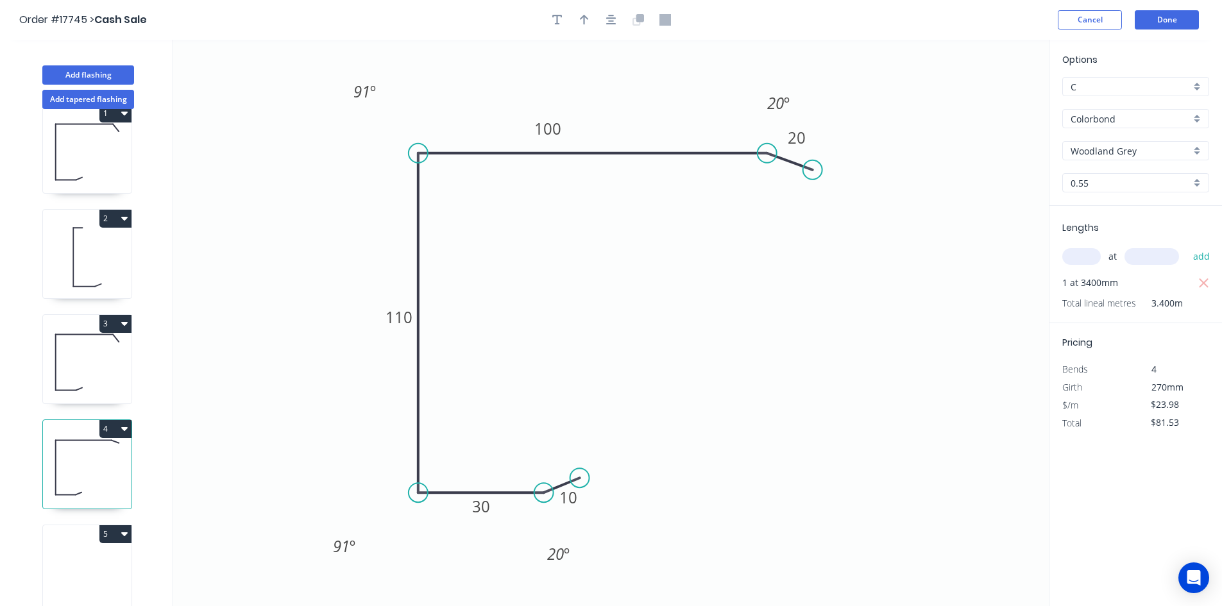
click at [84, 558] on icon at bounding box center [87, 573] width 89 height 82
type input "$0.00"
type input "A"
type input ".TBA"
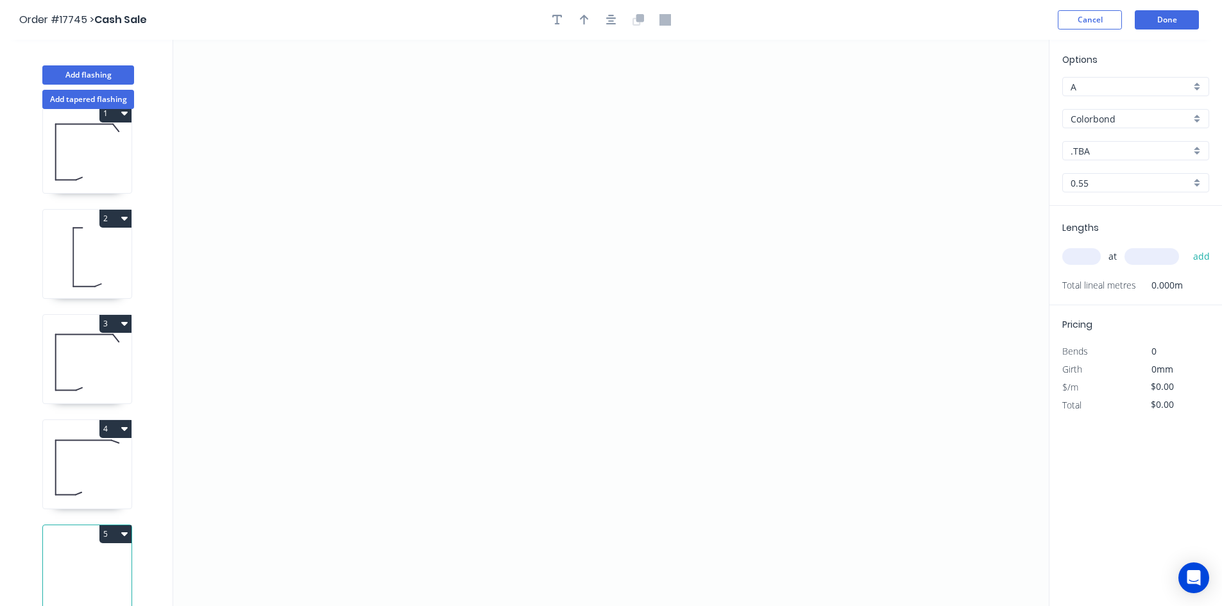
click at [1066, 77] on div "A" at bounding box center [1135, 86] width 147 height 19
click at [1091, 152] on div "C" at bounding box center [1136, 156] width 146 height 22
type input "C"
click at [1119, 117] on input "Colorbond" at bounding box center [1131, 118] width 120 height 13
click at [1112, 237] on div "Zincalume" at bounding box center [1136, 233] width 146 height 22
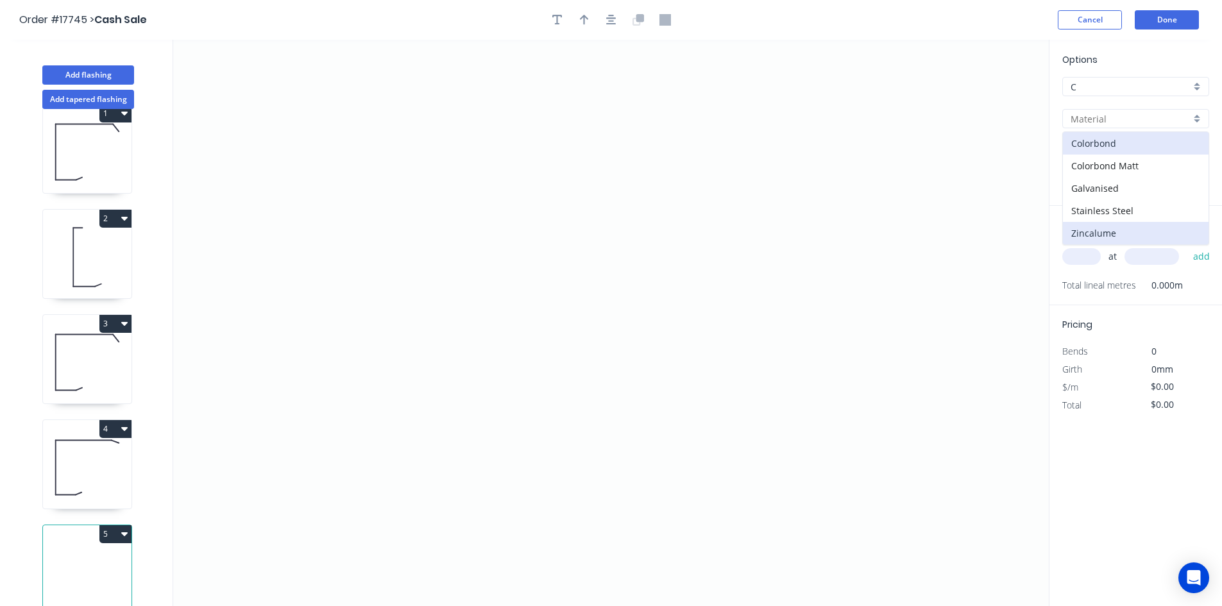
type input "Zincalume"
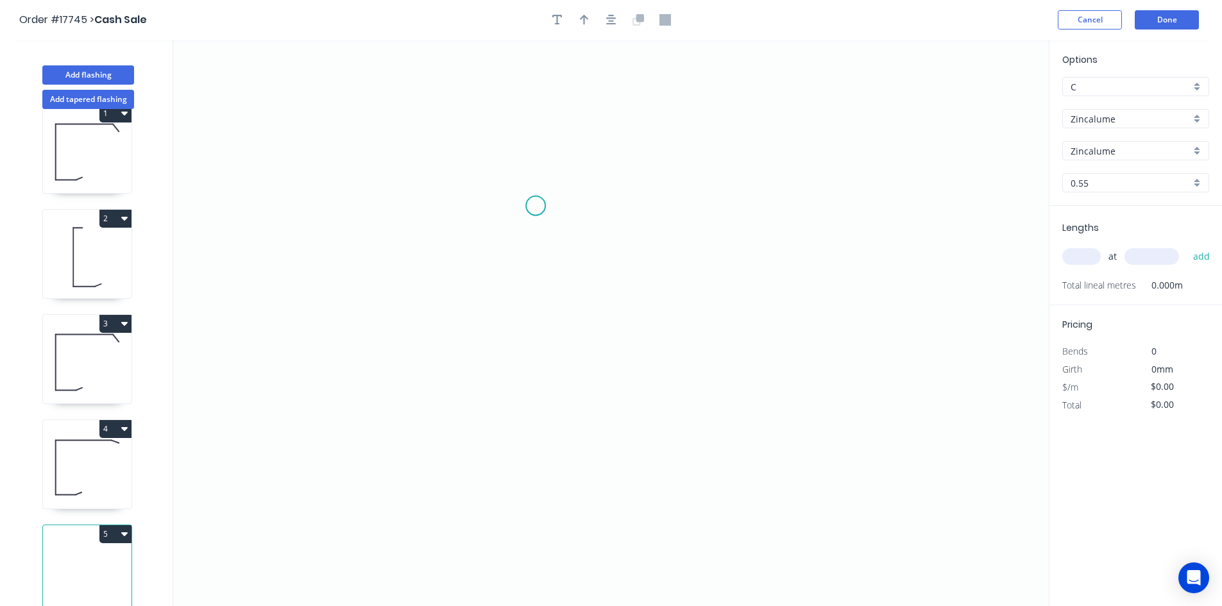
click at [529, 206] on icon "0" at bounding box center [611, 323] width 876 height 567
click at [803, 200] on icon "0" at bounding box center [611, 323] width 876 height 567
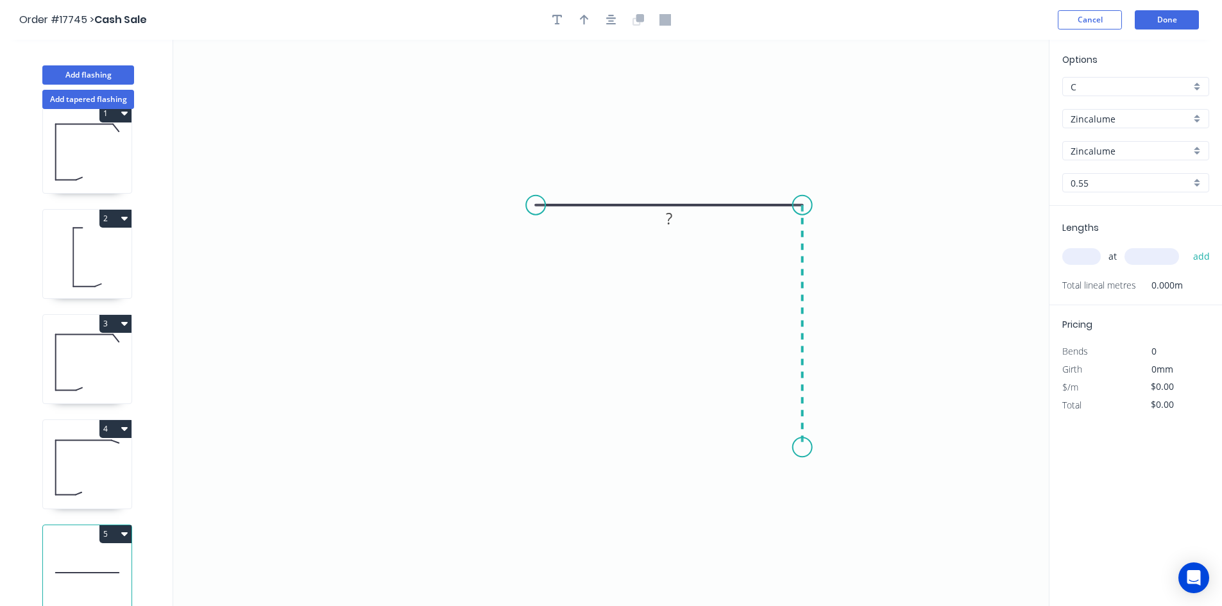
click at [795, 448] on icon "0 ?" at bounding box center [611, 323] width 876 height 567
drag, startPoint x: 532, startPoint y: 203, endPoint x: 525, endPoint y: 201, distance: 6.7
click at [525, 201] on circle at bounding box center [525, 205] width 19 height 19
click at [663, 177] on tspan "?" at bounding box center [664, 179] width 6 height 21
click at [824, 320] on tspan "?" at bounding box center [822, 319] width 6 height 21
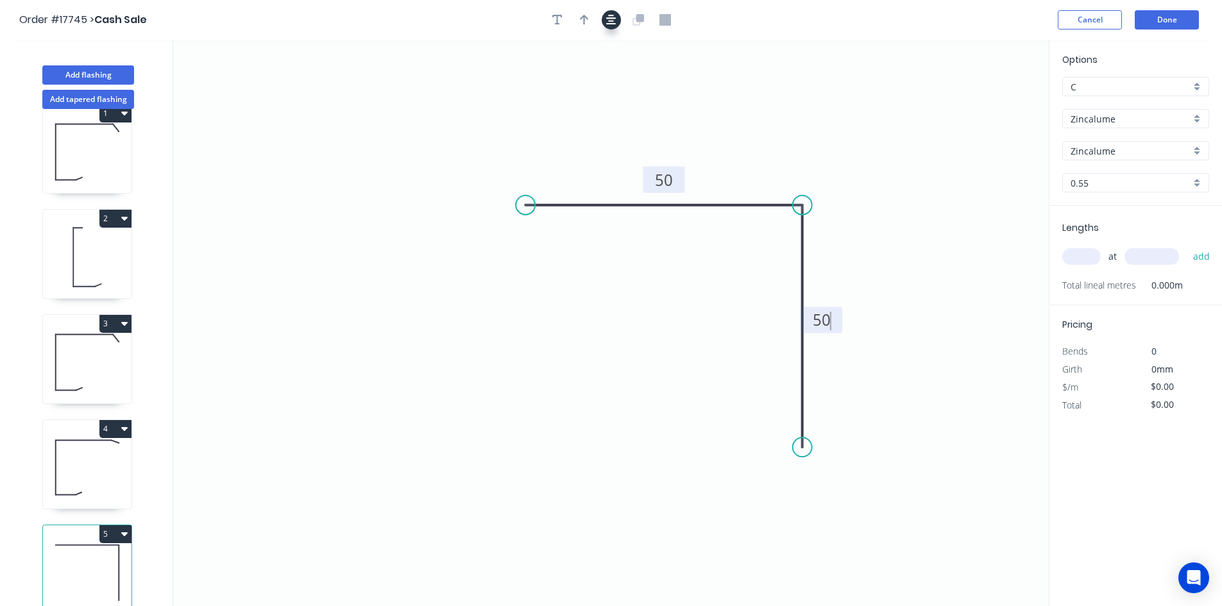
click at [614, 14] on icon "button" at bounding box center [611, 20] width 10 height 12
type input "$6.88"
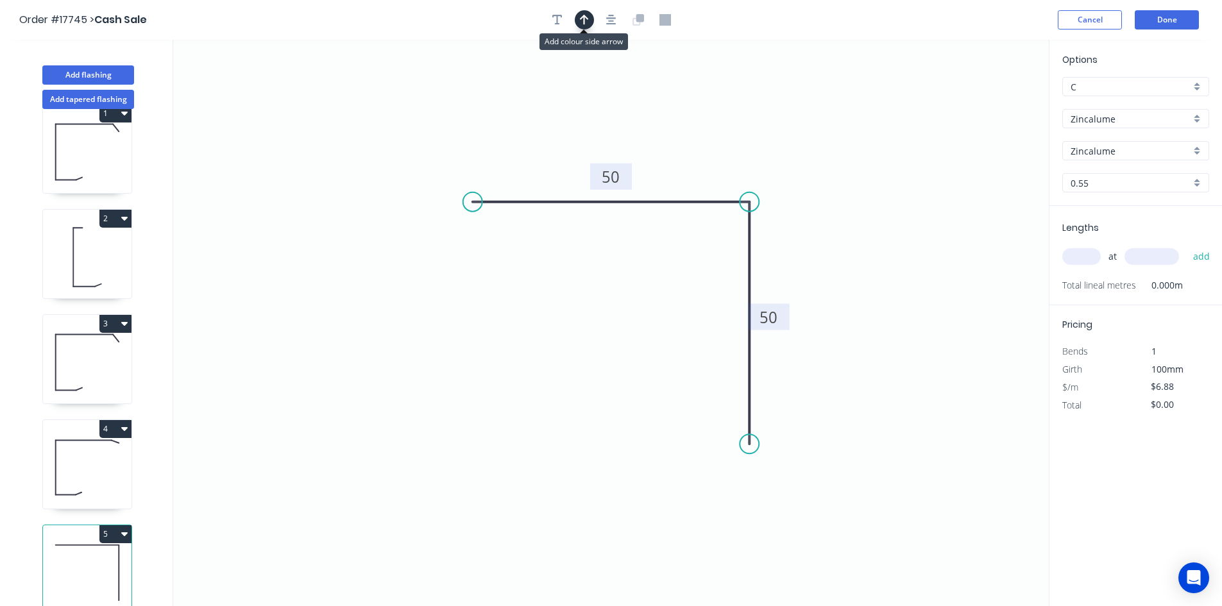
click at [590, 18] on button "button" at bounding box center [584, 19] width 19 height 19
click at [983, 98] on icon at bounding box center [984, 89] width 12 height 41
drag, startPoint x: 982, startPoint y: 101, endPoint x: 724, endPoint y: 142, distance: 261.3
click at [724, 142] on icon at bounding box center [733, 132] width 37 height 37
click at [767, 252] on div "Show angle" at bounding box center [813, 249] width 129 height 26
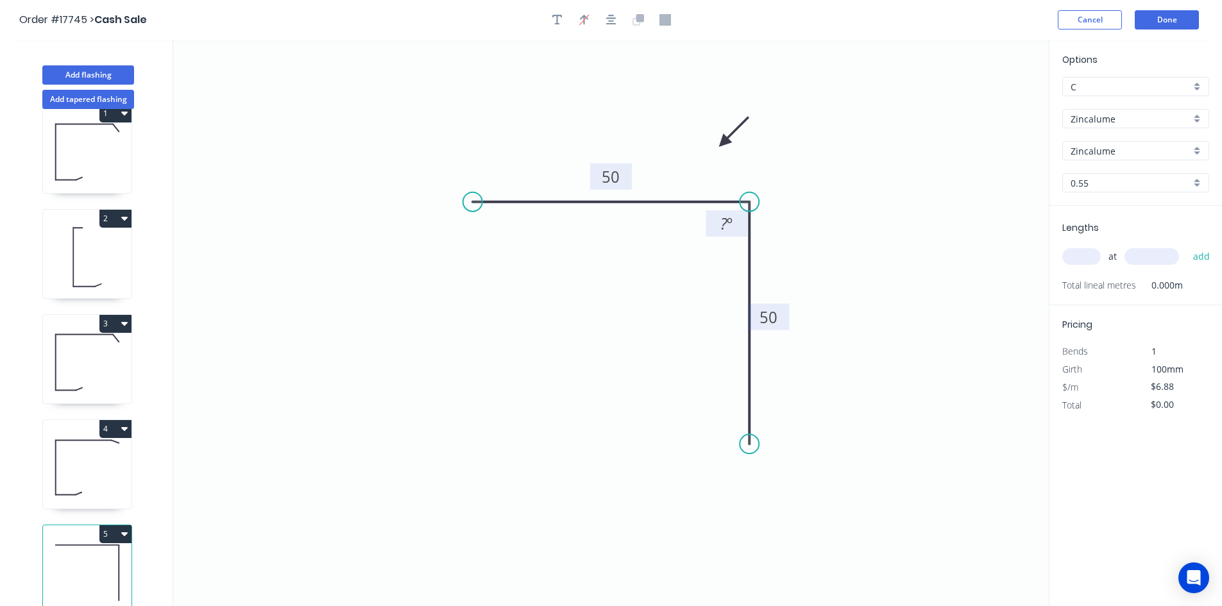
click at [728, 226] on tspan "º" at bounding box center [730, 223] width 6 height 21
drag, startPoint x: 709, startPoint y: 217, endPoint x: 796, endPoint y: 154, distance: 107.5
click at [796, 154] on rect at bounding box center [814, 161] width 42 height 26
click at [1085, 257] on input "text" at bounding box center [1081, 256] width 38 height 17
type input "2"
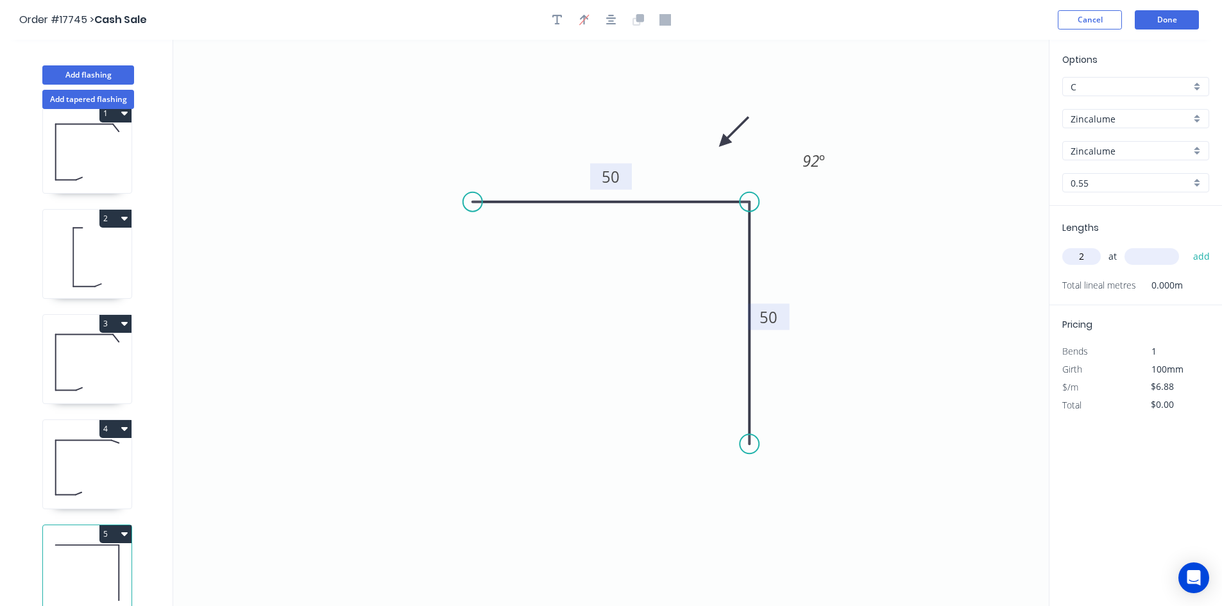
click at [1154, 260] on input "text" at bounding box center [1152, 256] width 55 height 17
type input "1750"
click at [1193, 255] on button "add" at bounding box center [1202, 257] width 30 height 22
type input "$24.08"
type input "2"
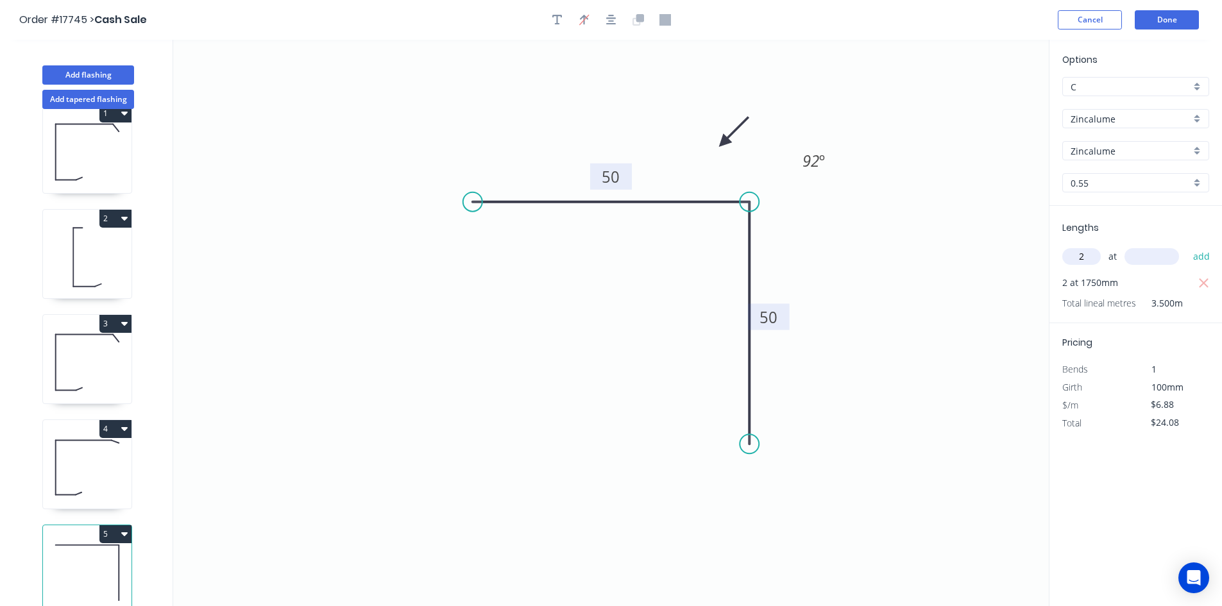
click at [1152, 263] on input "text" at bounding box center [1152, 256] width 55 height 17
type input "960"
click at [1200, 255] on button "add" at bounding box center [1202, 257] width 30 height 22
type input "$37.84"
click at [1188, 14] on button "Done" at bounding box center [1167, 19] width 64 height 19
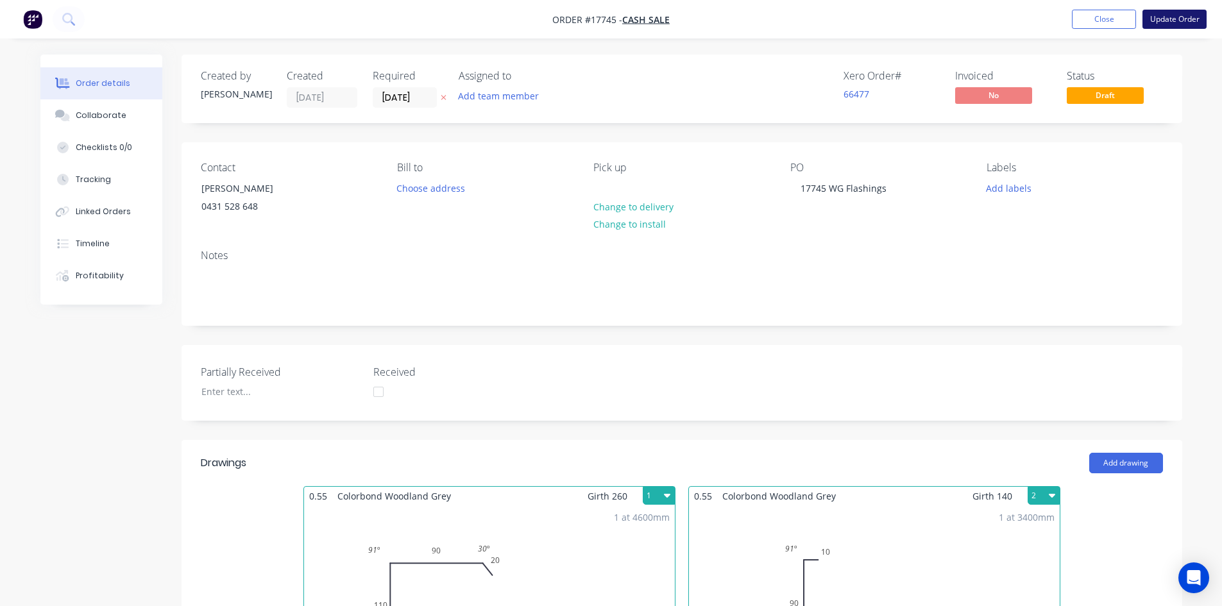
click at [1181, 17] on button "Update Order" at bounding box center [1175, 19] width 64 height 19
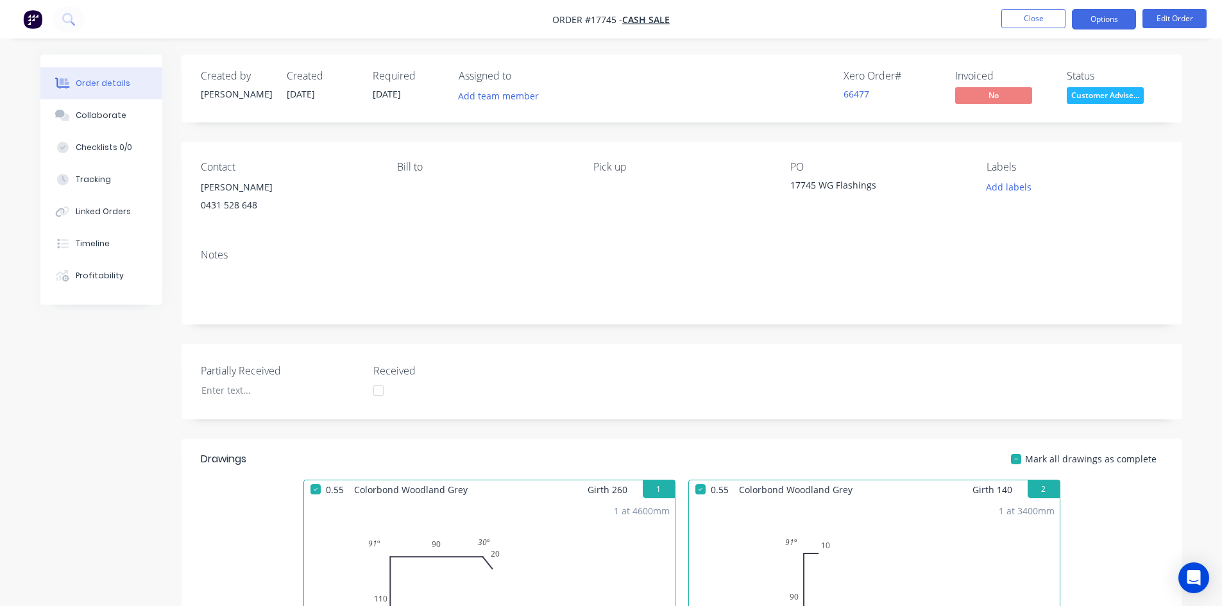
click at [1109, 22] on button "Options" at bounding box center [1104, 19] width 64 height 21
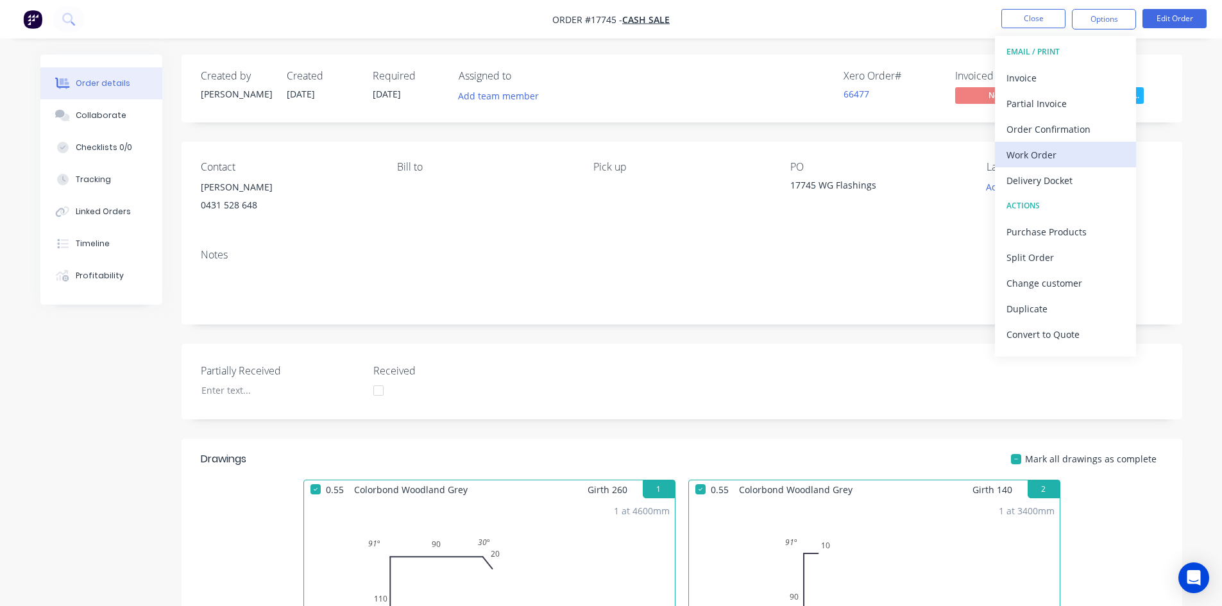
click at [1052, 164] on button "Work Order" at bounding box center [1065, 155] width 141 height 26
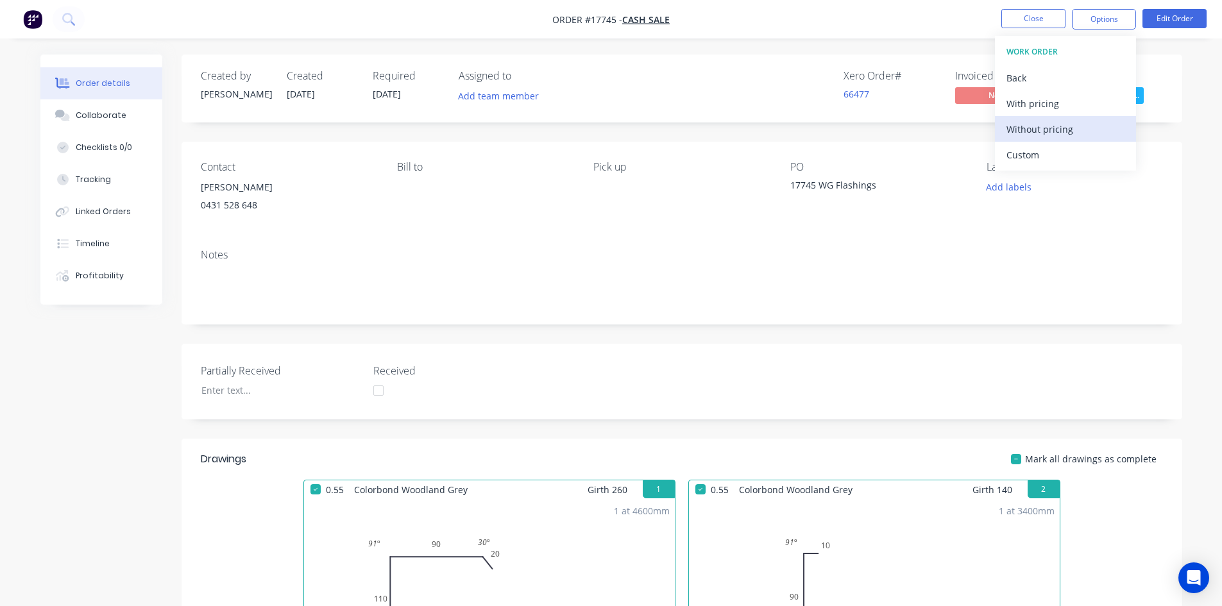
drag, startPoint x: 1058, startPoint y: 157, endPoint x: 1058, endPoint y: 141, distance: 16.0
click at [1058, 157] on div "Custom" at bounding box center [1066, 155] width 118 height 19
click at [1060, 135] on div "Without pricing" at bounding box center [1066, 129] width 118 height 19
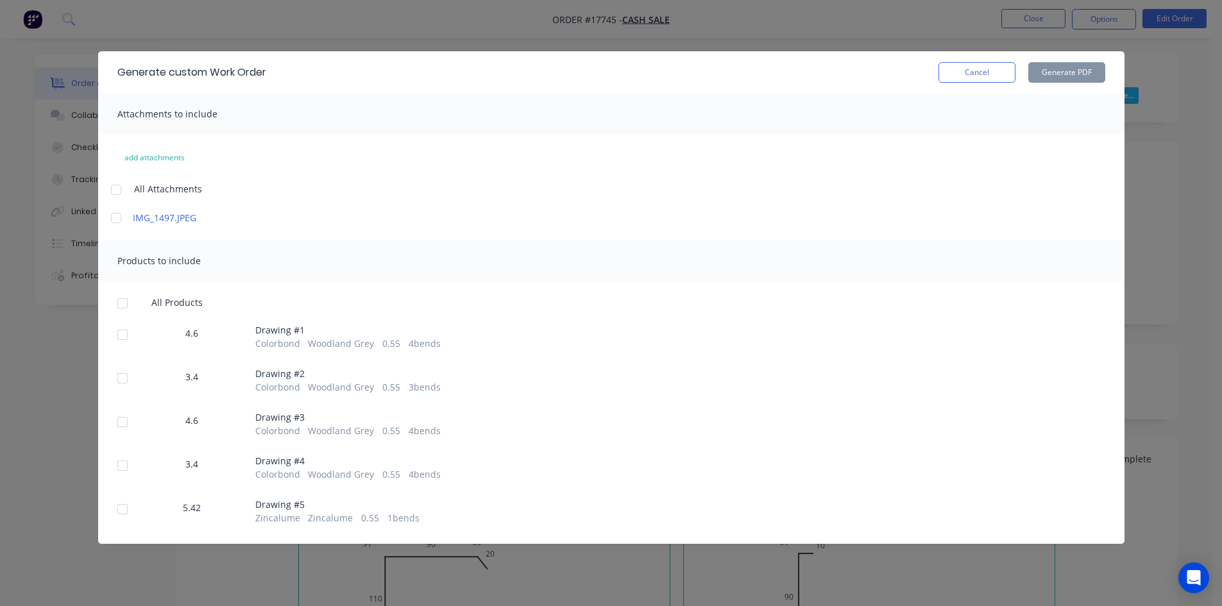
drag, startPoint x: 124, startPoint y: 514, endPoint x: 129, endPoint y: 507, distance: 8.2
click at [123, 514] on div at bounding box center [123, 510] width 26 height 26
click at [1070, 68] on button "Generate PDF" at bounding box center [1066, 72] width 77 height 21
click at [1012, 67] on button "Cancel" at bounding box center [977, 72] width 77 height 21
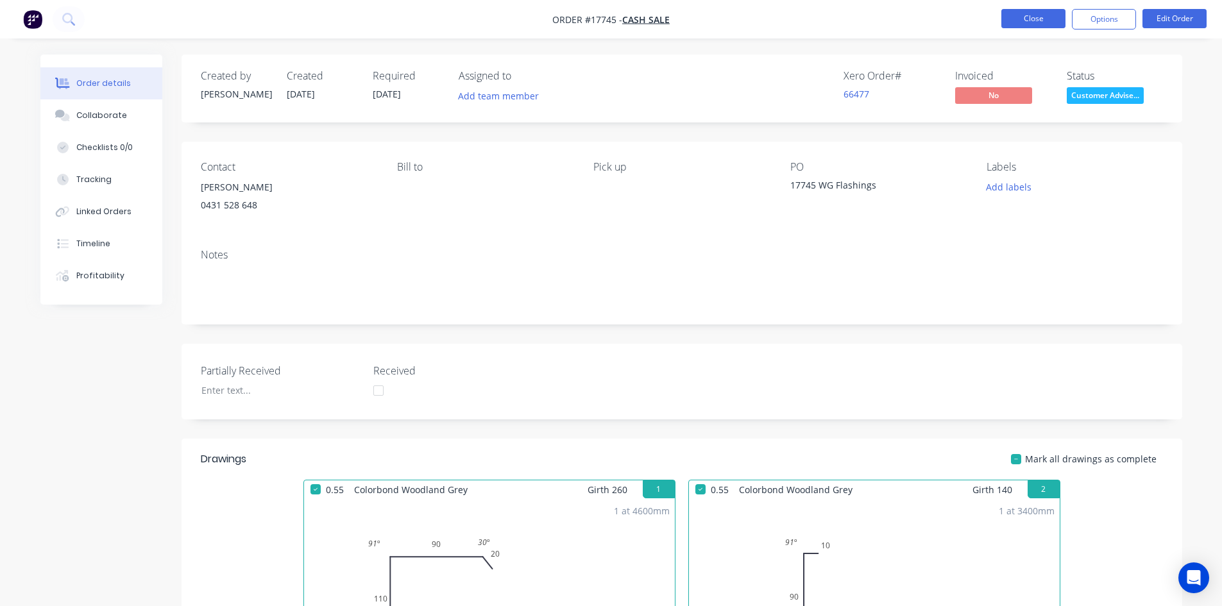
click at [1062, 12] on button "Close" at bounding box center [1034, 18] width 64 height 19
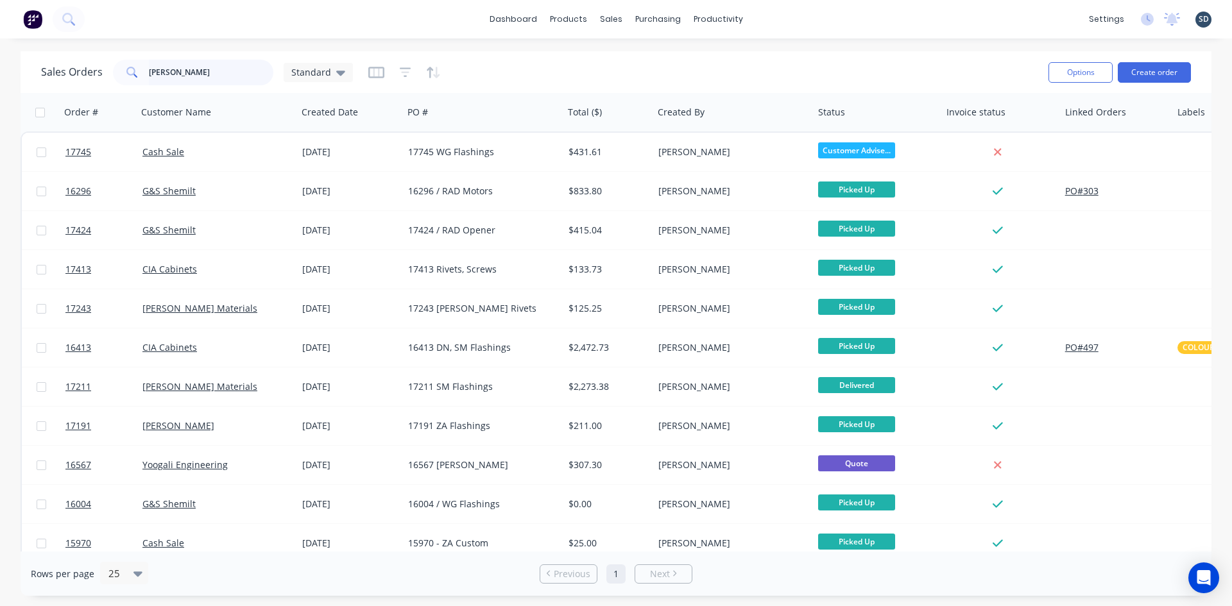
click at [176, 74] on input "[PERSON_NAME]" at bounding box center [211, 73] width 125 height 26
type input "kook"
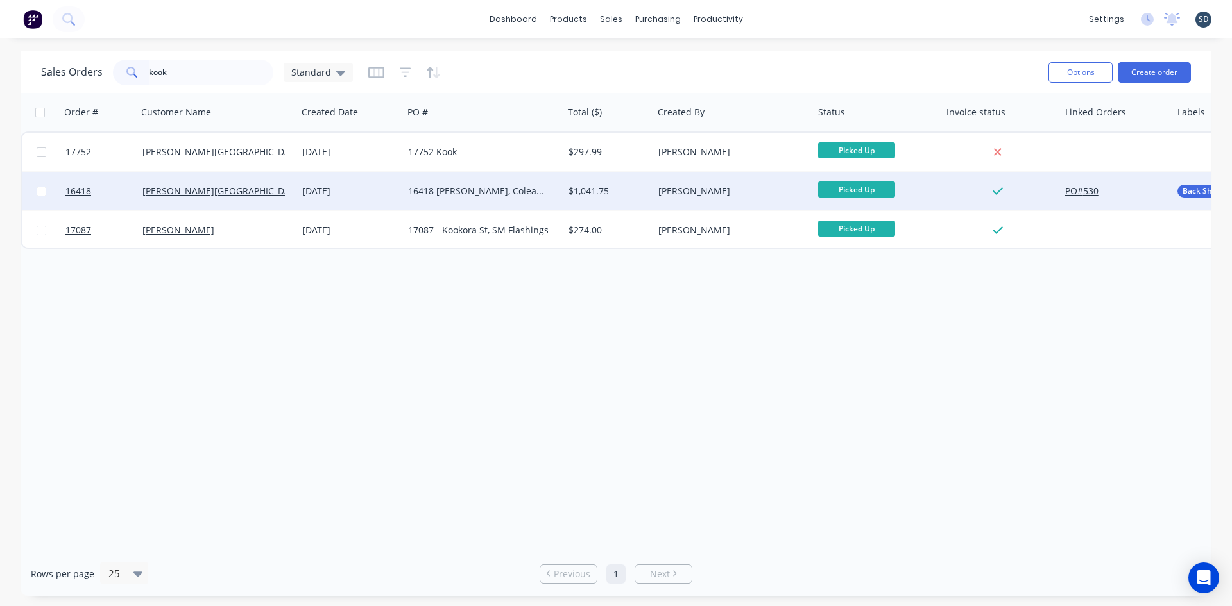
click at [279, 187] on div "[PERSON_NAME][GEOGRAPHIC_DATA]" at bounding box center [213, 191] width 142 height 13
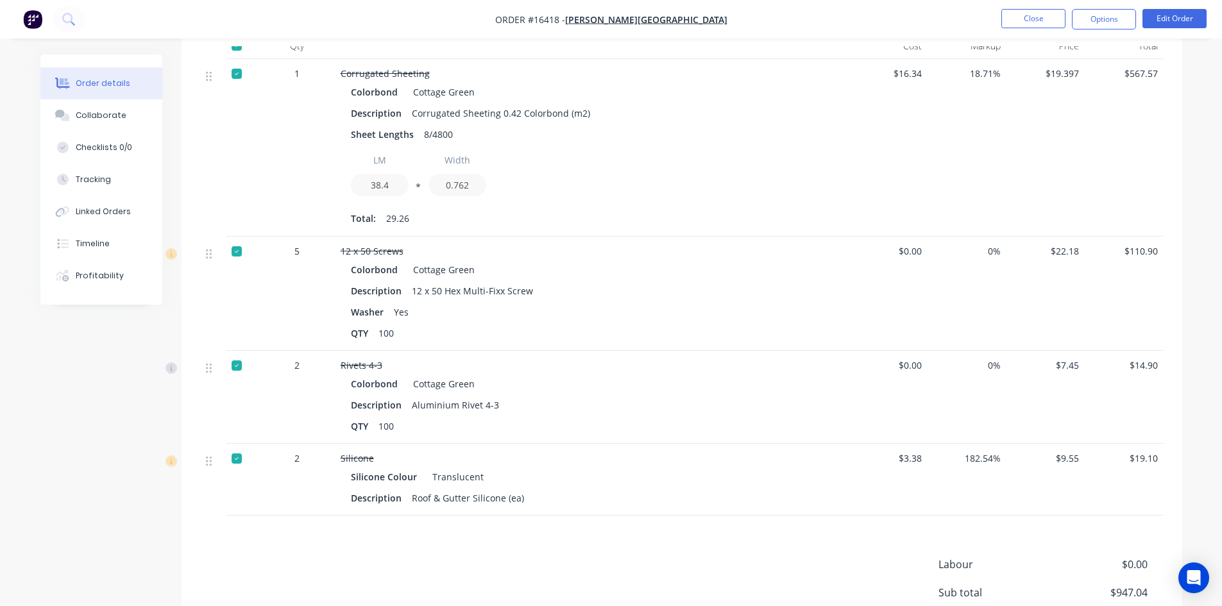
scroll to position [1027, 0]
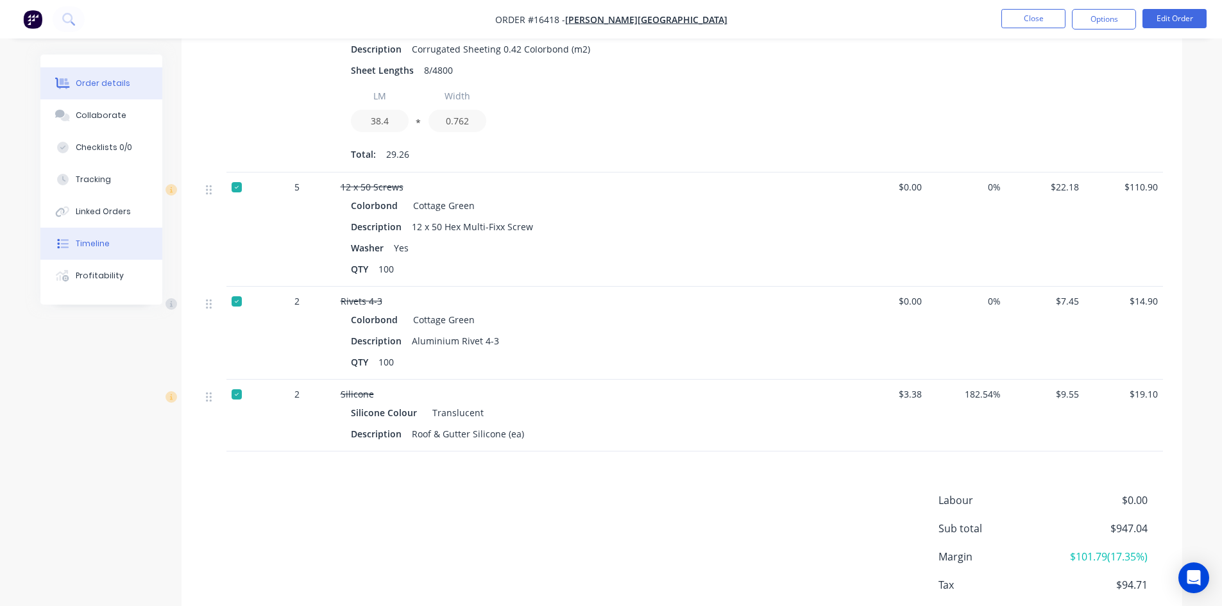
click at [98, 241] on div "Timeline" at bounding box center [93, 244] width 34 height 12
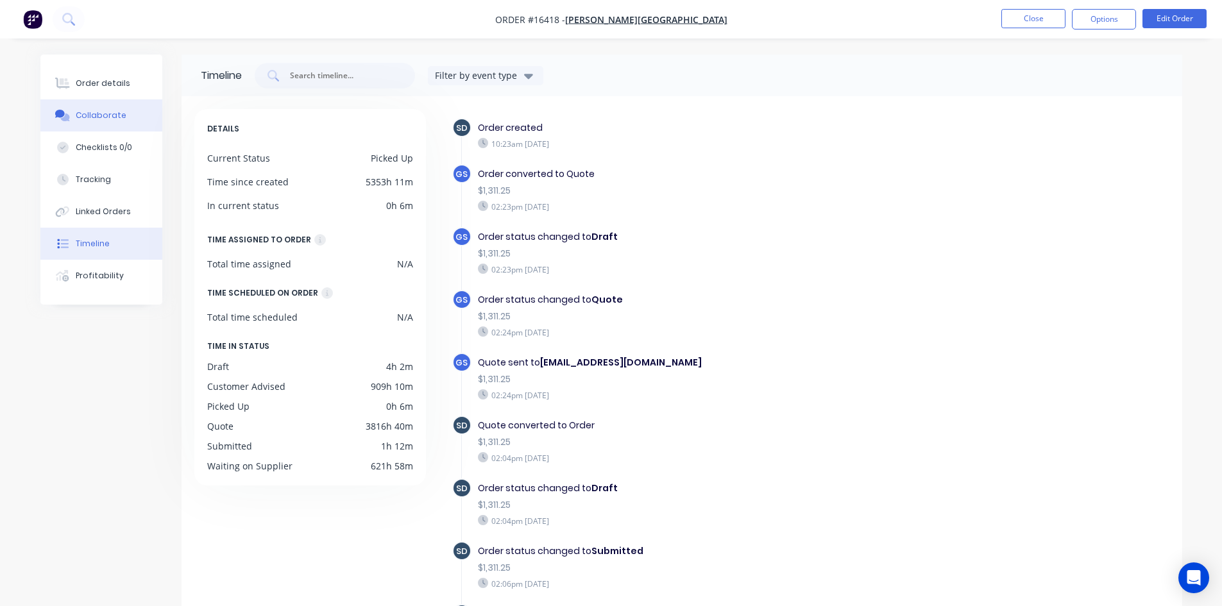
click at [111, 117] on div "Collaborate" at bounding box center [101, 116] width 51 height 12
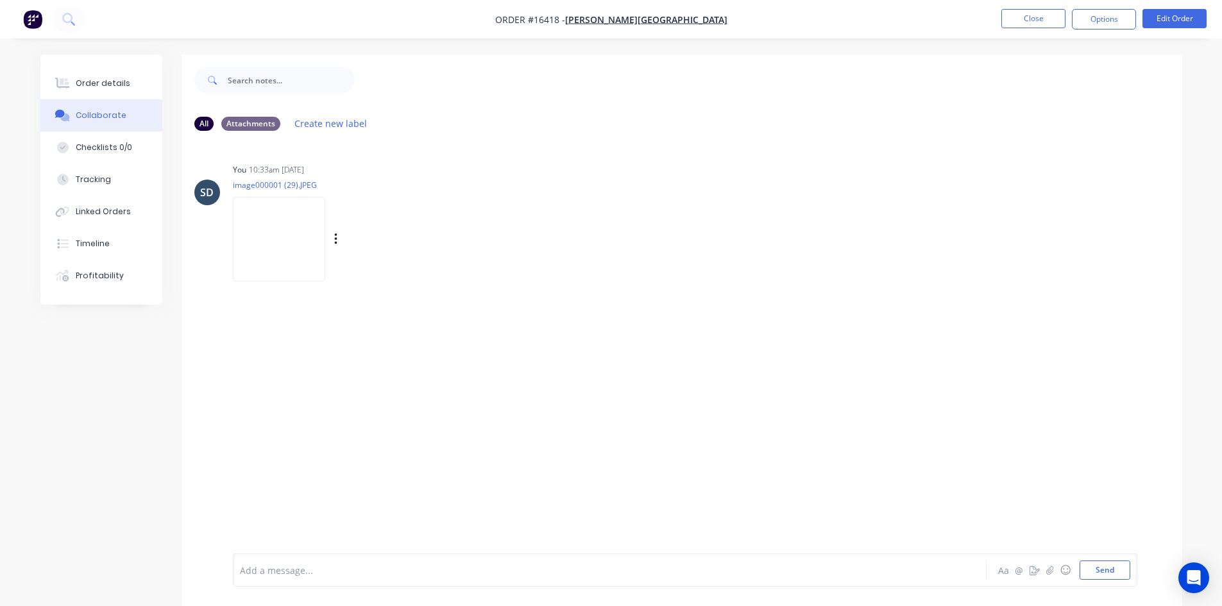
click at [269, 248] on img at bounding box center [279, 239] width 92 height 84
click at [1043, 20] on button "Close" at bounding box center [1034, 18] width 64 height 19
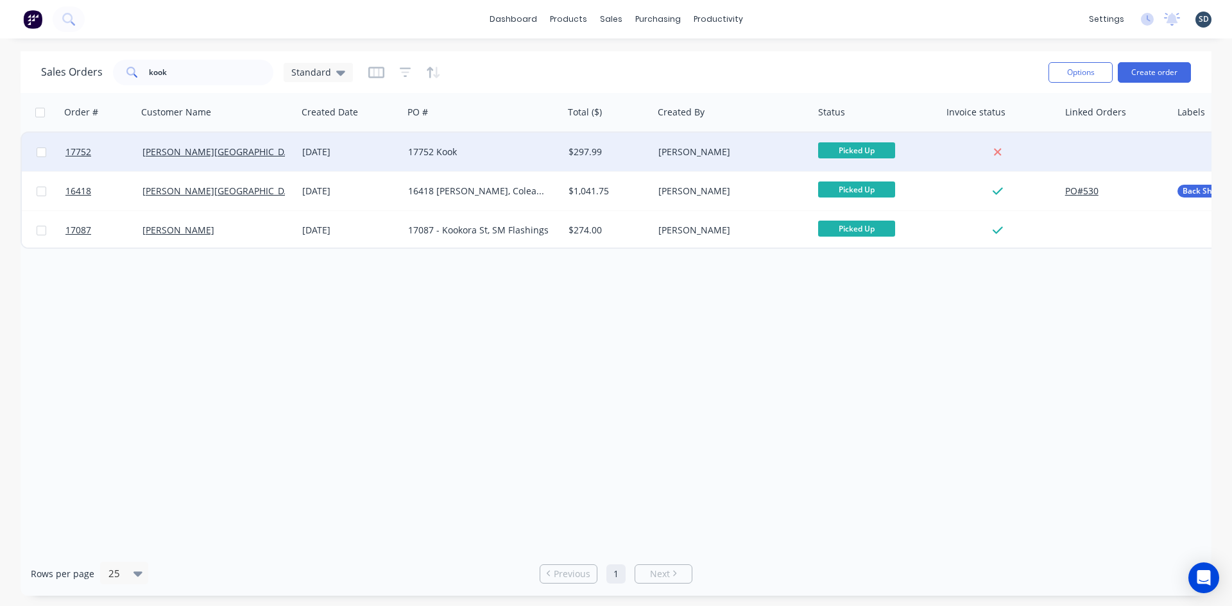
click at [262, 149] on div "[PERSON_NAME][GEOGRAPHIC_DATA]" at bounding box center [213, 152] width 142 height 13
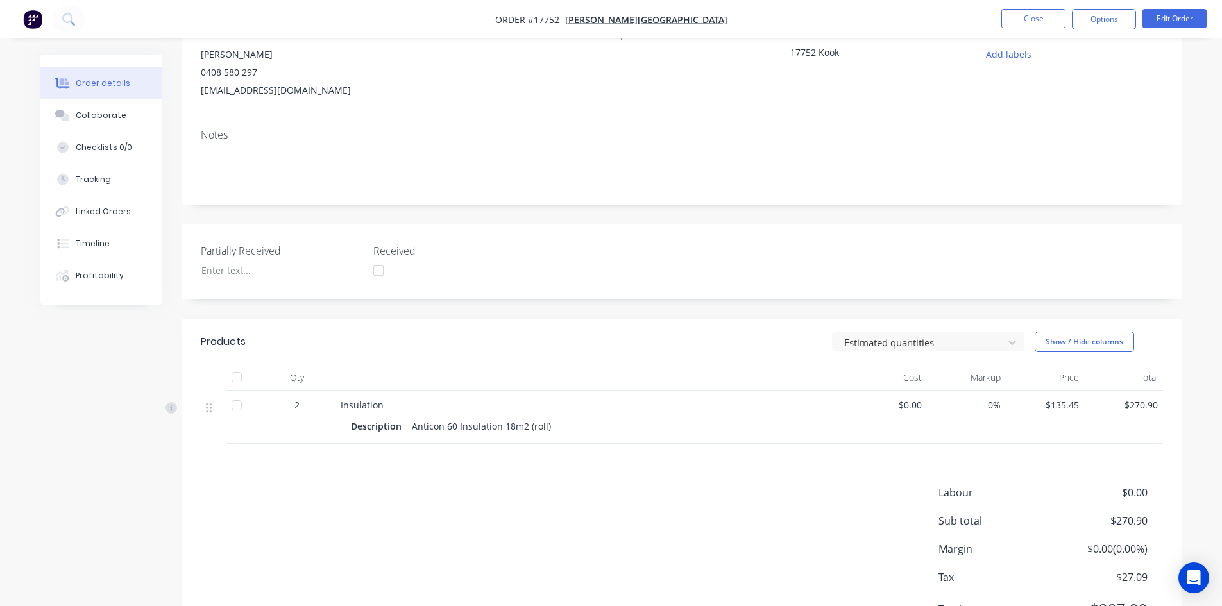
scroll to position [71, 0]
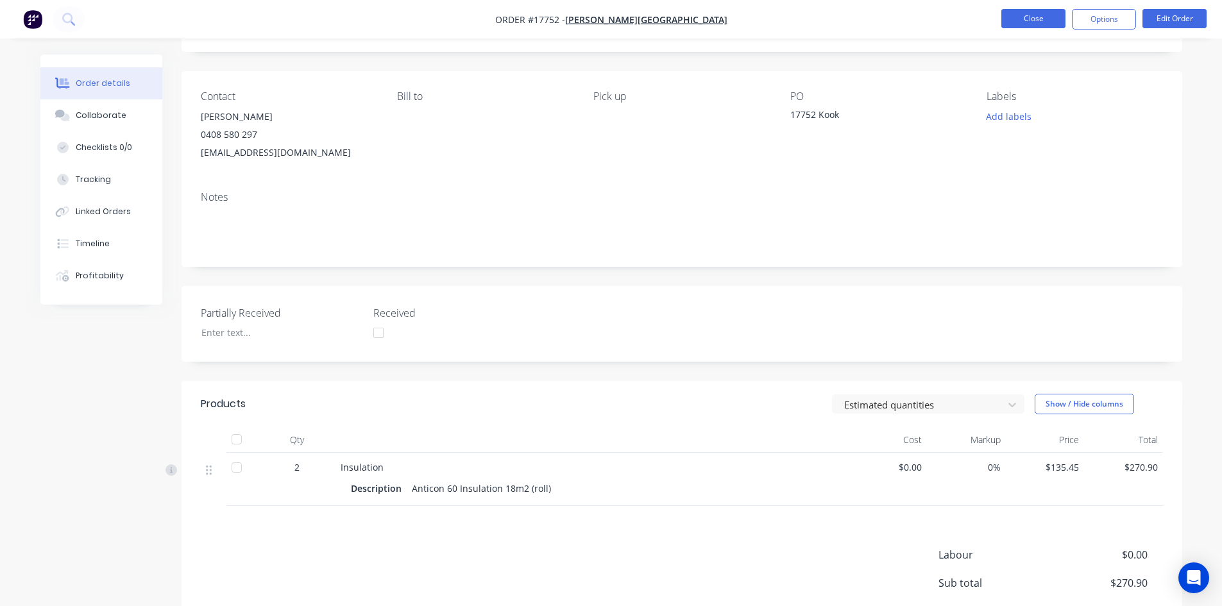
click at [1048, 13] on button "Close" at bounding box center [1034, 18] width 64 height 19
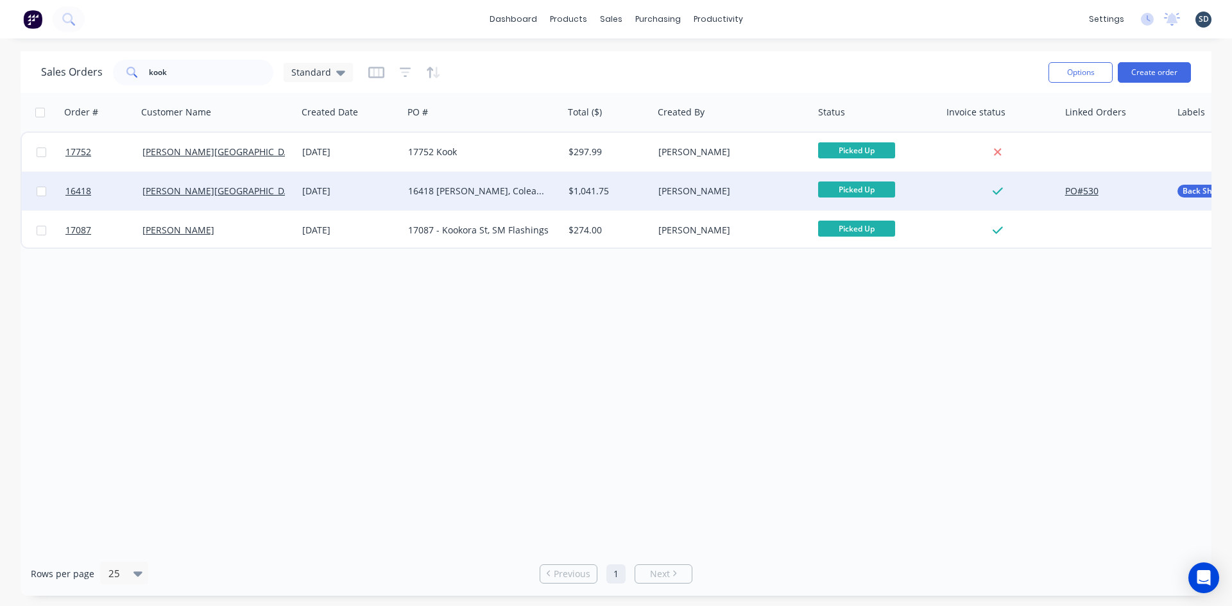
click at [263, 185] on div "[PERSON_NAME][GEOGRAPHIC_DATA]" at bounding box center [213, 191] width 142 height 13
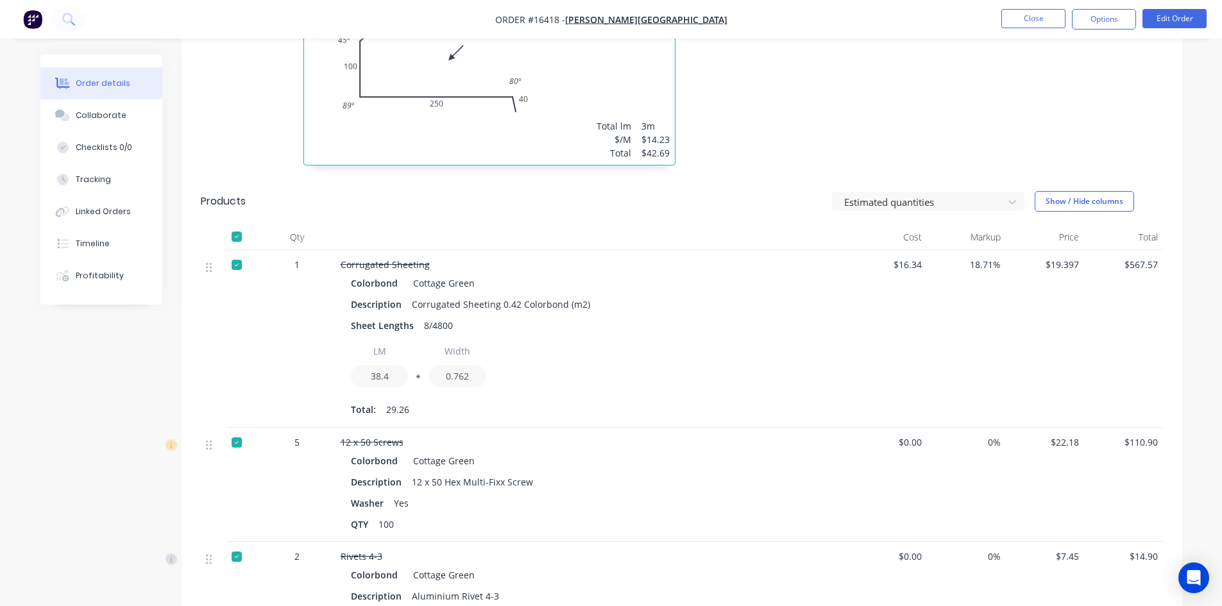
scroll to position [770, 0]
click at [1034, 22] on button "Close" at bounding box center [1034, 18] width 64 height 19
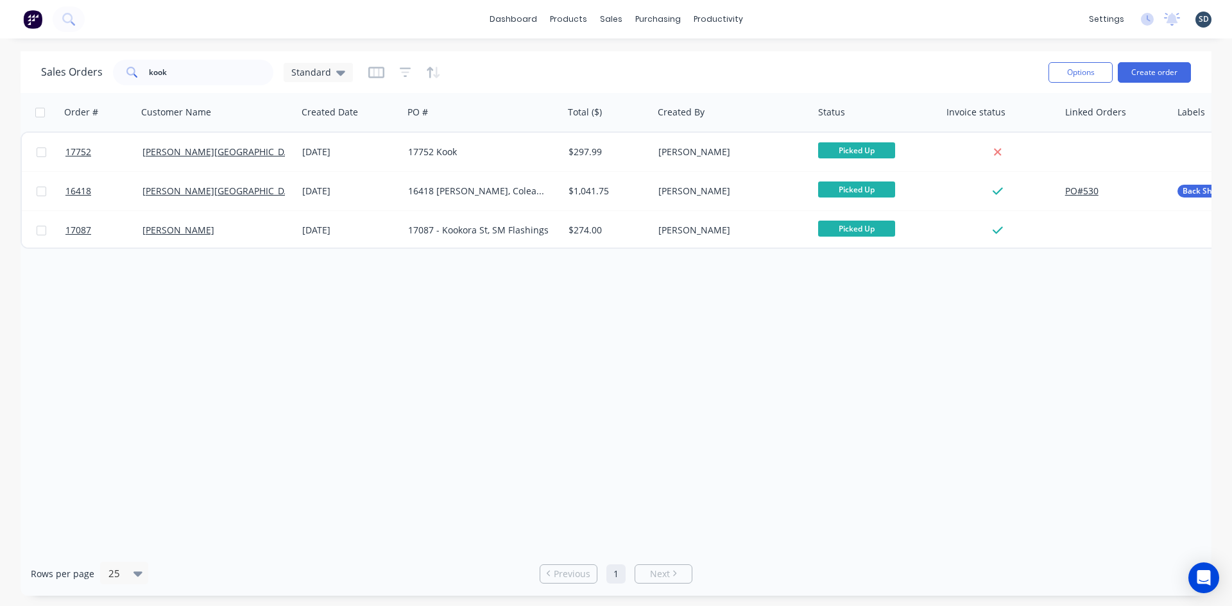
click at [160, 53] on div "Sales Orders kook Standard Options Create order" at bounding box center [616, 72] width 1191 height 42
click at [186, 72] on input "kook" at bounding box center [211, 73] width 125 height 26
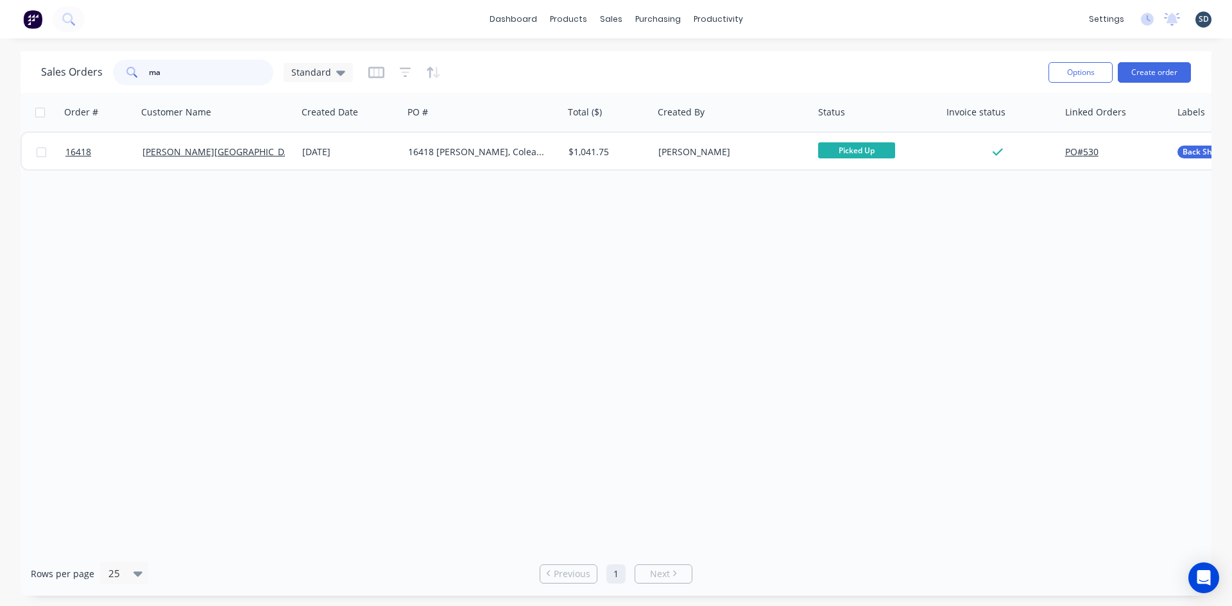
type input "m"
type input "cook"
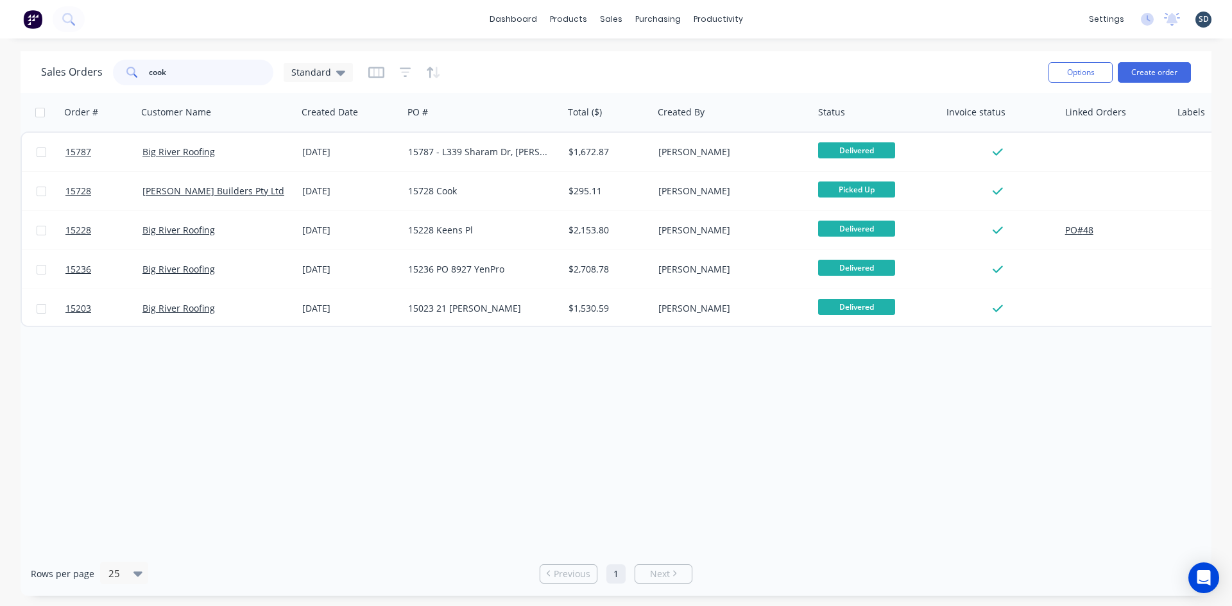
drag, startPoint x: 176, startPoint y: 76, endPoint x: 86, endPoint y: 75, distance: 90.5
click at [86, 75] on div "Sales Orders cook Standard" at bounding box center [197, 73] width 312 height 26
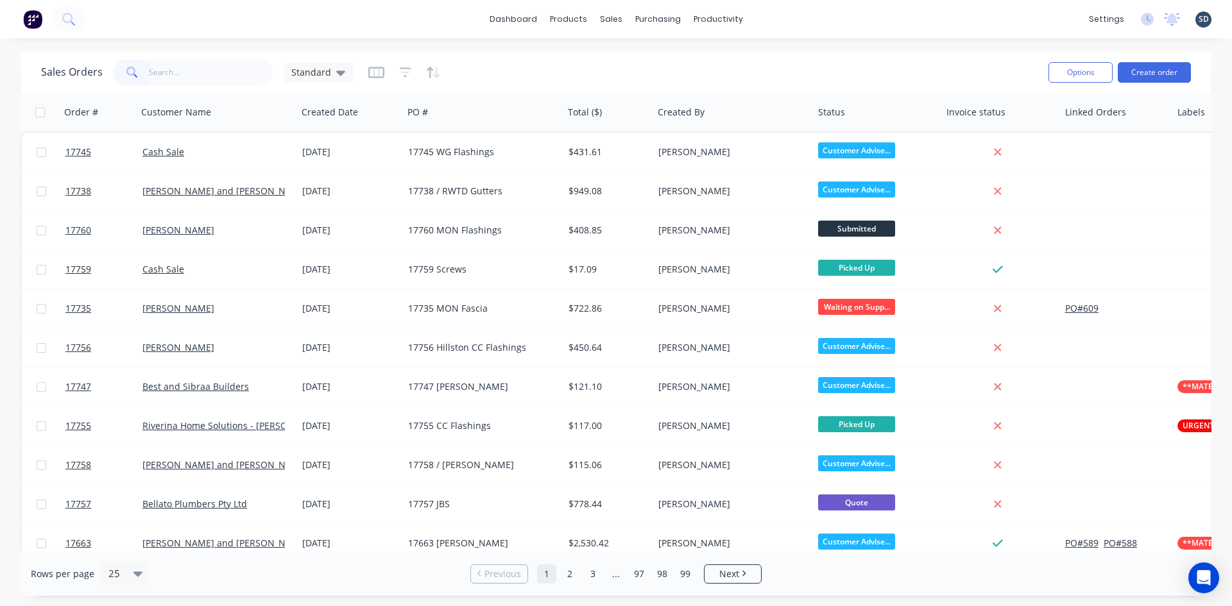
click at [804, 24] on div "dashboard products sales purchasing productivity dashboard products Product Cat…" at bounding box center [616, 19] width 1232 height 38
click at [857, 15] on div "dashboard products sales purchasing productivity dashboard products Product Cat…" at bounding box center [616, 19] width 1232 height 38
click at [198, 76] on input "text" at bounding box center [211, 73] width 125 height 26
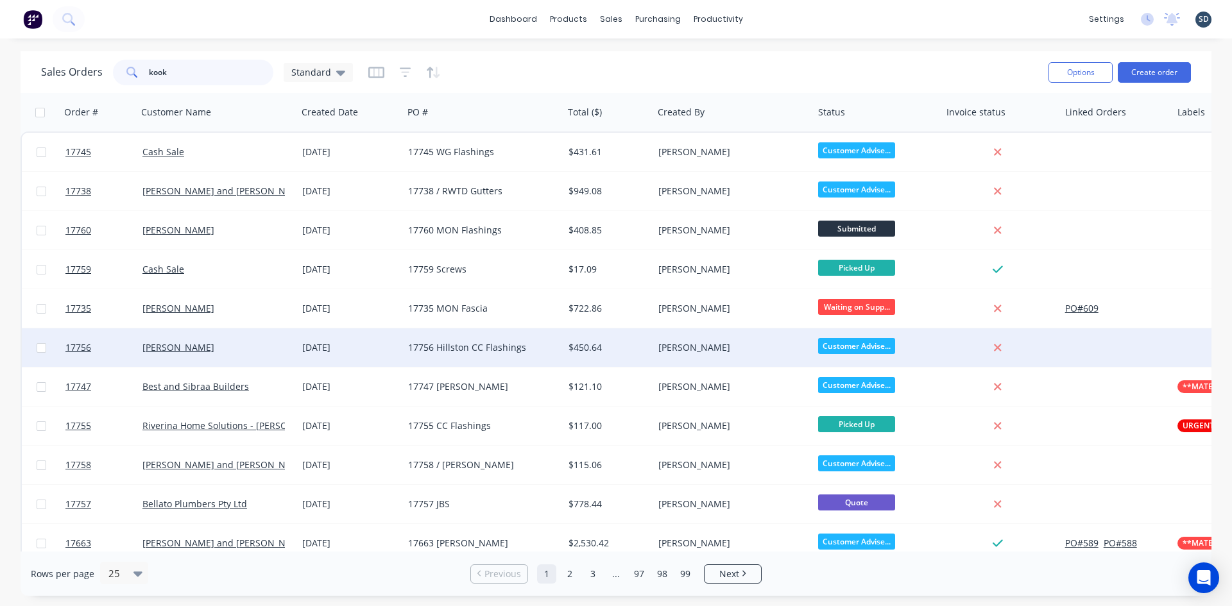
type input "kook"
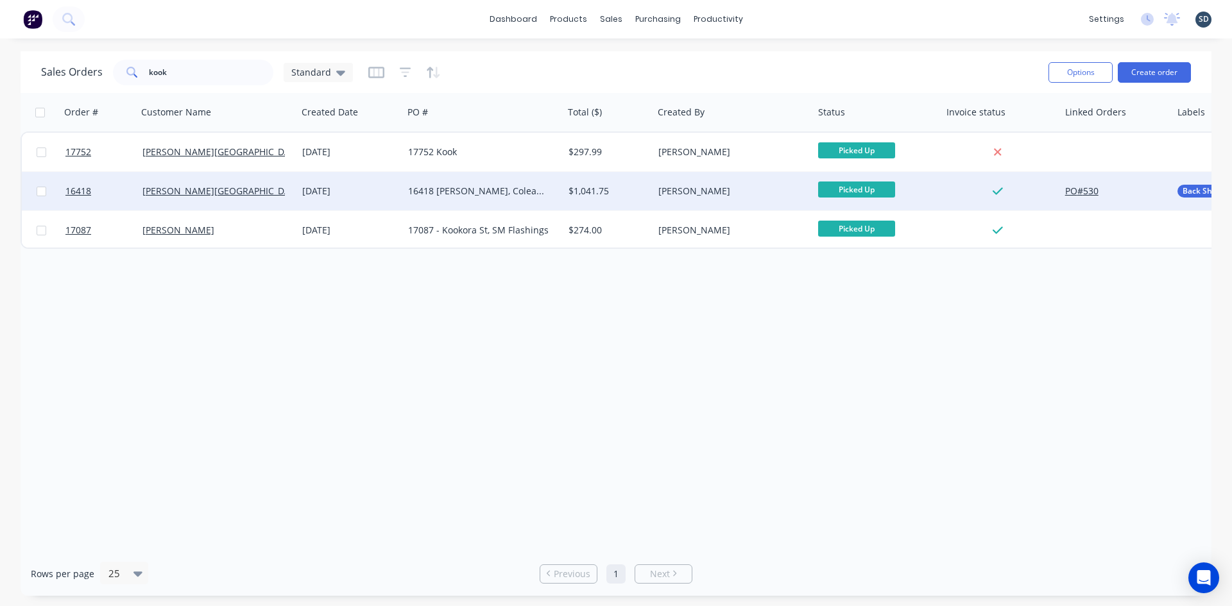
click at [397, 190] on div "[DATE]" at bounding box center [350, 191] width 96 height 13
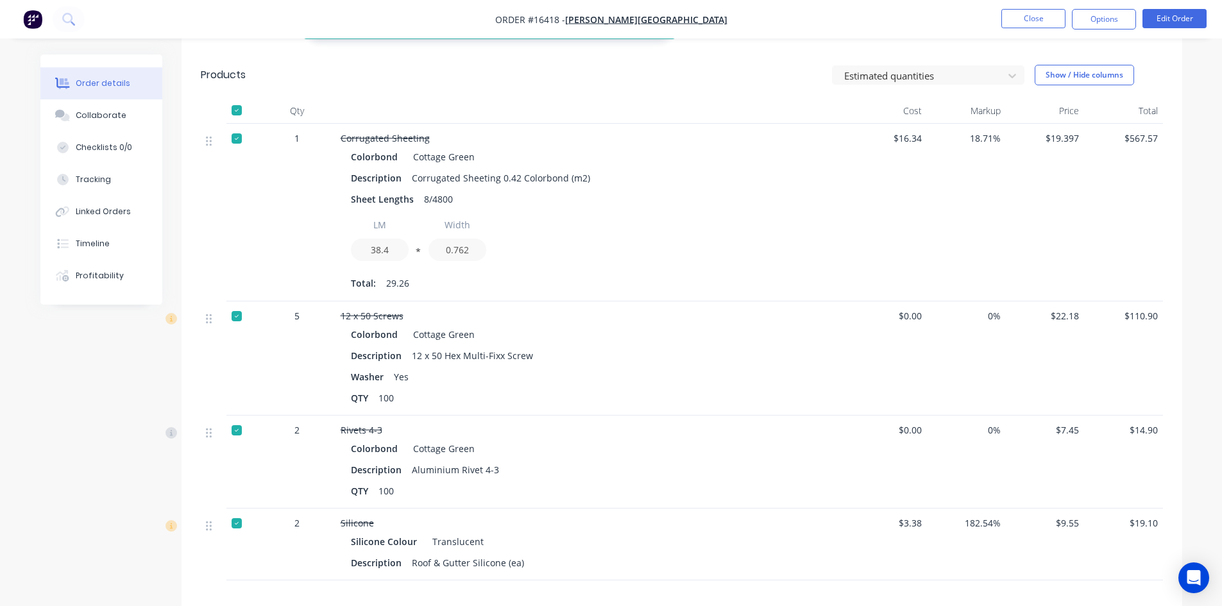
scroll to position [898, 0]
click at [1034, 18] on button "Close" at bounding box center [1034, 18] width 64 height 19
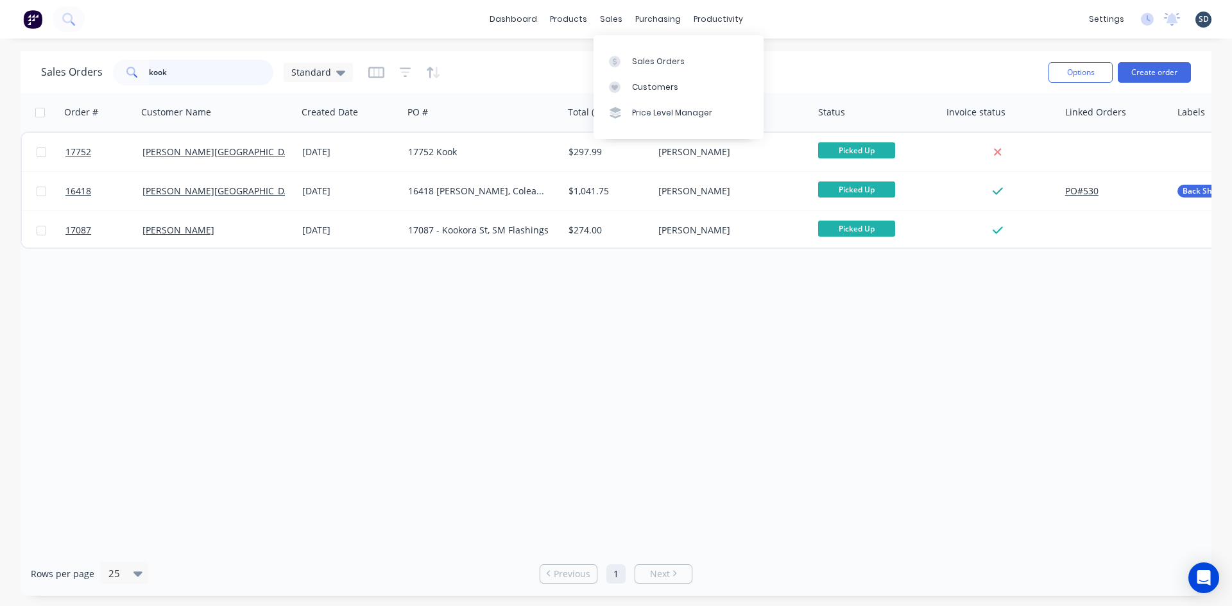
click at [173, 83] on input "kook" at bounding box center [211, 73] width 125 height 26
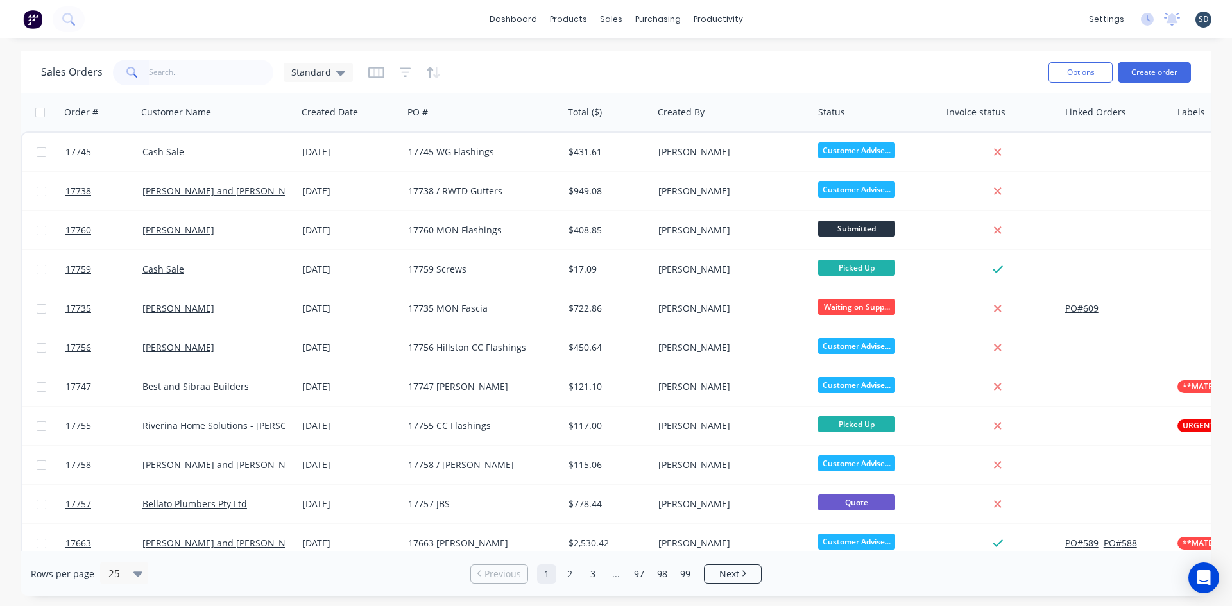
click at [789, 14] on div "dashboard products sales purchasing productivity dashboard products Product Cat…" at bounding box center [616, 19] width 1232 height 38
click at [803, 21] on div "dashboard products sales purchasing productivity dashboard products Product Cat…" at bounding box center [616, 19] width 1232 height 38
click at [814, 17] on div "dashboard products sales purchasing productivity dashboard products Product Cat…" at bounding box center [616, 19] width 1232 height 38
click at [769, 18] on div "dashboard products sales purchasing productivity dashboard products Product Cat…" at bounding box center [616, 19] width 1232 height 38
click at [803, 22] on div "dashboard products sales purchasing productivity dashboard products Product Cat…" at bounding box center [616, 19] width 1232 height 38
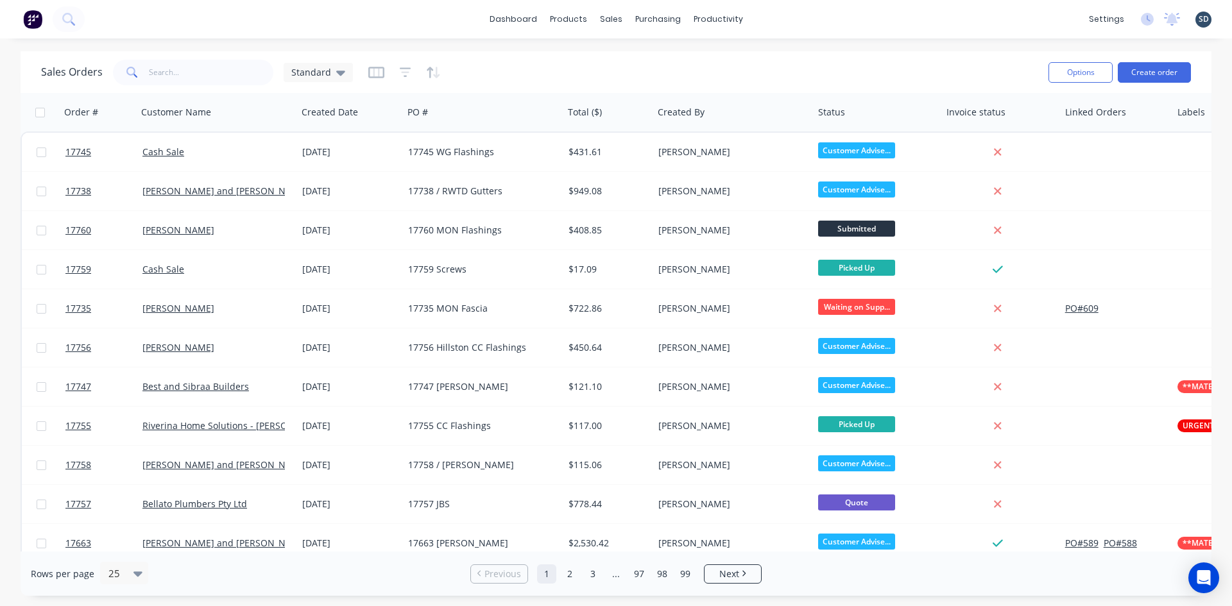
click at [809, 18] on div "dashboard products sales purchasing productivity dashboard products Product Cat…" at bounding box center [616, 19] width 1232 height 38
click at [783, 19] on div "dashboard products sales purchasing productivity dashboard products Product Cat…" at bounding box center [616, 19] width 1232 height 38
click at [782, 21] on div "dashboard products sales purchasing productivity dashboard products Product Cat…" at bounding box center [616, 19] width 1232 height 38
click at [806, 31] on div "dashboard products sales purchasing productivity dashboard products Product Cat…" at bounding box center [616, 19] width 1232 height 38
click at [185, 83] on input "text" at bounding box center [211, 73] width 125 height 26
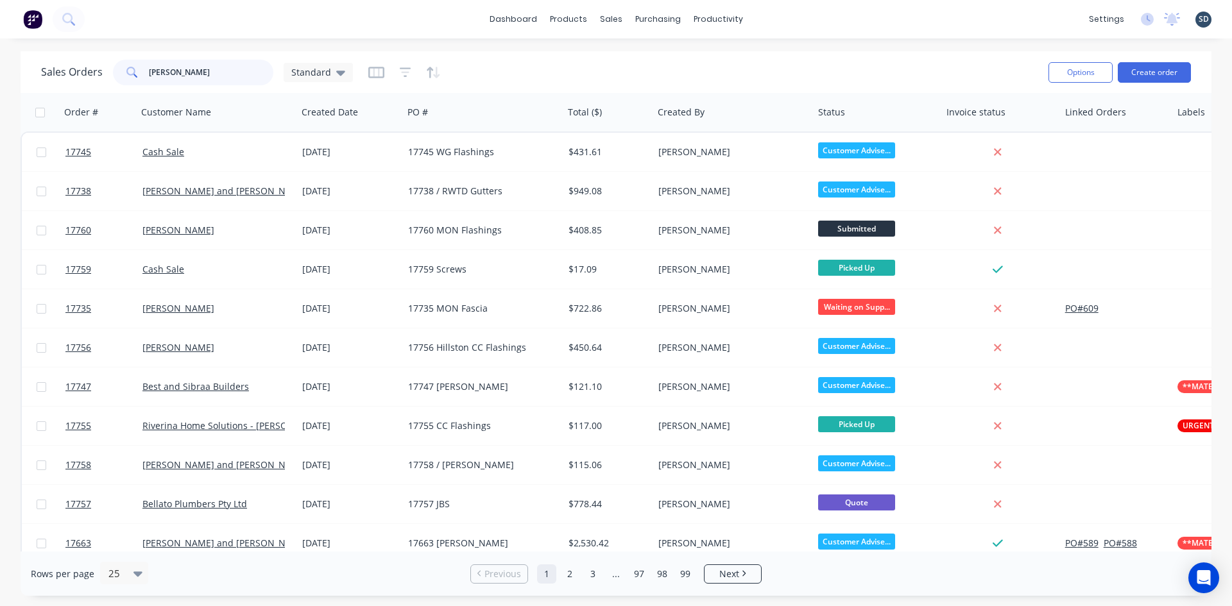
type input "[PERSON_NAME]"
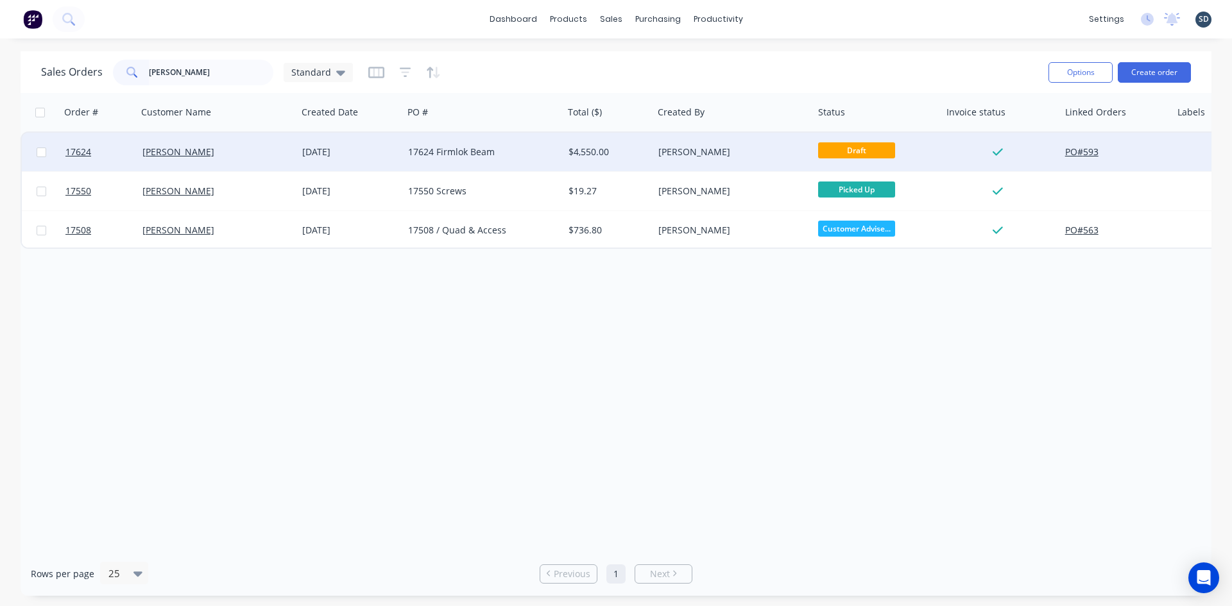
click at [538, 153] on div "17624 Firmlok Beam" at bounding box center [479, 152] width 142 height 13
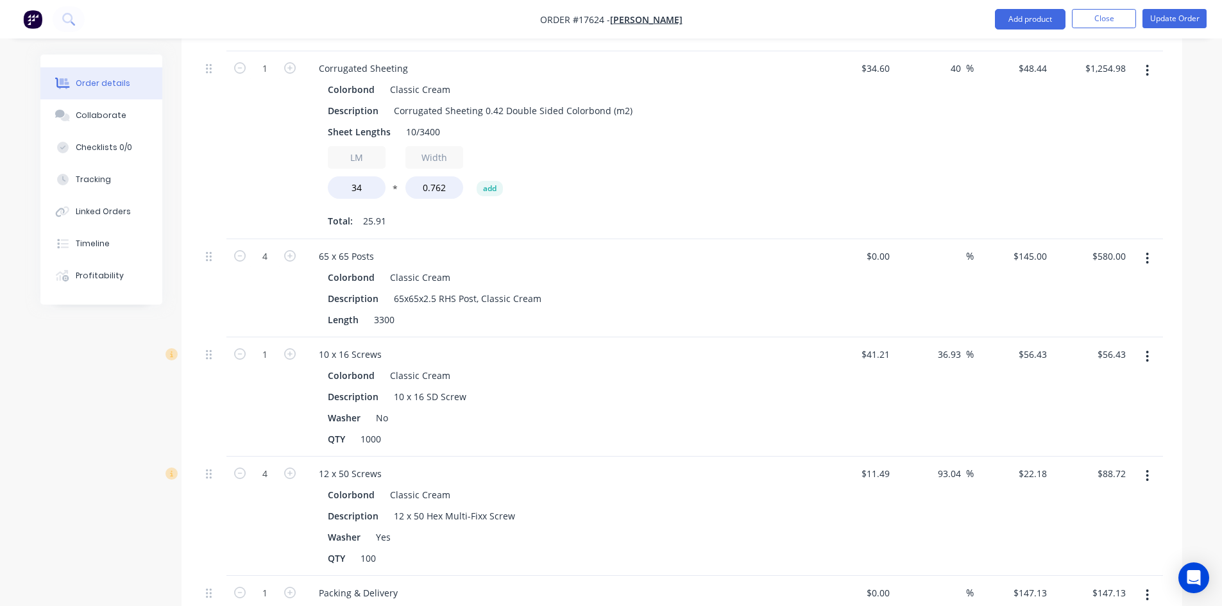
scroll to position [1027, 0]
click at [106, 108] on button "Collaborate" at bounding box center [101, 115] width 122 height 32
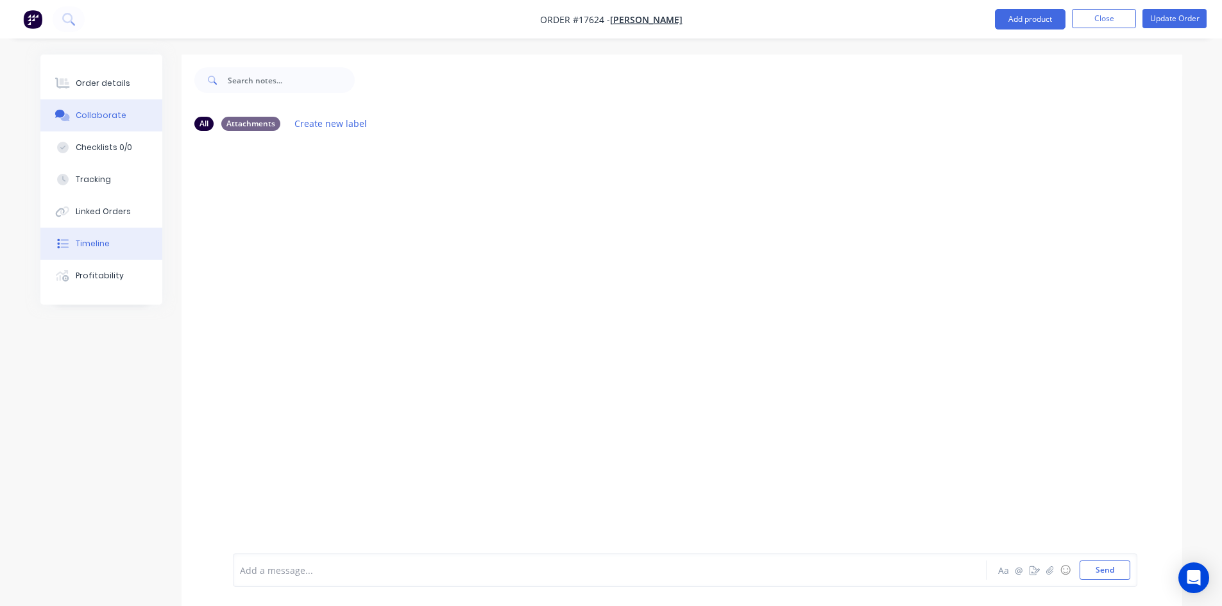
click at [126, 246] on button "Timeline" at bounding box center [101, 244] width 122 height 32
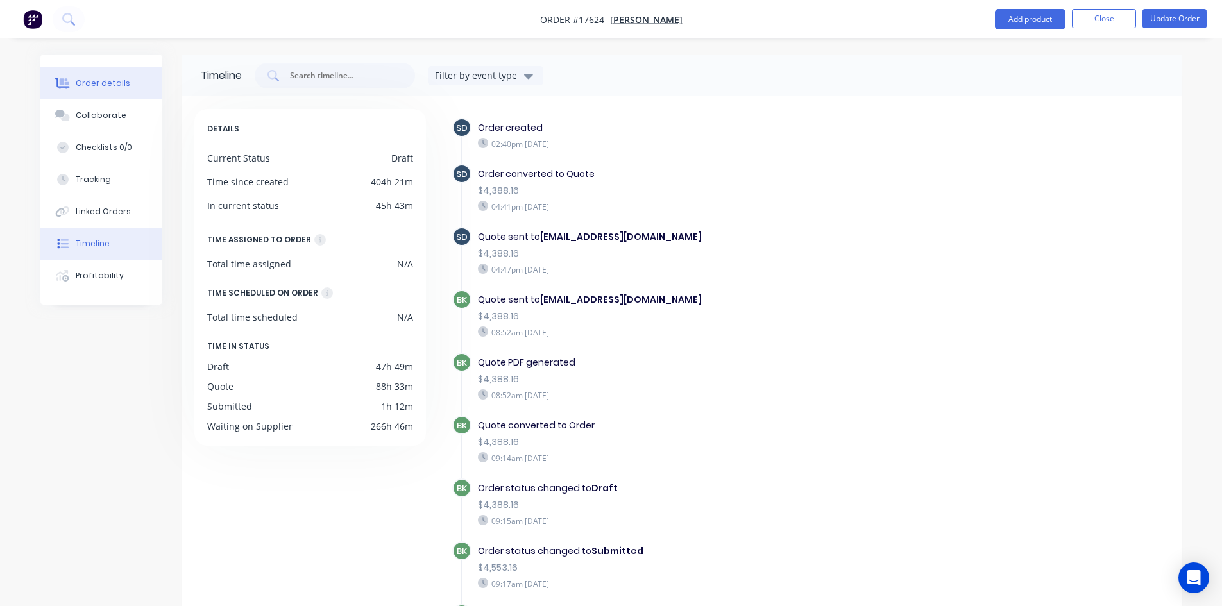
click at [81, 78] on div "Order details" at bounding box center [103, 84] width 55 height 12
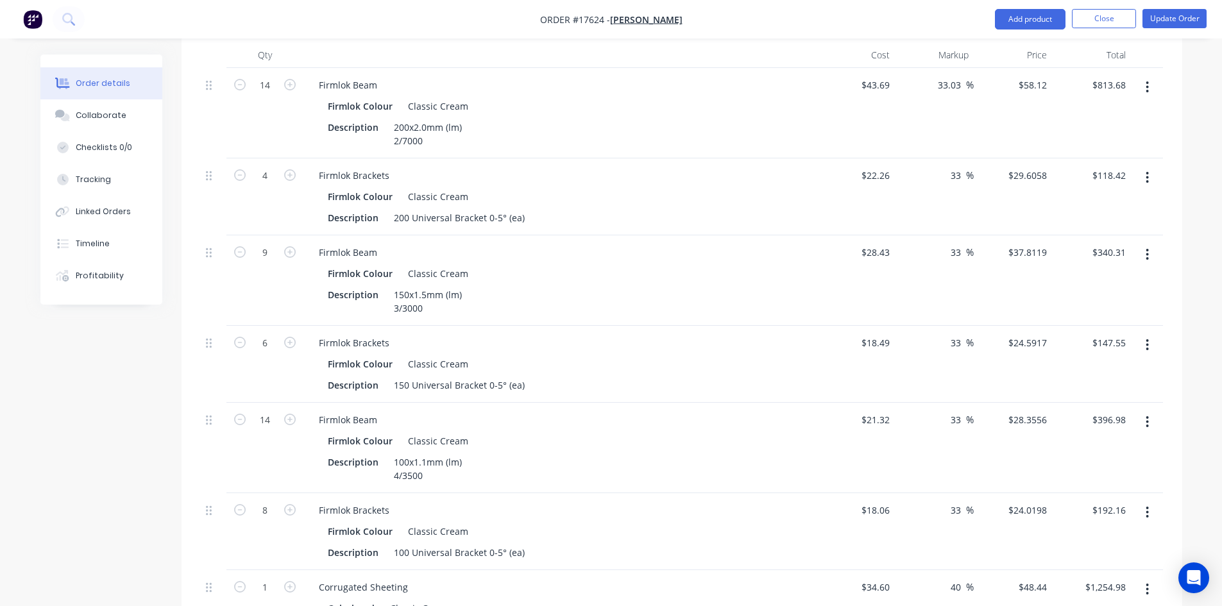
scroll to position [962, 0]
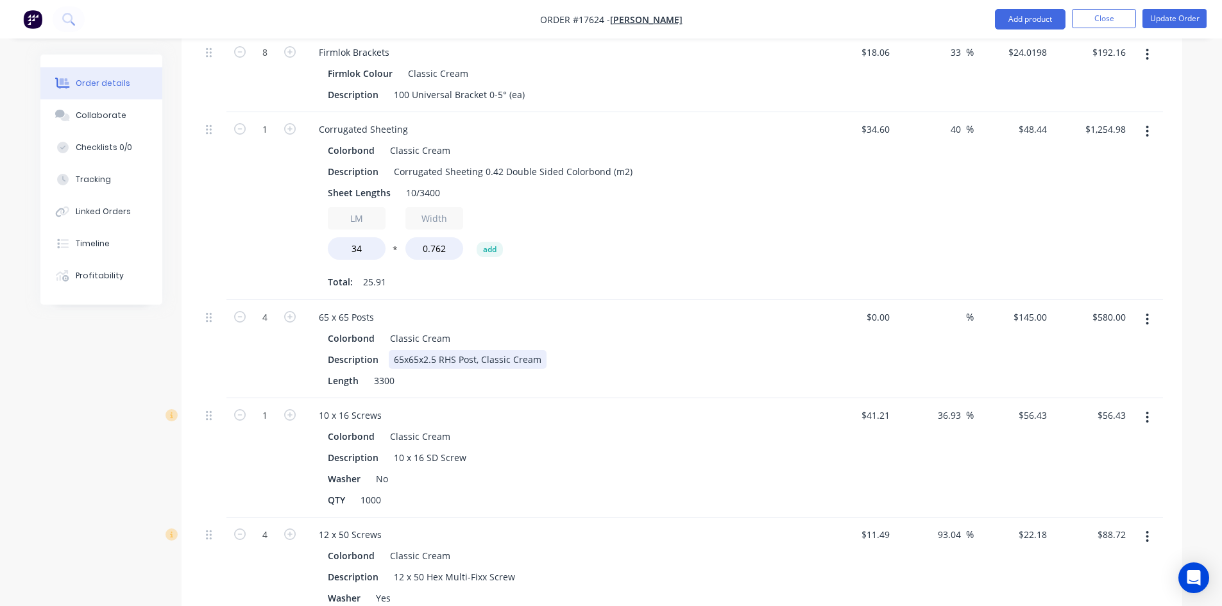
click at [540, 350] on div "65x65x2.5 RHS Post, Classic Cream" at bounding box center [468, 359] width 158 height 19
click at [674, 329] on div "Colorbond Classic Cream" at bounding box center [560, 338] width 465 height 19
